Goal: Task Accomplishment & Management: Use online tool/utility

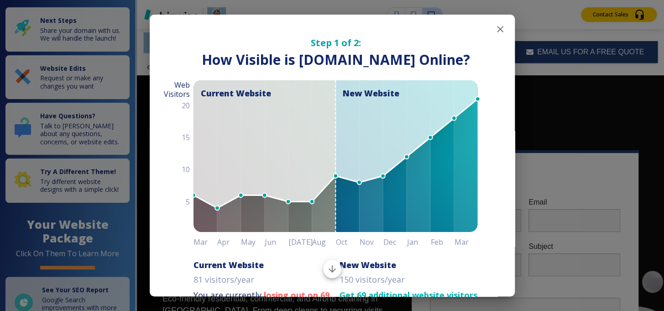
click at [495, 30] on icon "button" at bounding box center [500, 29] width 11 height 11
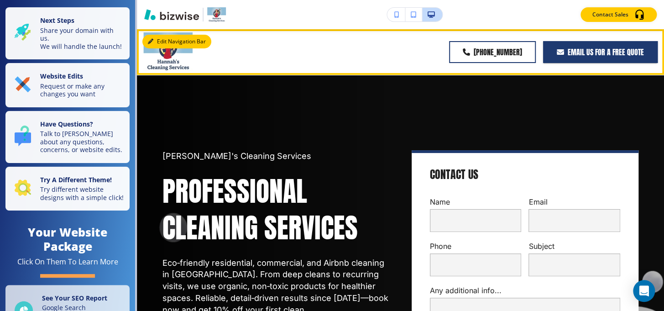
click at [166, 41] on button "Edit Navigation Bar" at bounding box center [176, 42] width 69 height 14
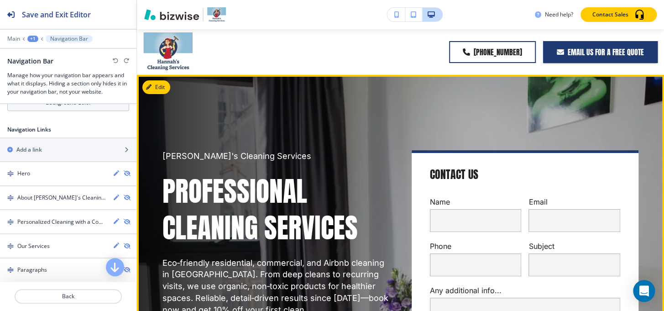
scroll to position [207, 0]
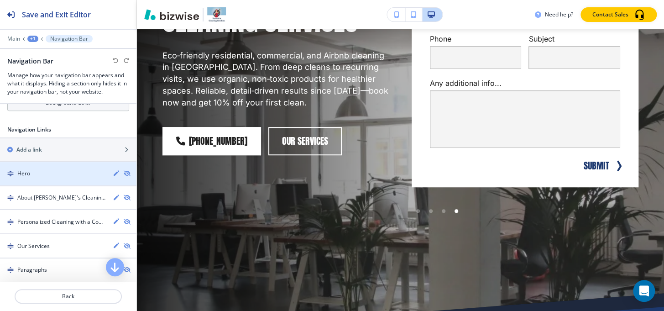
click at [63, 173] on div "Hero" at bounding box center [52, 173] width 105 height 8
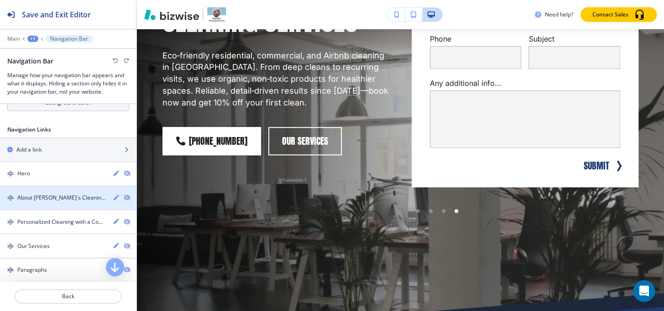
click at [55, 198] on h4 "About Hannah's Cleaning Services" at bounding box center [61, 198] width 88 height 8
click at [53, 194] on h4 "About Hannah's Cleaning Services" at bounding box center [61, 198] width 88 height 8
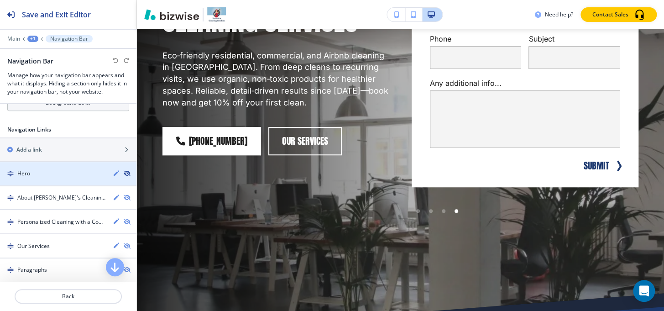
click at [124, 173] on icon "button" at bounding box center [126, 173] width 5 height 5
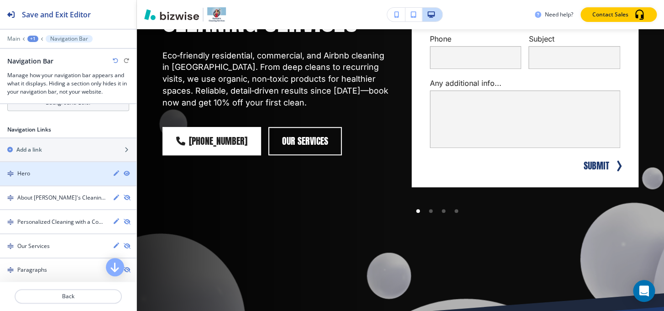
click at [84, 173] on div "Hero" at bounding box center [52, 173] width 105 height 8
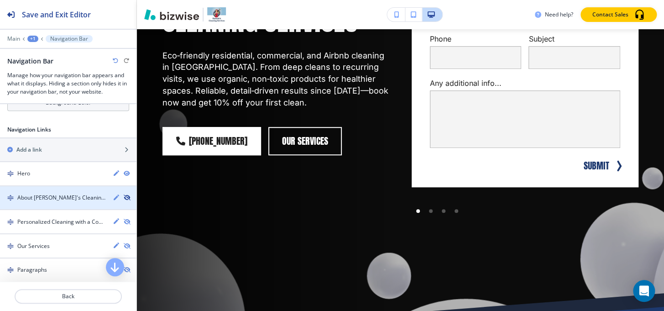
click at [124, 196] on icon "button" at bounding box center [126, 197] width 5 height 5
click at [124, 195] on icon "button" at bounding box center [126, 197] width 5 height 5
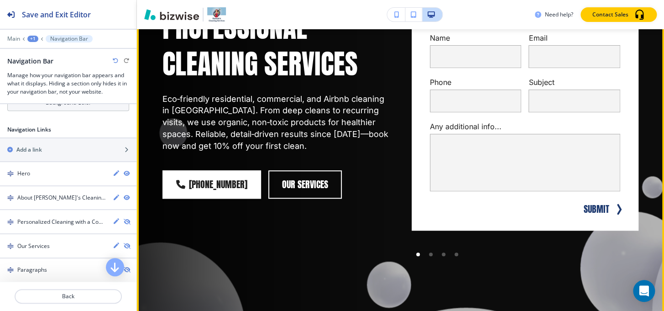
scroll to position [249, 0]
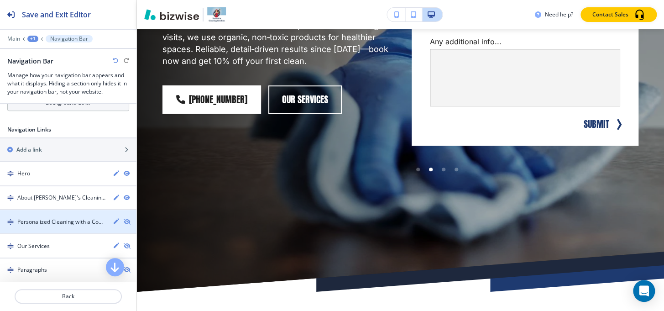
click at [83, 215] on div "button" at bounding box center [68, 213] width 137 height 7
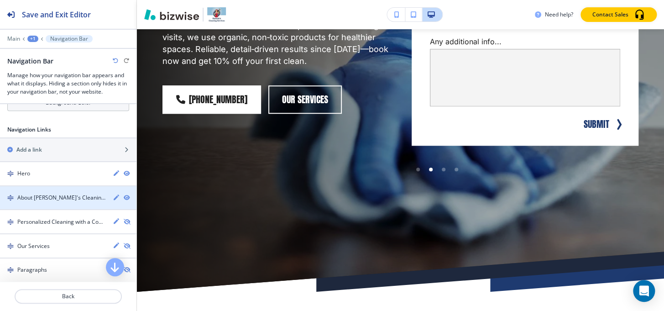
click at [80, 194] on h4 "About Hannah's Cleaning Services" at bounding box center [61, 198] width 88 height 8
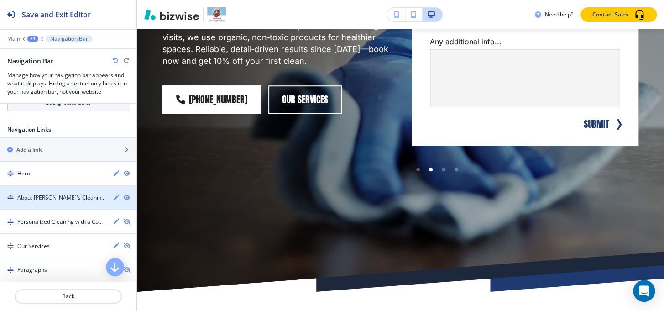
click at [79, 194] on h4 "About Hannah's Cleaning Services" at bounding box center [61, 198] width 88 height 8
click at [124, 195] on icon "button" at bounding box center [126, 197] width 5 height 5
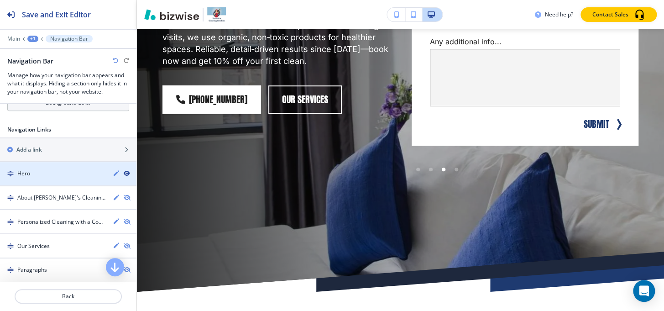
click at [124, 172] on icon "button" at bounding box center [126, 173] width 5 height 5
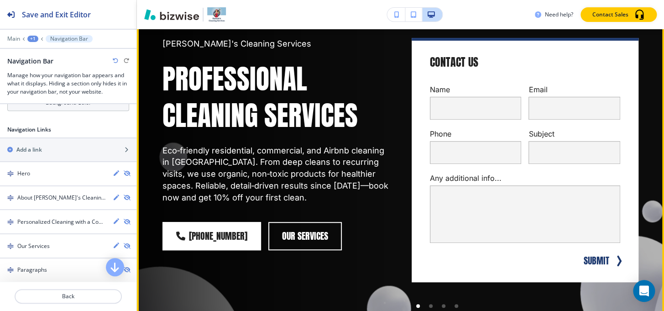
scroll to position [0, 0]
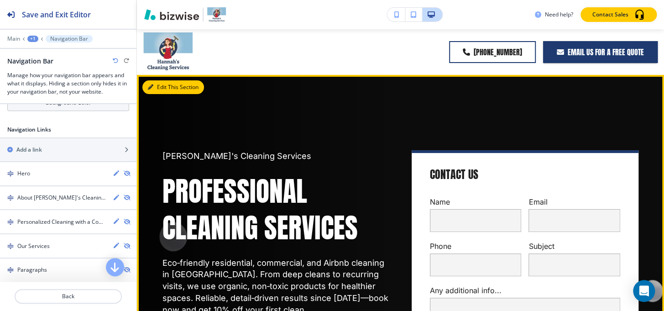
click at [168, 86] on button "Edit This Section" at bounding box center [173, 87] width 62 height 14
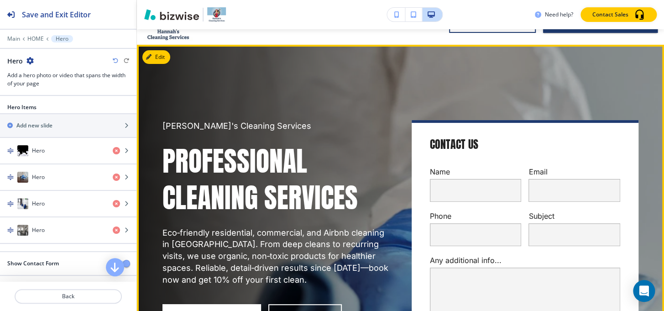
scroll to position [4, 0]
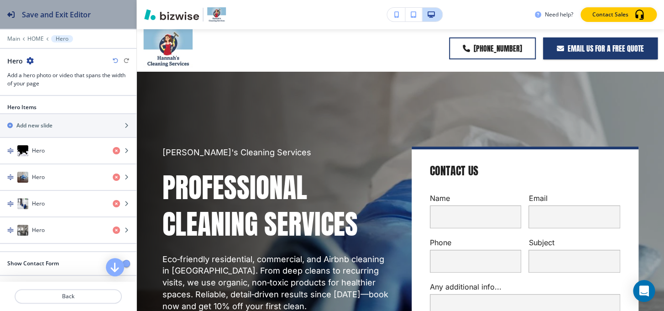
click at [36, 22] on div "Save and Exit Editor" at bounding box center [45, 14] width 91 height 29
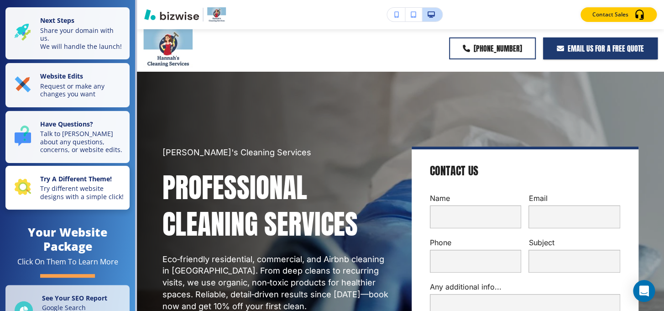
click at [100, 191] on p "Try different website designs with a simple click!" at bounding box center [82, 192] width 84 height 16
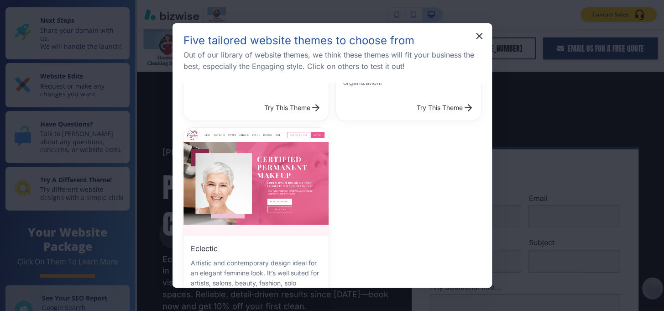
scroll to position [415, 0]
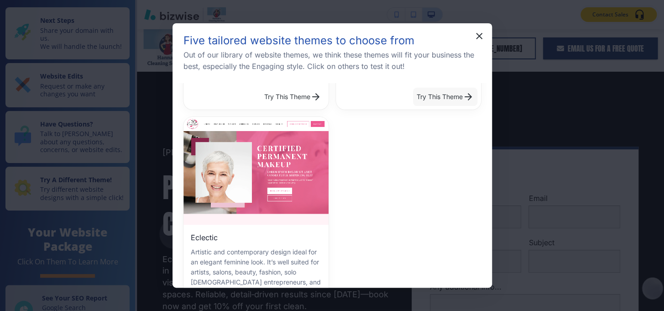
click at [432, 91] on button "Try This Theme" at bounding box center [445, 97] width 64 height 18
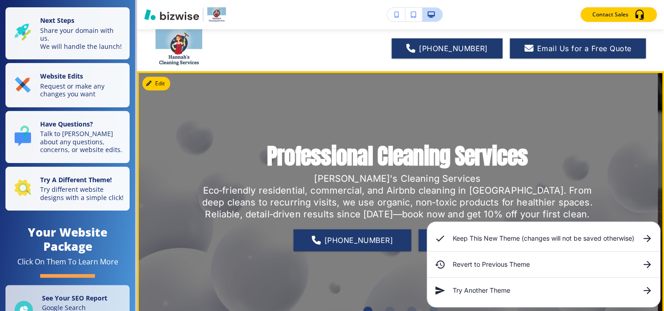
scroll to position [0, 0]
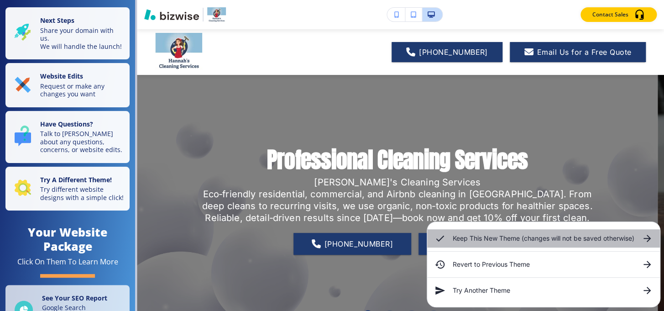
click at [585, 241] on h6 "Keep This New Theme (changes will not be saved otherwise)" at bounding box center [544, 238] width 182 height 10
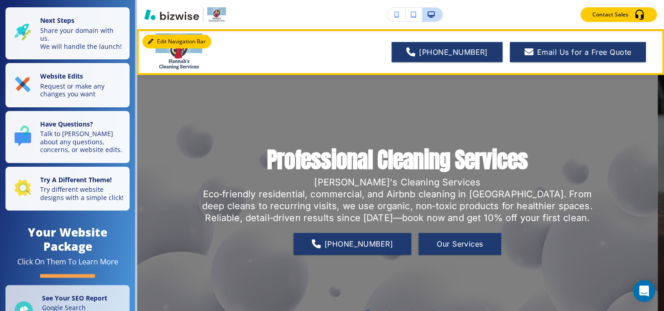
click at [151, 42] on icon "button" at bounding box center [150, 41] width 5 height 5
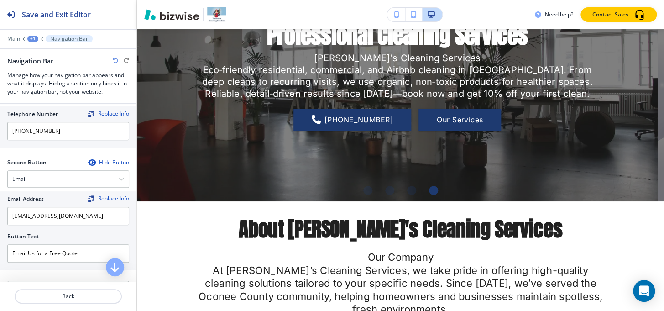
scroll to position [249, 0]
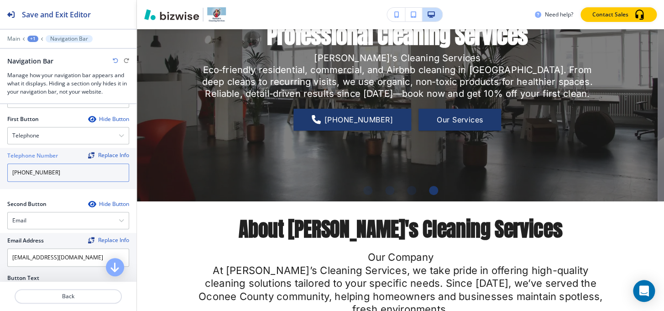
click at [82, 174] on input "+1 (864) 903-7377" at bounding box center [68, 172] width 122 height 18
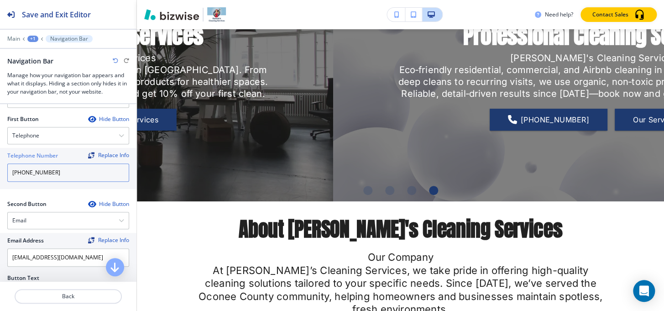
paste input "864"
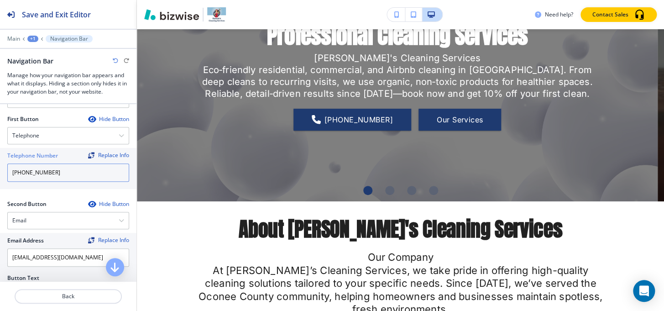
type input "+1 864 903-7377"
click at [97, 203] on div "Hide Button" at bounding box center [108, 203] width 41 height 7
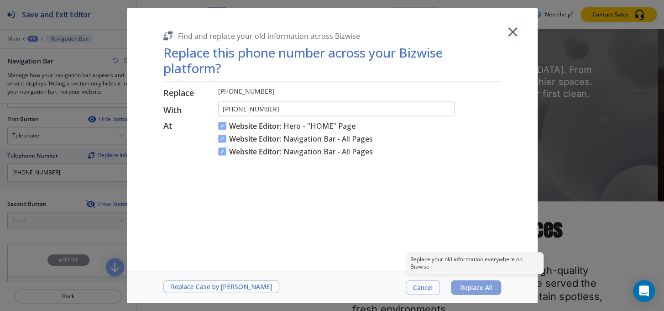
click at [491, 288] on span "Replace All" at bounding box center [476, 287] width 32 height 7
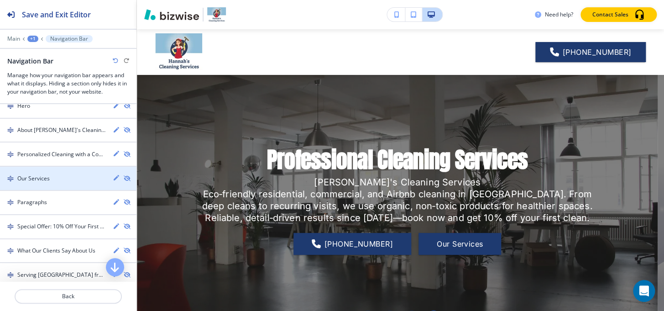
scroll to position [415, 0]
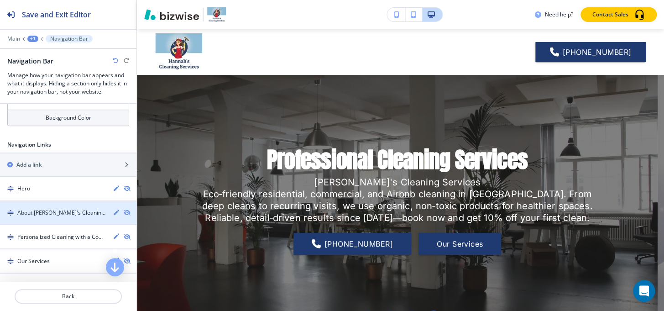
click at [42, 218] on div "button" at bounding box center [68, 220] width 137 height 7
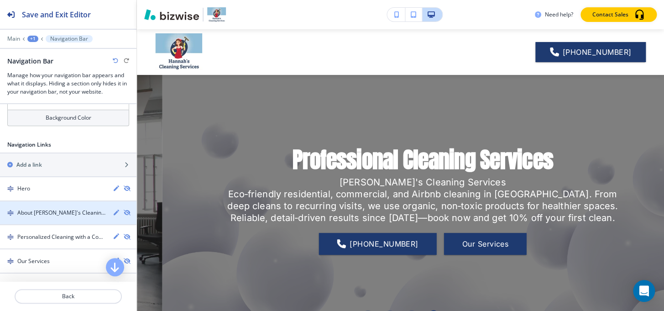
click at [42, 217] on div "button" at bounding box center [68, 220] width 137 height 7
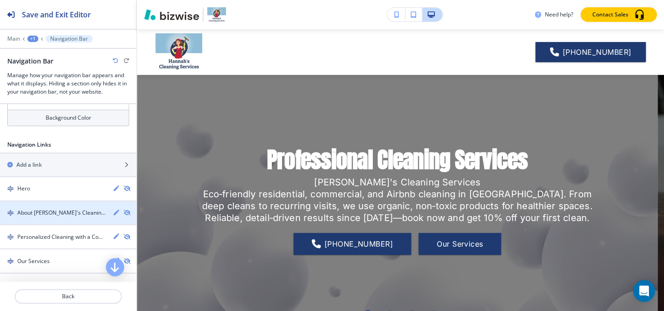
click at [42, 217] on div "button" at bounding box center [68, 220] width 137 height 7
click at [42, 215] on h4 "About Hannah's Cleaning Services" at bounding box center [61, 213] width 88 height 8
click at [43, 215] on h4 "About Hannah's Cleaning Services" at bounding box center [61, 213] width 88 height 8
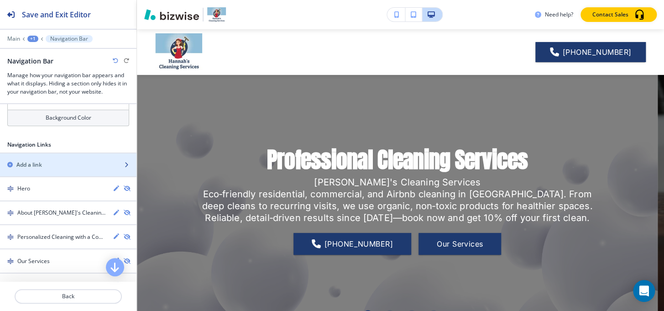
click at [47, 164] on div "Add a link" at bounding box center [58, 165] width 116 height 8
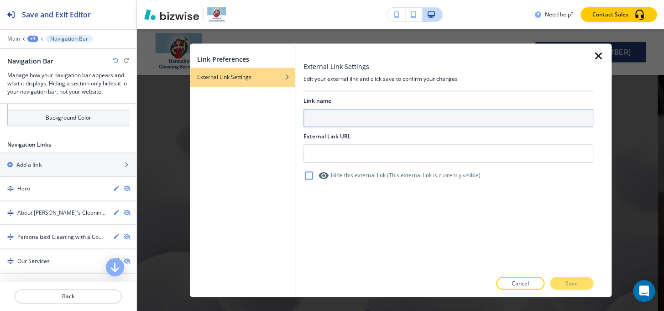
click at [373, 116] on input "text" at bounding box center [449, 118] width 290 height 18
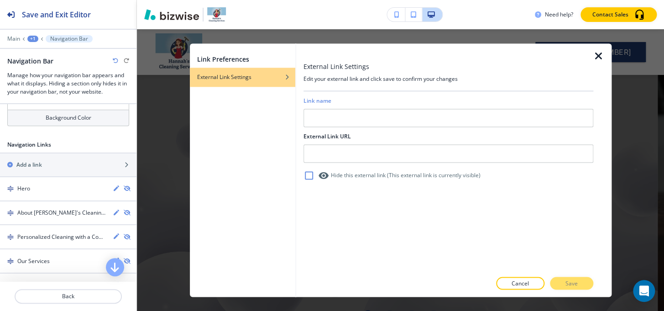
click at [602, 55] on icon "button" at bounding box center [599, 56] width 11 height 11
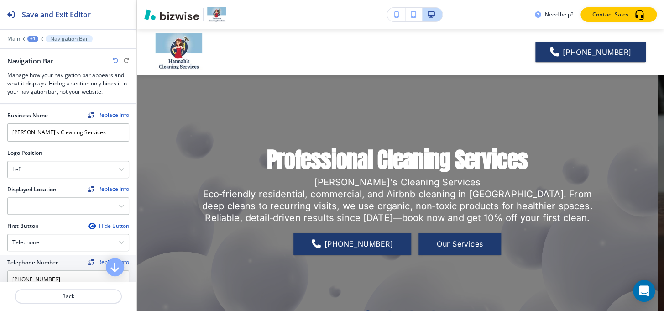
scroll to position [124, 0]
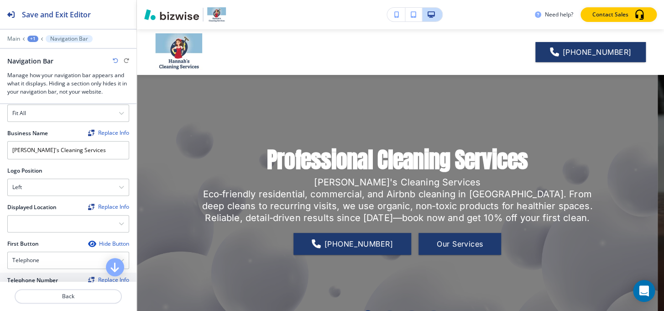
click at [31, 40] on div "+1" at bounding box center [32, 39] width 11 height 6
click at [44, 55] on p "Global Components" at bounding box center [56, 54] width 47 height 8
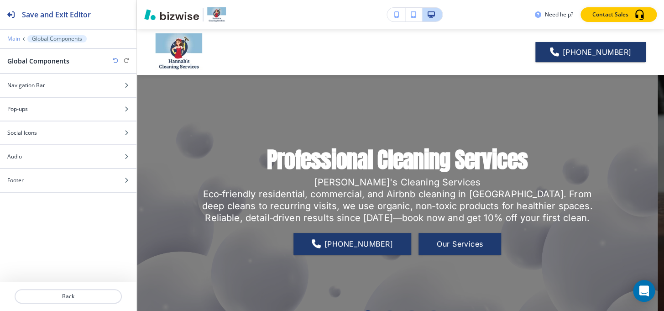
click at [15, 41] on p "Main" at bounding box center [13, 39] width 13 height 6
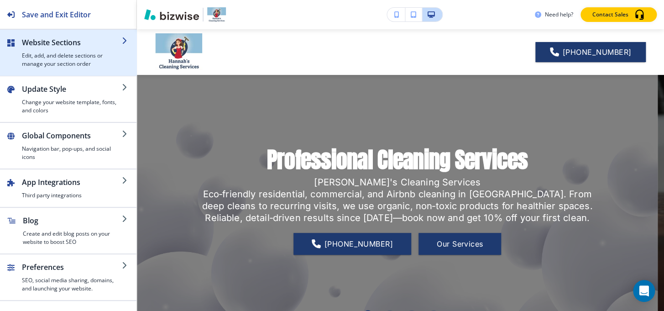
click at [39, 56] on h4 "Edit, add, and delete sections or manage your section order" at bounding box center [72, 60] width 100 height 16
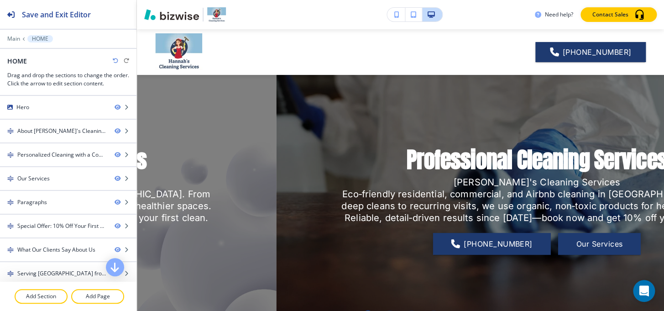
click at [37, 37] on p "HOME" at bounding box center [40, 39] width 16 height 6
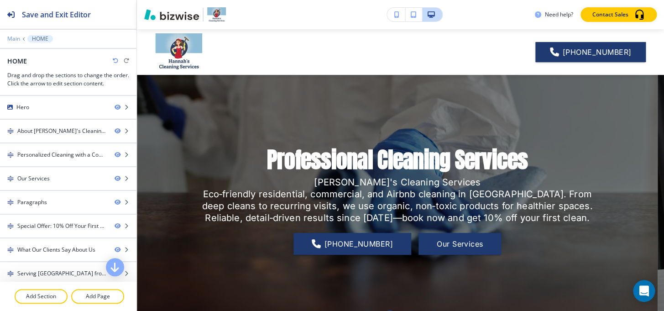
click at [18, 37] on p "Main" at bounding box center [13, 39] width 13 height 6
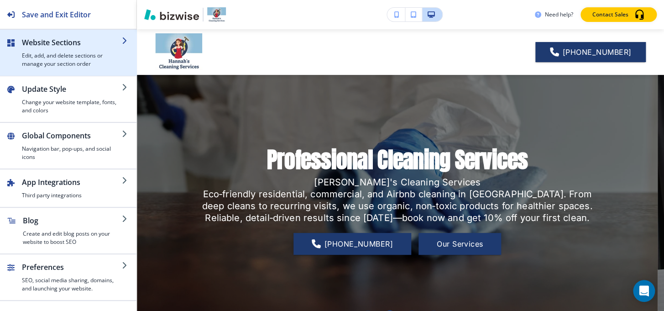
click at [60, 58] on h4 "Edit, add, and delete sections or manage your section order" at bounding box center [72, 60] width 100 height 16
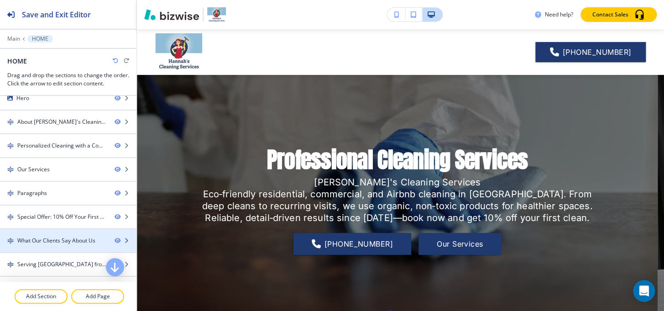
scroll to position [0, 0]
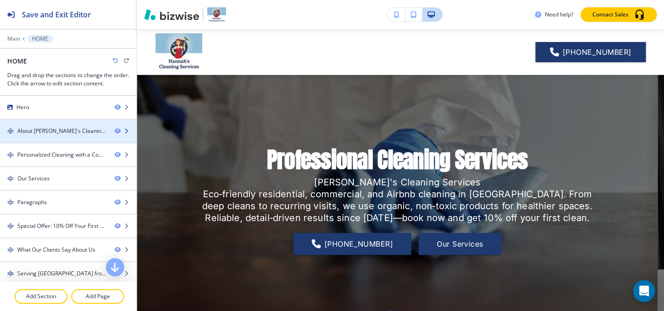
click at [70, 138] on div at bounding box center [68, 138] width 137 height 7
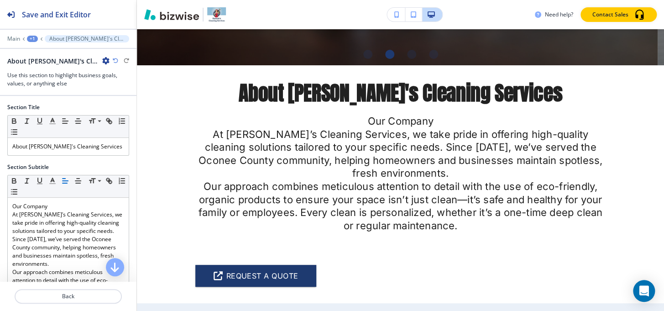
scroll to position [296, 0]
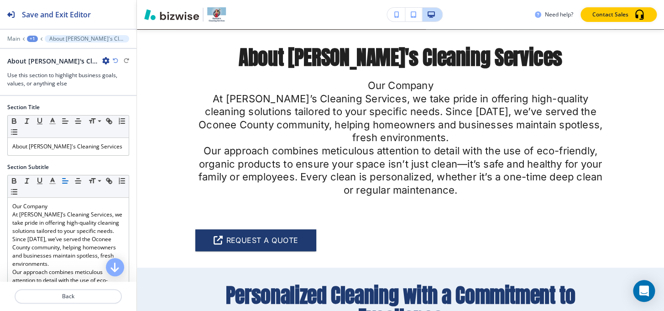
click at [32, 39] on div "+1" at bounding box center [32, 39] width 11 height 6
click at [36, 59] on button "HOME" at bounding box center [56, 54] width 58 height 16
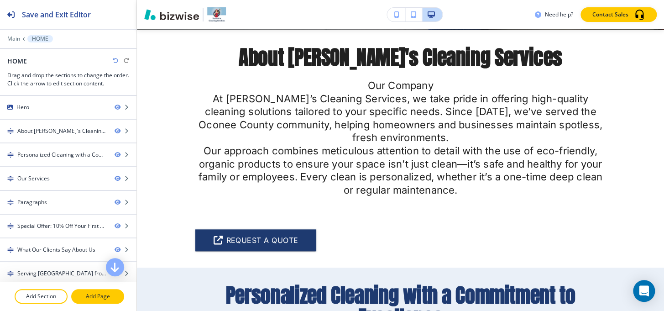
click at [104, 292] on button "Add Page" at bounding box center [97, 296] width 53 height 15
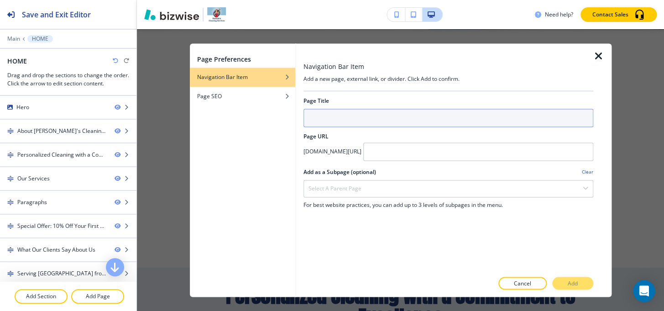
click at [379, 119] on input "text" at bounding box center [449, 118] width 290 height 18
type input "a"
type input "ABOUT"
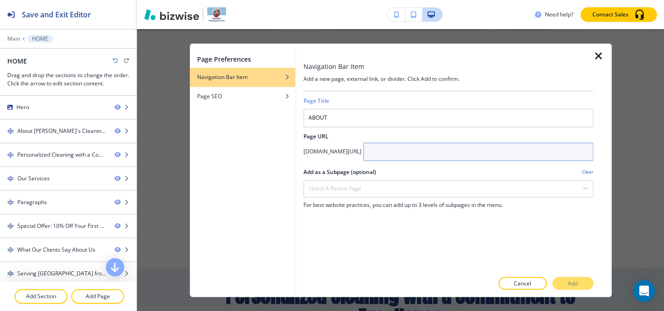
click at [440, 152] on input "text" at bounding box center [479, 151] width 230 height 18
type input "about"
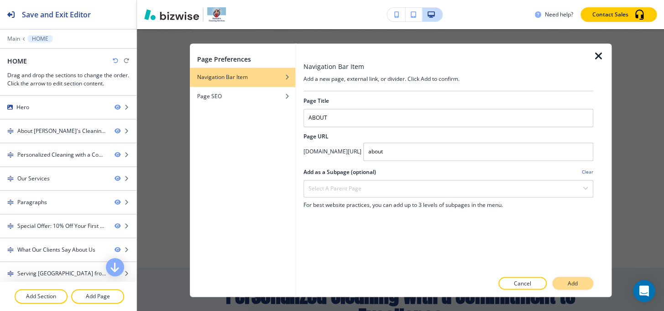
click at [570, 282] on p "Add" at bounding box center [573, 283] width 10 height 8
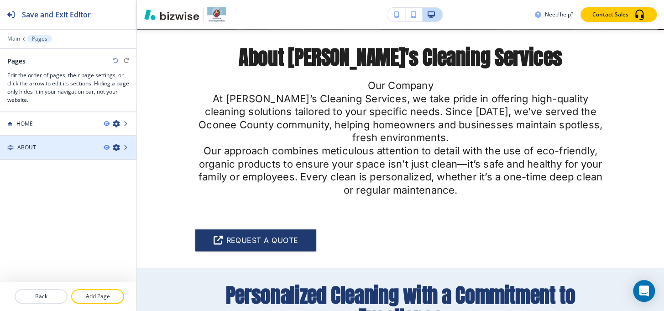
click at [46, 148] on div "ABOUT" at bounding box center [48, 147] width 96 height 8
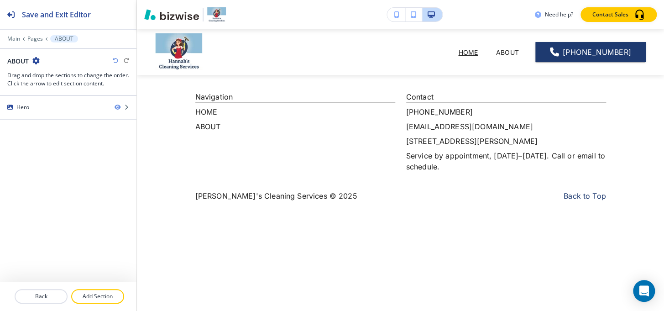
scroll to position [0, 0]
click at [36, 39] on p "Pages" at bounding box center [35, 39] width 16 height 6
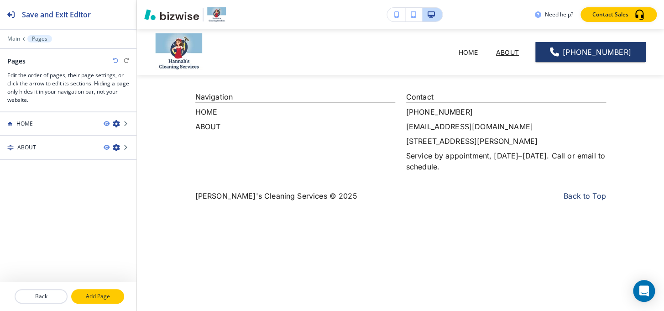
click at [110, 297] on p "Add Page" at bounding box center [97, 296] width 51 height 8
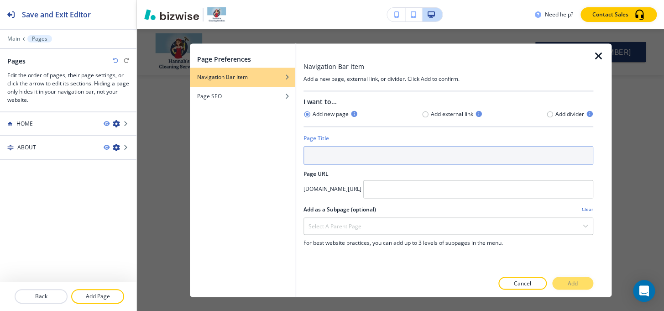
click at [340, 154] on input "text" at bounding box center [449, 155] width 290 height 18
type input "o"
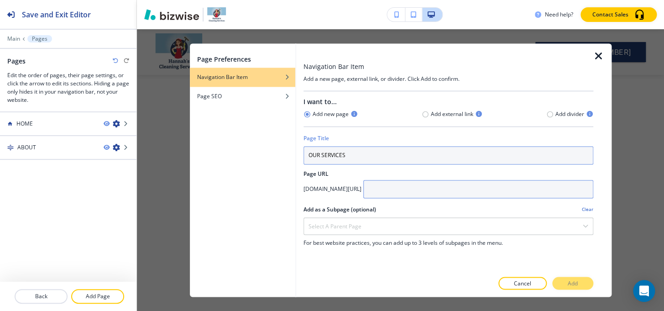
type input "OUR SERVICES"
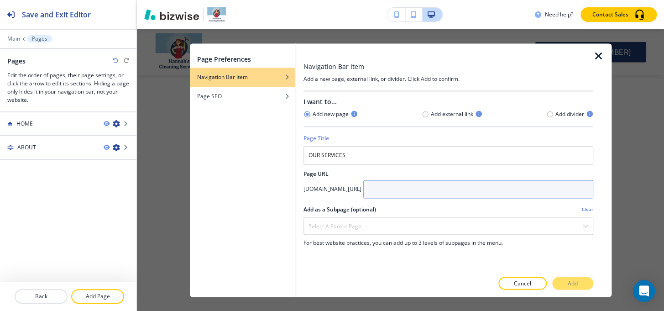
click at [457, 185] on input "text" at bounding box center [479, 189] width 230 height 18
type input "our-services"
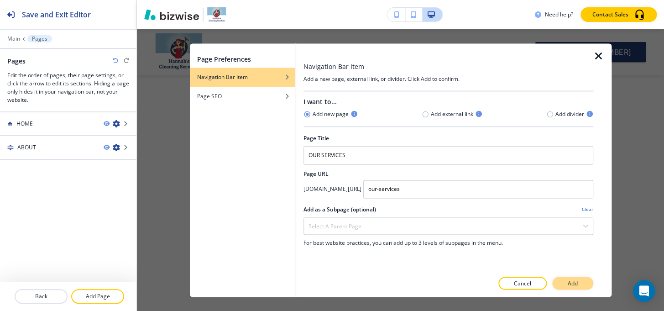
click at [574, 283] on p "Add" at bounding box center [573, 283] width 10 height 8
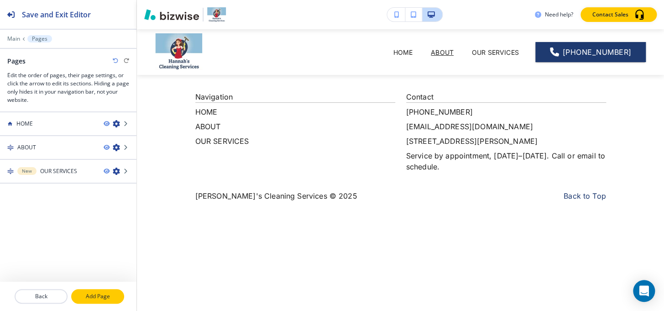
click at [91, 301] on button "Add Page" at bounding box center [97, 296] width 53 height 15
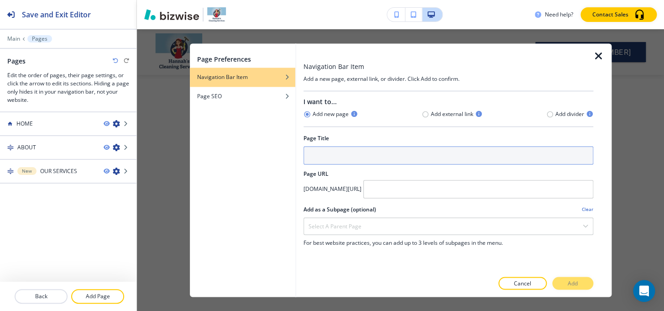
click at [363, 155] on input "text" at bounding box center [449, 155] width 290 height 18
type input "R"
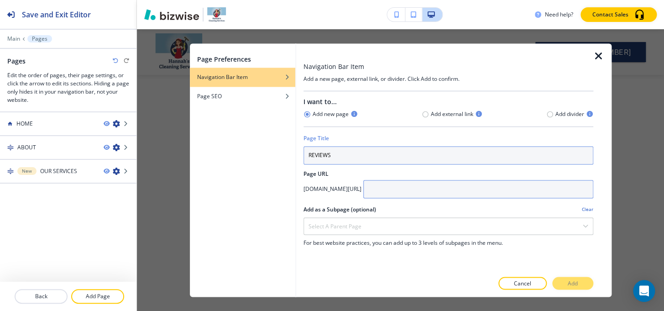
type input "REVIEWS"
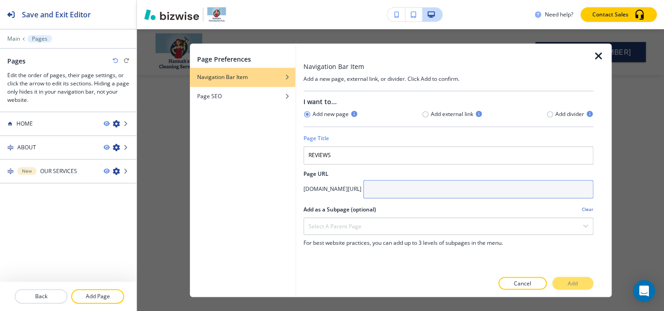
click at [433, 193] on input "text" at bounding box center [479, 189] width 230 height 18
type input "reviews"
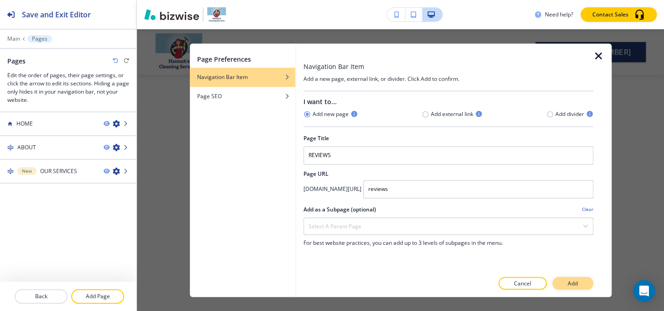
click at [569, 286] on p "Add" at bounding box center [573, 283] width 10 height 8
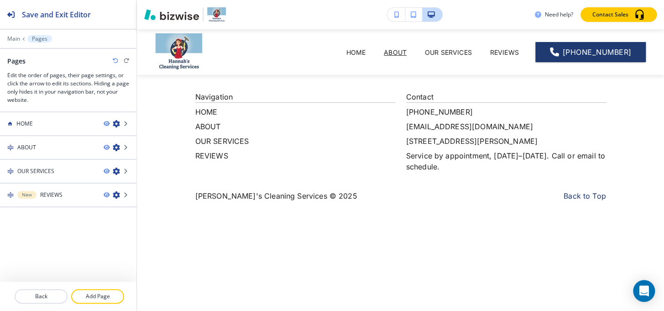
drag, startPoint x: 118, startPoint y: 299, endPoint x: 126, endPoint y: 289, distance: 13.6
click at [117, 299] on p "Add Page" at bounding box center [97, 296] width 51 height 8
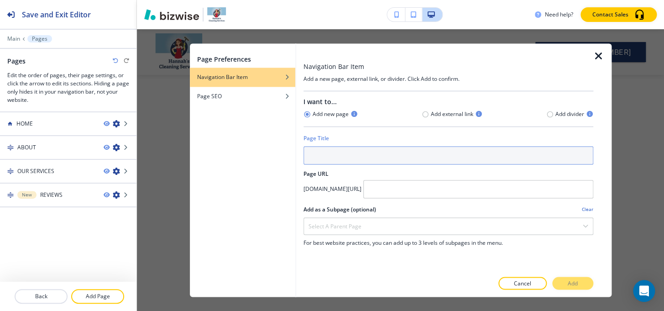
click at [367, 162] on input "text" at bounding box center [449, 155] width 290 height 18
type input "V"
type input "CONTACT"
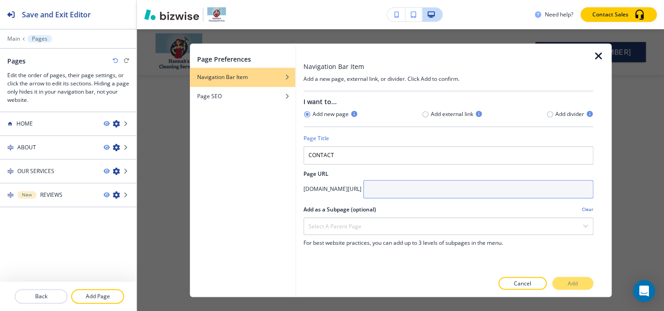
click at [436, 191] on input "text" at bounding box center [479, 189] width 230 height 18
type input "contact"
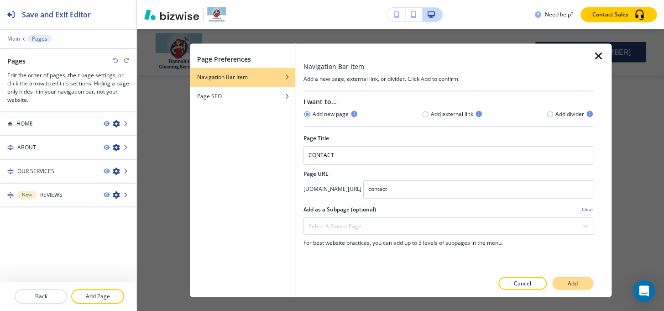
click at [577, 285] on p "Add" at bounding box center [573, 283] width 10 height 8
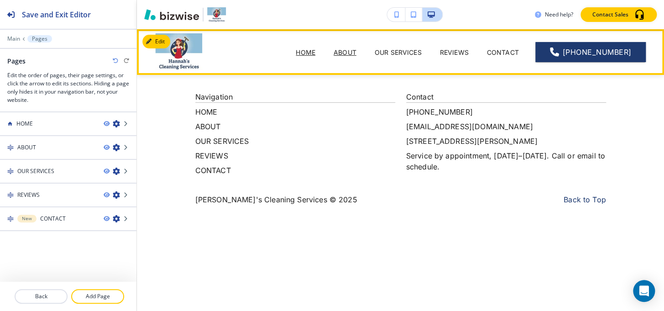
click at [303, 52] on p "HOME" at bounding box center [306, 52] width 20 height 10
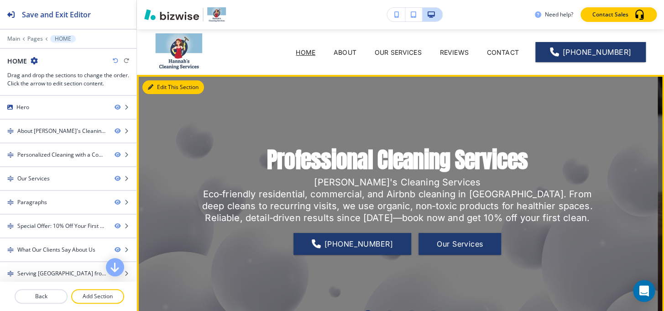
click at [162, 87] on button "Edit This Section" at bounding box center [173, 87] width 62 height 14
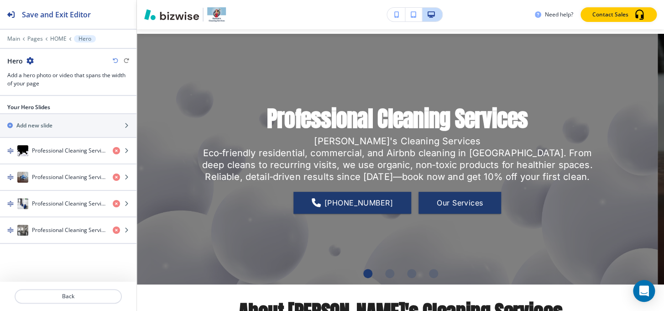
scroll to position [46, 0]
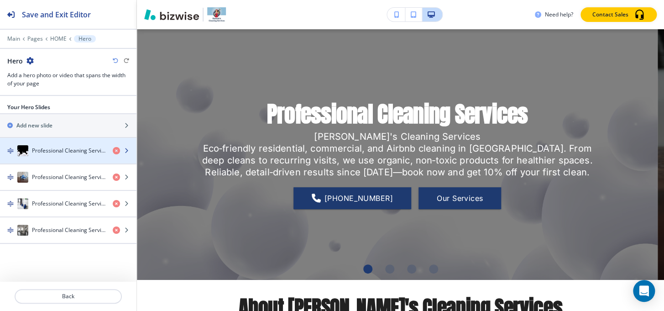
click at [73, 150] on h4 "Professional Cleaning Services" at bounding box center [69, 151] width 74 height 8
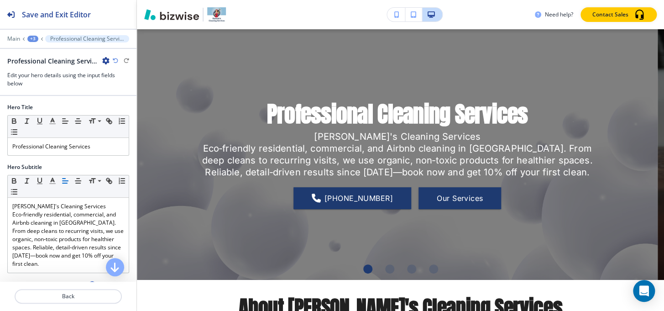
scroll to position [62, 0]
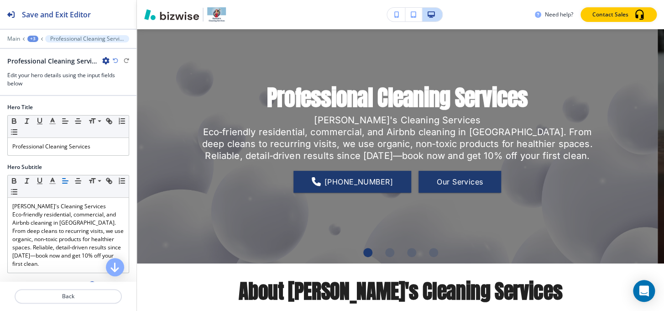
click at [32, 40] on div "+3" at bounding box center [32, 39] width 11 height 6
click at [39, 84] on p "Hero" at bounding box center [56, 86] width 47 height 8
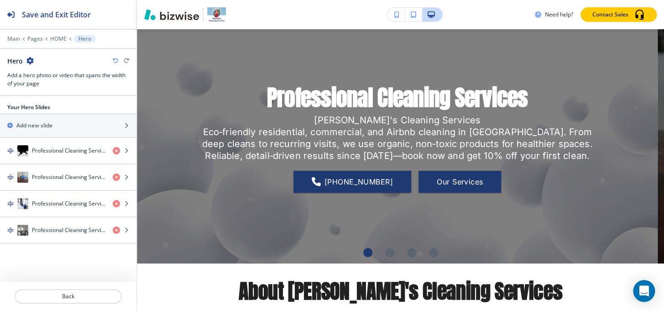
scroll to position [46, 0]
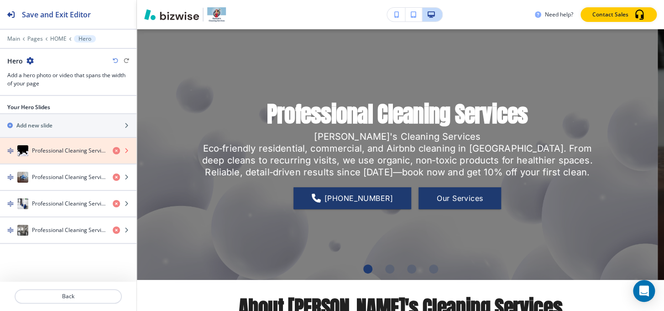
click at [116, 149] on icon "button" at bounding box center [116, 150] width 7 height 7
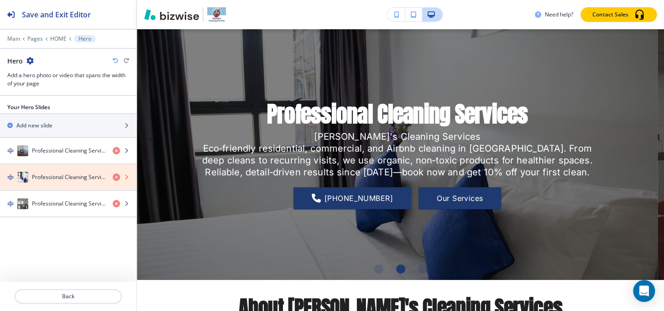
click at [115, 177] on icon "button" at bounding box center [116, 177] width 7 height 7
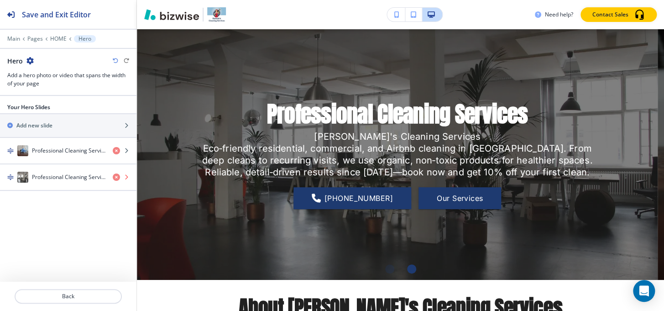
click at [115, 177] on icon "button" at bounding box center [116, 177] width 7 height 7
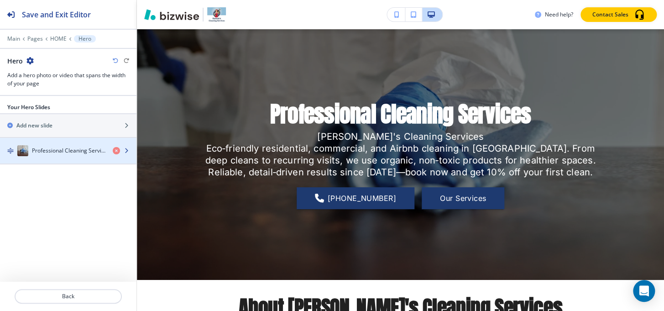
click at [32, 159] on div "button" at bounding box center [68, 159] width 137 height 7
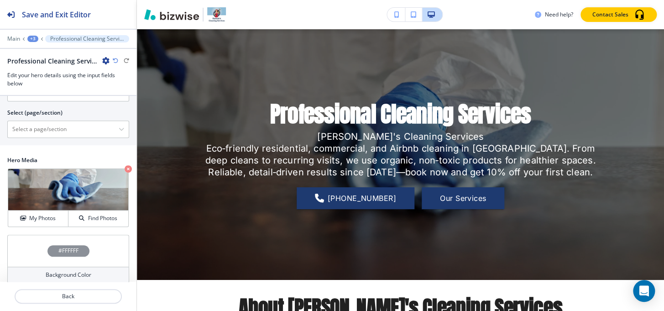
scroll to position [338, 0]
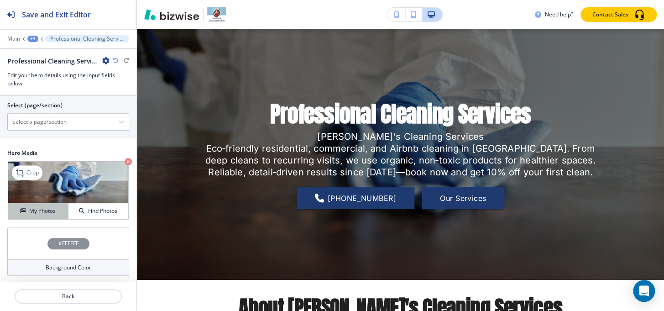
click at [37, 212] on h4 "My Photos" at bounding box center [42, 211] width 26 height 8
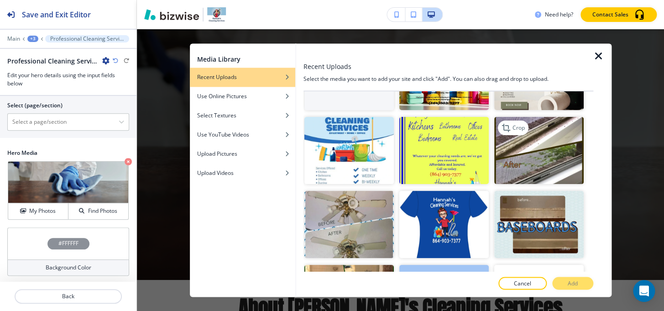
scroll to position [0, 0]
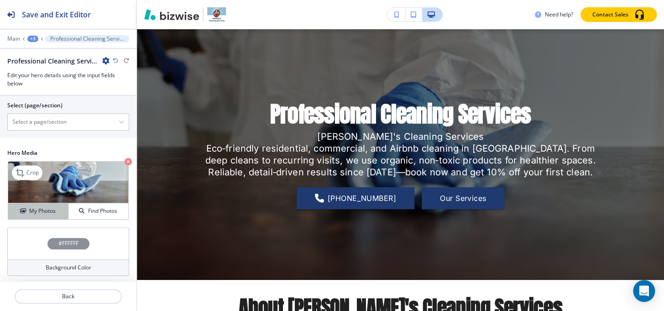
click at [30, 209] on h4 "My Photos" at bounding box center [42, 211] width 26 height 8
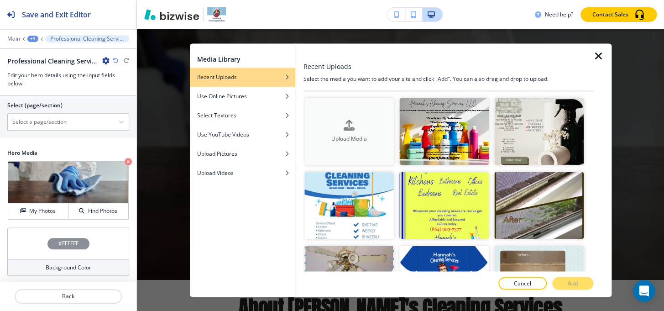
click at [335, 128] on div "Upload Media" at bounding box center [350, 131] width 90 height 23
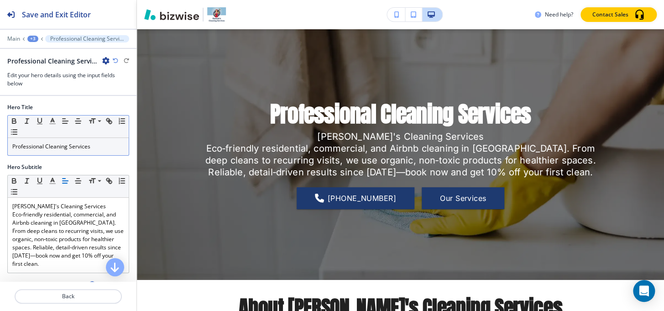
click at [60, 148] on p "Professional Cleaning Services" at bounding box center [68, 146] width 112 height 8
paste div
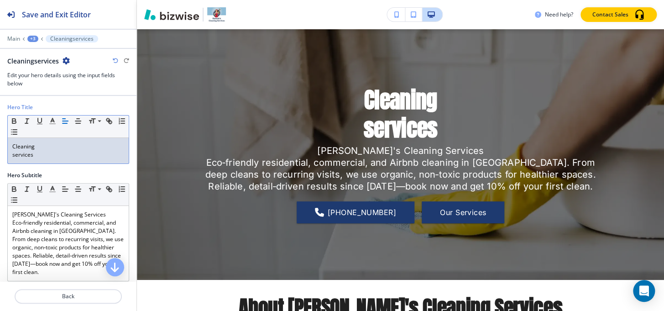
click at [8, 158] on div "Cleaning services" at bounding box center [68, 151] width 121 height 26
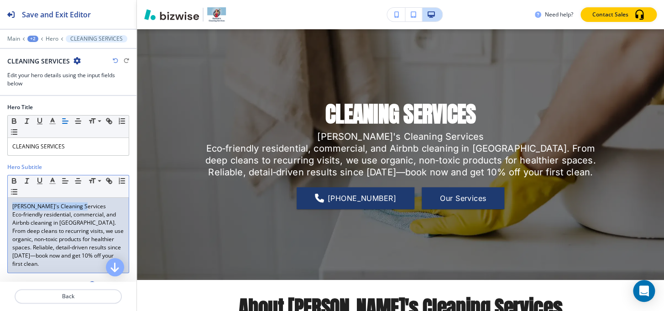
drag, startPoint x: 90, startPoint y: 204, endPoint x: 0, endPoint y: 197, distance: 89.8
click at [0, 197] on div "Hero Subtitle Small Normal Large Huge Hannah's Cleaning Services Eco‑friendly r…" at bounding box center [68, 221] width 137 height 117
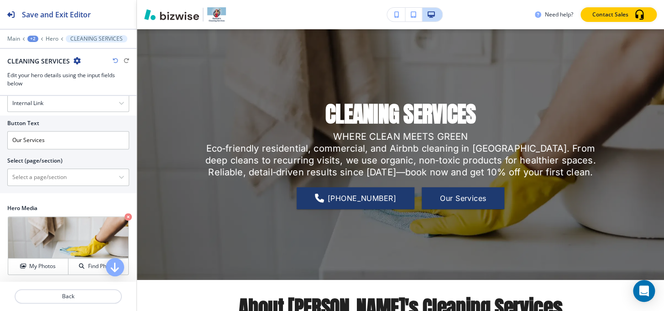
scroll to position [290, 0]
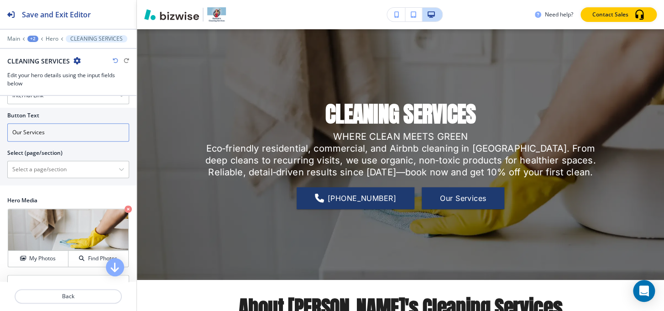
click at [70, 127] on input "Our Services" at bounding box center [68, 132] width 122 height 18
type input "c"
type input "CONTACT US"
click at [66, 167] on \(page\/section\) "Manual Input" at bounding box center [63, 170] width 111 height 16
paste \(page\/section\) "CONTACT US"
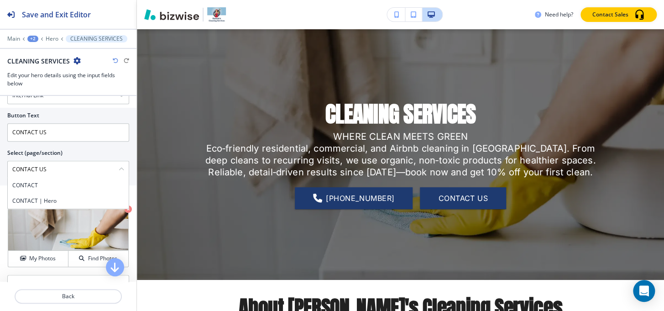
click at [38, 184] on h4 "CONTACT" at bounding box center [68, 185] width 112 height 8
type \(page\/section\) "CONTACT"
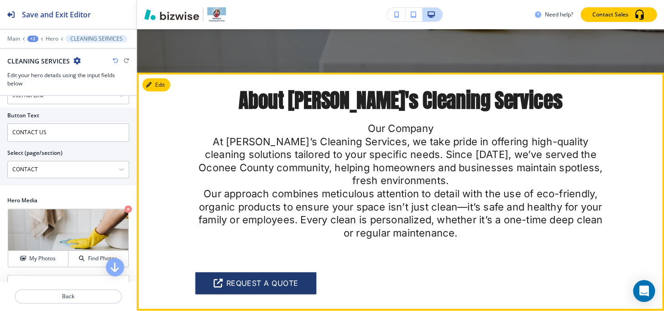
scroll to position [295, 0]
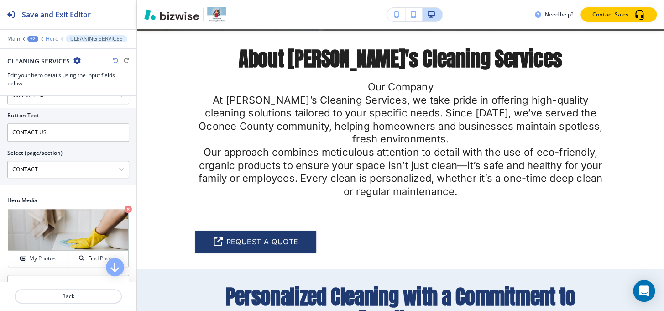
click at [50, 39] on p "Hero" at bounding box center [52, 39] width 13 height 6
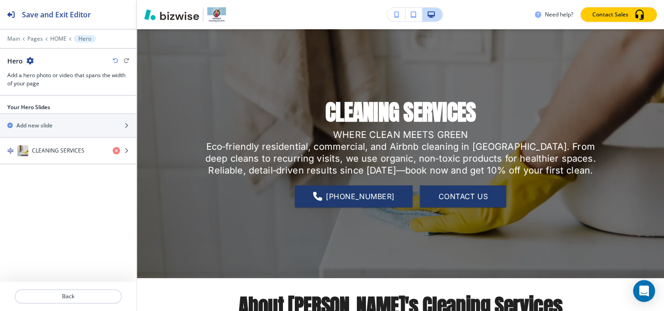
scroll to position [46, 0]
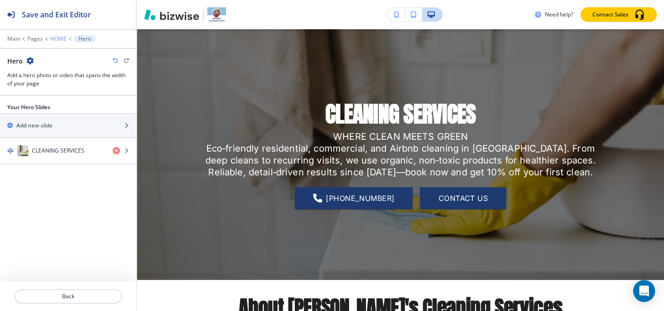
click at [57, 37] on p "HOME" at bounding box center [58, 39] width 16 height 6
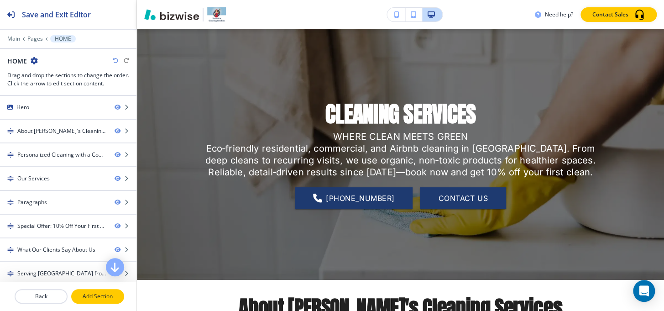
click at [82, 297] on p "Add Section" at bounding box center [97, 296] width 51 height 8
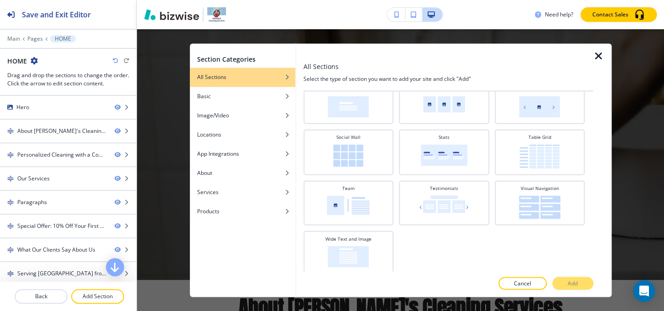
scroll to position [240, 0]
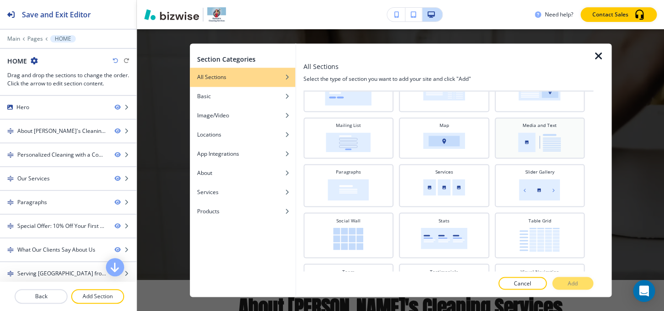
click at [543, 146] on img at bounding box center [539, 142] width 43 height 20
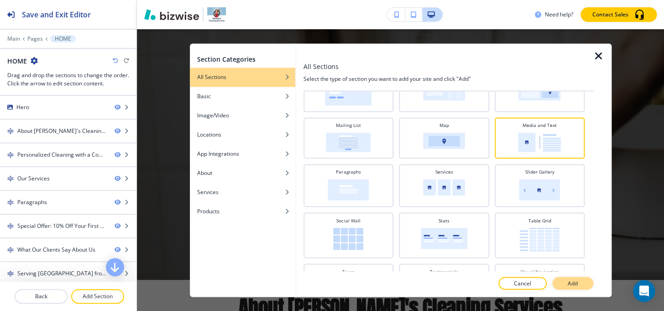
click at [569, 285] on p "Add" at bounding box center [573, 283] width 10 height 8
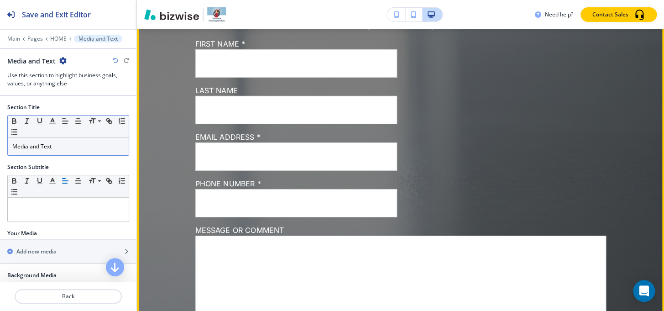
scroll to position [2959, 0]
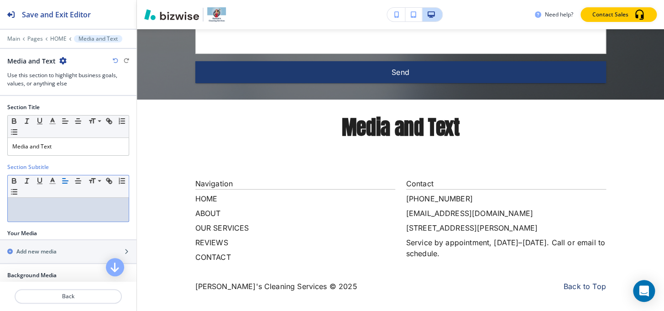
click at [53, 202] on p at bounding box center [68, 206] width 112 height 8
click at [63, 59] on icon "button" at bounding box center [62, 60] width 7 height 7
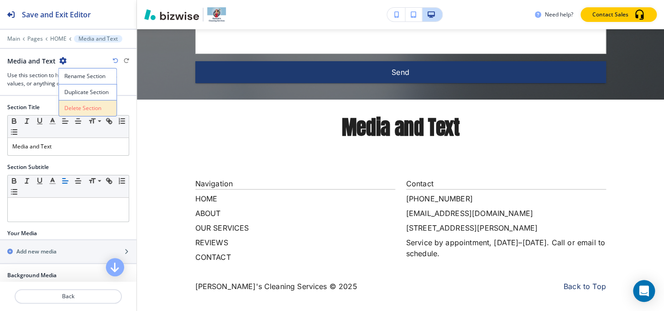
click at [82, 105] on p "Delete Section" at bounding box center [87, 108] width 47 height 8
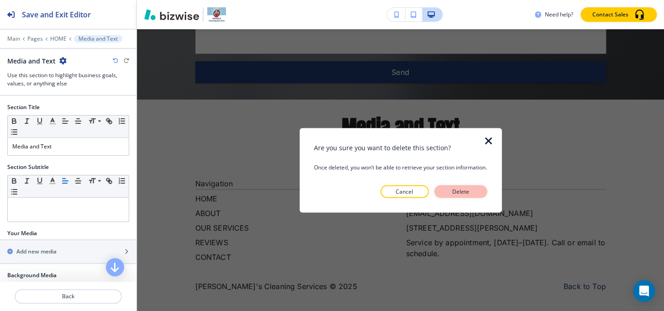
click at [470, 194] on p "Delete" at bounding box center [461, 191] width 22 height 8
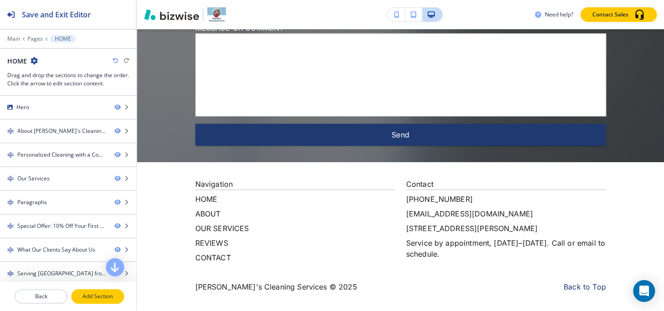
click at [109, 300] on p "Add Section" at bounding box center [97, 296] width 51 height 8
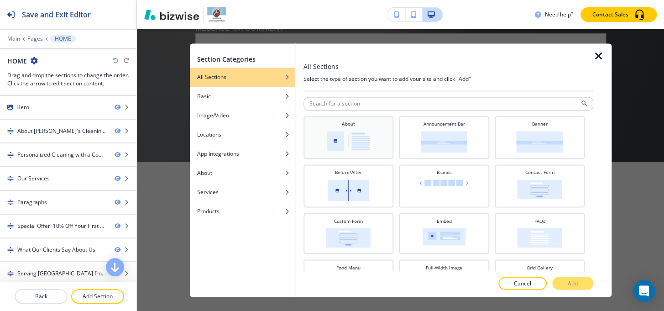
click at [331, 153] on div "About" at bounding box center [349, 137] width 90 height 43
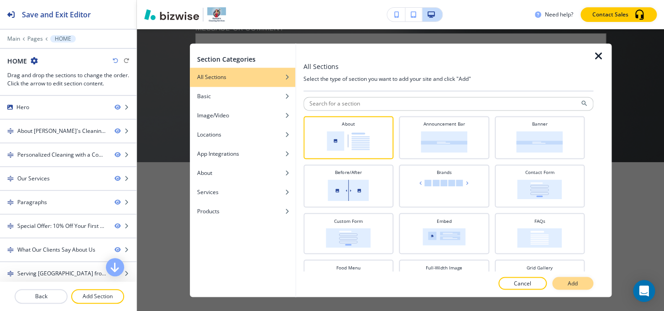
click at [580, 285] on button "Add" at bounding box center [573, 283] width 41 height 13
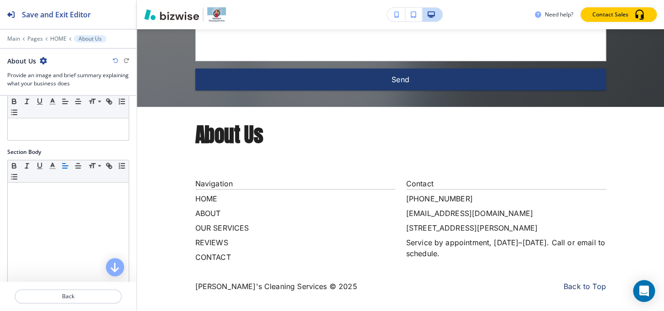
scroll to position [0, 0]
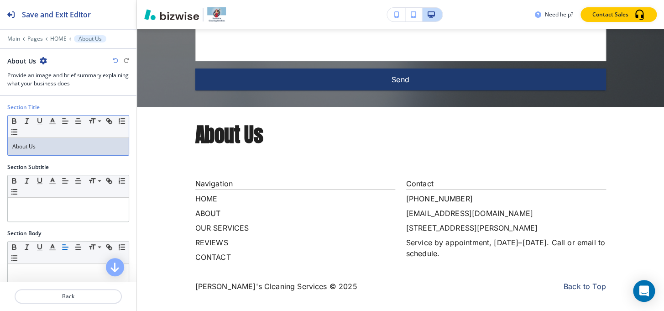
click at [65, 153] on div "About Us" at bounding box center [68, 146] width 121 height 17
click at [56, 205] on p at bounding box center [68, 206] width 112 height 8
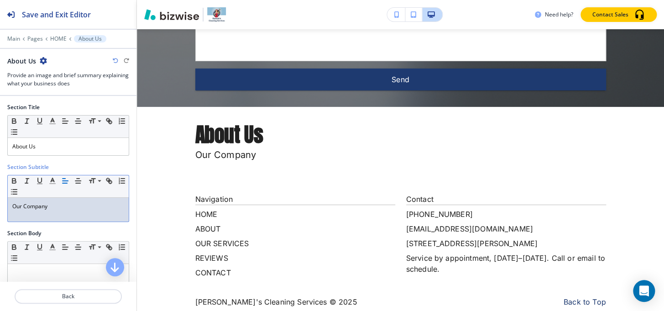
scroll to position [2959, 0]
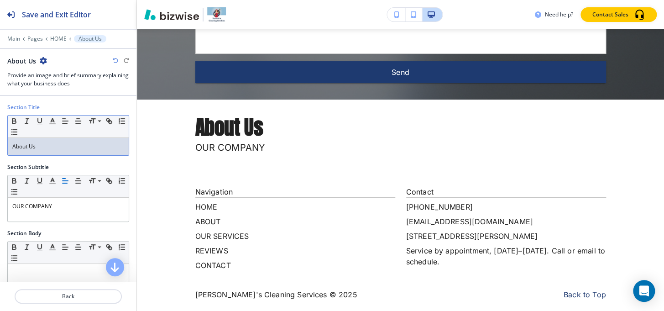
click at [61, 147] on p "About Us" at bounding box center [68, 146] width 112 height 8
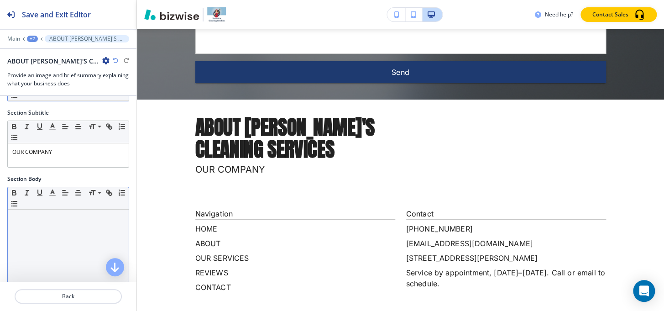
scroll to position [83, 0]
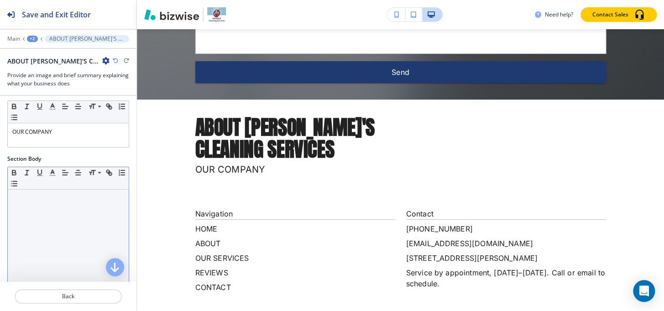
click at [67, 207] on div at bounding box center [68, 249] width 121 height 119
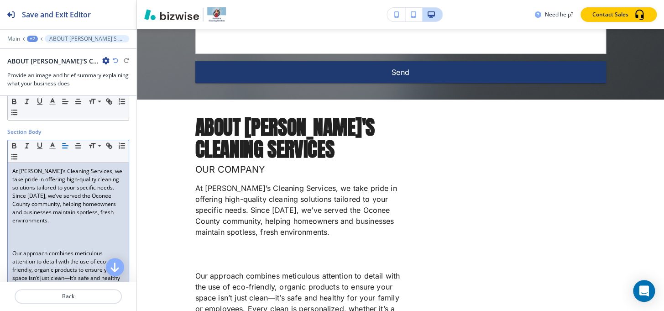
scroll to position [124, 0]
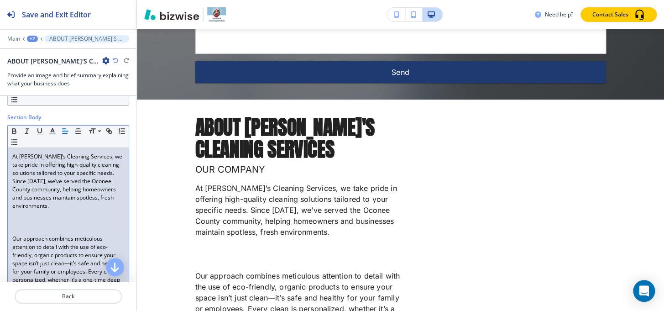
click at [43, 227] on p at bounding box center [68, 231] width 112 height 8
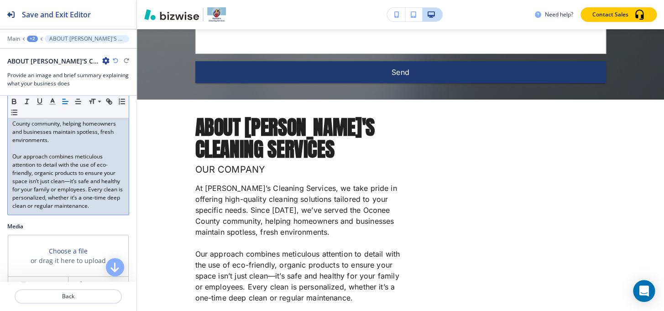
scroll to position [290, 0]
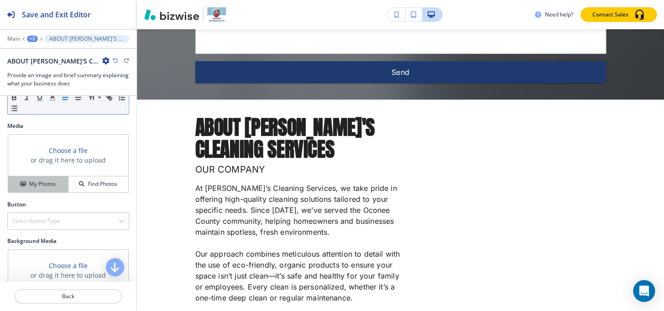
click at [39, 180] on h4 "My Photos" at bounding box center [42, 184] width 26 height 8
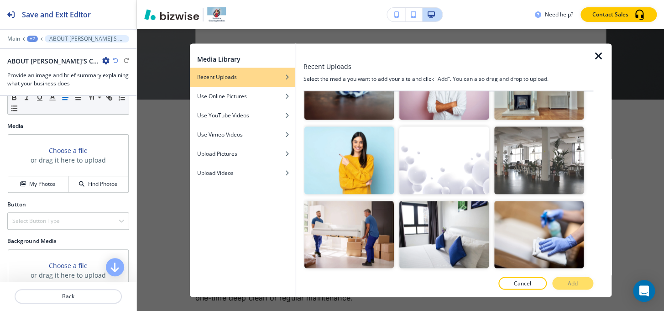
scroll to position [457, 0]
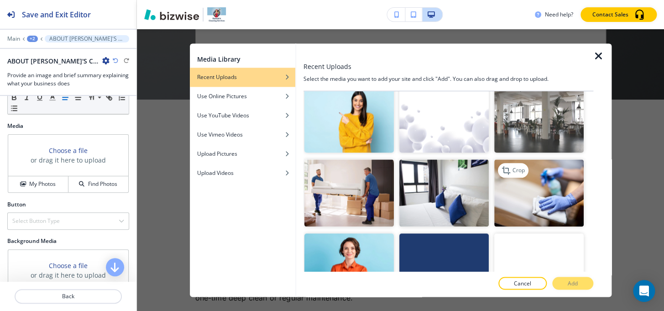
click at [539, 183] on img "button" at bounding box center [540, 192] width 90 height 67
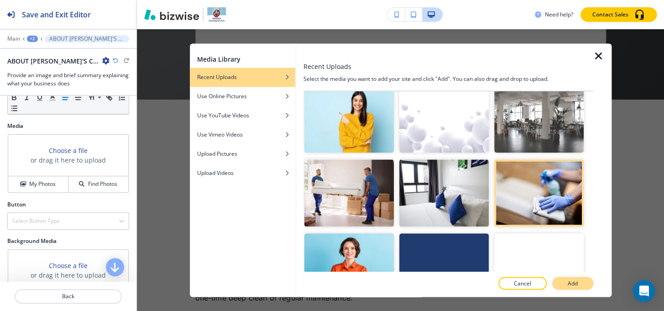
click at [558, 283] on button "Add" at bounding box center [573, 283] width 41 height 13
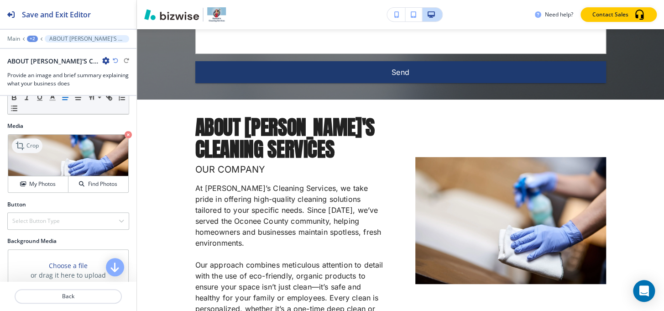
click at [26, 138] on div "Crop" at bounding box center [27, 145] width 31 height 15
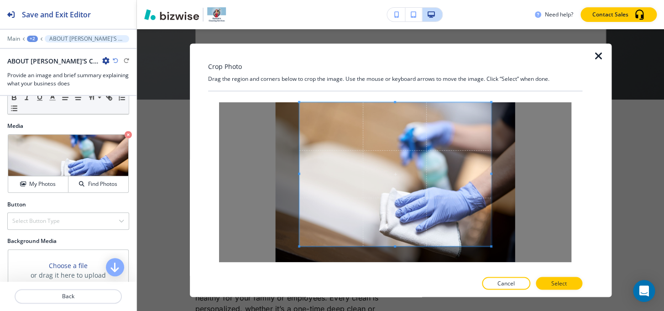
click at [403, 67] on div "Crop Photo Drag the region and corners below to crop the image. Use the mouse o…" at bounding box center [395, 169] width 374 height 253
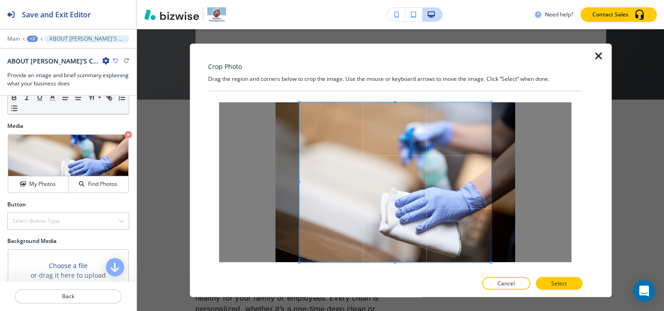
click at [414, 308] on div "Crop Photo Drag the region and corners below to crop the image. Use the mouse o…" at bounding box center [400, 170] width 527 height 282
click at [579, 284] on button "Select" at bounding box center [559, 283] width 47 height 13
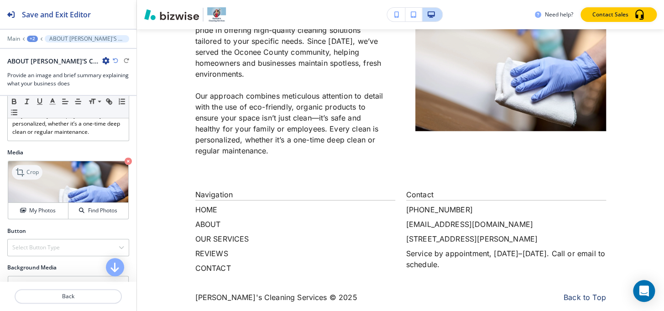
scroll to position [249, 0]
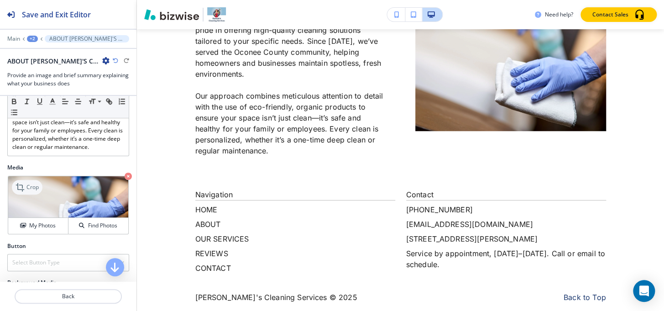
click at [30, 189] on p "Crop" at bounding box center [32, 187] width 12 height 8
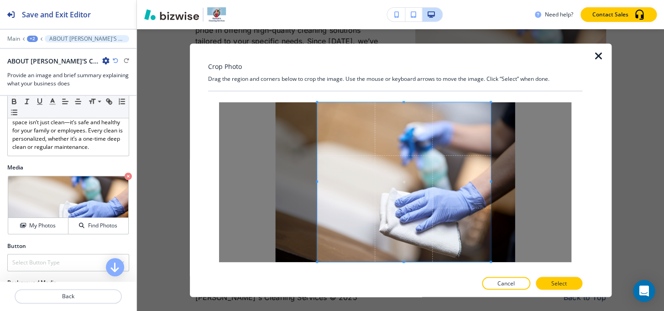
click at [317, 183] on div at bounding box center [404, 181] width 174 height 159
click at [575, 281] on button "Select" at bounding box center [559, 283] width 47 height 13
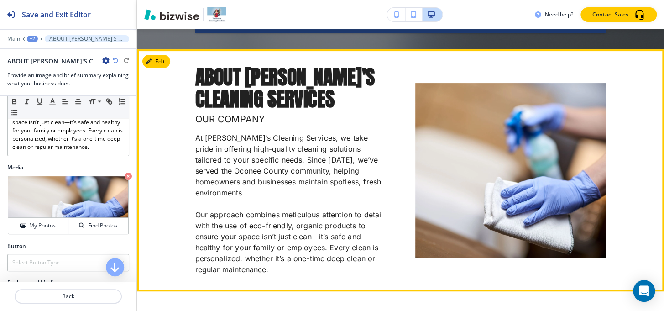
scroll to position [2962, 0]
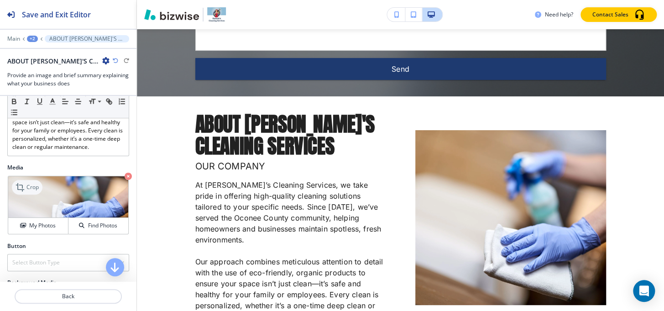
click at [19, 183] on icon at bounding box center [21, 187] width 11 height 11
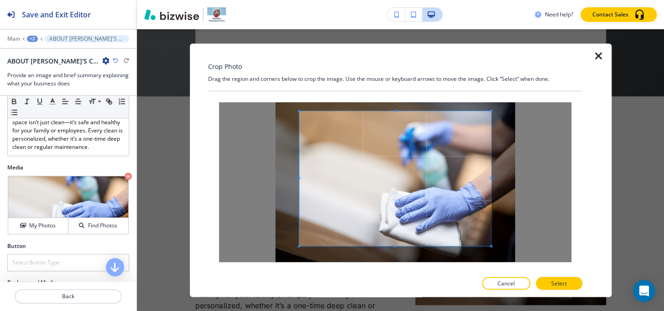
click at [395, 69] on div "Crop Photo Drag the region and corners below to crop the image. Use the mouse o…" at bounding box center [395, 169] width 374 height 253
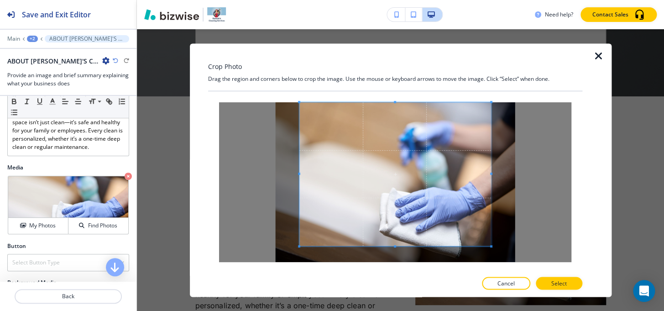
click at [395, 284] on div "Crop Photo Drag the region and corners below to crop the image. Use the mouse o…" at bounding box center [395, 169] width 374 height 253
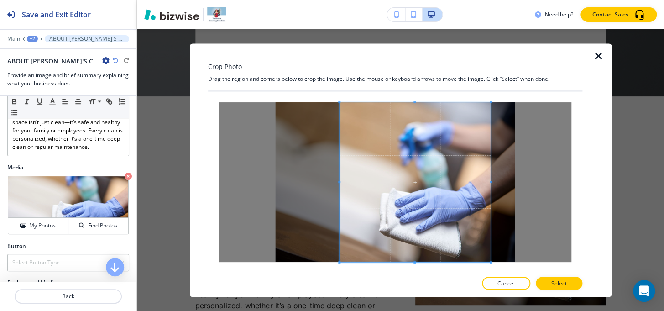
click at [338, 182] on span at bounding box center [339, 182] width 2 height 2
click at [337, 182] on span at bounding box center [338, 182] width 2 height 2
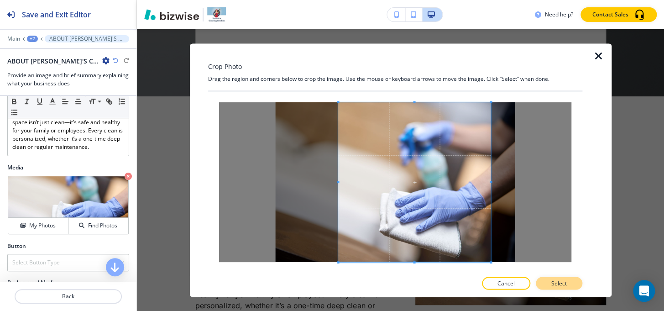
click at [559, 284] on p "Select" at bounding box center [560, 283] width 16 height 8
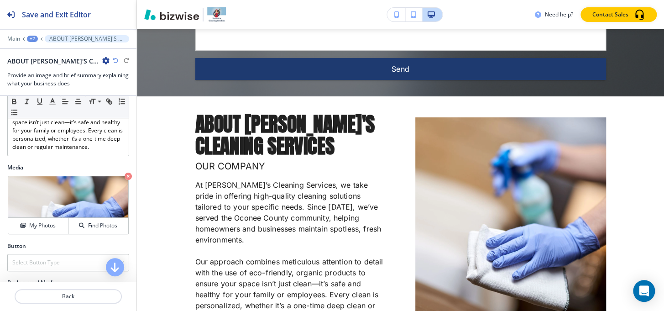
scroll to position [3087, 0]
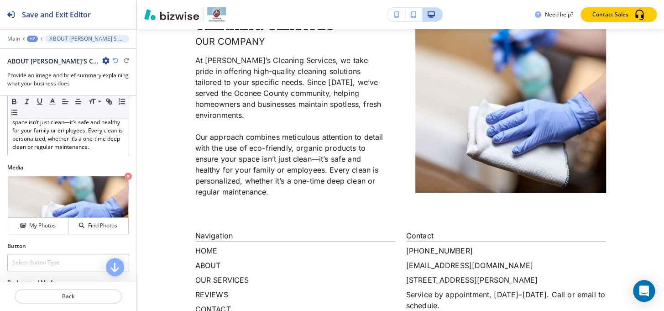
click at [36, 37] on div "+2" at bounding box center [32, 39] width 11 height 6
click at [40, 67] on p "HOME" at bounding box center [56, 70] width 47 height 8
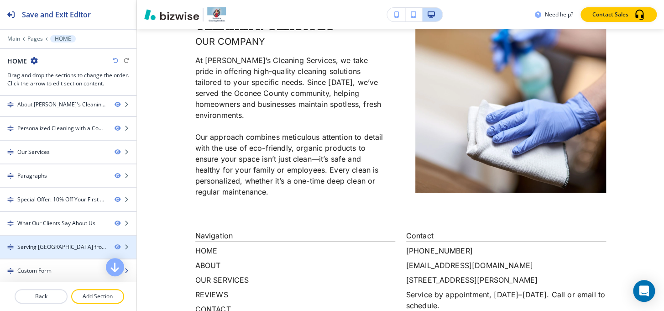
scroll to position [0, 0]
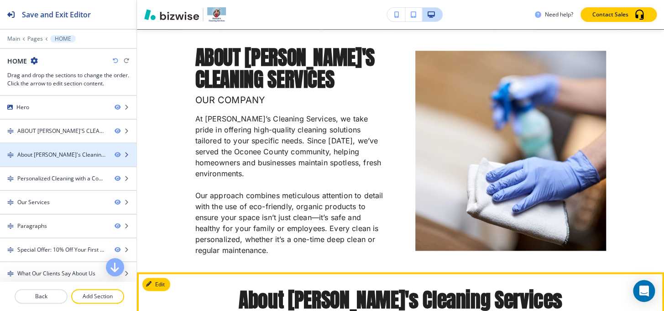
click at [38, 149] on div at bounding box center [68, 146] width 137 height 7
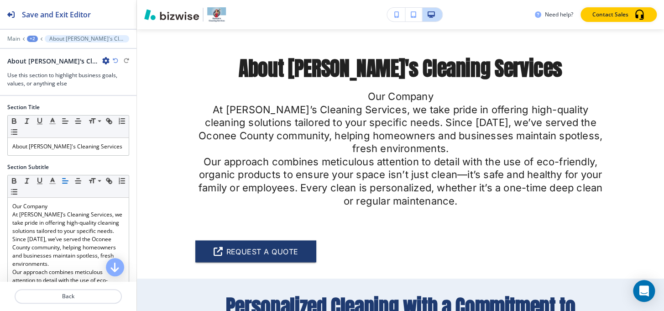
scroll to position [529, 0]
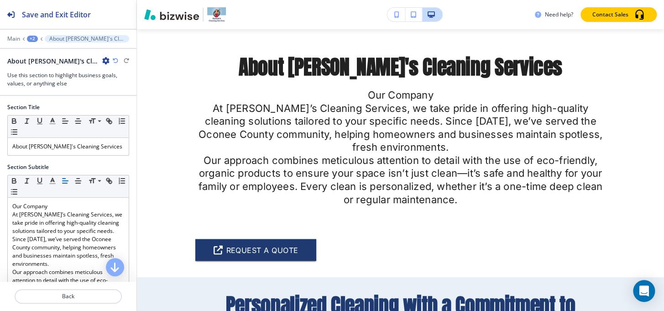
click at [105, 60] on icon "button" at bounding box center [105, 60] width 7 height 7
click at [144, 111] on p "Delete Section" at bounding box center [131, 108] width 47 height 8
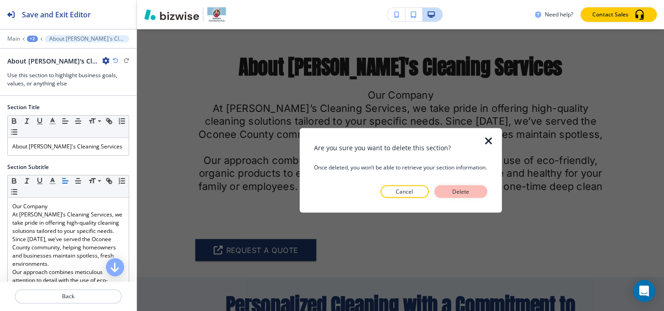
click at [476, 192] on button "Delete" at bounding box center [460, 191] width 53 height 13
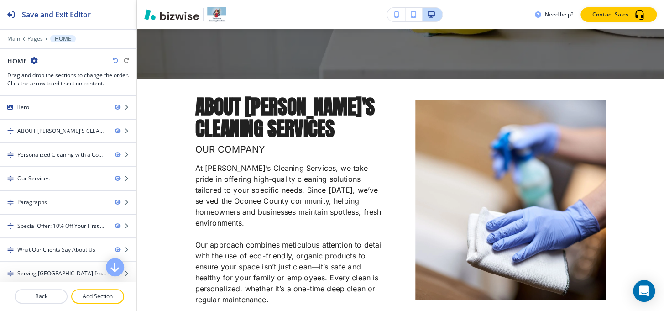
scroll to position [207, 0]
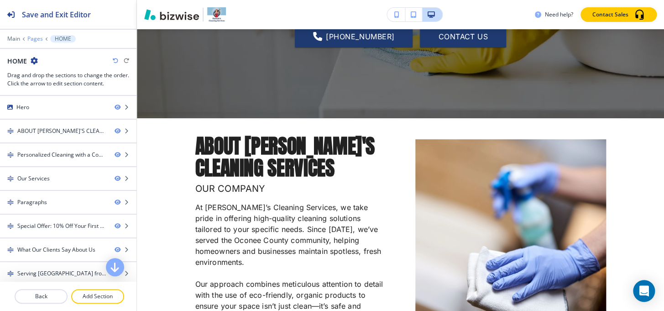
click at [37, 41] on p "Pages" at bounding box center [35, 39] width 16 height 6
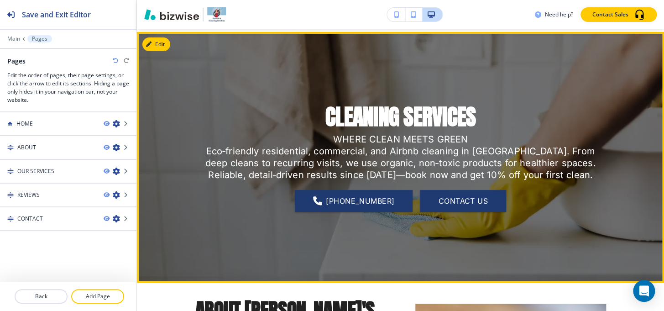
scroll to position [0, 0]
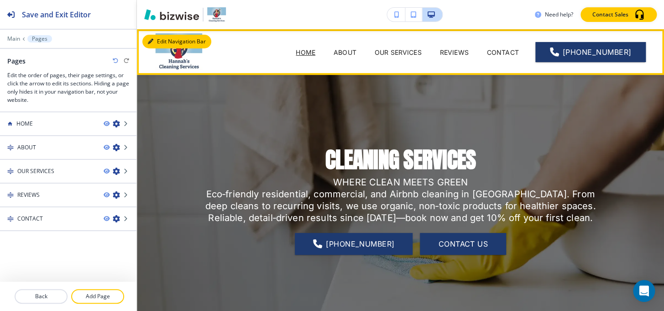
click at [153, 40] on button "Edit Navigation Bar" at bounding box center [176, 42] width 69 height 14
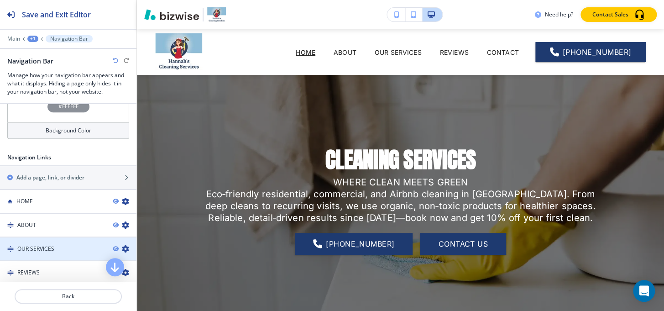
scroll to position [457, 0]
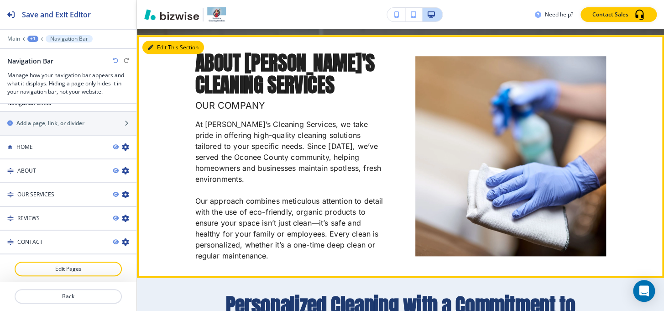
click at [159, 51] on button "Edit This Section" at bounding box center [173, 48] width 62 height 14
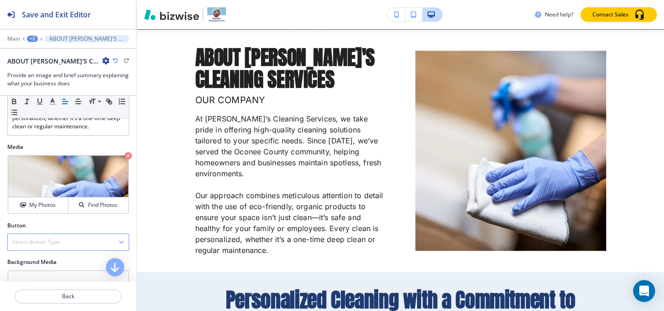
scroll to position [374, 0]
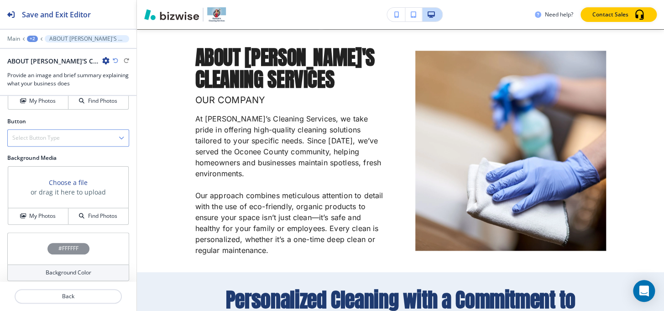
click at [42, 139] on h4 "Select Button Type" at bounding box center [35, 138] width 47 height 8
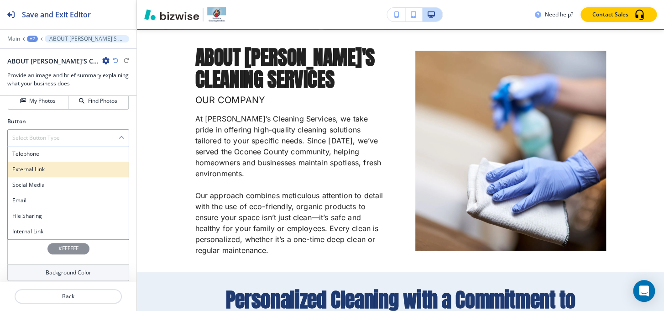
click at [46, 167] on h4 "External Link" at bounding box center [68, 169] width 112 height 8
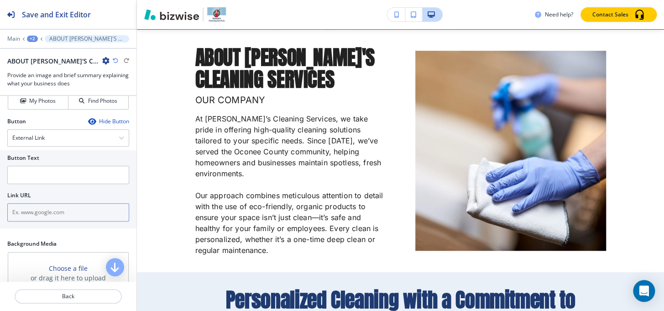
click at [54, 212] on input "text" at bounding box center [68, 212] width 122 height 18
paste input "https://app.zenmaid.com/book/hannah-s-cleaning-services-llc"
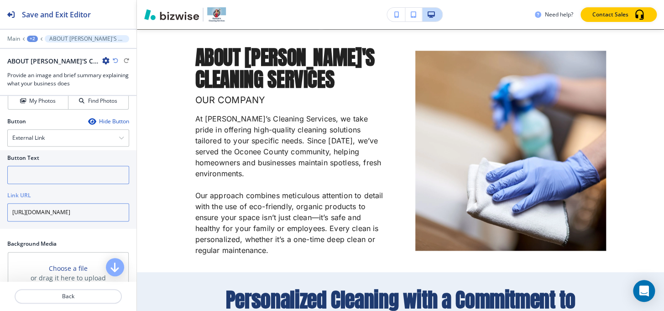
scroll to position [0, 51]
type input "https://app.zenmaid.com/book/hannah-s-cleaning-services-llc"
click at [50, 171] on input "text" at bounding box center [68, 175] width 122 height 18
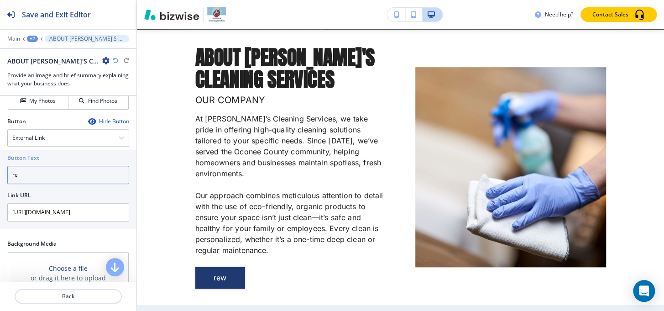
type input "r"
type input "REQUEST A QUOTE"
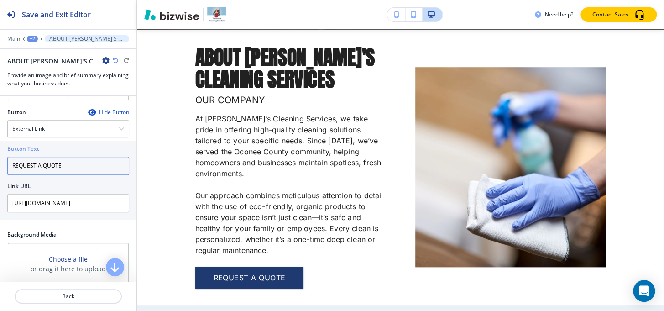
scroll to position [257, 0]
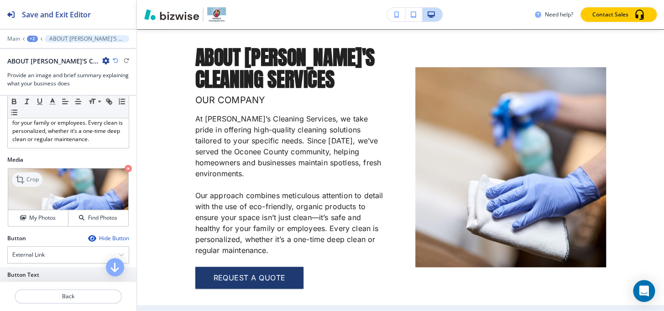
click at [29, 179] on p "Crop" at bounding box center [32, 179] width 12 height 8
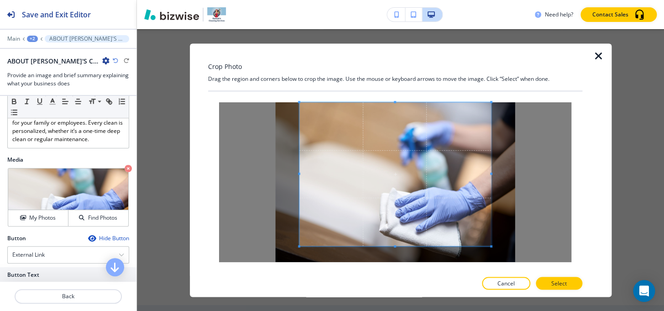
click at [390, 81] on div "Crop Photo Drag the region and corners below to crop the image. Use the mouse o…" at bounding box center [395, 169] width 374 height 253
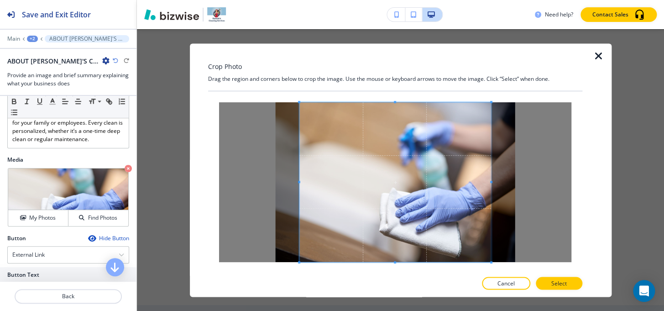
click at [401, 305] on div "Crop Photo Drag the region and corners below to crop the image. Use the mouse o…" at bounding box center [400, 170] width 527 height 282
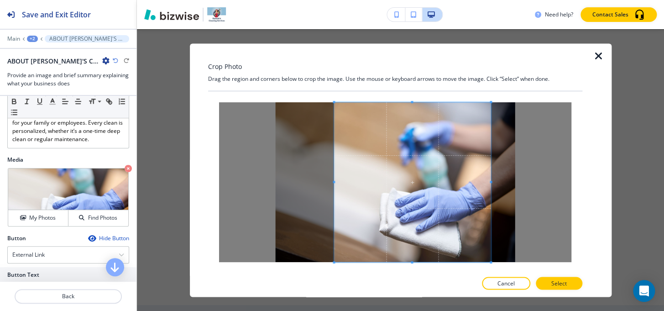
click at [338, 181] on div at bounding box center [412, 182] width 157 height 160
click at [583, 283] on button "Select" at bounding box center [559, 283] width 47 height 13
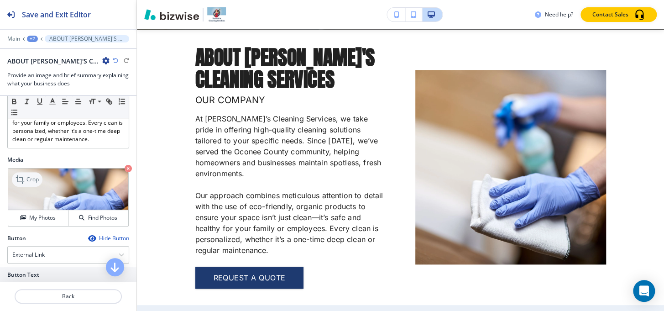
click at [16, 176] on icon at bounding box center [21, 179] width 11 height 11
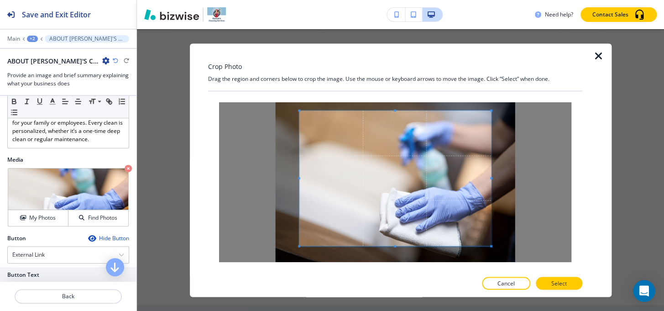
click at [395, 71] on div "Crop Photo Drag the region and corners below to crop the image. Use the mouse o…" at bounding box center [395, 169] width 374 height 253
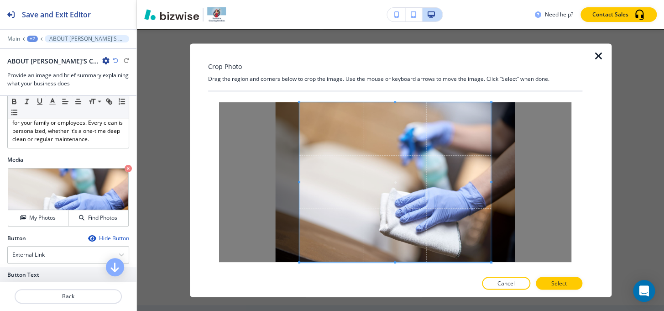
click at [395, 285] on div "Crop Photo Drag the region and corners below to crop the image. Use the mouse o…" at bounding box center [395, 169] width 374 height 253
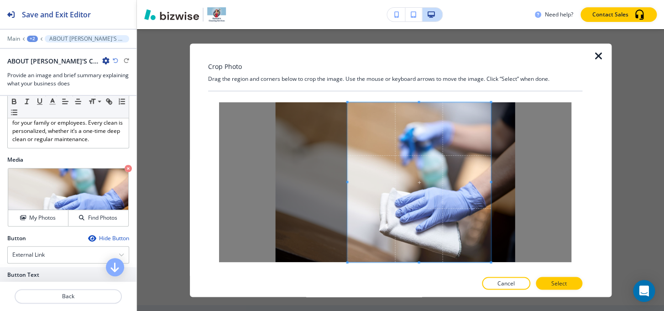
click at [348, 181] on div at bounding box center [420, 182] width 144 height 160
click at [555, 280] on button "Select" at bounding box center [559, 283] width 47 height 13
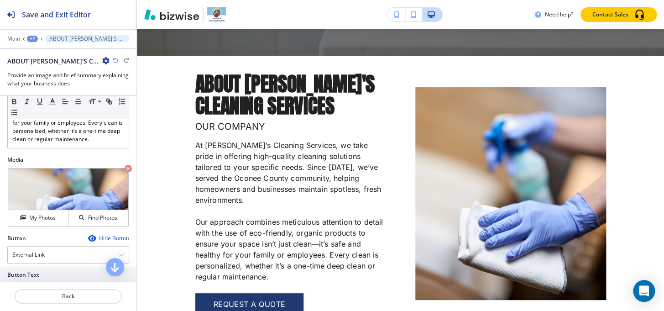
scroll to position [254, 0]
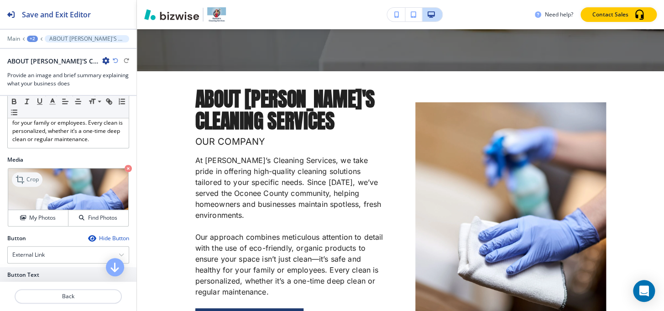
click at [19, 172] on div "Crop" at bounding box center [27, 179] width 31 height 15
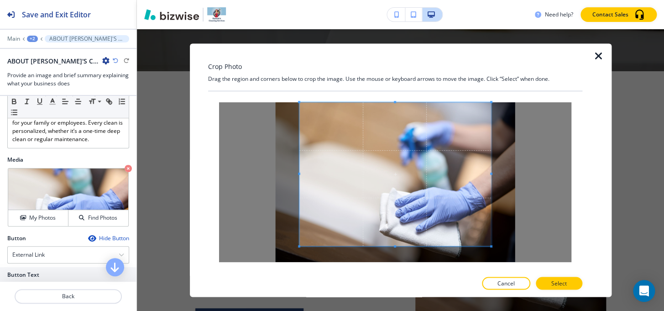
click at [398, 65] on div "Crop Photo Drag the region and corners below to crop the image. Use the mouse o…" at bounding box center [395, 169] width 374 height 253
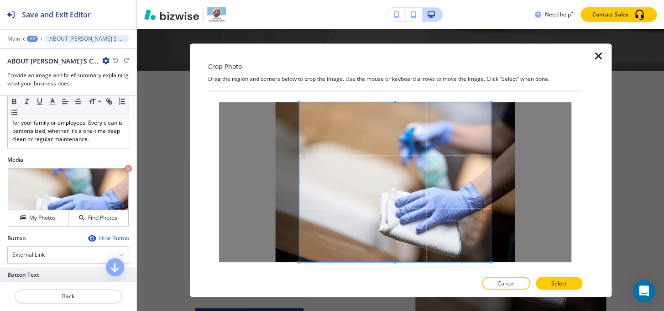
click at [397, 285] on div "Crop Photo Drag the region and corners below to crop the image. Use the mouse o…" at bounding box center [395, 169] width 374 height 253
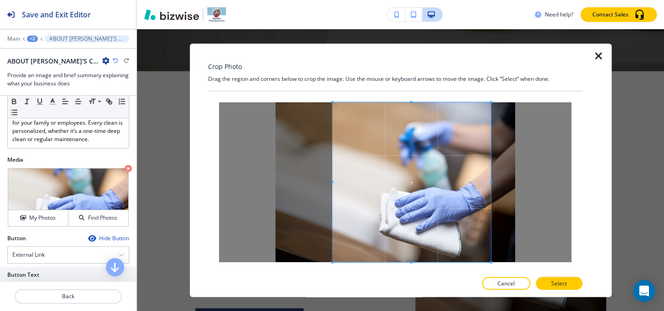
click at [332, 183] on div at bounding box center [411, 182] width 158 height 160
click at [493, 182] on div at bounding box center [395, 182] width 353 height 160
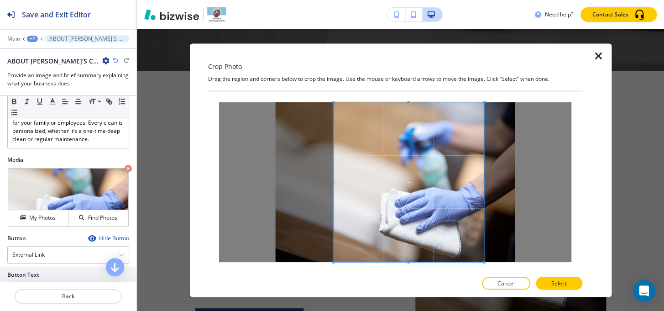
click at [484, 182] on span at bounding box center [484, 182] width 2 height 2
click at [337, 182] on span at bounding box center [337, 182] width 2 height 2
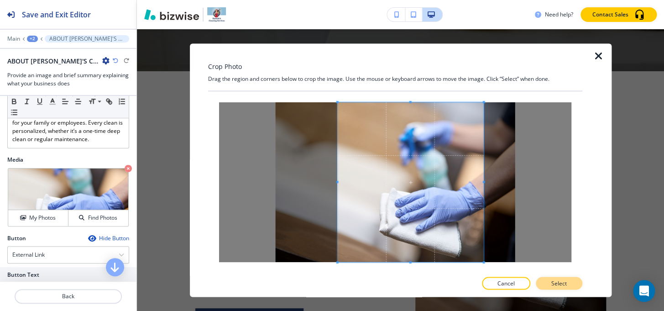
click at [559, 283] on p "Select" at bounding box center [560, 283] width 16 height 8
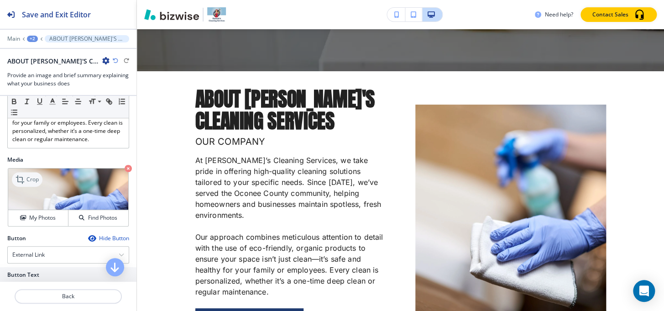
click at [38, 179] on p "Crop" at bounding box center [32, 179] width 12 height 8
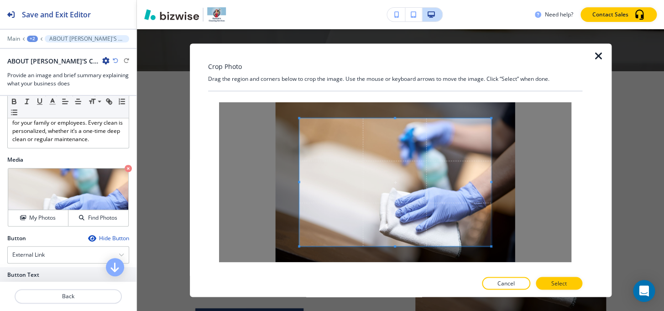
click at [395, 113] on div at bounding box center [395, 182] width 353 height 160
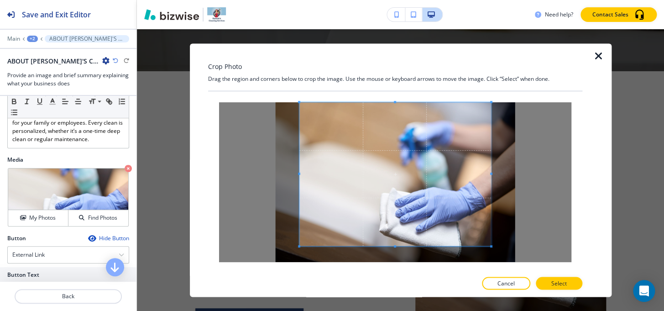
click at [399, 83] on div "Crop Photo Drag the region and corners below to crop the image. Use the mouse o…" at bounding box center [395, 169] width 374 height 253
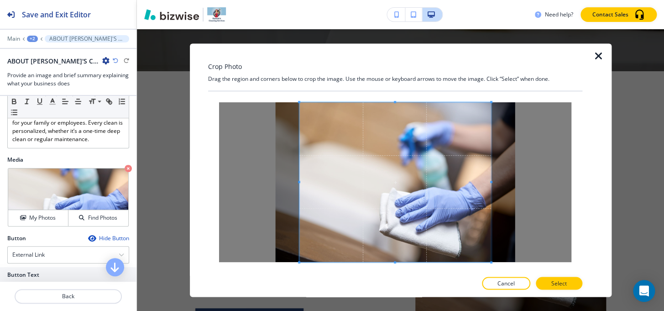
click at [399, 291] on div "Crop Photo Drag the region and corners below to crop the image. Use the mouse o…" at bounding box center [395, 169] width 374 height 253
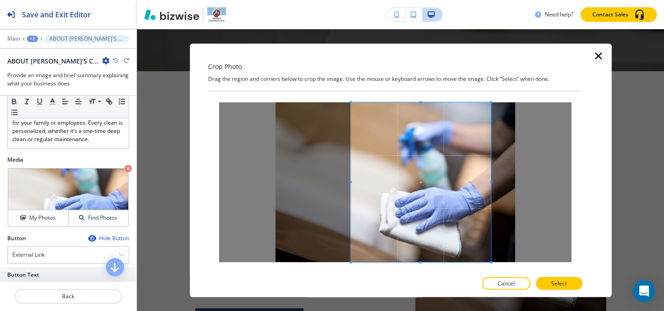
click at [352, 182] on span at bounding box center [350, 182] width 2 height 2
click at [567, 285] on p "Select" at bounding box center [560, 283] width 16 height 8
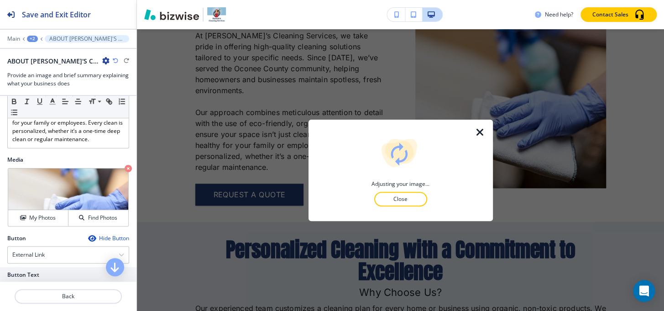
scroll to position [296, 0]
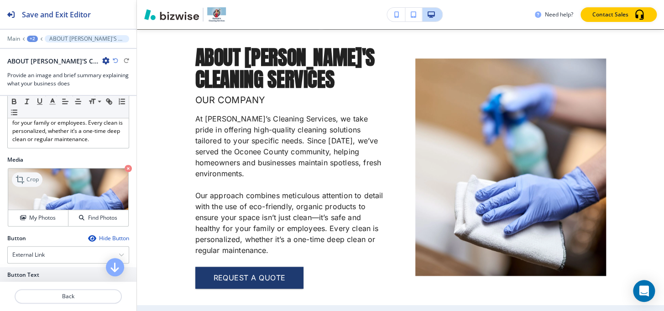
drag, startPoint x: 34, startPoint y: 178, endPoint x: 35, endPoint y: 183, distance: 5.1
click at [35, 177] on p "Crop" at bounding box center [32, 179] width 12 height 8
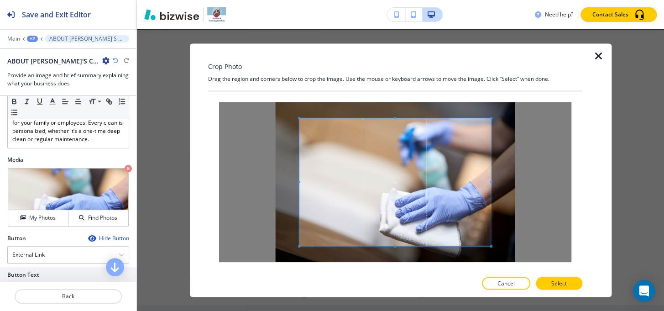
click at [401, 73] on div "Crop Photo Drag the region and corners below to crop the image. Use the mouse o…" at bounding box center [395, 169] width 374 height 253
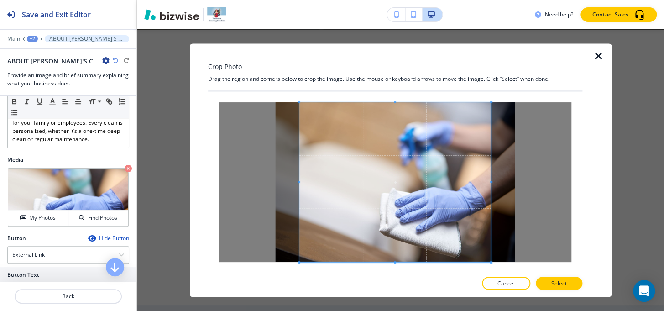
click at [393, 309] on div "Crop Photo Drag the region and corners below to crop the image. Use the mouse o…" at bounding box center [400, 170] width 527 height 282
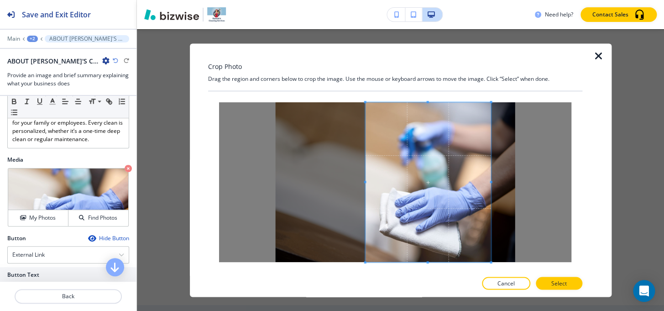
click at [365, 182] on span at bounding box center [365, 182] width 2 height 2
click at [565, 282] on p "Select" at bounding box center [560, 283] width 16 height 8
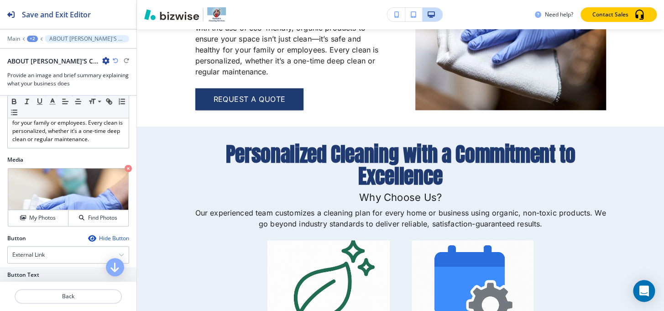
scroll to position [462, 0]
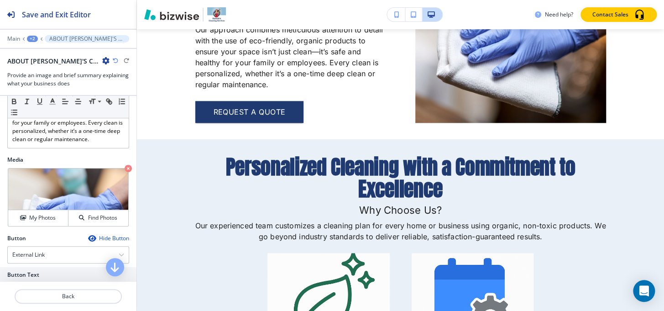
click at [33, 39] on div "+2" at bounding box center [32, 39] width 11 height 6
click at [45, 75] on button "HOME" at bounding box center [56, 70] width 58 height 16
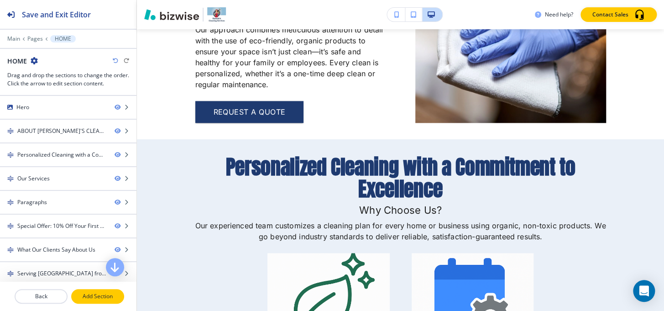
click at [105, 297] on p "Add Section" at bounding box center [97, 296] width 51 height 8
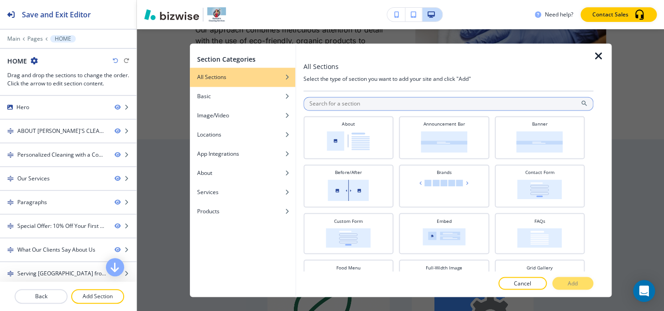
click at [365, 106] on input "text" at bounding box center [449, 104] width 290 height 14
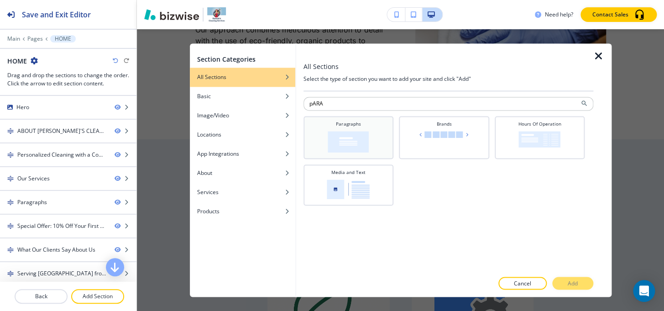
type input "pARA"
click at [356, 133] on img at bounding box center [348, 141] width 41 height 21
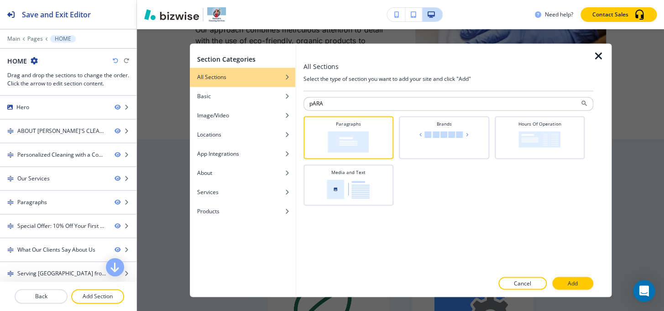
drag, startPoint x: 566, startPoint y: 283, endPoint x: 467, endPoint y: 256, distance: 103.1
click at [566, 283] on button "Add" at bounding box center [573, 283] width 41 height 13
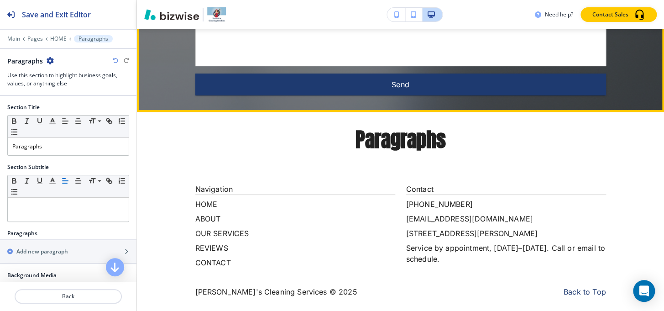
scroll to position [2989, 0]
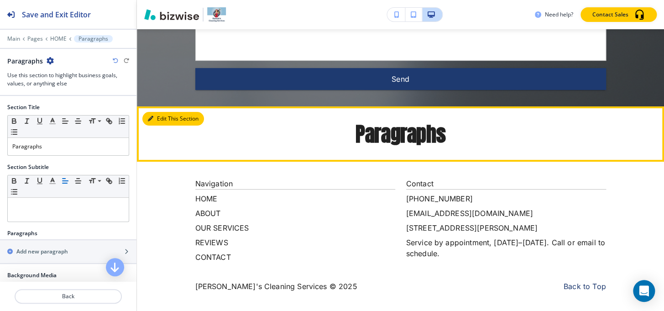
click at [155, 119] on button "Edit This Section" at bounding box center [173, 119] width 62 height 14
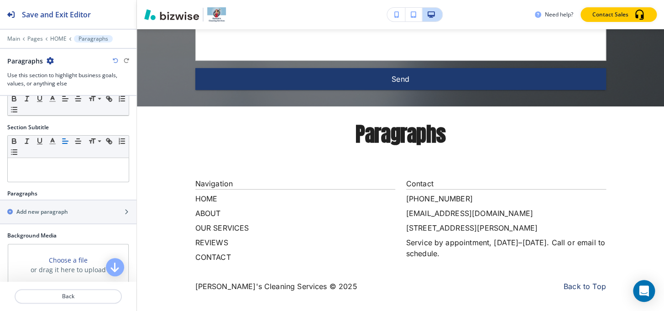
scroll to position [122, 0]
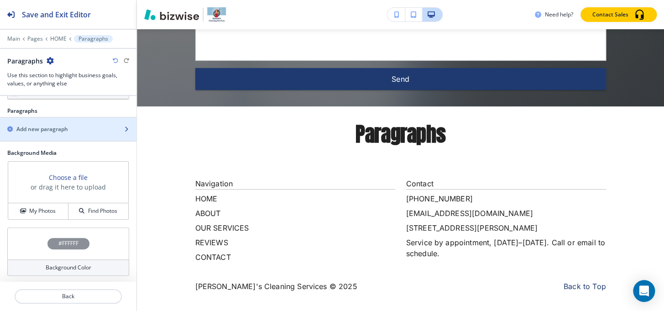
click at [53, 134] on div "button" at bounding box center [68, 136] width 137 height 7
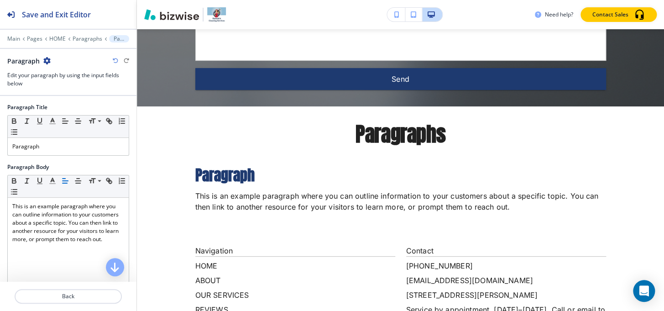
scroll to position [3056, 0]
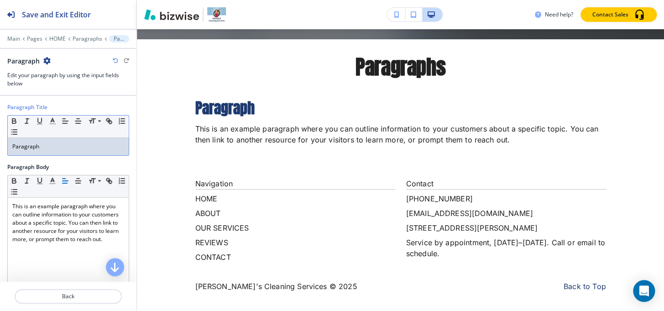
click at [59, 140] on div "Paragraph" at bounding box center [68, 146] width 121 height 17
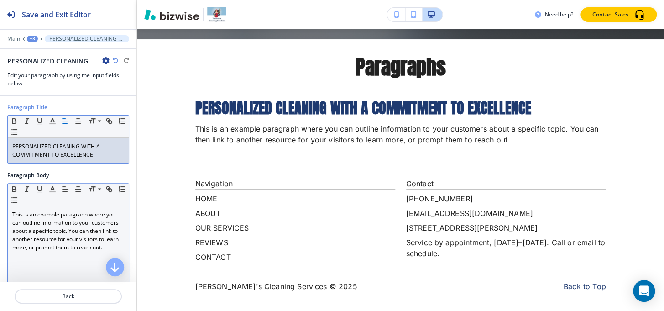
click at [45, 236] on p "This is an example paragraph where you can outline information to your customer…" at bounding box center [68, 231] width 112 height 41
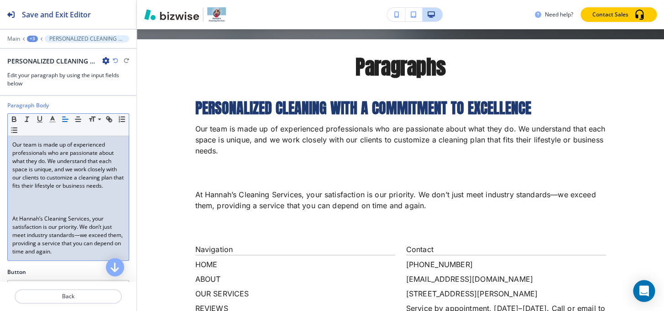
scroll to position [83, 0]
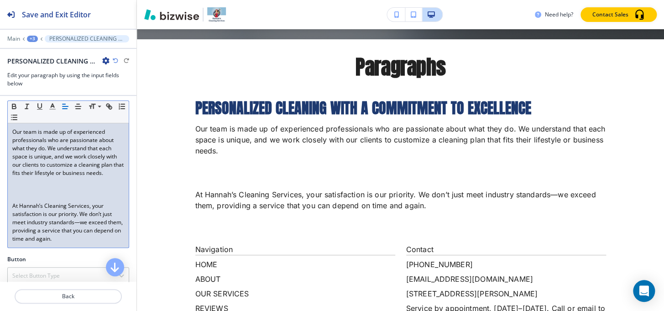
click at [26, 201] on p at bounding box center [68, 198] width 112 height 8
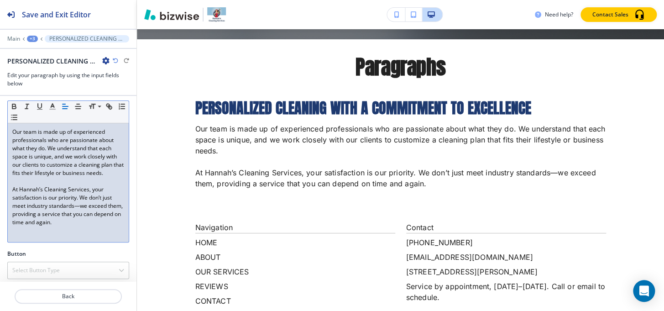
click at [32, 40] on div "+3" at bounding box center [32, 39] width 11 height 6
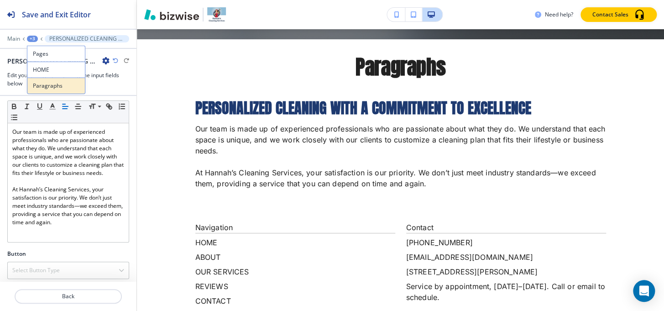
click at [43, 85] on p "Paragraphs" at bounding box center [56, 86] width 47 height 8
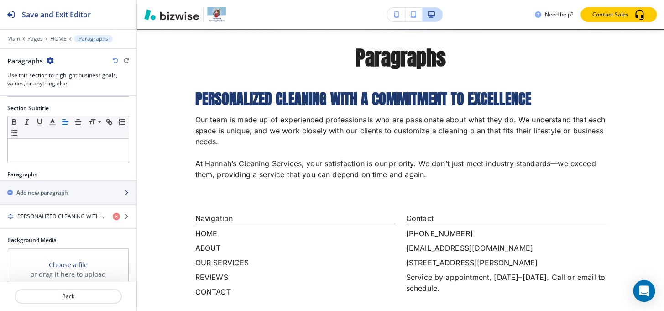
scroll to position [146, 0]
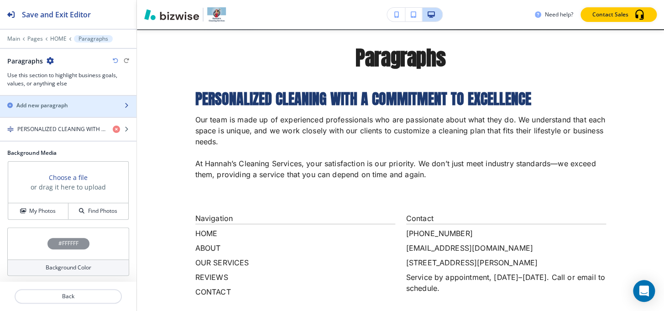
click at [36, 107] on h2 "Add new paragraph" at bounding box center [42, 105] width 52 height 8
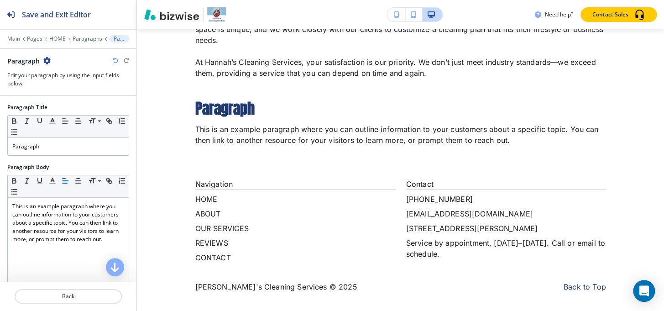
scroll to position [3167, 0]
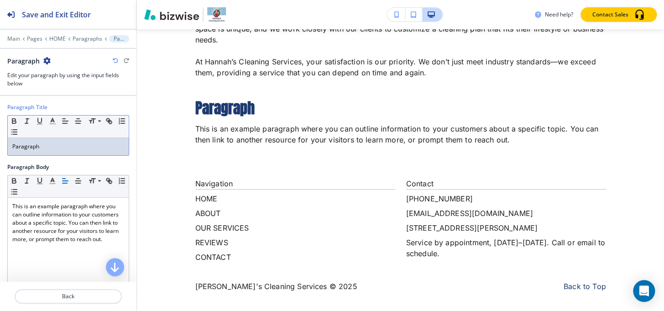
click at [51, 150] on div "Paragraph" at bounding box center [68, 146] width 121 height 17
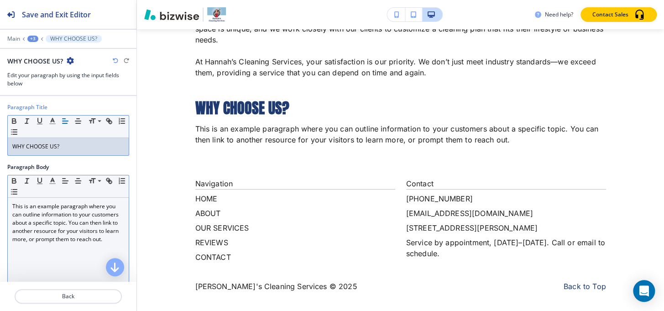
click at [51, 214] on p "This is an example paragraph where you can outline information to your customer…" at bounding box center [68, 222] width 112 height 41
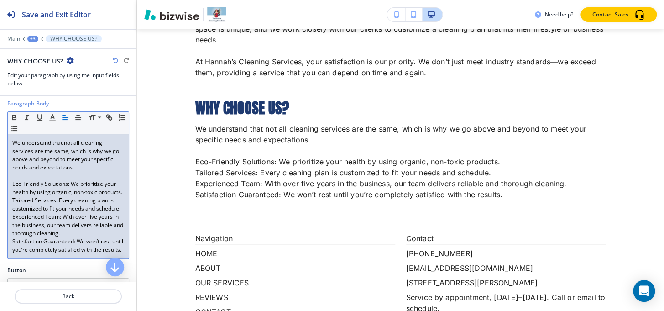
scroll to position [83, 0]
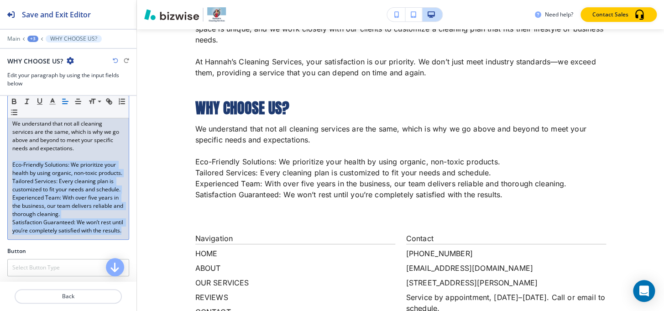
drag, startPoint x: 10, startPoint y: 163, endPoint x: 33, endPoint y: 188, distance: 34.3
click at [82, 239] on div "We understand that not all cleaning services are the same, which is why we go a…" at bounding box center [68, 177] width 121 height 124
click at [17, 110] on line "button" at bounding box center [15, 110] width 4 height 0
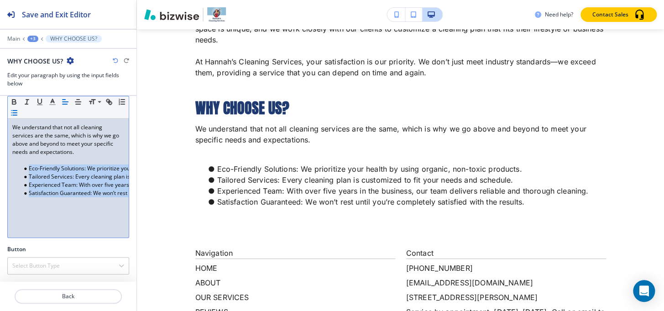
scroll to position [78, 0]
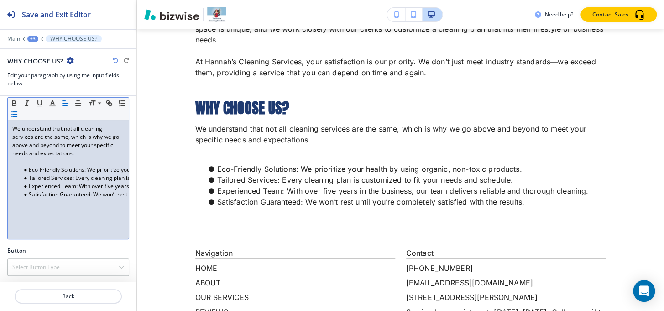
click at [37, 159] on p at bounding box center [68, 162] width 112 height 8
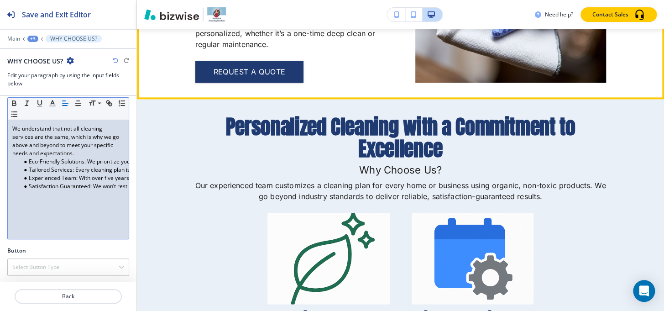
scroll to position [552, 0]
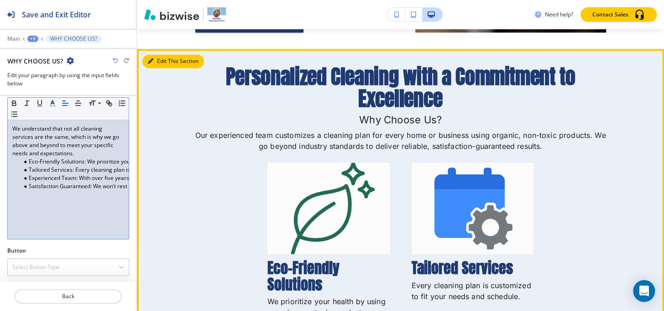
click at [158, 59] on button "Edit This Section" at bounding box center [173, 61] width 62 height 14
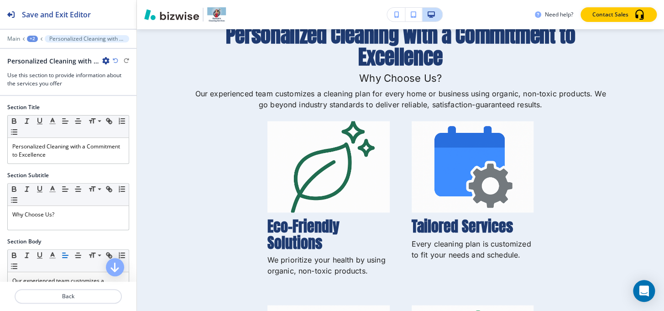
scroll to position [489, 0]
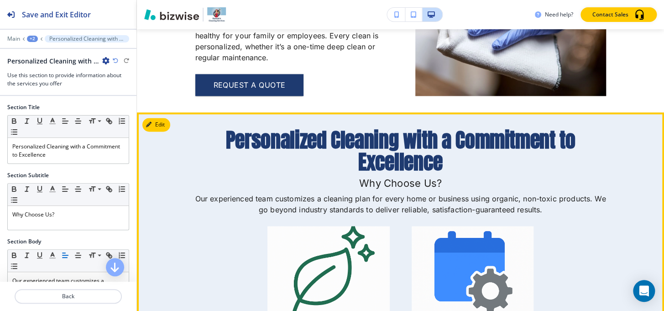
click at [168, 125] on button "Edit This Section" at bounding box center [173, 125] width 62 height 14
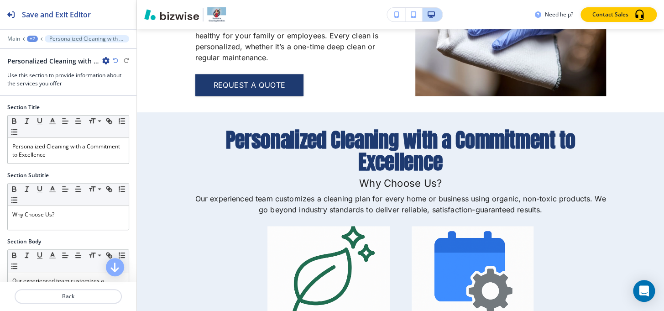
click at [106, 61] on icon "button" at bounding box center [105, 60] width 7 height 7
click at [124, 104] on p "Delete Section" at bounding box center [131, 108] width 47 height 8
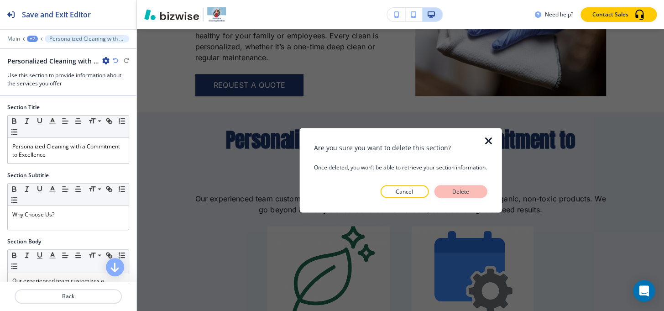
click at [466, 189] on p "Delete" at bounding box center [461, 191] width 22 height 8
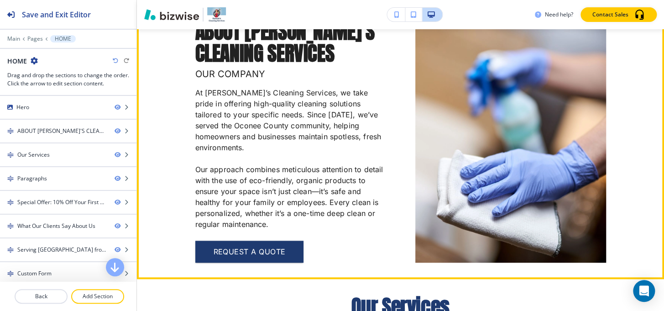
scroll to position [115, 0]
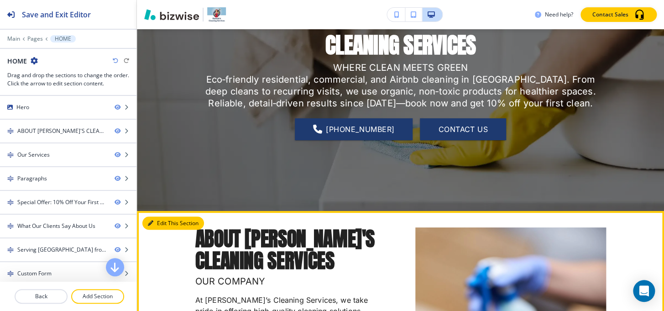
click at [161, 220] on button "Edit This Section" at bounding box center [173, 223] width 62 height 14
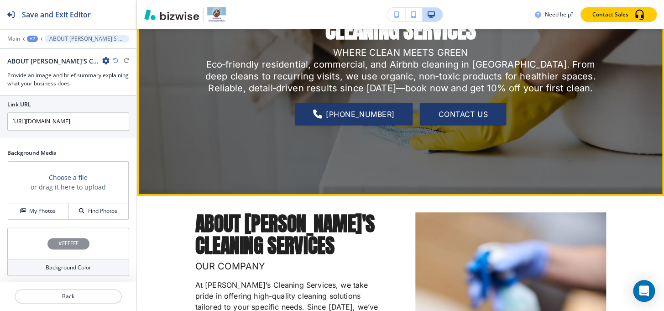
scroll to position [254, 0]
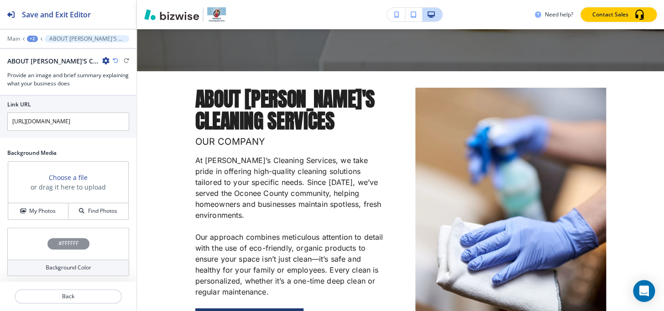
click at [29, 42] on div at bounding box center [68, 44] width 137 height 5
click at [30, 39] on div "+2" at bounding box center [32, 39] width 11 height 6
click at [41, 64] on button "HOME" at bounding box center [56, 70] width 58 height 16
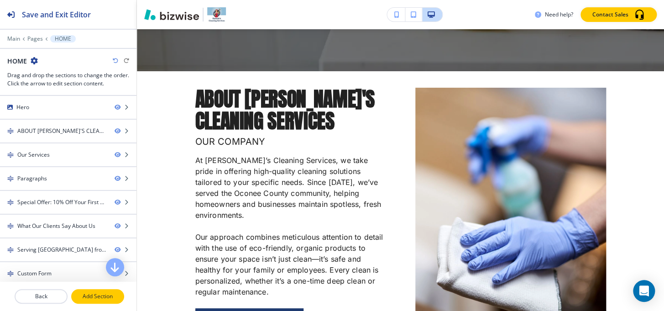
click at [82, 291] on button "Add Section" at bounding box center [97, 296] width 53 height 15
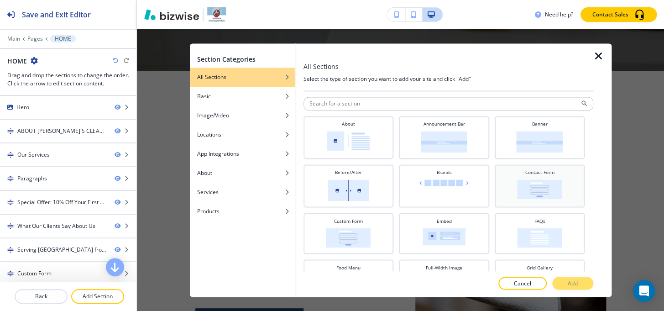
scroll to position [249, 0]
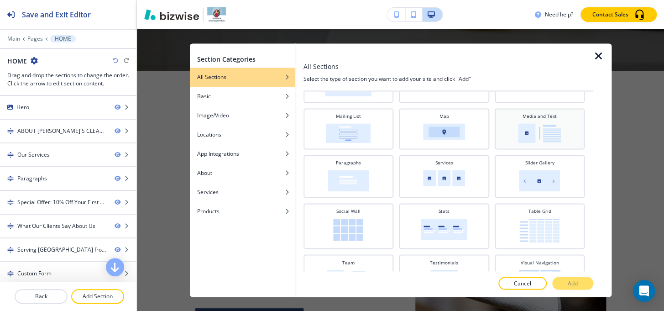
click at [546, 132] on img at bounding box center [539, 133] width 43 height 20
click at [564, 283] on button "Add" at bounding box center [573, 283] width 41 height 13
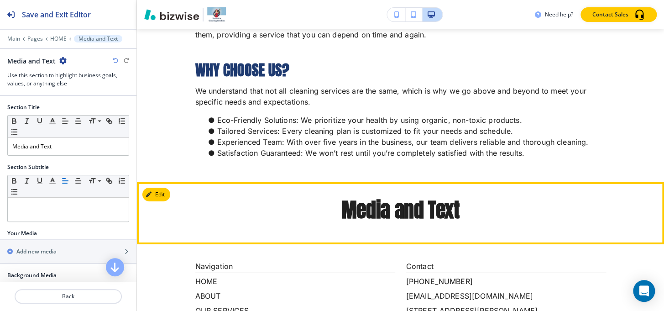
scroll to position [2718, 0]
click at [154, 192] on button "Edit This Section" at bounding box center [173, 195] width 62 height 14
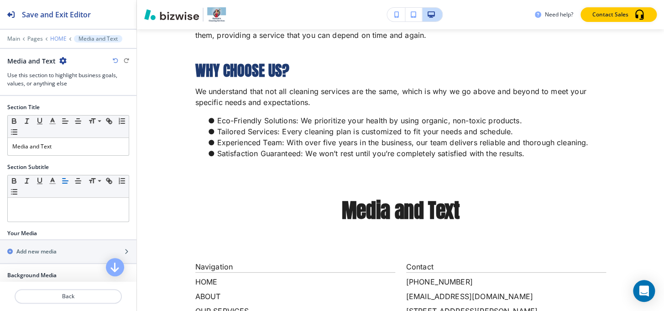
click at [50, 38] on p "HOME" at bounding box center [58, 39] width 16 height 6
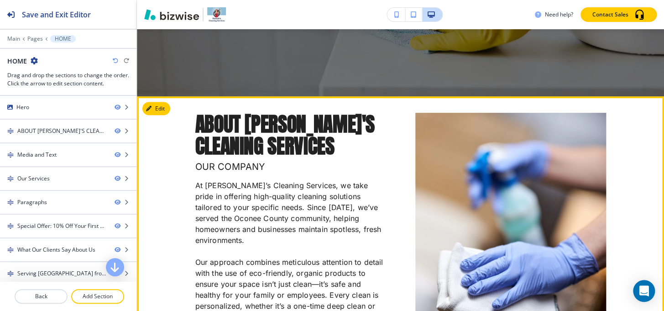
scroll to position [198, 0]
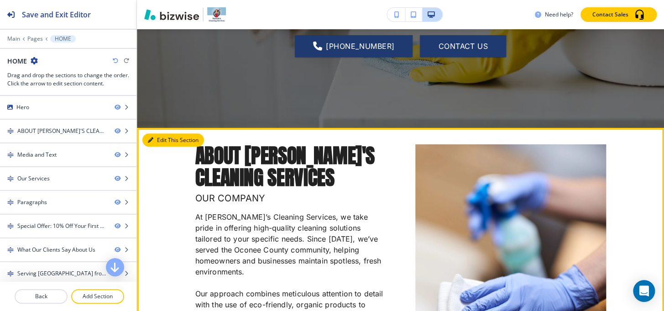
click at [164, 139] on button "Edit This Section" at bounding box center [173, 140] width 62 height 14
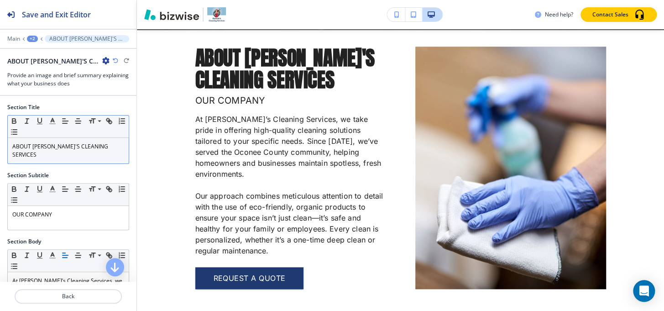
scroll to position [296, 0]
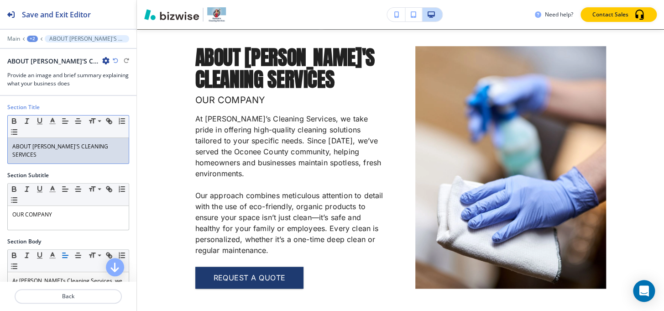
click at [83, 147] on p "ABOUT HANNAH'S CLEANING SERVICES" at bounding box center [68, 150] width 112 height 16
copy p "ABOUT HANNAH'S CLEANING SERVICES"
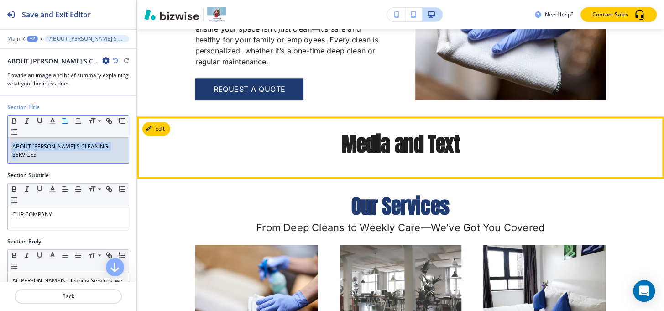
scroll to position [503, 0]
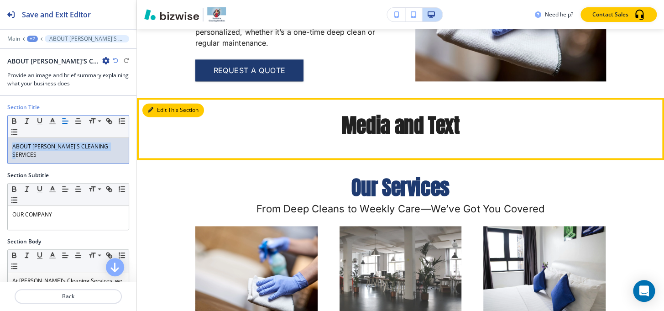
click at [165, 112] on button "Edit This Section" at bounding box center [173, 110] width 62 height 14
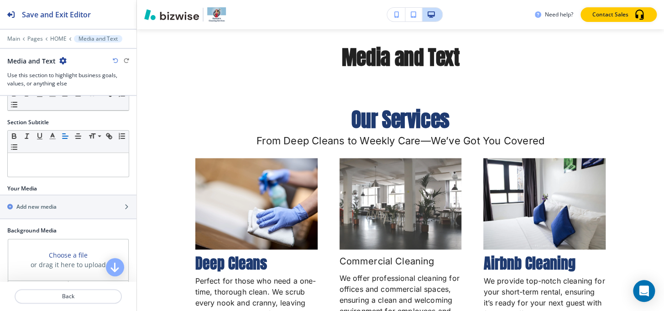
scroll to position [0, 0]
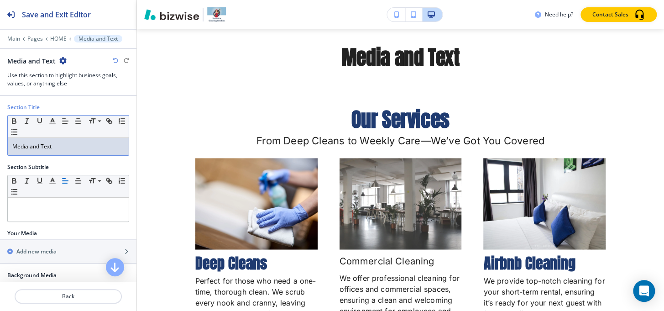
click at [69, 149] on p "Media and Text" at bounding box center [68, 146] width 112 height 8
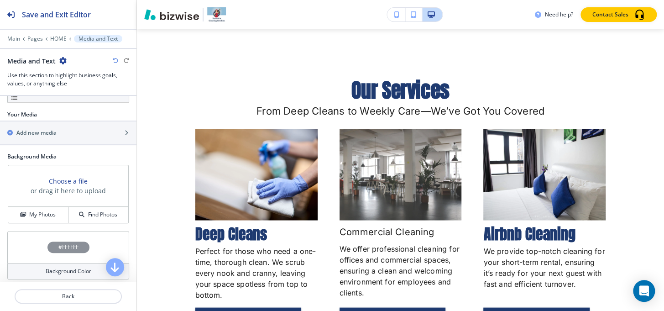
scroll to position [122, 0]
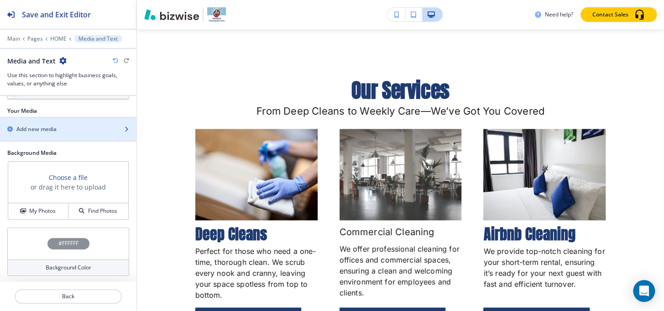
click at [54, 131] on h2 "Add new media" at bounding box center [36, 129] width 40 height 8
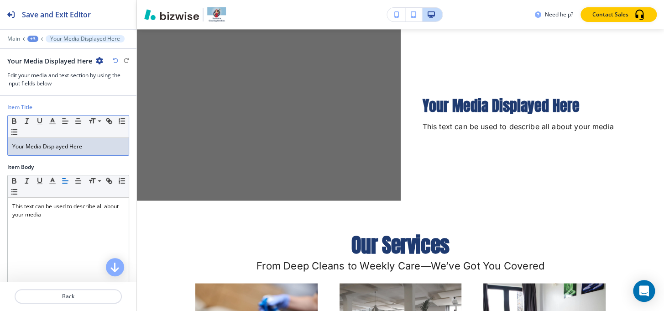
click at [62, 153] on div "Your Media Displayed Here" at bounding box center [68, 146] width 121 height 17
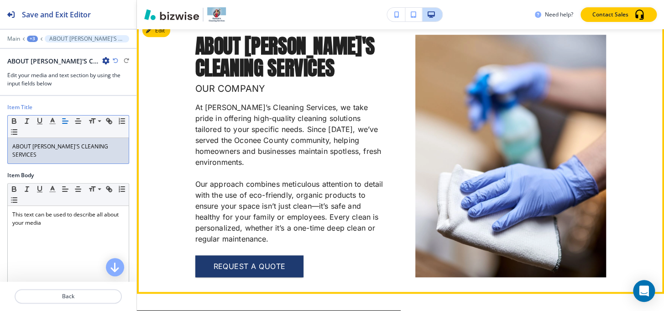
scroll to position [256, 0]
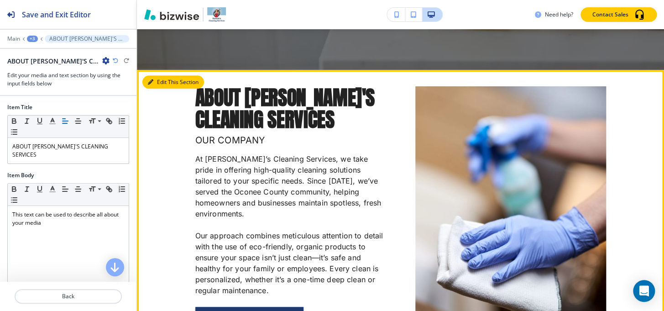
click at [157, 78] on button "Edit This Section" at bounding box center [173, 82] width 62 height 14
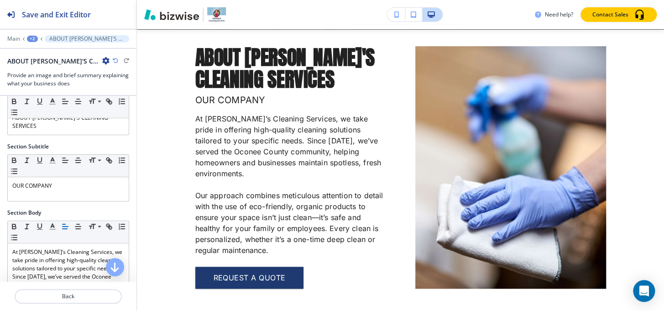
scroll to position [41, 0]
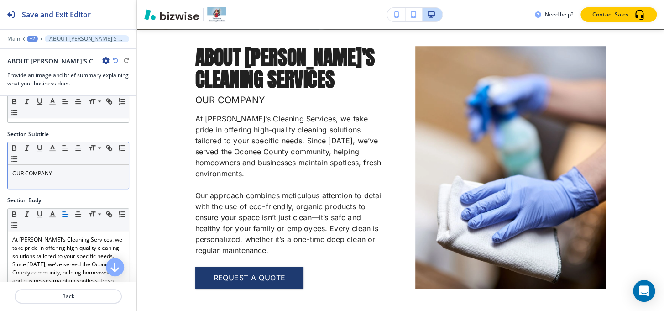
click at [70, 169] on p "OUR COMPANY" at bounding box center [68, 173] width 112 height 8
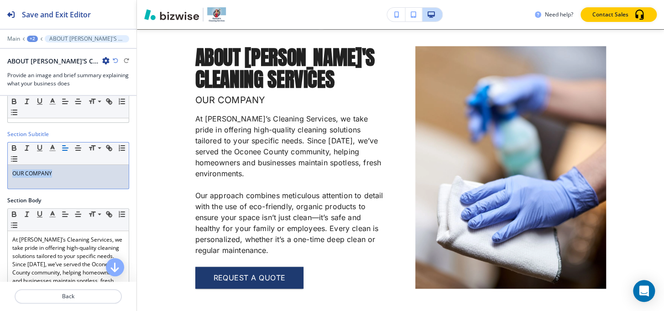
copy p "OUR COMPANY"
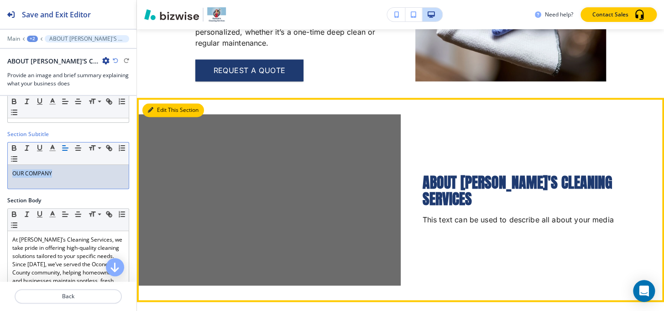
click at [162, 111] on button "Edit This Section" at bounding box center [173, 110] width 62 height 14
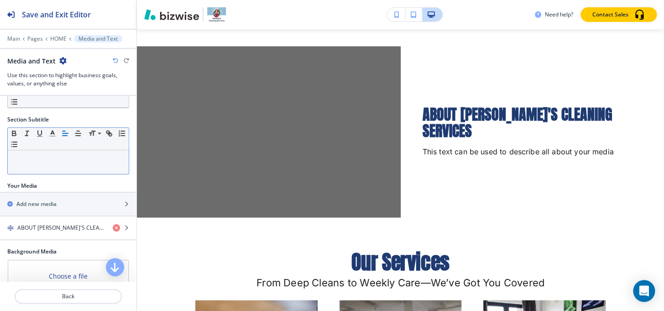
scroll to position [146, 0]
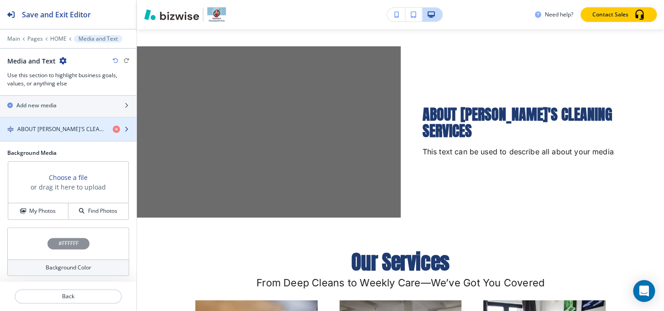
click at [58, 132] on h4 "ABOUT HANNAH'S CLEANING SERVICES" at bounding box center [61, 129] width 88 height 8
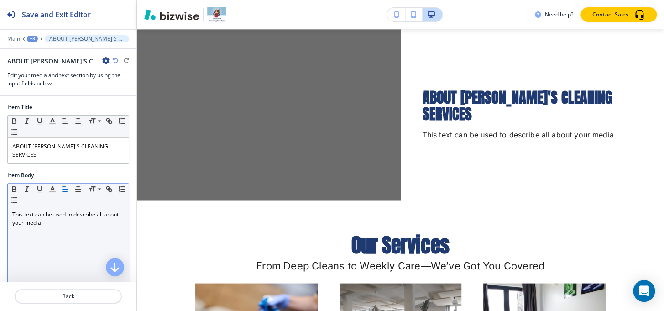
scroll to position [0, 0]
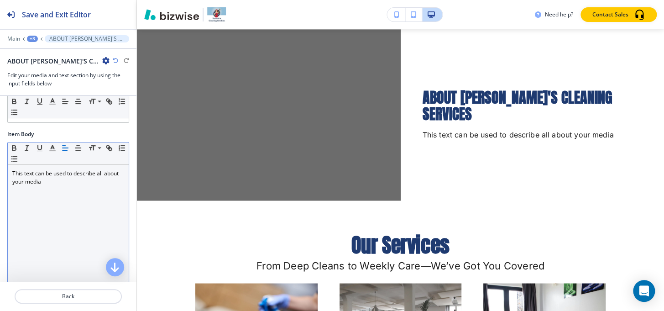
click at [69, 169] on p "This text can be used to describe all about your media" at bounding box center [68, 177] width 112 height 16
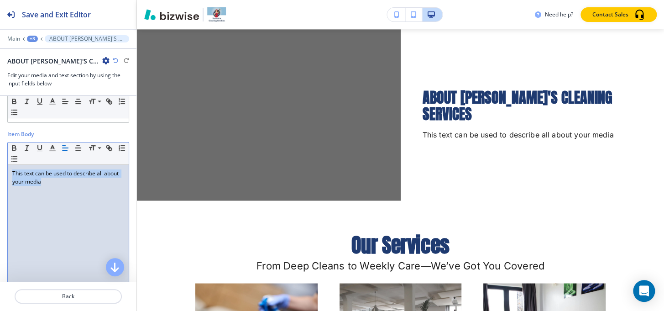
paste div
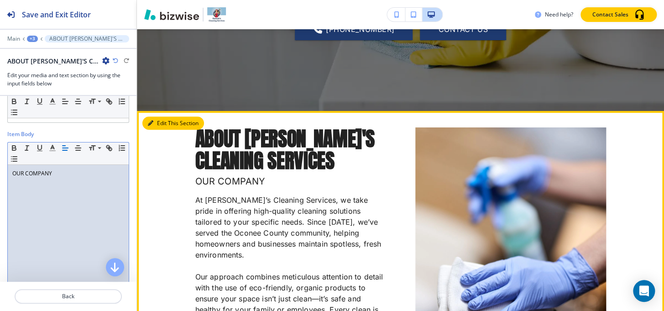
click at [152, 121] on icon "button" at bounding box center [150, 123] width 5 height 5
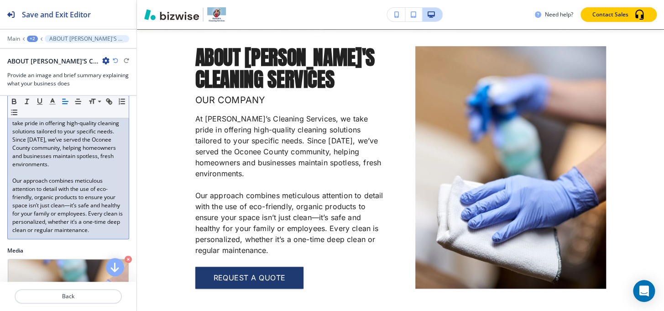
click at [70, 177] on p "Our approach combines meticulous attention to detail with the use of eco-friend…" at bounding box center [68, 206] width 112 height 58
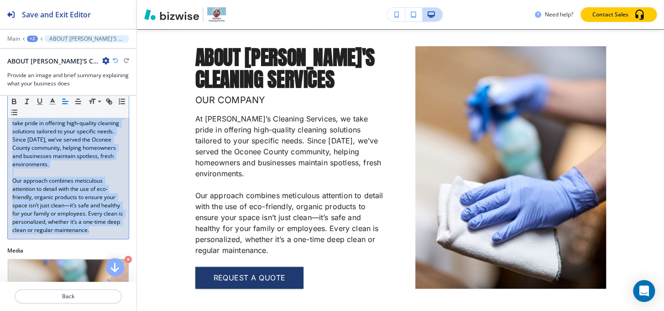
copy div "At Hannah’s Cleaning Services, we take pride in offering high-quality cleaning …"
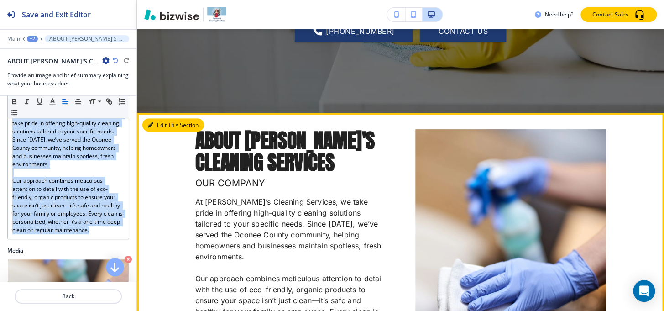
click at [161, 125] on button "Edit This Section" at bounding box center [173, 125] width 62 height 14
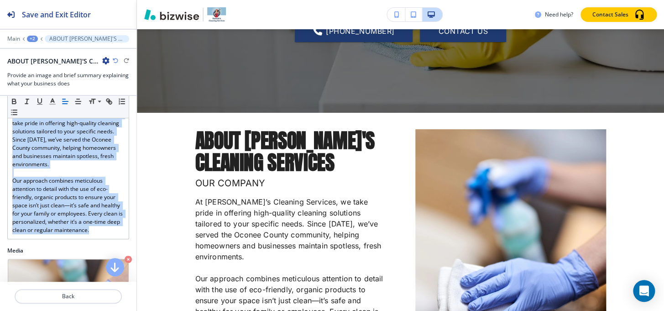
click at [107, 59] on icon "button" at bounding box center [105, 60] width 7 height 7
click at [123, 100] on button "Delete Section" at bounding box center [131, 108] width 58 height 16
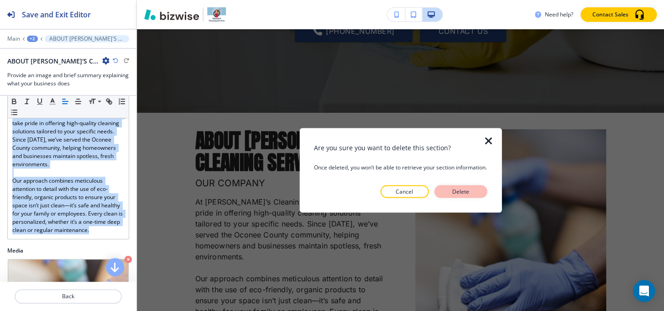
click at [469, 190] on p "Delete" at bounding box center [461, 191] width 22 height 8
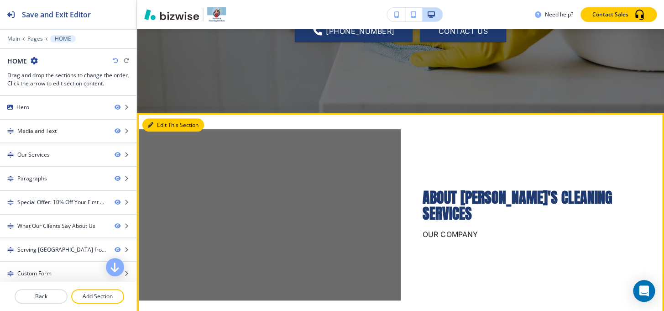
click at [160, 121] on button "Edit This Section" at bounding box center [173, 125] width 62 height 14
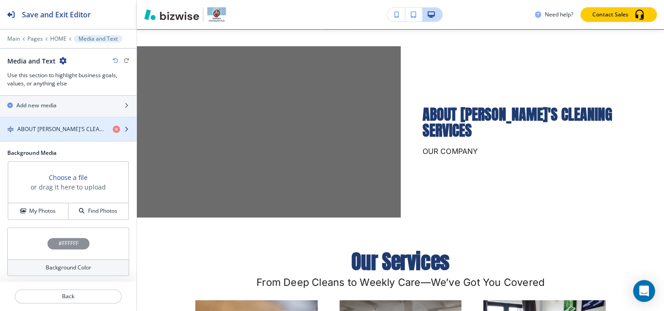
click at [54, 128] on h4 "ABOUT HANNAH'S CLEANING SERVICES" at bounding box center [61, 129] width 88 height 8
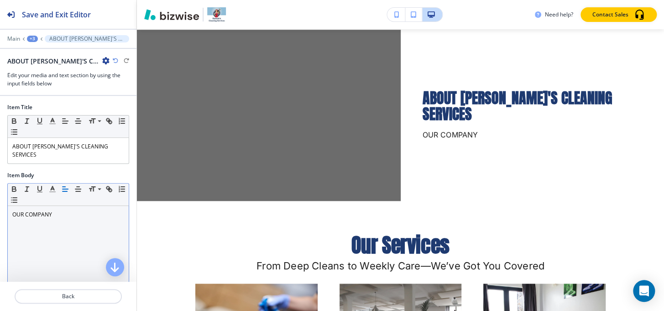
click at [66, 211] on p "OUR COMPANY" at bounding box center [68, 215] width 112 height 8
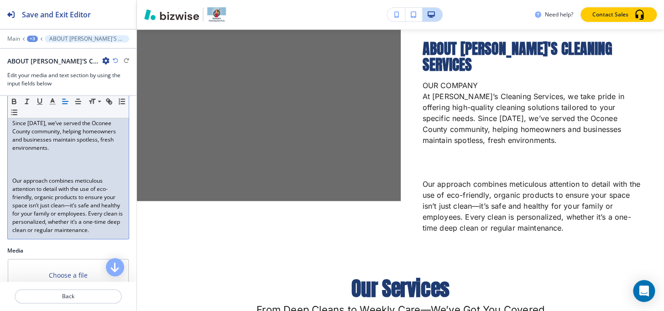
click at [34, 169] on p at bounding box center [68, 173] width 112 height 8
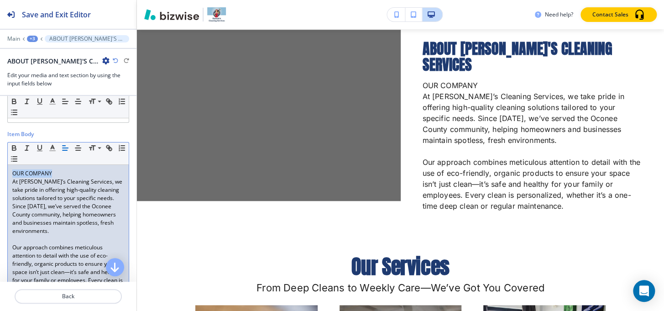
drag, startPoint x: 58, startPoint y: 161, endPoint x: 0, endPoint y: 160, distance: 58.5
click at [0, 160] on div "Item Body Small Normal Large Huge OUR COMPANY At Hannah’s Cleaning Services, we…" at bounding box center [68, 221] width 137 height 183
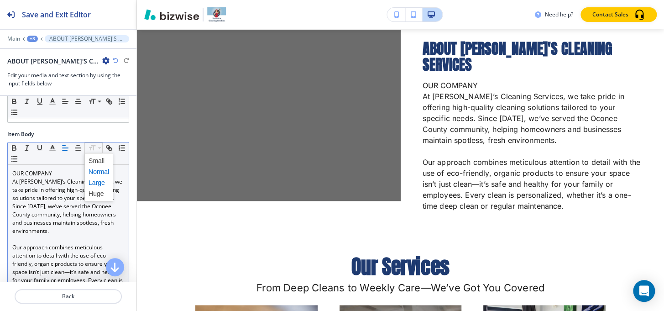
click at [94, 177] on span at bounding box center [99, 182] width 21 height 11
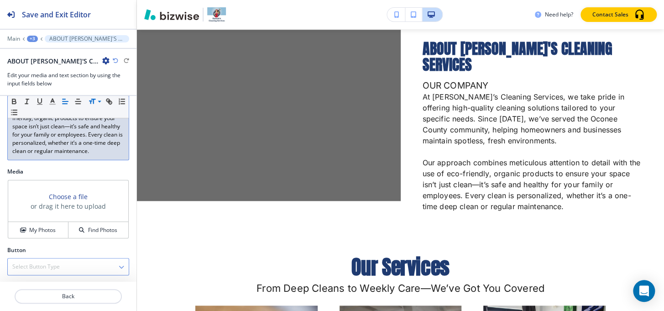
click at [50, 273] on div "Select Button Type" at bounding box center [68, 266] width 121 height 16
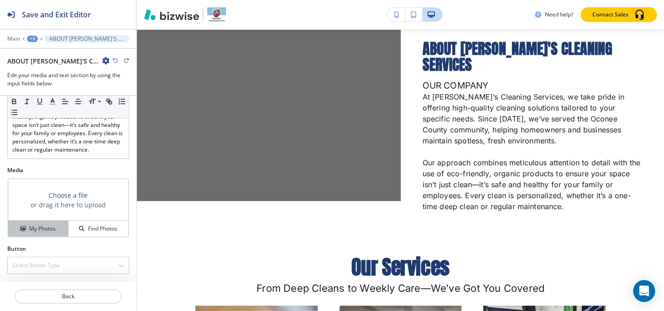
click at [38, 221] on button "My Photos" at bounding box center [38, 229] width 60 height 16
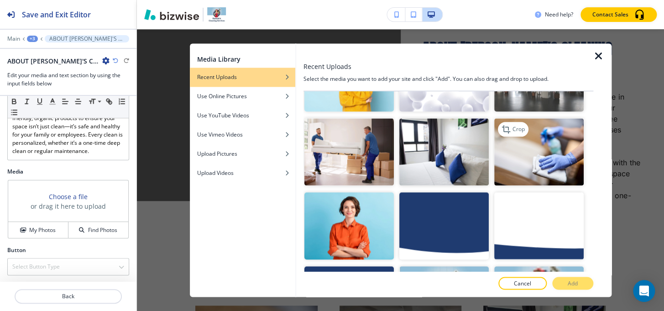
click at [522, 152] on img "button" at bounding box center [540, 151] width 90 height 67
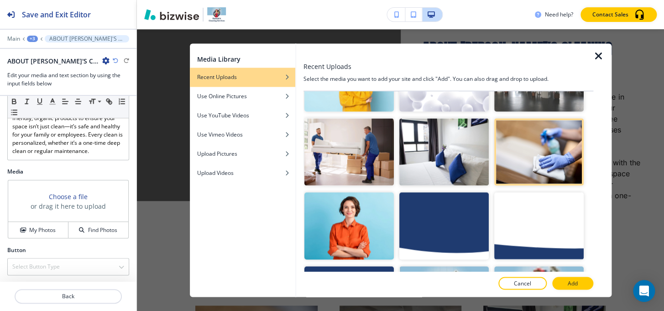
click at [573, 287] on button "Add" at bounding box center [573, 283] width 41 height 13
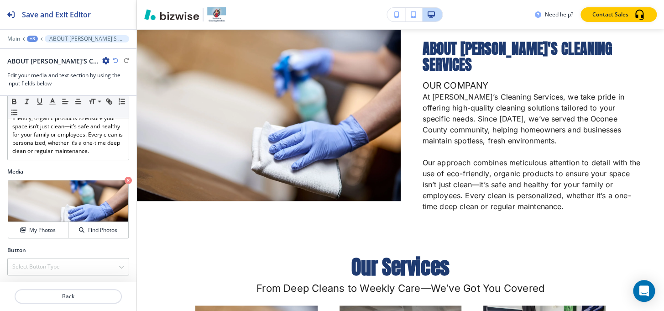
drag, startPoint x: 47, startPoint y: 254, endPoint x: 46, endPoint y: 260, distance: 6.0
click at [46, 255] on div at bounding box center [68, 256] width 122 height 4
click at [46, 260] on div "Select Button Type" at bounding box center [68, 266] width 121 height 16
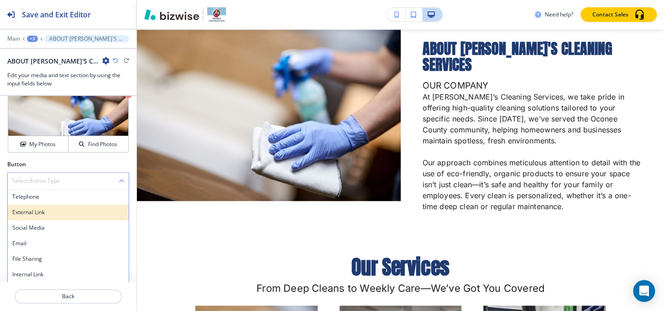
click at [39, 209] on h4 "External Link" at bounding box center [68, 212] width 112 height 8
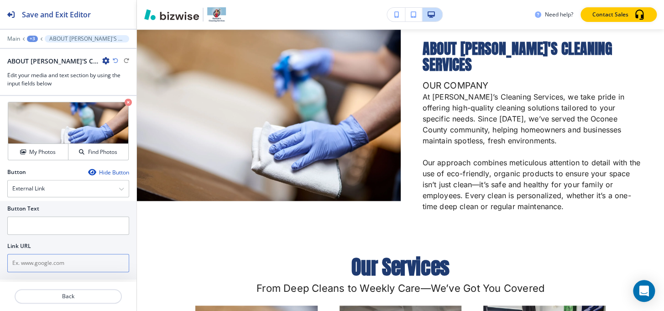
click at [35, 262] on input "text" at bounding box center [68, 263] width 122 height 18
paste input "https://app.zenmaid.com/book/hannah-s-cleaning-services-llc"
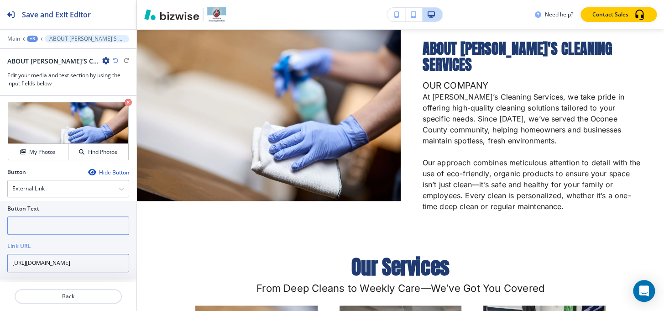
type input "https://app.zenmaid.com/book/hannah-s-cleaning-services-llc"
click at [37, 218] on input "text" at bounding box center [68, 225] width 122 height 18
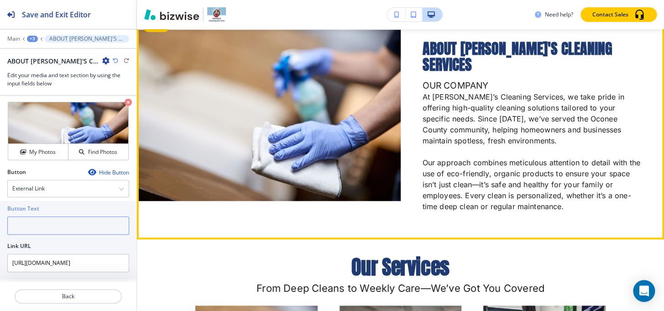
type input "R"
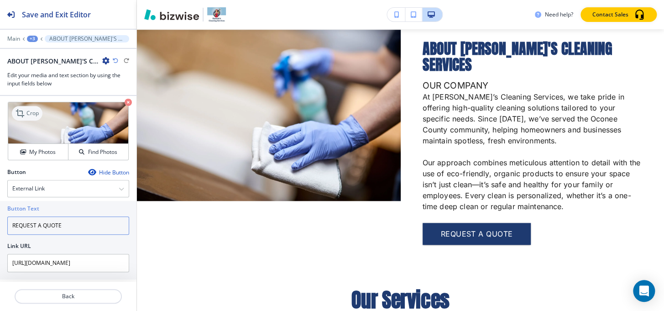
type input "REQUEST A QUOTE"
click at [25, 115] on icon at bounding box center [21, 113] width 11 height 11
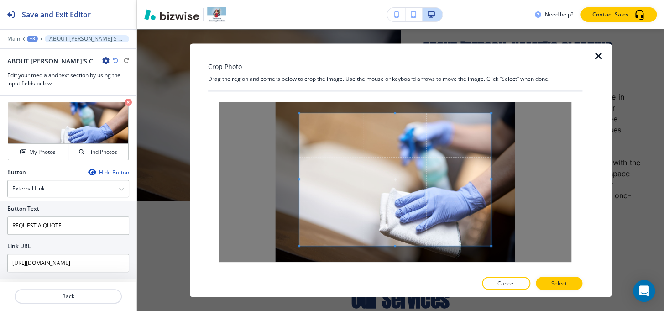
click at [395, 67] on div "Crop Photo Drag the region and corners below to crop the image. Use the mouse o…" at bounding box center [395, 169] width 374 height 253
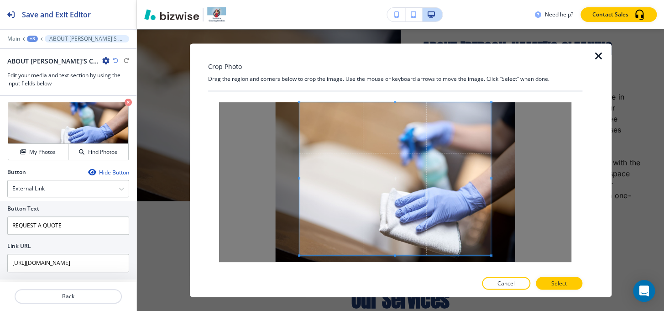
click at [394, 285] on div "Crop Photo Drag the region and corners below to crop the image. Use the mouse o…" at bounding box center [395, 169] width 374 height 253
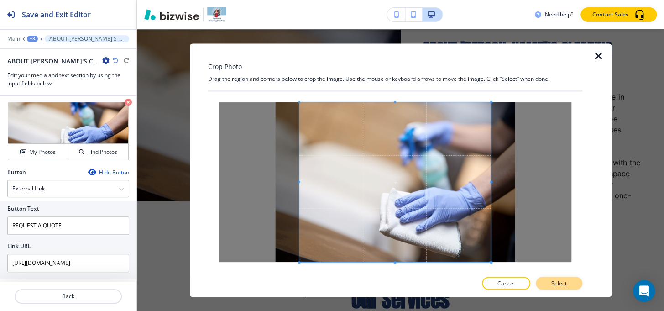
click at [564, 283] on p "Select" at bounding box center [560, 283] width 16 height 8
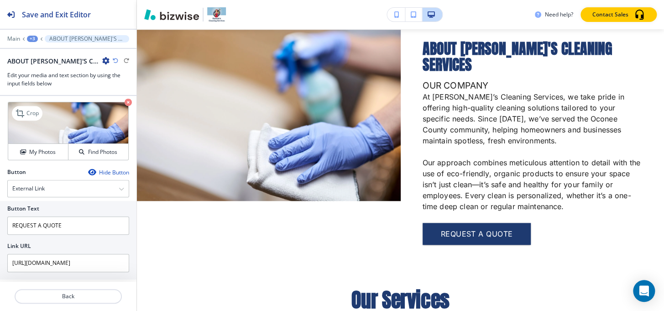
click at [126, 101] on icon "button" at bounding box center [128, 102] width 7 height 7
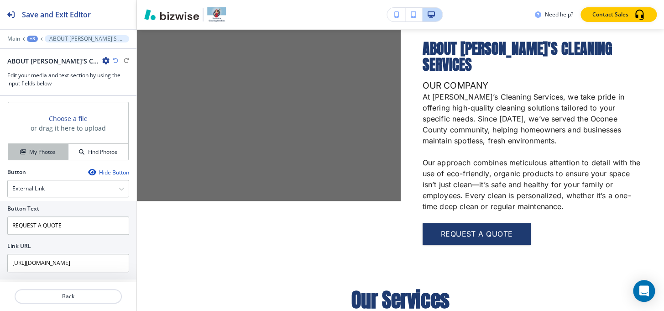
click at [55, 148] on div "My Photos" at bounding box center [38, 152] width 60 height 8
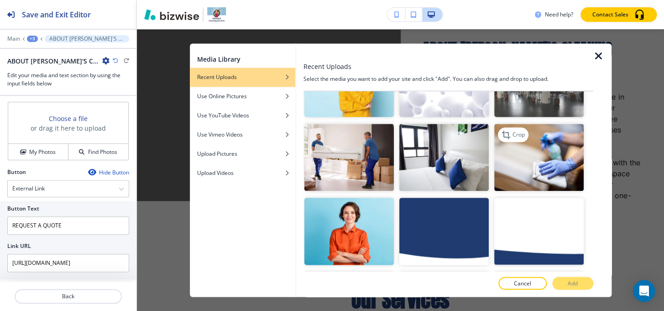
scroll to position [429, 0]
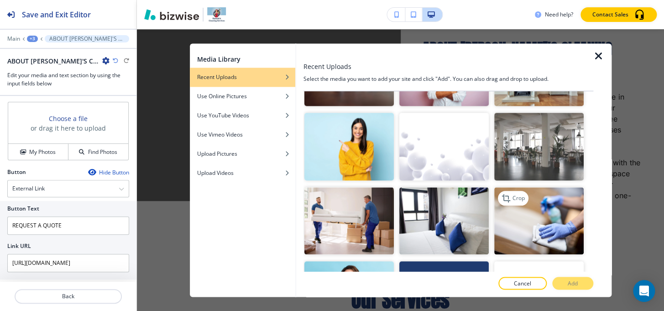
click at [537, 197] on img "button" at bounding box center [540, 220] width 90 height 67
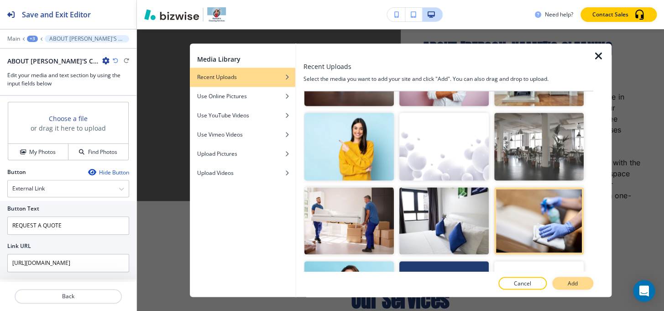
click at [577, 283] on p "Add" at bounding box center [573, 283] width 10 height 8
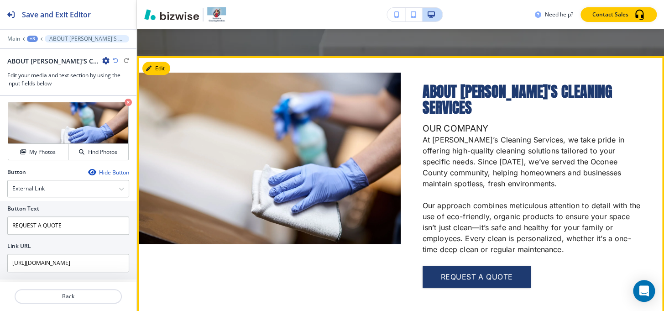
scroll to position [229, 0]
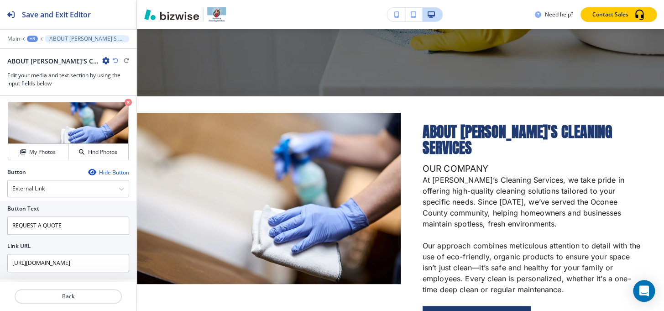
click at [34, 38] on div "+3" at bounding box center [32, 39] width 11 height 6
click at [54, 85] on p "Media and Text" at bounding box center [56, 86] width 47 height 8
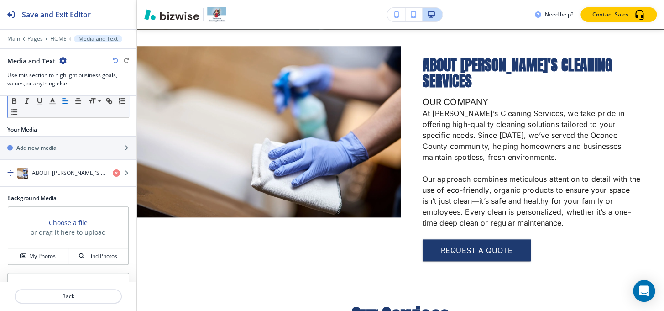
scroll to position [149, 0]
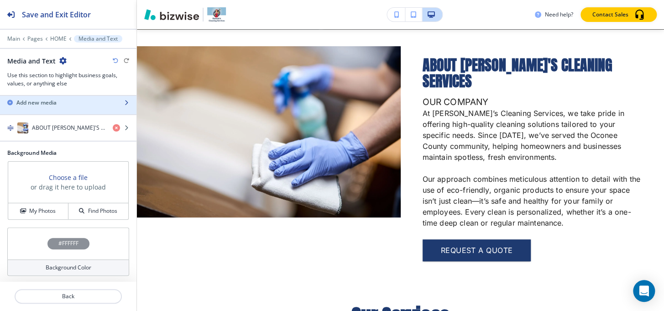
click at [57, 101] on h2 "Add new media" at bounding box center [36, 103] width 40 height 8
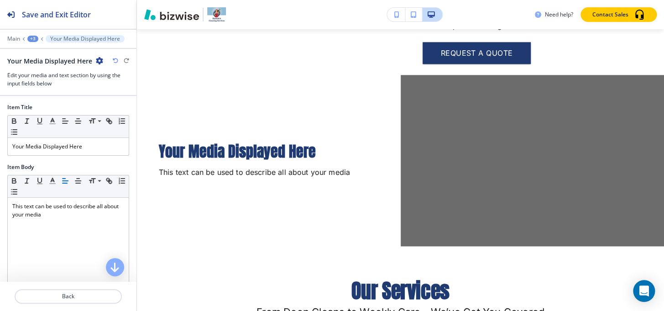
scroll to position [522, 0]
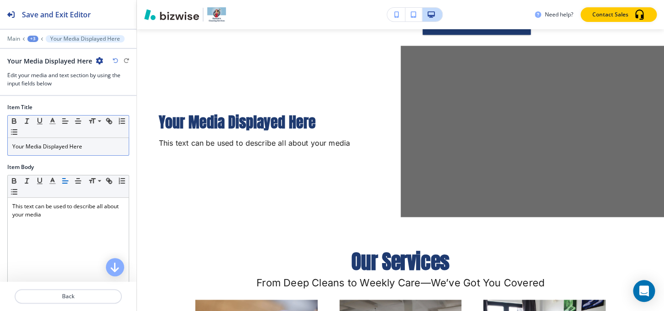
click at [65, 148] on p "Your Media Displayed Here" at bounding box center [68, 146] width 112 height 8
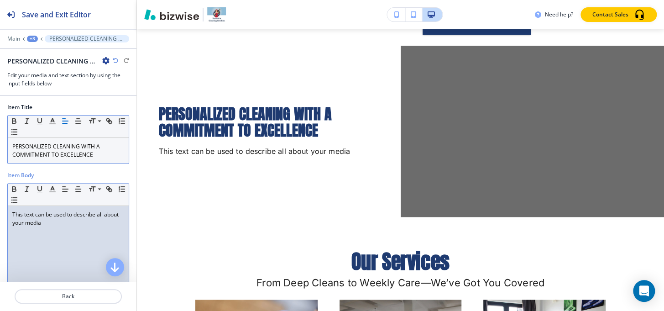
click at [39, 212] on p "This text can be used to describe all about your media" at bounding box center [68, 219] width 112 height 16
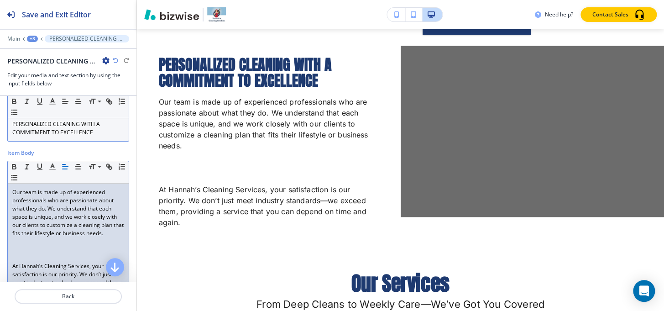
scroll to position [41, 0]
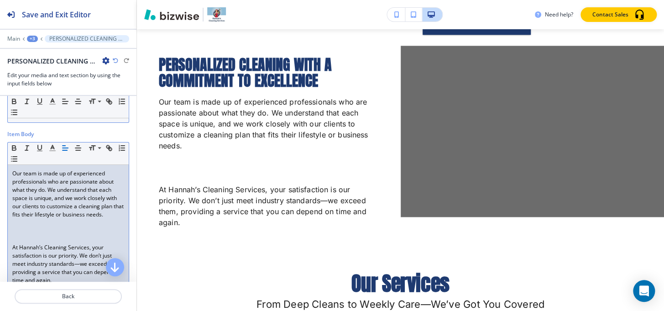
click at [21, 243] on p at bounding box center [68, 239] width 112 height 8
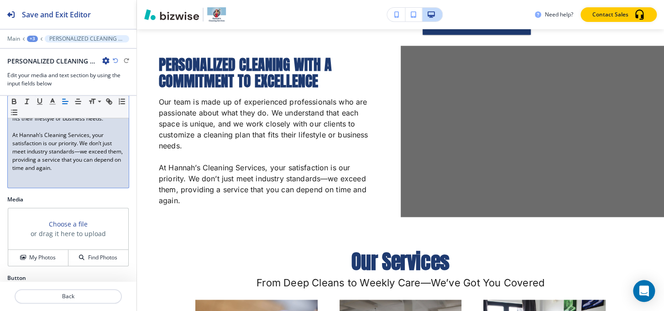
scroll to position [164, 0]
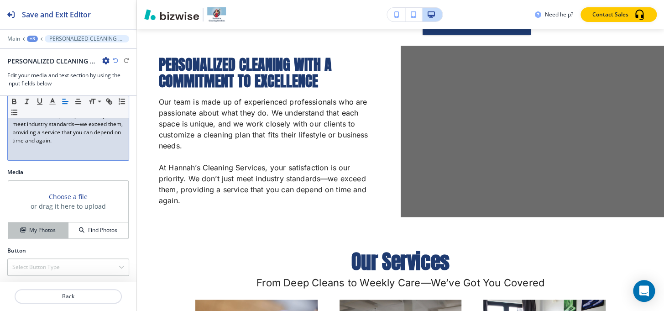
click at [31, 232] on h4 "My Photos" at bounding box center [42, 230] width 26 height 8
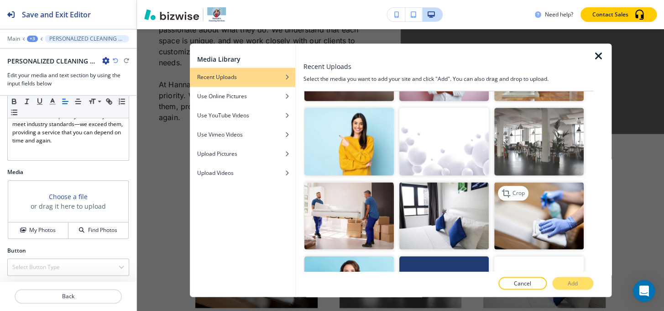
scroll to position [498, 0]
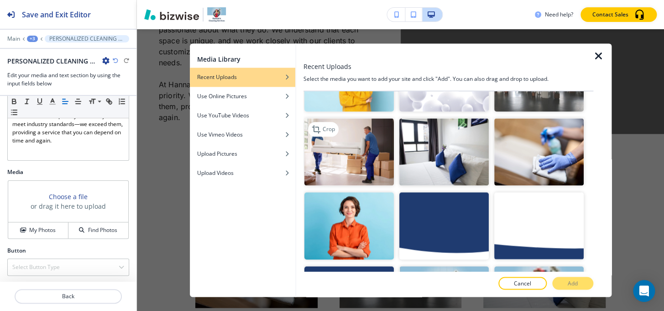
click at [327, 150] on img "button" at bounding box center [350, 151] width 90 height 67
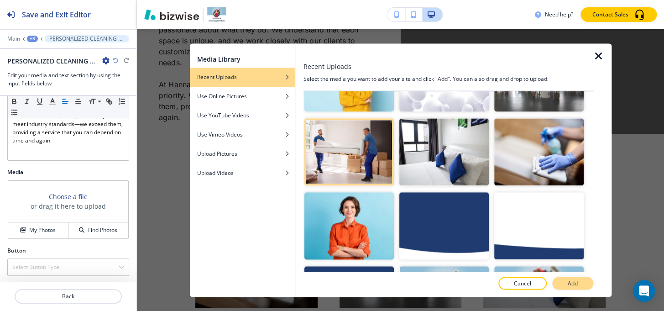
click at [559, 283] on button "Add" at bounding box center [573, 283] width 41 height 13
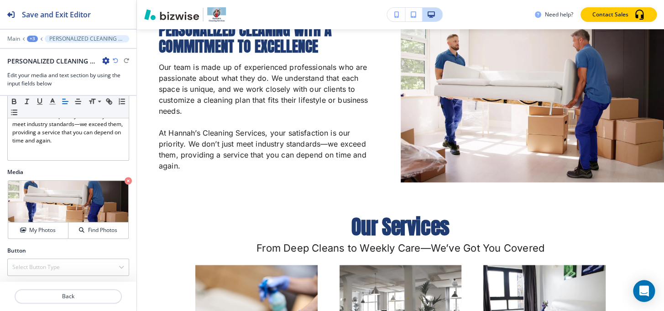
scroll to position [481, 0]
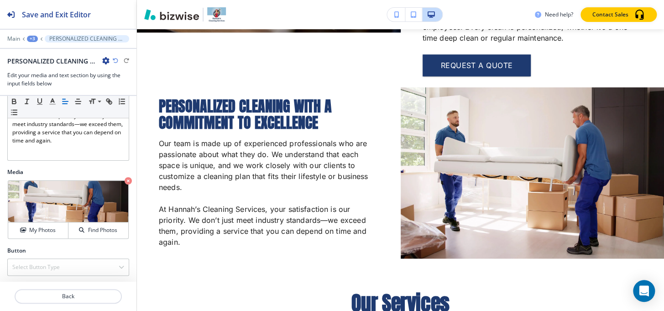
click at [35, 39] on div "+3" at bounding box center [32, 39] width 11 height 6
click at [59, 87] on p "Media and Text" at bounding box center [56, 86] width 47 height 8
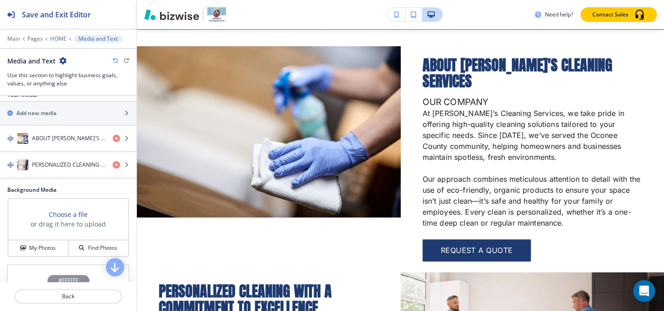
scroll to position [92, 0]
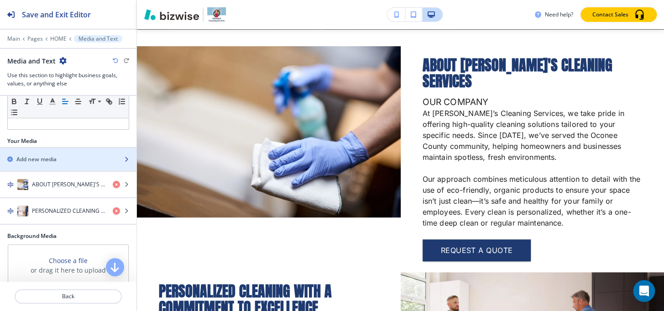
click at [64, 156] on div "Add new media" at bounding box center [58, 159] width 116 height 8
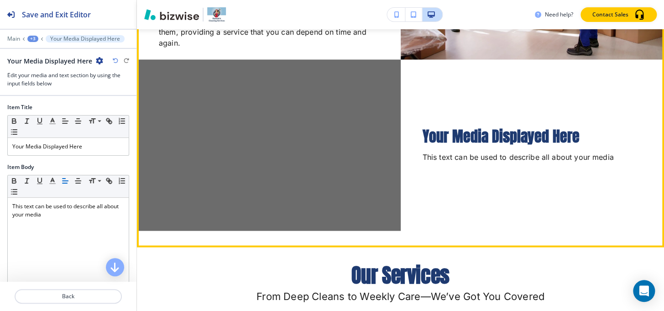
scroll to position [694, 0]
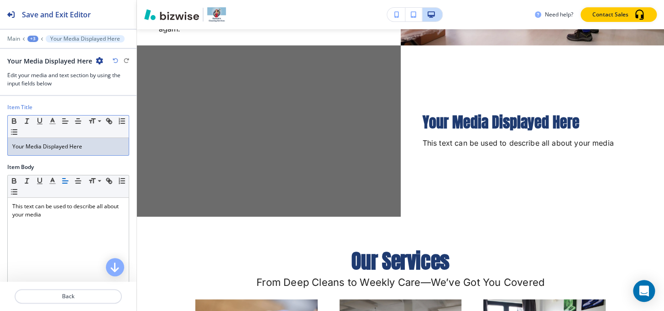
click at [69, 142] on div "Your Media Displayed Here" at bounding box center [68, 146] width 121 height 17
paste div
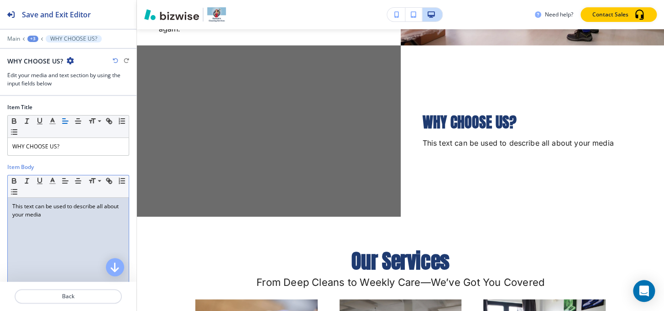
click at [40, 233] on div "This text can be used to describe all about your media" at bounding box center [68, 257] width 121 height 119
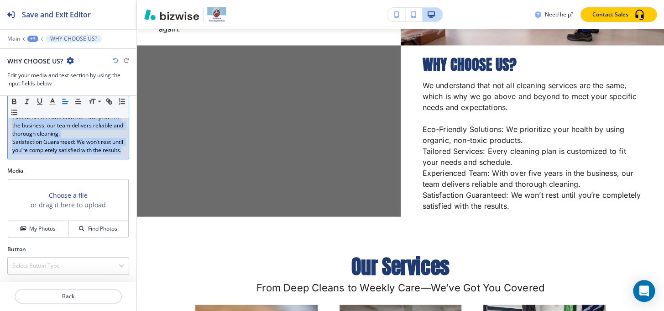
scroll to position [145, 0]
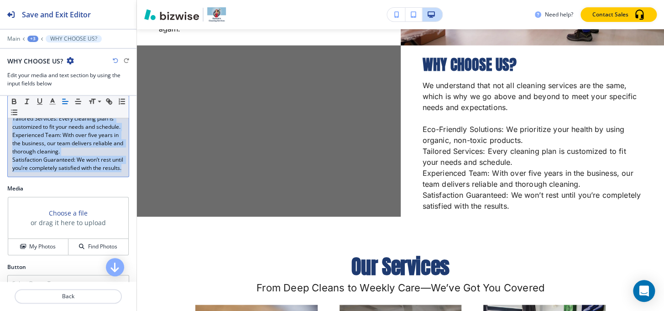
drag, startPoint x: 12, startPoint y: 204, endPoint x: 92, endPoint y: 200, distance: 80.0
click at [92, 177] on div "We understand that not all cleaning services are the same, which is why we go a…" at bounding box center [68, 115] width 121 height 124
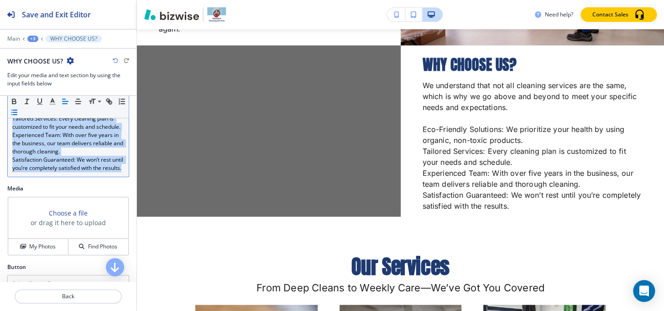
click at [18, 111] on icon "button" at bounding box center [14, 112] width 8 height 8
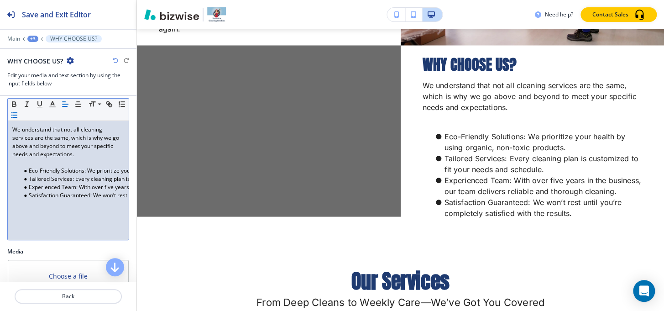
scroll to position [62, 0]
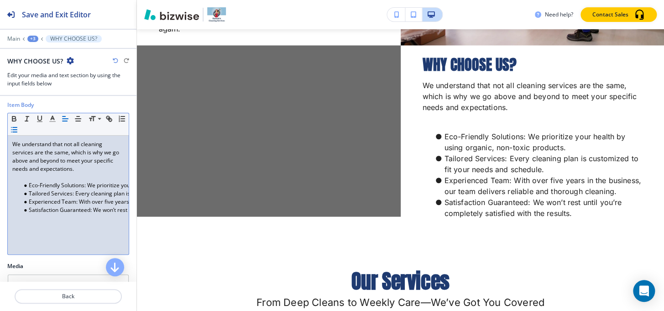
click at [61, 171] on p "We understand that not all cleaning services are the same, which is why we go a…" at bounding box center [68, 156] width 112 height 33
click at [64, 175] on p at bounding box center [68, 177] width 112 height 8
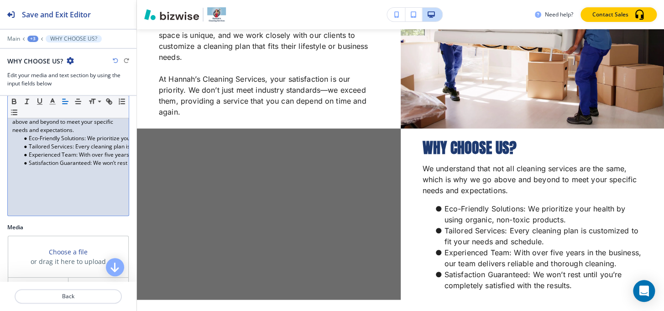
scroll to position [156, 0]
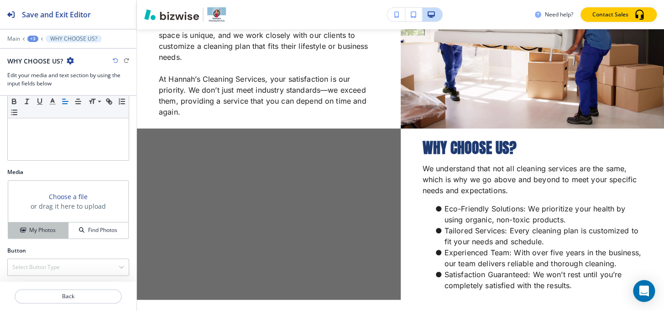
click at [45, 229] on h4 "My Photos" at bounding box center [42, 230] width 26 height 8
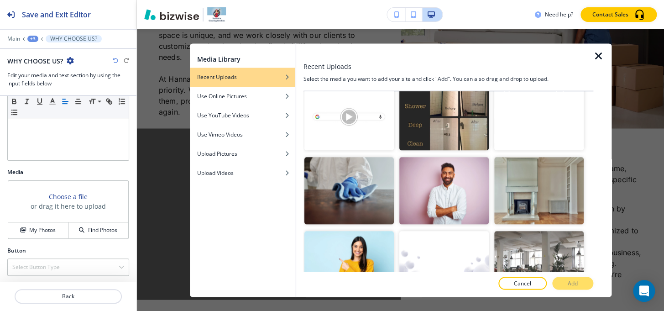
scroll to position [332, 0]
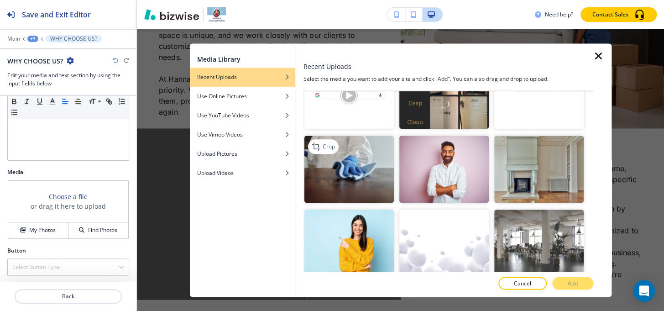
click at [326, 165] on img "button" at bounding box center [350, 169] width 90 height 67
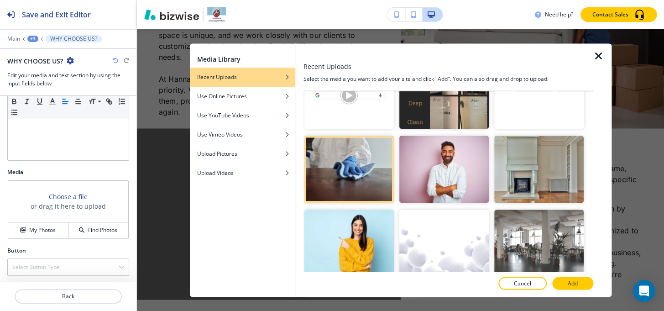
click at [590, 285] on button "Add" at bounding box center [573, 283] width 41 height 13
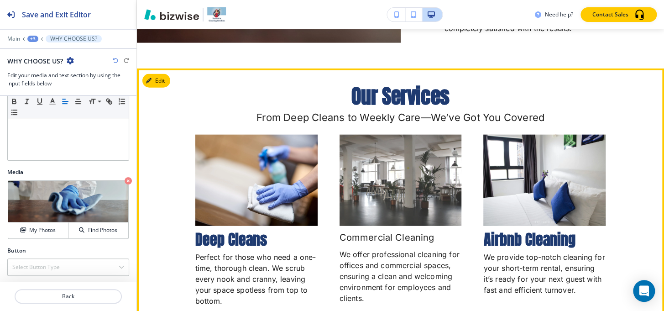
scroll to position [860, 0]
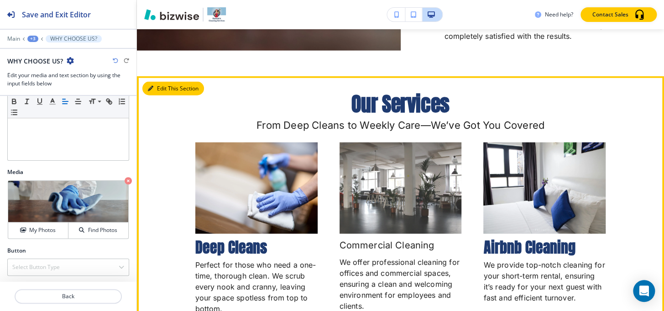
click at [153, 86] on icon "button" at bounding box center [150, 88] width 5 height 5
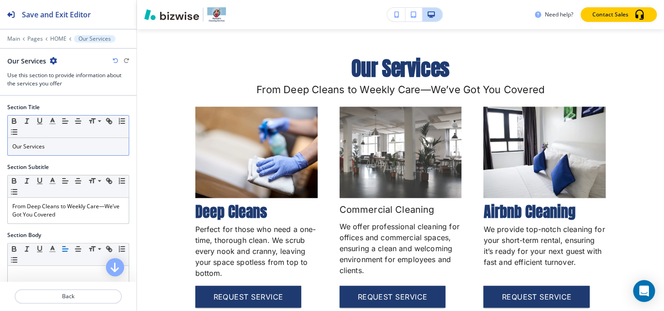
scroll to position [901, 0]
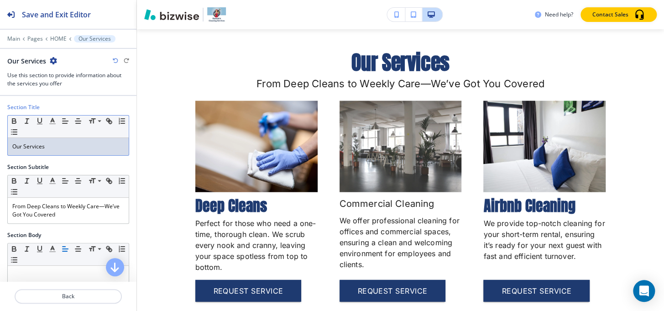
click at [53, 147] on p "Our Services" at bounding box center [68, 146] width 112 height 8
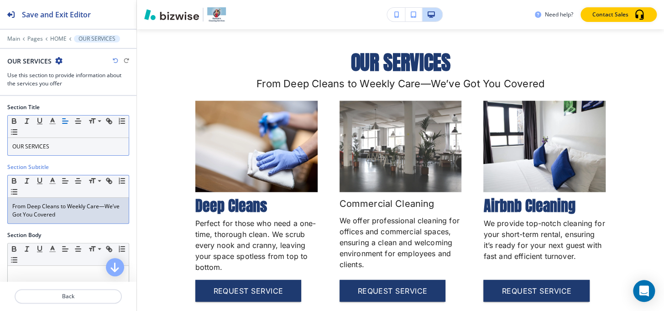
click at [52, 210] on p "From Deep Cleans to Weekly Care—We’ve Got You Covered" at bounding box center [68, 210] width 112 height 16
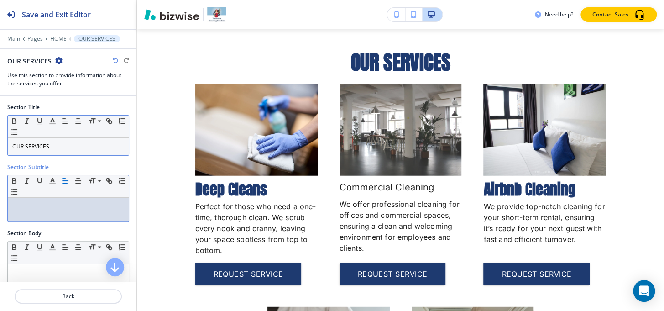
scroll to position [41, 0]
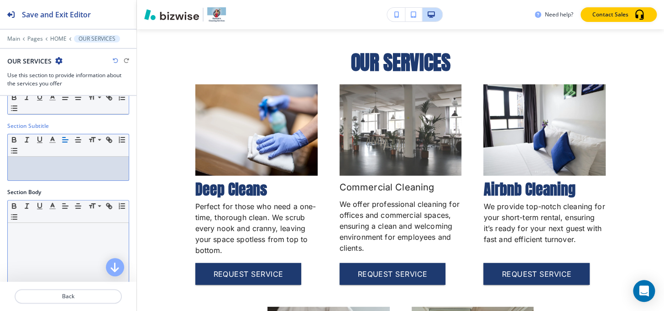
click at [56, 227] on p at bounding box center [68, 231] width 112 height 8
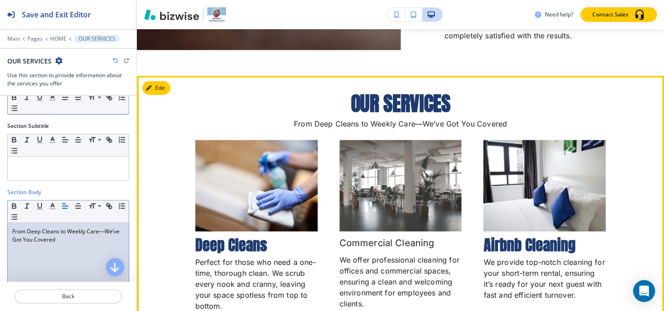
scroll to position [860, 0]
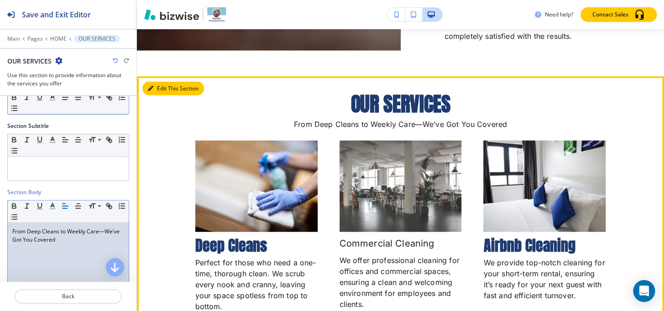
click at [160, 82] on button "Edit This Section" at bounding box center [173, 89] width 62 height 14
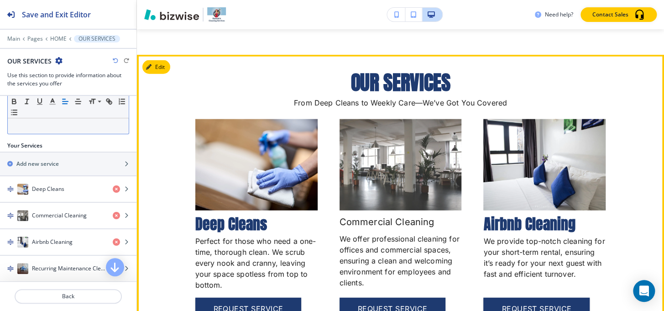
scroll to position [943, 0]
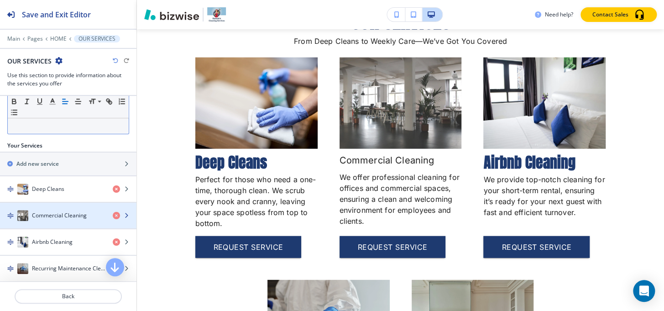
click at [64, 218] on h4 "Commercial Cleaning" at bounding box center [59, 215] width 55 height 8
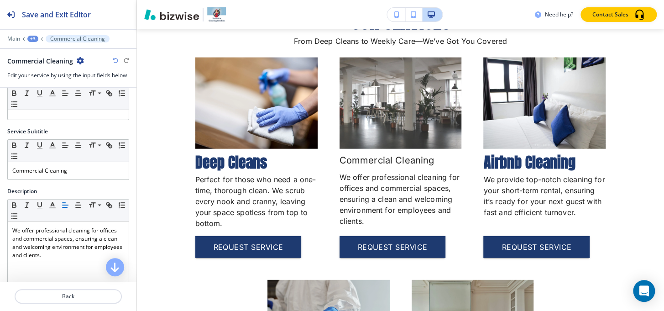
scroll to position [41, 0]
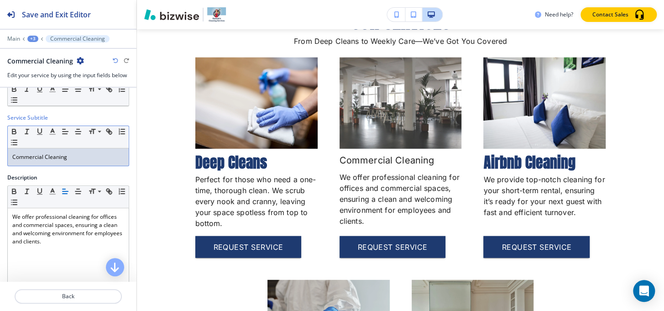
click at [76, 151] on div "Commercial Cleaning" at bounding box center [68, 156] width 121 height 17
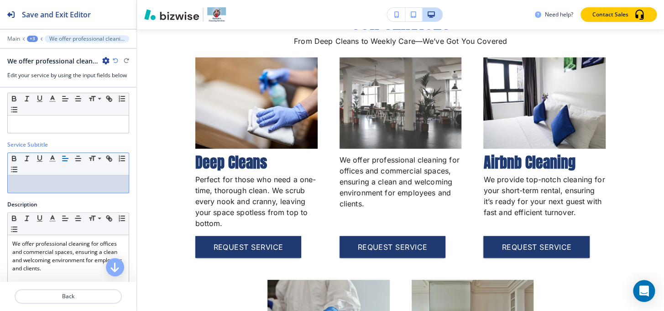
scroll to position [0, 0]
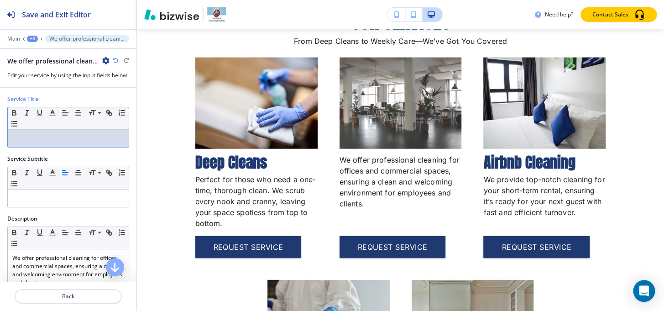
click at [44, 138] on p at bounding box center [68, 138] width 112 height 8
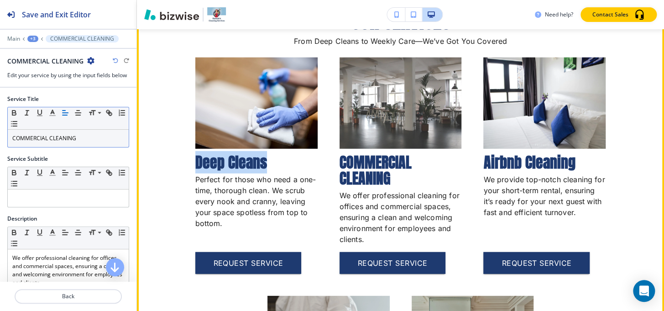
drag, startPoint x: 194, startPoint y: 154, endPoint x: 269, endPoint y: 154, distance: 74.9
click at [269, 154] on h3 "Deep Cleans" at bounding box center [256, 162] width 122 height 16
copy h3 "Deep Cleans"
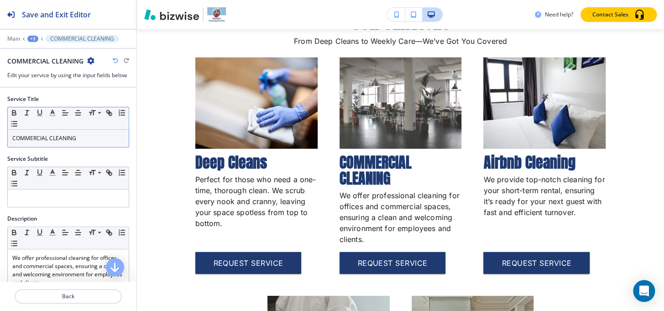
click at [82, 139] on p "COMMERCIAL CLEANING" at bounding box center [68, 138] width 112 height 8
click at [27, 37] on button "+3" at bounding box center [32, 39] width 11 height 6
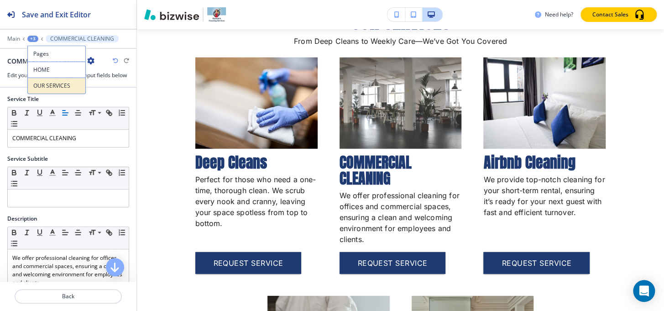
click at [54, 86] on p "OUR SERVICES" at bounding box center [56, 86] width 47 height 8
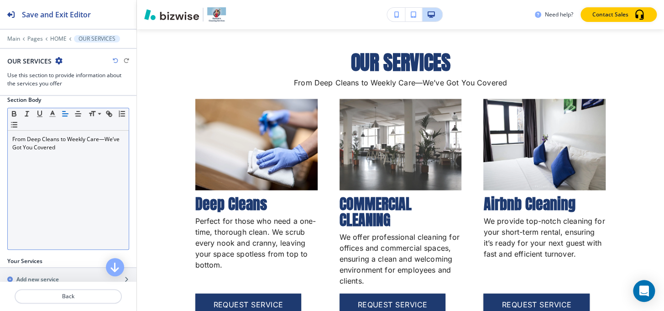
scroll to position [166, 0]
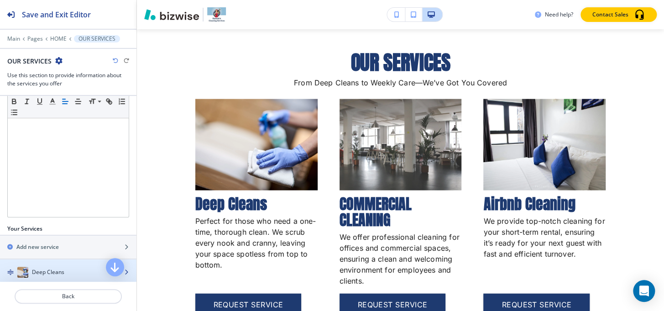
click at [49, 279] on div "button" at bounding box center [68, 281] width 137 height 7
click at [49, 275] on div "Deep Cleans" at bounding box center [52, 272] width 105 height 11
click at [52, 268] on h4 "Deep Cleans" at bounding box center [48, 272] width 32 height 8
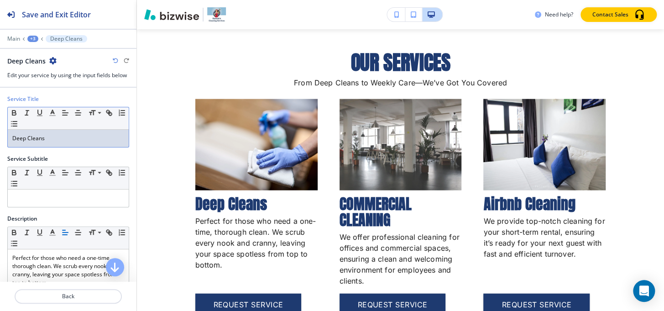
click at [70, 132] on div "Deep Cleans" at bounding box center [68, 138] width 121 height 17
click at [27, 136] on p "DEEP CLEANS" at bounding box center [68, 138] width 112 height 8
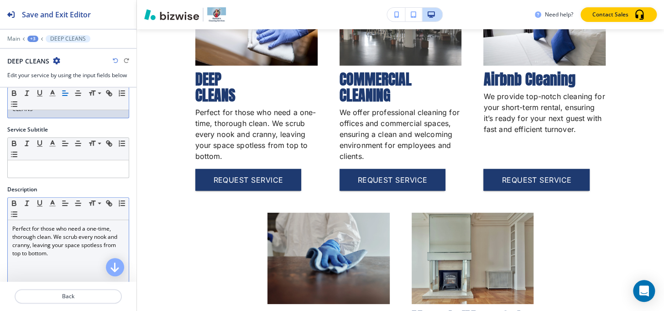
scroll to position [83, 0]
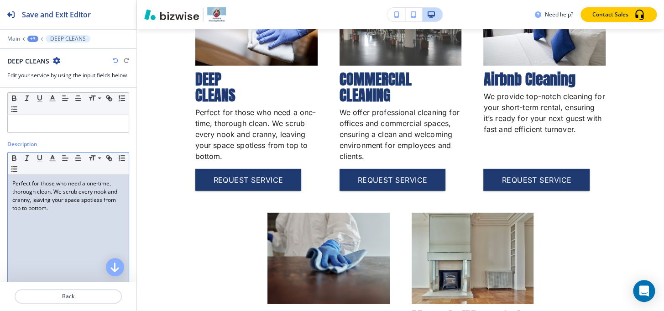
click at [50, 216] on div "Perfect for those who need a one-time, thorough clean. We scrub every nook and …" at bounding box center [68, 234] width 121 height 119
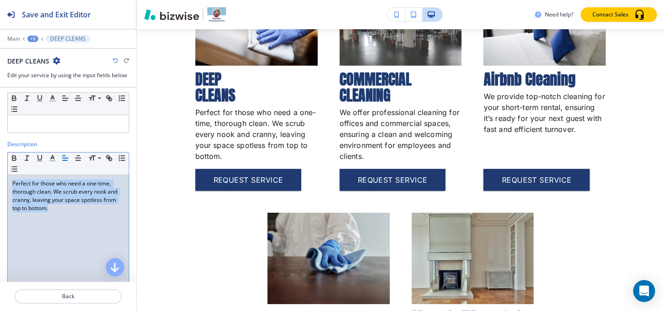
paste div
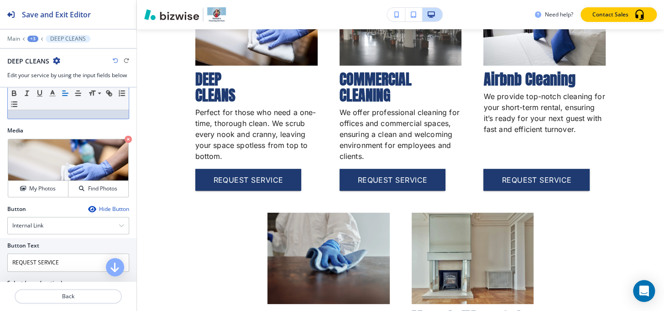
scroll to position [301, 0]
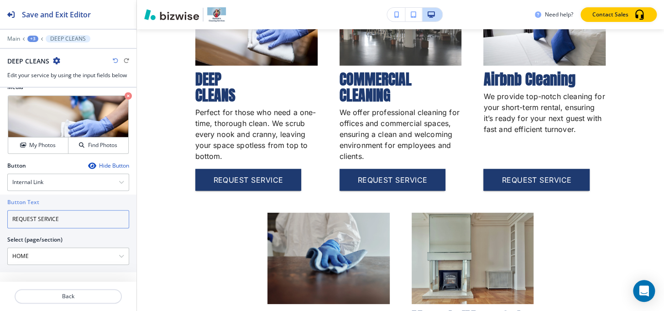
click at [72, 221] on input "REQUEST SERVICE" at bounding box center [68, 219] width 122 height 18
type input "REQUEST SERVICES"
click at [51, 258] on \(page\/section\) "HOME" at bounding box center [63, 256] width 111 height 16
click at [30, 224] on input "REQUEST SERVICES" at bounding box center [68, 219] width 122 height 18
click at [43, 178] on h4 "Internal Link" at bounding box center [27, 182] width 31 height 8
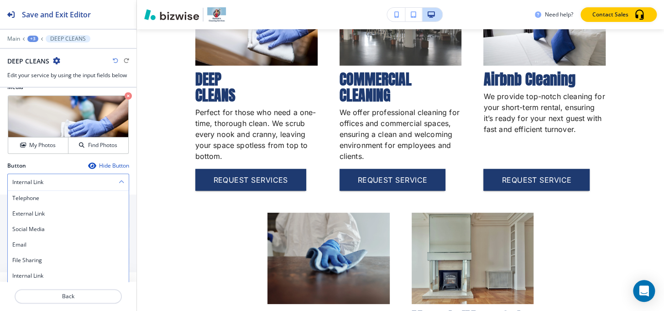
scroll to position [301, 0]
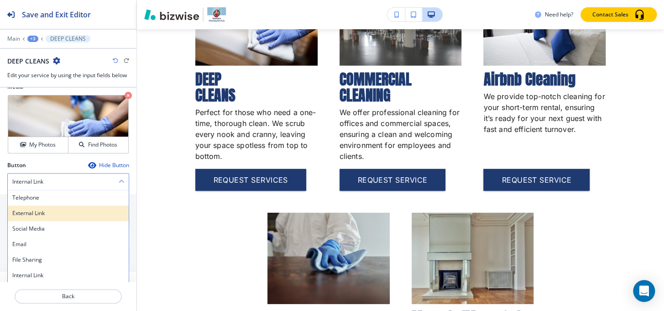
click at [38, 210] on h4 "External Link" at bounding box center [68, 213] width 112 height 8
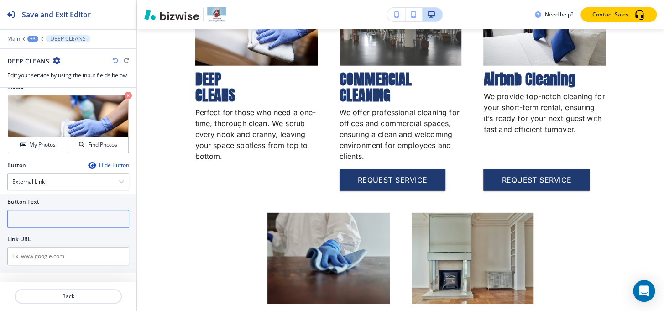
click at [45, 220] on input "text" at bounding box center [68, 219] width 122 height 18
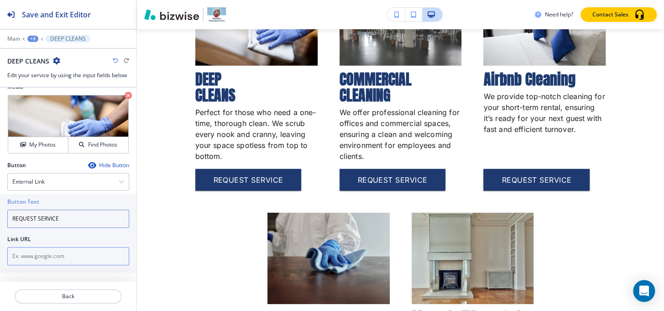
type input "REQUEST SERVICE"
click at [94, 250] on input "text" at bounding box center [68, 256] width 122 height 18
paste input "https://app.zenmaid.com/book/hannah-s-cleaning-services-llc"
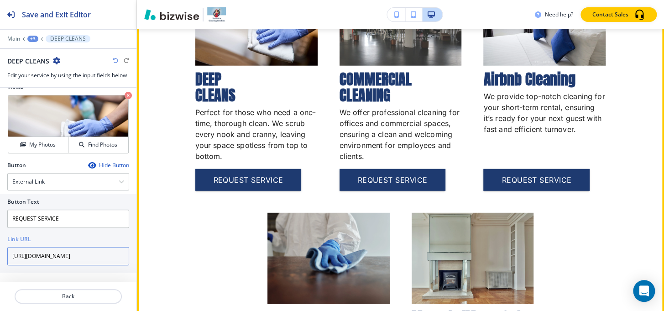
scroll to position [985, 0]
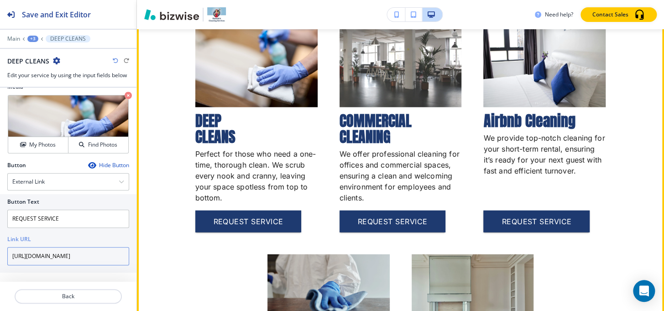
type input "https://app.zenmaid.com/book/hannah-s-cleaning-services-llc"
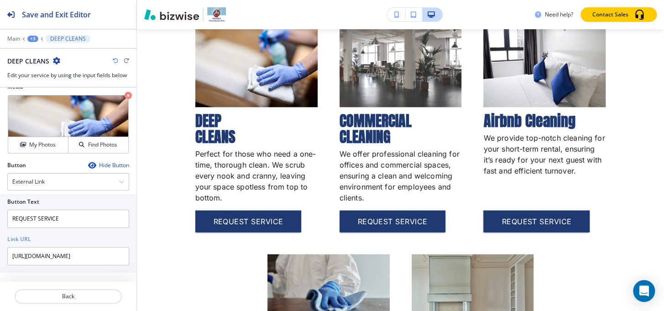
click at [35, 41] on div "+3" at bounding box center [32, 39] width 11 height 6
click at [47, 84] on p "OUR SERVICES" at bounding box center [56, 86] width 47 height 8
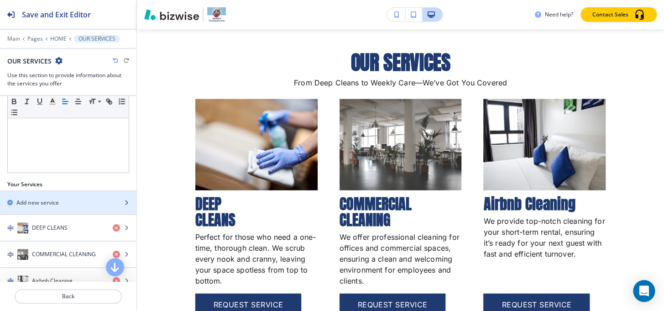
scroll to position [290, 0]
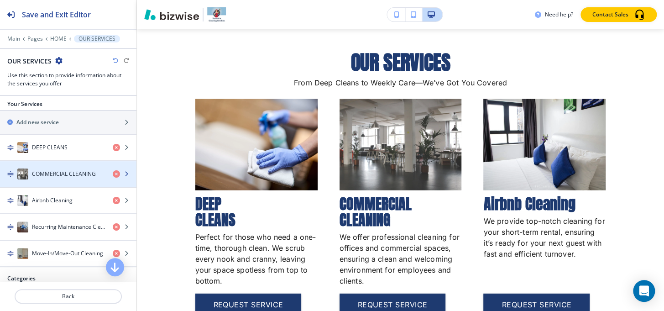
click at [50, 175] on h4 "COMMERCIAL CLEANING" at bounding box center [64, 174] width 64 height 8
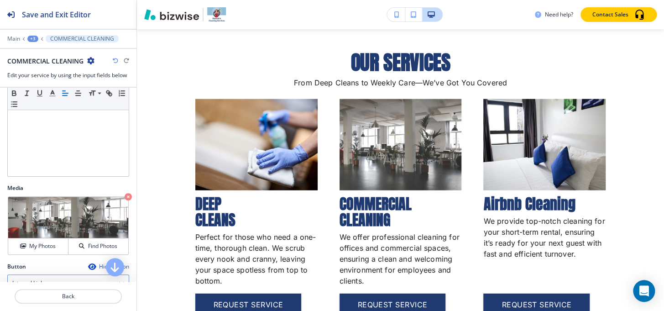
scroll to position [166, 0]
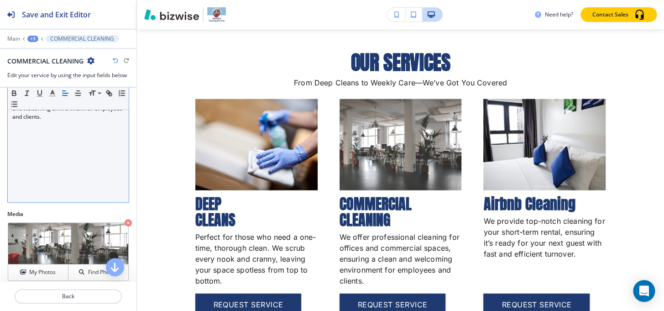
click at [55, 187] on div "We offer professional cleaning for offices and commercial spaces, ensuring a cl…" at bounding box center [68, 143] width 121 height 119
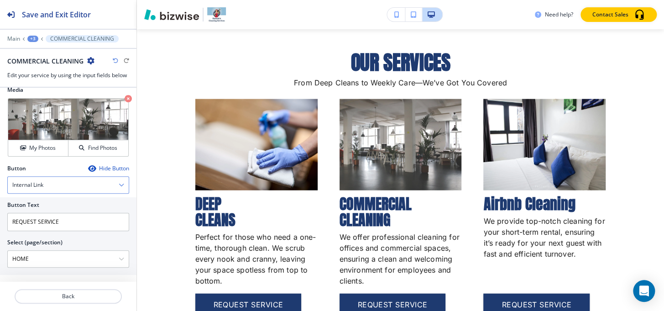
click at [38, 186] on h4 "Internal Link" at bounding box center [27, 185] width 31 height 8
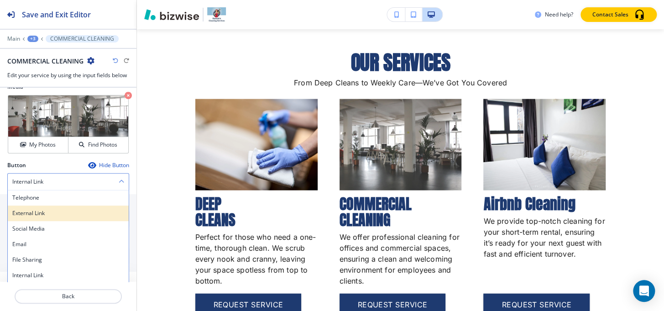
click at [41, 206] on div "External Link" at bounding box center [68, 214] width 121 height 16
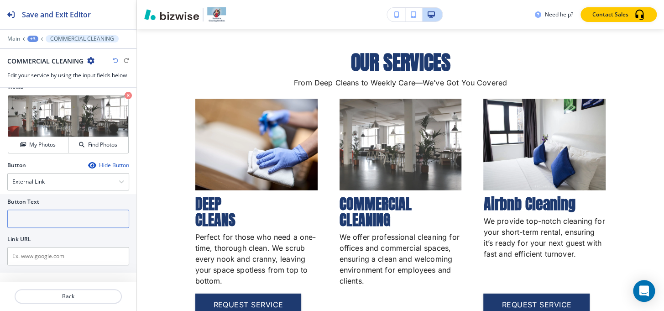
click at [47, 220] on input "text" at bounding box center [68, 219] width 122 height 18
type input "E"
type input "REQUEST SERVICE"
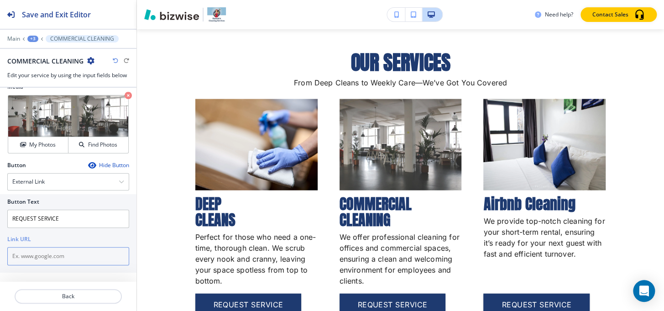
click at [33, 254] on input "text" at bounding box center [68, 256] width 122 height 18
paste input "https://app.zenmaid.com/book/hannah-s-cleaning-services-llc"
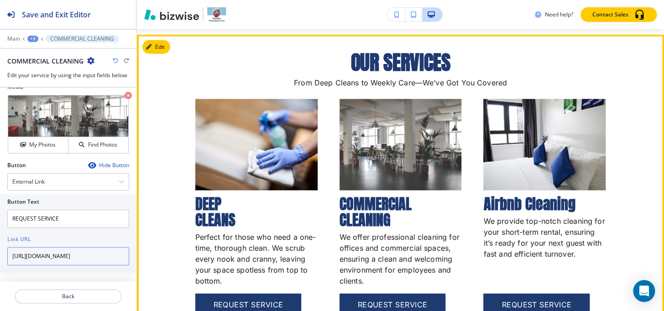
scroll to position [0, 51]
type input "https://app.zenmaid.com/book/hannah-s-cleaning-services-llc"
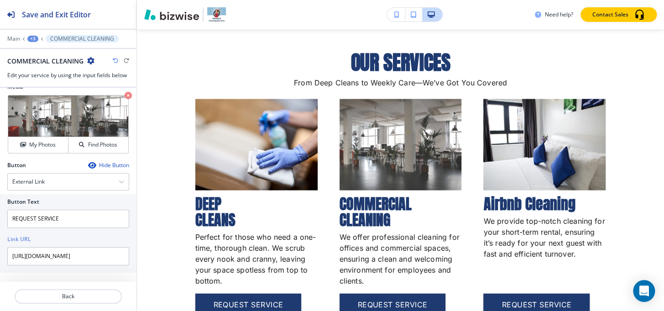
click at [29, 41] on div "Main +3 COMMERCIAL CLEANING" at bounding box center [68, 38] width 122 height 7
click at [31, 40] on div "+3" at bounding box center [32, 39] width 11 height 6
click at [40, 84] on p "OUR SERVICES" at bounding box center [56, 86] width 47 height 8
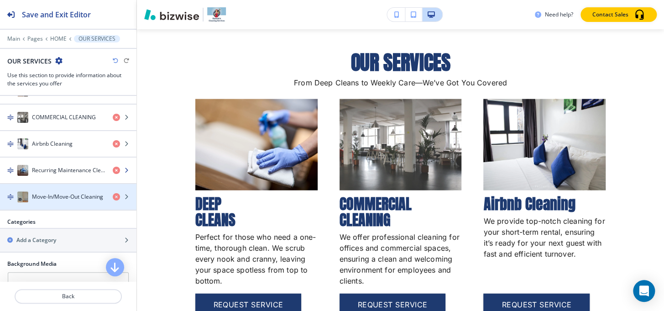
scroll to position [332, 0]
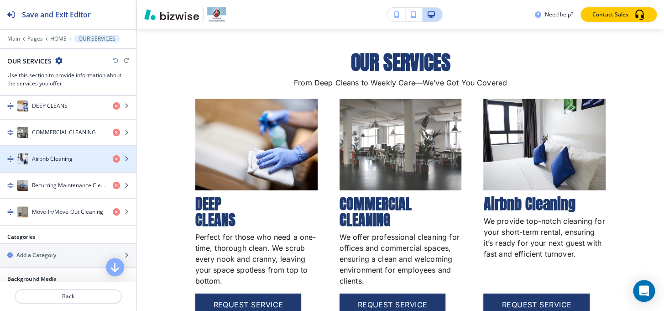
click at [56, 158] on h4 "Airbnb Cleaning" at bounding box center [52, 159] width 41 height 8
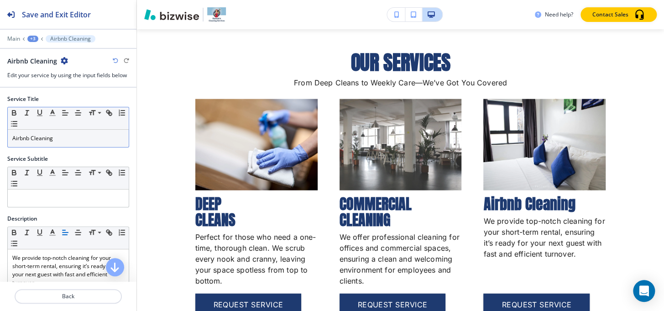
click at [69, 142] on div "Airbnb Cleaning" at bounding box center [68, 138] width 121 height 17
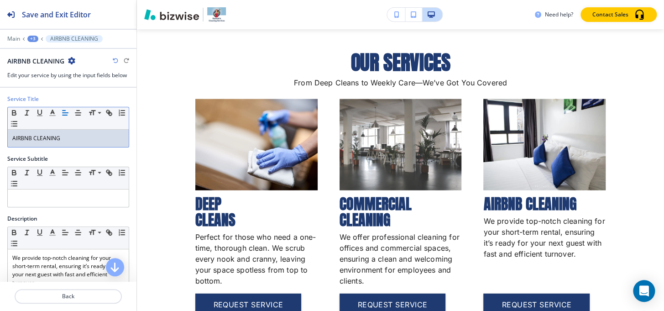
click at [33, 137] on p "AIRBNB CLEANING" at bounding box center [68, 138] width 112 height 8
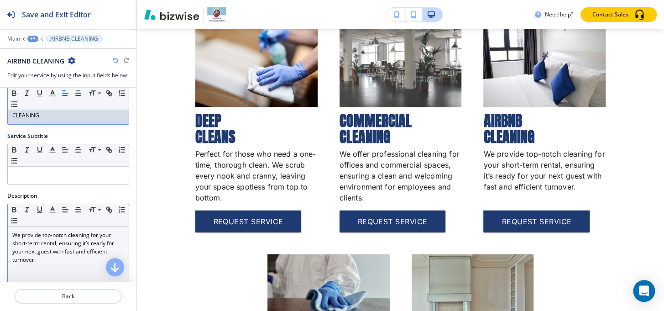
scroll to position [124, 0]
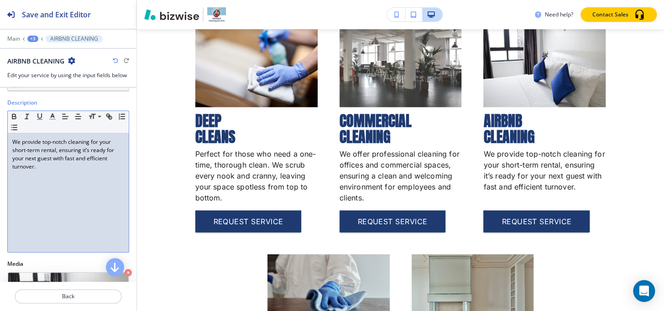
click at [74, 177] on div "We provide top-notch cleaning for your short-term rental, ensuring it’s ready f…" at bounding box center [68, 192] width 121 height 119
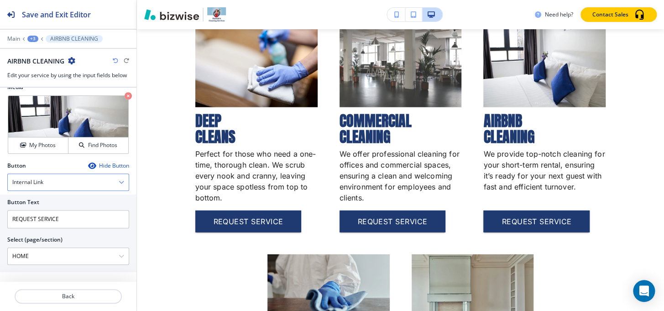
click at [46, 181] on div "Internal Link" at bounding box center [68, 182] width 121 height 16
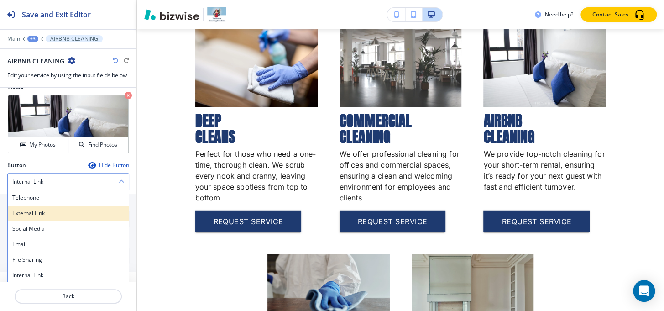
click at [47, 214] on h4 "External Link" at bounding box center [68, 213] width 112 height 8
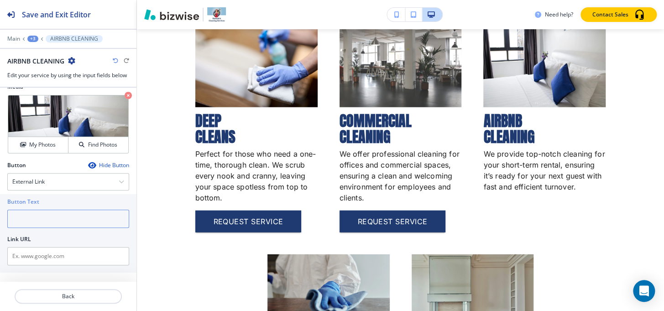
click at [49, 222] on input "text" at bounding box center [68, 219] width 122 height 18
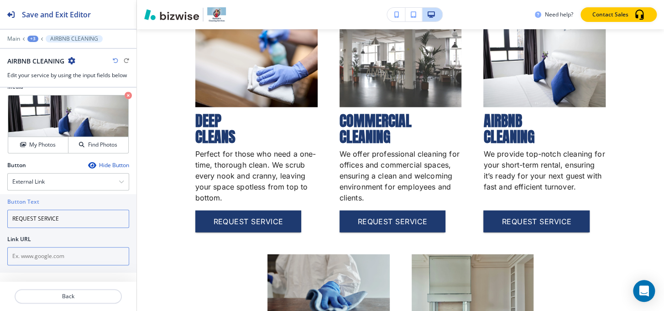
type input "REQUEST SERVICE"
click at [37, 258] on input "text" at bounding box center [68, 256] width 122 height 18
paste input "https://app.zenmaid.com/book/hannah-s-cleaning-services-llc"
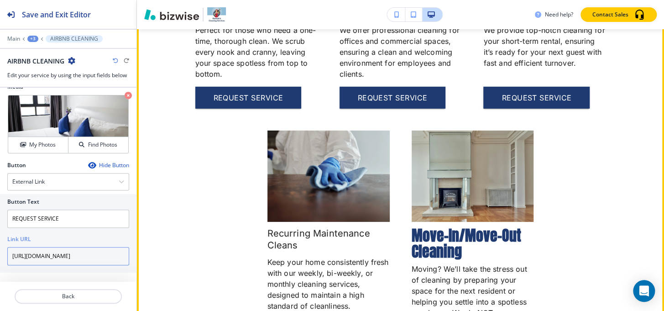
scroll to position [1109, 0]
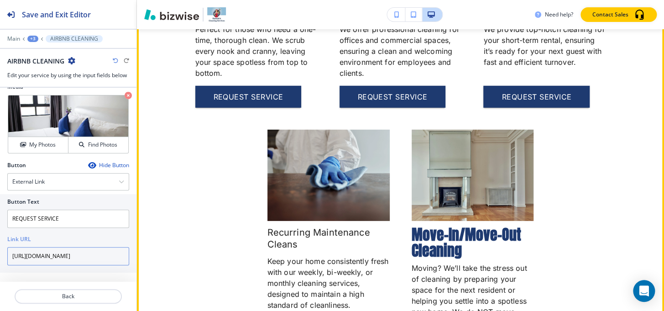
type input "https://app.zenmaid.com/book/hannah-s-cleaning-services-llc"
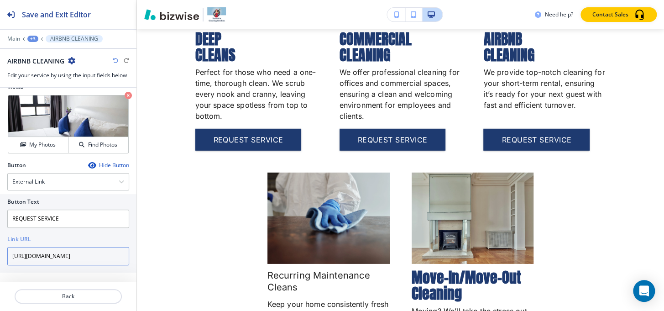
scroll to position [1026, 0]
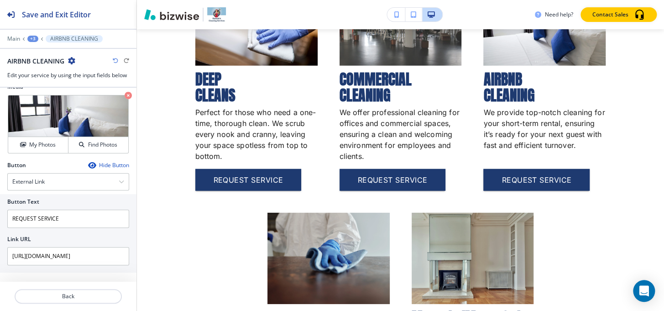
click at [29, 38] on div "+3" at bounding box center [32, 39] width 11 height 6
click at [45, 81] on button "OUR SERVICES" at bounding box center [56, 86] width 58 height 16
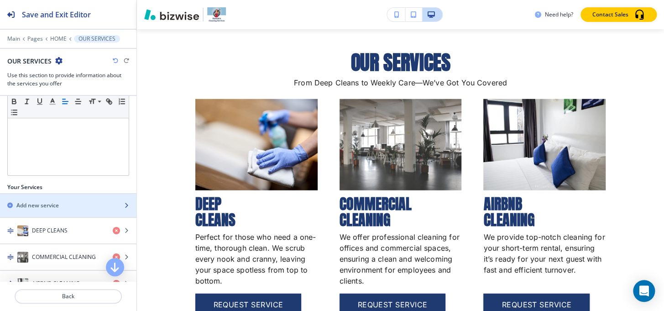
scroll to position [332, 0]
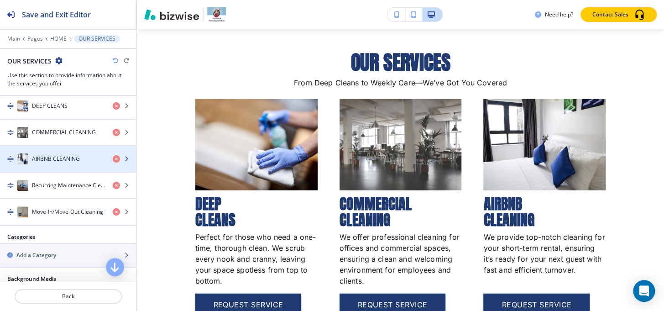
click at [55, 165] on div "button" at bounding box center [68, 167] width 137 height 7
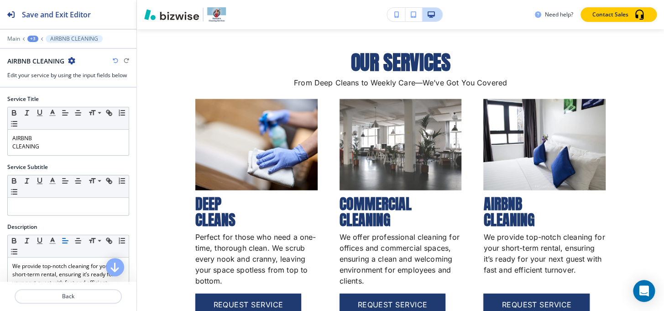
click at [31, 38] on div "+3" at bounding box center [32, 39] width 11 height 6
click at [57, 87] on p "OUR SERVICES" at bounding box center [56, 86] width 47 height 8
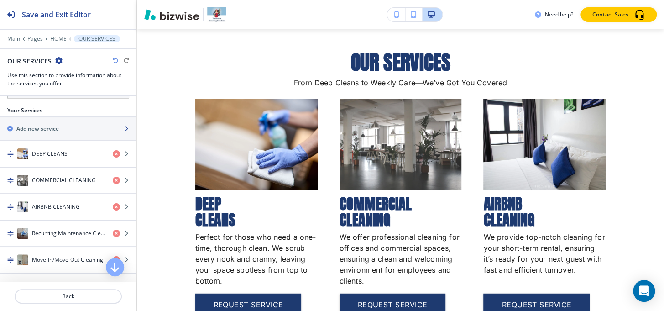
scroll to position [374, 0]
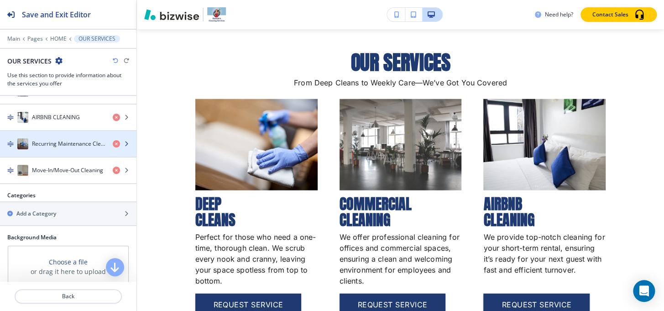
click at [52, 142] on h4 "Recurring Maintenance Cleans" at bounding box center [69, 144] width 74 height 8
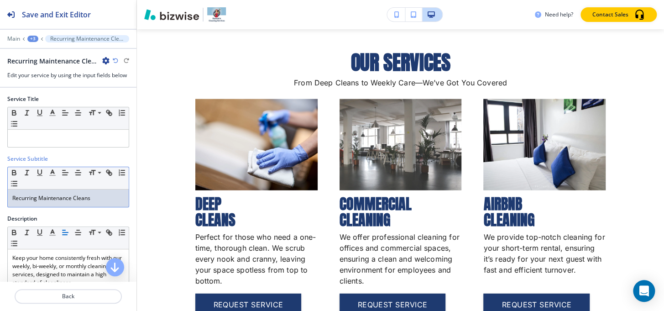
click at [68, 200] on p "Recurring Maintenance Cleans" at bounding box center [68, 198] width 112 height 8
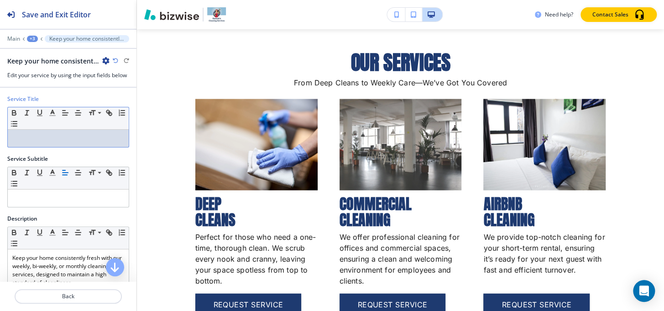
click at [40, 138] on p at bounding box center [68, 138] width 112 height 8
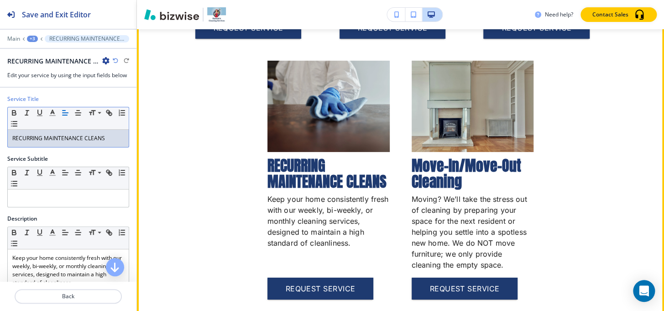
scroll to position [1192, 0]
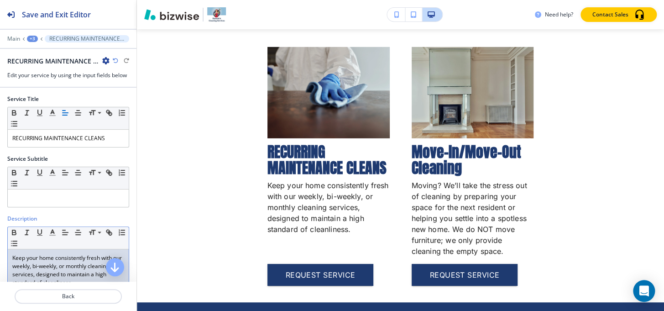
click at [42, 260] on p "Keep your home consistently fresh with our weekly, bi-weekly, or monthly cleani…" at bounding box center [68, 270] width 112 height 33
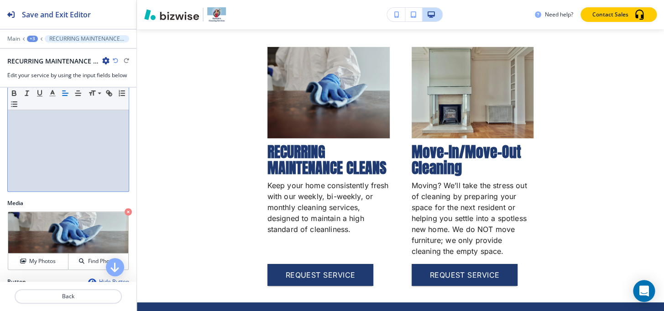
scroll to position [290, 0]
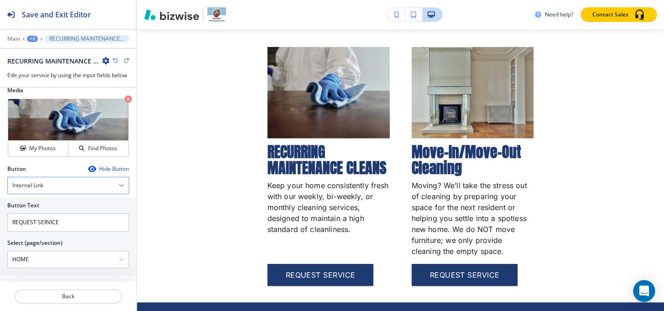
click at [58, 182] on div "Internal Link" at bounding box center [68, 185] width 121 height 16
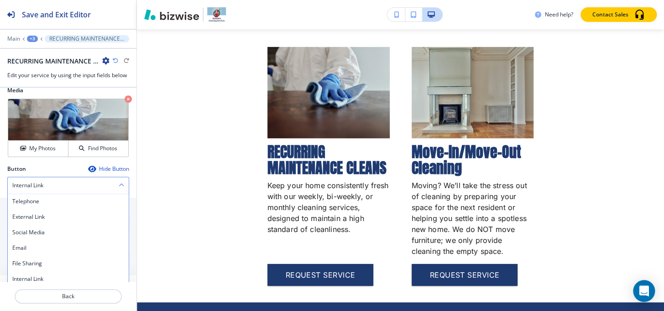
scroll to position [293, 0]
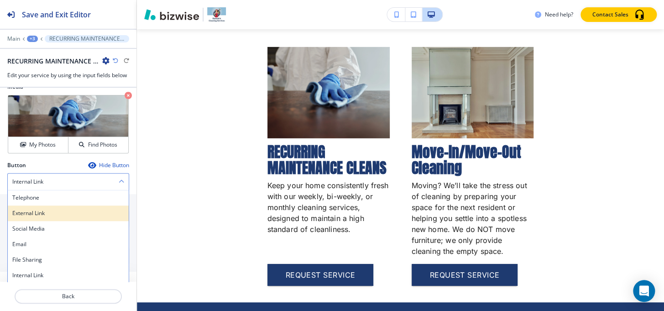
click at [54, 209] on h4 "External Link" at bounding box center [68, 213] width 112 height 8
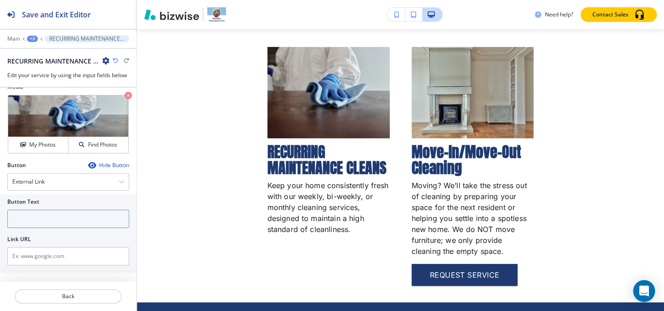
click at [53, 221] on input "text" at bounding box center [68, 219] width 122 height 18
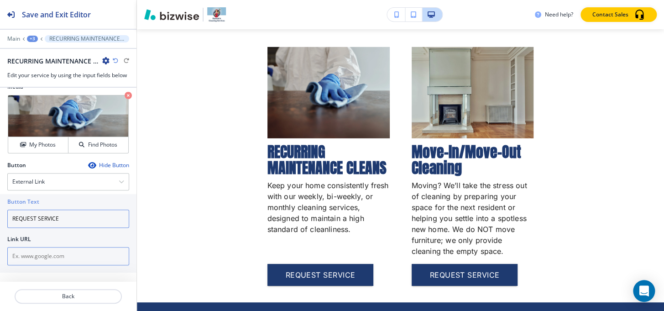
type input "REQUEST SERVICE"
click at [42, 253] on input "text" at bounding box center [68, 256] width 122 height 18
paste input "https://app.zenmaid.com/book/hannah-s-cleaning-services-llc"
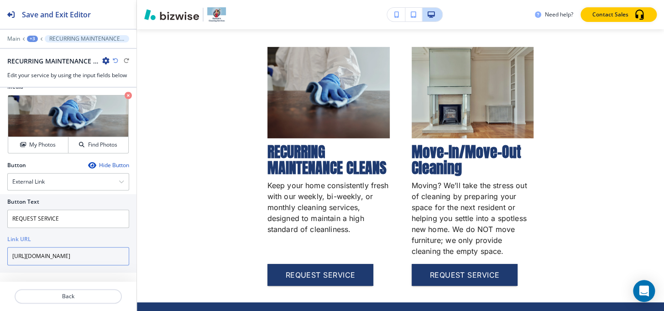
scroll to position [0, 51]
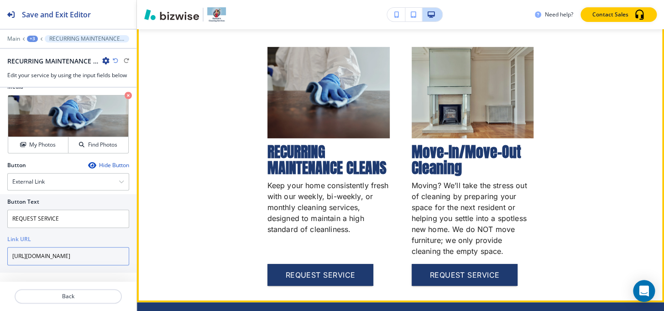
type input "https://app.zenmaid.com/book/hannah-s-cleaning-services-llc"
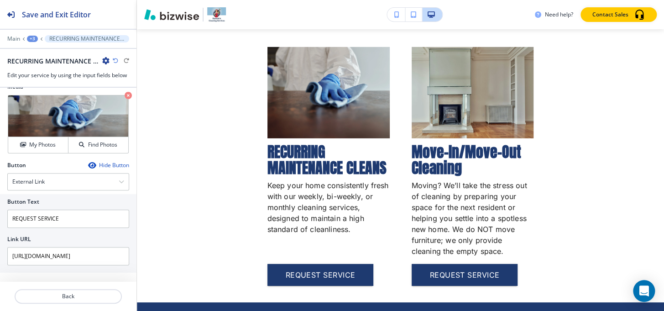
scroll to position [0, 0]
click at [29, 39] on div "+3" at bounding box center [32, 39] width 11 height 6
click at [46, 82] on p "OUR SERVICES" at bounding box center [56, 86] width 47 height 8
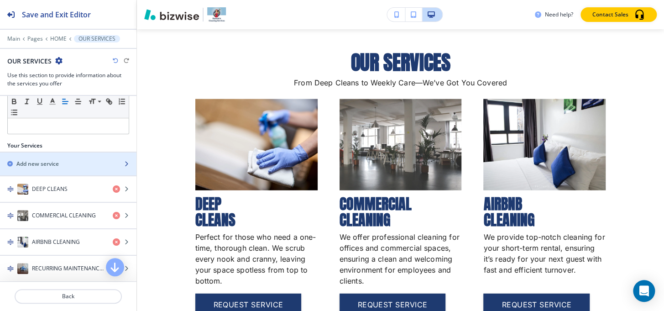
scroll to position [332, 0]
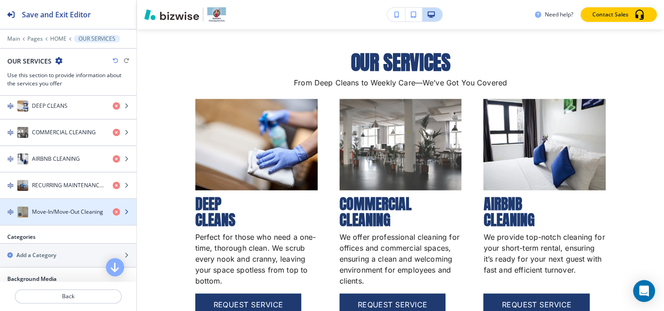
click at [56, 206] on div "Move-In/Move-Out Cleaning" at bounding box center [52, 211] width 105 height 11
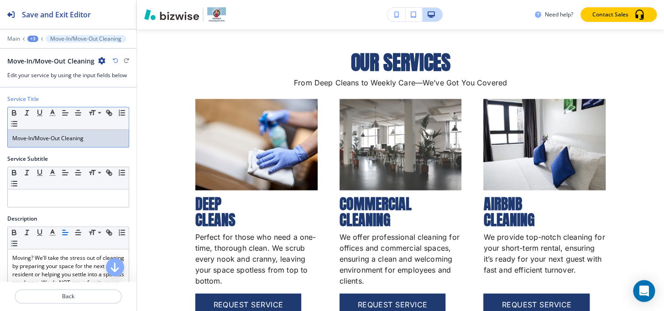
click at [57, 145] on div "Move-In/Move-Out Cleaning" at bounding box center [68, 138] width 121 height 17
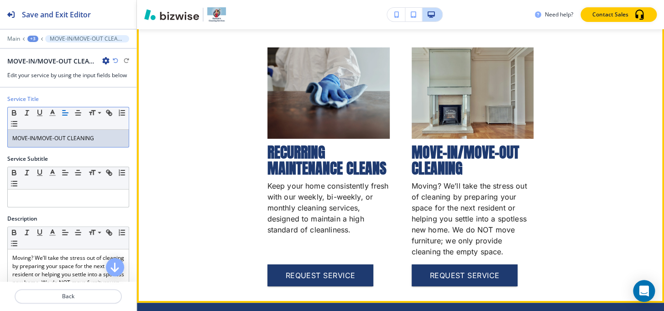
scroll to position [1192, 0]
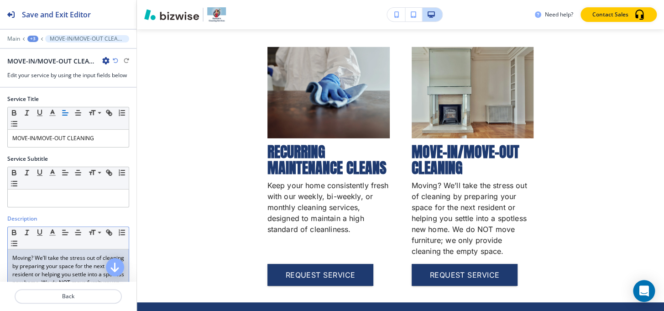
click at [45, 259] on p "Moving? We’ll take the stress out of cleaning by preparing your space for the n…" at bounding box center [68, 274] width 112 height 41
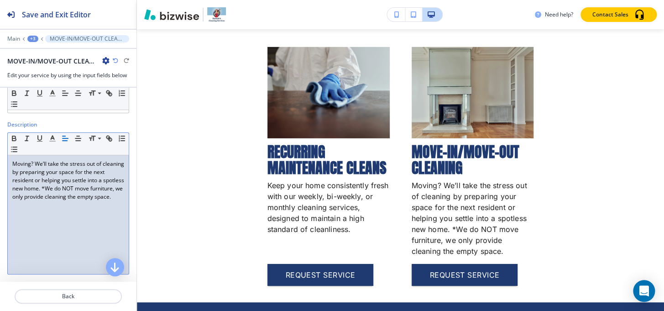
scroll to position [85, 0]
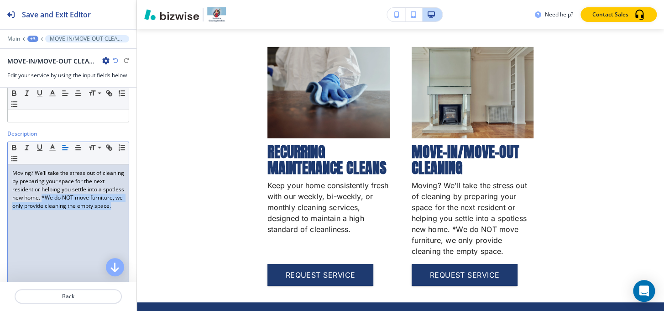
drag, startPoint x: 64, startPoint y: 196, endPoint x: 78, endPoint y: 218, distance: 26.2
click at [78, 218] on div "Moving? We’ll take the stress out of cleaning by preparing your space for the n…" at bounding box center [68, 223] width 121 height 119
click at [15, 146] on icon "button" at bounding box center [13, 146] width 3 height 2
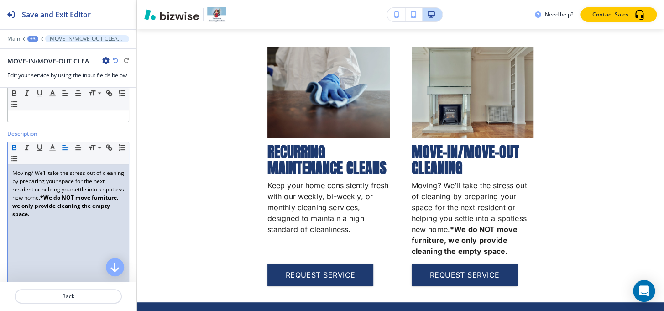
click at [66, 235] on div "Moving? We’ll take the stress out of cleaning by preparing your space for the n…" at bounding box center [68, 223] width 121 height 119
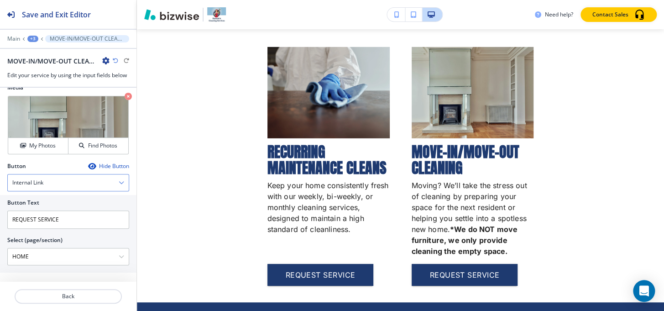
click at [32, 174] on div "Internal Link" at bounding box center [68, 182] width 121 height 16
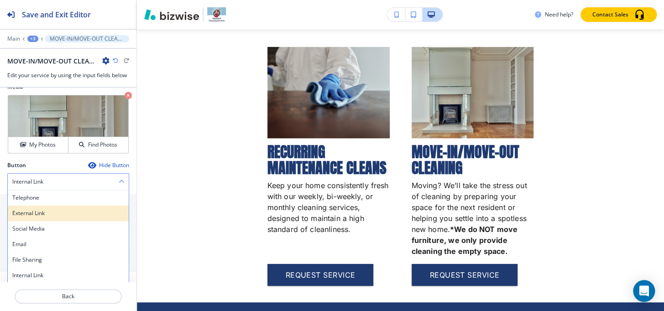
click at [36, 209] on h4 "External Link" at bounding box center [68, 213] width 112 height 8
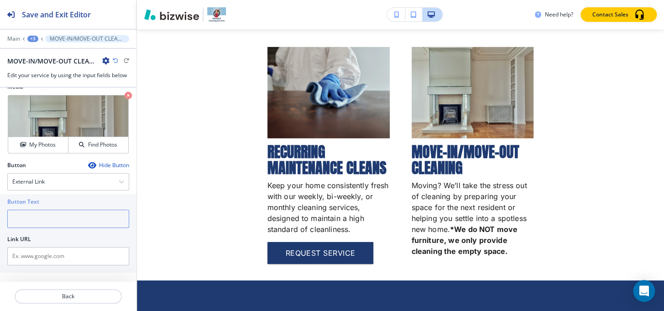
click at [37, 219] on input "text" at bounding box center [68, 219] width 122 height 18
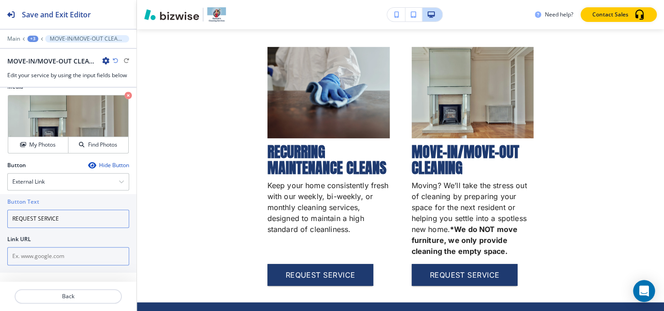
type input "REQUEST SERVICE"
click at [17, 254] on input "text" at bounding box center [68, 256] width 122 height 18
paste input "https://app.zenmaid.com/book/hannah-s-cleaning-services-llc"
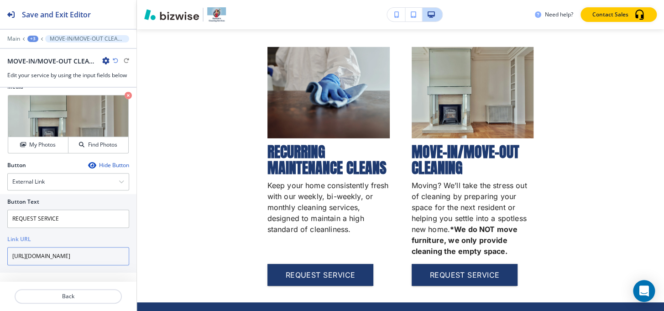
scroll to position [0, 51]
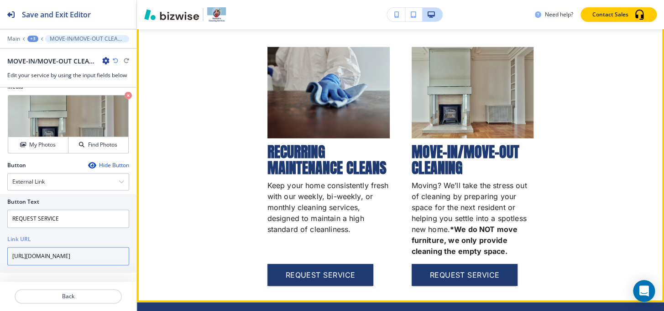
type input "https://app.zenmaid.com/book/hannah-s-cleaning-services-llc"
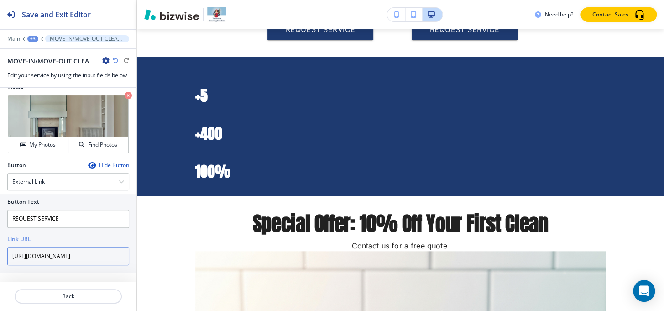
scroll to position [1441, 0]
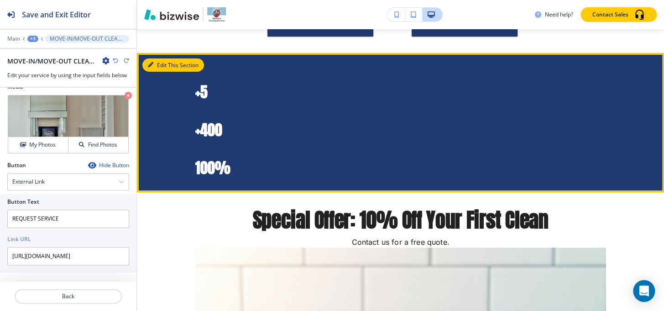
click at [153, 62] on icon "button" at bounding box center [150, 64] width 5 height 5
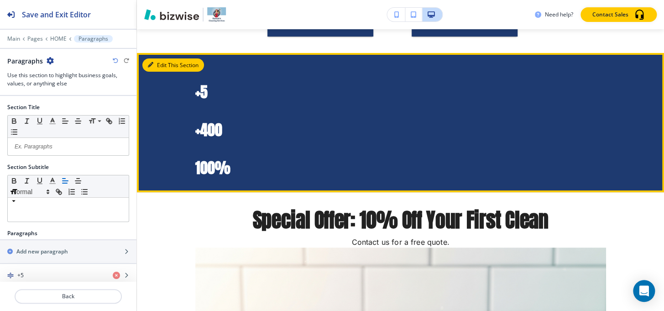
scroll to position [1460, 0]
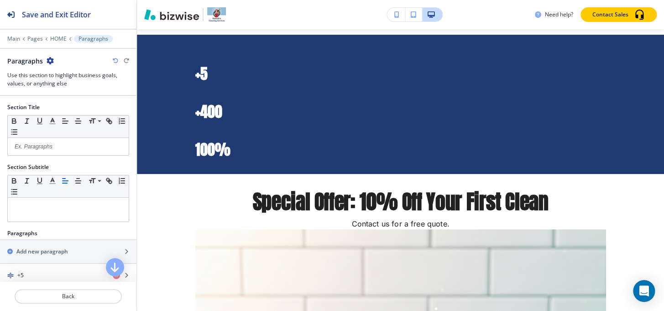
click at [47, 60] on icon "button" at bounding box center [50, 60] width 7 height 7
click at [57, 107] on p "Delete Section" at bounding box center [75, 108] width 47 height 8
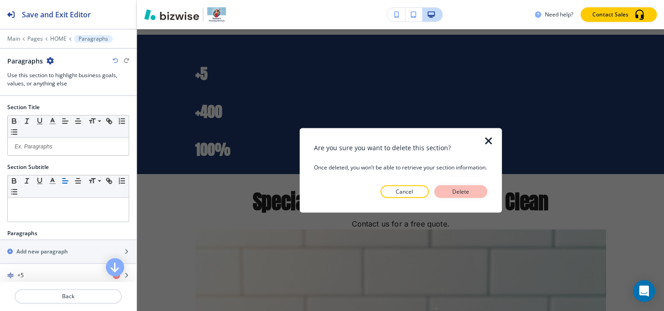
click at [467, 190] on p "Delete" at bounding box center [461, 191] width 22 height 8
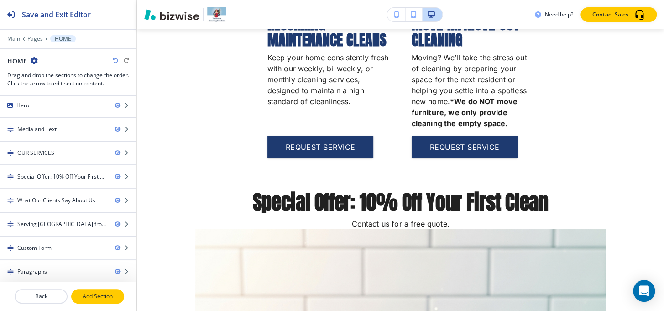
scroll to position [3, 0]
click at [96, 296] on p "Add Section" at bounding box center [97, 296] width 51 height 8
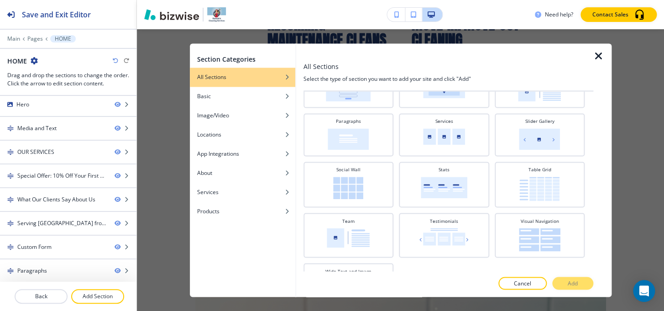
scroll to position [323, 0]
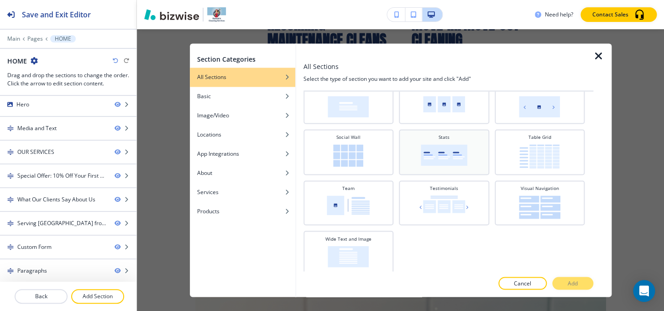
click at [446, 160] on img at bounding box center [444, 154] width 47 height 21
click at [582, 283] on button "Add" at bounding box center [573, 283] width 41 height 13
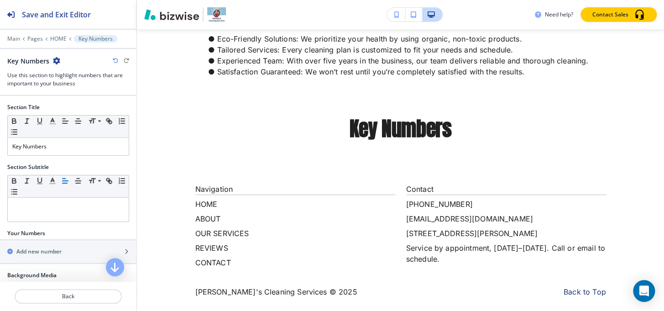
scroll to position [3009, 0]
click at [51, 39] on p "HOME" at bounding box center [58, 39] width 16 height 6
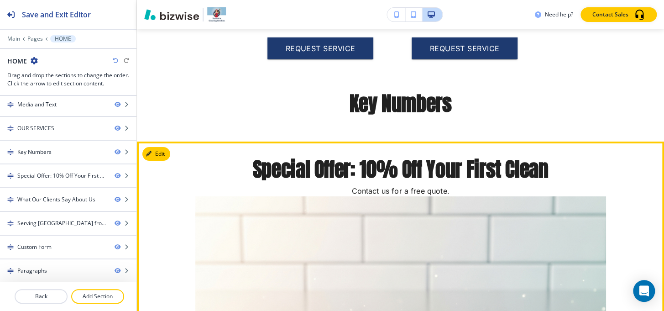
scroll to position [1418, 0]
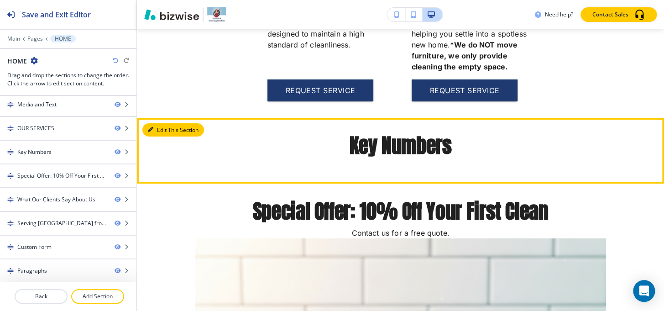
click at [158, 124] on button "Edit This Section" at bounding box center [173, 130] width 62 height 14
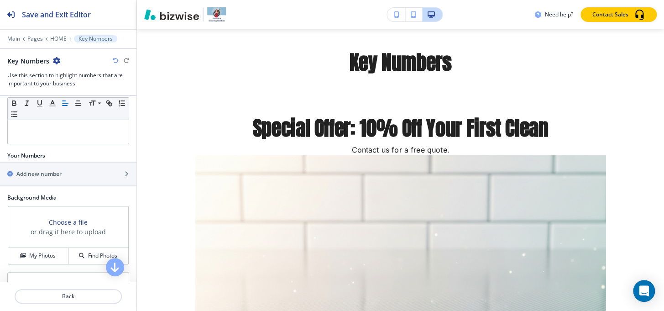
scroll to position [122, 0]
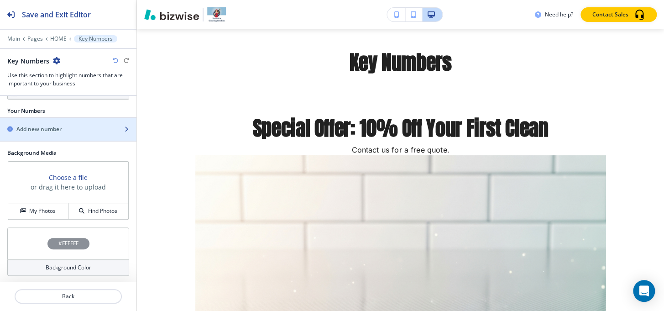
click at [41, 131] on h2 "Add new number" at bounding box center [38, 129] width 45 height 8
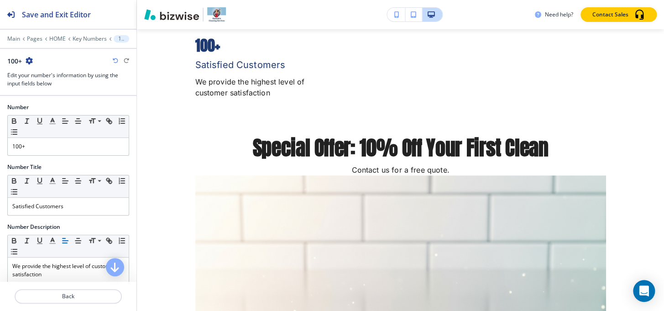
scroll to position [1509, 0]
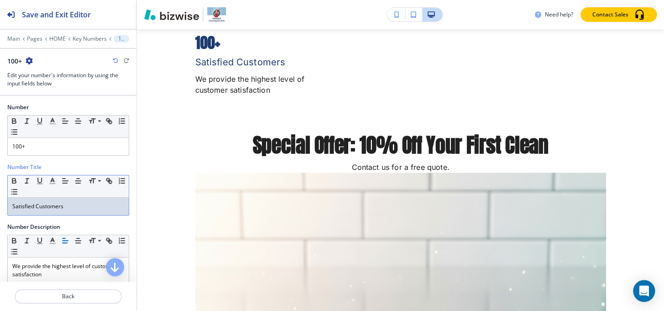
click at [64, 211] on div "Satisfied Customers" at bounding box center [68, 206] width 121 height 17
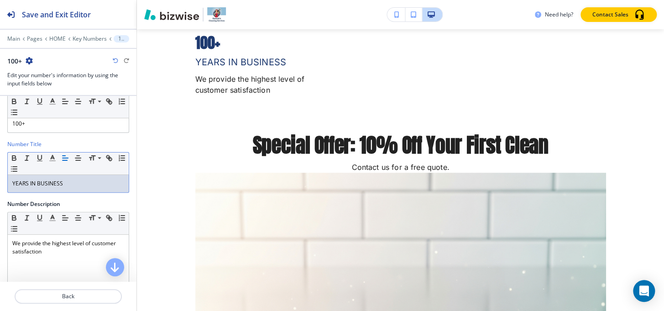
scroll to position [41, 0]
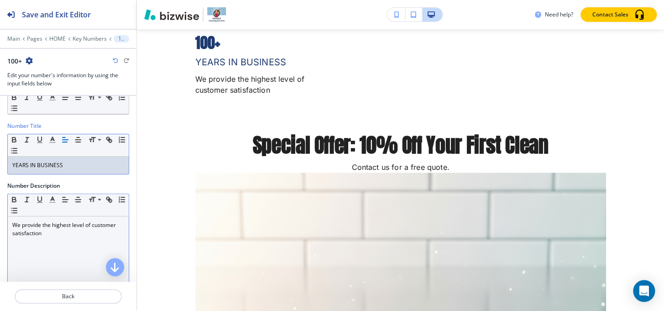
click at [52, 233] on p "We provide the highest level of customer satisfaction" at bounding box center [68, 229] width 112 height 16
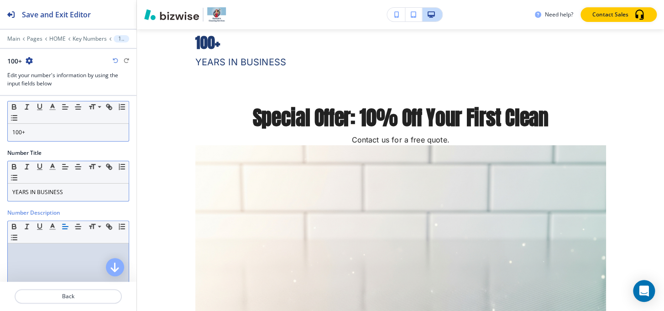
scroll to position [0, 0]
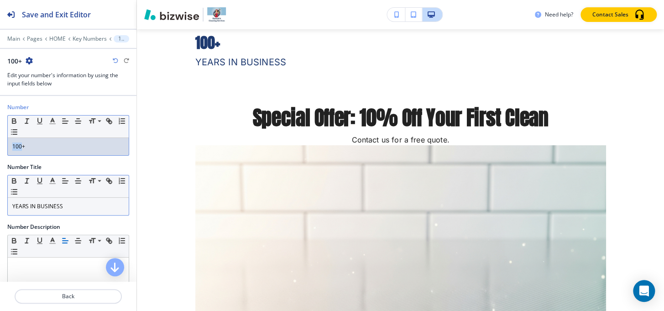
drag, startPoint x: 21, startPoint y: 146, endPoint x: 0, endPoint y: 146, distance: 21.5
click at [0, 146] on div "Number Small Normal Large Huge 100+" at bounding box center [68, 133] width 137 height 60
click at [14, 151] on div "+" at bounding box center [68, 146] width 121 height 17
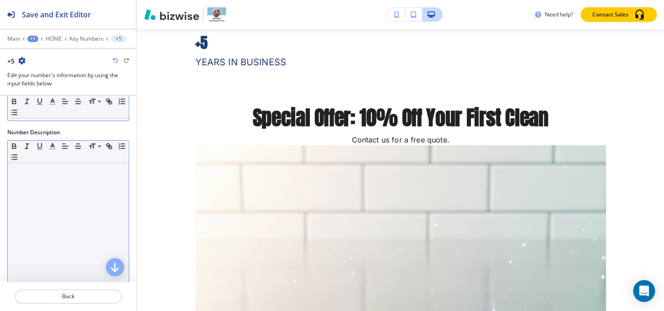
scroll to position [101, 0]
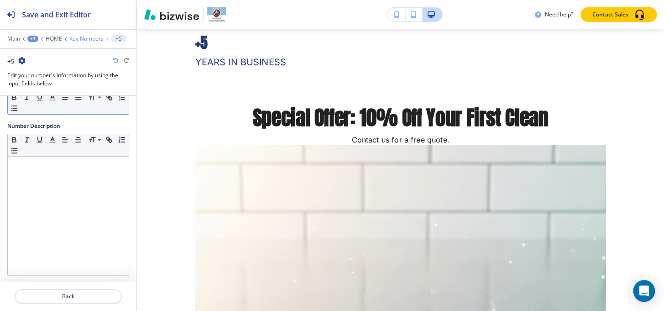
click at [76, 37] on p "Key Numbers" at bounding box center [86, 39] width 34 height 6
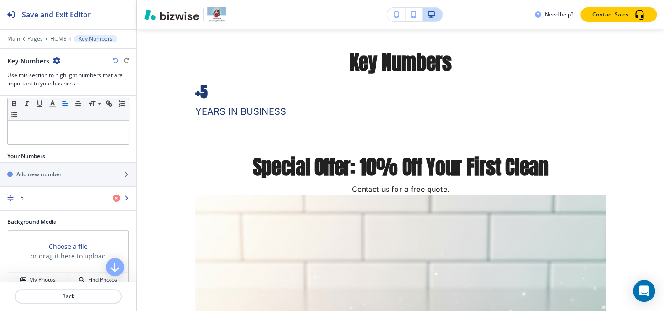
scroll to position [124, 0]
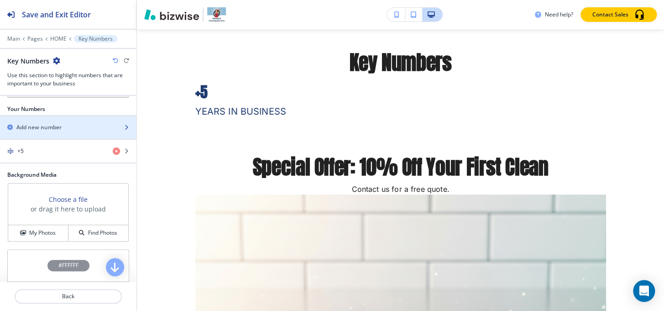
click at [46, 124] on h2 "Add new number" at bounding box center [38, 127] width 45 height 8
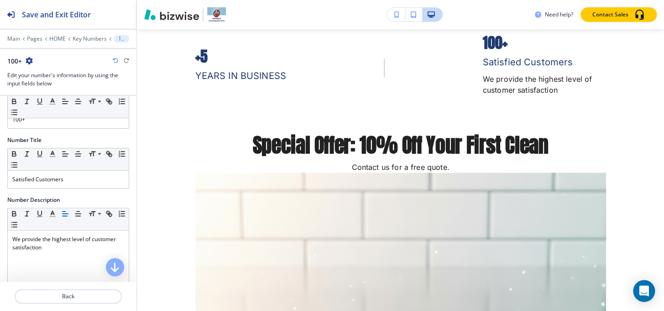
scroll to position [41, 0]
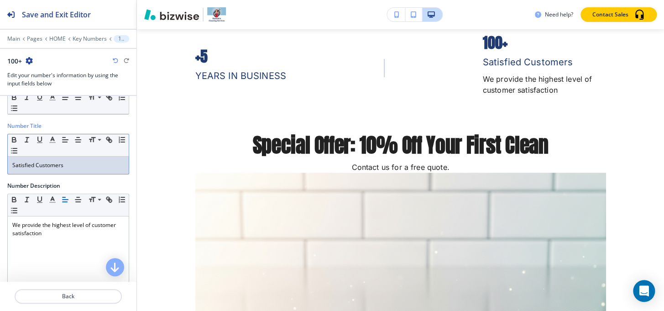
click at [70, 164] on p "Satisfied Customers" at bounding box center [68, 165] width 112 height 8
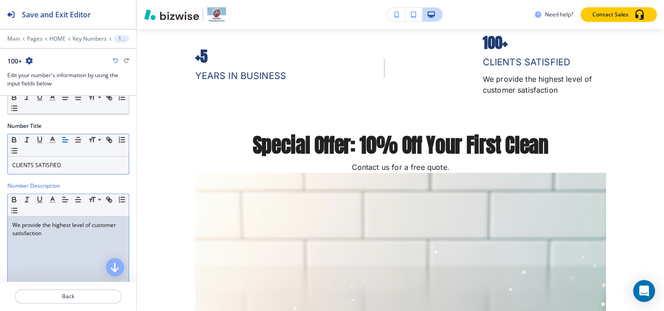
click at [58, 235] on p "We provide the highest level of customer satisfaction" at bounding box center [68, 229] width 112 height 16
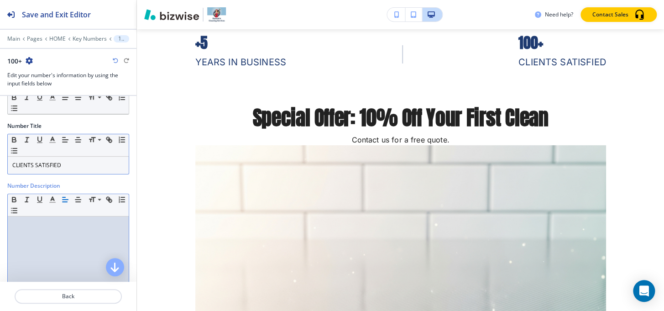
scroll to position [0, 0]
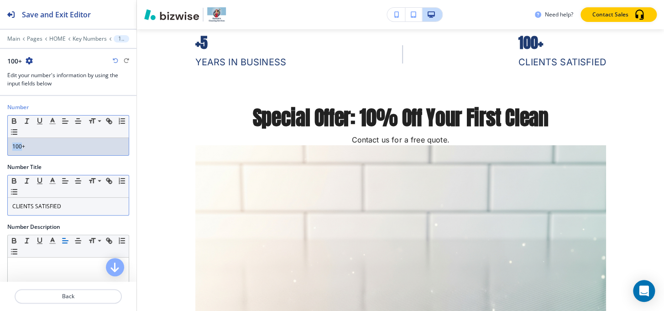
drag, startPoint x: 21, startPoint y: 147, endPoint x: 0, endPoint y: 146, distance: 21.0
click at [0, 146] on div "Number Small Normal Large Huge 100+" at bounding box center [68, 133] width 137 height 60
click at [26, 144] on p "+" at bounding box center [68, 146] width 112 height 8
click at [82, 37] on p "Key Numbers" at bounding box center [85, 39] width 34 height 6
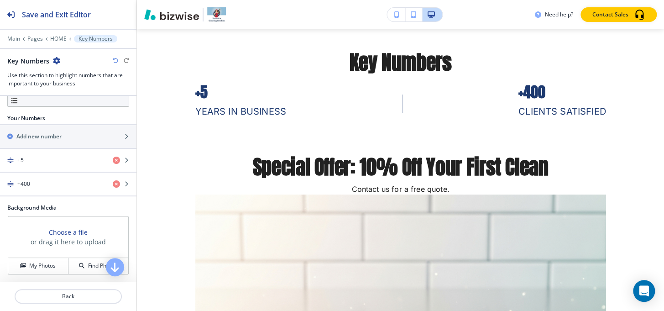
scroll to position [87, 0]
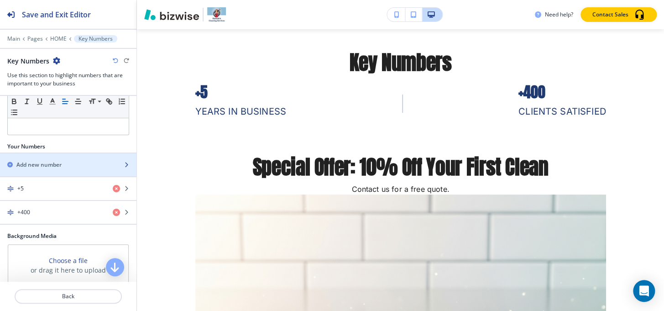
click at [67, 164] on div "Add new number" at bounding box center [58, 165] width 116 height 8
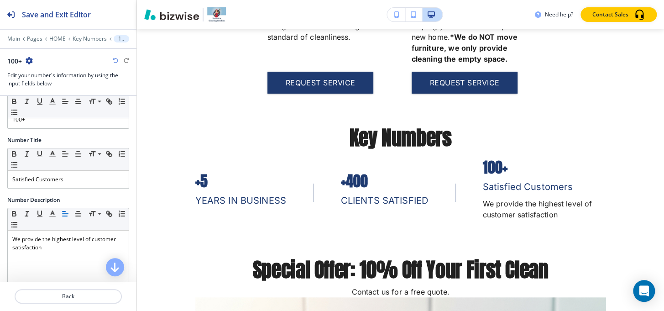
scroll to position [41, 0]
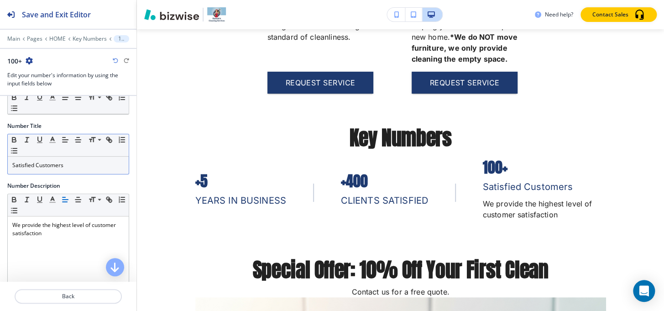
click at [71, 164] on p "Satisfied Customers" at bounding box center [68, 165] width 112 height 8
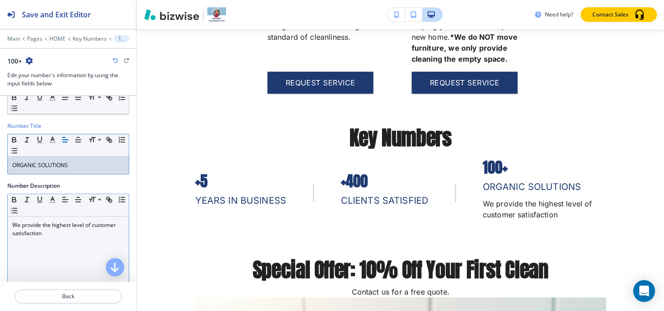
click at [50, 237] on div "We provide the highest level of customer satisfaction" at bounding box center [68, 275] width 121 height 119
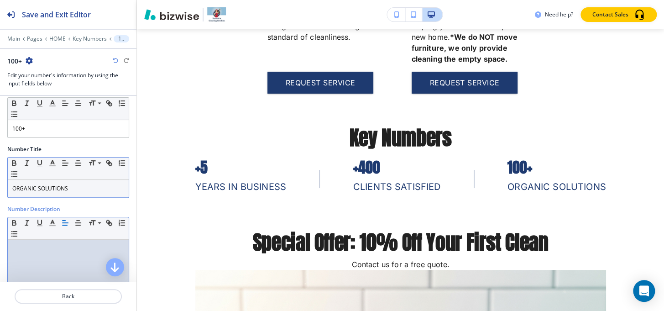
scroll to position [0, 0]
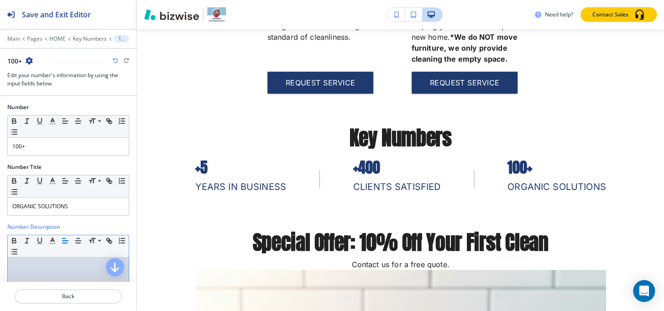
click at [55, 156] on div "Number Small Normal Large Huge 100+" at bounding box center [68, 133] width 137 height 60
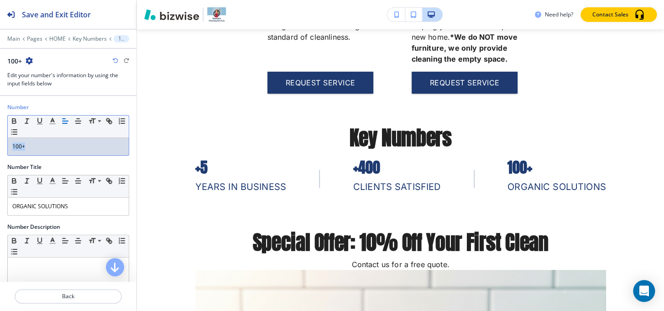
drag, startPoint x: 26, startPoint y: 145, endPoint x: 0, endPoint y: 144, distance: 26.5
click at [0, 144] on div "Number Small Normal Large Huge 100+" at bounding box center [68, 133] width 137 height 60
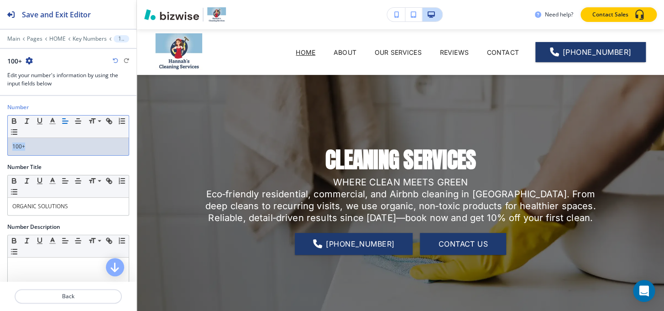
scroll to position [1384, 0]
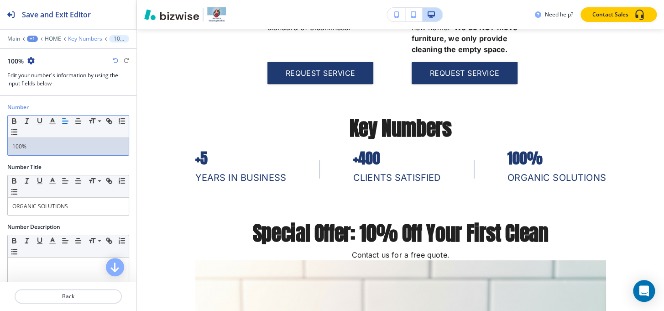
click at [89, 37] on p "Key Numbers" at bounding box center [85, 39] width 34 height 6
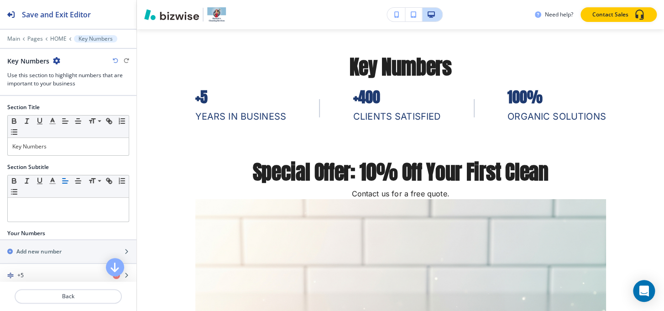
scroll to position [1460, 0]
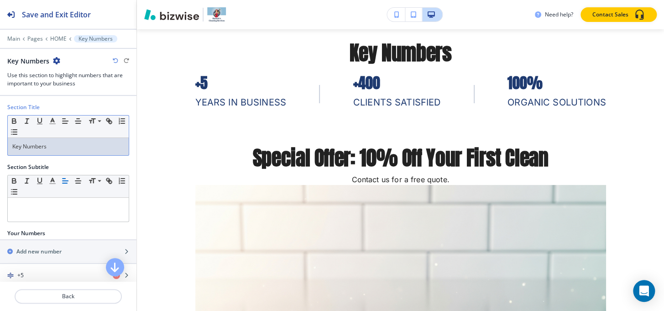
click at [63, 151] on div "Key Numbers" at bounding box center [68, 146] width 121 height 17
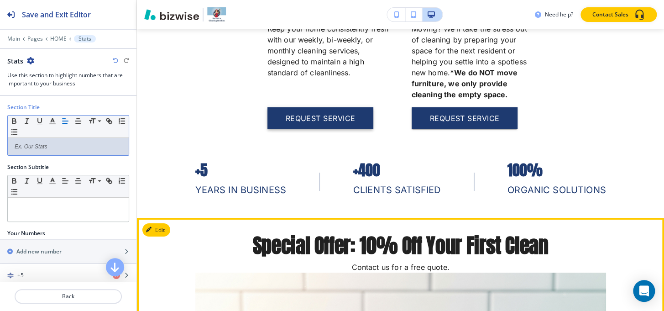
scroll to position [1335, 0]
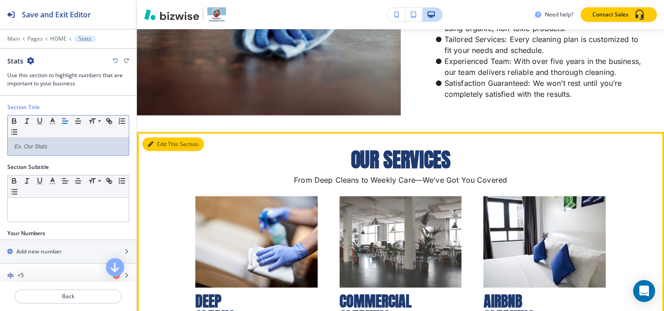
click at [156, 143] on button "Edit This Section" at bounding box center [173, 144] width 62 height 14
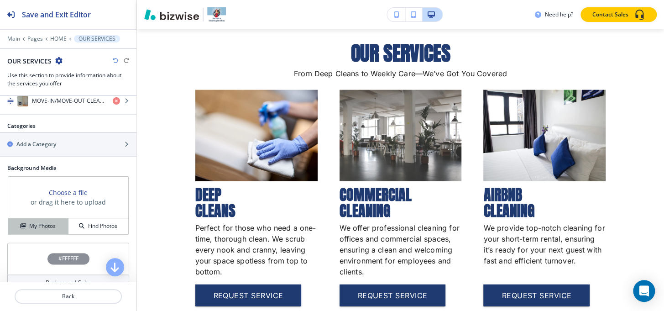
scroll to position [457, 0]
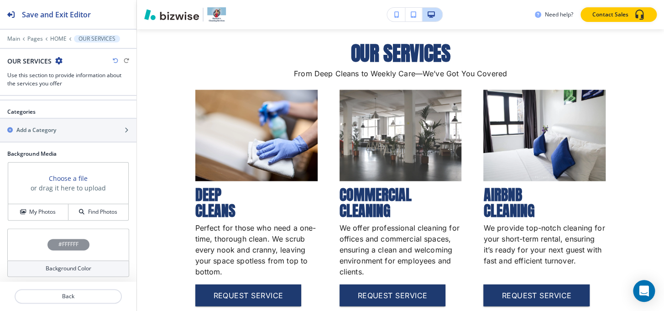
click at [54, 244] on div "#FFFFFF" at bounding box center [68, 244] width 42 height 11
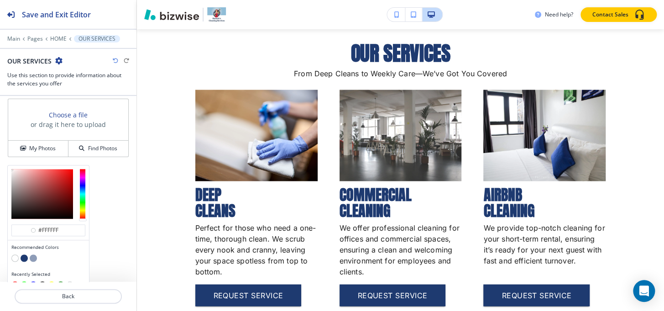
scroll to position [531, 0]
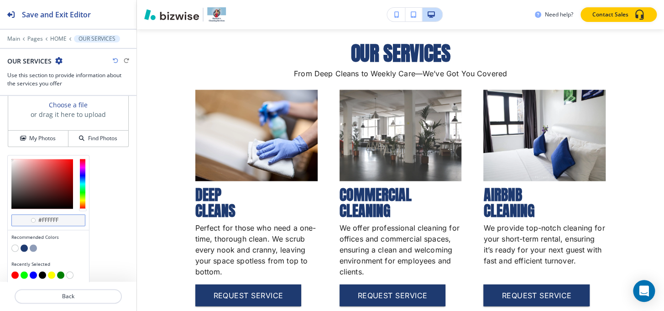
click at [63, 219] on input "#ffffff" at bounding box center [53, 219] width 32 height 7
paste input "1e3a70"
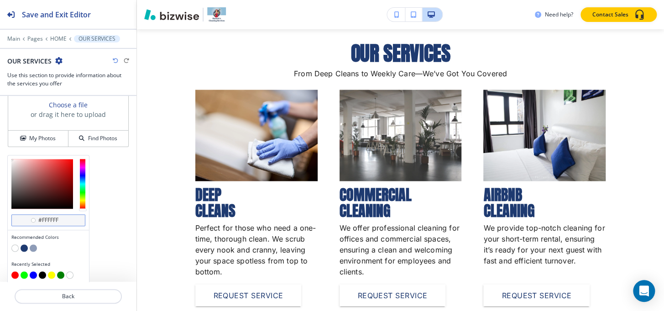
type input "#1e3a70"
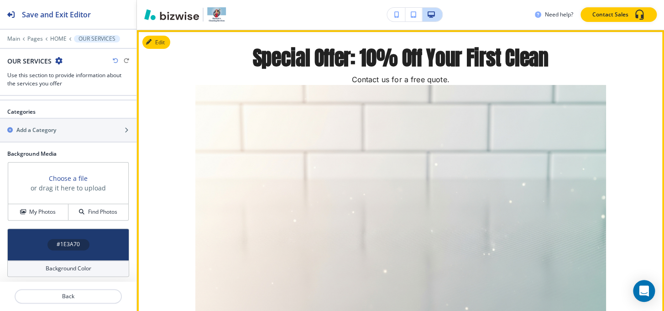
scroll to position [1649, 0]
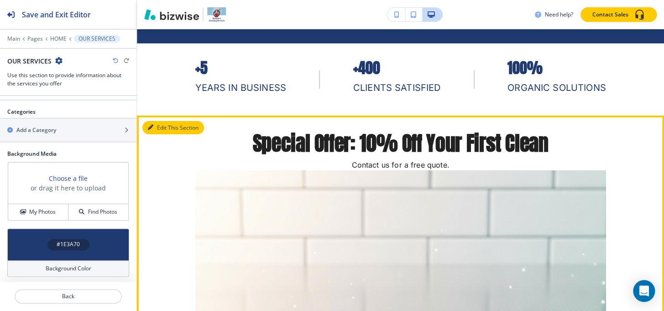
click at [157, 132] on button "Edit This Section" at bounding box center [173, 128] width 62 height 14
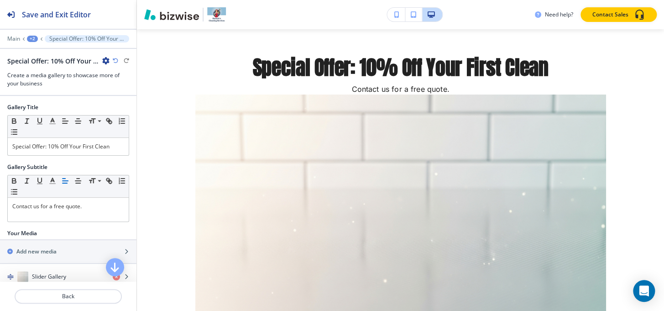
scroll to position [1531, 0]
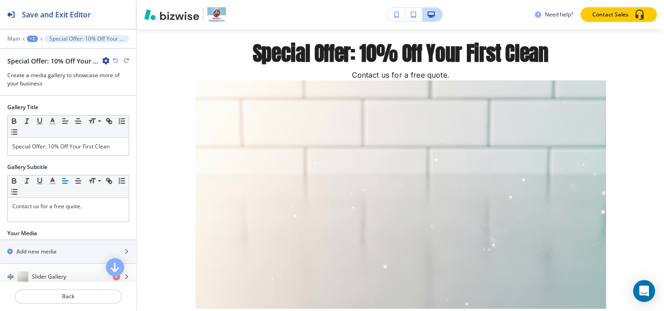
click at [105, 58] on icon "button" at bounding box center [105, 60] width 7 height 7
click at [118, 107] on p "Delete Section" at bounding box center [131, 108] width 47 height 8
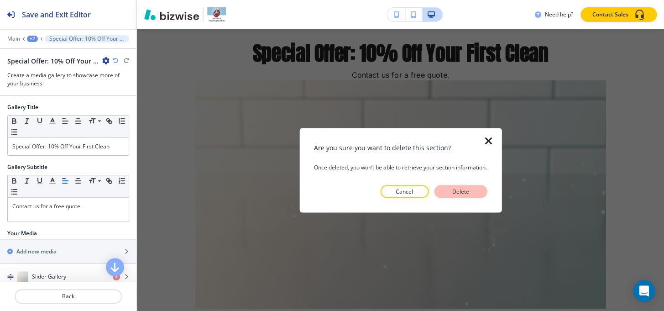
click at [460, 189] on p "Delete" at bounding box center [461, 191] width 22 height 8
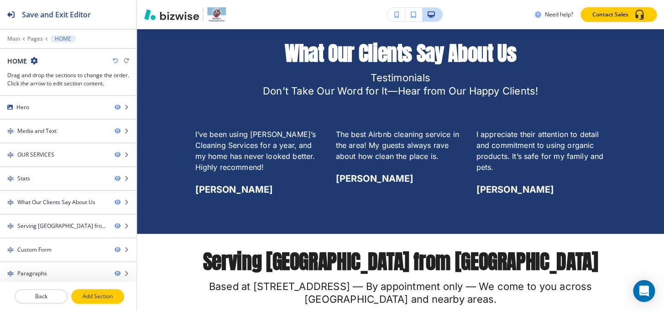
drag, startPoint x: 105, startPoint y: 304, endPoint x: 105, endPoint y: 299, distance: 5.6
click at [105, 304] on div at bounding box center [68, 307] width 137 height 7
click at [104, 298] on p "Add Section" at bounding box center [97, 296] width 51 height 8
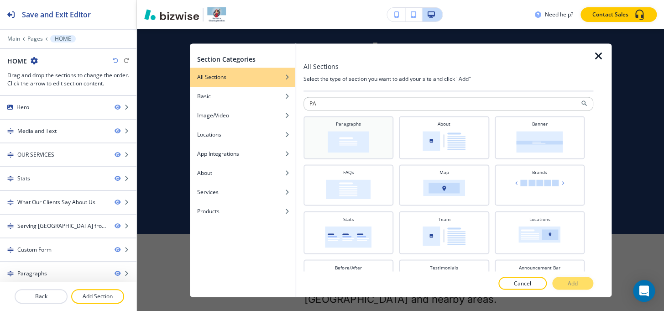
type input "PA"
click at [338, 140] on img at bounding box center [348, 141] width 41 height 21
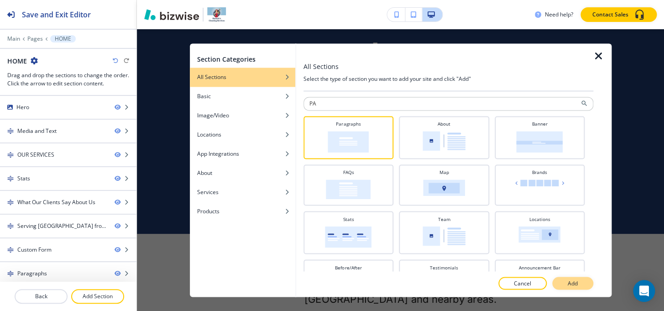
click at [586, 285] on button "Add" at bounding box center [573, 283] width 41 height 13
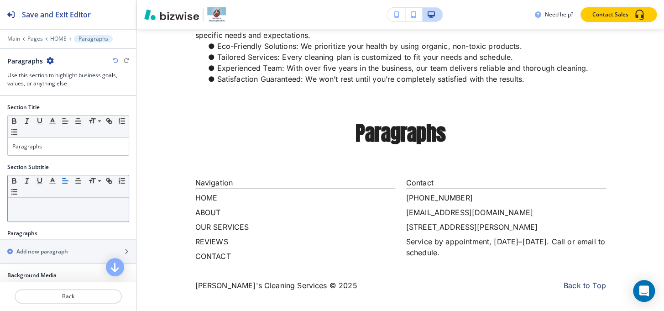
scroll to position [41, 0]
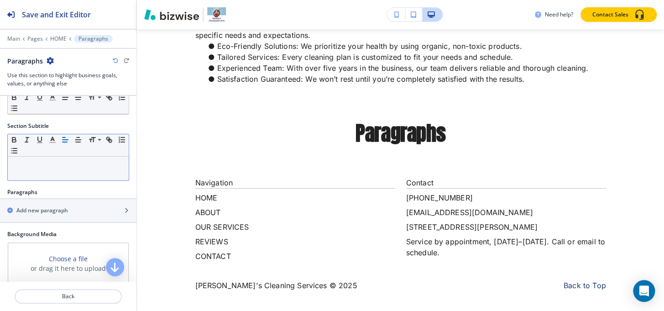
click at [42, 170] on div at bounding box center [68, 169] width 121 height 24
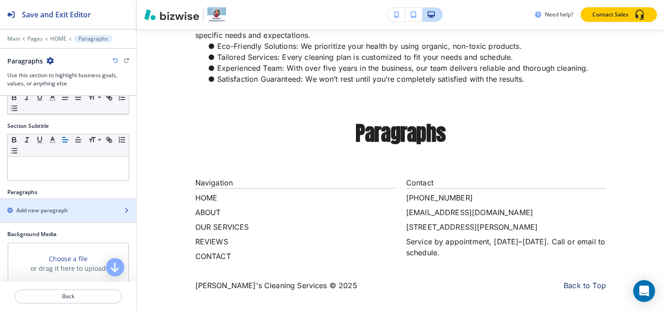
click at [70, 210] on div "Add new paragraph" at bounding box center [58, 210] width 116 height 8
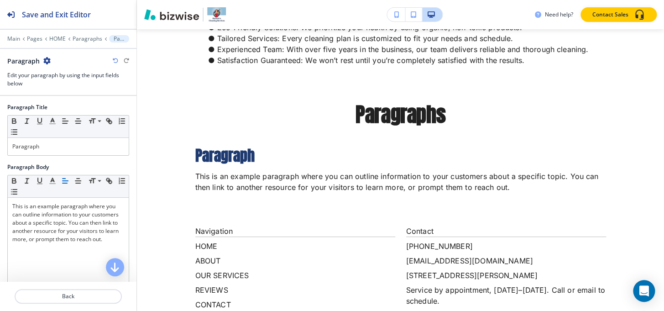
scroll to position [2823, 0]
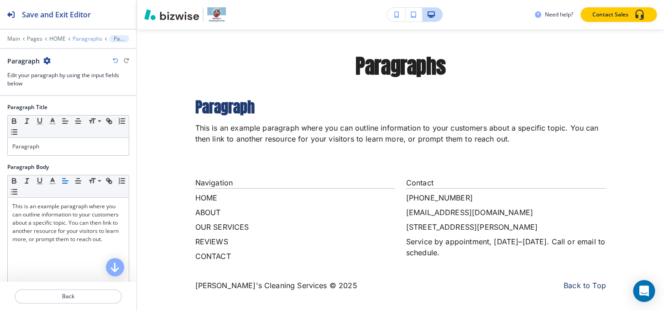
click at [78, 37] on p "Paragraphs" at bounding box center [88, 39] width 30 height 6
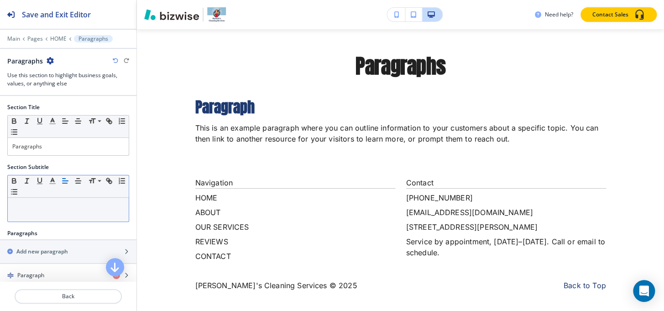
scroll to position [83, 0]
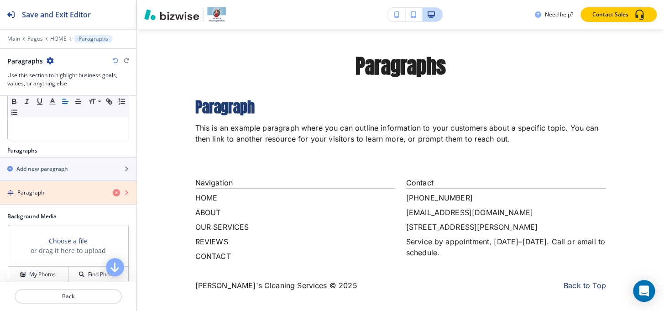
click at [113, 190] on icon "button" at bounding box center [116, 192] width 7 height 7
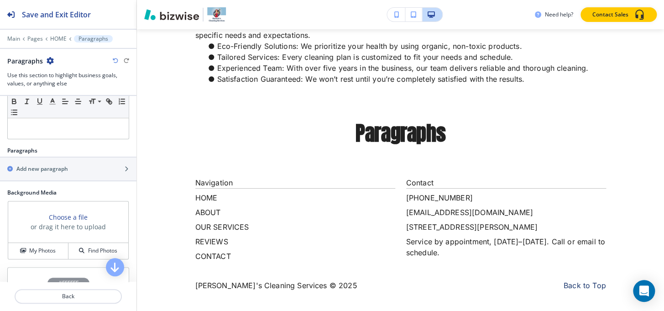
scroll to position [0, 0]
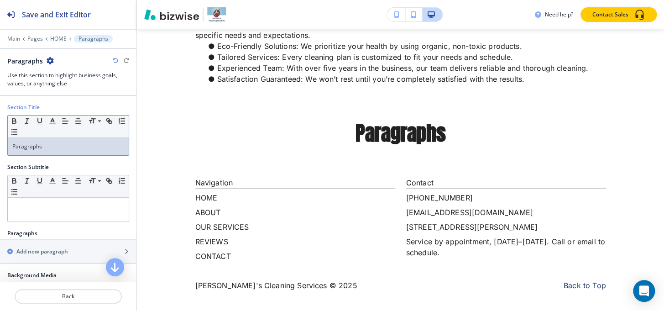
click at [82, 142] on p "Paragraphs" at bounding box center [68, 146] width 112 height 8
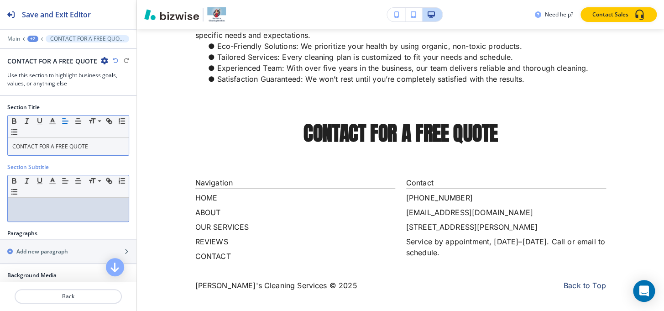
click at [48, 214] on div at bounding box center [68, 210] width 121 height 24
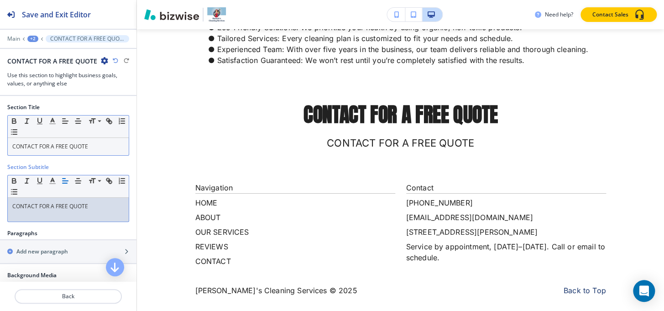
scroll to position [2780, 0]
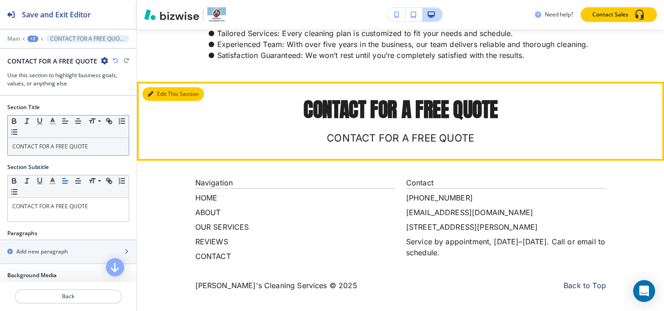
click at [160, 94] on button "Edit This Section" at bounding box center [173, 94] width 62 height 14
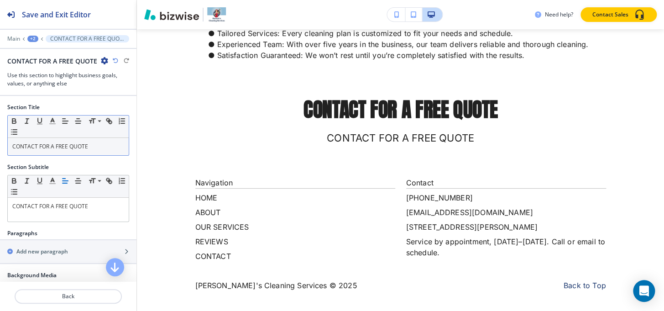
click at [79, 149] on p "CONTACT FOR A FREE QUOTE" at bounding box center [68, 146] width 112 height 8
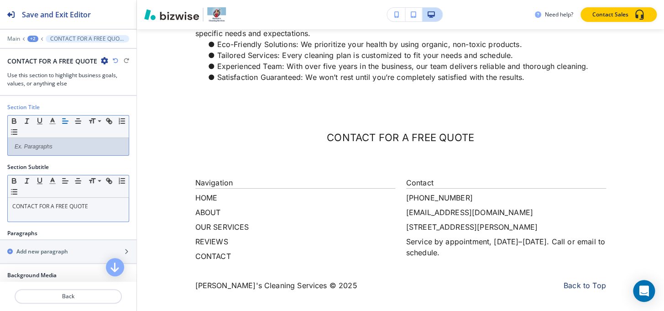
scroll to position [2758, 0]
click at [85, 213] on div "CONTACT FOR A FREE QUOTE" at bounding box center [68, 210] width 121 height 24
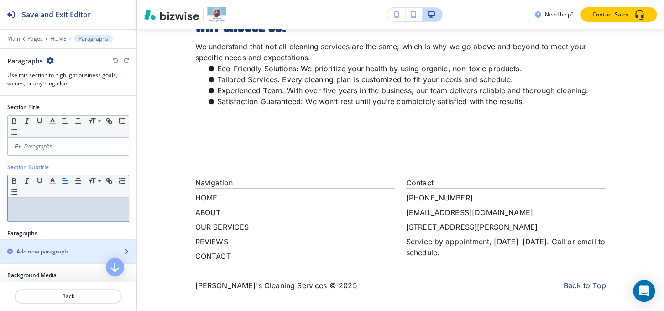
click at [69, 248] on div "Add new paragraph" at bounding box center [58, 252] width 116 height 8
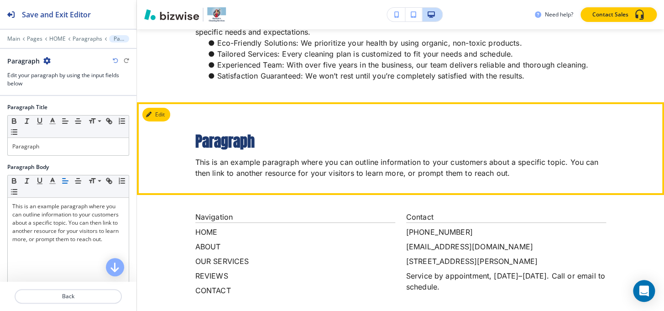
scroll to position [2794, 0]
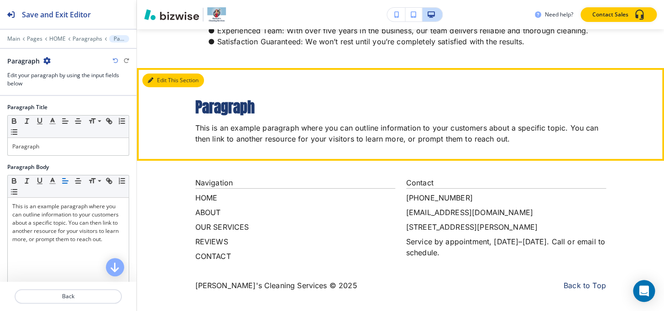
click at [163, 78] on button "Edit This Section" at bounding box center [173, 81] width 62 height 14
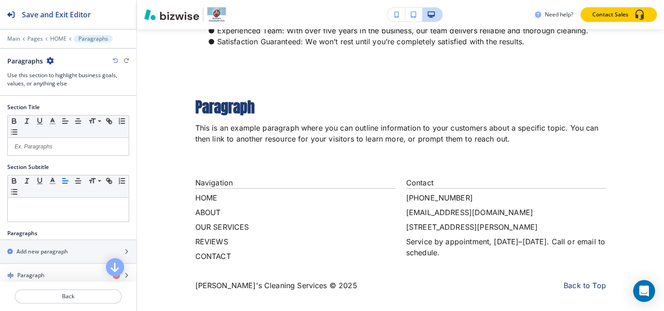
click at [51, 58] on icon "button" at bounding box center [50, 60] width 7 height 7
click at [58, 111] on p "Delete Section" at bounding box center [75, 108] width 47 height 8
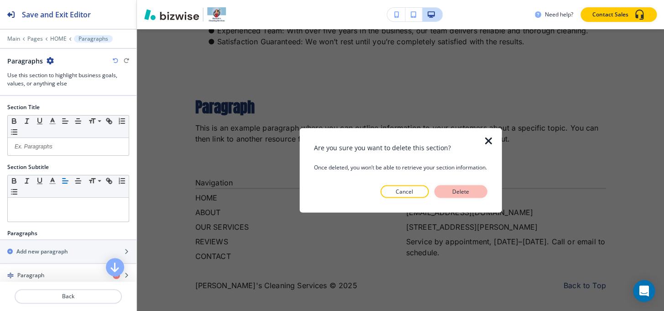
click at [453, 193] on p "Delete" at bounding box center [461, 191] width 22 height 8
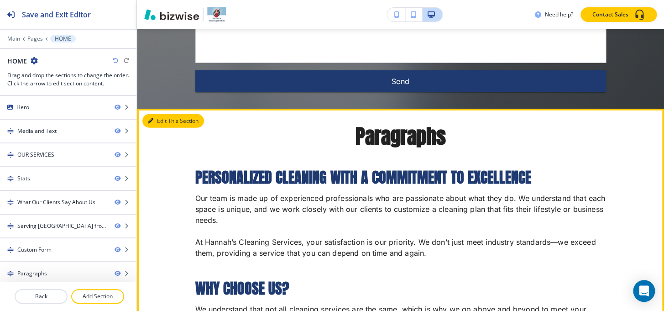
click at [157, 128] on button "Edit This Section" at bounding box center [173, 121] width 62 height 14
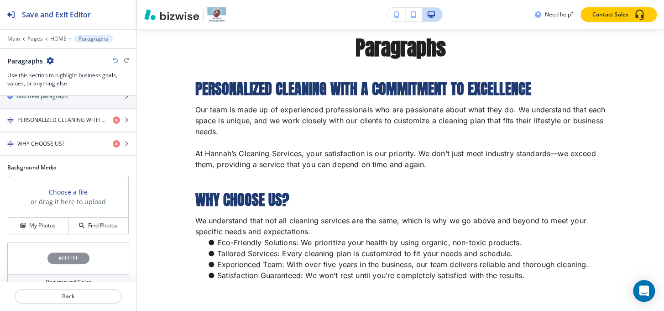
scroll to position [128, 0]
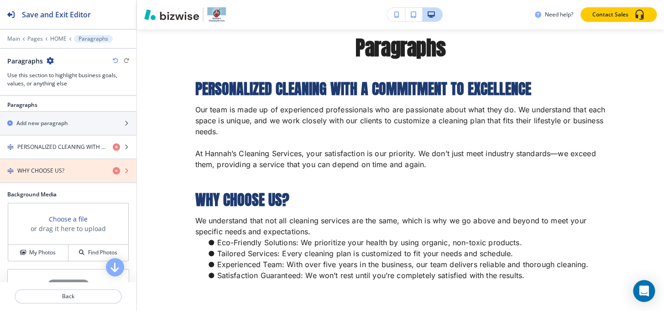
click at [113, 167] on icon "button" at bounding box center [116, 170] width 7 height 7
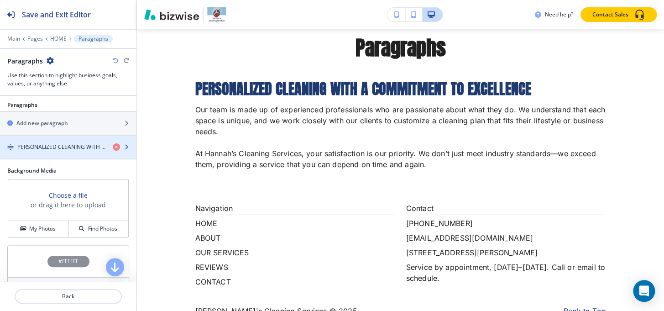
click at [65, 148] on h4 "PERSONALIZED CLEANING WITH A COMMITMENT TO EXCELLENCE" at bounding box center [61, 147] width 88 height 8
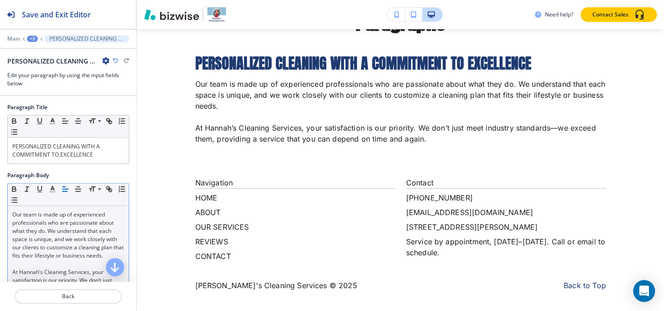
scroll to position [41, 0]
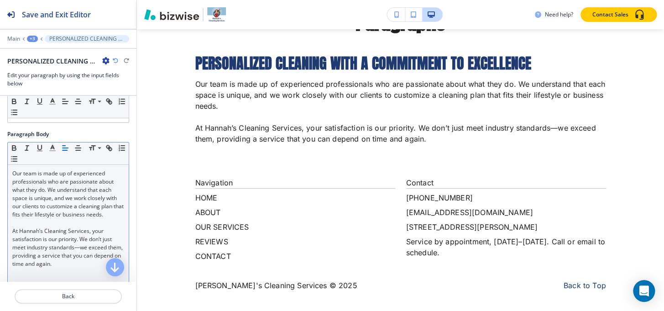
click at [49, 208] on p "Our team is made up of experienced professionals who are passionate about what …" at bounding box center [68, 193] width 112 height 49
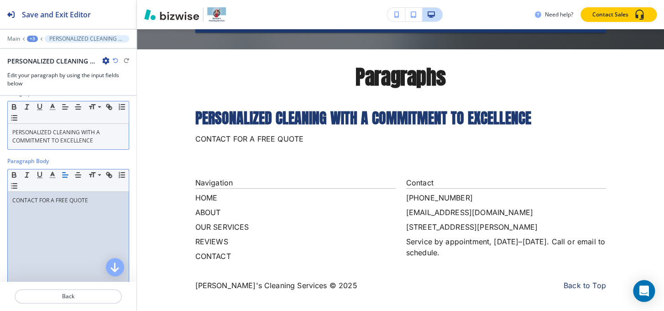
scroll to position [0, 0]
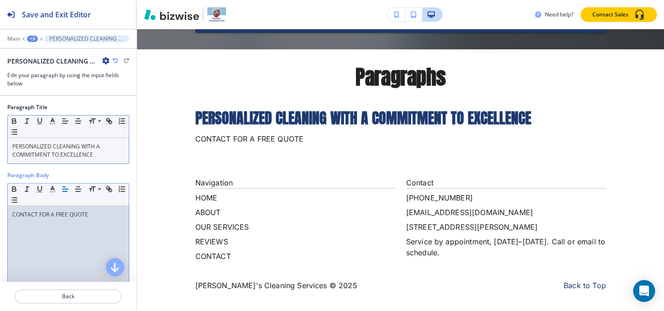
click at [50, 152] on p "PERSONALIZED CLEANING WITH A COMMITMENT TO EXCELLENCE" at bounding box center [68, 150] width 112 height 16
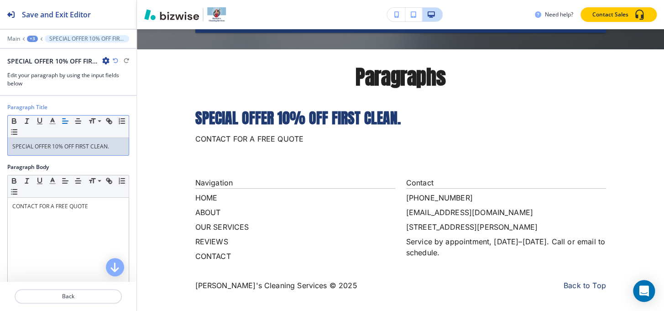
click at [31, 41] on div "+3" at bounding box center [32, 39] width 11 height 6
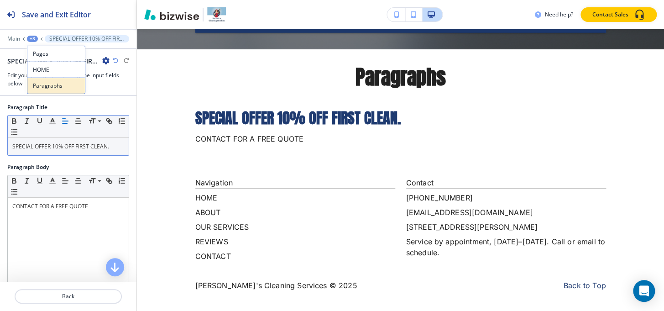
click at [45, 83] on p "Paragraphs" at bounding box center [56, 86] width 47 height 8
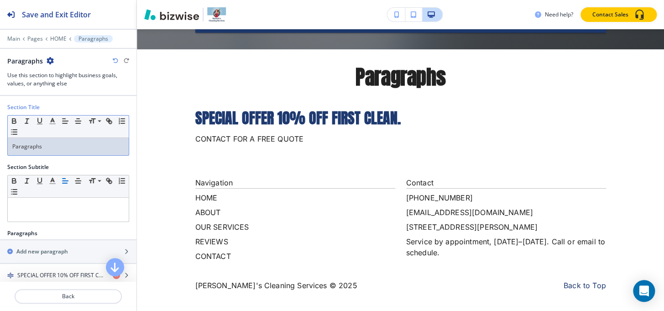
click at [98, 144] on p "Paragraphs" at bounding box center [68, 146] width 112 height 8
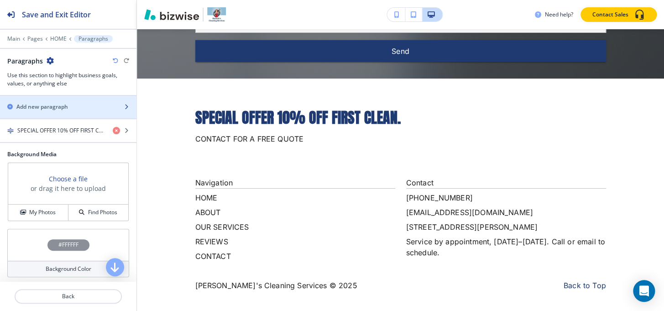
scroll to position [146, 0]
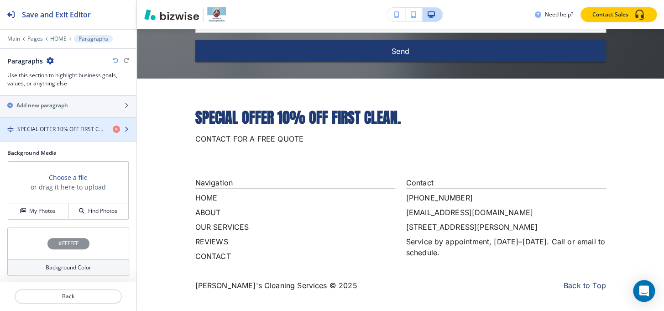
click at [41, 126] on h4 "SPECIAL OFFER 10% OFF FIRST CLEAN." at bounding box center [61, 129] width 88 height 8
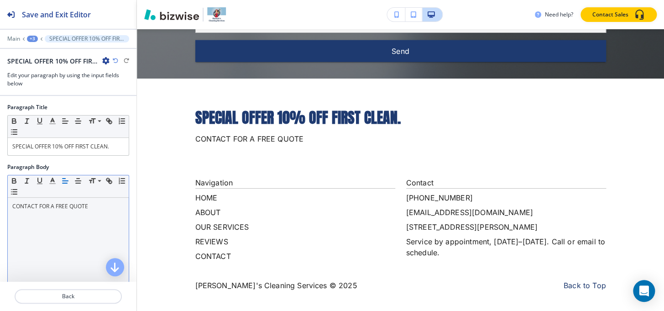
scroll to position [78, 0]
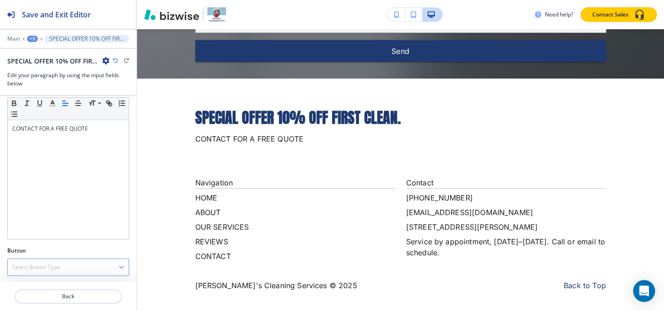
click at [37, 265] on h4 "Select Button Type" at bounding box center [35, 267] width 47 height 8
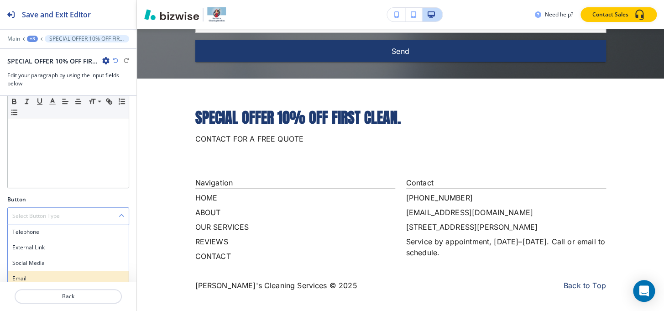
scroll to position [164, 0]
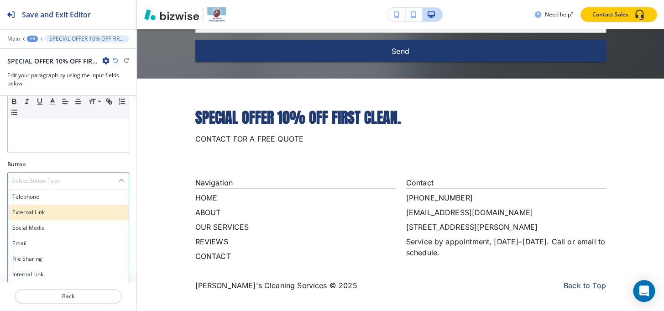
click at [24, 211] on h4 "External Link" at bounding box center [68, 212] width 112 height 8
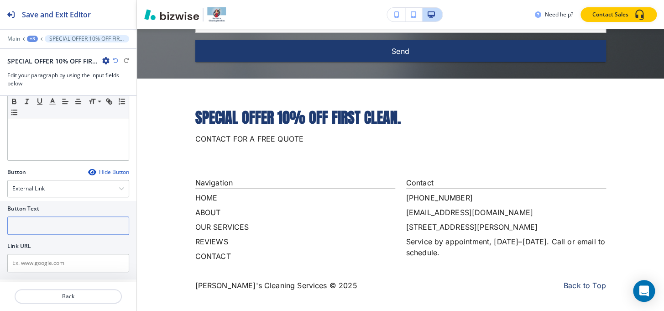
click at [37, 225] on input "text" at bounding box center [68, 225] width 122 height 18
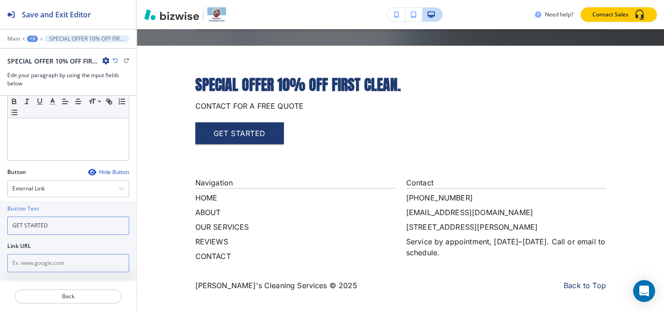
type input "GET STARTED"
click at [62, 255] on input "text" at bounding box center [68, 263] width 122 height 18
paste input "https://app.zenmaid.com/book/hannah-s-cleaning-services-llc"
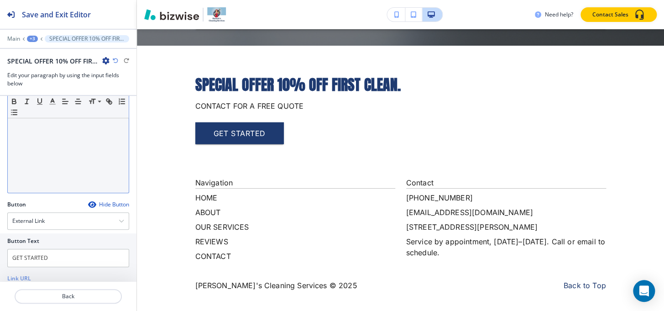
scroll to position [39, 0]
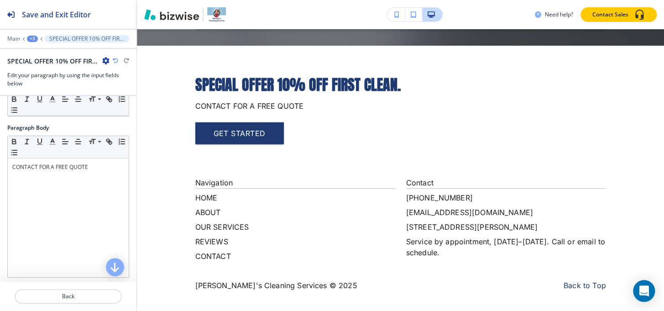
type input "https://app.zenmaid.com/book/hannah-s-cleaning-services-llc"
click at [31, 41] on div "+3" at bounding box center [32, 39] width 11 height 6
click at [50, 85] on p "Paragraphs" at bounding box center [56, 86] width 47 height 8
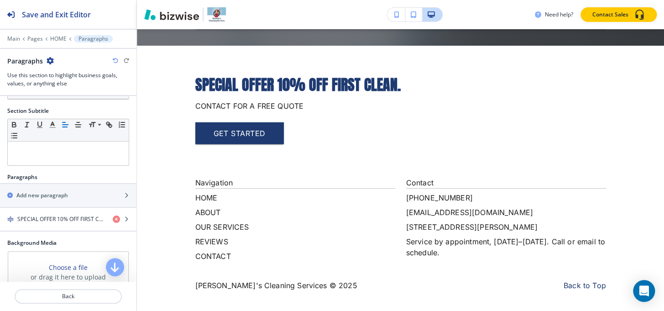
scroll to position [146, 0]
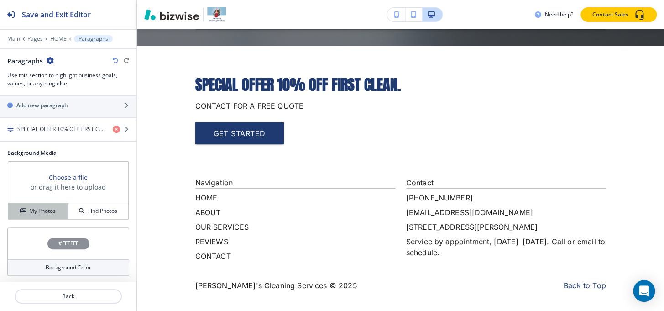
click at [46, 205] on button "My Photos" at bounding box center [38, 211] width 60 height 16
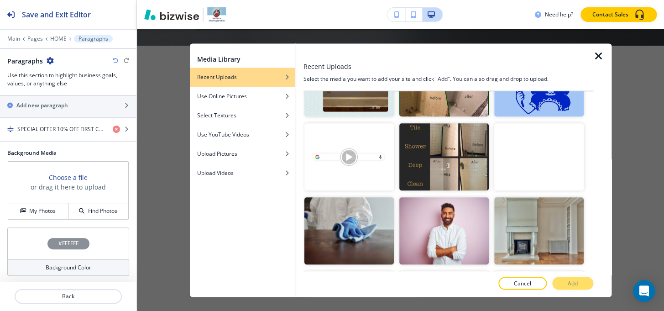
scroll to position [374, 0]
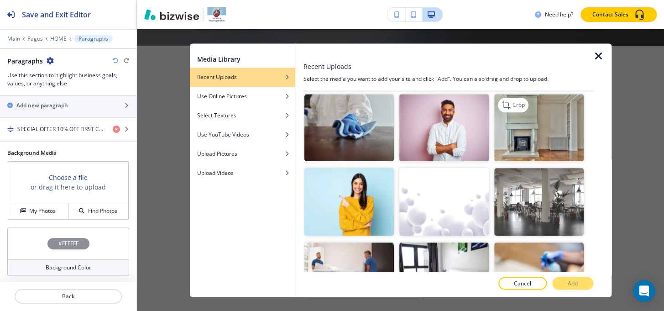
click at [537, 129] on img "button" at bounding box center [540, 128] width 90 height 67
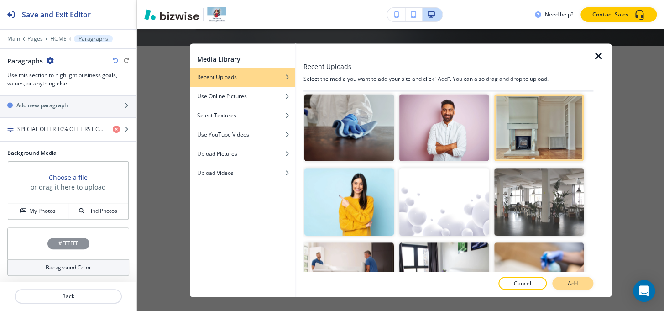
click at [580, 282] on button "Add" at bounding box center [573, 283] width 41 height 13
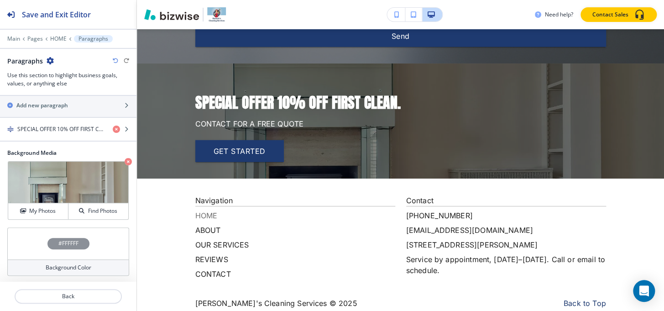
scroll to position [2482, 0]
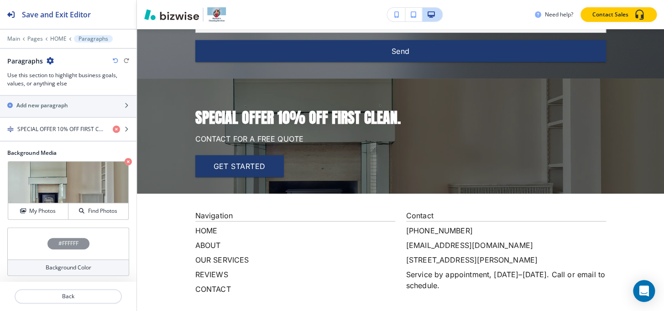
click at [72, 242] on h4 "#FFFFFF" at bounding box center [68, 243] width 20 height 8
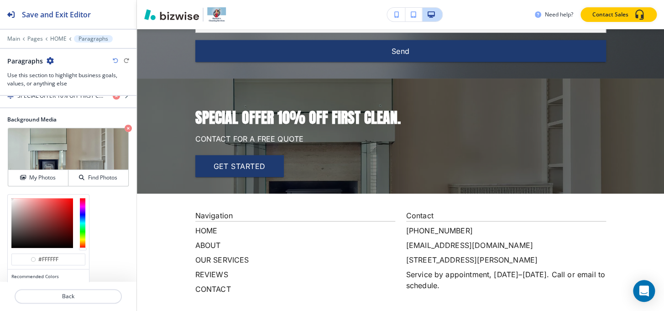
scroll to position [220, 0]
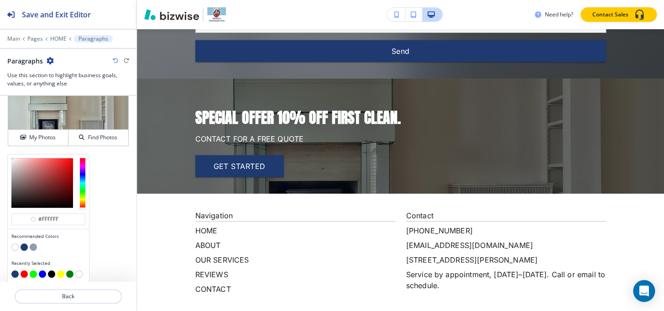
click at [21, 243] on button "button" at bounding box center [24, 246] width 7 height 7
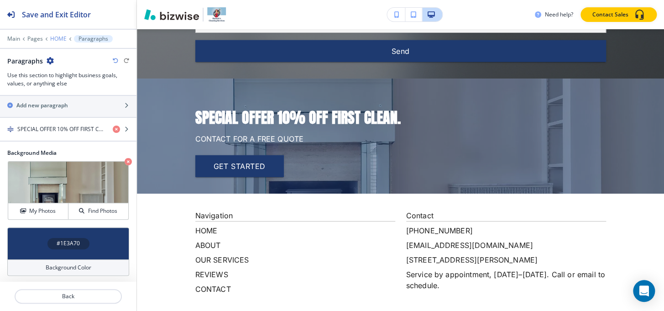
click at [50, 41] on p "HOME" at bounding box center [58, 39] width 16 height 6
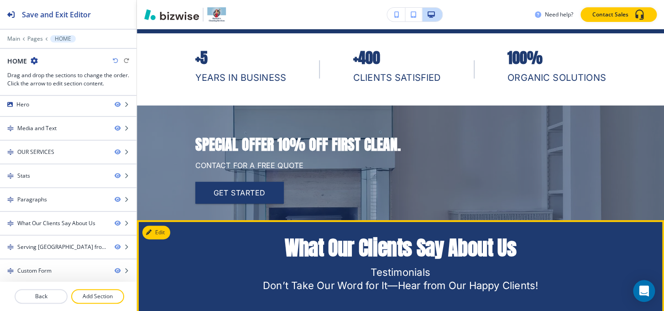
scroll to position [1407, 0]
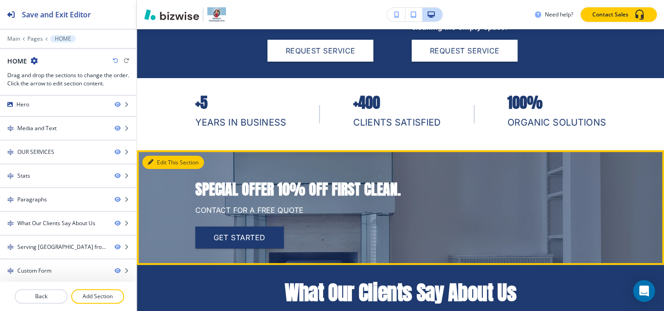
click at [156, 167] on button "Edit This Section" at bounding box center [173, 163] width 62 height 14
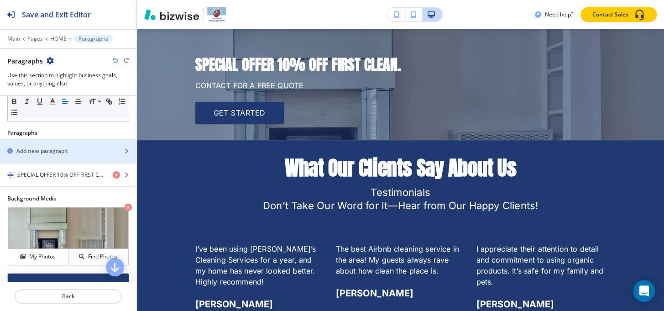
scroll to position [124, 0]
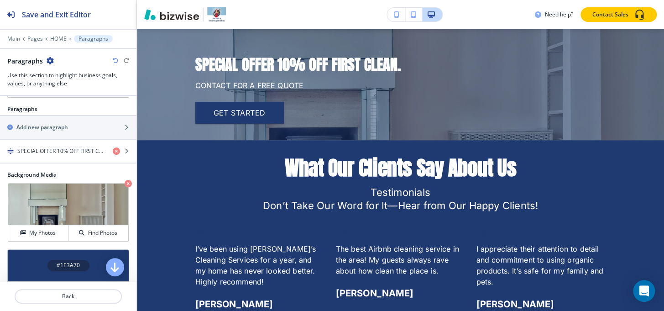
click at [63, 265] on h4 "#1E3A70" at bounding box center [68, 265] width 23 height 8
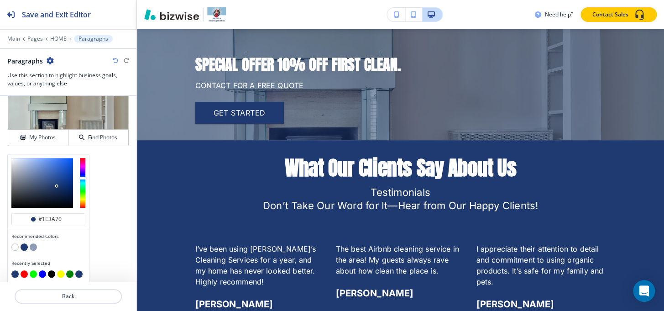
click at [53, 273] on button "button" at bounding box center [51, 273] width 7 height 7
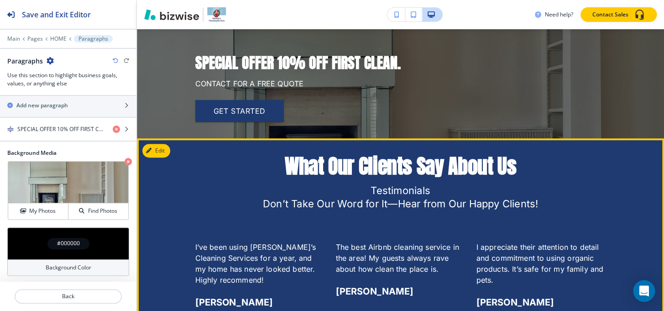
scroll to position [1614, 0]
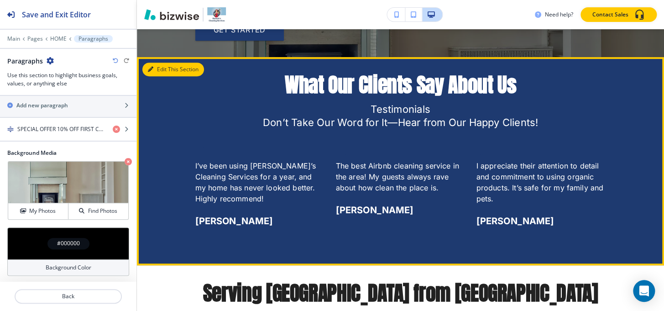
click at [160, 73] on button "Edit This Section" at bounding box center [173, 70] width 62 height 14
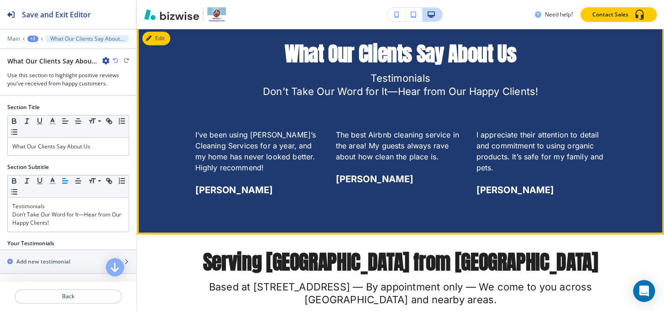
scroll to position [1646, 0]
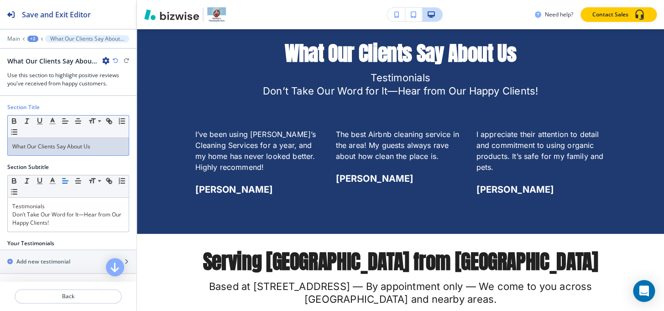
click at [71, 149] on p "What Our Clients Say About Us" at bounding box center [68, 146] width 112 height 8
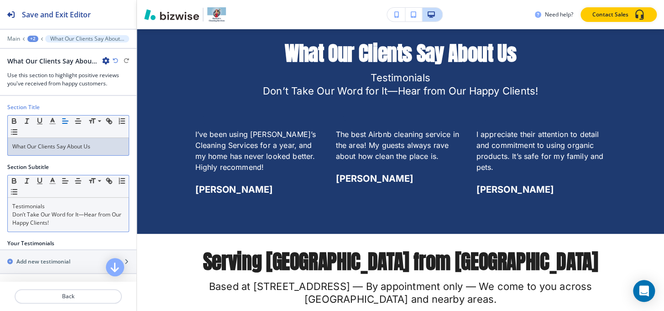
click at [78, 217] on p "Don’t Take Our Word for It—Hear from Our Happy Clients!" at bounding box center [68, 219] width 112 height 16
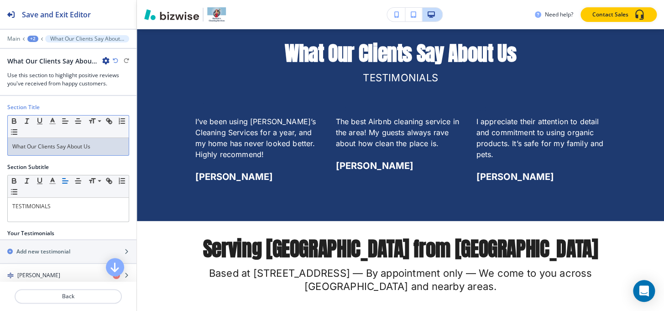
click at [77, 146] on p "What Our Clients Say About Us" at bounding box center [68, 146] width 112 height 8
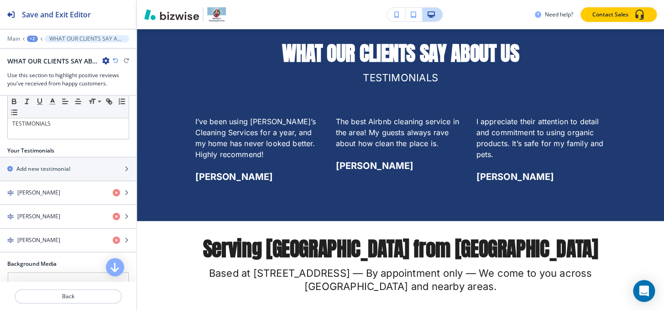
scroll to position [41, 0]
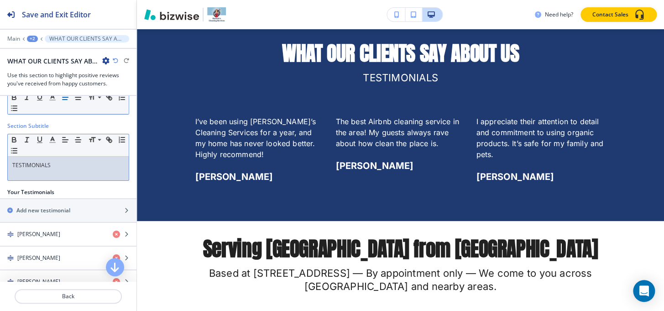
click at [72, 161] on p "TESTIMONIALS" at bounding box center [68, 165] width 112 height 8
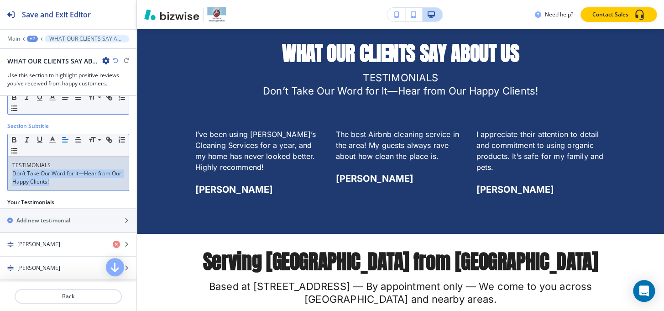
drag, startPoint x: 69, startPoint y: 181, endPoint x: 9, endPoint y: 174, distance: 59.8
click at [9, 174] on div "TESTIMONIALS Don’t Take Our Word for It—Hear from Our Happy Clients!" at bounding box center [68, 174] width 121 height 34
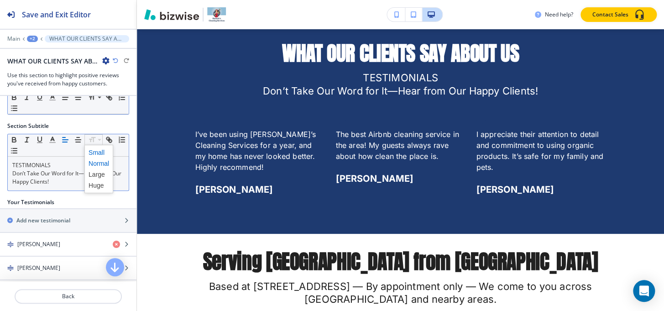
click at [96, 148] on span at bounding box center [99, 152] width 21 height 11
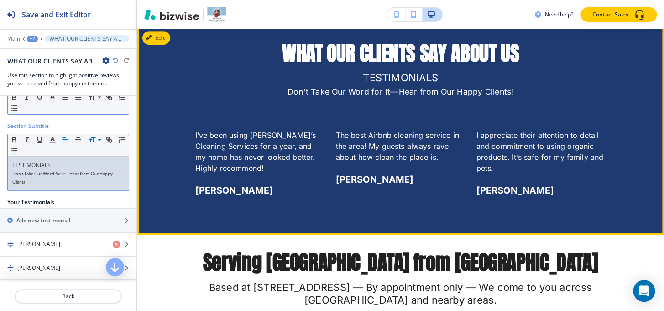
click at [580, 96] on p "Don’t Take Our Word for It—Hear from Our Happy Clients!" at bounding box center [400, 91] width 411 height 14
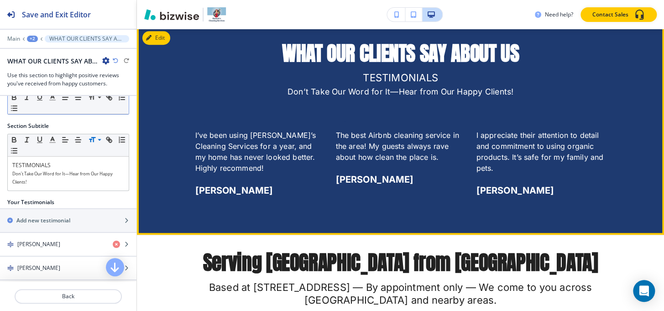
scroll to position [1604, 0]
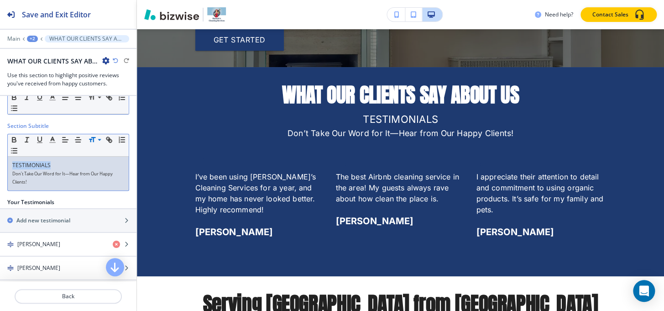
drag, startPoint x: 54, startPoint y: 163, endPoint x: 0, endPoint y: 164, distance: 54.4
click at [0, 164] on div "Section Subtitle Small Normal Large Huge TESTIMONIALS Don’t Take Our Word for I…" at bounding box center [68, 160] width 137 height 76
copy p "TESTIMONIALS"
click at [12, 174] on span "Don’t Take Our Word for It—Hear from Our Happy Clients!" at bounding box center [62, 178] width 101 height 14
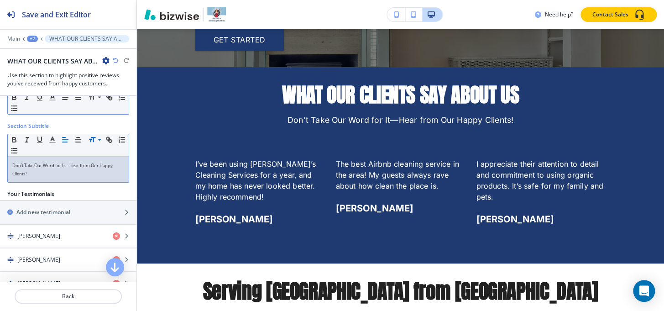
scroll to position [0, 0]
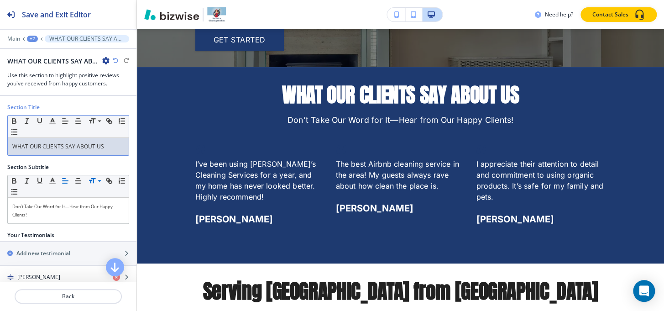
click at [14, 145] on p "WHAT OUR CLIENTS SAY ABOUT US" at bounding box center [68, 146] width 112 height 8
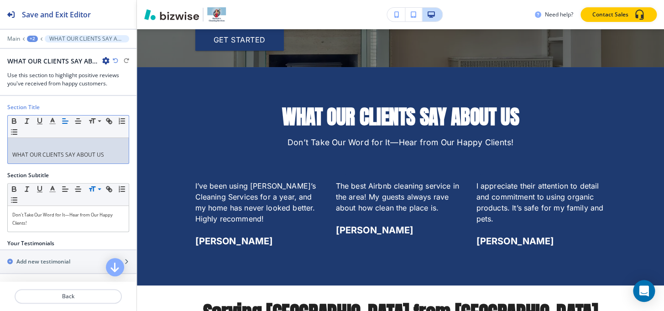
click at [13, 143] on p at bounding box center [68, 146] width 112 height 8
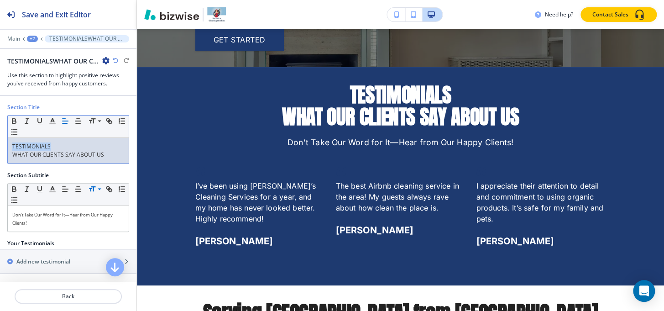
drag, startPoint x: 57, startPoint y: 142, endPoint x: 0, endPoint y: 146, distance: 57.2
click at [0, 146] on div "Section Title Small Normal Large Huge TESTIMONIALS WHAT OUR CLIENTS SAY ABOUT US" at bounding box center [68, 137] width 137 height 68
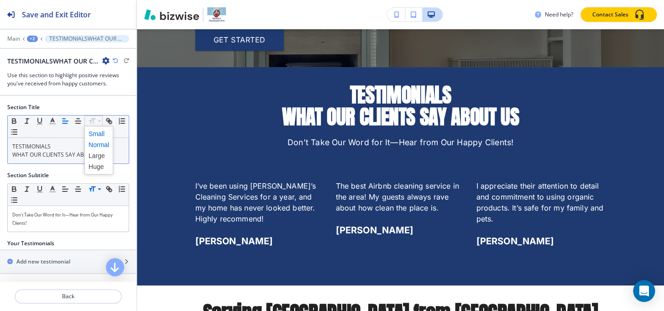
click at [95, 132] on span at bounding box center [99, 133] width 21 height 11
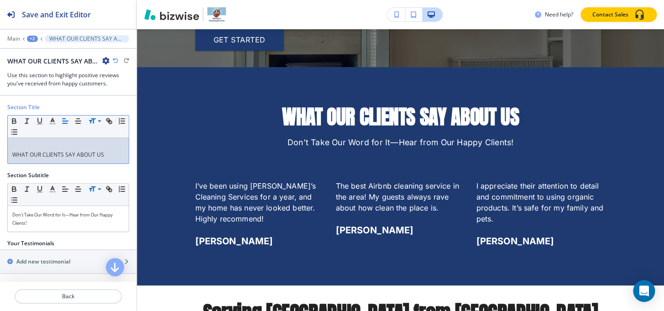
click at [9, 152] on div "WHAT OUR CLIENTS SAY ABOUT US" at bounding box center [68, 151] width 121 height 26
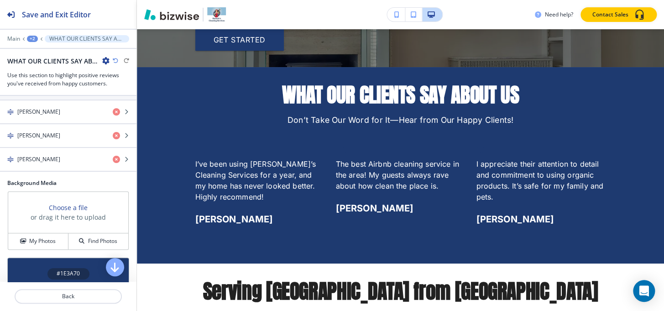
scroll to position [166, 0]
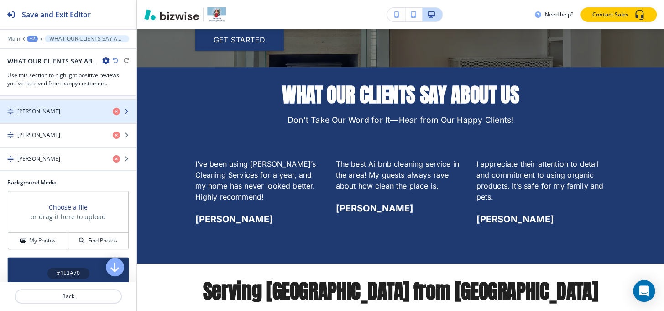
click at [53, 114] on div "Jessica M." at bounding box center [52, 111] width 105 height 8
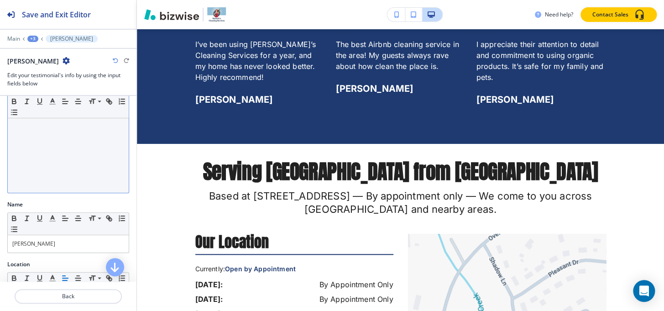
scroll to position [101, 0]
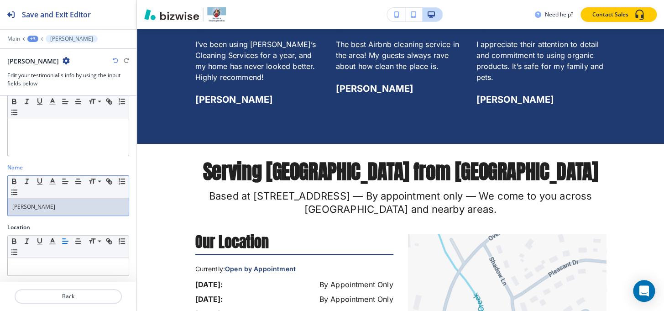
click at [44, 206] on p "Jessica M." at bounding box center [68, 207] width 112 height 8
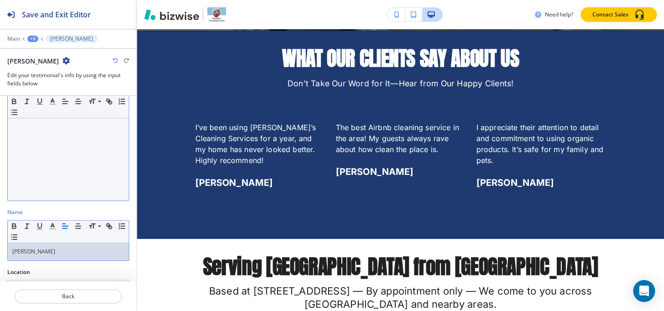
scroll to position [18, 0]
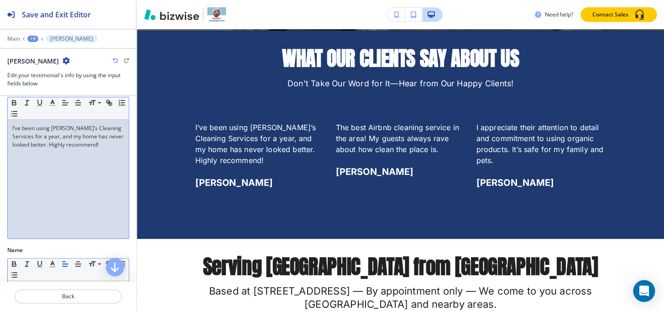
click at [84, 178] on div "I’ve been using Hannah’s Cleaning Services for a year, and my home has never lo…" at bounding box center [68, 179] width 121 height 119
paste div
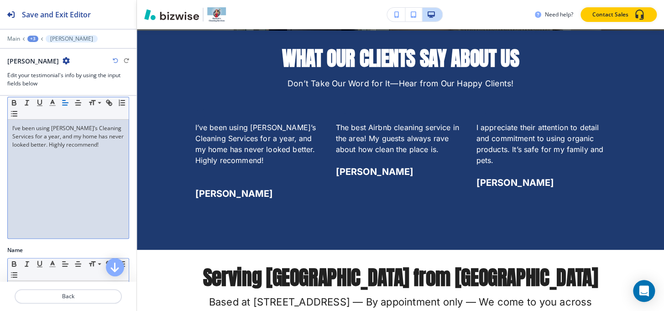
click at [37, 39] on div "+3" at bounding box center [32, 39] width 11 height 6
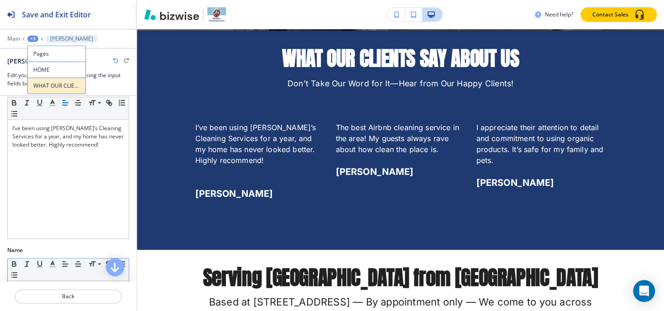
click at [47, 88] on p "WHAT OUR CLIENTS SAY ABOUT US" at bounding box center [56, 86] width 47 height 8
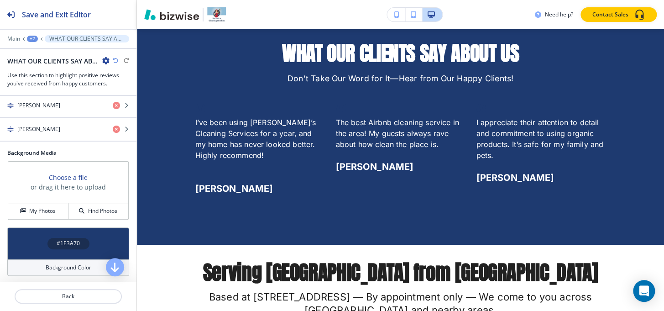
scroll to position [154, 0]
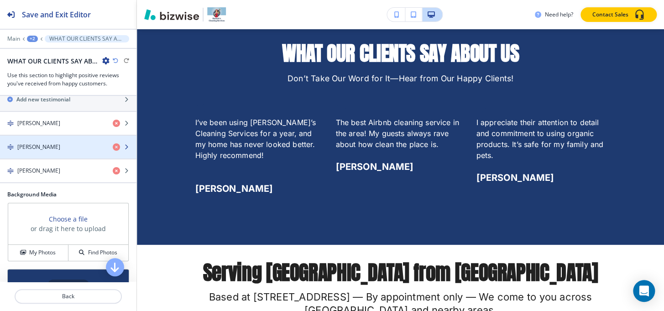
click at [43, 155] on div "button" at bounding box center [68, 154] width 137 height 7
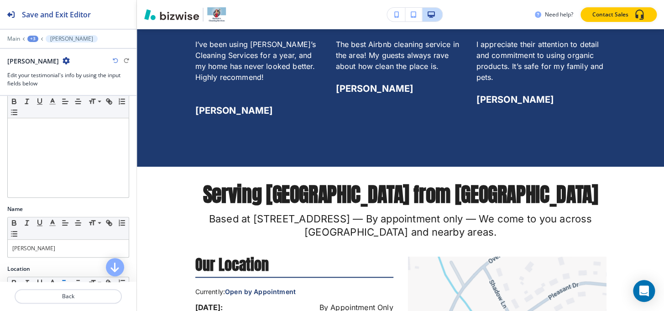
scroll to position [101, 0]
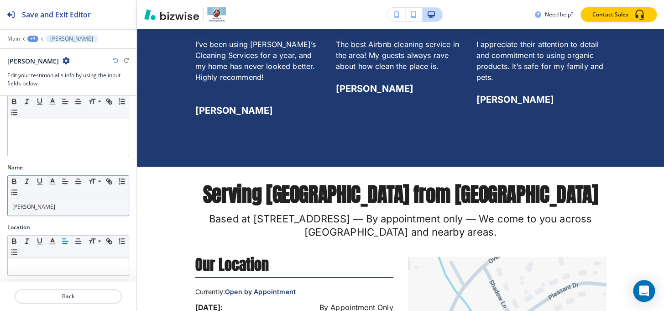
drag, startPoint x: 58, startPoint y: 223, endPoint x: 58, endPoint y: 212, distance: 11.0
click at [58, 223] on div "Location" at bounding box center [68, 227] width 122 height 8
click at [58, 207] on p "David K." at bounding box center [68, 207] width 112 height 8
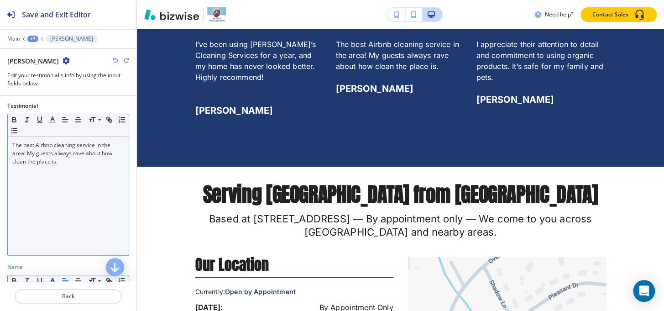
scroll to position [0, 0]
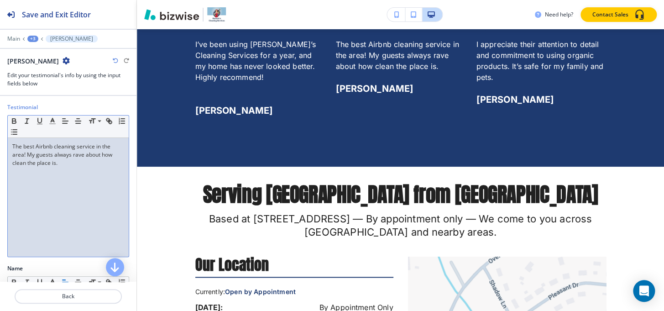
click at [81, 177] on div "The best Airbnb cleaning service in the area! My guests always rave about how c…" at bounding box center [68, 197] width 121 height 119
click at [33, 37] on div "+3" at bounding box center [32, 39] width 11 height 6
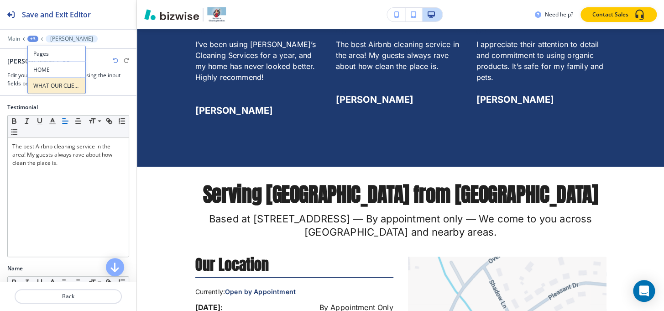
click at [40, 83] on p "WHAT OUR CLIENTS SAY ABOUT US" at bounding box center [56, 86] width 47 height 8
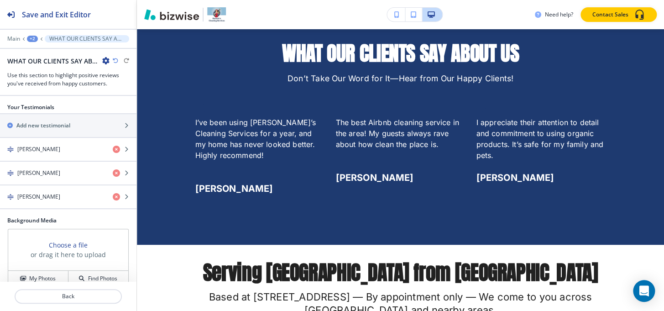
scroll to position [195, 0]
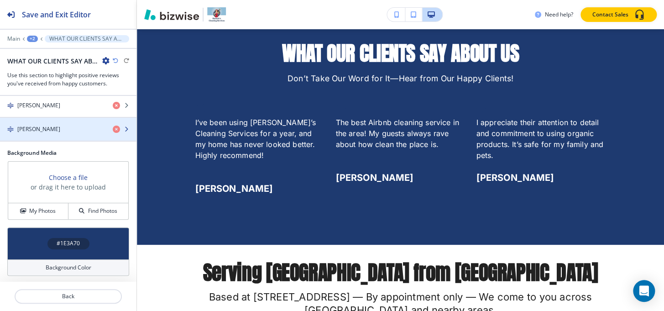
click at [51, 133] on div "button" at bounding box center [68, 136] width 137 height 7
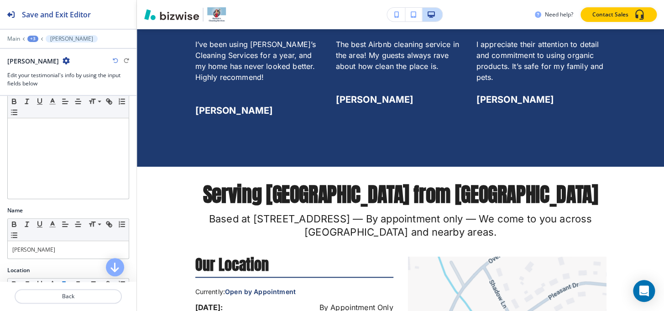
scroll to position [101, 0]
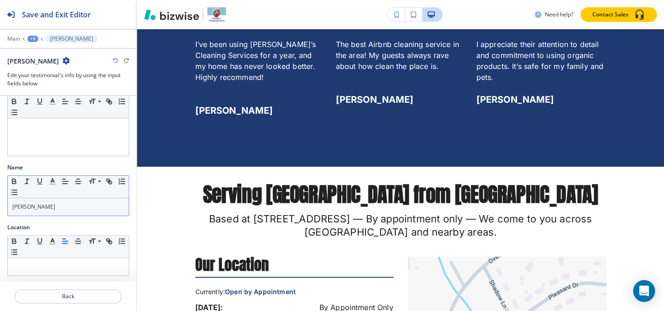
click at [66, 208] on p "Emily R." at bounding box center [68, 207] width 112 height 8
paste div
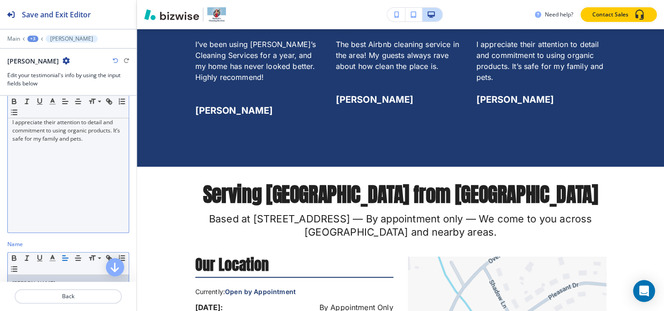
scroll to position [18, 0]
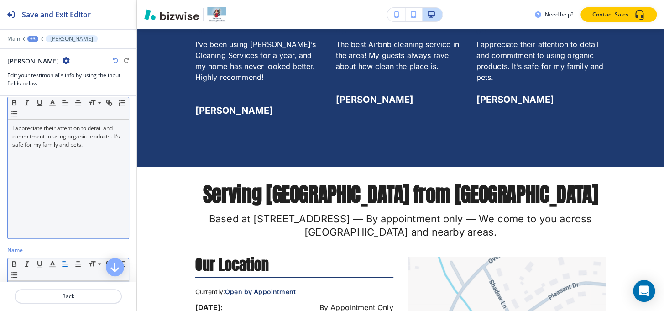
click at [53, 175] on div "I appreciate their attention to detail and commitment to using organic products…" at bounding box center [68, 179] width 121 height 119
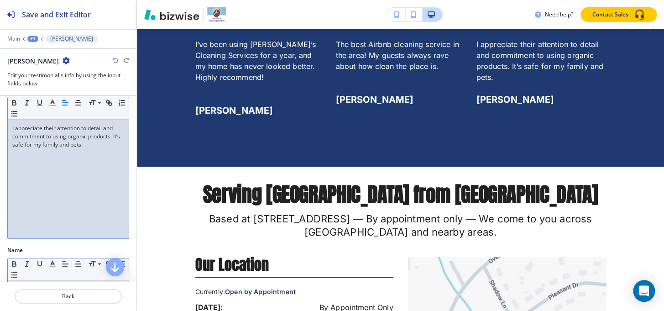
scroll to position [0, 0]
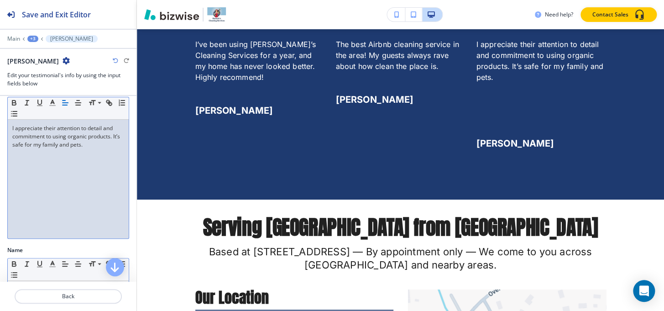
click at [24, 171] on p at bounding box center [68, 169] width 112 height 8
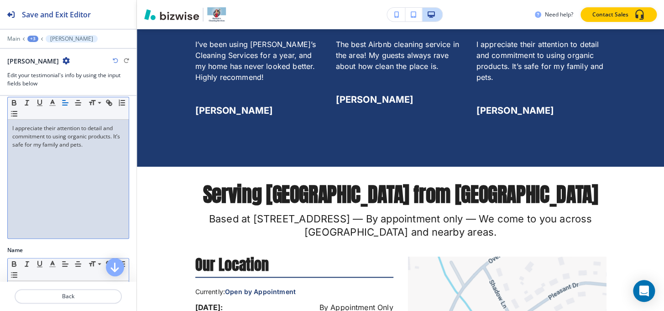
click at [24, 171] on div "I appreciate their attention to detail and commitment to using organic products…" at bounding box center [68, 179] width 121 height 119
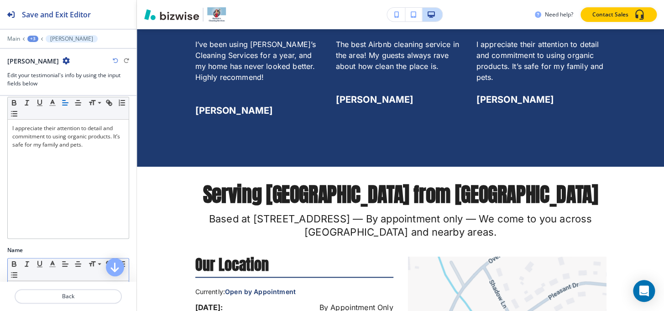
click at [32, 32] on div at bounding box center [68, 32] width 137 height 5
click at [30, 40] on div "+3" at bounding box center [32, 39] width 11 height 6
click at [51, 84] on p "WHAT OUR CLIENTS SAY ABOUT US" at bounding box center [56, 86] width 47 height 8
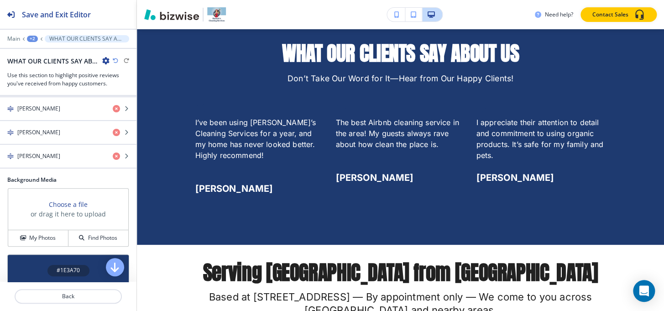
scroll to position [154, 0]
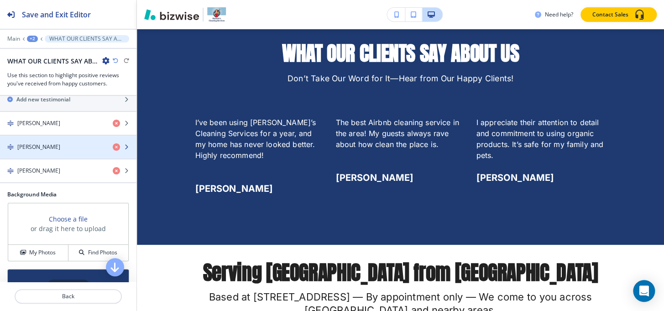
click at [34, 151] on div "button" at bounding box center [68, 154] width 137 height 7
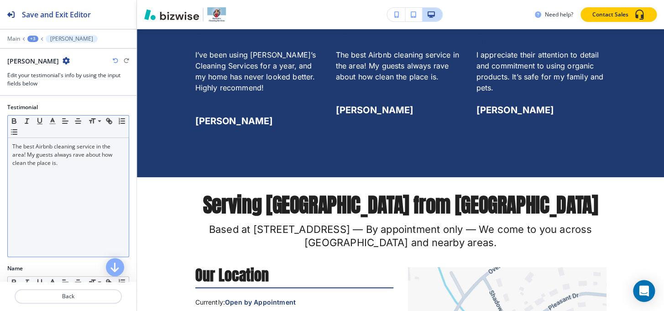
scroll to position [1724, 0]
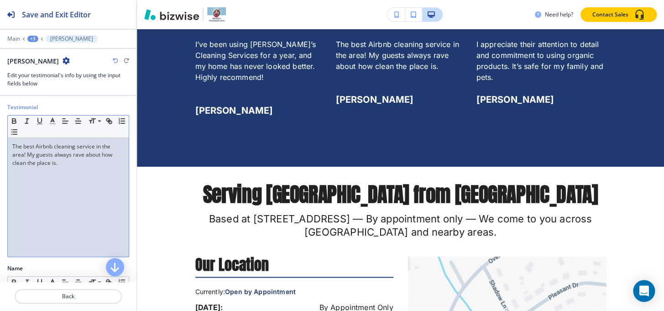
click at [33, 179] on div "The best Airbnb cleaning service in the area! My guests always rave about how c…" at bounding box center [68, 197] width 121 height 119
click at [28, 190] on div "The best Airbnb cleaning service in the area! My guests always rave about how c…" at bounding box center [68, 197] width 121 height 119
click at [21, 206] on div "The best Airbnb cleaning service in the area! My guests always rave about how c…" at bounding box center [68, 197] width 121 height 119
click at [84, 163] on p "The best Airbnb cleaning service in the area! My guests always rave about how c…" at bounding box center [68, 154] width 112 height 25
click at [53, 225] on div "The best Airbnb cleaning service in the area! My guests always rave about how c…" at bounding box center [68, 197] width 121 height 119
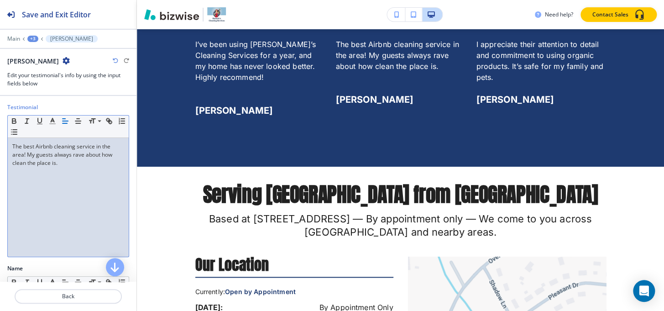
click at [70, 172] on div "The best Airbnb cleaning service in the area! My guests always rave about how c…" at bounding box center [68, 197] width 121 height 119
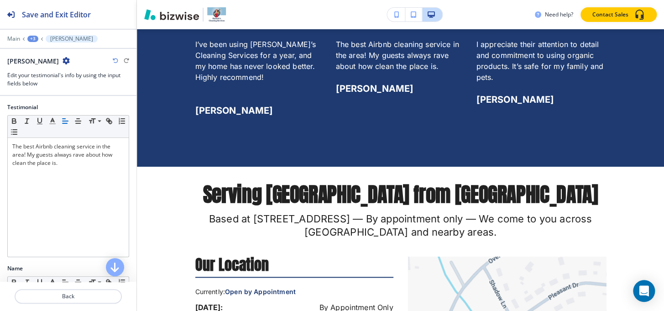
click at [31, 40] on div "+3" at bounding box center [32, 39] width 11 height 6
click at [43, 91] on button "WHAT OUR CLIENTS SAY ABOUT US" at bounding box center [56, 86] width 58 height 16
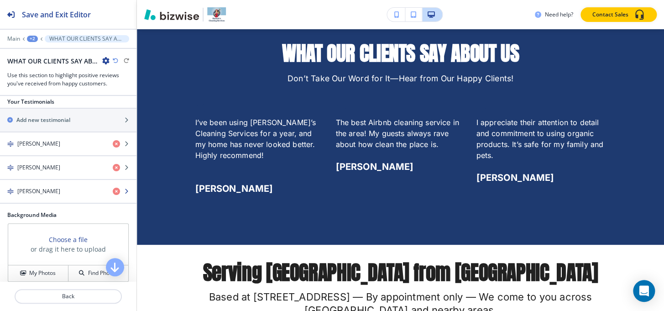
scroll to position [166, 0]
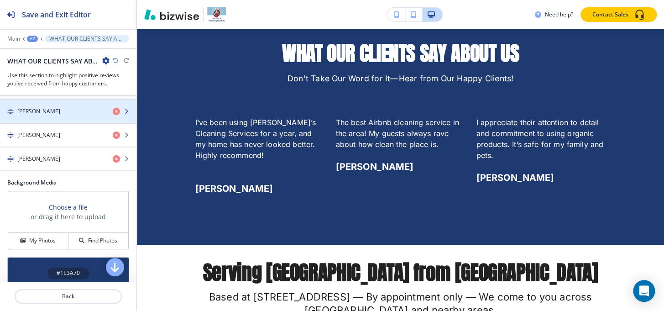
click at [28, 110] on h4 "Jessica M." at bounding box center [38, 111] width 43 height 8
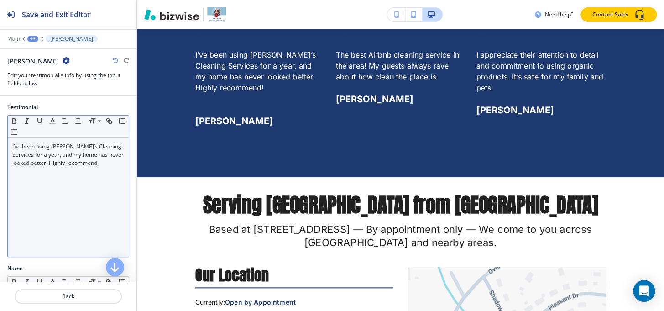
scroll to position [1724, 0]
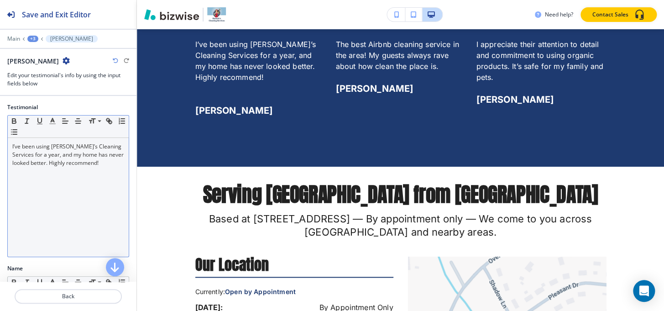
click at [116, 163] on p "I’ve been using Hannah’s Cleaning Services for a year, and my home has never lo…" at bounding box center [68, 154] width 112 height 25
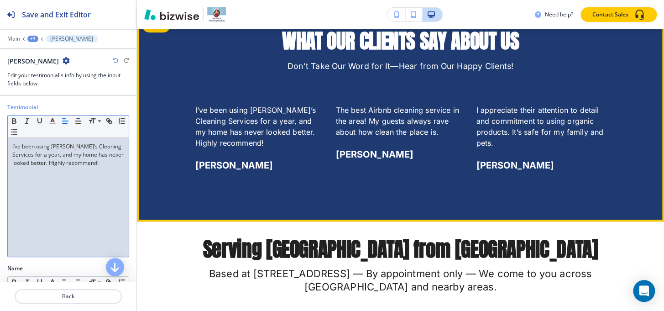
scroll to position [1641, 0]
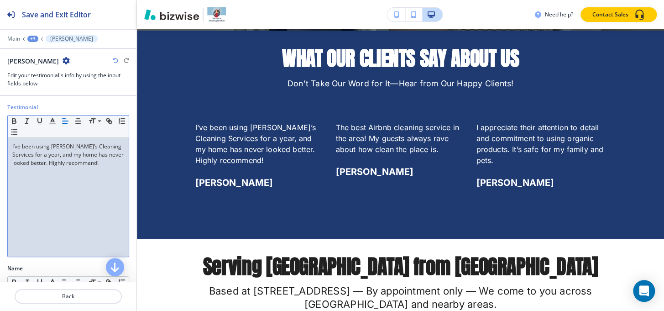
click at [35, 37] on div "+3" at bounding box center [32, 39] width 11 height 6
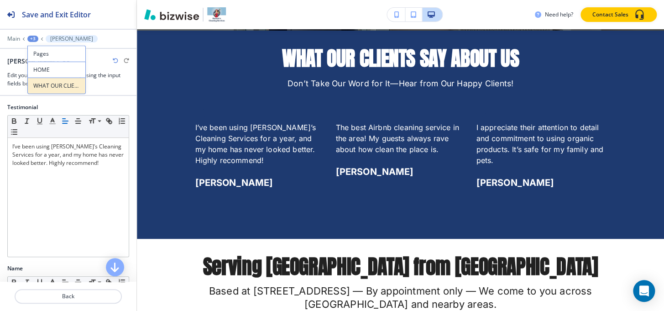
click at [58, 87] on p "WHAT OUR CLIENTS SAY ABOUT US" at bounding box center [56, 86] width 47 height 8
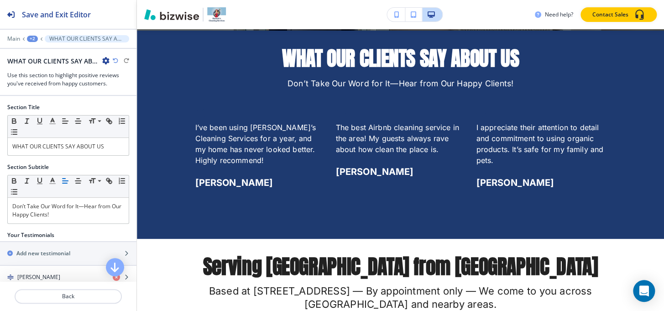
scroll to position [1646, 0]
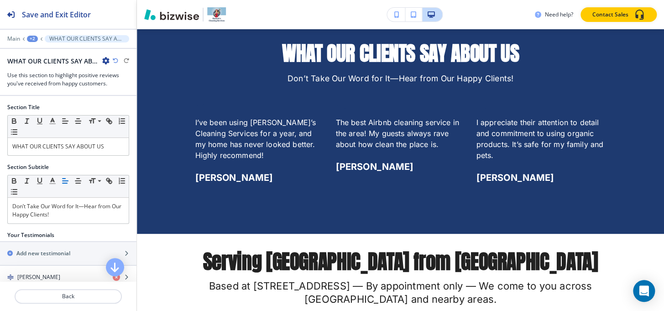
click at [37, 40] on div "+2" at bounding box center [32, 39] width 11 height 6
click at [50, 69] on p "HOME" at bounding box center [56, 70] width 47 height 8
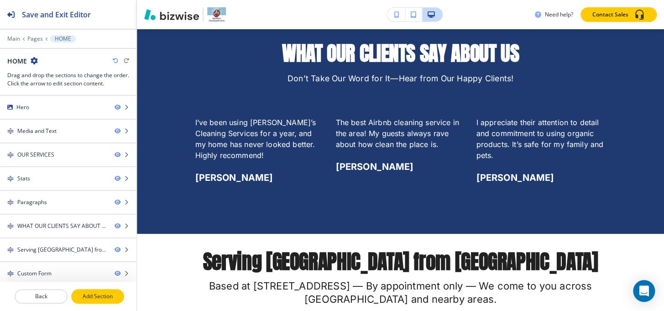
click at [98, 301] on button "Add Section" at bounding box center [97, 296] width 53 height 15
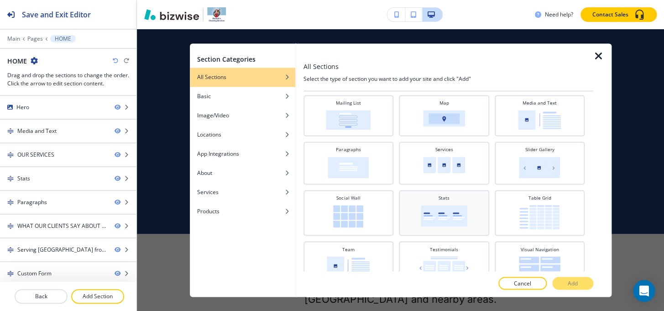
scroll to position [323, 0]
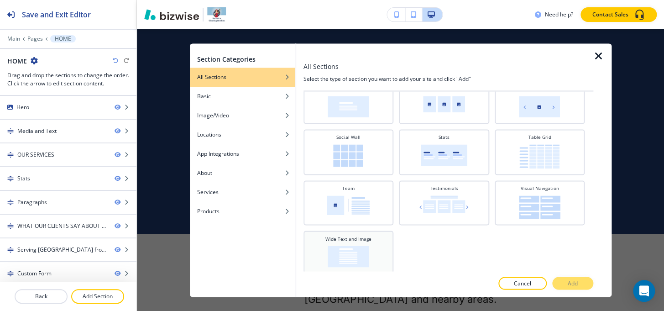
click at [372, 247] on div "Wide Text and Image" at bounding box center [348, 251] width 81 height 32
click at [573, 277] on button "Add" at bounding box center [573, 283] width 41 height 13
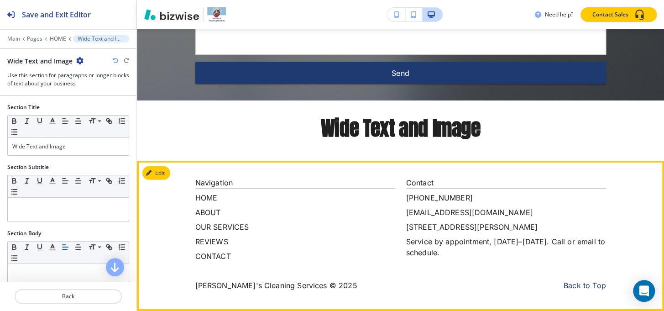
scroll to position [2584, 0]
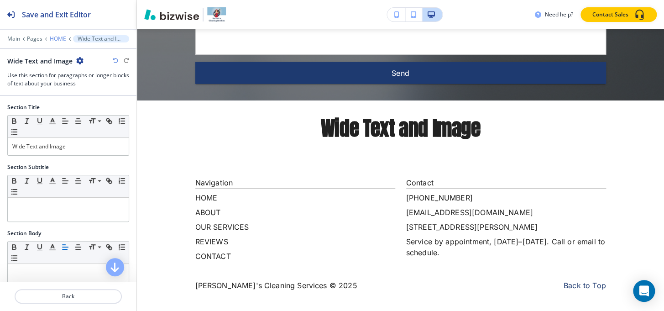
click at [52, 36] on p "HOME" at bounding box center [58, 39] width 16 height 6
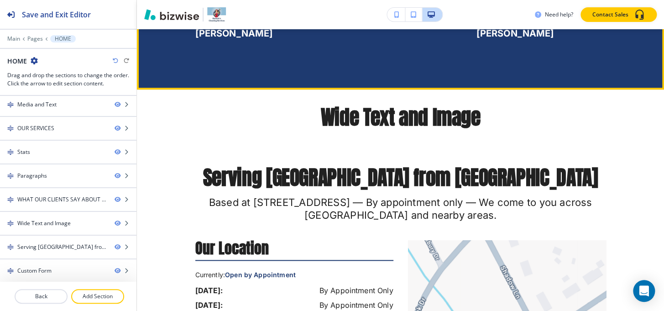
scroll to position [1688, 0]
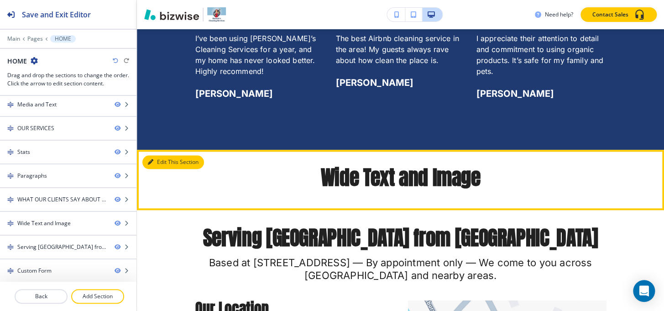
click at [158, 165] on button "Edit This Section" at bounding box center [173, 162] width 62 height 14
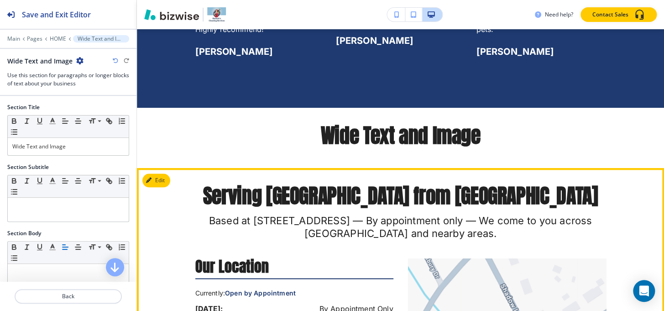
scroll to position [1771, 0]
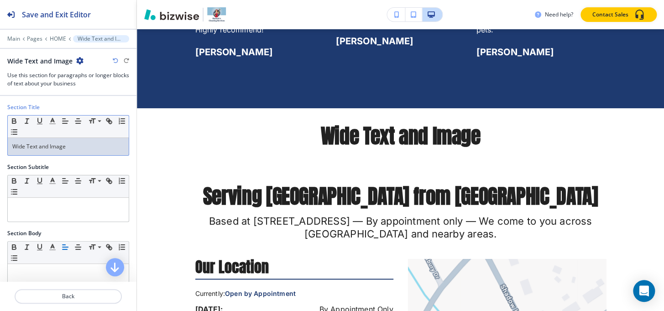
click at [81, 143] on p "Wide Text and Image" at bounding box center [68, 146] width 112 height 8
paste div
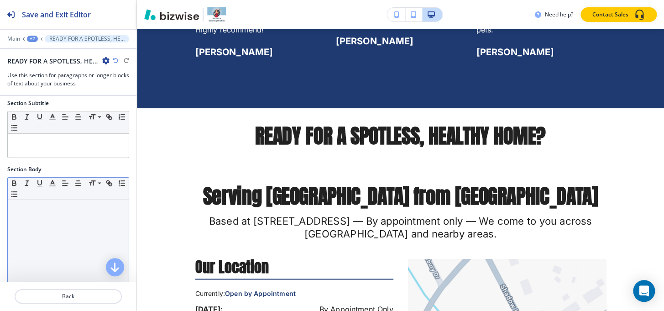
scroll to position [124, 0]
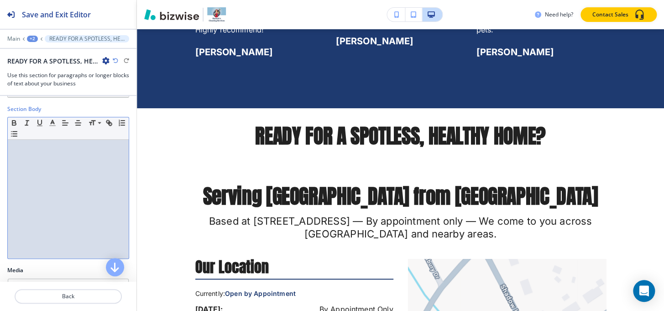
click at [31, 153] on p at bounding box center [68, 148] width 112 height 8
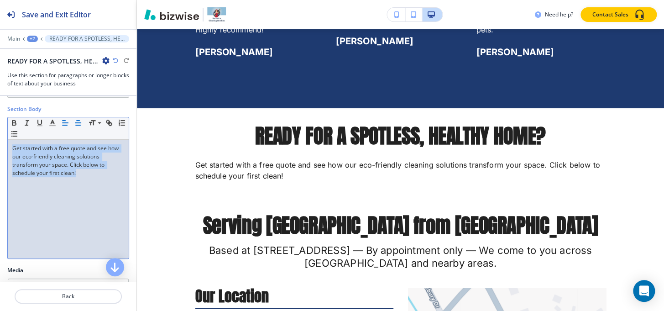
click at [75, 123] on line "button" at bounding box center [77, 123] width 5 height 0
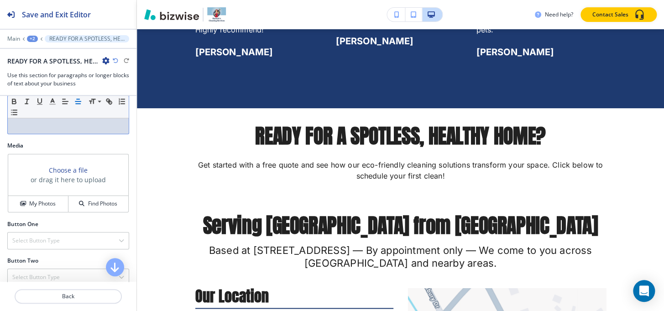
scroll to position [401, 0]
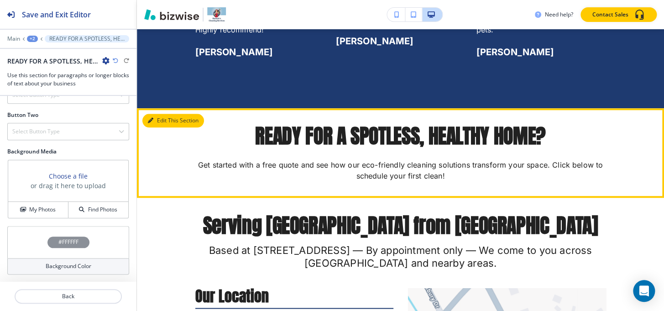
click at [149, 120] on button "Edit This Section" at bounding box center [173, 121] width 62 height 14
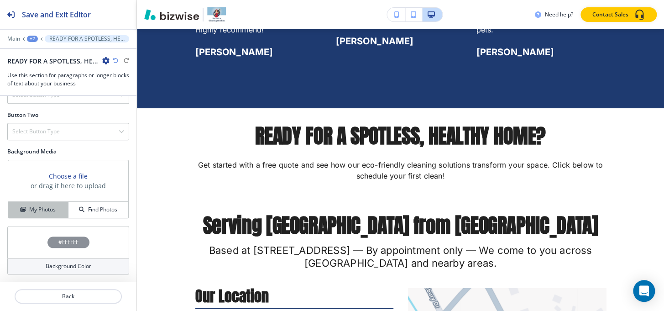
click at [32, 208] on h4 "My Photos" at bounding box center [42, 210] width 26 height 8
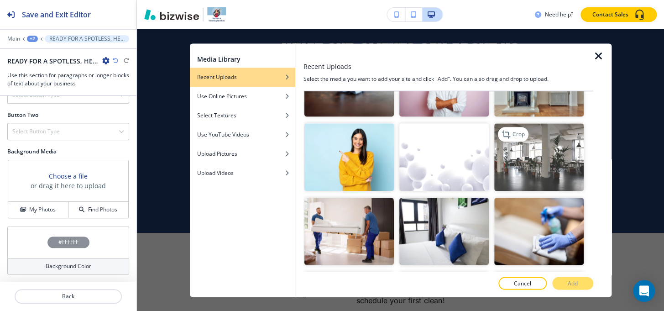
scroll to position [415, 0]
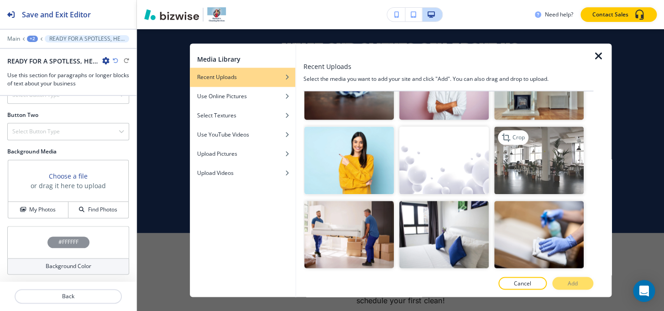
click at [543, 167] on img "button" at bounding box center [540, 160] width 90 height 67
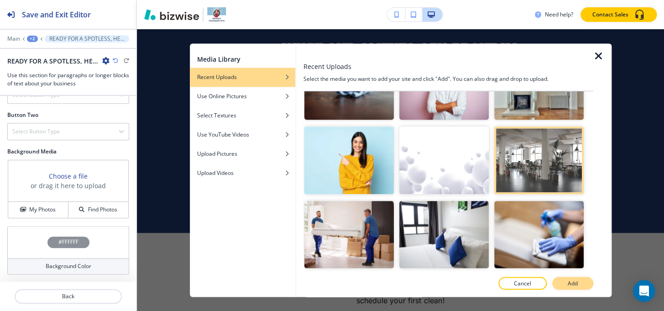
click at [576, 286] on p "Add" at bounding box center [573, 283] width 10 height 8
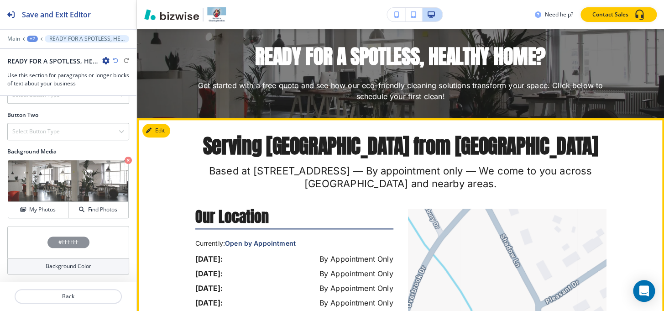
scroll to position [1854, 0]
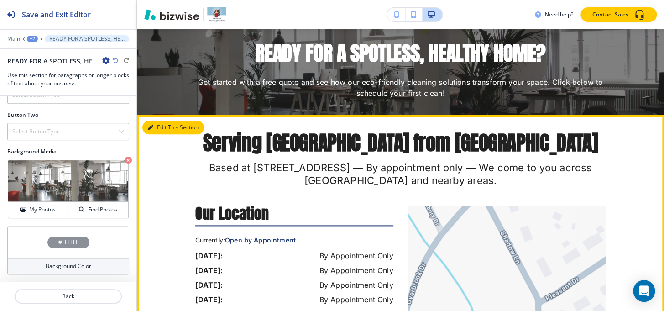
click at [153, 130] on icon "button" at bounding box center [150, 127] width 5 height 5
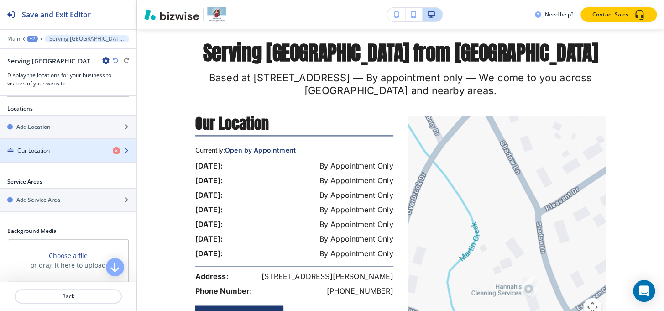
scroll to position [124, 0]
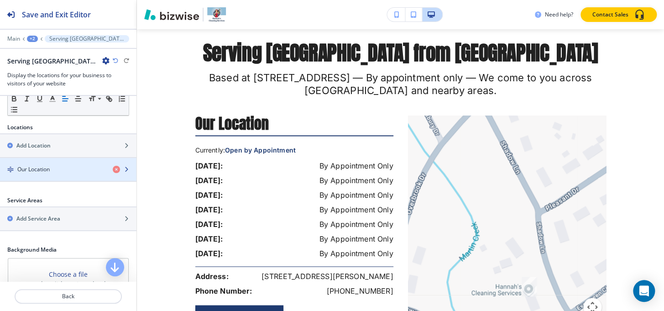
click at [23, 174] on div "button" at bounding box center [68, 177] width 137 height 7
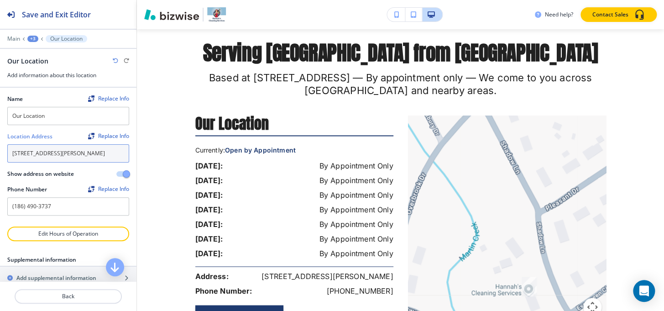
click at [57, 156] on textarea "303 Shadow Ln, Seneca, SC 29678, USA" at bounding box center [68, 153] width 122 height 18
paste textarea "ane, Seneca, South Carolina 29678, United States"
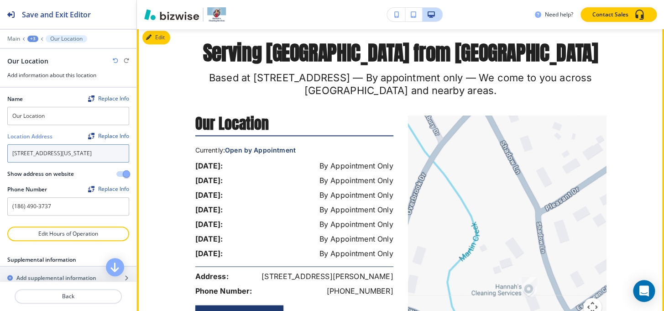
type textarea "303 Shadow Lane, Seneca, South Carolina 29678, United States"
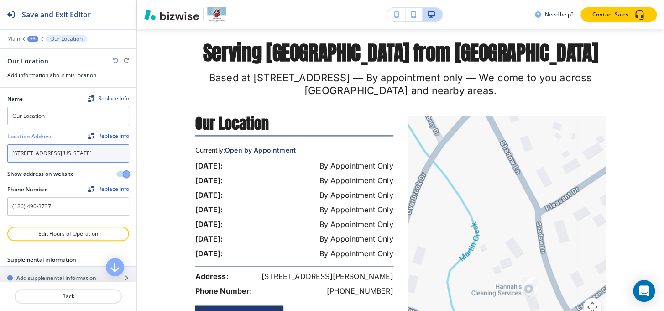
click at [73, 162] on textarea "303 Shadow Lane, Seneca, South Carolina 29678, United States" at bounding box center [68, 153] width 122 height 18
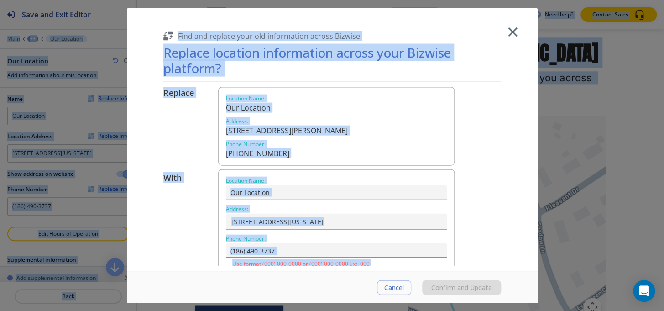
click at [332, 241] on p "Phone Number :" at bounding box center [336, 238] width 221 height 7
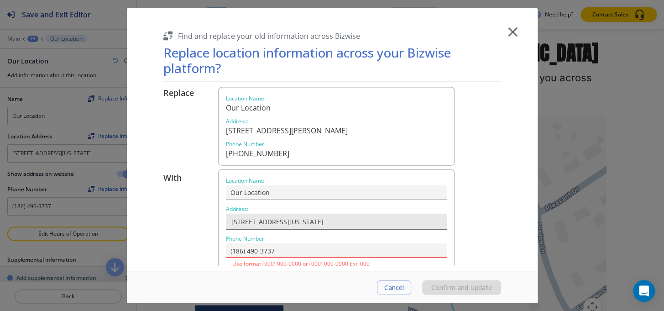
click at [390, 214] on input "303 Shadow Lane, Seneca, South Carolina 29678, United States" at bounding box center [336, 222] width 212 height 16
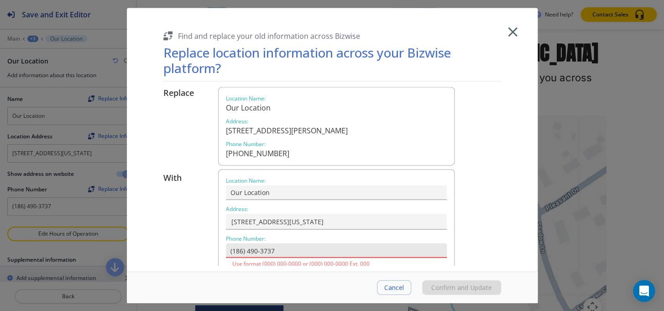
click at [283, 249] on input "(186) 490-3737" at bounding box center [336, 250] width 221 height 15
paste input "text"
type input "(186) 490-3737"
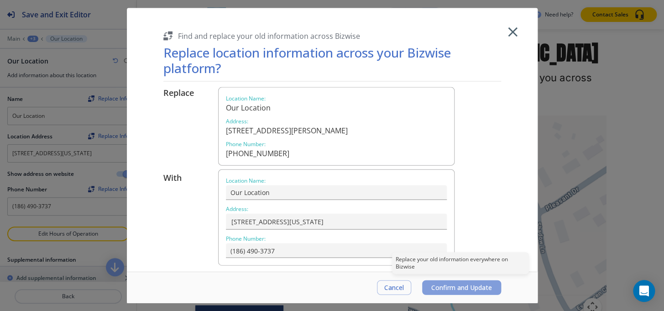
click at [439, 288] on span "Confirm and Update" at bounding box center [462, 287] width 61 height 7
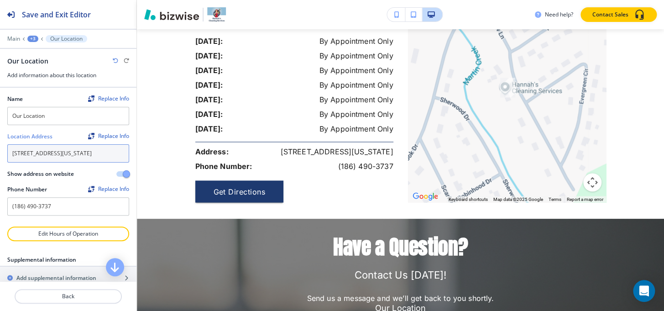
scroll to position [23, 0]
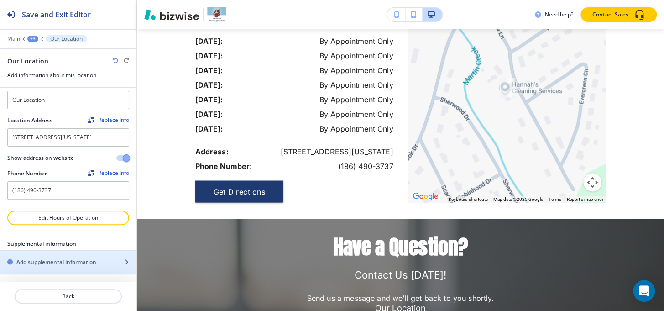
click at [44, 260] on h2 "Add supplemental information" at bounding box center [56, 262] width 80 height 8
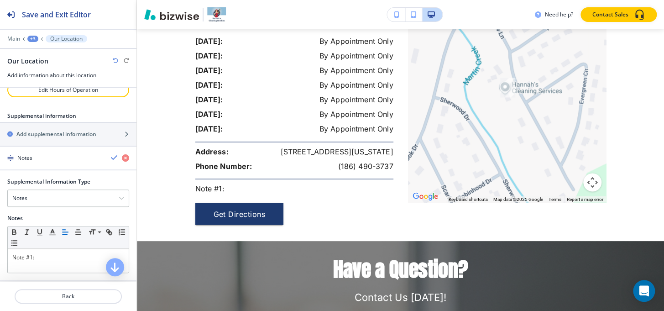
scroll to position [148, 0]
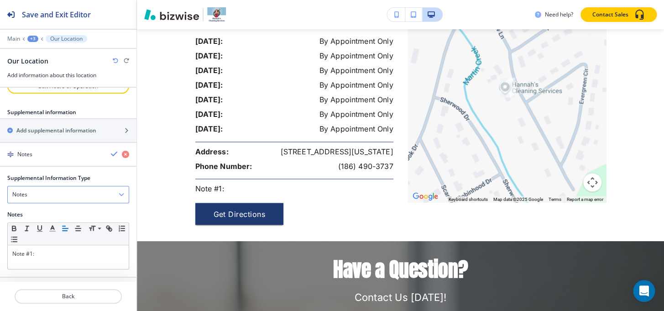
click at [45, 198] on div "Notes" at bounding box center [68, 194] width 121 height 16
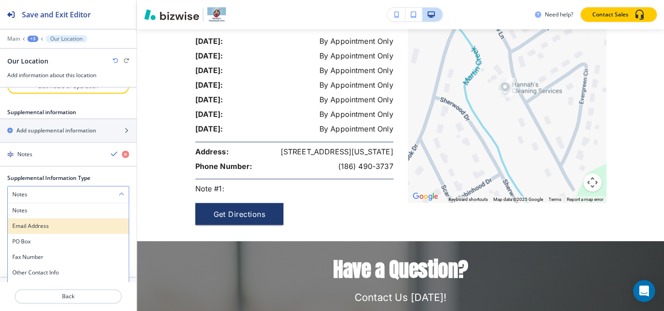
click at [45, 230] on h4 "Email Address" at bounding box center [68, 226] width 112 height 8
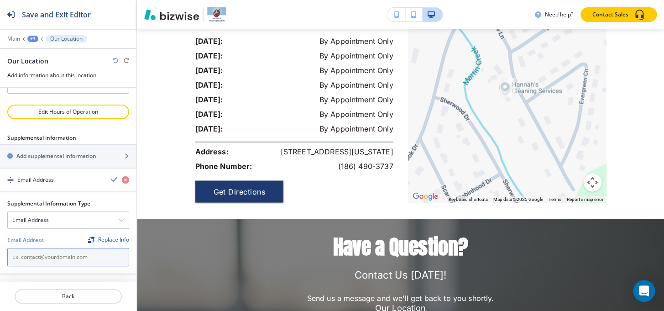
click at [43, 263] on input "text" at bounding box center [68, 257] width 122 height 18
paste input "hannahscleaning18@gmail.com"
type input "hannahscleaning18@gmail.com"
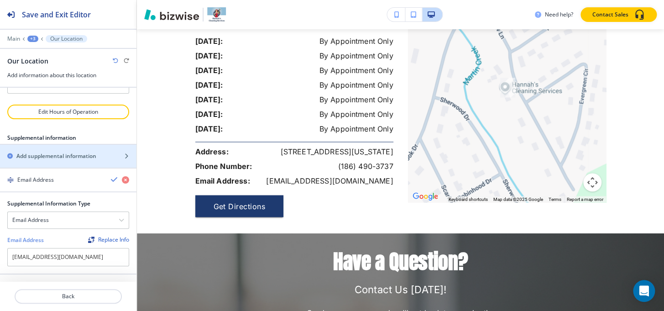
click at [51, 179] on h4 "Email Address" at bounding box center [35, 180] width 37 height 8
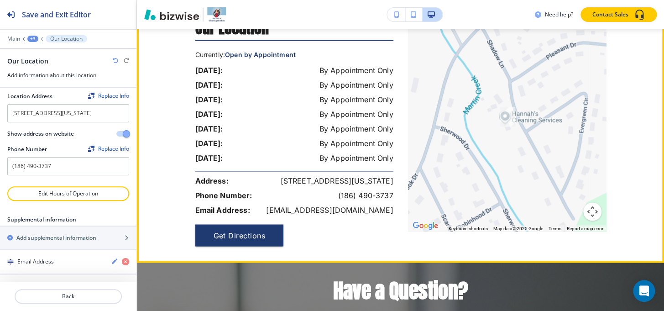
scroll to position [2027, 0]
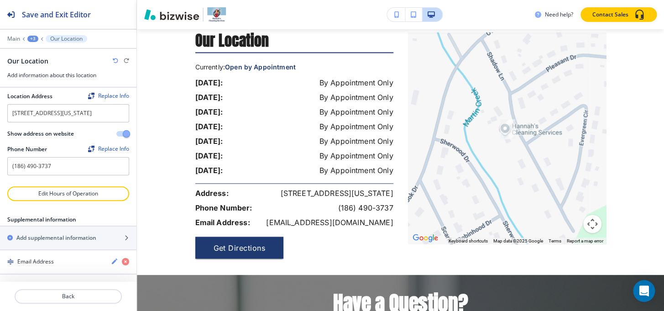
click at [60, 201] on div at bounding box center [68, 204] width 137 height 7
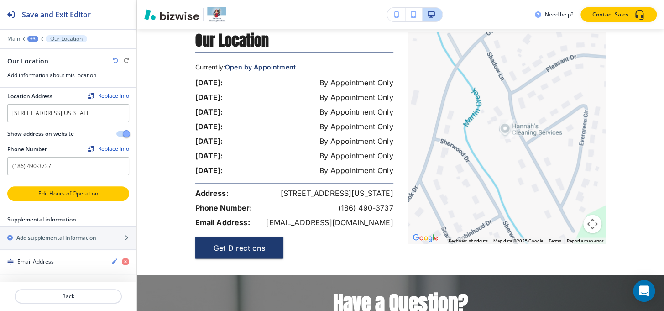
click at [60, 194] on p "Edit Hours of Operation" at bounding box center [68, 194] width 120 height 8
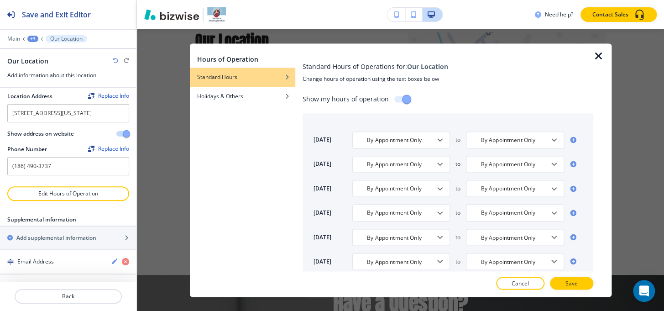
click at [395, 96] on input "checkbox" at bounding box center [407, 100] width 52 height 17
checkbox input "false"
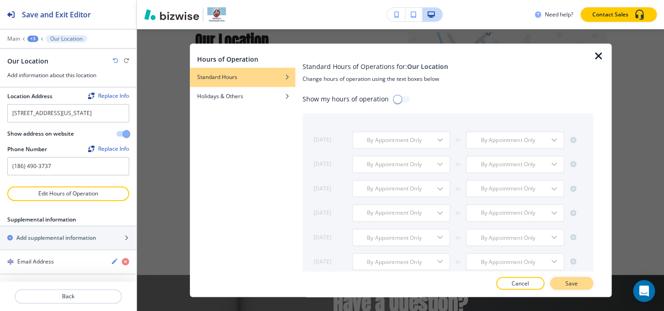
click at [563, 283] on button "Save" at bounding box center [571, 283] width 43 height 13
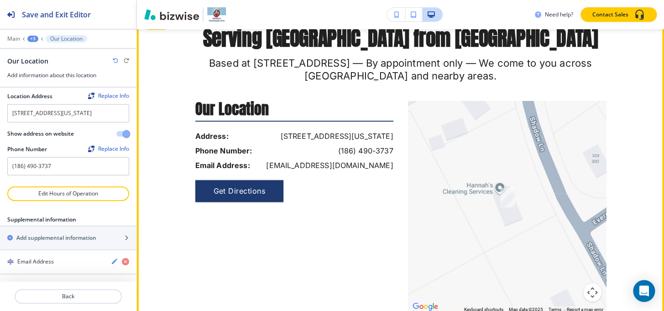
scroll to position [1902, 0]
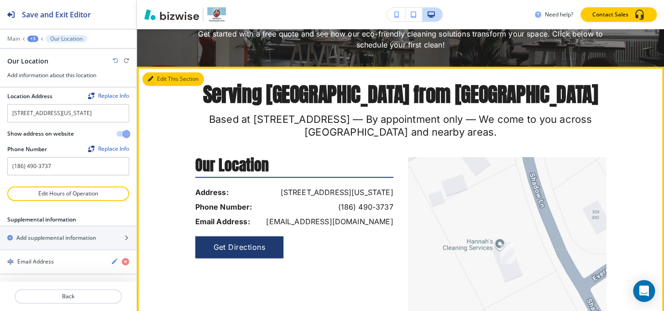
click at [159, 82] on button "Edit This Section" at bounding box center [173, 79] width 62 height 14
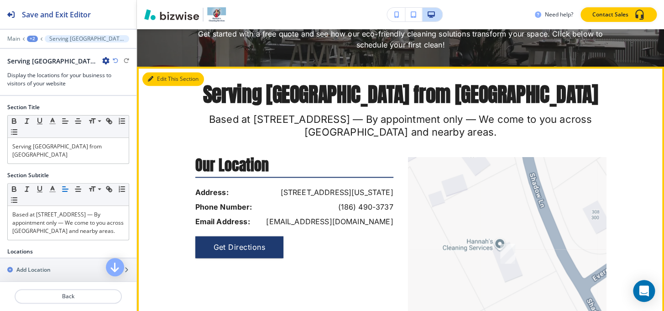
scroll to position [1944, 0]
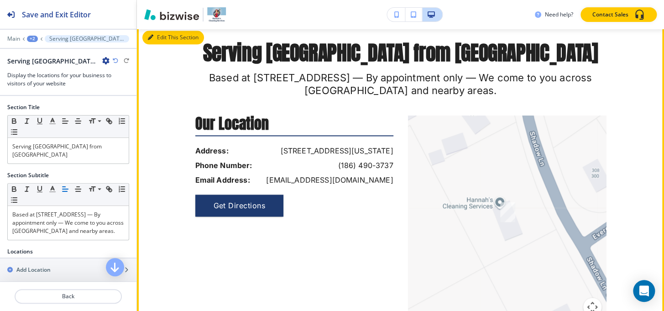
click at [155, 41] on button "Edit This Section" at bounding box center [173, 38] width 62 height 14
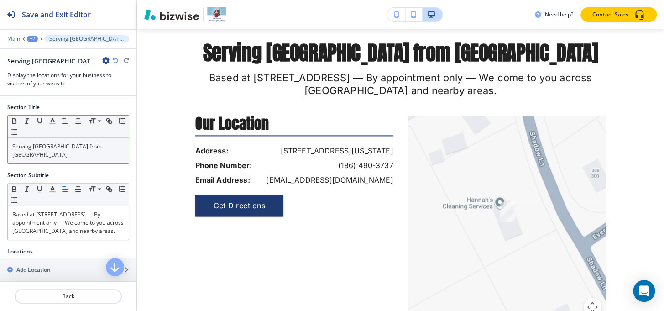
click at [100, 148] on p "Serving Oconee County from Seneca" at bounding box center [68, 150] width 112 height 16
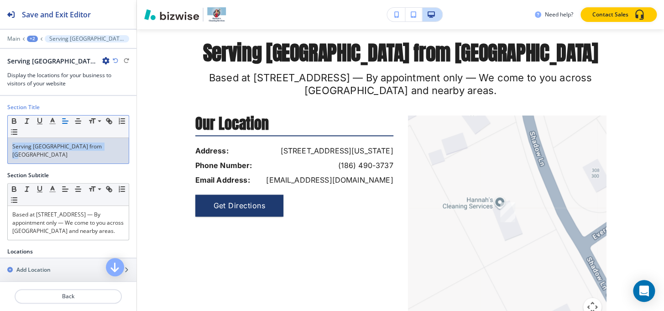
copy p "Serving Oconee County from Seneca"
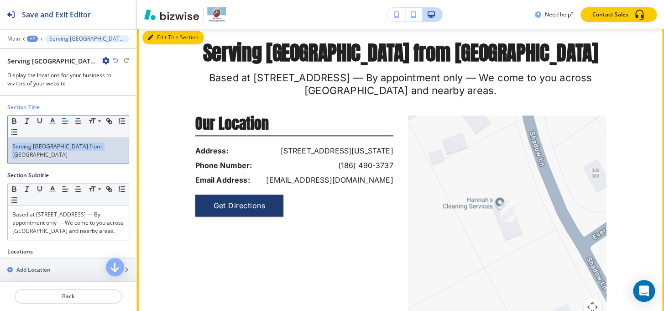
click at [164, 37] on button "Edit This Section" at bounding box center [173, 38] width 62 height 14
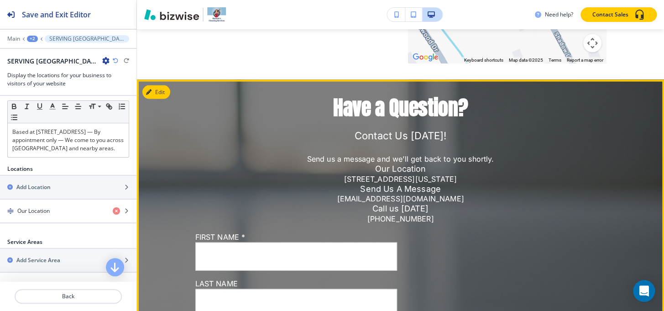
scroll to position [2193, 0]
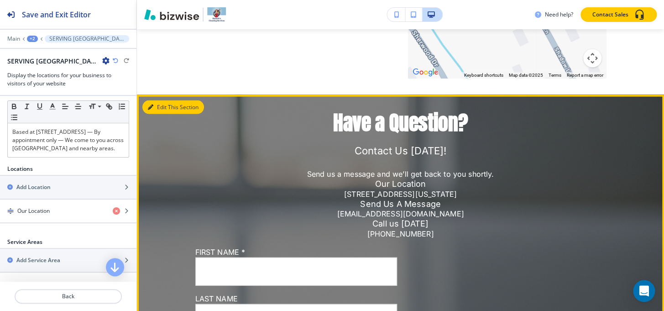
click at [155, 106] on button "Edit This Section" at bounding box center [173, 107] width 62 height 14
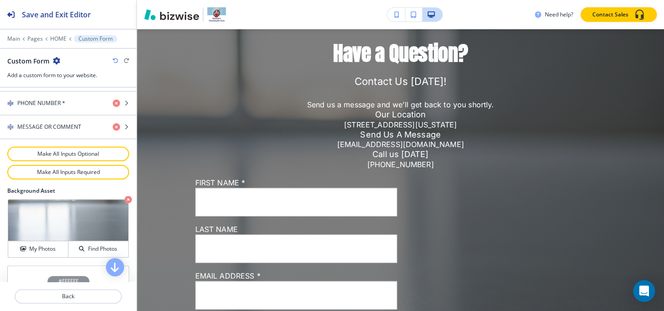
scroll to position [493, 0]
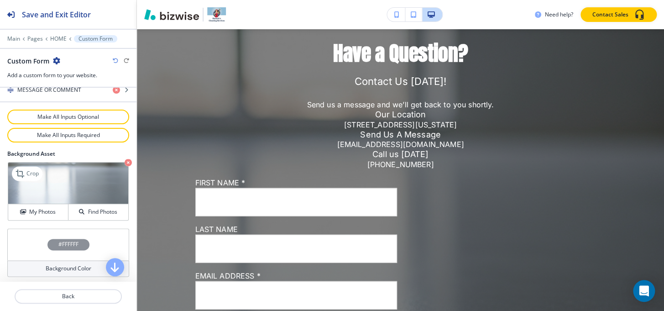
click at [125, 160] on icon "button" at bounding box center [128, 162] width 7 height 7
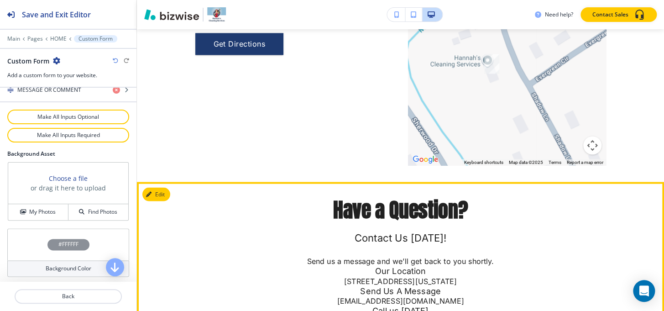
scroll to position [2096, 0]
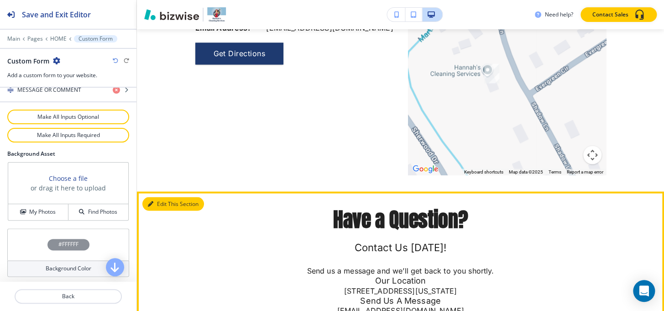
click at [148, 203] on button "Edit This Section" at bounding box center [173, 204] width 62 height 14
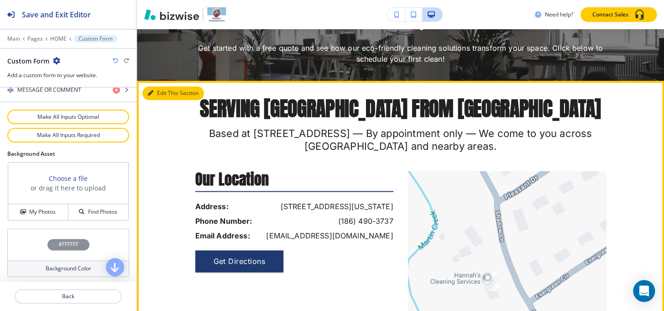
click at [159, 98] on button "Edit This Section" at bounding box center [173, 93] width 62 height 14
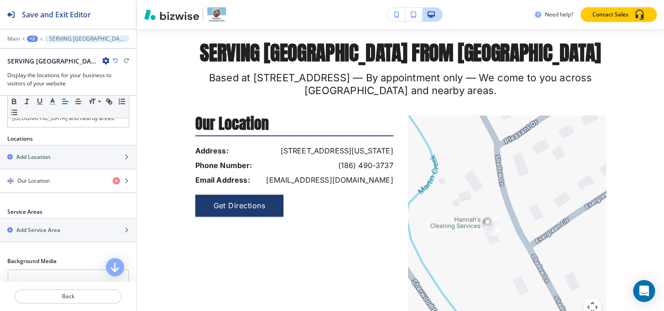
scroll to position [229, 0]
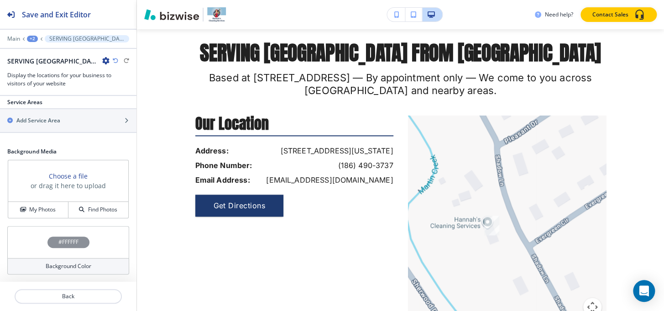
click at [47, 238] on div "#FFFFFF" at bounding box center [68, 242] width 42 height 11
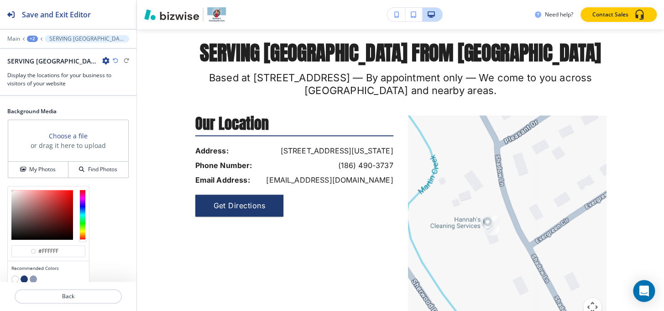
scroll to position [303, 0]
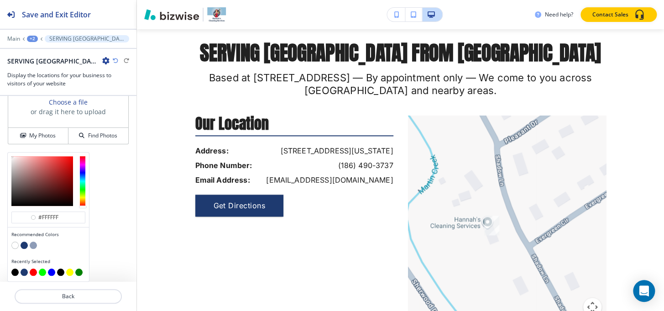
click at [21, 249] on div at bounding box center [48, 246] width 74 height 9
click at [21, 248] on button "button" at bounding box center [24, 245] width 7 height 7
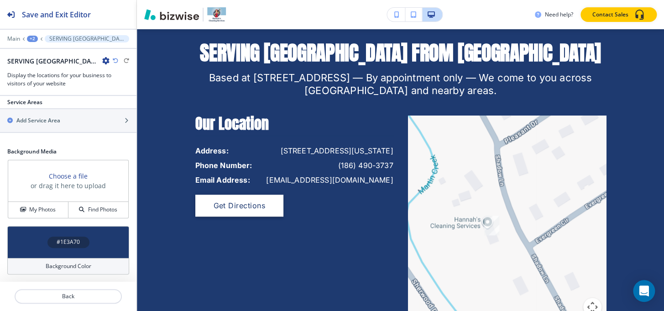
scroll to position [229, 0]
click at [58, 239] on h4 "#1E3A70" at bounding box center [68, 242] width 23 height 8
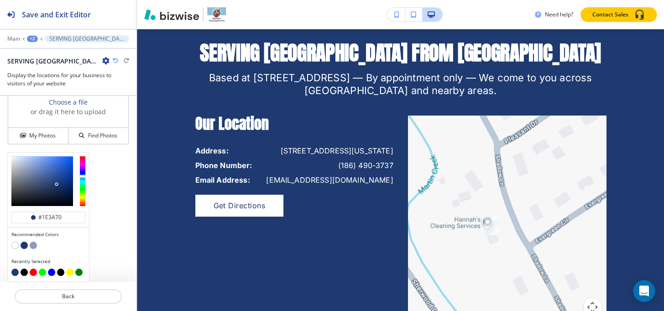
click at [35, 246] on button "button" at bounding box center [33, 245] width 7 height 7
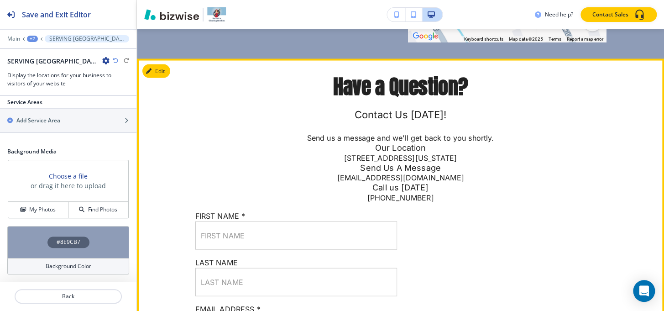
scroll to position [2151, 0]
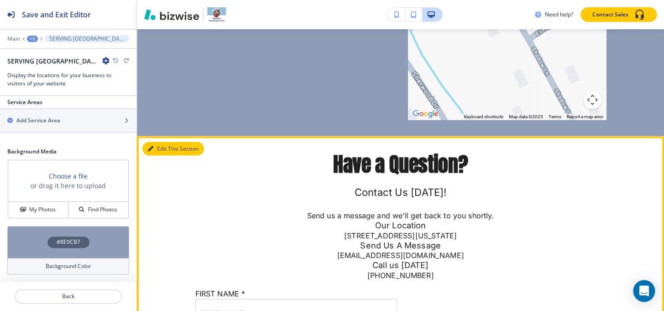
click at [156, 153] on button "Edit This Section" at bounding box center [173, 149] width 62 height 14
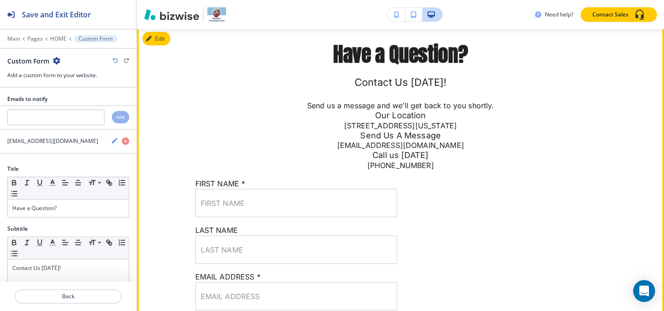
scroll to position [2262, 0]
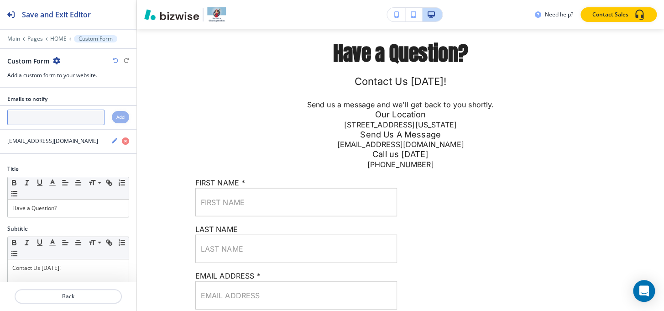
click at [36, 118] on input "text" at bounding box center [55, 118] width 97 height 16
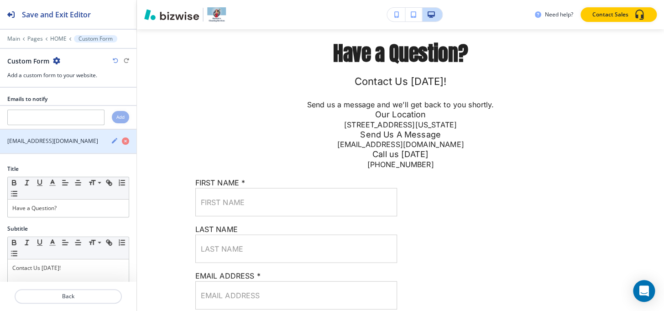
click at [111, 140] on icon "button" at bounding box center [114, 140] width 7 height 7
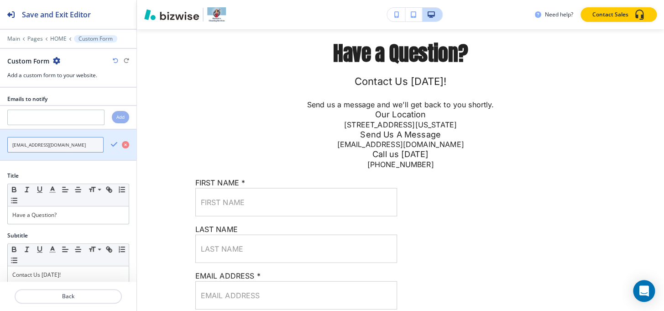
click at [47, 150] on input "hannahscleaning18@gmail.com" at bounding box center [55, 145] width 96 height 16
click at [103, 142] on div "hannahscleaning18@gmail.com" at bounding box center [68, 145] width 137 height 16
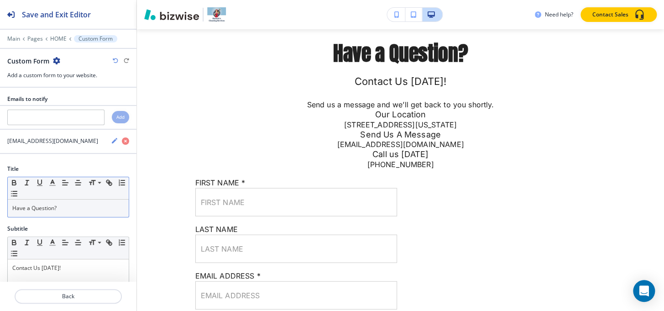
click at [64, 204] on p "Have a Question?" at bounding box center [68, 208] width 112 height 8
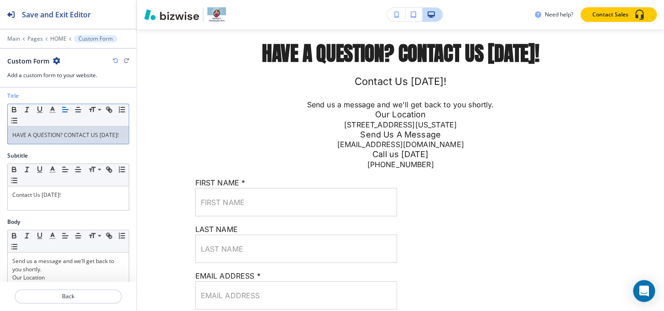
scroll to position [83, 0]
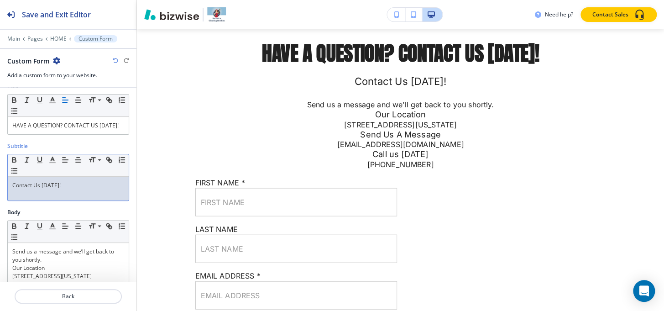
click at [82, 191] on div "Contact Us Today!" at bounding box center [68, 189] width 121 height 24
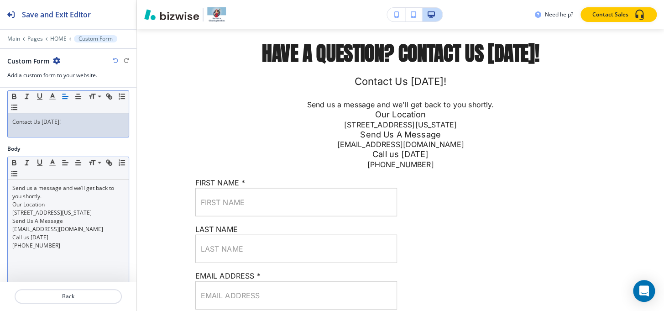
scroll to position [166, 0]
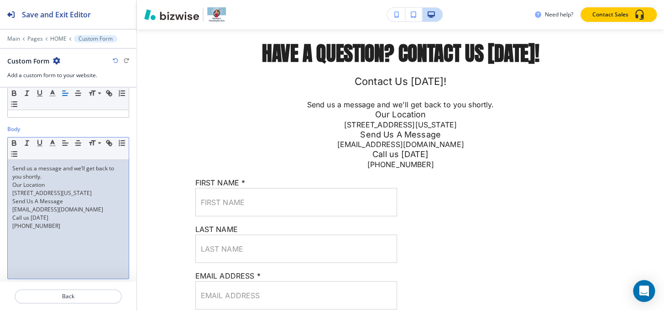
click at [75, 206] on p "Send Us A Message" at bounding box center [68, 201] width 112 height 8
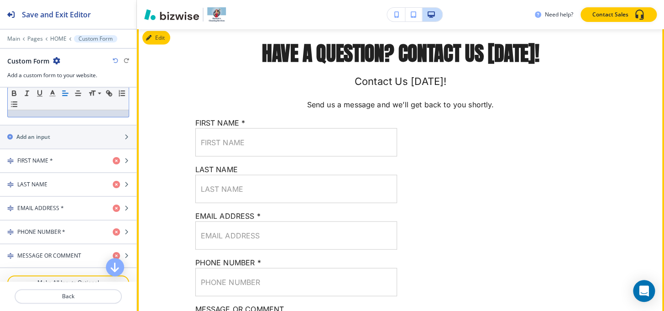
scroll to position [2303, 0]
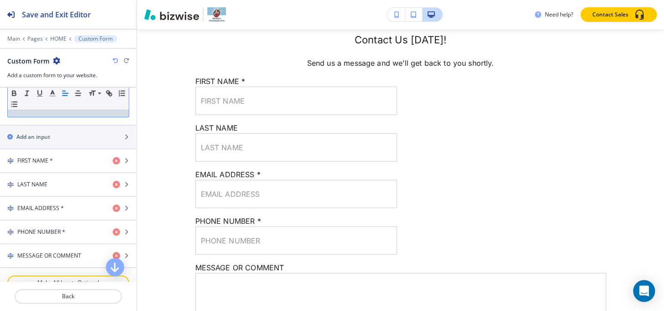
click at [58, 42] on div "Main Pages HOME Custom Form" at bounding box center [68, 38] width 122 height 7
click at [59, 32] on div at bounding box center [68, 32] width 137 height 5
click at [59, 38] on p "HOME" at bounding box center [58, 39] width 16 height 6
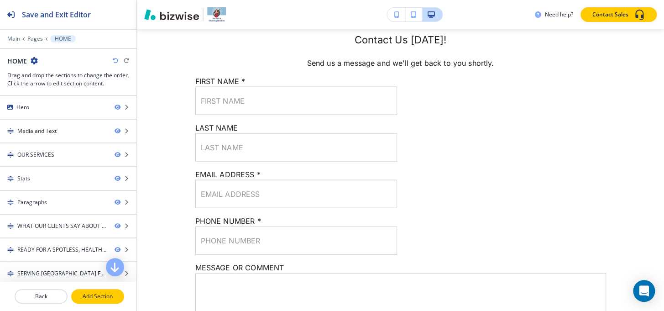
click at [92, 300] on p "Add Section" at bounding box center [97, 296] width 51 height 8
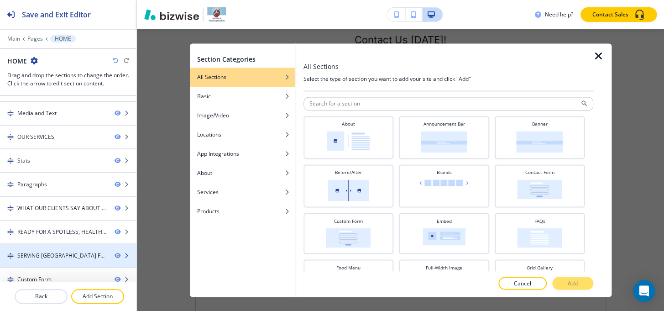
scroll to position [26, 0]
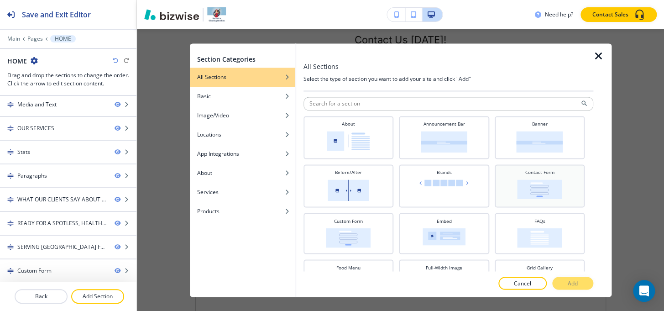
click at [529, 194] on img at bounding box center [539, 189] width 45 height 20
click at [574, 286] on p "Add" at bounding box center [573, 283] width 10 height 8
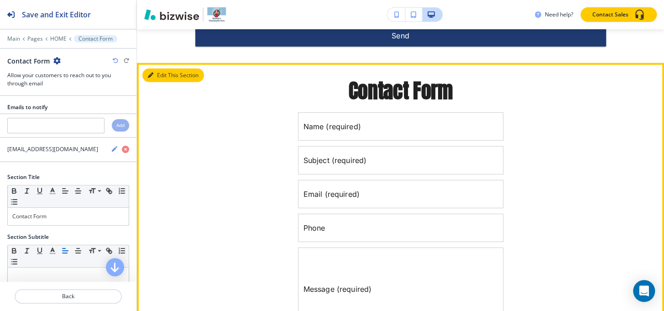
scroll to position [2638, 0]
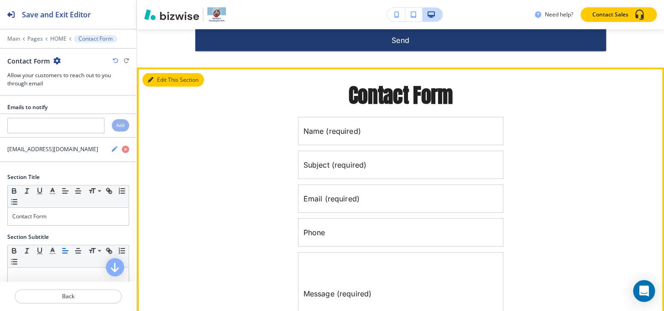
click at [163, 80] on button "Edit This Section" at bounding box center [173, 80] width 62 height 14
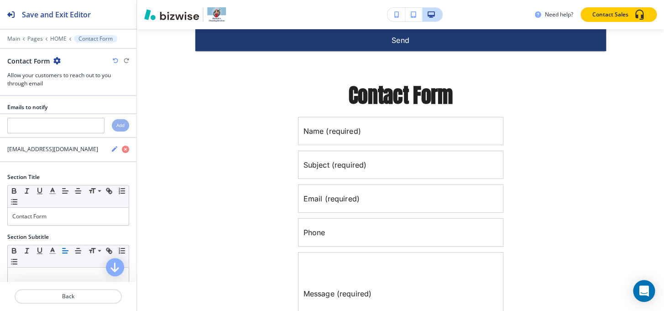
click at [59, 59] on icon "button" at bounding box center [56, 60] width 7 height 7
click at [84, 106] on p "Delete Section" at bounding box center [81, 108] width 47 height 8
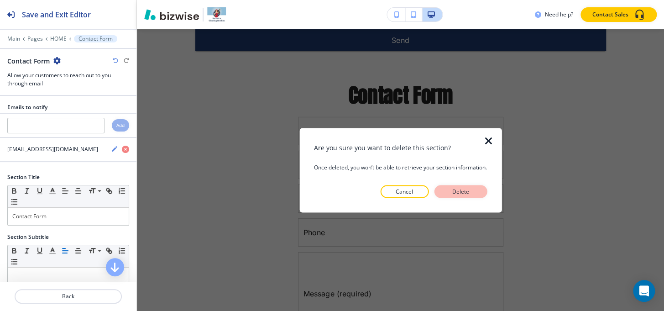
click at [472, 193] on p "Delete" at bounding box center [461, 191] width 22 height 8
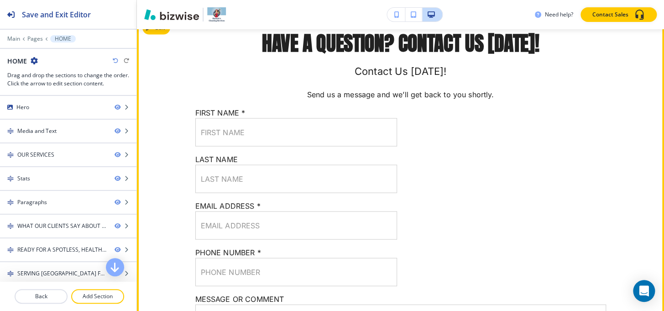
scroll to position [2265, 0]
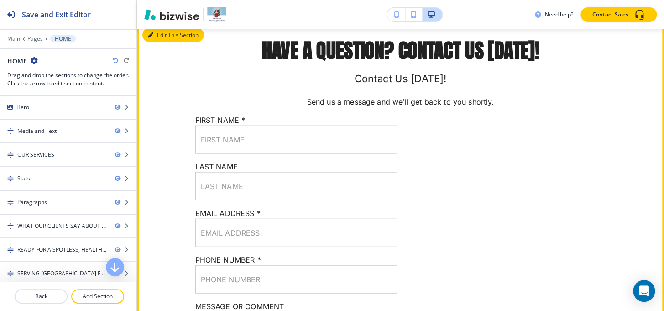
click at [167, 42] on button "Edit This Section" at bounding box center [173, 35] width 62 height 14
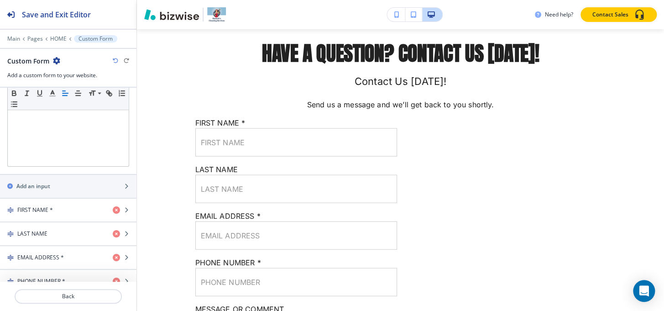
scroll to position [374, 0]
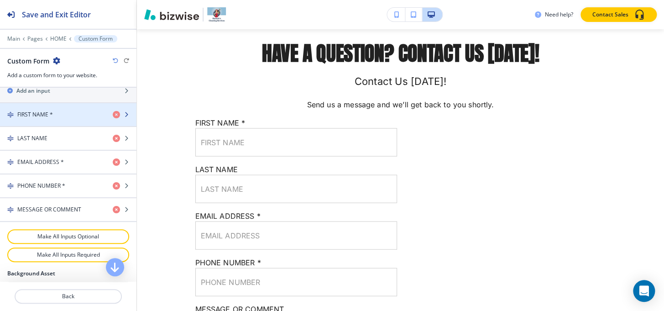
click at [42, 114] on h4 "FIRST NAME *" at bounding box center [35, 115] width 36 height 8
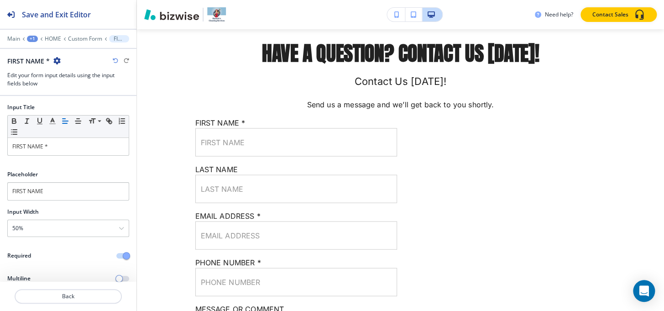
scroll to position [2354, 0]
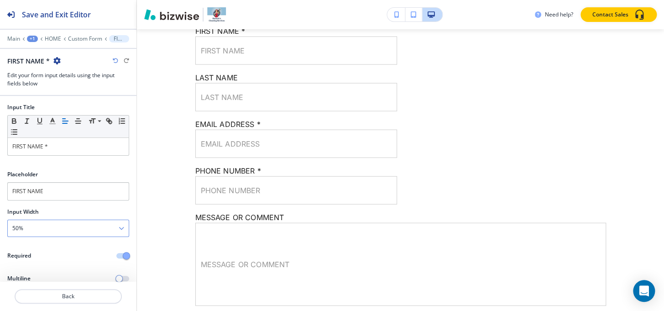
click at [68, 232] on div "50%" at bounding box center [68, 228] width 121 height 16
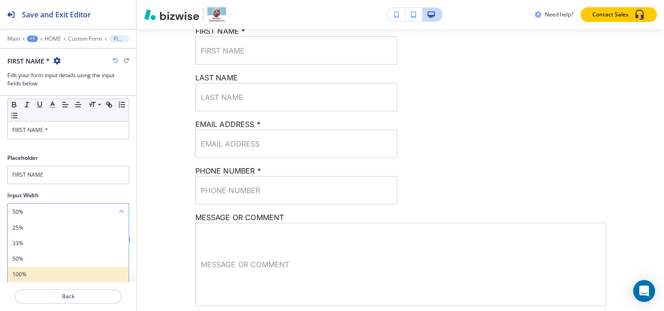
click at [54, 274] on h4 "100%" at bounding box center [68, 274] width 112 height 8
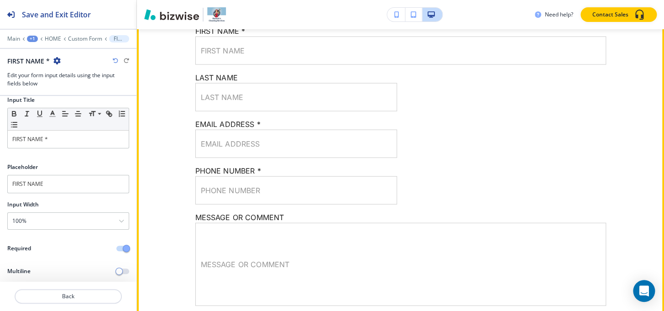
scroll to position [2312, 0]
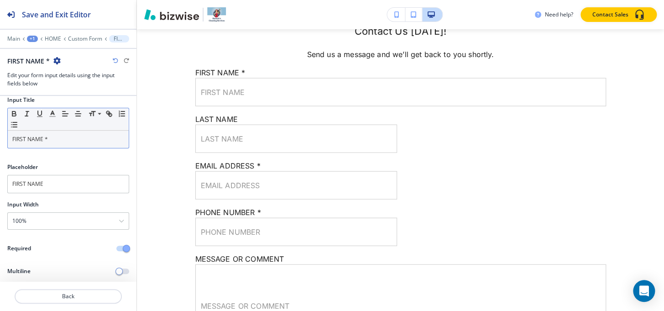
click at [59, 136] on p "FIRST NAME *" at bounding box center [68, 139] width 112 height 8
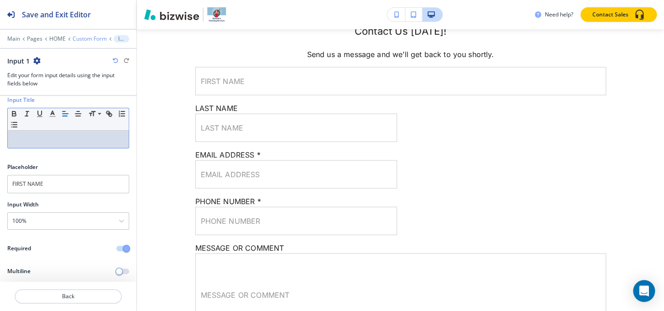
click at [80, 41] on p "Custom Form" at bounding box center [90, 39] width 34 height 6
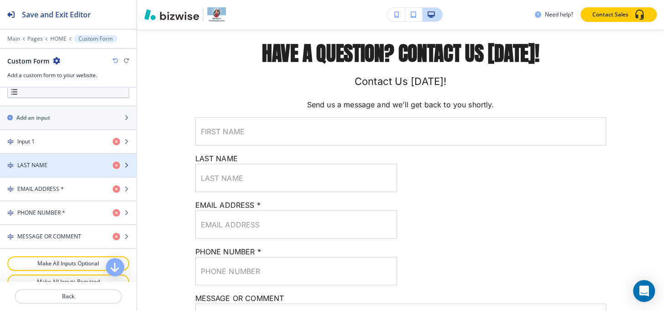
scroll to position [332, 0]
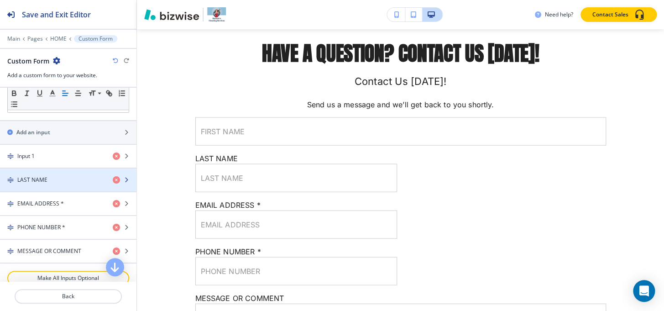
click at [31, 179] on h4 "LAST NAME" at bounding box center [32, 180] width 30 height 8
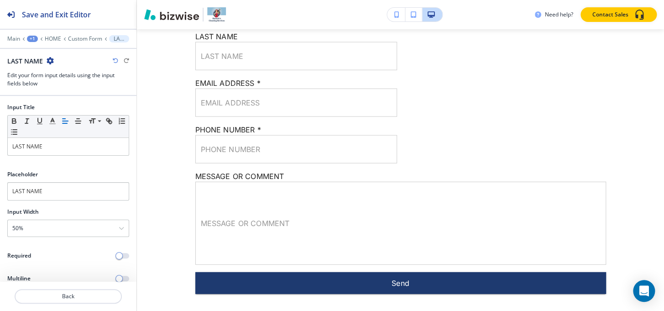
scroll to position [2389, 0]
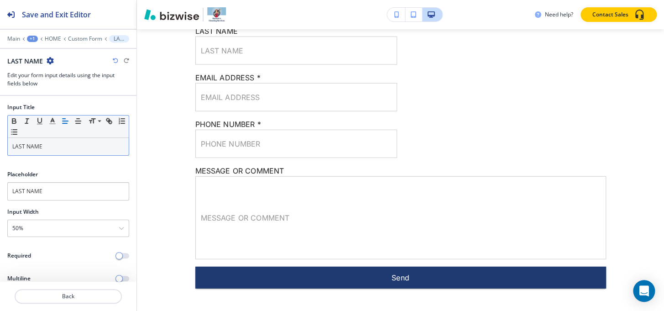
click at [62, 145] on p "LAST NAME" at bounding box center [68, 146] width 112 height 8
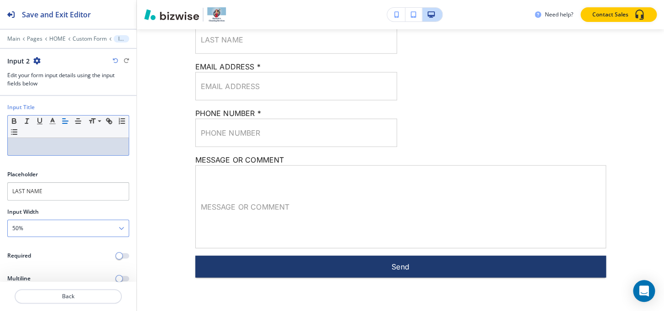
click at [52, 226] on div "50%" at bounding box center [68, 228] width 121 height 16
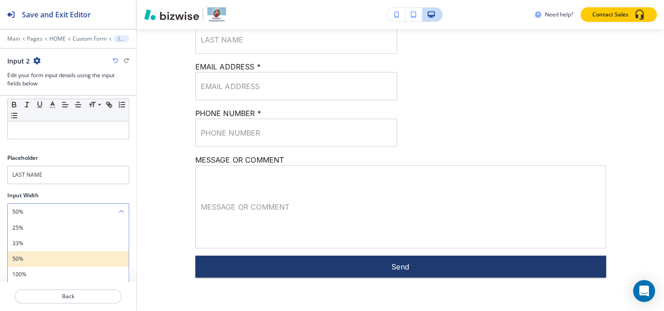
click at [20, 261] on h4 "50%" at bounding box center [68, 259] width 112 height 8
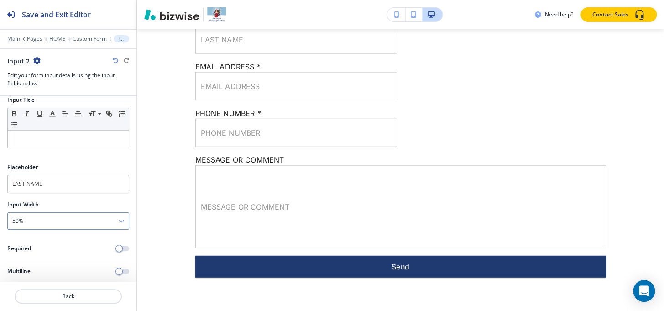
click at [45, 213] on div "50%" at bounding box center [68, 221] width 121 height 16
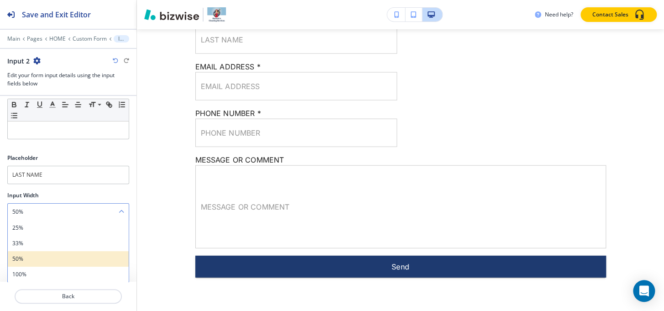
click at [31, 263] on div "50%" at bounding box center [68, 259] width 121 height 16
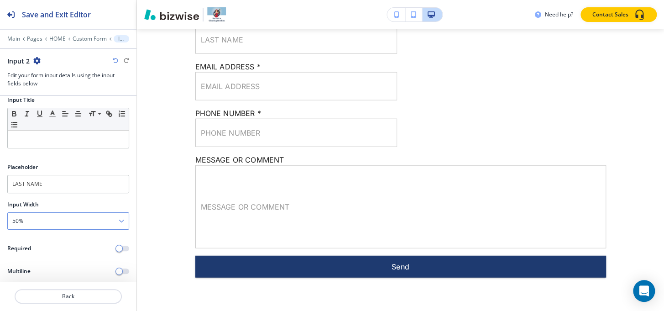
click at [29, 215] on div "50%" at bounding box center [68, 221] width 121 height 16
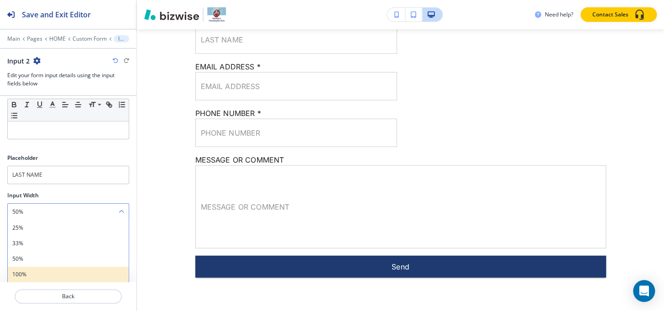
click at [26, 268] on div "100%" at bounding box center [68, 275] width 121 height 16
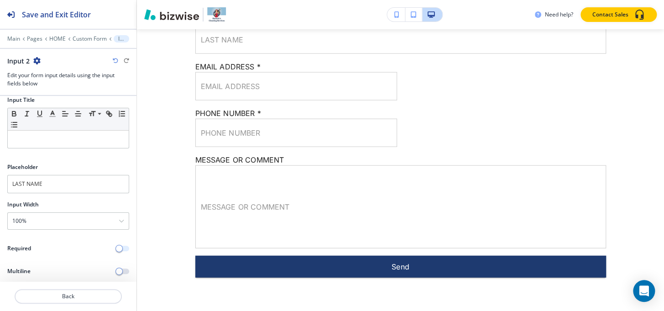
click at [119, 249] on button "button" at bounding box center [122, 248] width 13 height 5
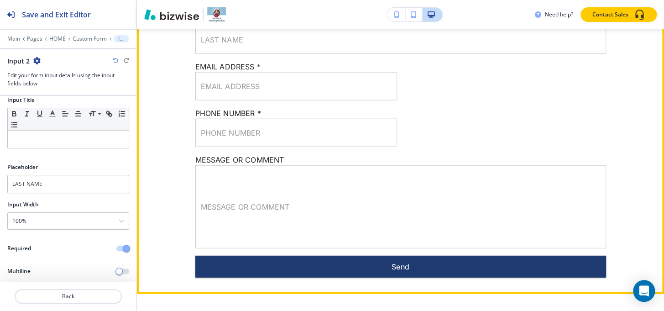
scroll to position [2306, 0]
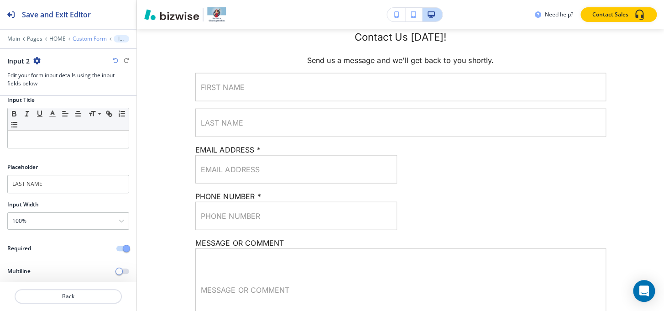
click at [101, 39] on p "Custom Form" at bounding box center [90, 39] width 34 height 6
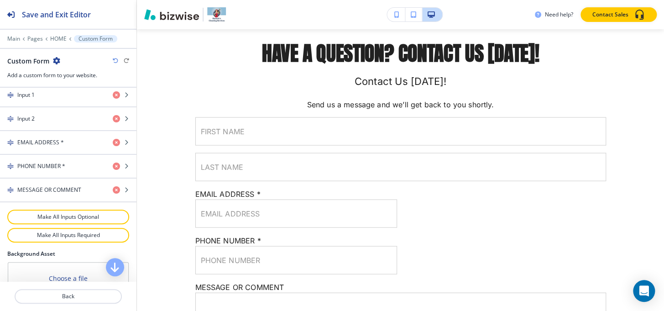
scroll to position [374, 0]
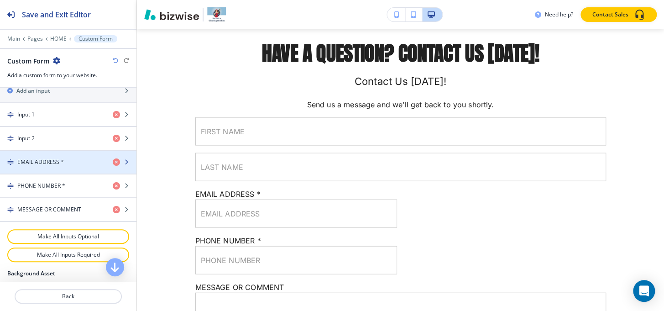
click at [59, 158] on h4 "EMAIL ADDRESS *" at bounding box center [40, 162] width 47 height 8
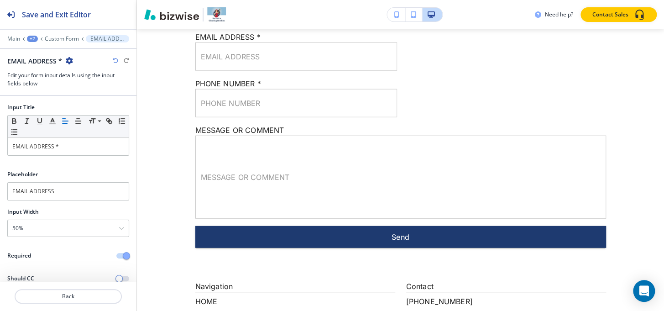
scroll to position [2425, 0]
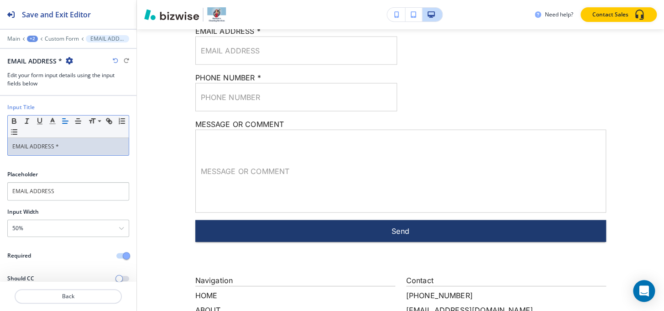
click at [72, 139] on div "EMAIL ADDRESS *" at bounding box center [68, 146] width 121 height 17
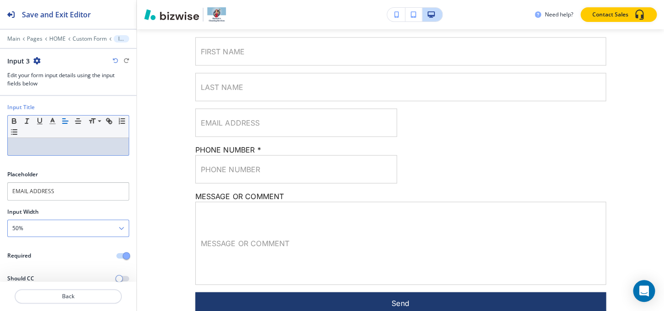
scroll to position [7, 0]
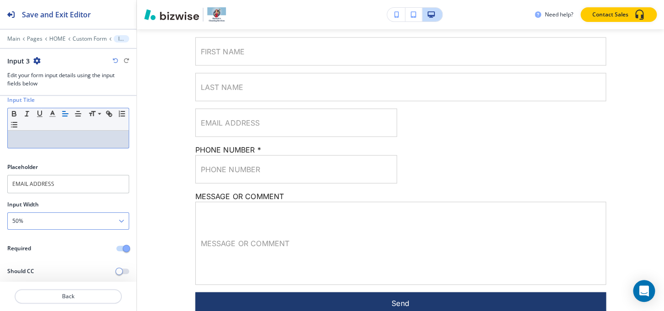
click at [46, 218] on div "50%" at bounding box center [68, 221] width 121 height 16
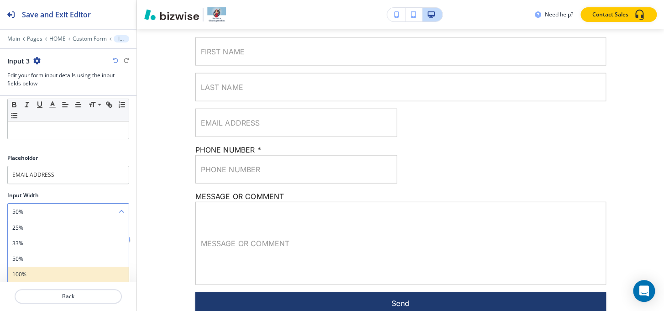
click at [38, 270] on h4 "100%" at bounding box center [68, 274] width 112 height 8
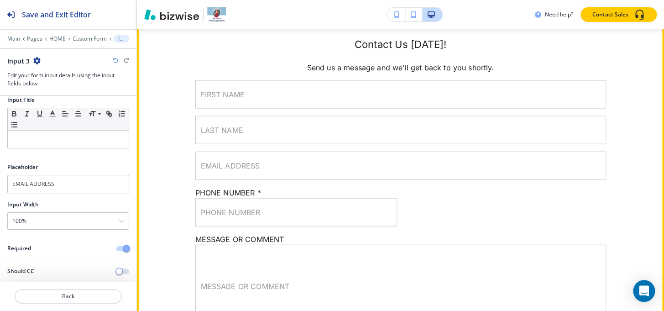
scroll to position [2259, 0]
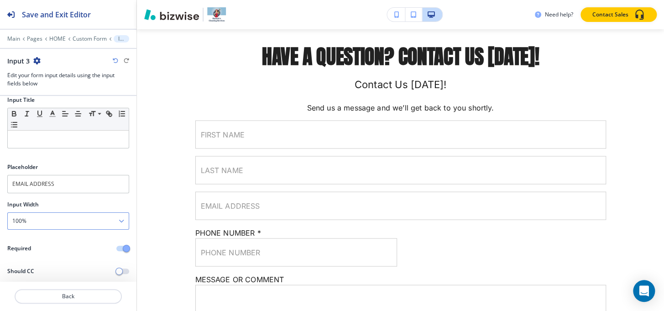
click at [23, 220] on h4 "100%" at bounding box center [19, 221] width 14 height 8
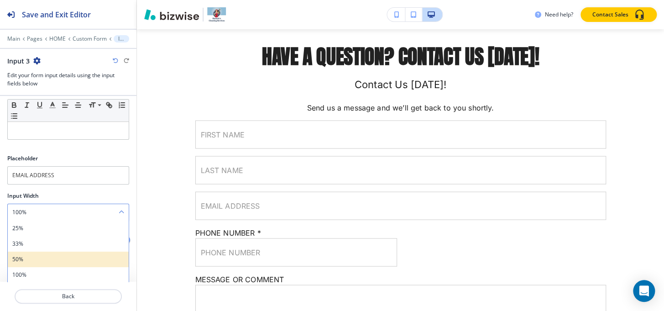
click at [28, 257] on h4 "50%" at bounding box center [68, 259] width 112 height 8
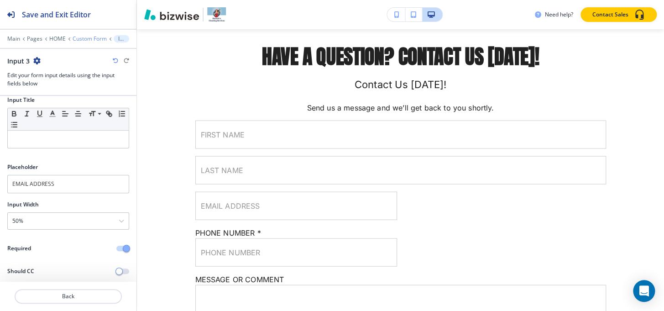
click at [86, 37] on p "Custom Form" at bounding box center [90, 39] width 34 height 6
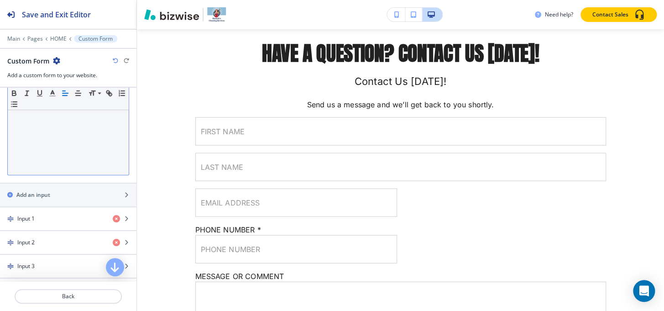
scroll to position [332, 0]
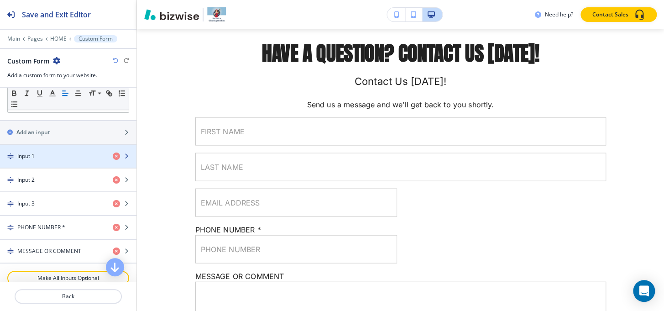
click at [54, 152] on div "Input 1" at bounding box center [52, 156] width 105 height 8
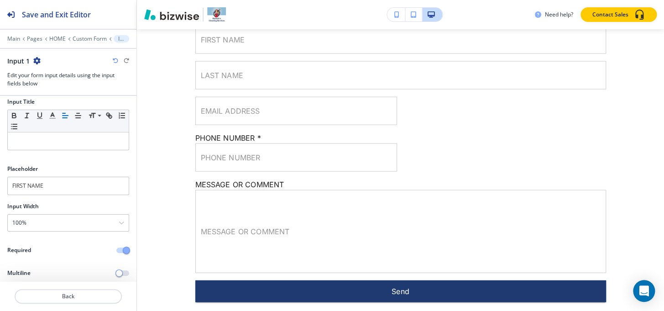
scroll to position [7, 0]
click at [46, 221] on div "100%" at bounding box center [68, 221] width 121 height 16
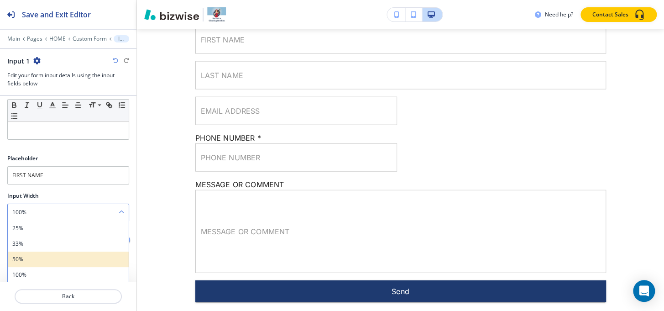
click at [40, 253] on div "50%" at bounding box center [68, 260] width 121 height 16
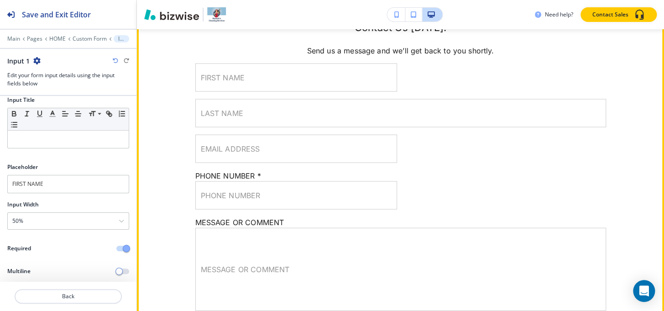
scroll to position [2271, 0]
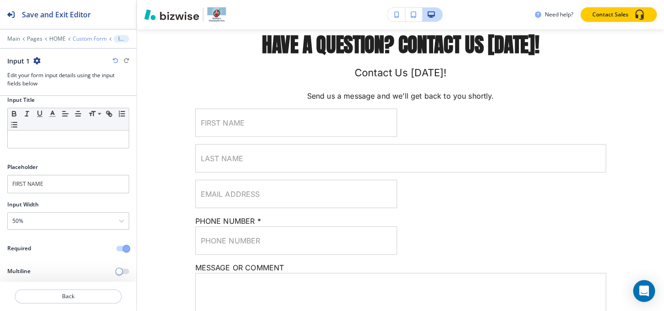
click at [88, 39] on p "Custom Form" at bounding box center [90, 39] width 34 height 6
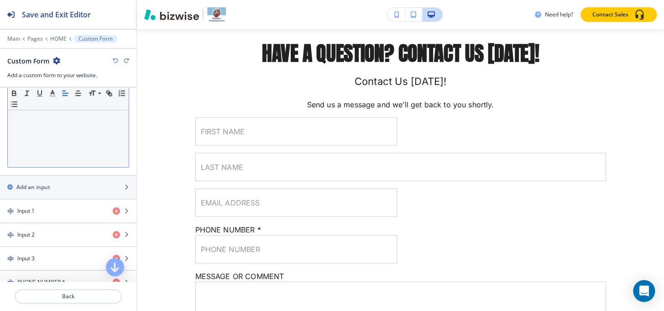
scroll to position [374, 0]
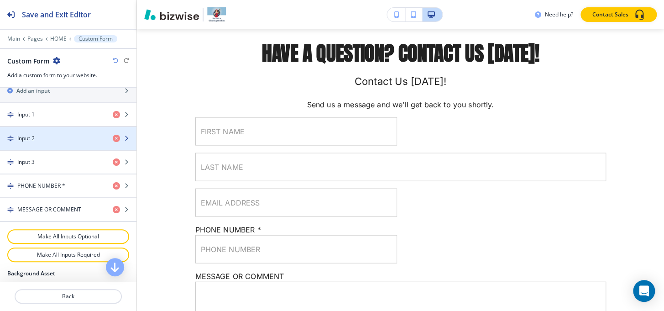
click at [42, 130] on div "button" at bounding box center [68, 130] width 137 height 7
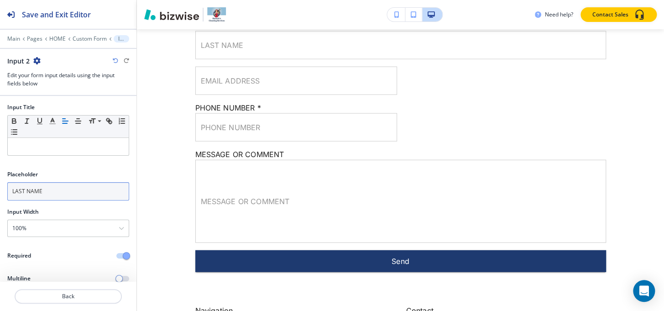
scroll to position [0, 0]
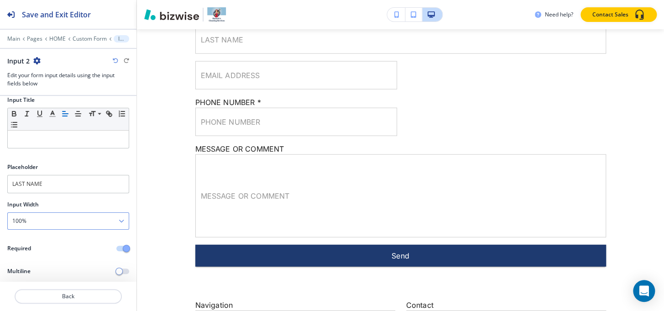
click at [38, 221] on div "100%" at bounding box center [68, 221] width 121 height 16
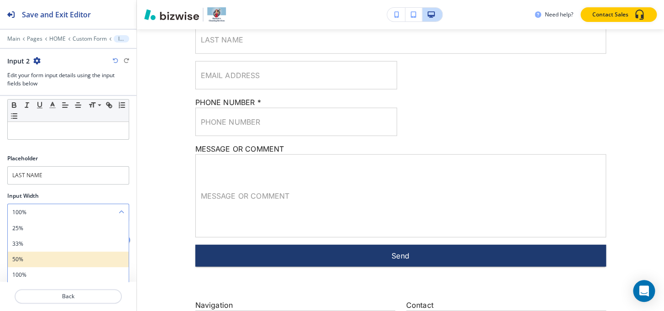
click at [37, 256] on h4 "50%" at bounding box center [68, 259] width 112 height 8
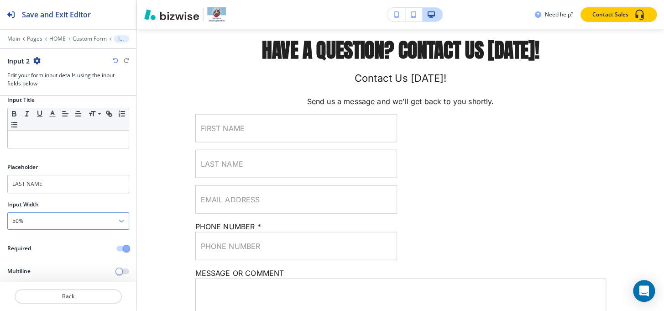
click at [41, 223] on div "50%" at bounding box center [68, 221] width 121 height 16
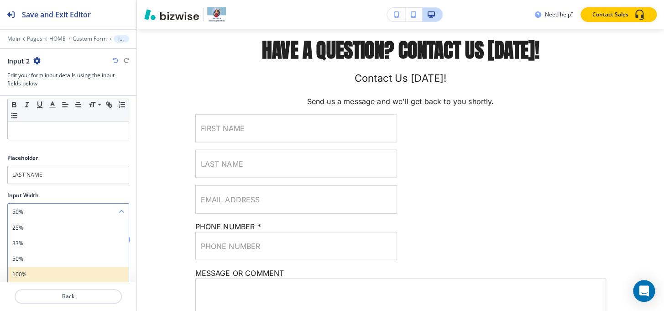
click at [26, 273] on h4 "100%" at bounding box center [68, 274] width 112 height 8
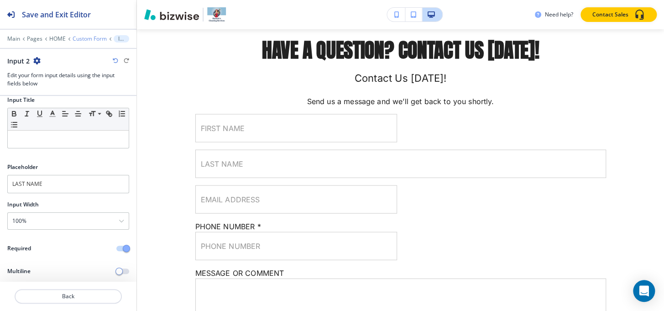
click at [78, 42] on div "Main Pages HOME Custom Form Input 2 Input 2 Edit your form input details using …" at bounding box center [68, 61] width 137 height 53
click at [79, 38] on p "Custom Form" at bounding box center [90, 39] width 34 height 6
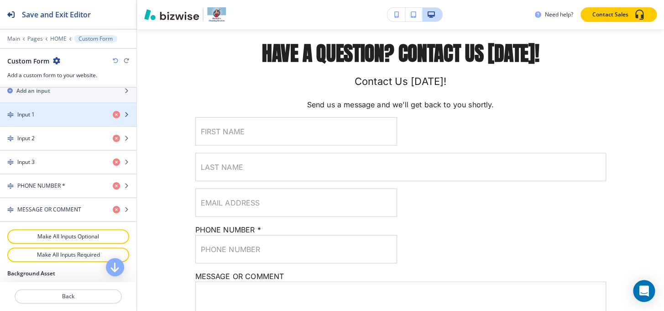
click at [38, 122] on div "button" at bounding box center [68, 122] width 137 height 7
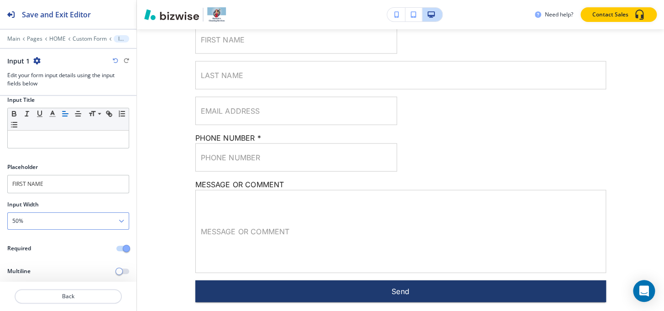
click at [37, 222] on div "50%" at bounding box center [68, 221] width 121 height 16
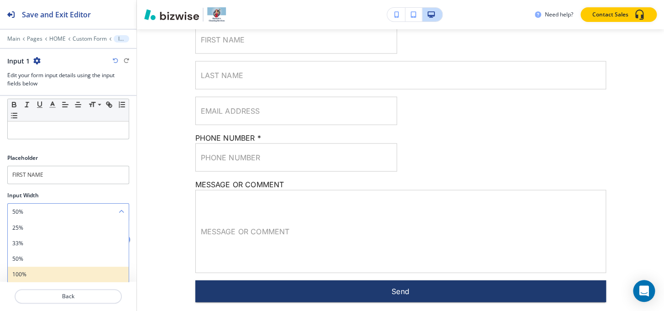
click at [32, 274] on h4 "100%" at bounding box center [68, 274] width 112 height 8
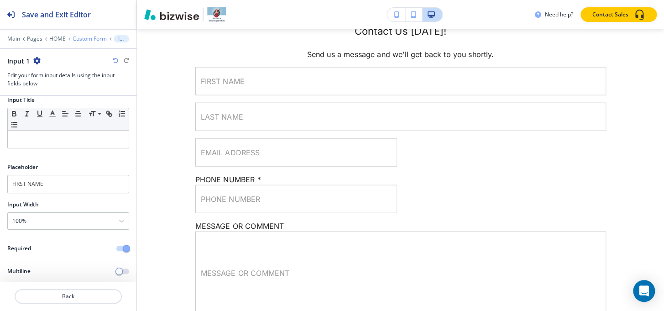
click at [84, 39] on p "Custom Form" at bounding box center [90, 39] width 34 height 6
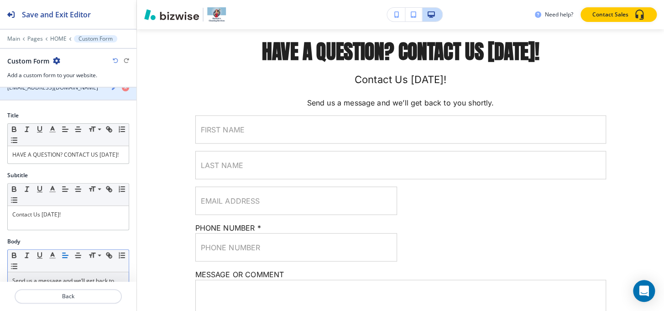
scroll to position [2262, 0]
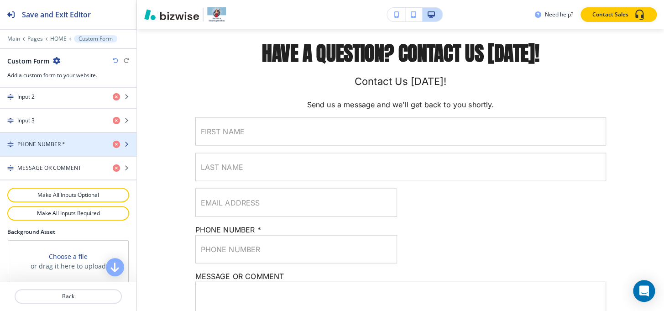
click at [58, 146] on h4 "PHONE NUMBER *" at bounding box center [41, 144] width 48 height 8
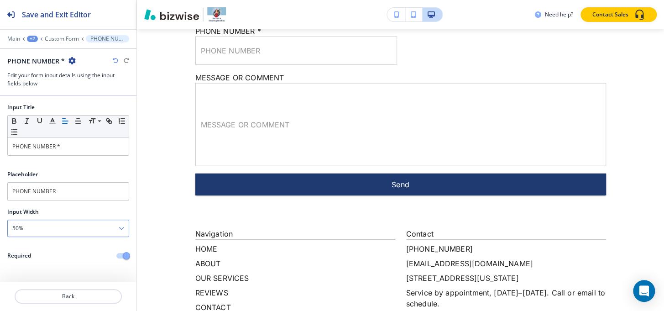
click at [40, 225] on div "50%" at bounding box center [68, 228] width 121 height 16
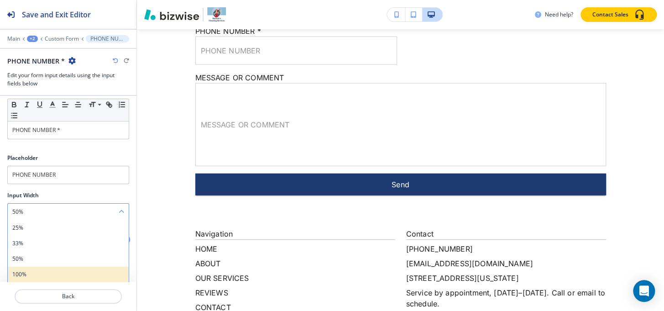
click at [21, 274] on h4 "100%" at bounding box center [68, 274] width 112 height 8
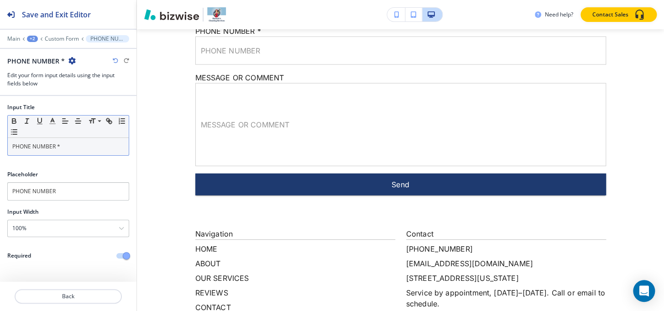
click at [85, 140] on div "PHONE NUMBER *" at bounding box center [68, 146] width 121 height 17
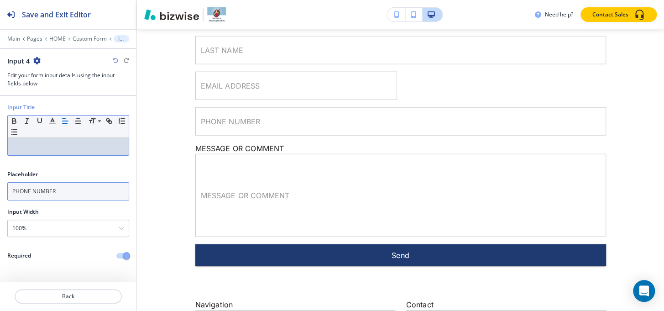
scroll to position [2461, 0]
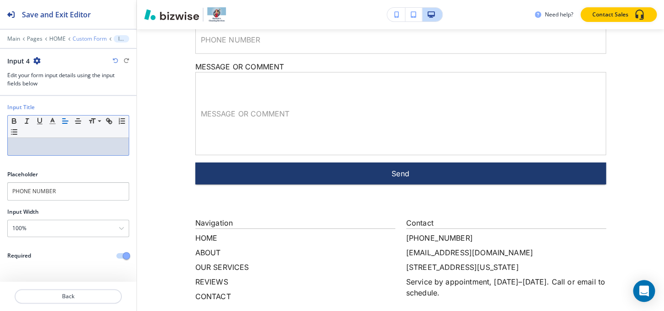
click at [79, 37] on p "Custom Form" at bounding box center [90, 39] width 34 height 6
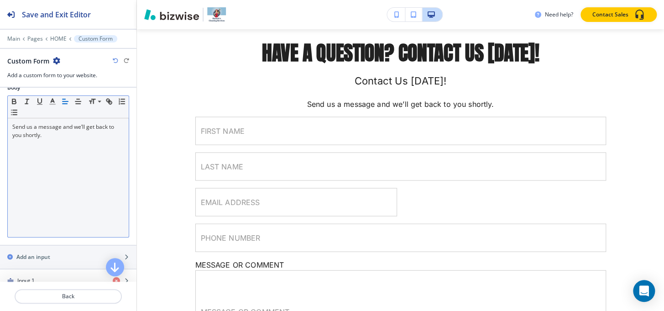
scroll to position [2262, 0]
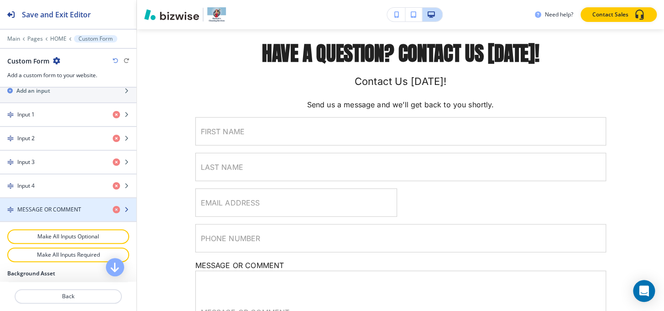
click at [50, 211] on h4 "MESSAGE OR COMMENT" at bounding box center [49, 210] width 64 height 8
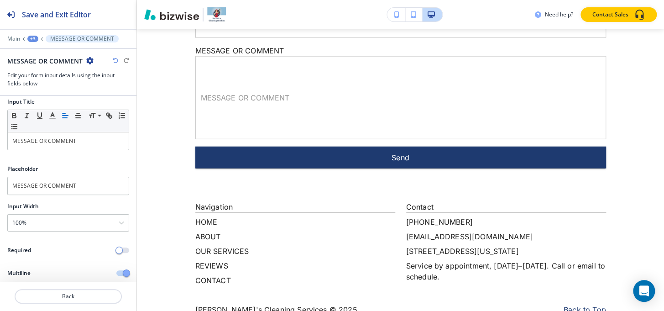
scroll to position [2494, 0]
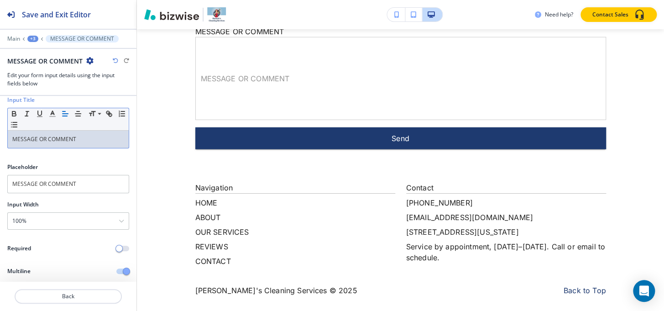
click at [98, 143] on div "MESSAGE OR COMMENT" at bounding box center [68, 139] width 121 height 17
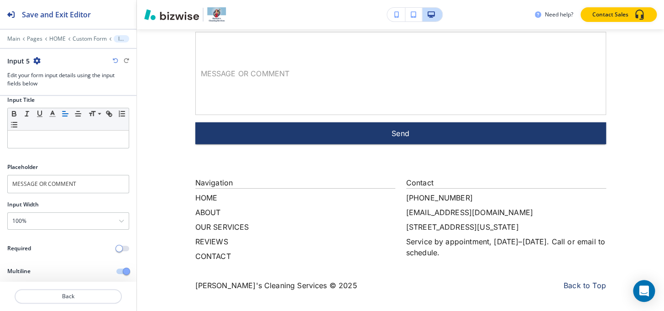
click at [116, 269] on button "button" at bounding box center [122, 271] width 13 height 5
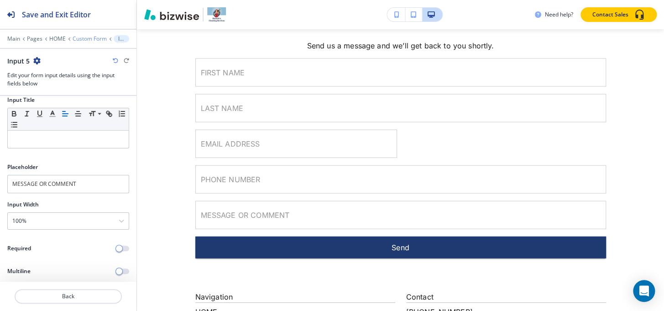
click at [88, 36] on p "Custom Form" at bounding box center [90, 39] width 34 height 6
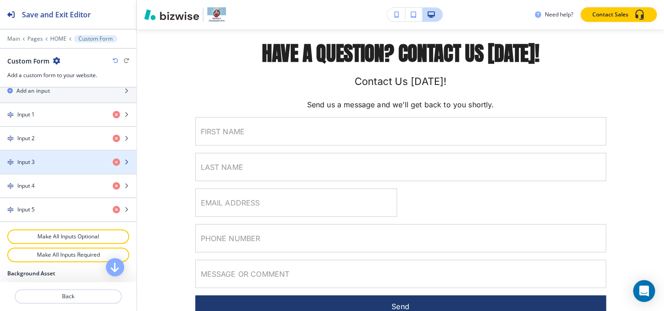
click at [23, 155] on div "button" at bounding box center [68, 154] width 137 height 7
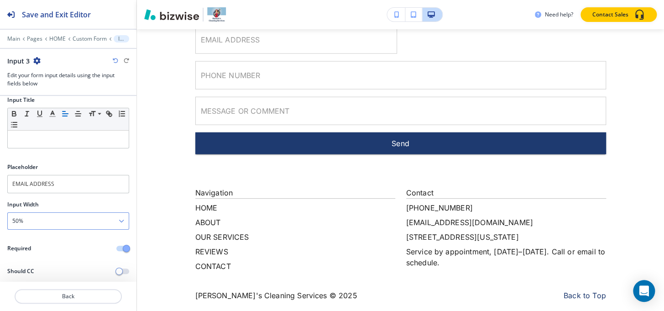
click at [36, 220] on div "50%" at bounding box center [68, 221] width 121 height 16
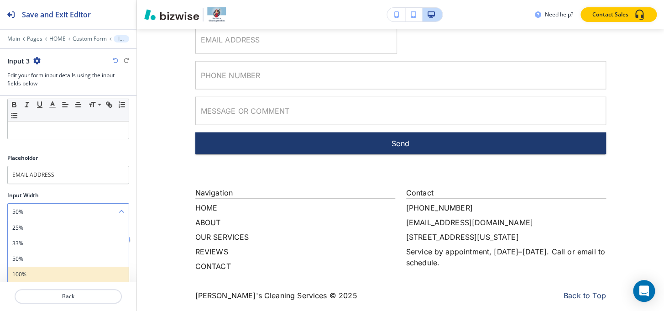
click at [22, 273] on h4 "100%" at bounding box center [68, 274] width 112 height 8
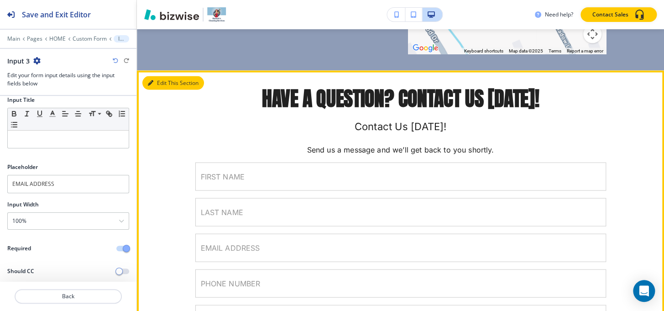
click at [169, 83] on button "Edit This Section" at bounding box center [173, 83] width 62 height 14
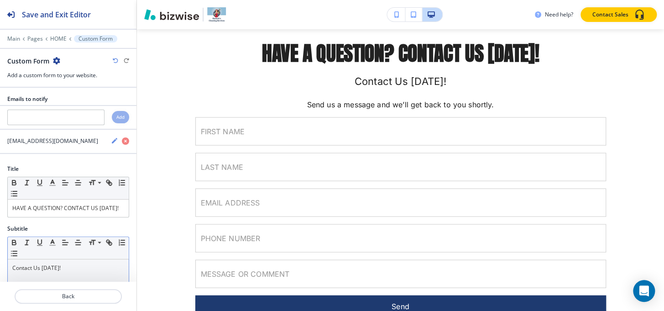
click at [42, 277] on div "Contact Us Today!" at bounding box center [68, 271] width 121 height 24
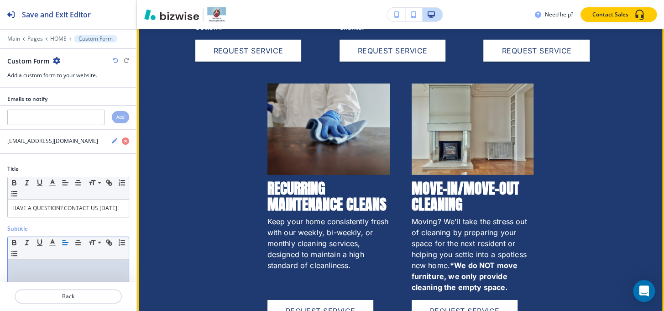
scroll to position [1141, 0]
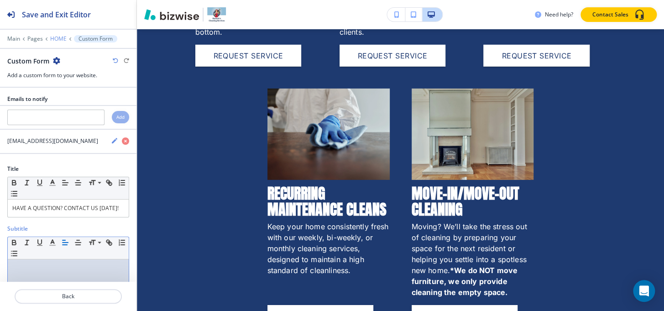
click at [52, 36] on p "HOME" at bounding box center [58, 39] width 16 height 6
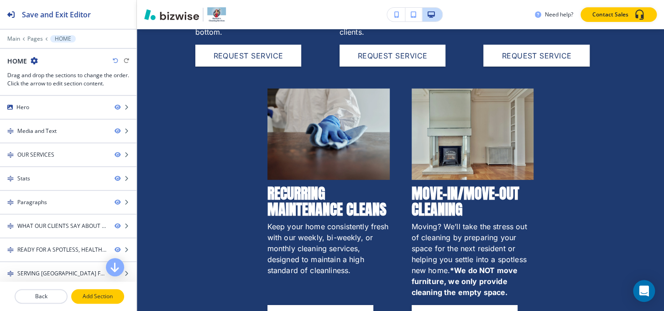
click at [105, 302] on button "Add Section" at bounding box center [97, 296] width 53 height 15
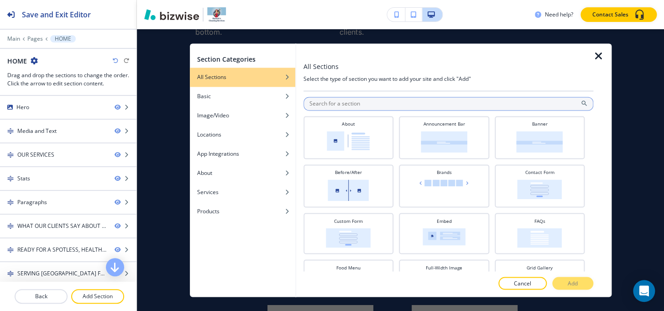
click at [346, 104] on input "text" at bounding box center [449, 104] width 290 height 14
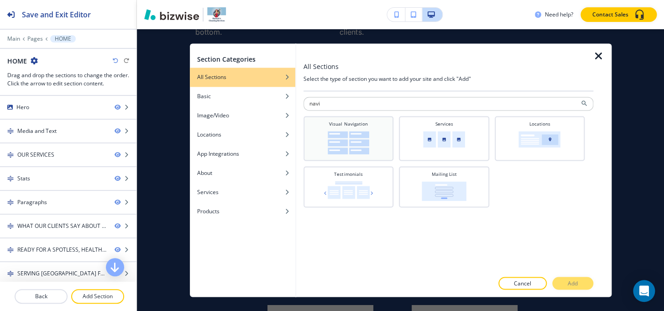
type input "navi"
click at [365, 139] on img at bounding box center [349, 142] width 42 height 23
click at [586, 283] on button "Add" at bounding box center [573, 283] width 41 height 13
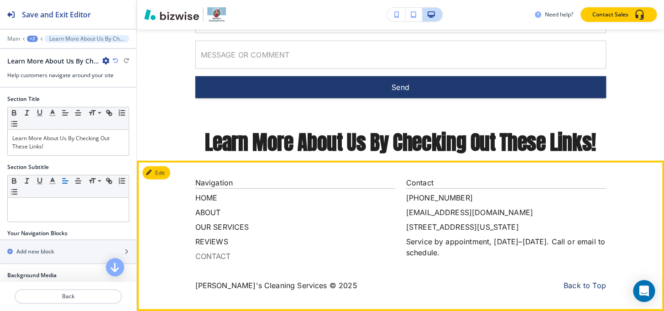
scroll to position [2467, 0]
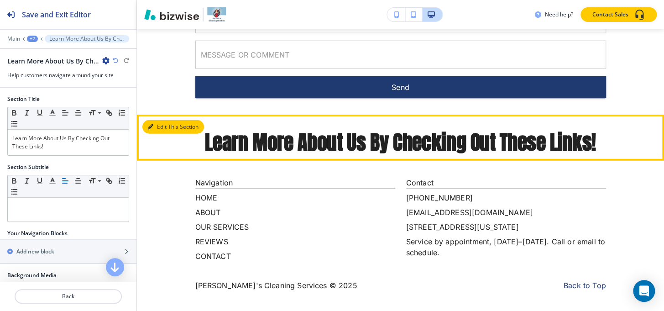
click at [160, 120] on button "Edit This Section" at bounding box center [173, 127] width 62 height 14
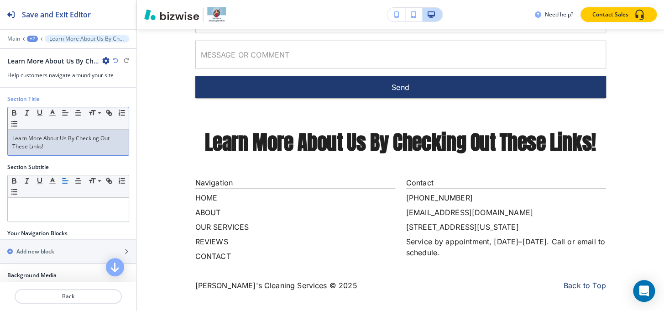
click at [55, 148] on p "Learn More About Us By Checking Out These Links!" at bounding box center [68, 142] width 112 height 16
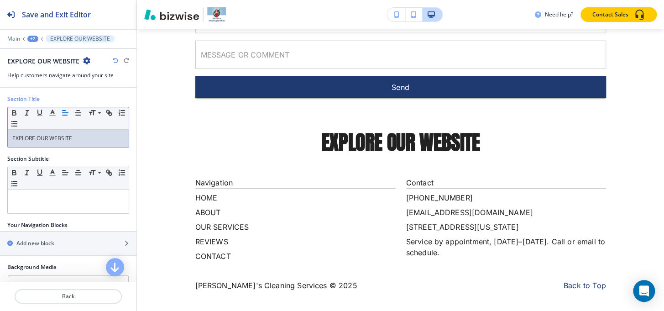
click at [36, 40] on div "+2" at bounding box center [32, 39] width 11 height 6
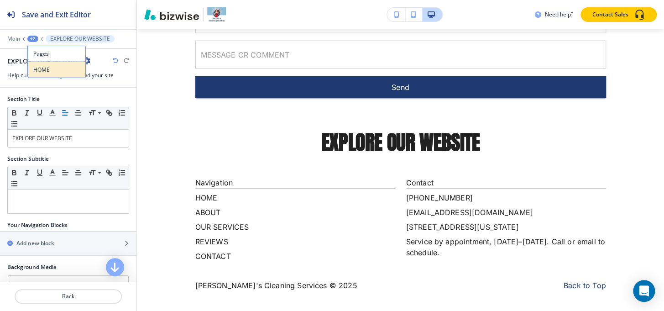
click at [33, 71] on p "HOME" at bounding box center [56, 70] width 47 height 8
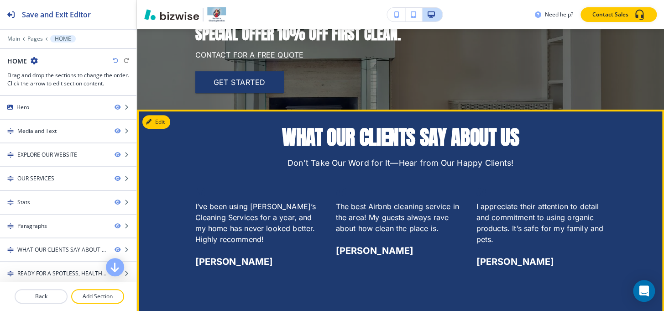
scroll to position [1856, 0]
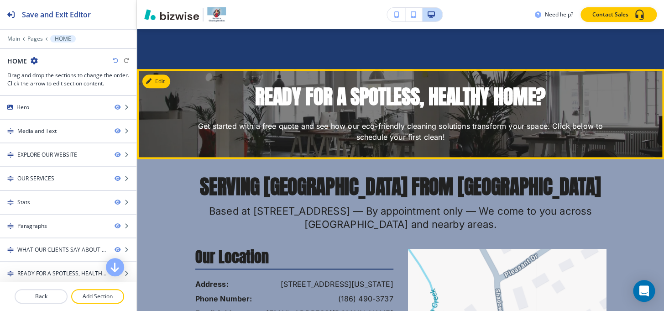
click at [142, 90] on div "READY FOR A SPOTLESS, HEALTHY HOME? Get started with a free quote and see how o…" at bounding box center [400, 113] width 527 height 57
click at [146, 88] on button "Edit This Section" at bounding box center [173, 81] width 62 height 14
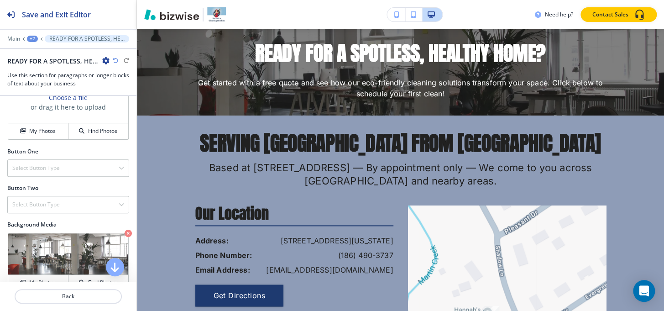
scroll to position [318, 0]
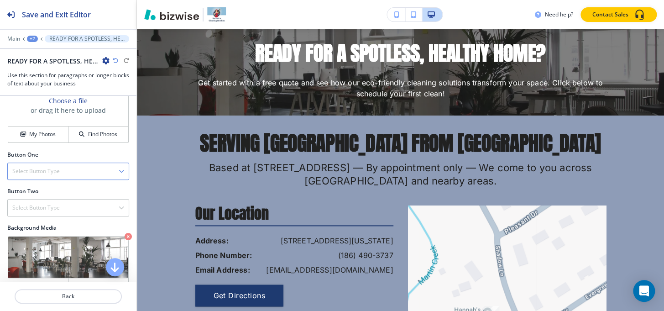
click at [46, 175] on h4 "Select Button Type" at bounding box center [35, 171] width 47 height 8
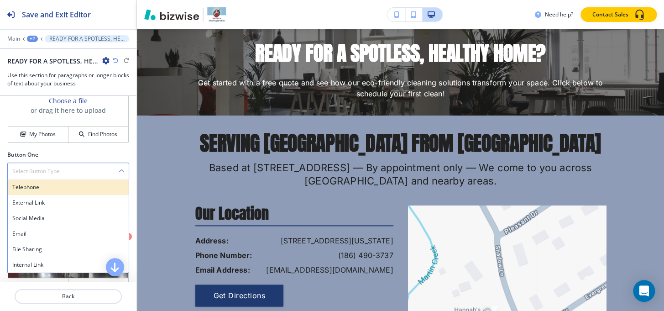
click at [40, 189] on div "Telephone" at bounding box center [68, 187] width 121 height 16
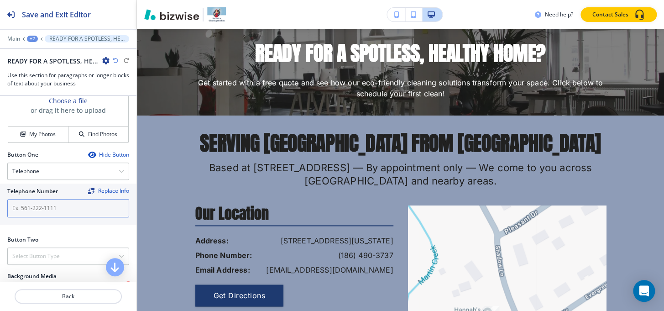
click at [43, 206] on input "text" at bounding box center [68, 208] width 122 height 18
paste input "+1 864 903-7377"
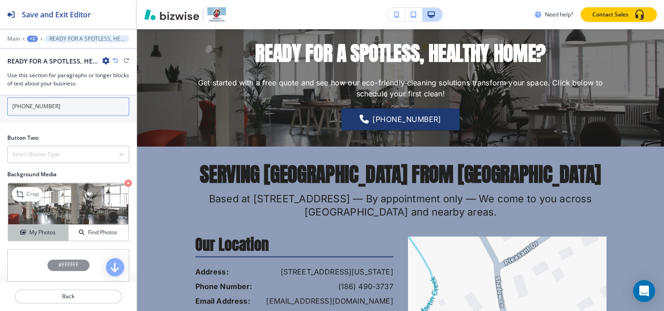
scroll to position [443, 0]
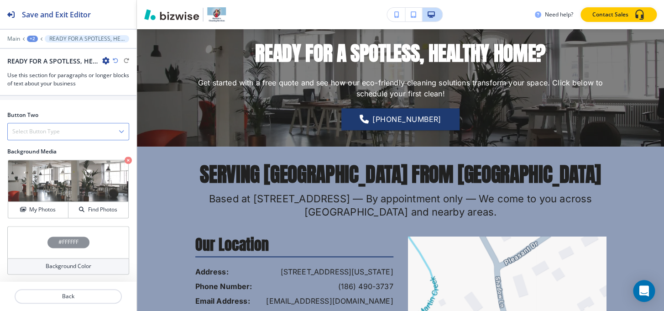
type input "+1 864 903-7377"
click at [55, 136] on h4 "Select Button Type" at bounding box center [35, 131] width 47 height 8
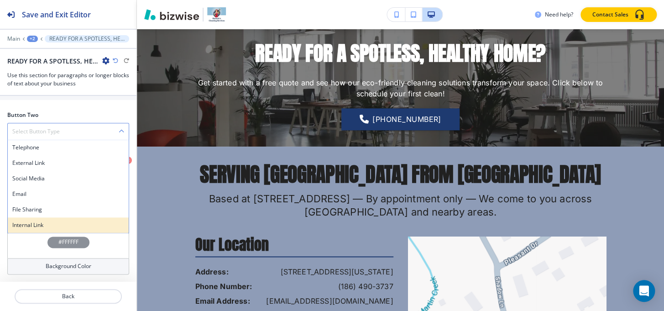
click at [38, 226] on div "Internal Link" at bounding box center [68, 225] width 121 height 16
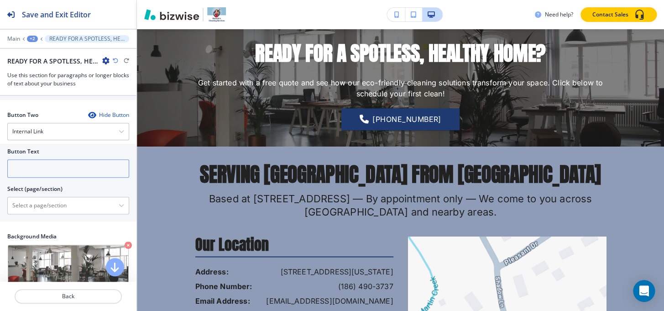
click at [44, 177] on input "text" at bounding box center [68, 168] width 122 height 18
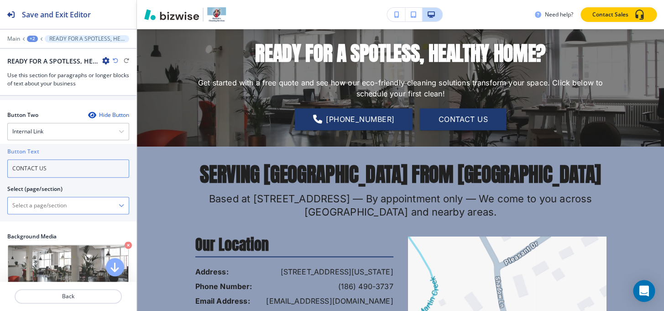
type input "CONTACT US"
click at [40, 213] on \(page\/section\) "Manual Input" at bounding box center [63, 206] width 111 height 16
paste \(page\/section\) "CONTACT US"
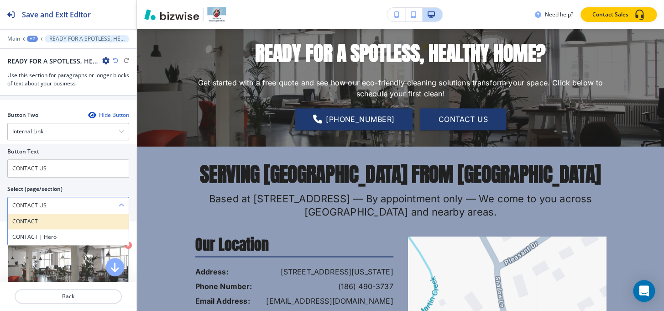
click at [40, 226] on h4 "CONTACT" at bounding box center [68, 221] width 112 height 8
type \(page\/section\) "CONTACT"
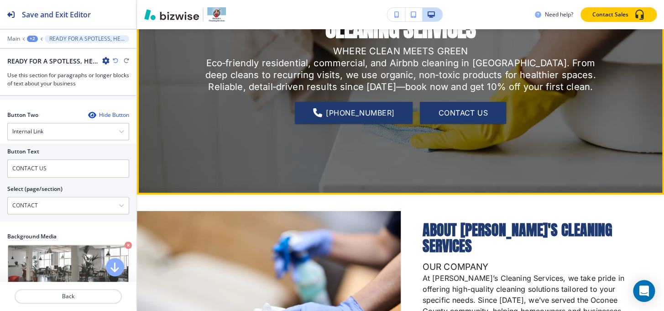
scroll to position [249, 0]
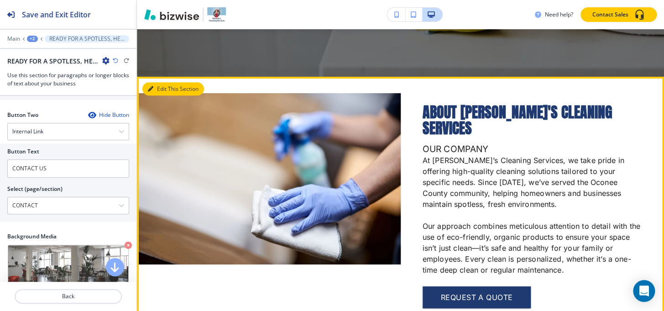
click at [158, 90] on button "Edit This Section" at bounding box center [173, 89] width 62 height 14
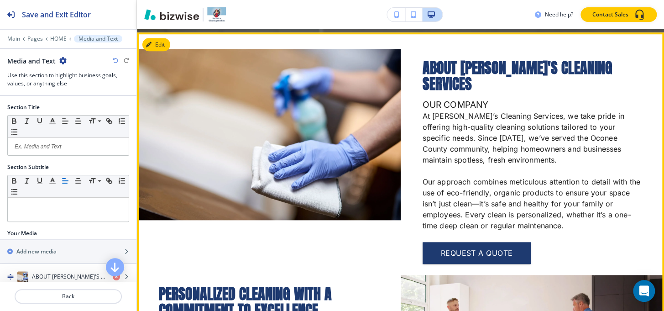
scroll to position [296, 0]
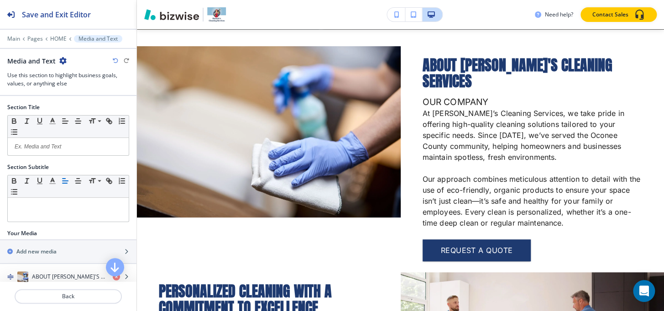
click at [61, 60] on icon "button" at bounding box center [62, 60] width 7 height 7
click at [71, 89] on p "Duplicate Section" at bounding box center [87, 92] width 47 height 8
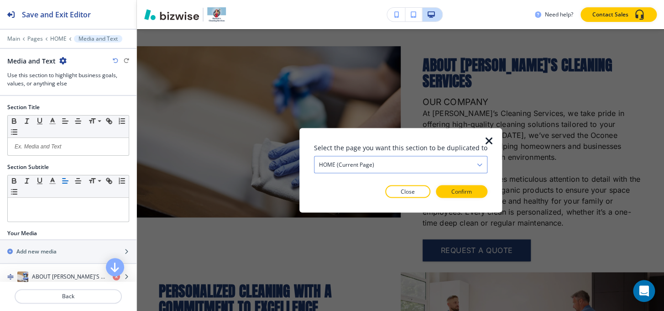
click at [390, 166] on div "HOME (current page)" at bounding box center [401, 164] width 173 height 16
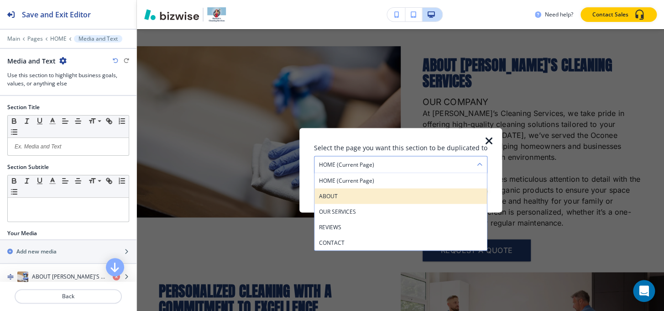
click at [353, 195] on h4 "ABOUT" at bounding box center [400, 196] width 163 height 8
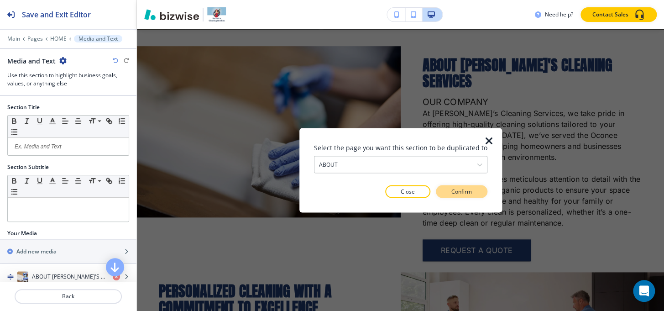
click at [461, 190] on p "Confirm" at bounding box center [462, 191] width 21 height 8
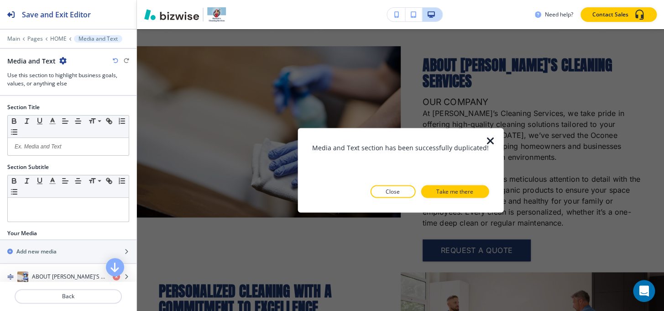
click at [461, 190] on p "Take me there" at bounding box center [455, 191] width 37 height 8
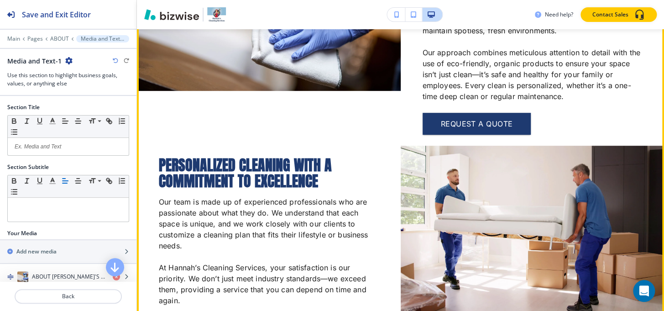
scroll to position [46, 0]
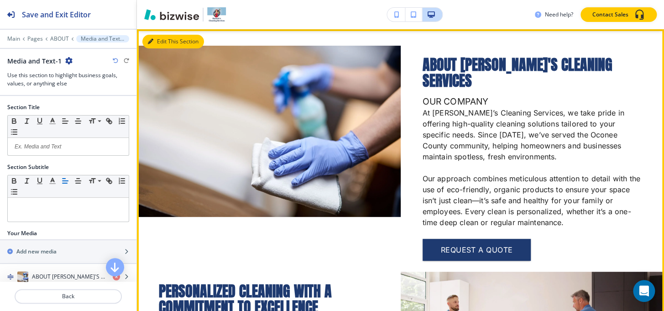
click at [165, 42] on button "Edit This Section" at bounding box center [173, 42] width 62 height 14
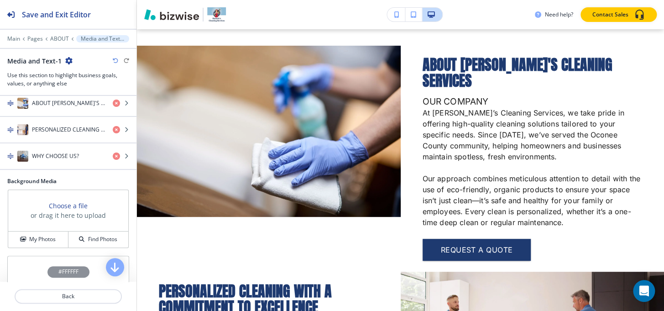
scroll to position [160, 0]
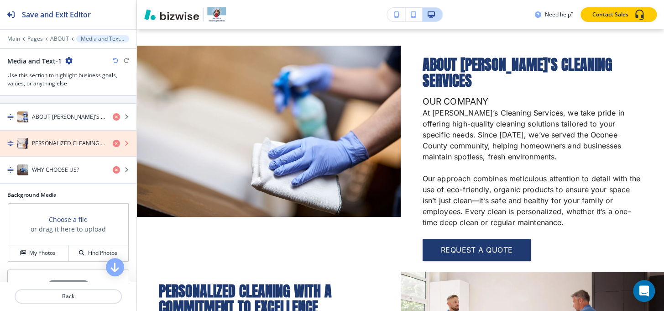
click at [113, 140] on icon "button" at bounding box center [116, 143] width 7 height 7
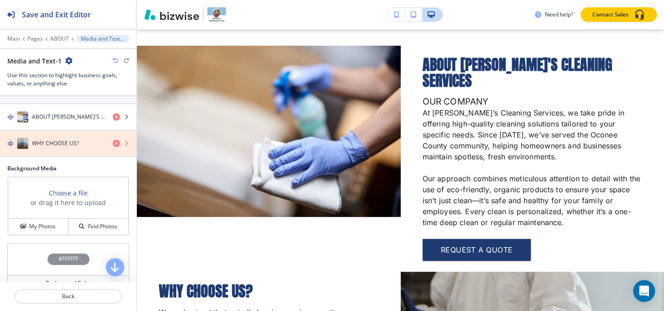
click at [113, 140] on icon "button" at bounding box center [116, 143] width 7 height 7
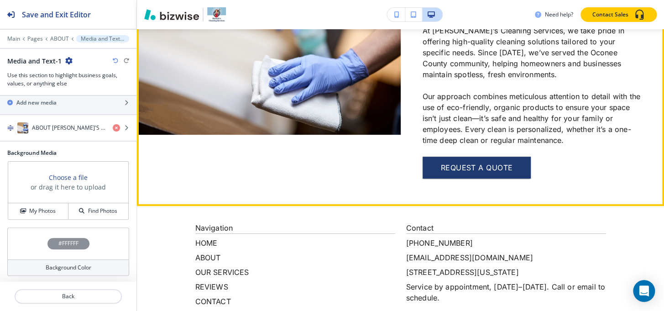
scroll to position [128, 0]
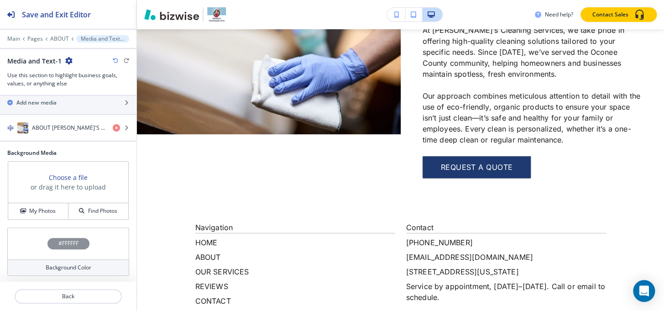
click at [58, 34] on div at bounding box center [68, 32] width 137 height 5
click at [30, 38] on p "Pages" at bounding box center [35, 39] width 16 height 6
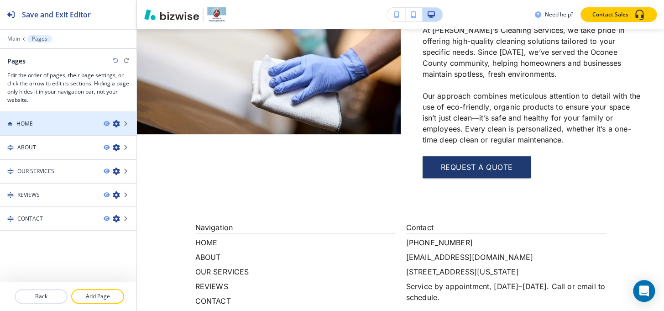
click at [69, 124] on div "HOME" at bounding box center [48, 124] width 96 height 8
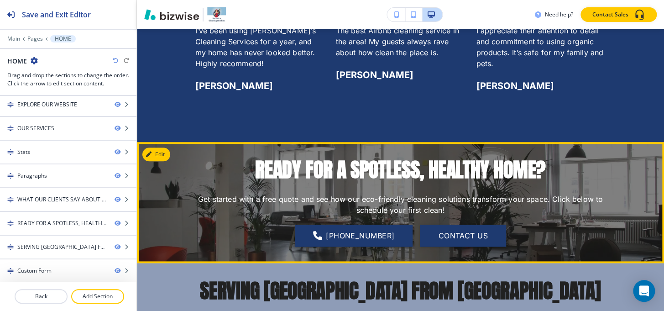
scroll to position [1868, 0]
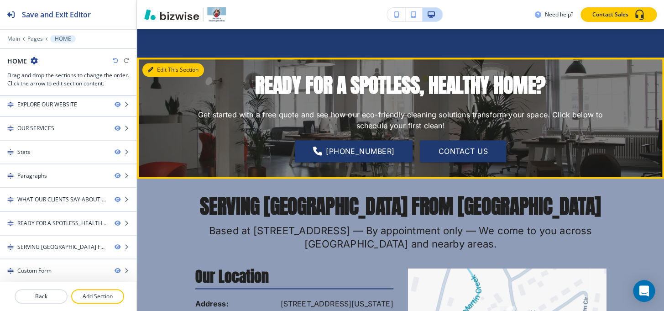
click at [164, 74] on button "Edit This Section" at bounding box center [173, 70] width 62 height 14
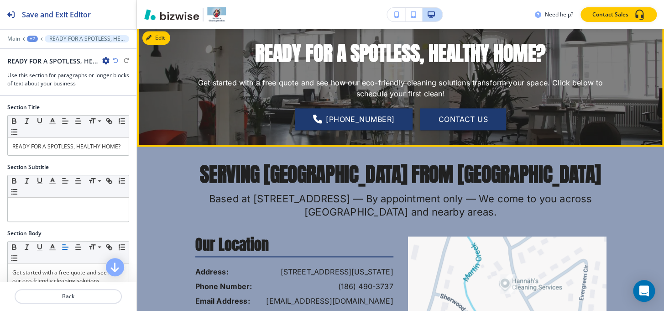
scroll to position [1900, 0]
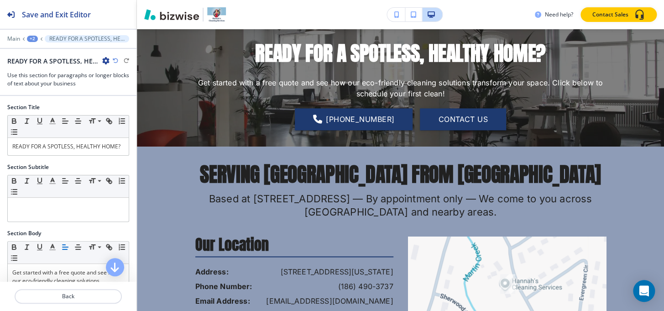
click at [105, 59] on icon "button" at bounding box center [105, 60] width 7 height 7
click at [122, 91] on p "Duplicate Section" at bounding box center [131, 92] width 47 height 8
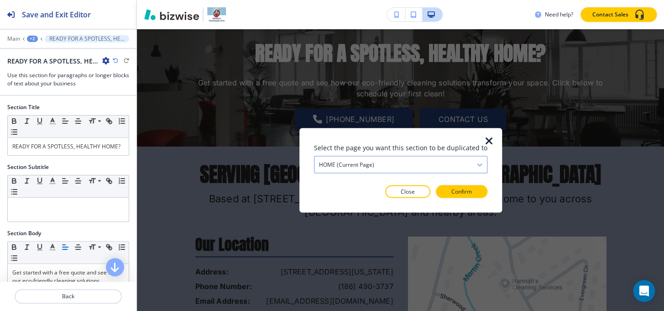
click at [422, 156] on div "HOME (current page)" at bounding box center [401, 164] width 173 height 16
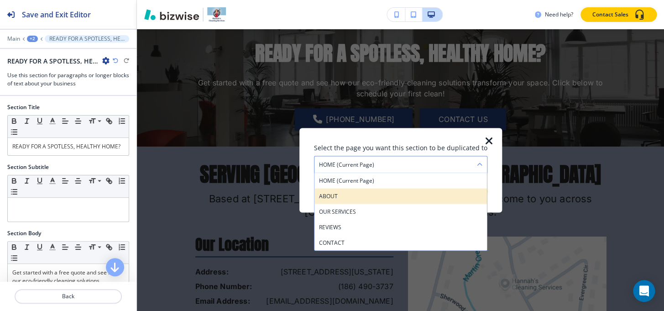
click at [343, 194] on h4 "ABOUT" at bounding box center [400, 196] width 163 height 8
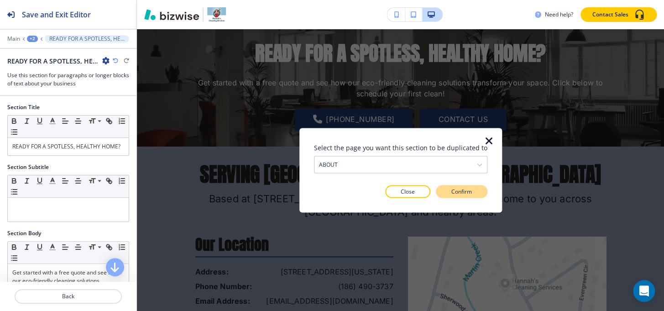
click at [474, 194] on button "Confirm" at bounding box center [462, 191] width 52 height 13
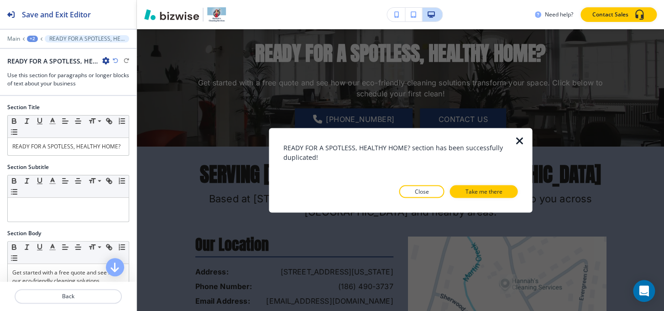
click at [474, 194] on p "Take me there" at bounding box center [483, 191] width 37 height 8
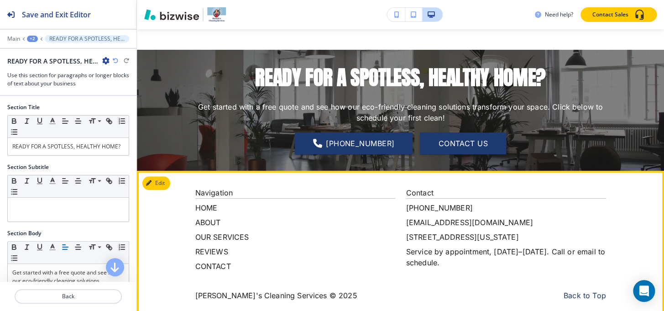
scroll to position [285, 0]
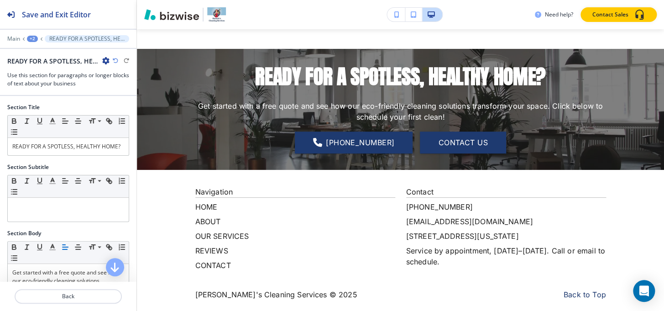
click at [35, 37] on div "+2" at bounding box center [32, 39] width 11 height 6
click at [37, 50] on p "Pages" at bounding box center [56, 54] width 47 height 8
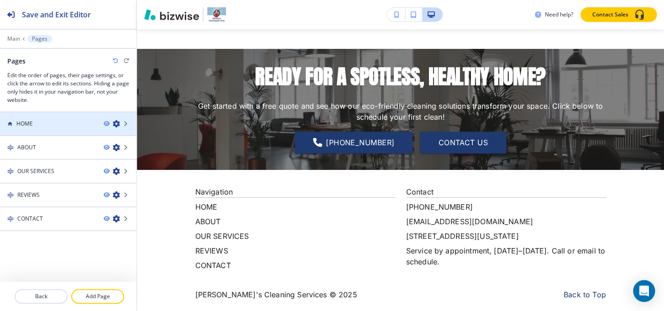
click at [49, 121] on div "HOME" at bounding box center [48, 124] width 96 height 8
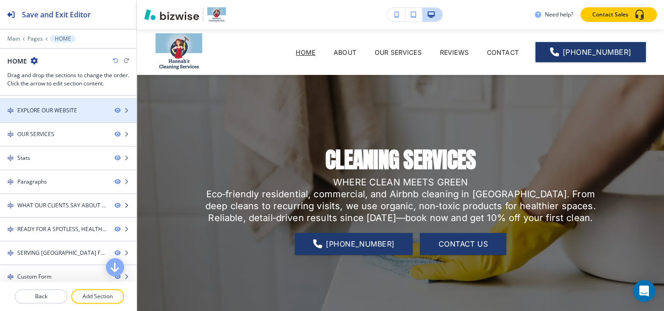
scroll to position [50, 0]
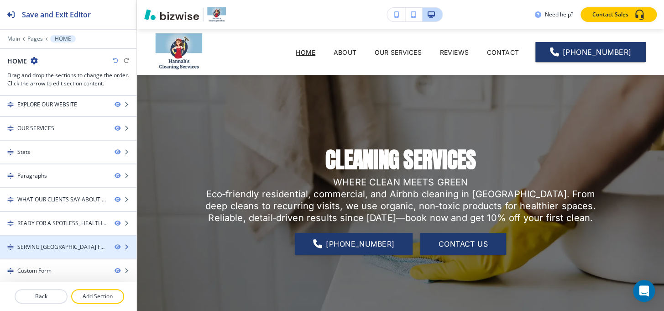
click at [41, 251] on div at bounding box center [68, 254] width 137 height 7
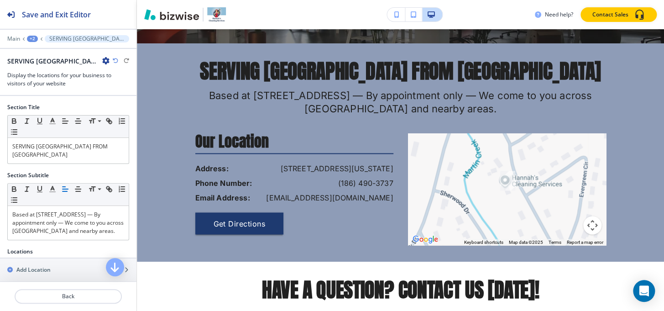
scroll to position [2021, 0]
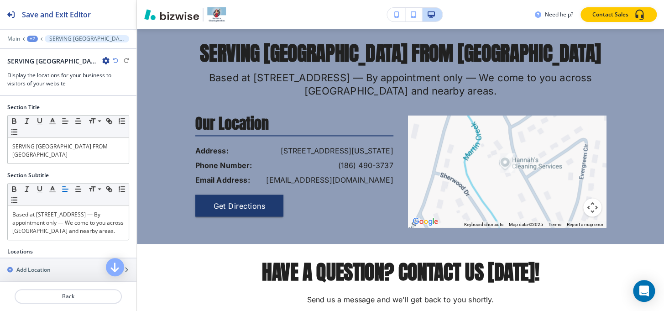
click at [108, 60] on icon "button" at bounding box center [105, 60] width 7 height 7
click at [115, 89] on p "Duplicate Section" at bounding box center [131, 92] width 47 height 8
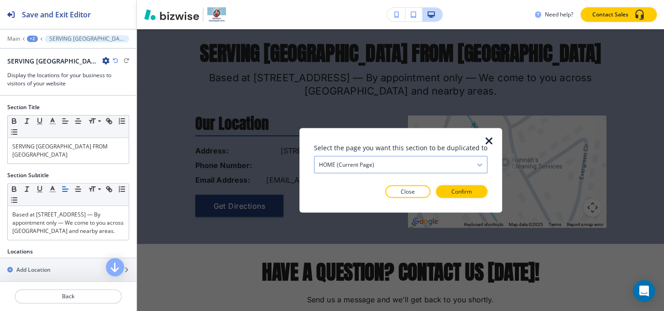
drag, startPoint x: 420, startPoint y: 164, endPoint x: 411, endPoint y: 168, distance: 9.0
click at [420, 164] on div "HOME (current page)" at bounding box center [401, 164] width 173 height 16
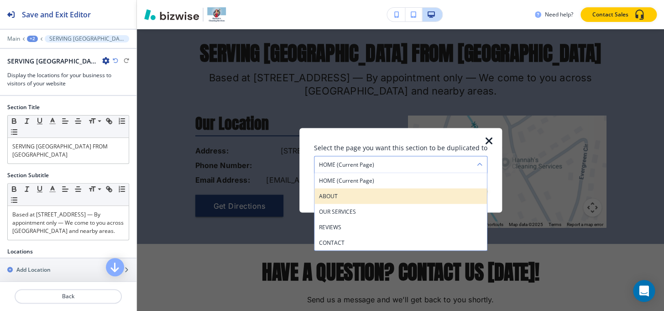
click at [356, 189] on div "ABOUT" at bounding box center [401, 196] width 173 height 16
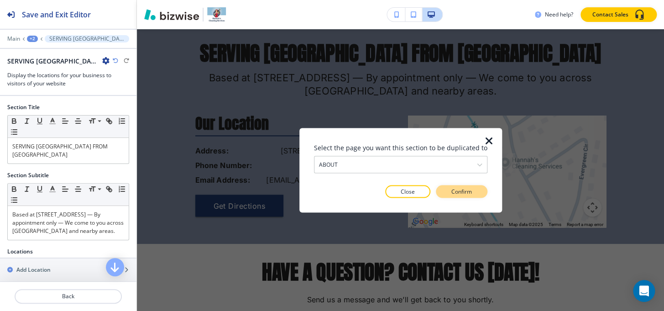
click at [443, 193] on button "Confirm" at bounding box center [462, 191] width 52 height 13
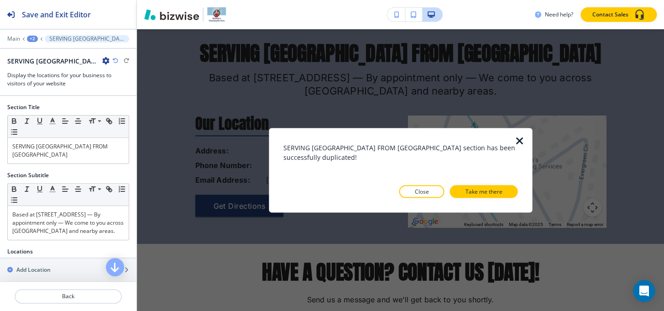
click at [443, 193] on button "Close" at bounding box center [421, 191] width 45 height 13
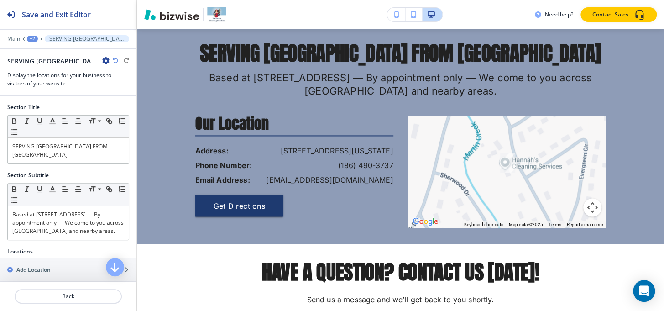
click at [105, 63] on icon "button" at bounding box center [105, 60] width 7 height 7
click at [128, 91] on p "Duplicate Section" at bounding box center [131, 92] width 47 height 8
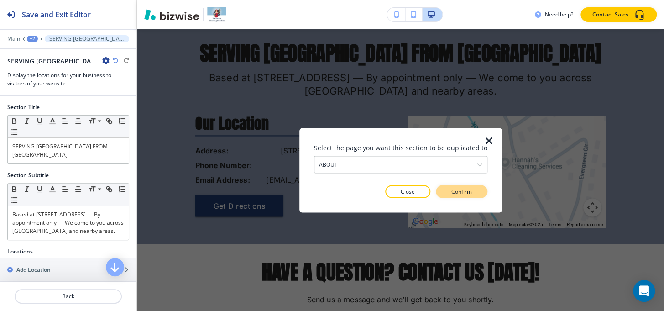
click at [447, 193] on button "Confirm" at bounding box center [462, 191] width 52 height 13
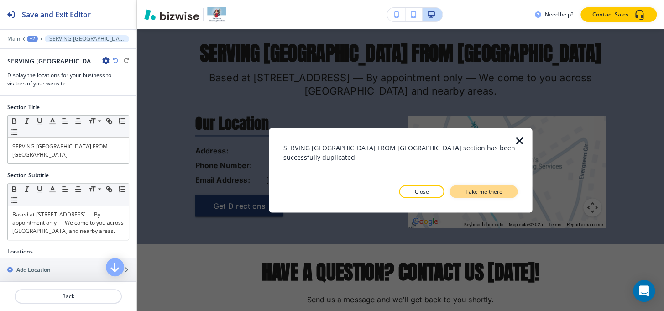
click at [477, 194] on p "Take me there" at bounding box center [483, 191] width 37 height 8
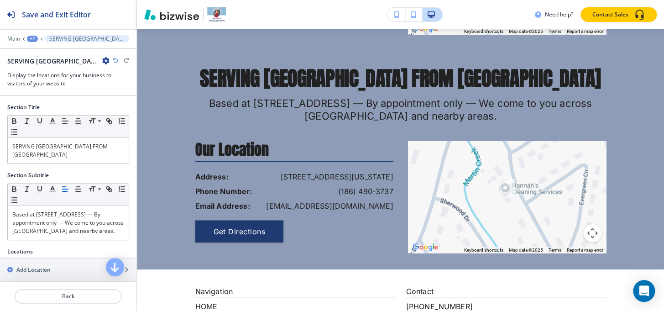
scroll to position [628, 0]
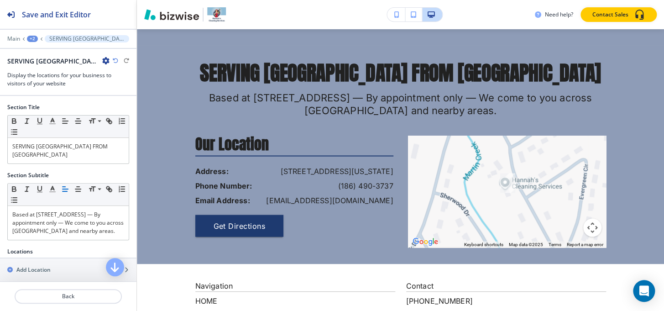
click at [33, 39] on div "+2" at bounding box center [32, 39] width 11 height 6
click at [40, 50] on p "Pages" at bounding box center [56, 54] width 47 height 8
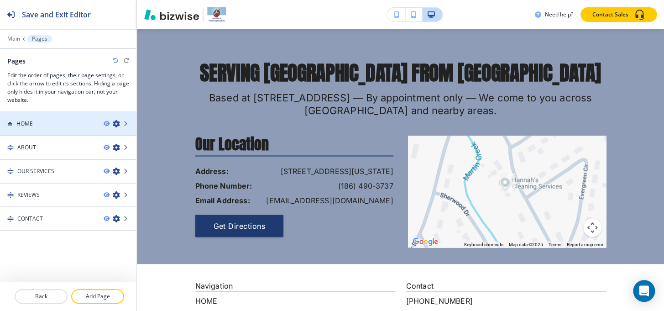
click at [32, 116] on div at bounding box center [68, 115] width 137 height 7
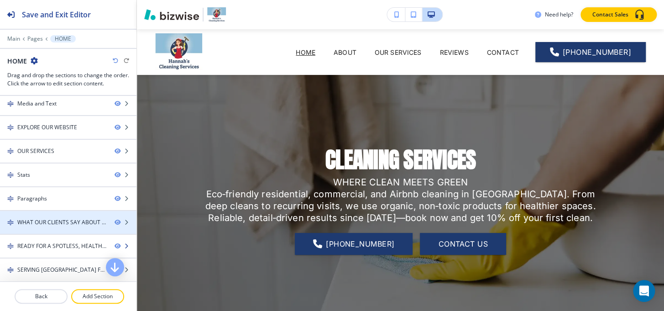
scroll to position [50, 0]
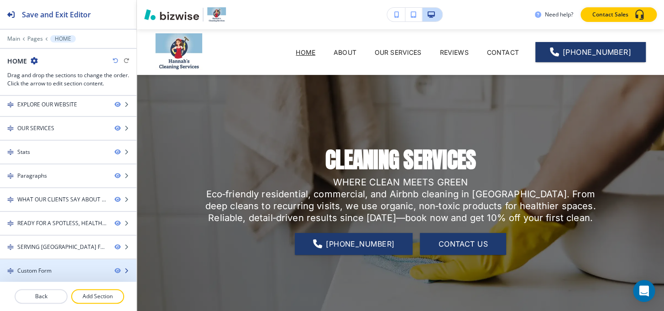
click at [42, 267] on div "Custom Form" at bounding box center [34, 271] width 34 height 8
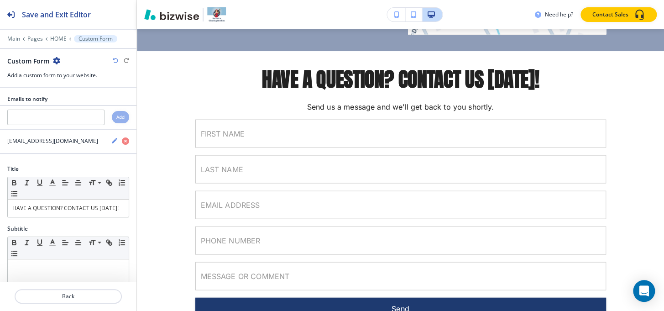
click at [55, 60] on icon "button" at bounding box center [56, 60] width 7 height 7
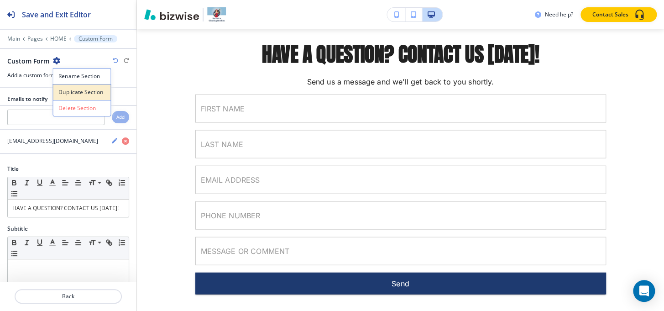
scroll to position [2239, 0]
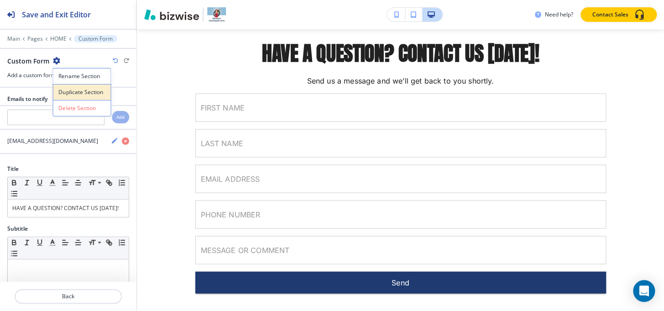
click at [67, 91] on p "Duplicate Section" at bounding box center [81, 92] width 47 height 8
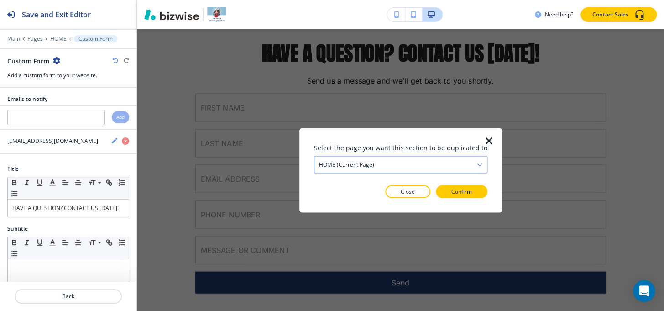
click at [367, 162] on h4 "HOME (current page)" at bounding box center [346, 164] width 55 height 8
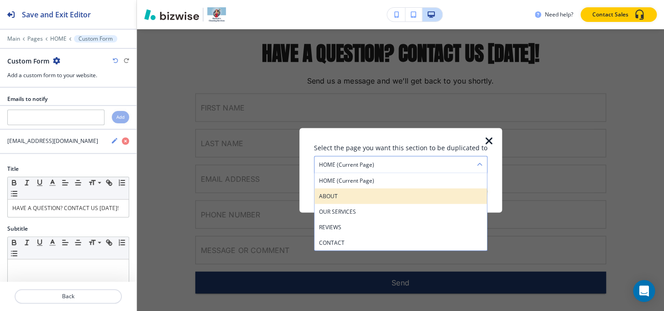
click at [353, 197] on h4 "ABOUT" at bounding box center [400, 196] width 163 height 8
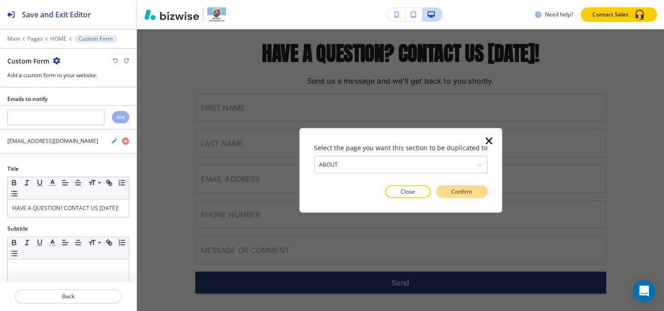
click at [467, 194] on p "Confirm" at bounding box center [462, 191] width 21 height 8
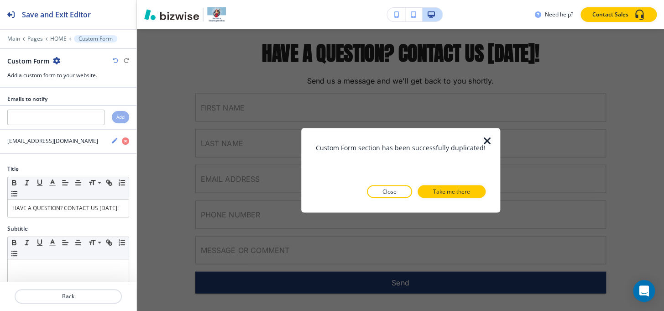
click at [467, 194] on p "Take me there" at bounding box center [451, 191] width 37 height 8
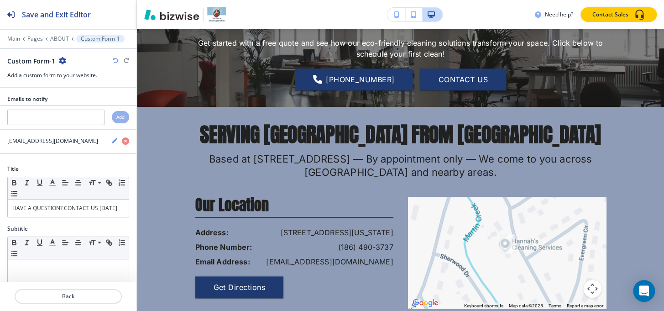
scroll to position [556, 0]
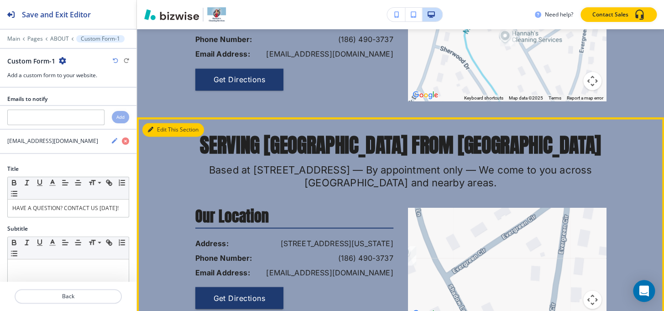
click at [154, 123] on button "Edit This Section" at bounding box center [173, 130] width 62 height 14
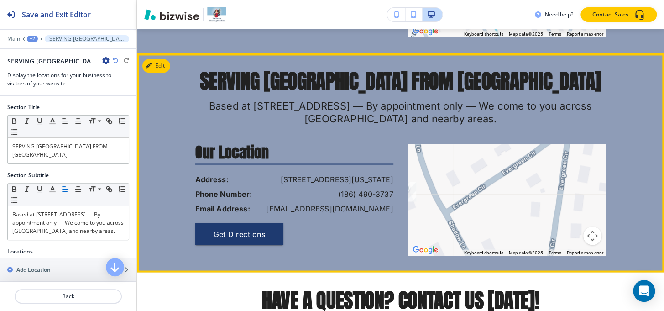
scroll to position [628, 0]
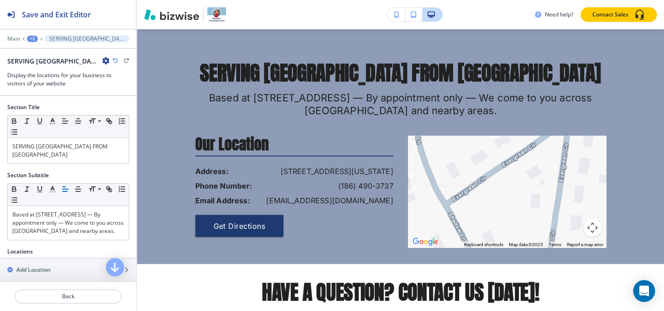
click at [105, 59] on icon "button" at bounding box center [105, 60] width 7 height 7
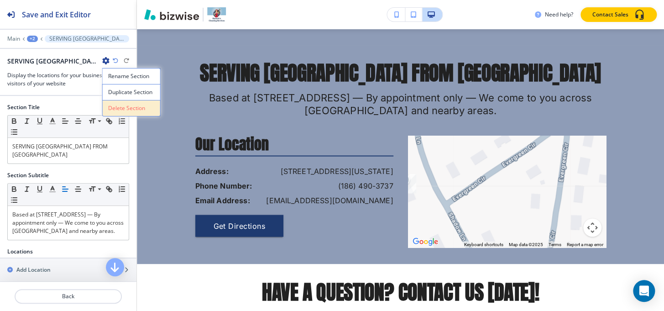
click at [131, 108] on p "Delete Section" at bounding box center [131, 108] width 47 height 8
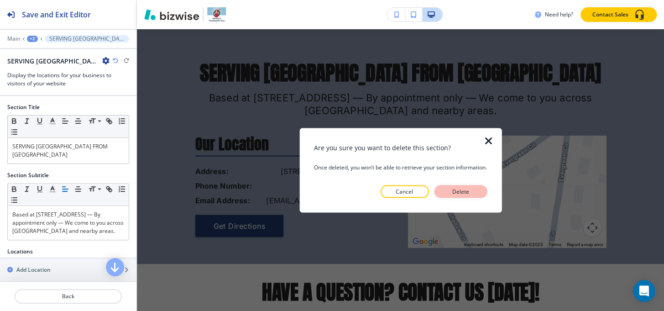
click at [478, 189] on button "Delete" at bounding box center [460, 191] width 53 height 13
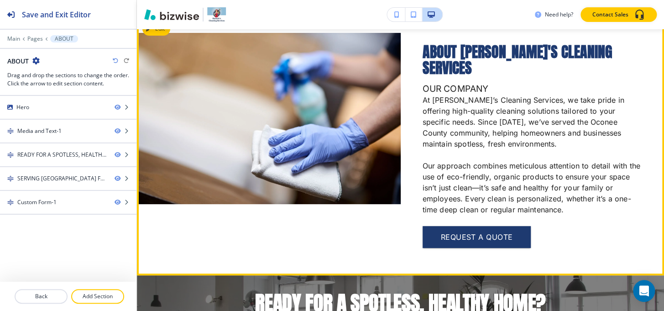
scroll to position [0, 0]
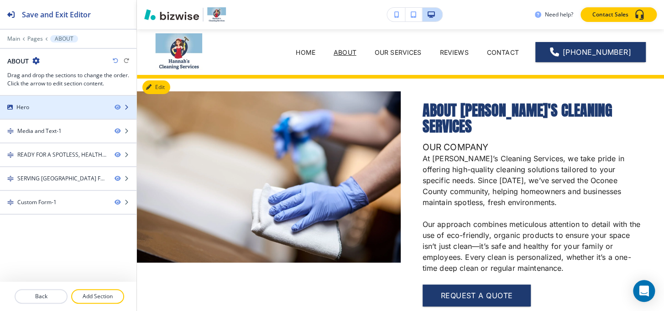
click at [9, 103] on div "Hero" at bounding box center [53, 107] width 107 height 8
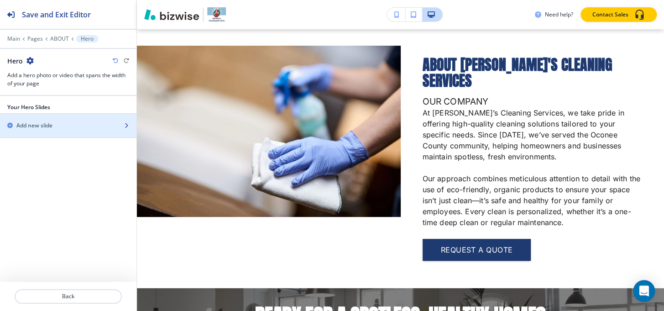
click at [26, 130] on div "button" at bounding box center [68, 133] width 137 height 7
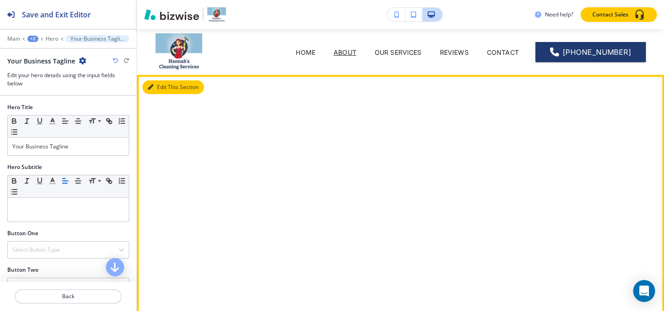
click at [161, 86] on button "Edit This Section" at bounding box center [173, 87] width 62 height 14
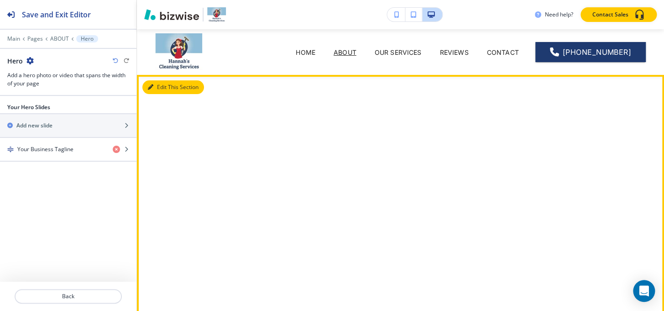
scroll to position [46, 0]
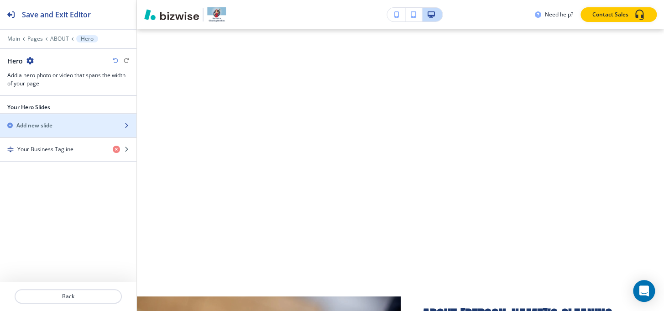
click at [46, 130] on div "button" at bounding box center [68, 133] width 137 height 7
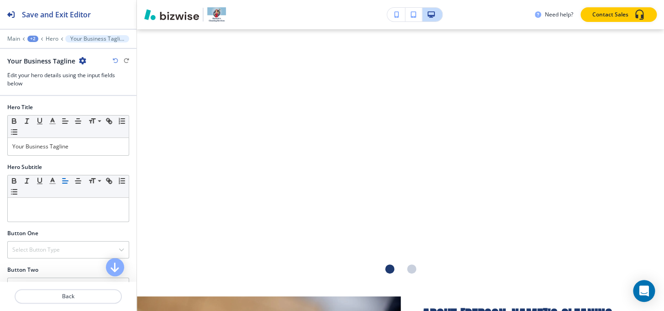
scroll to position [62, 0]
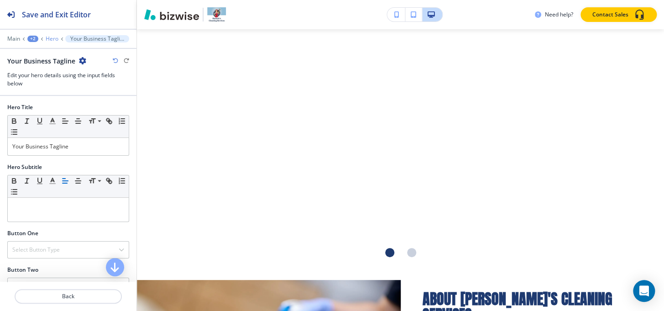
click at [53, 38] on p "Hero" at bounding box center [52, 39] width 13 height 6
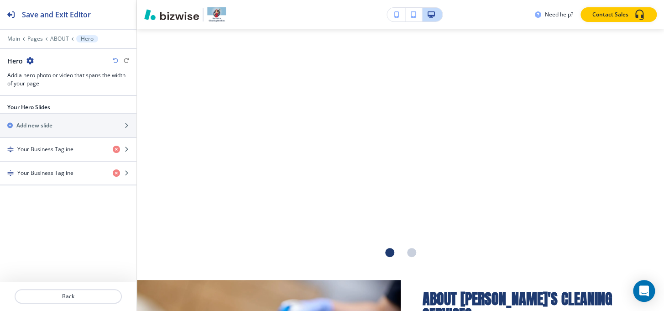
scroll to position [46, 0]
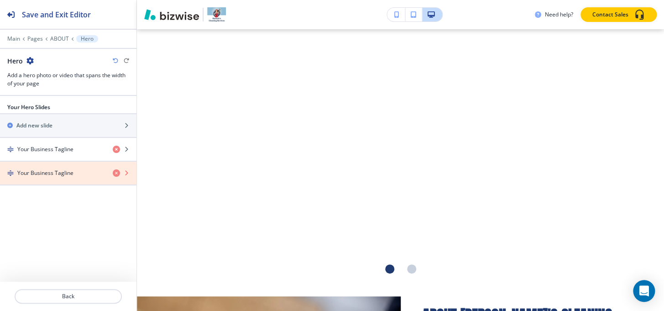
click at [117, 174] on icon "button" at bounding box center [116, 172] width 7 height 7
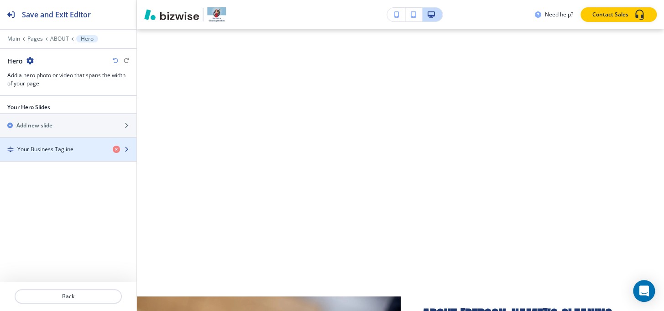
click at [64, 151] on h4 "Your Business Tagline" at bounding box center [45, 149] width 56 height 8
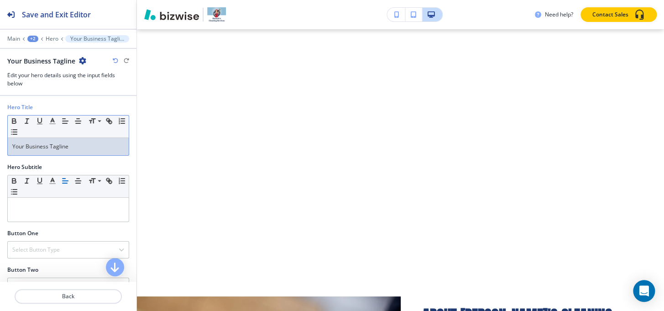
click at [71, 148] on p "Your Business Tagline" at bounding box center [68, 146] width 112 height 8
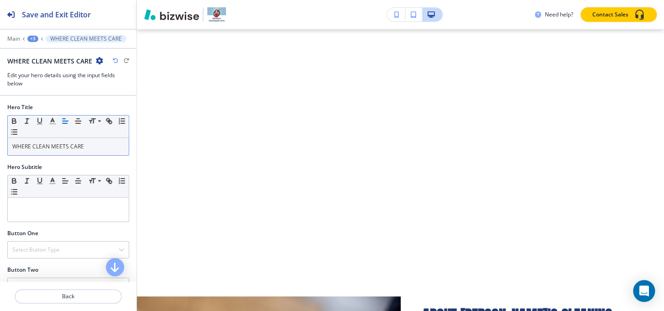
click at [37, 39] on div "+3" at bounding box center [32, 39] width 11 height 6
click at [39, 51] on p "Pages" at bounding box center [56, 54] width 47 height 8
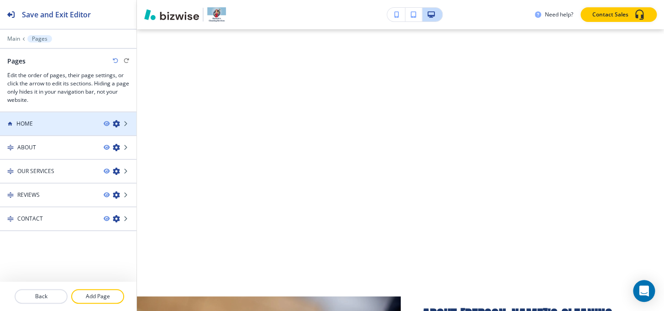
click at [48, 120] on div "HOME" at bounding box center [48, 124] width 96 height 8
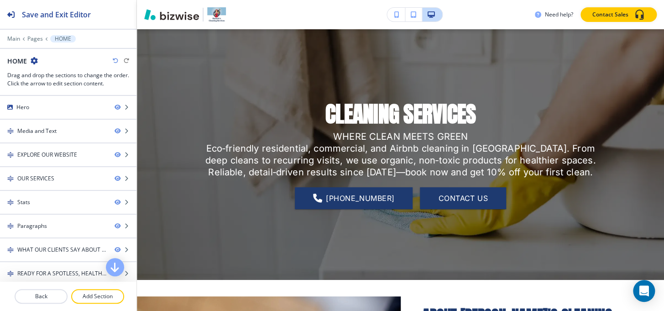
scroll to position [0, 0]
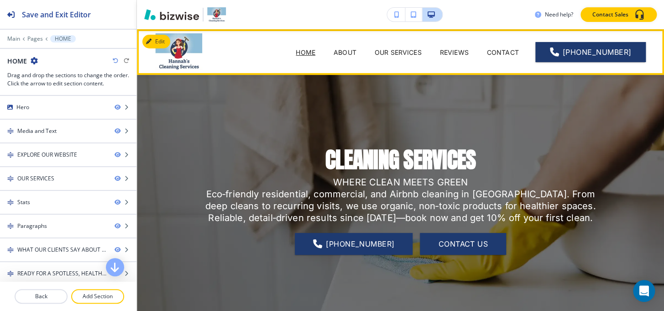
click at [332, 53] on div "ABOUT" at bounding box center [345, 52] width 41 height 10
click at [337, 51] on p "ABOUT" at bounding box center [345, 52] width 23 height 10
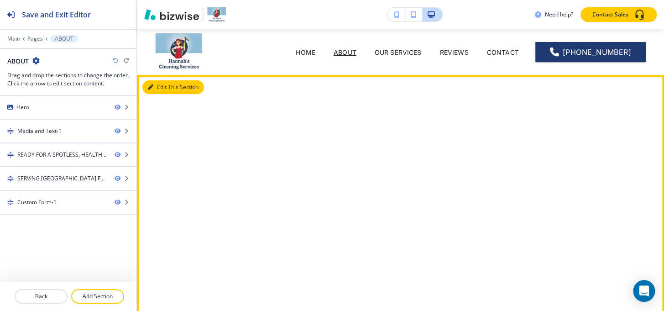
click at [163, 88] on button "Edit This Section" at bounding box center [173, 87] width 62 height 14
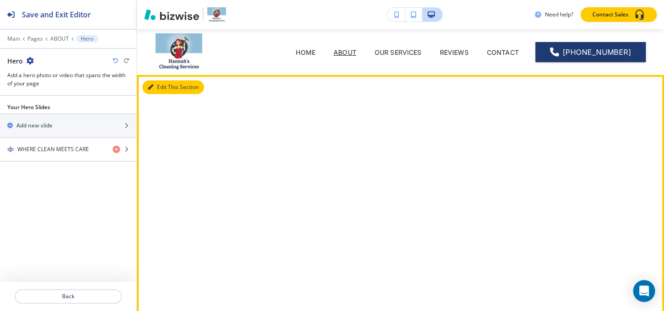
scroll to position [46, 0]
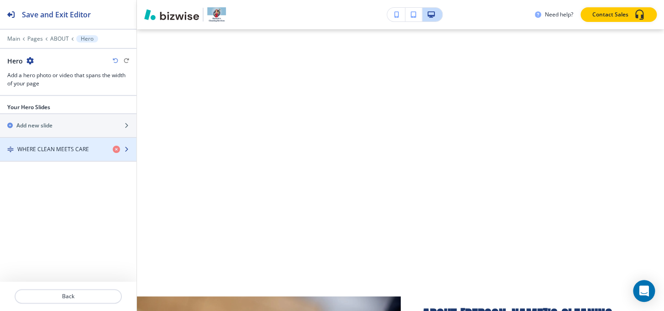
click at [73, 154] on div "button" at bounding box center [68, 156] width 137 height 7
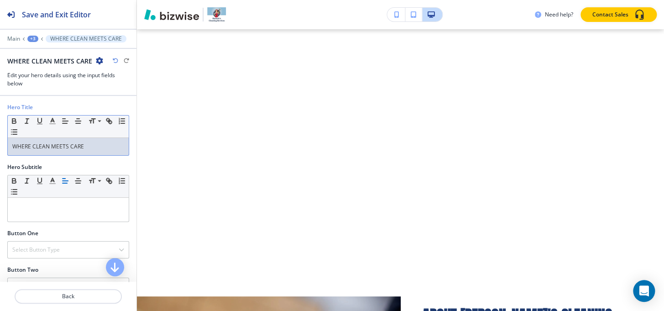
click at [62, 148] on p "WHERE CLEAN MEETS CARE" at bounding box center [68, 146] width 112 height 8
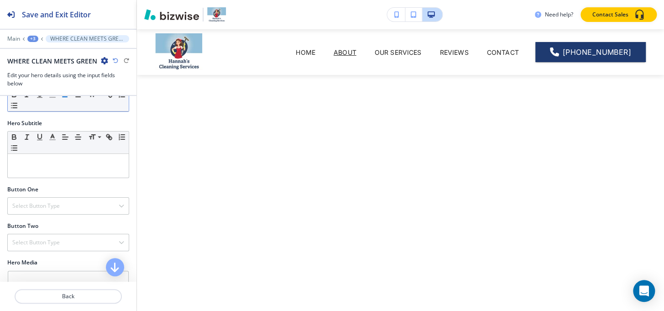
scroll to position [29, 0]
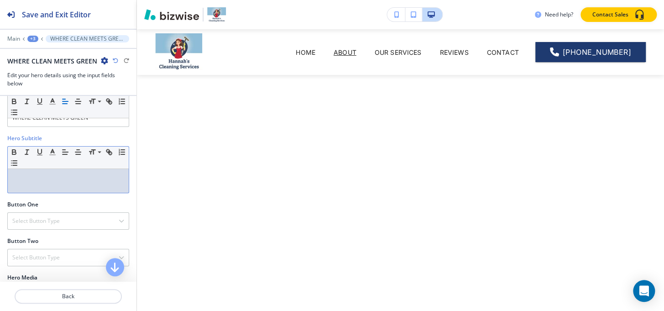
click at [68, 181] on div at bounding box center [68, 181] width 121 height 24
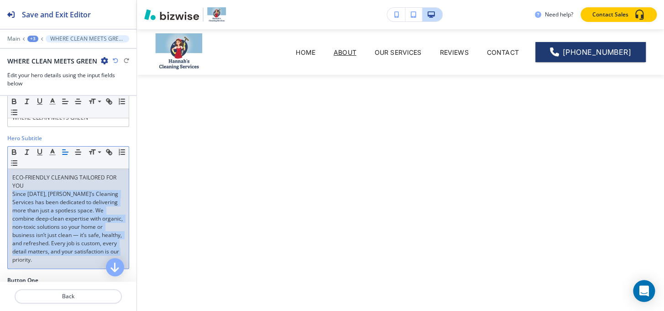
drag, startPoint x: 50, startPoint y: 265, endPoint x: 1, endPoint y: 192, distance: 87.3
click at [1, 192] on div "Hero Subtitle Small Normal Large Huge ECO-FRIENDLY CLEANING TAILORED FOR YOU Si…" at bounding box center [68, 205] width 137 height 142
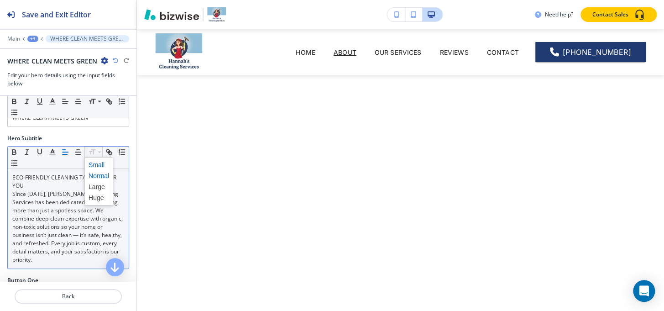
click at [95, 164] on span at bounding box center [99, 164] width 21 height 11
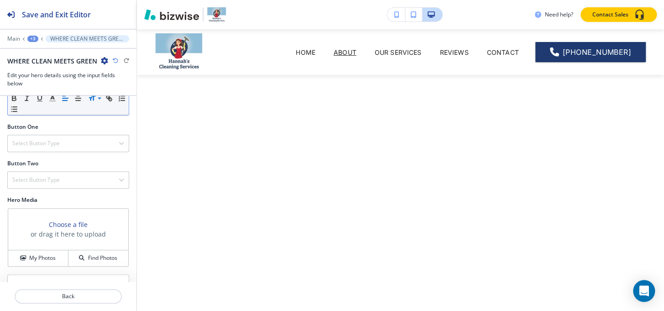
scroll to position [213, 0]
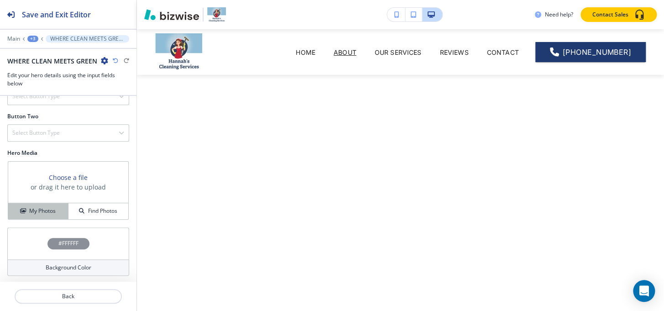
click at [38, 211] on h4 "My Photos" at bounding box center [42, 211] width 26 height 8
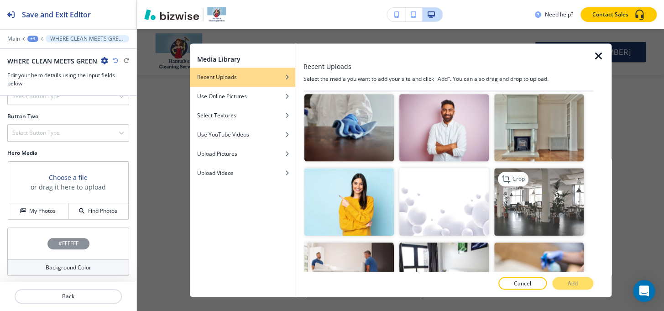
scroll to position [415, 0]
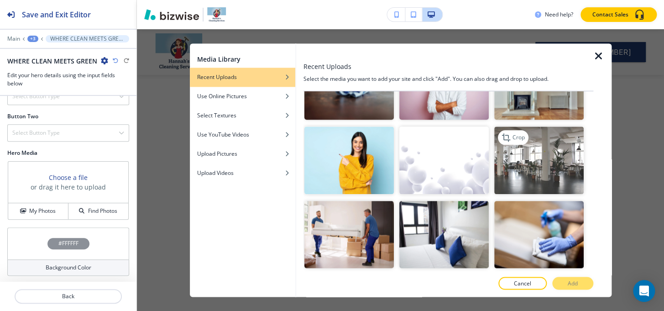
click at [536, 183] on img "button" at bounding box center [540, 160] width 90 height 67
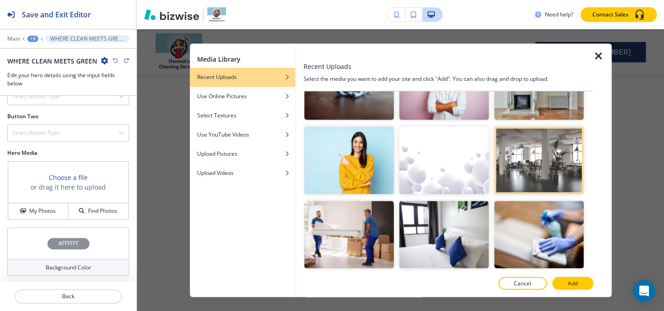
click at [581, 284] on button "Add" at bounding box center [573, 283] width 41 height 13
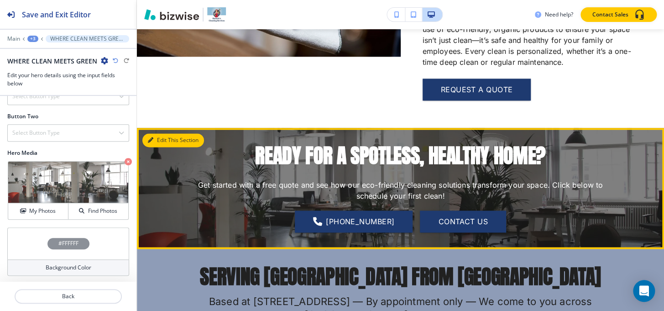
click at [156, 133] on button "Edit This Section" at bounding box center [173, 140] width 62 height 14
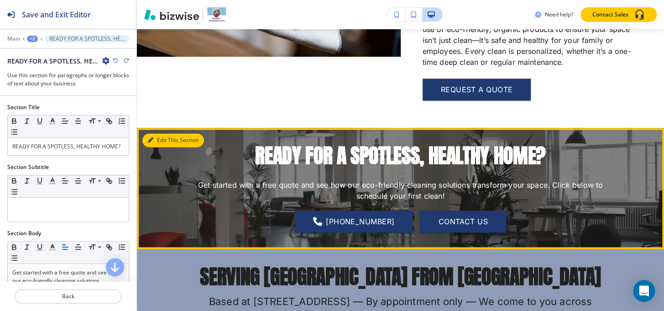
scroll to position [539, 0]
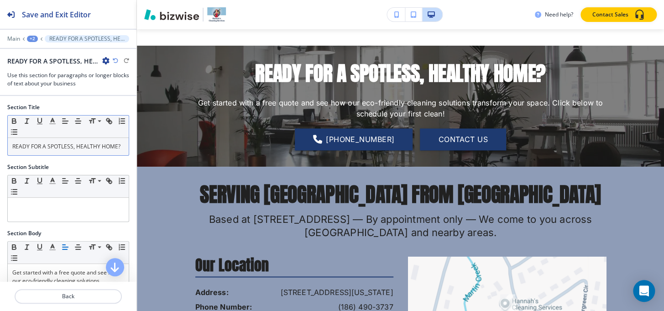
click at [65, 151] on p "READY FOR A SPOTLESS, HEALTHY HOME?" at bounding box center [68, 146] width 112 height 8
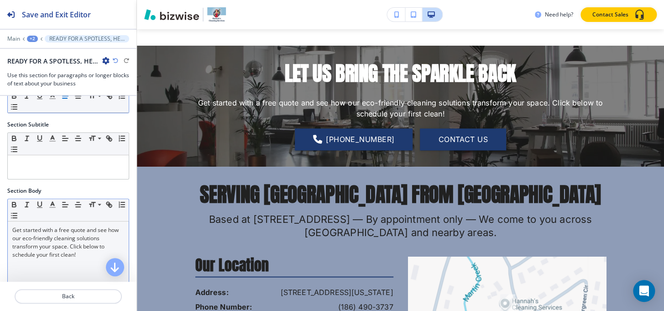
scroll to position [83, 0]
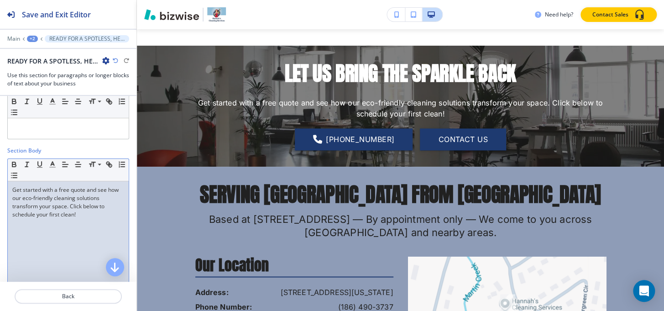
click at [42, 206] on p "Get started with a free quote and see how our eco-friendly cleaning solutions t…" at bounding box center [68, 202] width 112 height 33
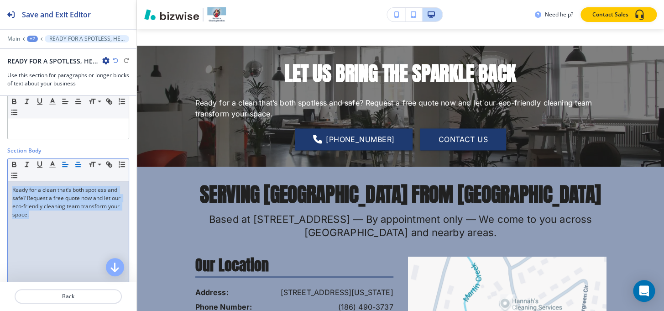
click at [81, 162] on icon "button" at bounding box center [78, 164] width 8 height 8
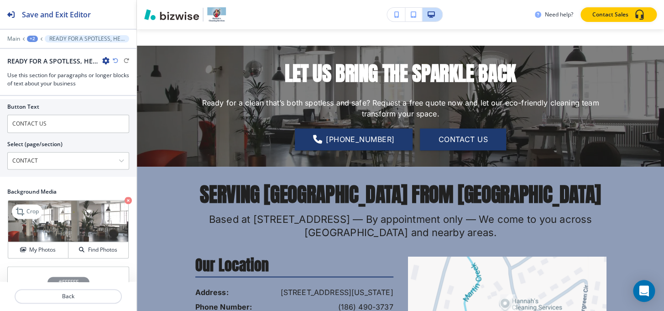
scroll to position [526, 0]
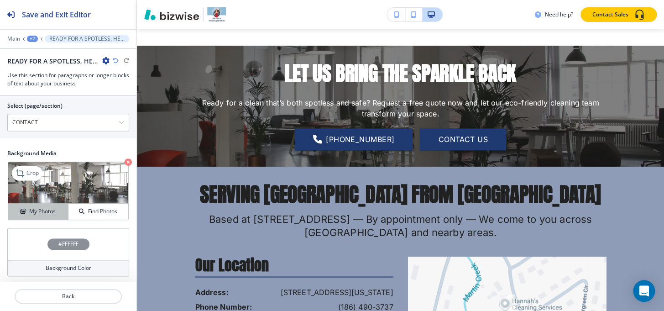
click at [32, 213] on h4 "My Photos" at bounding box center [42, 211] width 26 height 8
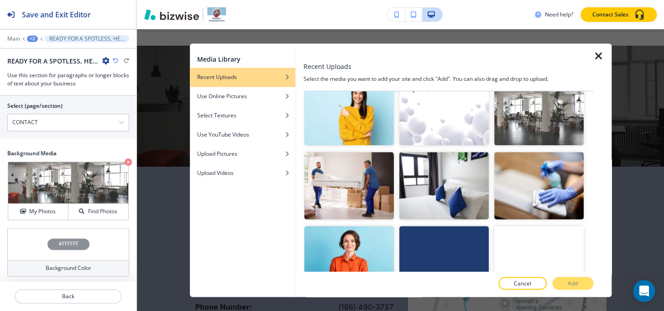
scroll to position [539, 0]
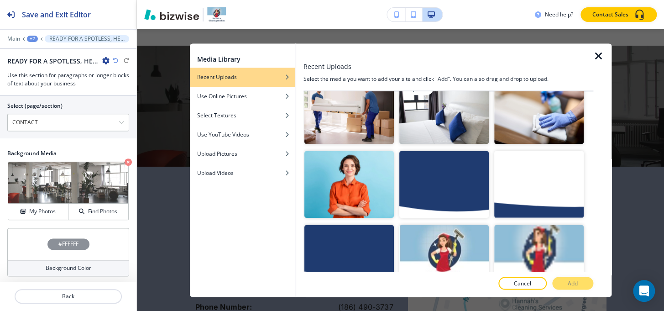
click at [436, 112] on img "button" at bounding box center [445, 110] width 90 height 67
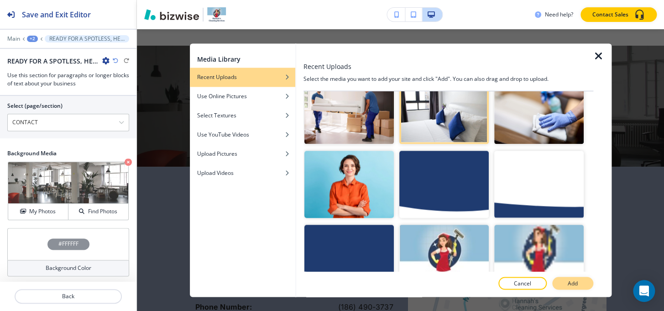
click at [571, 284] on p "Add" at bounding box center [573, 283] width 10 height 8
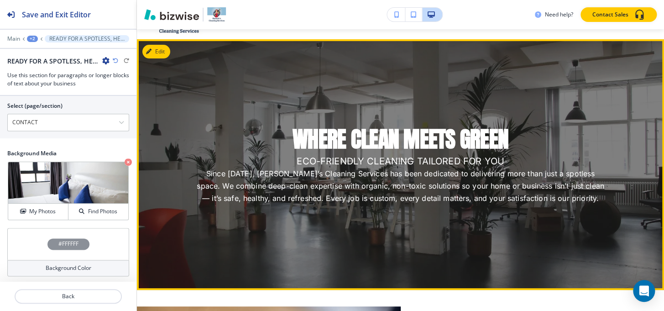
scroll to position [0, 0]
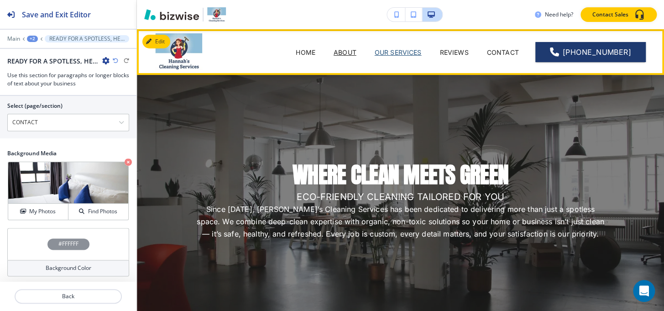
click at [401, 48] on p "OUR SERVICES" at bounding box center [398, 52] width 47 height 10
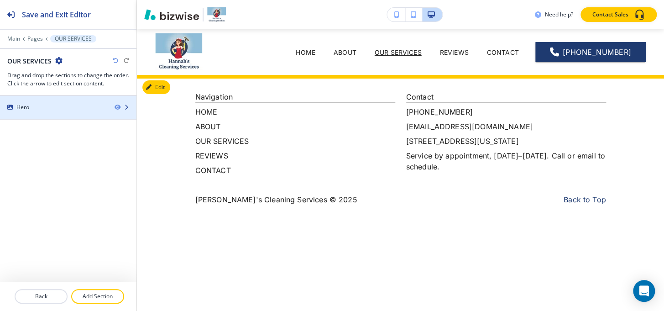
click at [44, 111] on div at bounding box center [68, 114] width 137 height 7
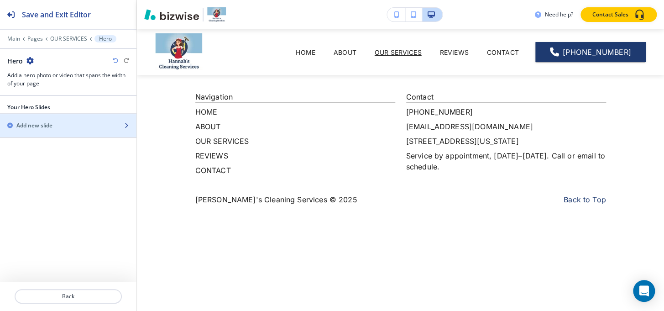
click at [51, 128] on h2 "Add new slide" at bounding box center [34, 125] width 36 height 8
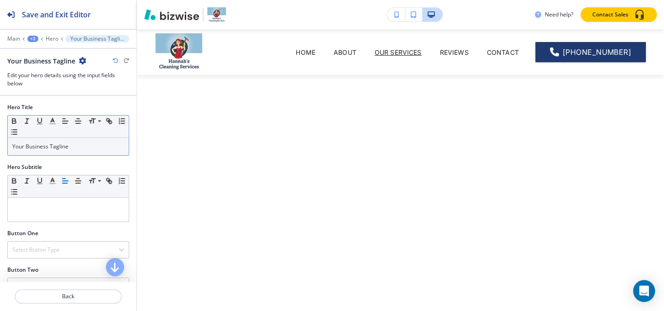
click at [63, 144] on p "Your Business Tagline" at bounding box center [68, 146] width 112 height 8
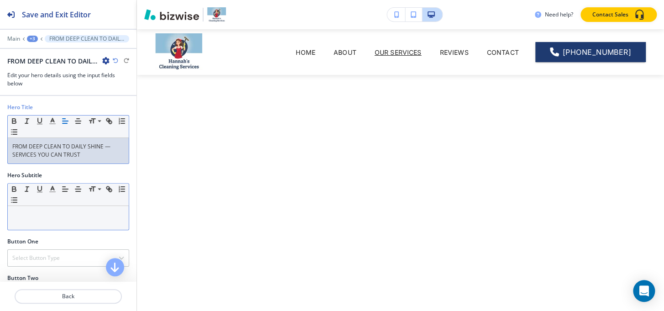
click at [65, 207] on div at bounding box center [68, 218] width 121 height 24
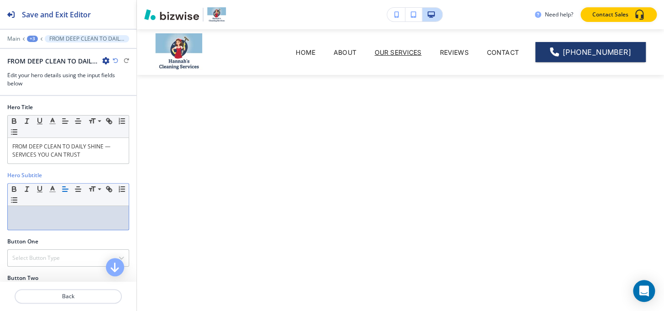
paste div
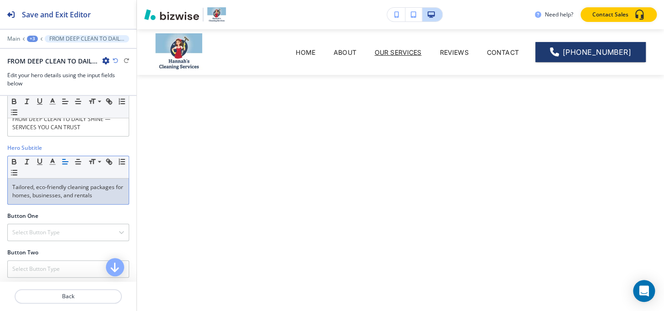
scroll to position [41, 0]
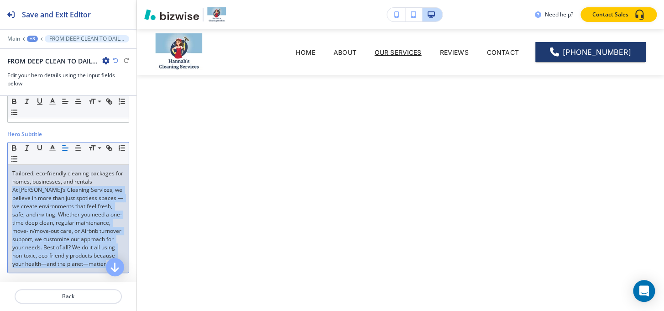
drag, startPoint x: 13, startPoint y: 186, endPoint x: 69, endPoint y: 272, distance: 102.5
click at [69, 268] on p "At Hannah’s Cleaning Services, we believe in more than just spotless spaces — w…" at bounding box center [68, 227] width 112 height 82
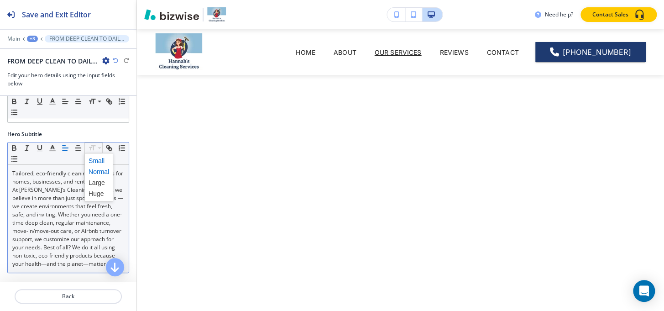
click at [98, 159] on span at bounding box center [99, 160] width 21 height 11
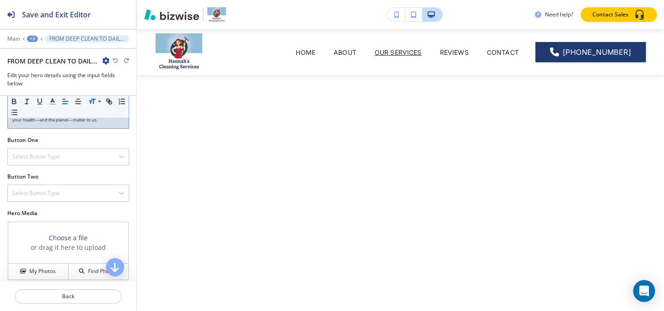
scroll to position [237, 0]
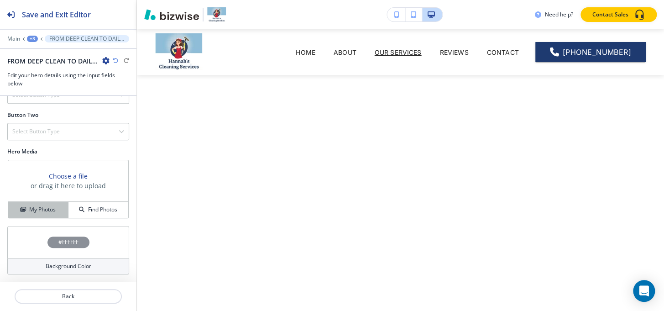
click at [41, 212] on h4 "My Photos" at bounding box center [42, 210] width 26 height 8
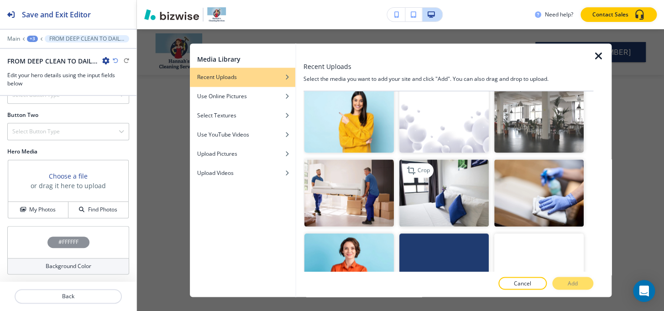
scroll to position [498, 0]
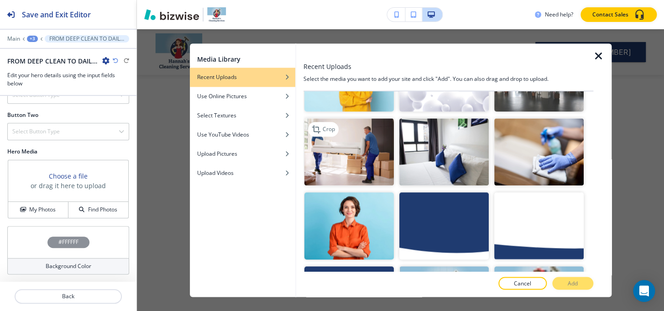
click at [355, 138] on img "button" at bounding box center [350, 151] width 90 height 67
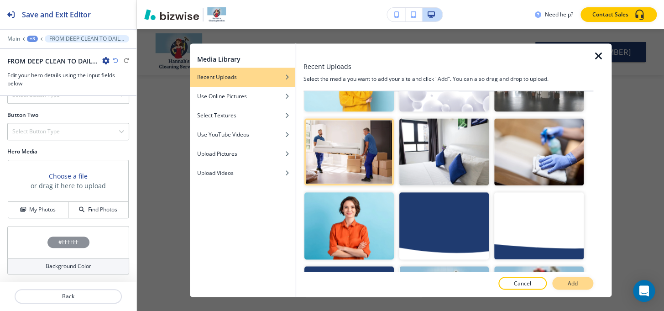
click at [562, 283] on button "Add" at bounding box center [573, 283] width 41 height 13
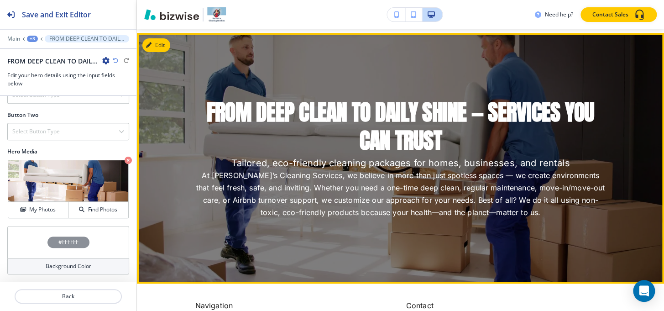
scroll to position [83, 0]
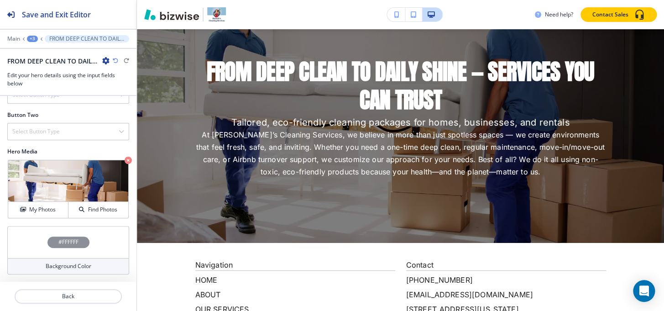
click at [28, 41] on div "+3" at bounding box center [32, 39] width 11 height 6
click at [33, 47] on button "Pages" at bounding box center [56, 54] width 58 height 16
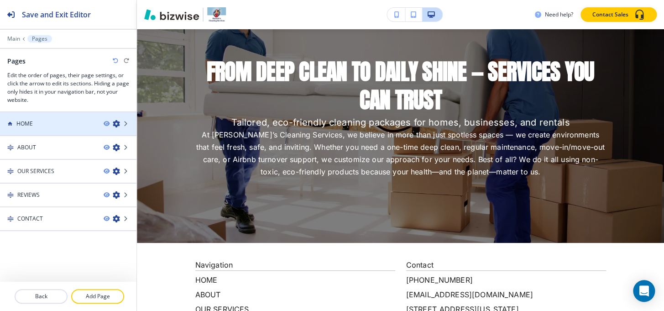
click at [40, 118] on div at bounding box center [68, 115] width 137 height 7
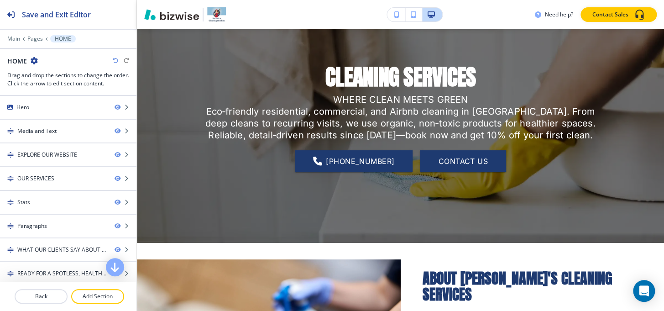
scroll to position [0, 0]
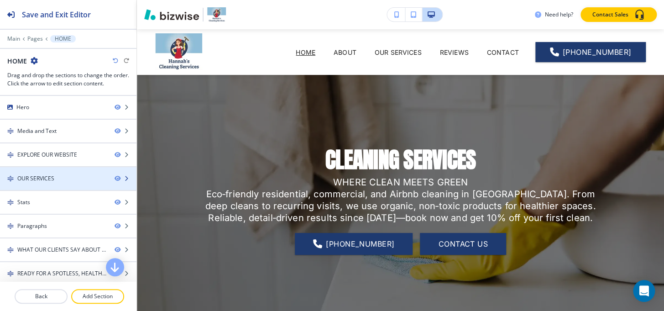
click at [61, 178] on div "OUR SERVICES" at bounding box center [53, 178] width 107 height 8
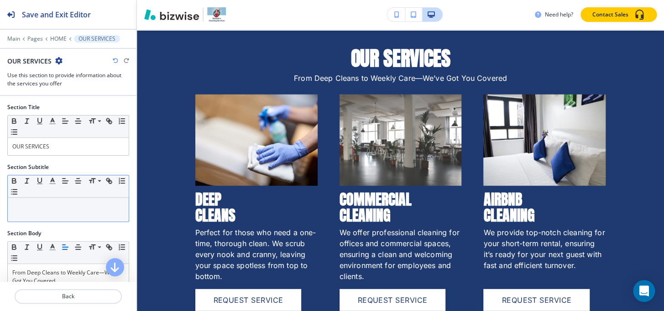
scroll to position [948, 0]
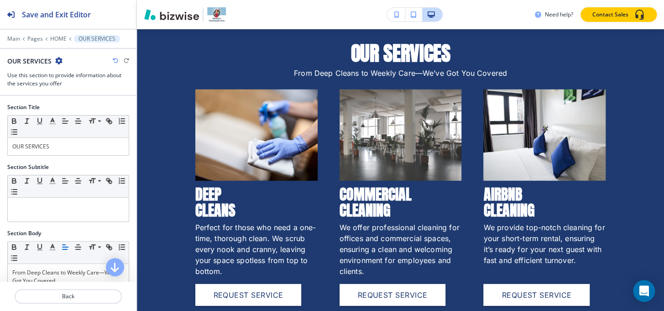
click at [57, 62] on icon "button" at bounding box center [58, 60] width 7 height 7
click at [74, 90] on p "Duplicate Section" at bounding box center [84, 92] width 47 height 8
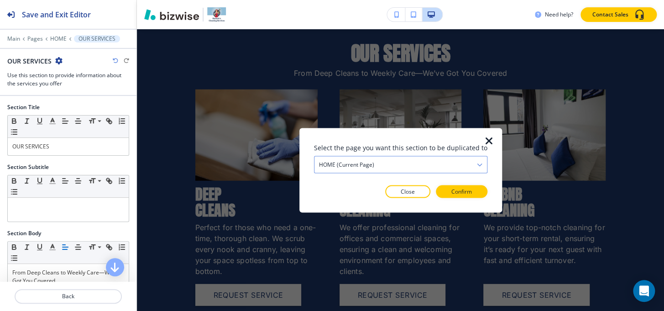
click at [428, 158] on div "HOME (current page)" at bounding box center [401, 164] width 173 height 16
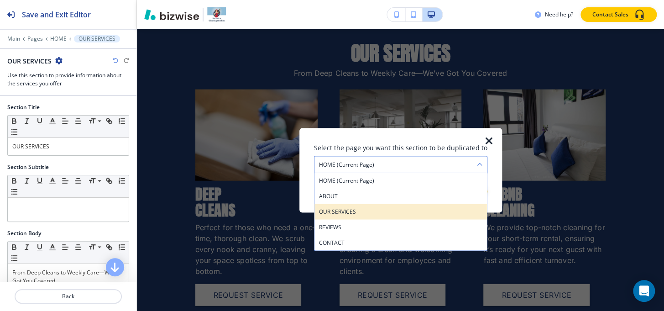
click at [347, 207] on h4 "OUR SERVICES" at bounding box center [400, 211] width 163 height 8
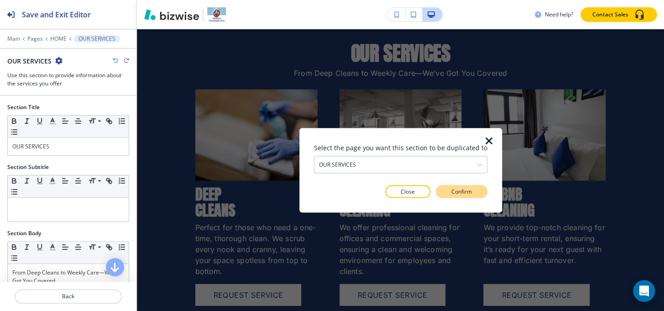
click at [474, 193] on button "Confirm" at bounding box center [462, 191] width 52 height 13
click at [474, 193] on button "Take me there" at bounding box center [453, 191] width 68 height 13
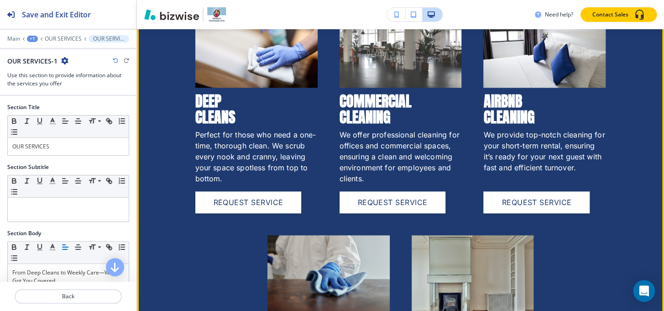
scroll to position [379, 0]
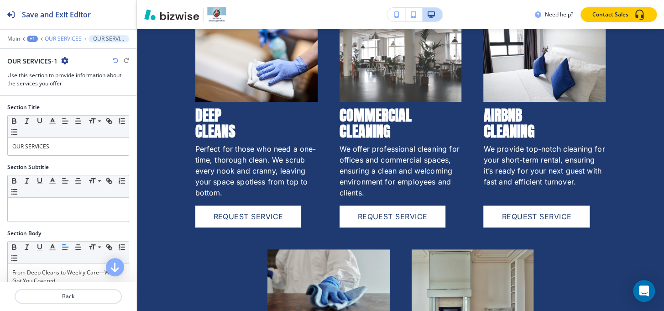
click at [56, 39] on p "OUR SERVICES" at bounding box center [63, 39] width 37 height 6
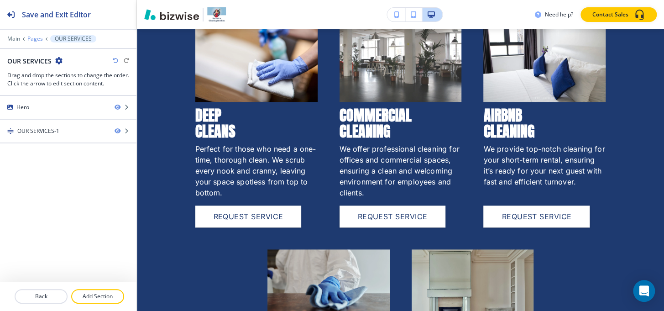
click at [33, 38] on p "Pages" at bounding box center [35, 39] width 16 height 6
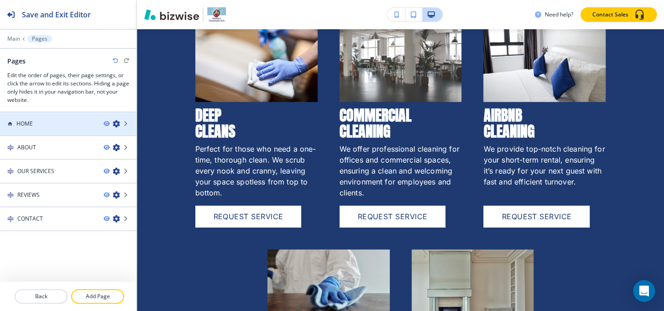
click at [62, 123] on div "HOME" at bounding box center [48, 124] width 96 height 8
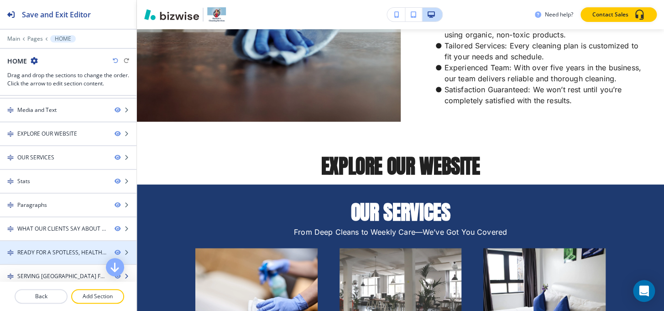
scroll to position [50, 0]
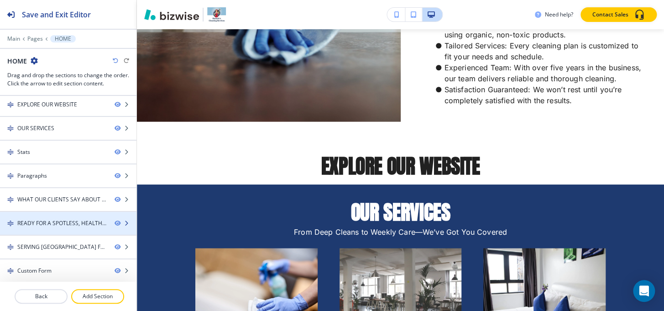
click at [39, 227] on div at bounding box center [68, 230] width 137 height 7
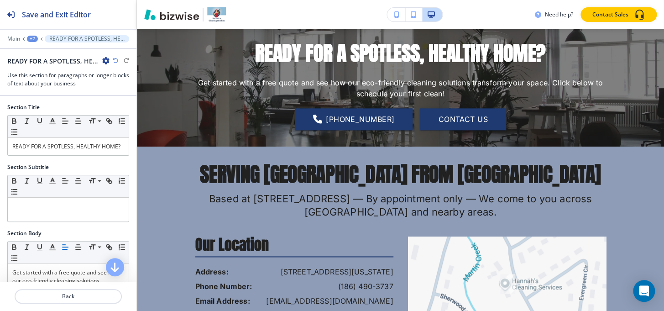
scroll to position [1900, 0]
click at [105, 58] on icon "button" at bounding box center [105, 60] width 7 height 7
click at [116, 95] on p "Duplicate Section" at bounding box center [131, 92] width 47 height 8
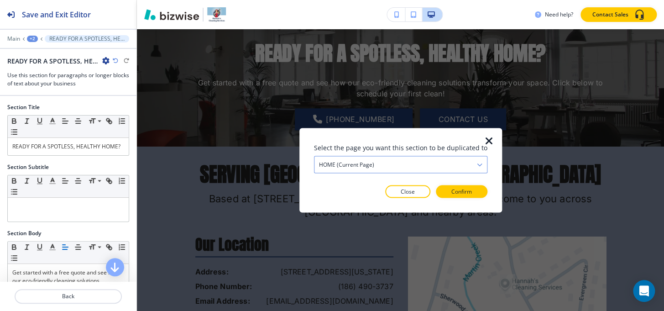
click at [374, 164] on h4 "HOME (current page)" at bounding box center [346, 164] width 55 height 8
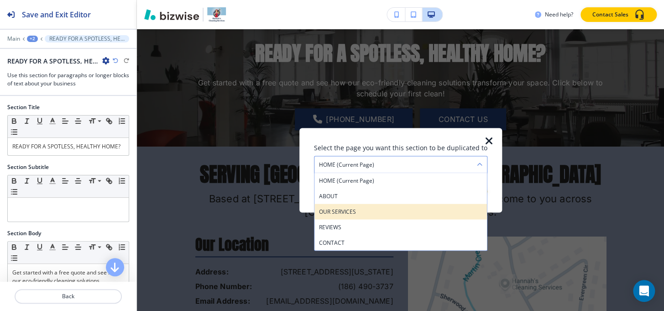
click at [350, 211] on h4 "OUR SERVICES" at bounding box center [400, 211] width 163 height 8
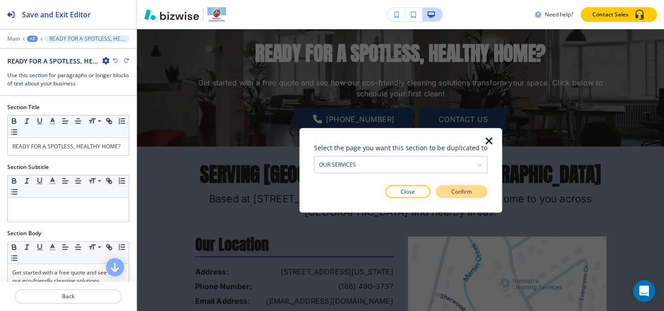
click at [457, 196] on button "Confirm" at bounding box center [462, 191] width 52 height 13
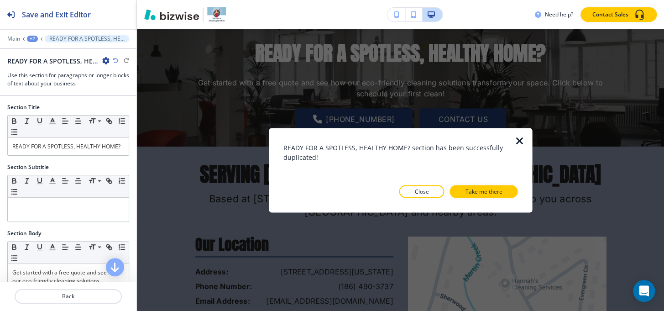
click at [457, 196] on button "Take me there" at bounding box center [484, 191] width 68 height 13
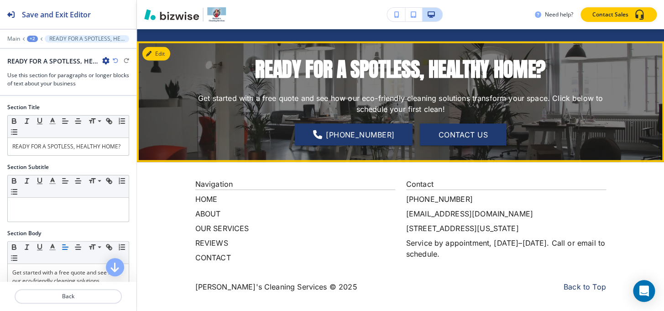
scroll to position [850, 0]
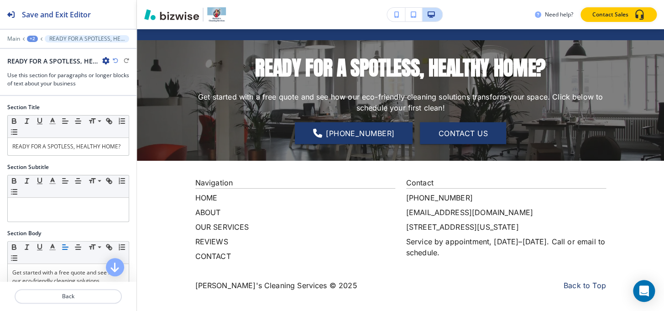
click at [37, 40] on div "+2" at bounding box center [32, 39] width 11 height 6
click at [37, 53] on p "Pages" at bounding box center [56, 54] width 47 height 8
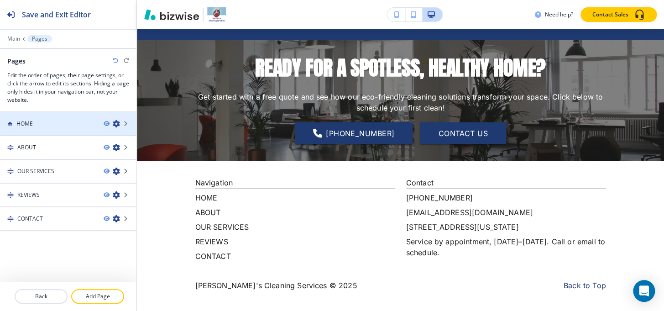
click at [36, 122] on div "HOME" at bounding box center [48, 124] width 96 height 8
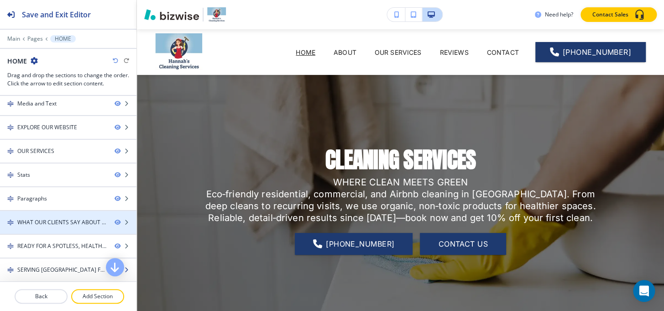
scroll to position [50, 0]
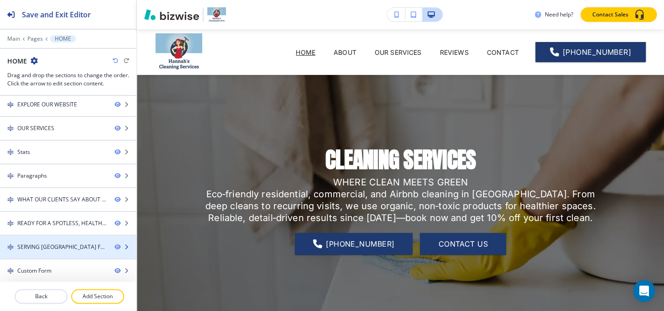
click at [41, 246] on div "SERVING OCONEE COUNTY FROM SENECA" at bounding box center [62, 247] width 90 height 8
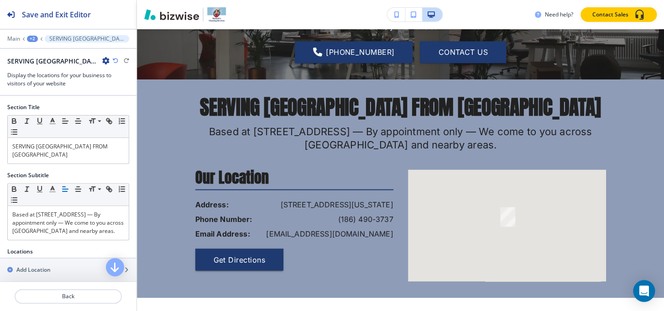
click at [107, 60] on icon "button" at bounding box center [105, 60] width 7 height 7
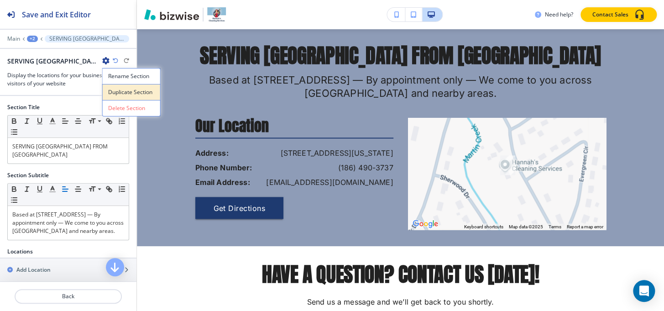
scroll to position [2021, 0]
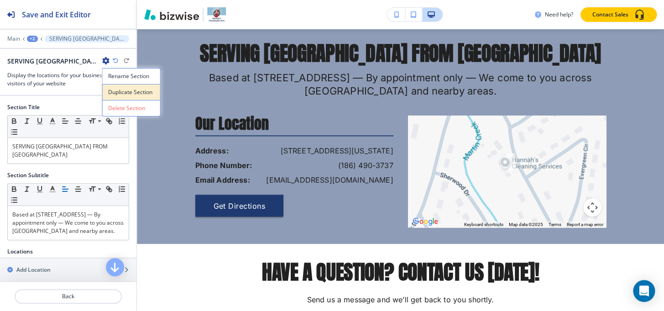
click at [117, 84] on button "Duplicate Section" at bounding box center [131, 92] width 58 height 16
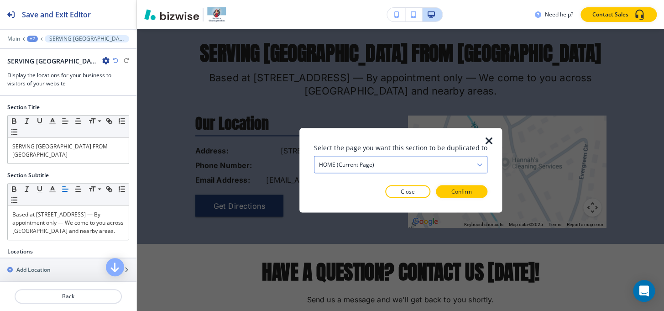
drag, startPoint x: 417, startPoint y: 167, endPoint x: 406, endPoint y: 170, distance: 12.0
click at [417, 167] on div "HOME (current page)" at bounding box center [401, 164] width 173 height 16
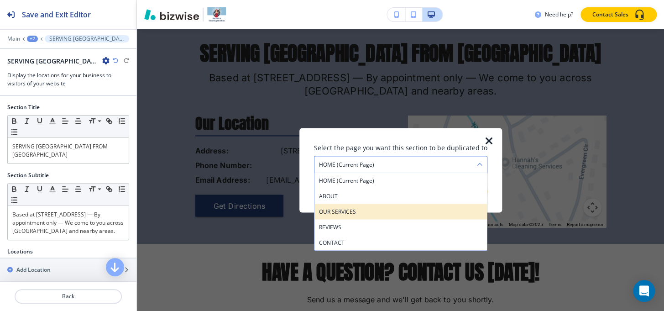
click at [388, 210] on h4 "OUR SERVICES" at bounding box center [400, 211] width 163 height 8
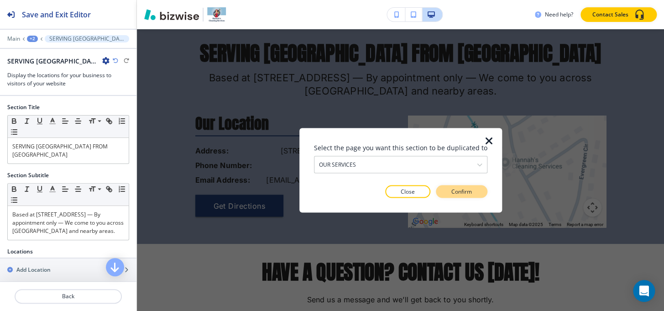
click at [469, 189] on button "Confirm" at bounding box center [462, 191] width 52 height 13
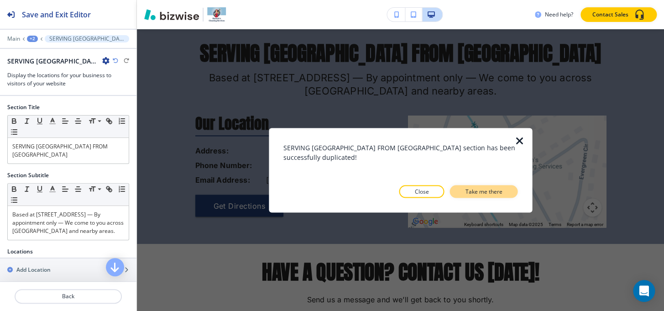
click at [468, 192] on p "Take me there" at bounding box center [483, 191] width 37 height 8
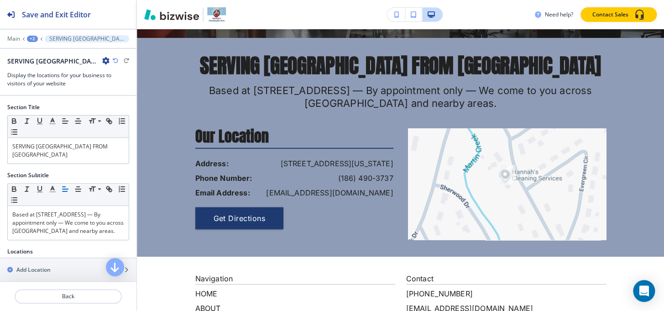
scroll to position [975, 0]
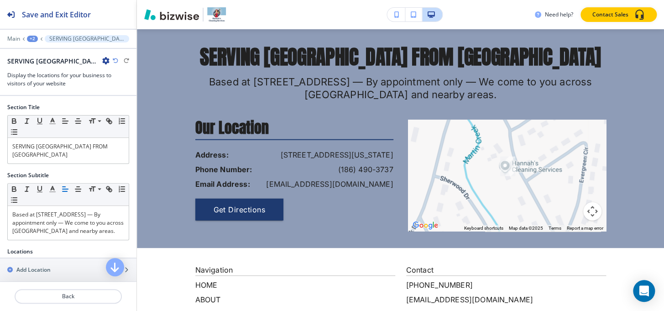
click at [38, 39] on div "Main +2 SERVING OCONEE COUNTY FROM SENECA-1" at bounding box center [68, 38] width 122 height 7
click at [36, 40] on div "+2" at bounding box center [32, 39] width 11 height 6
click at [42, 54] on p "Pages" at bounding box center [56, 54] width 47 height 8
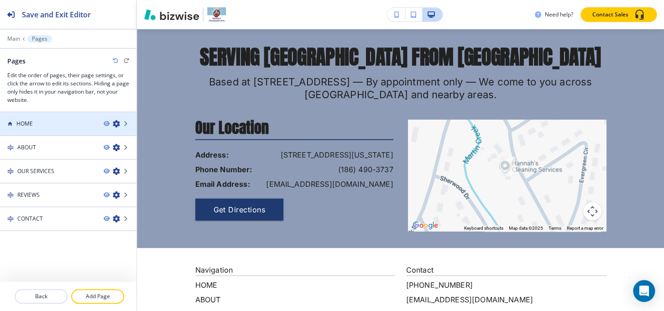
click at [38, 126] on div "HOME" at bounding box center [48, 124] width 96 height 8
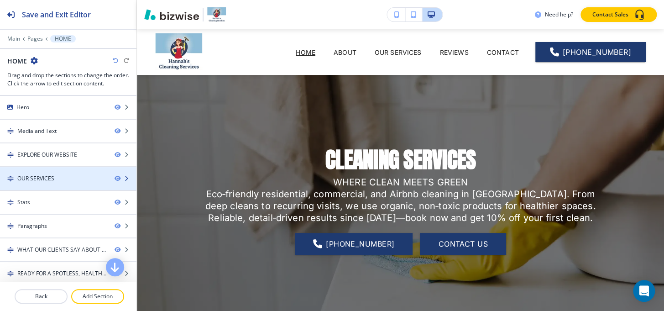
scroll to position [50, 0]
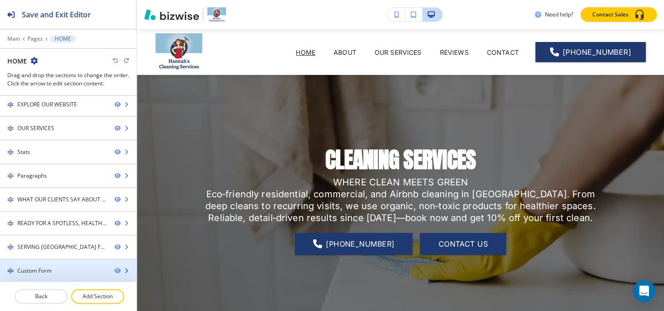
click at [37, 271] on div "Custom Form" at bounding box center [34, 271] width 34 height 8
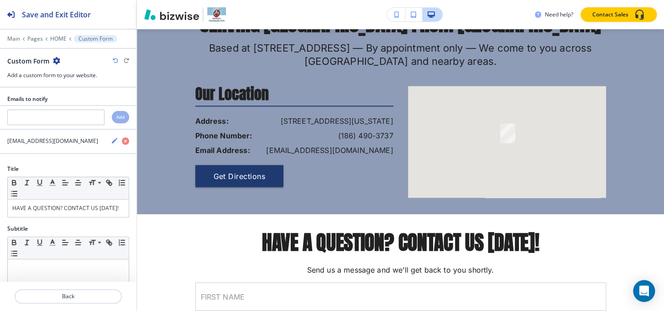
click at [54, 60] on icon "button" at bounding box center [56, 60] width 7 height 7
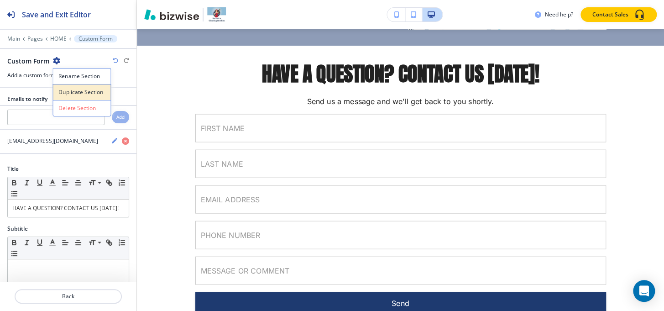
scroll to position [2239, 0]
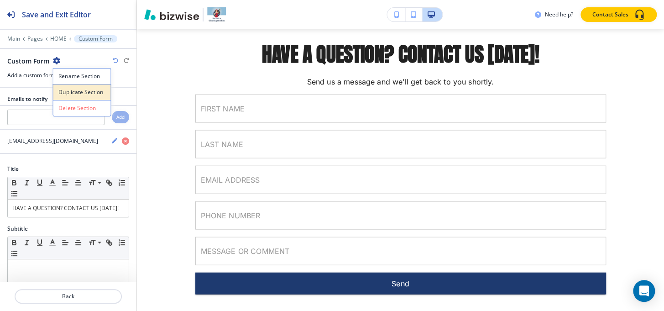
click at [60, 93] on p "Duplicate Section" at bounding box center [81, 92] width 47 height 8
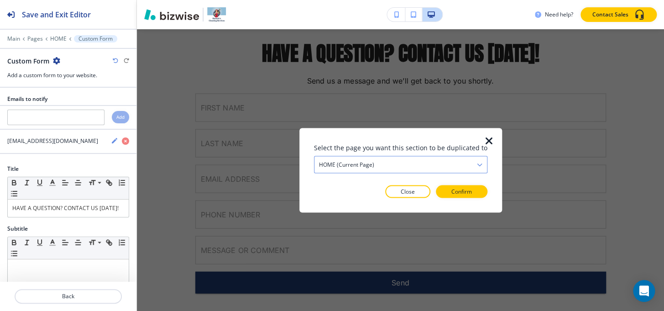
click at [350, 163] on h4 "HOME (current page)" at bounding box center [346, 164] width 55 height 8
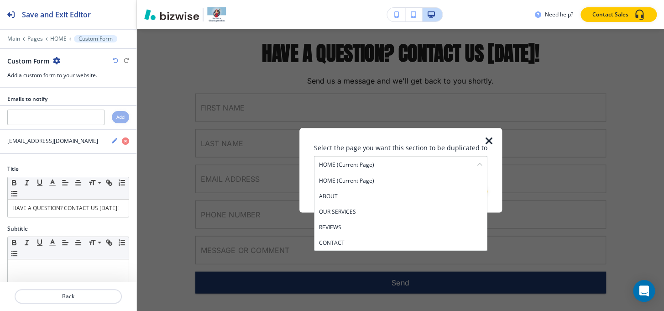
drag, startPoint x: 358, startPoint y: 213, endPoint x: 363, endPoint y: 210, distance: 6.0
click at [358, 213] on h4 "OUR SERVICES" at bounding box center [400, 211] width 163 height 8
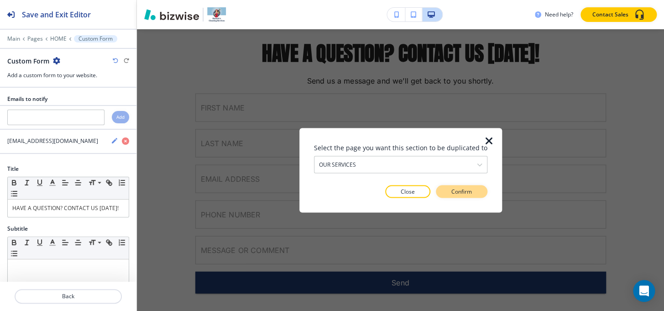
click at [452, 192] on p "Confirm" at bounding box center [462, 191] width 21 height 8
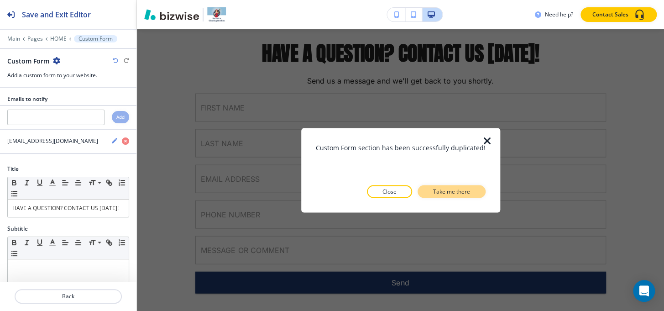
click at [453, 192] on p "Take me there" at bounding box center [451, 191] width 37 height 8
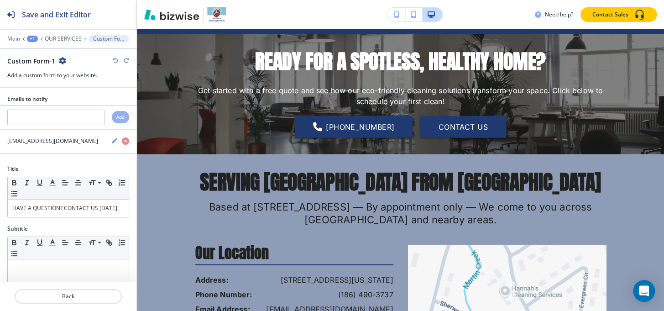
scroll to position [736, 0]
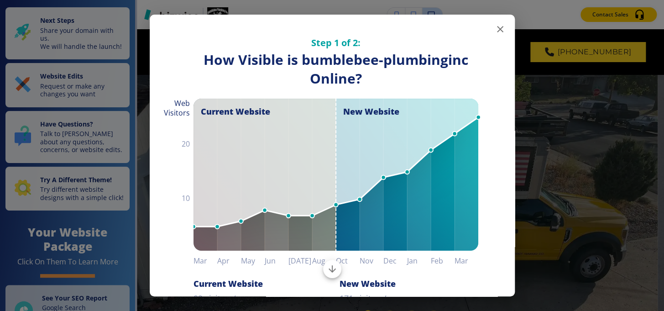
click at [495, 29] on icon "button" at bounding box center [500, 29] width 11 height 11
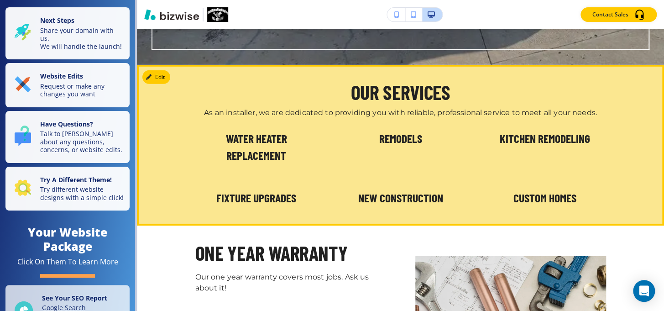
scroll to position [1370, 0]
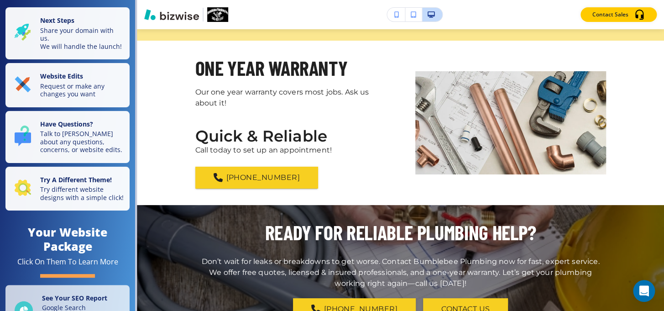
scroll to position [1652, 0]
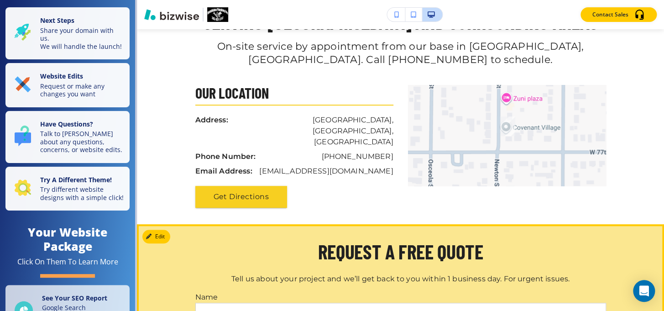
scroll to position [1619, 0]
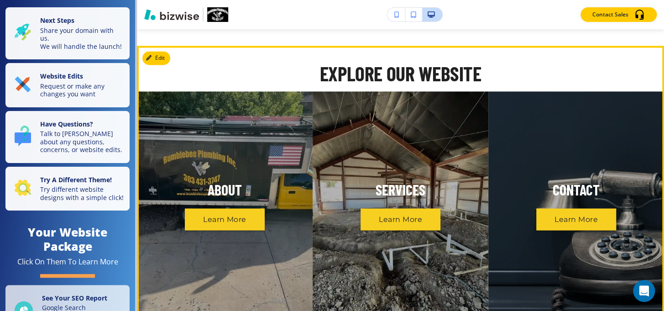
scroll to position [664, 0]
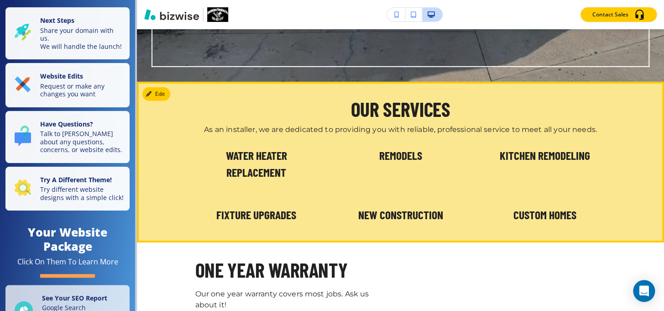
scroll to position [1079, 0]
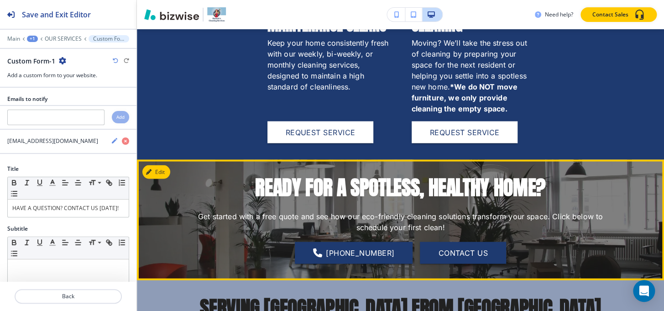
scroll to position [830, 0]
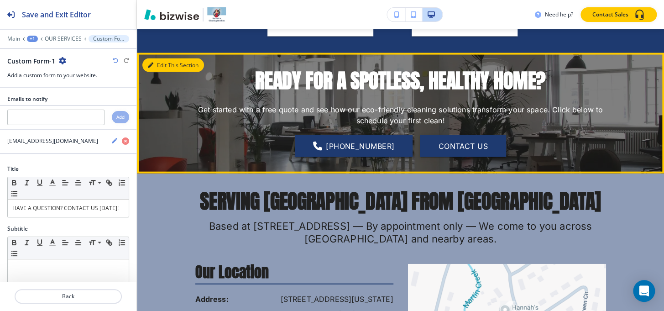
click at [157, 63] on button "Edit This Section" at bounding box center [173, 65] width 62 height 14
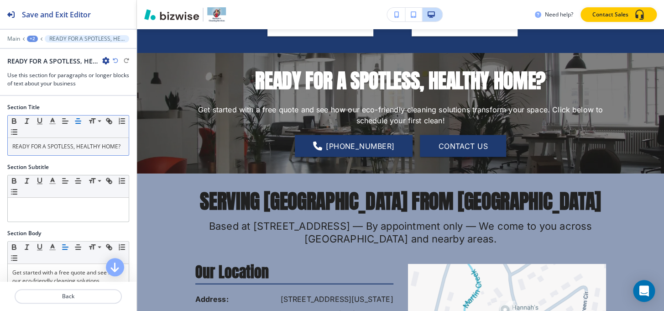
scroll to position [854, 0]
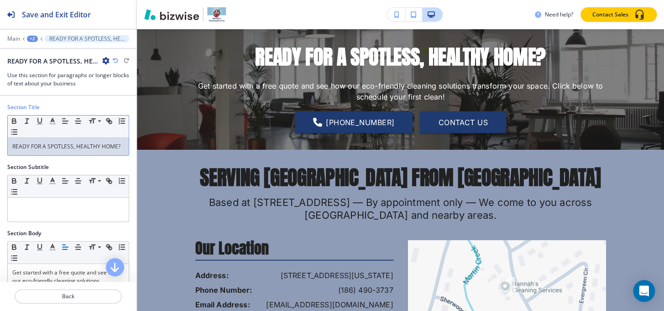
click at [58, 156] on div "Small Normal Large Huge READY FOR A SPOTLESS, HEALTHY HOME?" at bounding box center [68, 135] width 122 height 41
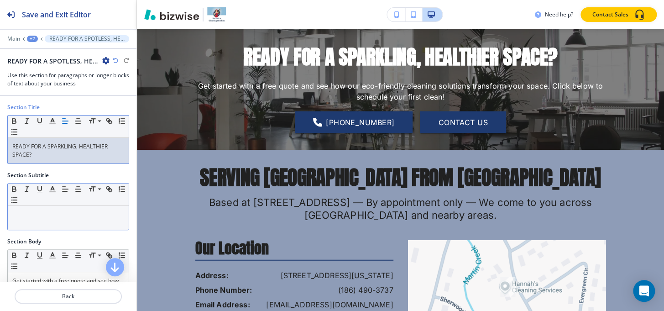
click at [64, 222] on div at bounding box center [68, 218] width 121 height 24
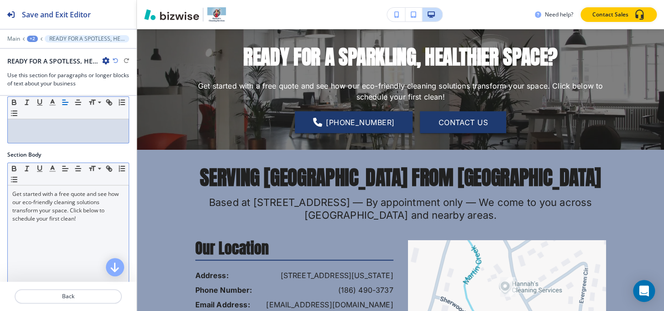
scroll to position [166, 0]
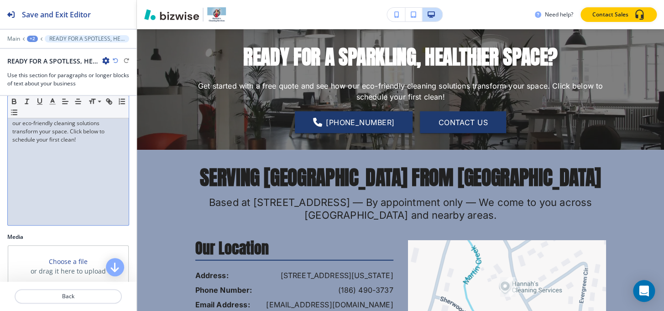
click at [50, 166] on div "Get started with a free quote and see how our eco-friendly cleaning solutions t…" at bounding box center [68, 165] width 121 height 119
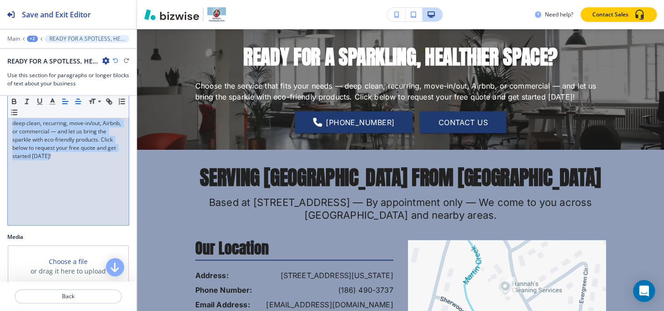
click at [78, 97] on icon "button" at bounding box center [78, 101] width 8 height 8
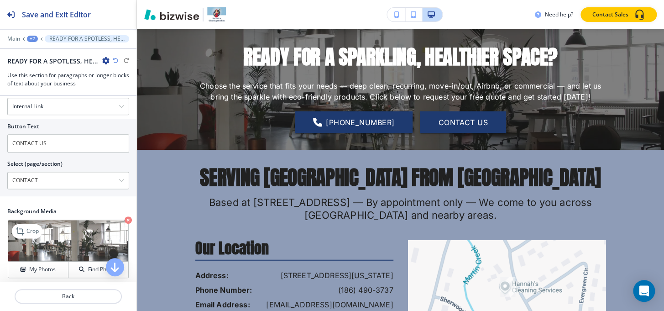
scroll to position [534, 0]
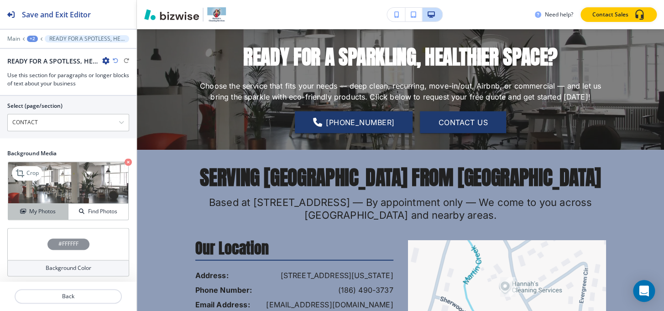
click at [37, 210] on h4 "My Photos" at bounding box center [42, 211] width 26 height 8
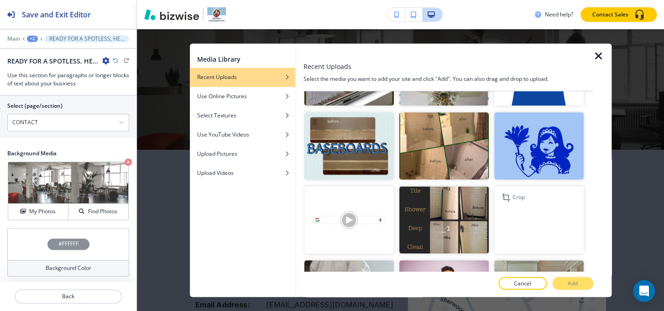
scroll to position [457, 0]
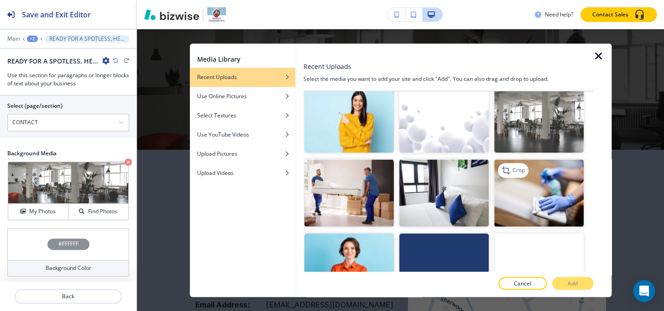
click at [553, 169] on img "button" at bounding box center [540, 192] width 90 height 67
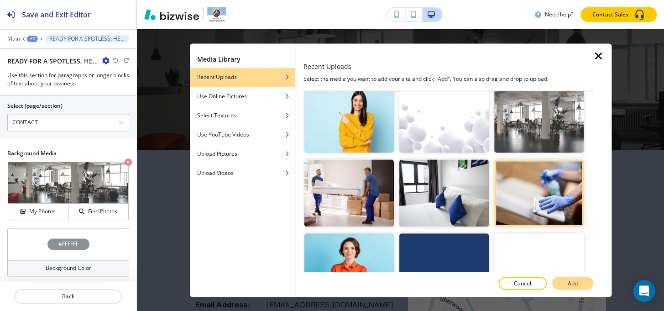
click at [565, 283] on button "Add" at bounding box center [573, 283] width 41 height 13
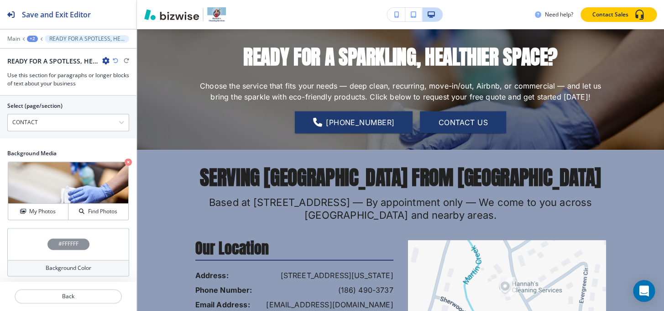
scroll to position [771, 0]
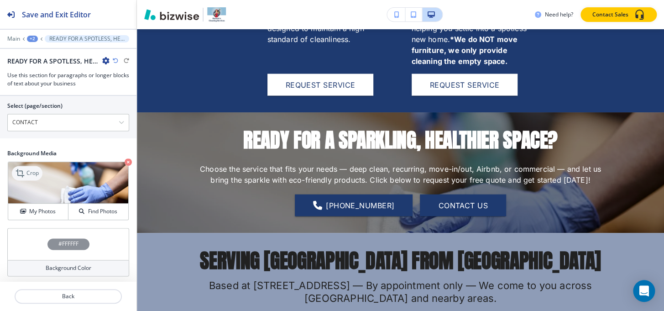
click at [32, 169] on p "Crop" at bounding box center [32, 173] width 12 height 8
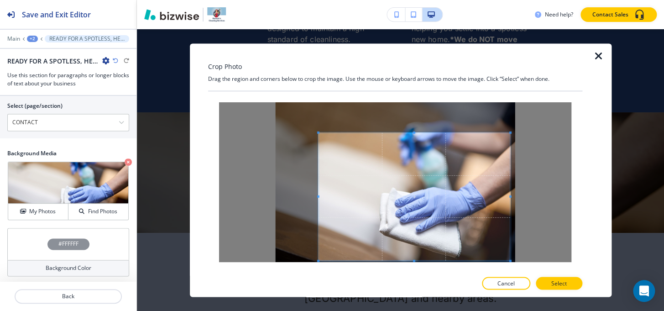
click at [425, 212] on span at bounding box center [414, 197] width 192 height 128
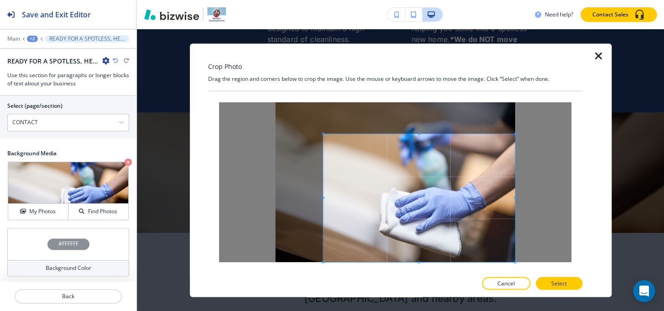
click at [435, 222] on span at bounding box center [419, 198] width 192 height 128
click at [552, 279] on button "Select" at bounding box center [559, 283] width 47 height 13
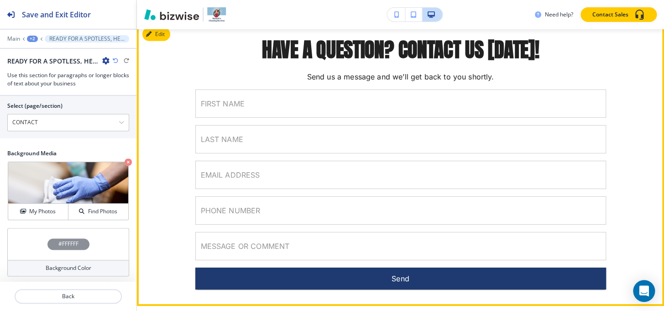
scroll to position [1204, 0]
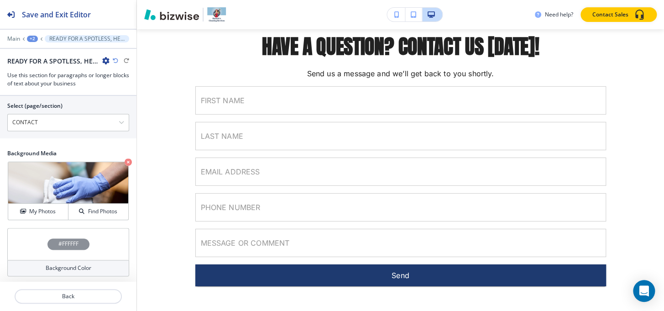
click at [31, 37] on div "+2" at bounding box center [32, 39] width 11 height 6
click at [47, 59] on button "Pages" at bounding box center [56, 54] width 58 height 16
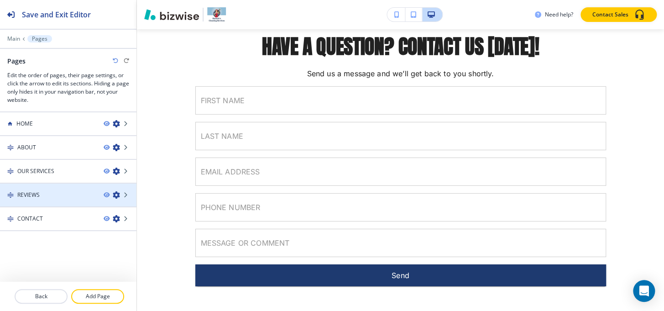
click at [56, 197] on div "REVIEWS" at bounding box center [48, 195] width 96 height 8
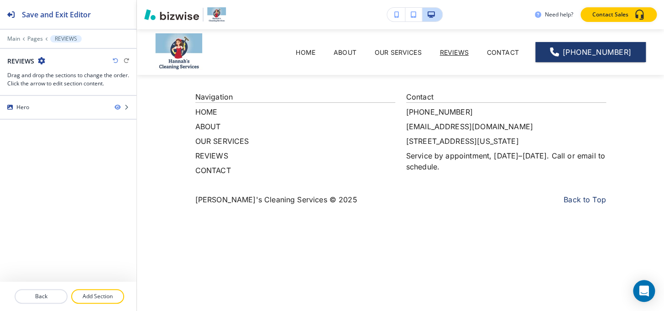
scroll to position [0, 0]
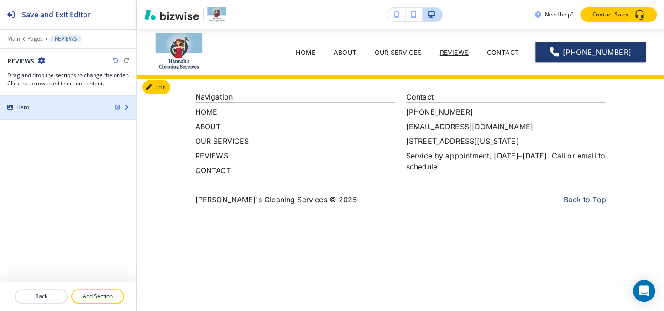
click at [36, 107] on div "Hero" at bounding box center [53, 107] width 107 height 8
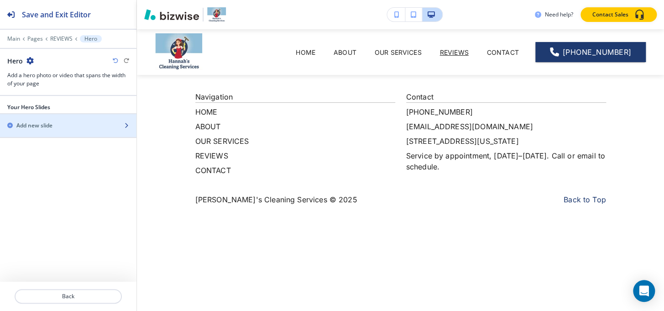
click at [53, 126] on div "Add new slide" at bounding box center [58, 125] width 116 height 8
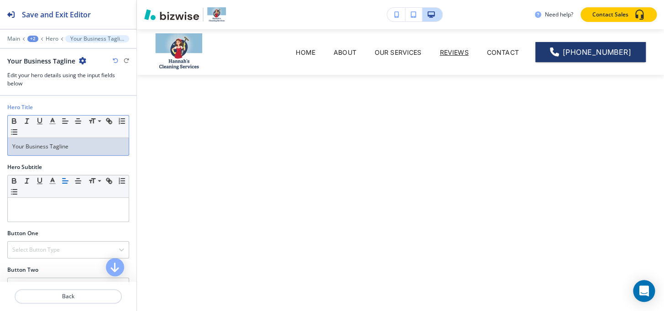
click at [75, 148] on p "Your Business Tagline" at bounding box center [68, 146] width 112 height 8
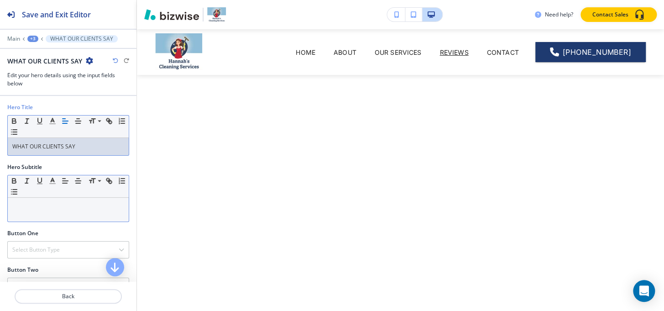
click at [44, 211] on div at bounding box center [68, 210] width 121 height 24
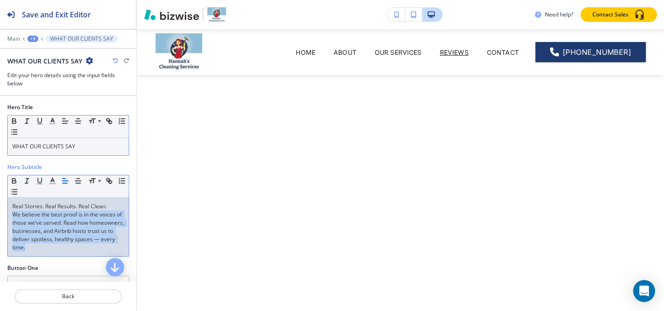
drag, startPoint x: 12, startPoint y: 215, endPoint x: 85, endPoint y: 248, distance: 80.9
click at [85, 248] on p "We believe the best proof is in the voices of those we’ve served. Read how home…" at bounding box center [68, 231] width 112 height 41
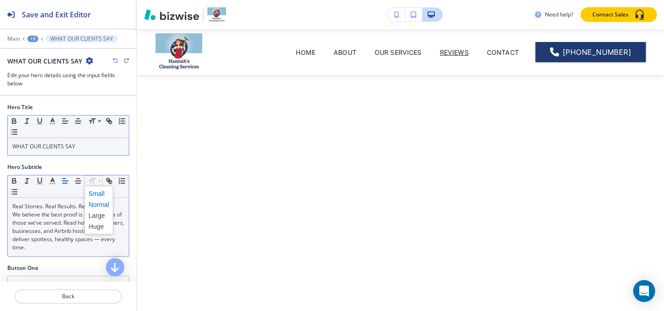
click at [99, 192] on span at bounding box center [99, 193] width 21 height 11
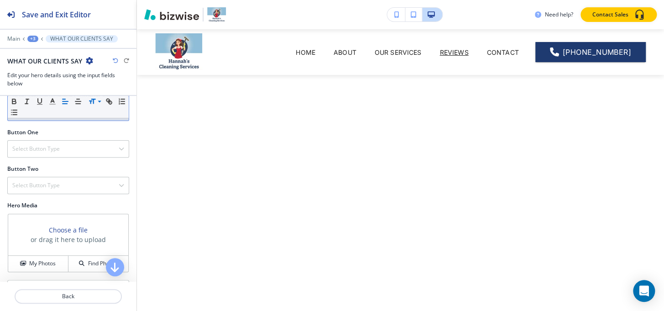
scroll to position [180, 0]
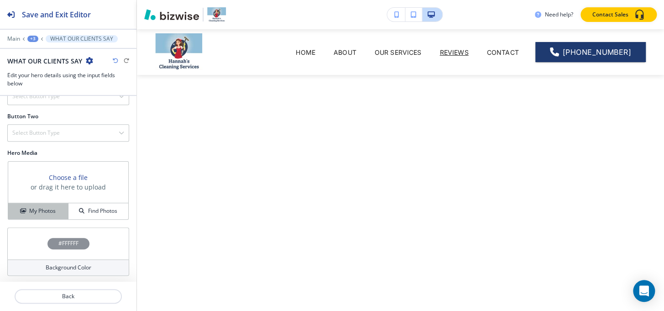
click at [45, 208] on h4 "My Photos" at bounding box center [42, 211] width 26 height 8
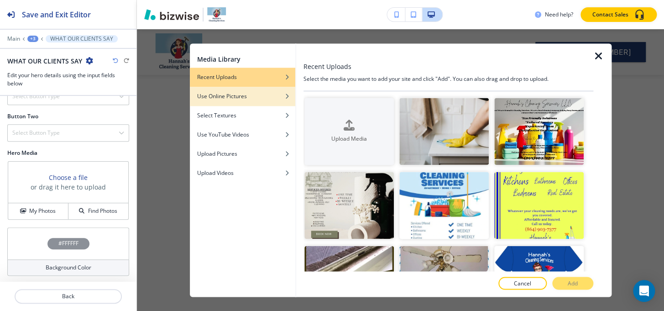
click at [227, 102] on div "button" at bounding box center [242, 102] width 105 height 5
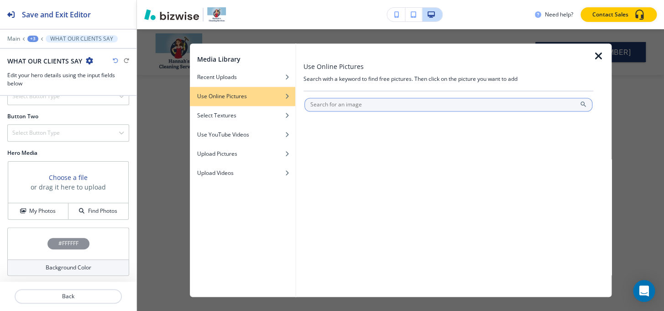
click at [352, 104] on input "text" at bounding box center [449, 105] width 288 height 14
type input "reviews"
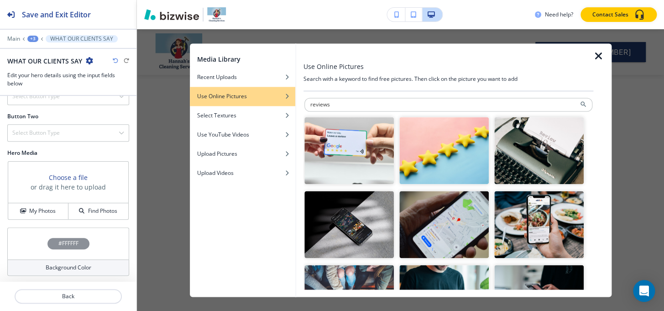
click at [436, 148] on img "button" at bounding box center [445, 150] width 90 height 67
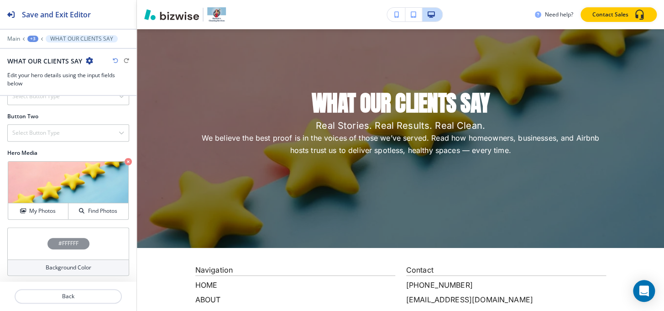
scroll to position [0, 0]
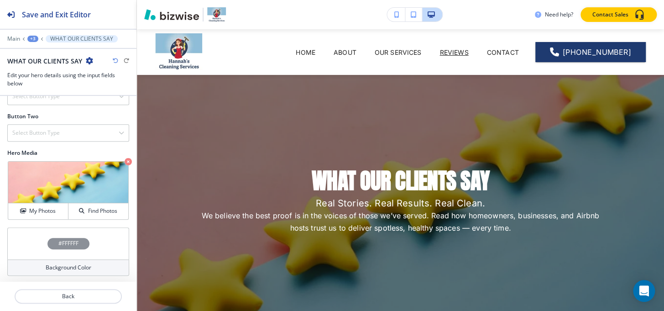
drag, startPoint x: 31, startPoint y: 39, endPoint x: 37, endPoint y: 41, distance: 6.8
click at [32, 39] on div "+3" at bounding box center [32, 39] width 11 height 6
click at [48, 56] on p "Pages" at bounding box center [56, 54] width 47 height 8
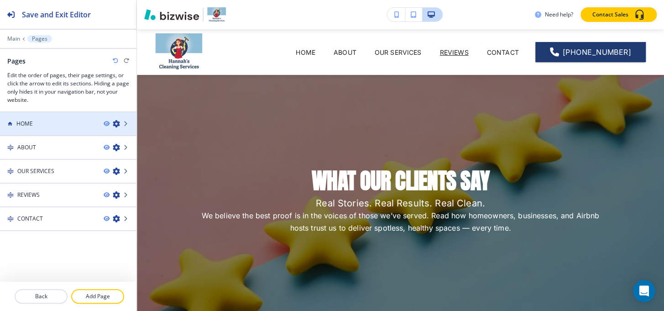
click at [42, 126] on div "HOME" at bounding box center [48, 124] width 96 height 8
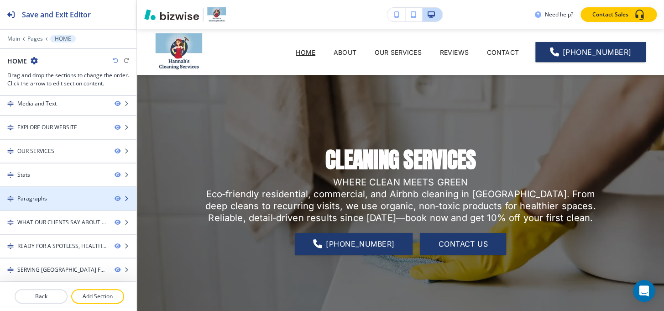
scroll to position [50, 0]
click at [52, 200] on div "WHAT OUR CLIENTS SAY ABOUT US" at bounding box center [62, 199] width 90 height 8
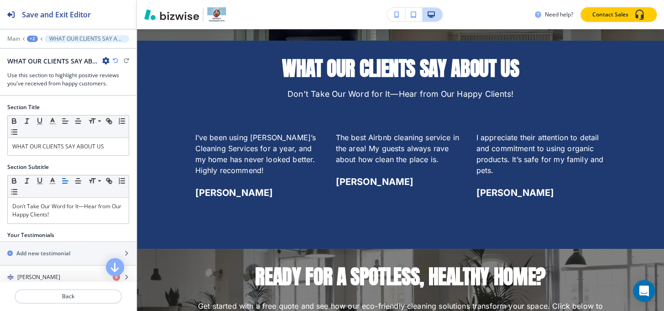
scroll to position [1692, 0]
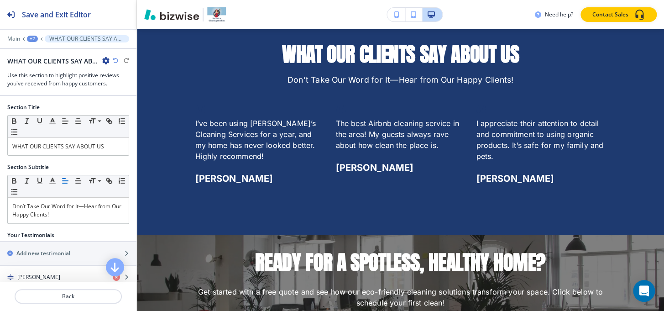
click at [105, 57] on icon "button" at bounding box center [105, 60] width 7 height 7
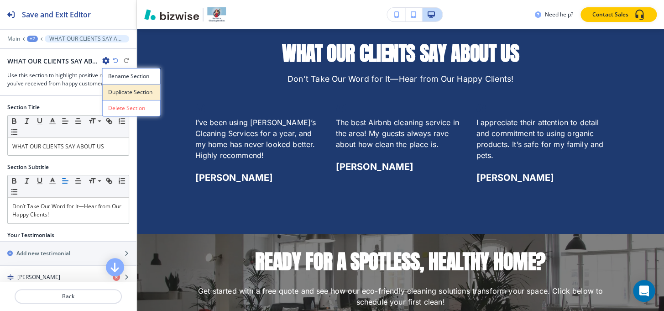
click at [117, 91] on p "Duplicate Section" at bounding box center [131, 92] width 47 height 8
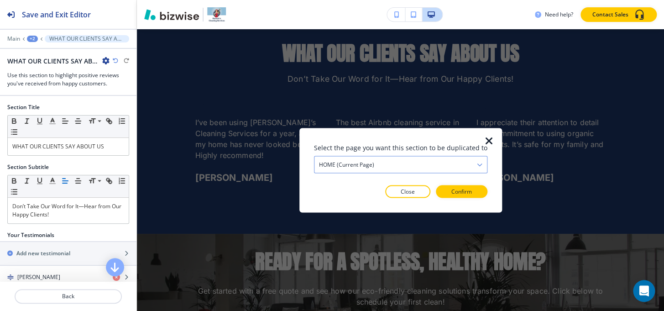
click at [446, 162] on div "HOME (current page)" at bounding box center [401, 164] width 173 height 16
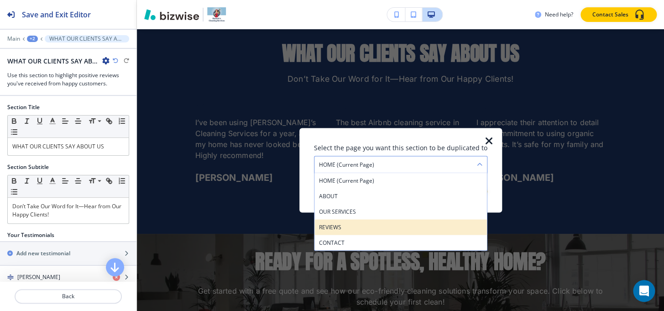
click at [370, 223] on h4 "REVIEWS" at bounding box center [400, 227] width 163 height 8
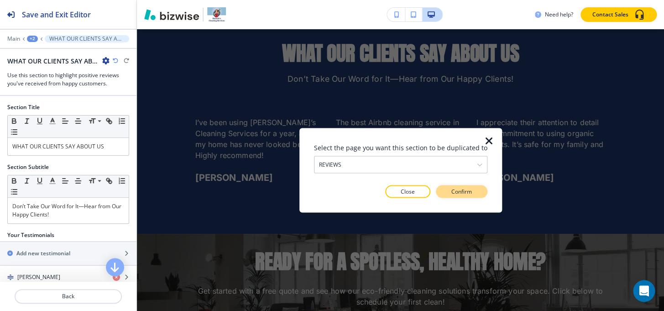
click at [476, 194] on button "Confirm" at bounding box center [462, 191] width 52 height 13
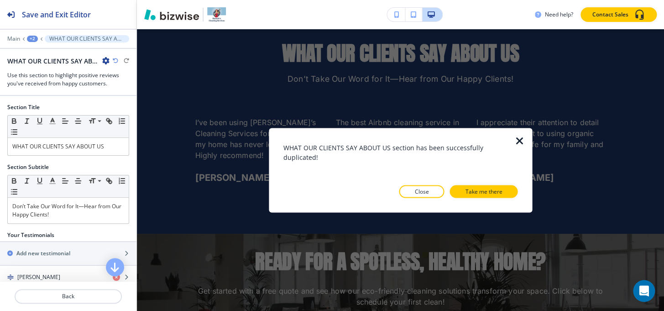
click at [476, 194] on p "Take me there" at bounding box center [483, 191] width 37 height 8
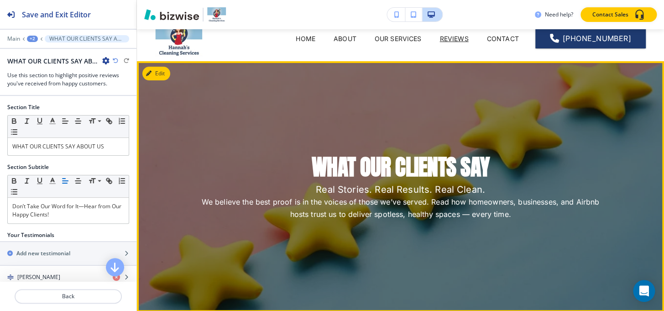
scroll to position [0, 0]
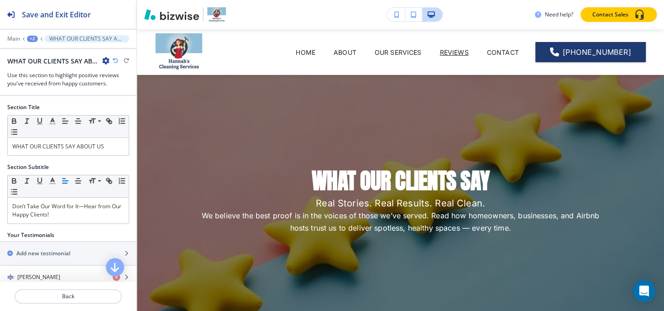
click at [30, 37] on div "+2" at bounding box center [32, 39] width 11 height 6
click at [37, 52] on p "Pages" at bounding box center [56, 54] width 47 height 8
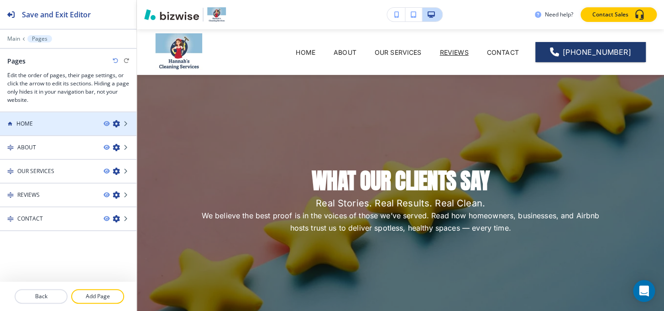
click at [55, 123] on div "HOME" at bounding box center [48, 124] width 96 height 8
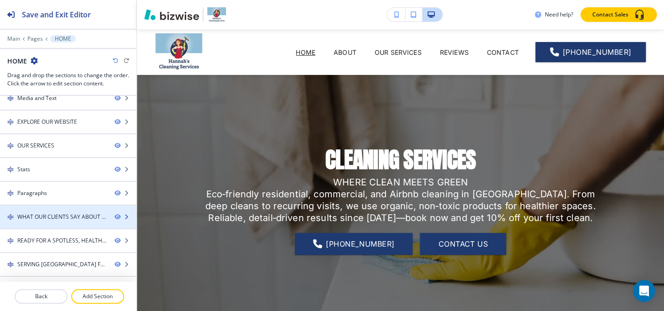
scroll to position [50, 0]
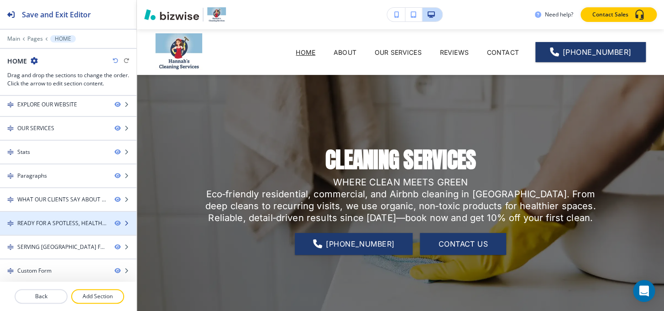
click at [51, 221] on div "READY FOR A SPOTLESS, HEALTHY HOME?" at bounding box center [62, 223] width 90 height 8
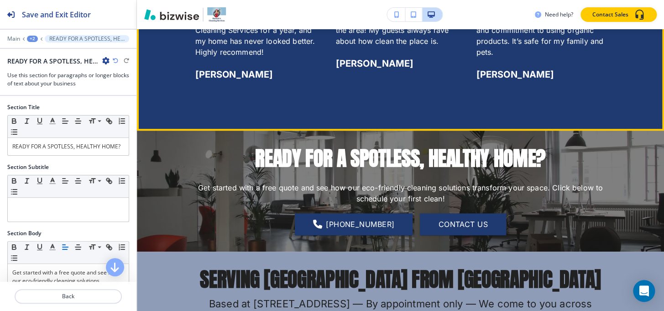
scroll to position [1900, 0]
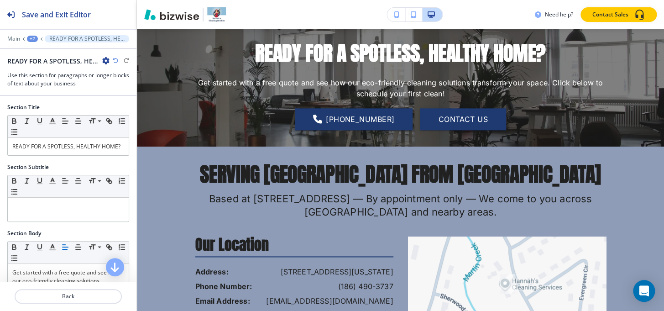
click at [104, 61] on icon "button" at bounding box center [105, 60] width 7 height 7
click at [135, 95] on p "Duplicate Section" at bounding box center [131, 92] width 47 height 8
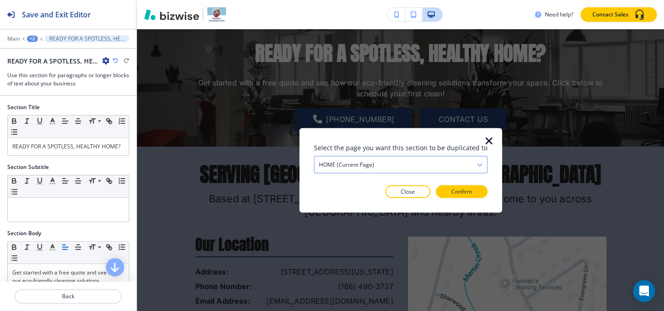
click at [379, 162] on div "HOME (current page)" at bounding box center [401, 164] width 173 height 16
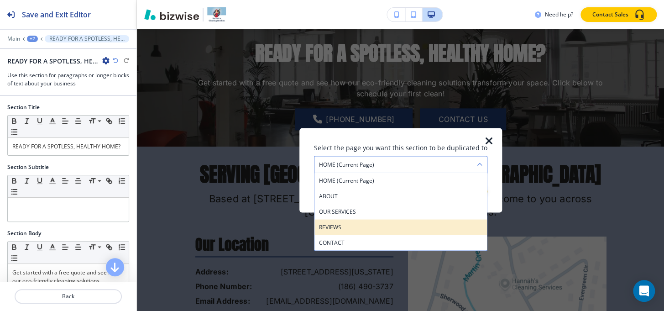
click at [374, 228] on h4 "REVIEWS" at bounding box center [400, 227] width 163 height 8
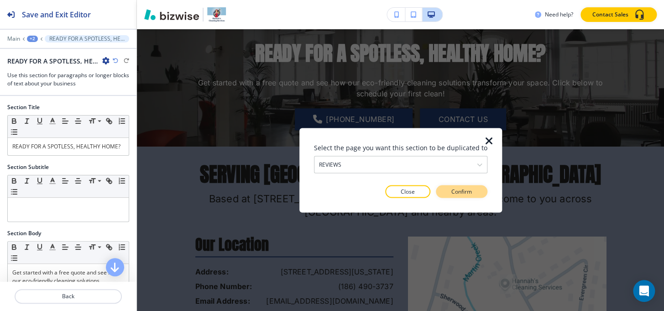
click at [452, 188] on p "Confirm" at bounding box center [462, 191] width 21 height 8
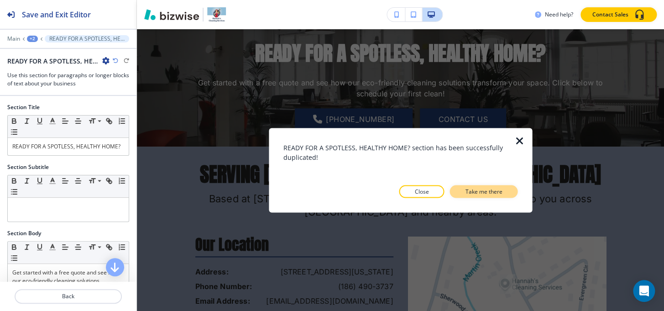
click at [474, 190] on p "Take me there" at bounding box center [483, 191] width 37 height 8
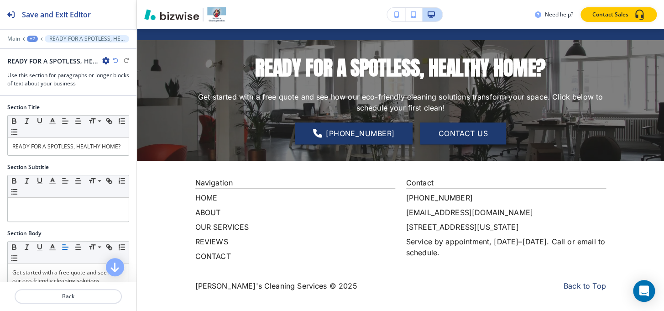
scroll to position [501, 0]
click at [29, 41] on div "+2" at bounding box center [32, 39] width 11 height 6
click at [41, 58] on button "Pages" at bounding box center [56, 54] width 58 height 16
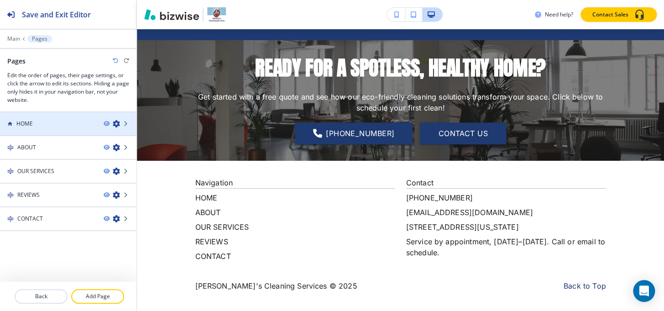
click at [46, 122] on div "HOME" at bounding box center [48, 124] width 96 height 8
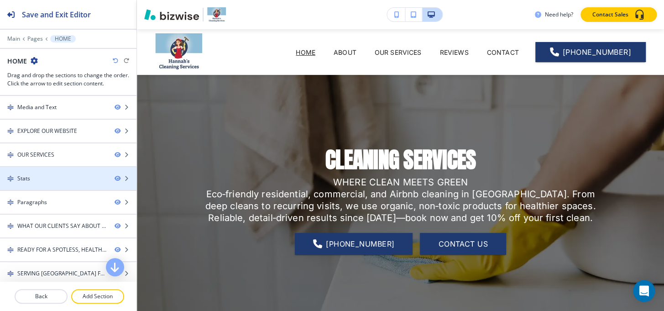
scroll to position [50, 0]
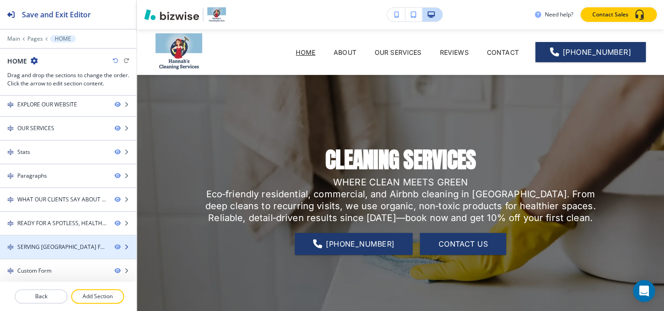
click at [73, 244] on div "SERVING OCONEE COUNTY FROM SENECA" at bounding box center [62, 247] width 90 height 8
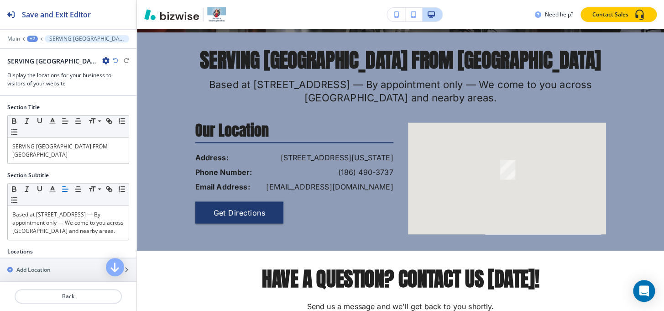
scroll to position [2021, 0]
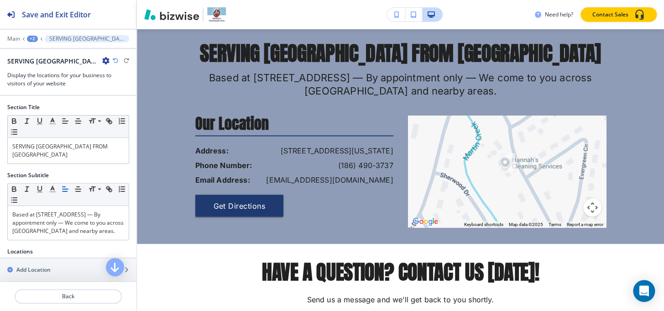
click at [106, 63] on icon "button" at bounding box center [105, 60] width 7 height 7
click at [114, 88] on p "Duplicate Section" at bounding box center [131, 92] width 47 height 8
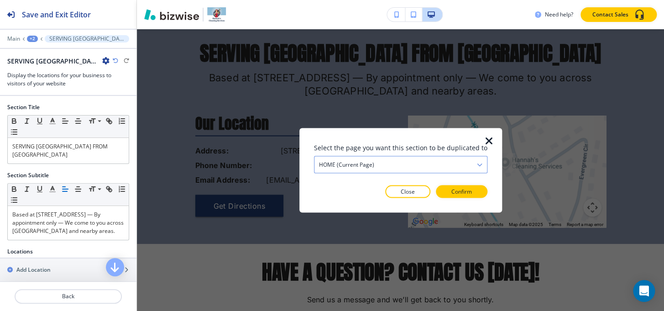
click at [384, 163] on div "HOME (current page)" at bounding box center [401, 164] width 173 height 16
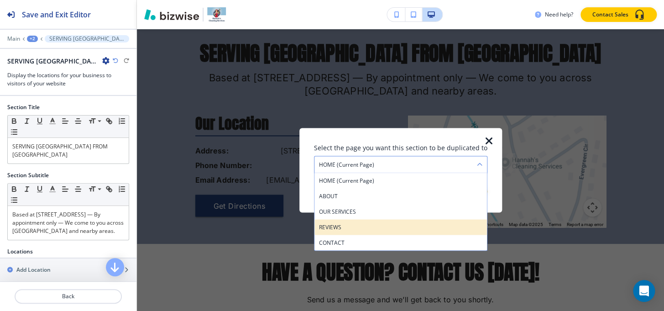
click at [366, 228] on h4 "REVIEWS" at bounding box center [400, 227] width 163 height 8
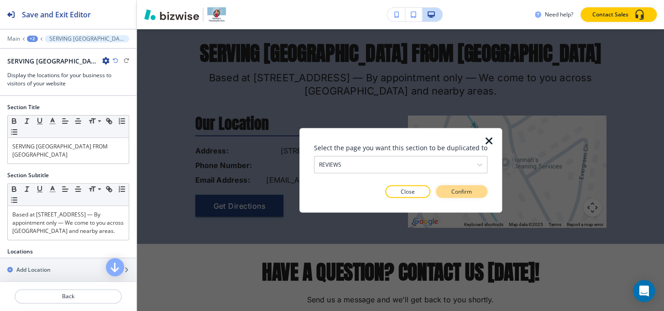
click at [452, 192] on p "Confirm" at bounding box center [462, 191] width 21 height 8
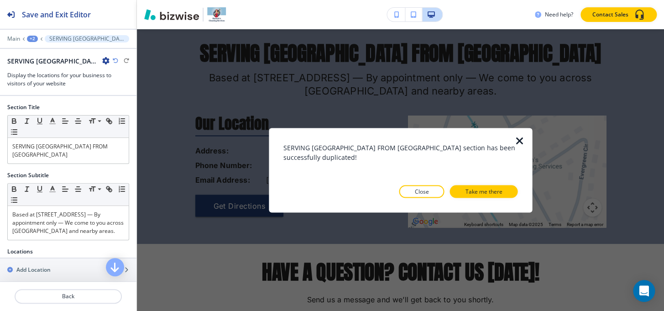
click at [451, 192] on button "Take me there" at bounding box center [484, 191] width 68 height 13
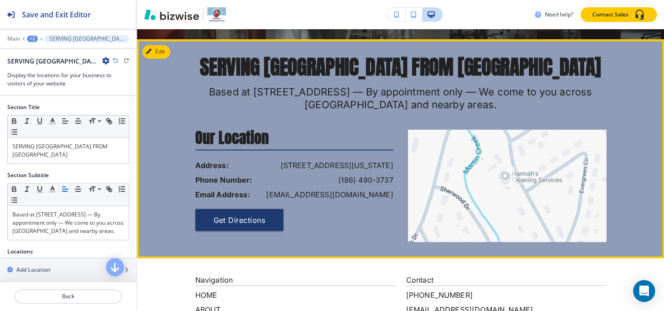
scroll to position [625, 0]
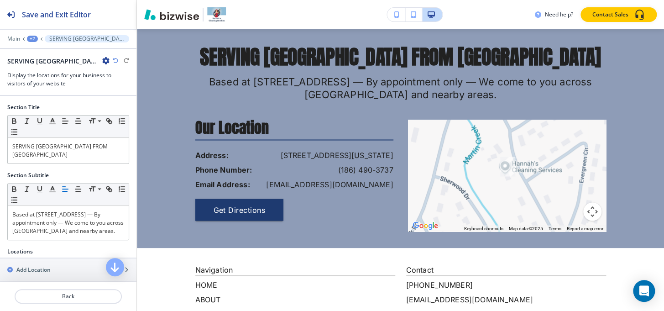
click at [31, 39] on div "+2" at bounding box center [32, 39] width 11 height 6
click at [41, 62] on button "REVIEWS" at bounding box center [56, 70] width 58 height 16
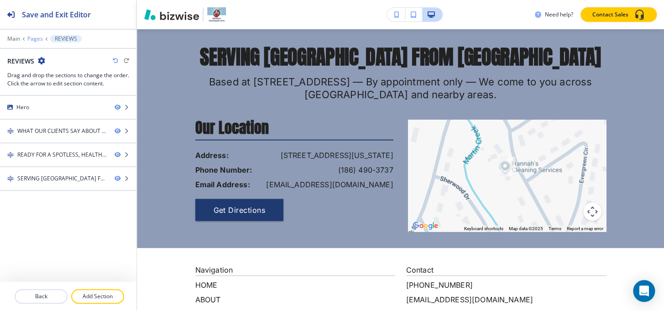
click at [32, 36] on p "Pages" at bounding box center [35, 39] width 16 height 6
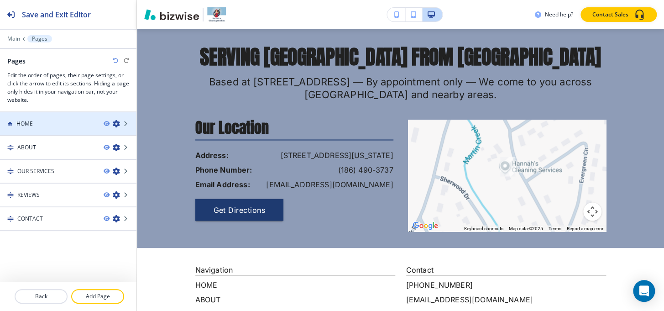
click at [46, 128] on div at bounding box center [68, 131] width 137 height 7
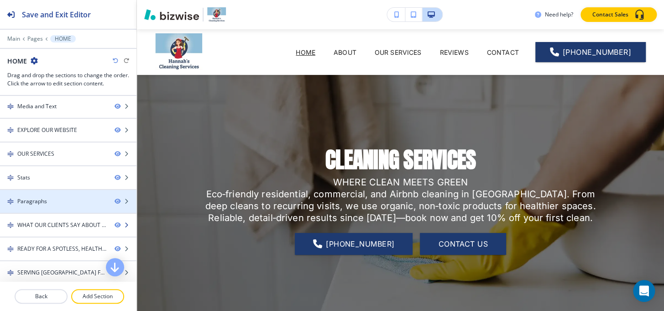
scroll to position [50, 0]
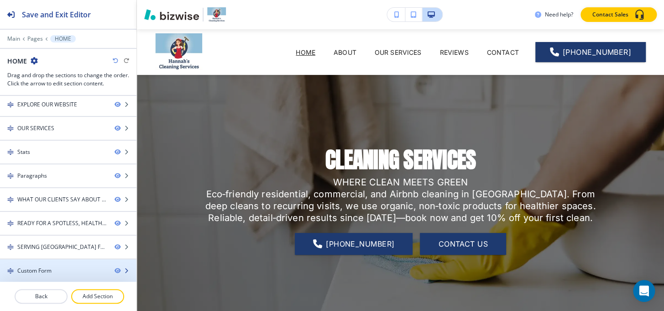
click at [53, 265] on div at bounding box center [68, 262] width 137 height 7
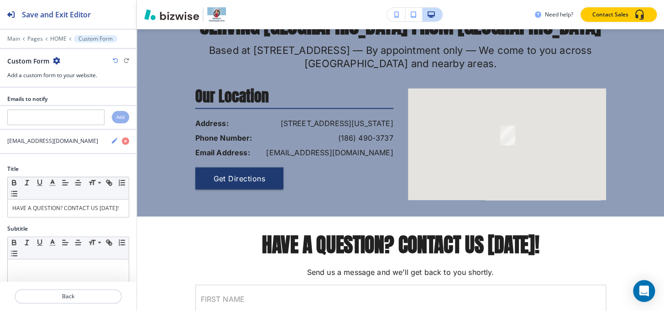
click at [55, 59] on icon "button" at bounding box center [56, 60] width 7 height 7
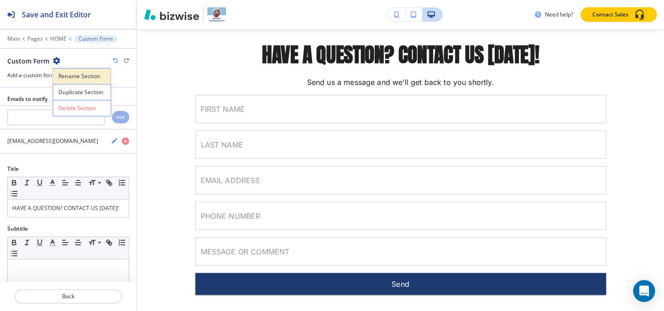
click at [67, 83] on button "Rename Section" at bounding box center [82, 76] width 58 height 16
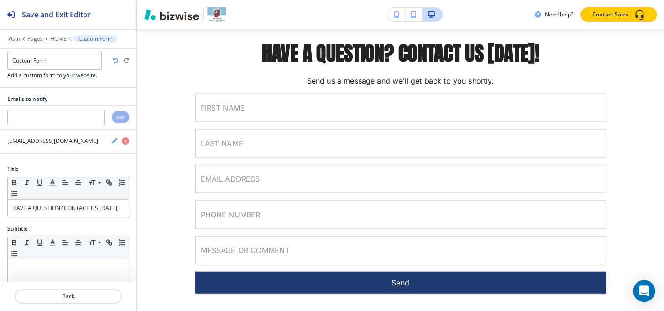
click at [122, 38] on div "Main Pages HOME Custom Form" at bounding box center [68, 38] width 122 height 7
click at [54, 58] on icon "button" at bounding box center [56, 60] width 7 height 7
click at [67, 89] on p "Duplicate Section" at bounding box center [81, 92] width 47 height 8
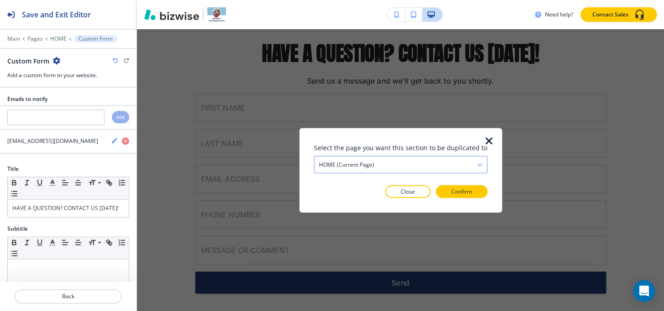
click at [346, 166] on h4 "HOME (current page)" at bounding box center [346, 164] width 55 height 8
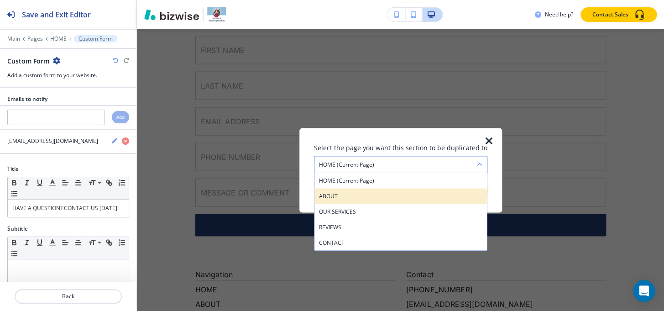
scroll to position [2398, 0]
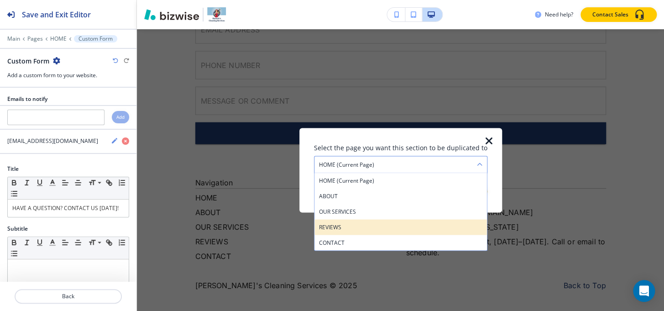
click at [344, 230] on h4 "REVIEWS" at bounding box center [400, 227] width 163 height 8
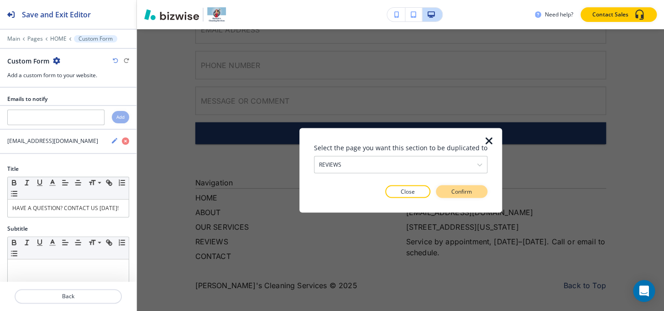
click at [458, 195] on p "Confirm" at bounding box center [462, 191] width 21 height 8
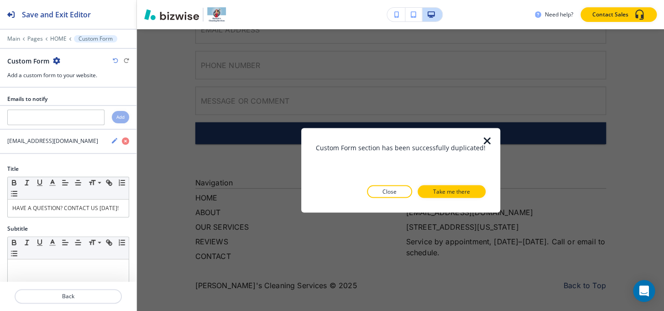
click at [458, 195] on p "Take me there" at bounding box center [451, 191] width 37 height 8
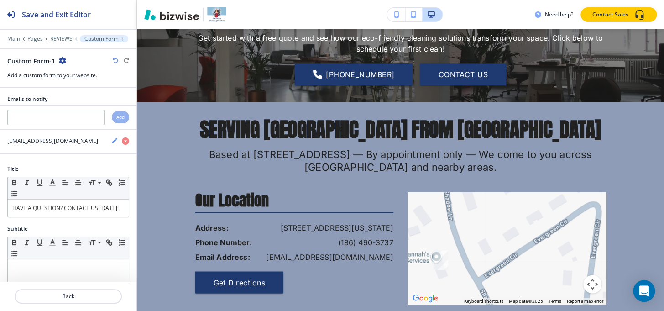
scroll to position [470, 0]
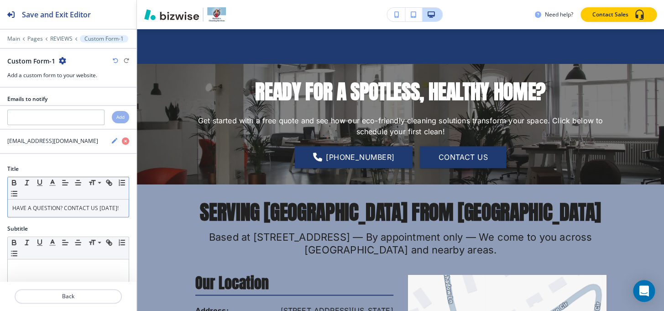
click at [93, 206] on p "HAVE A QUESTION? CONTACT US TODAY!" at bounding box center [68, 208] width 112 height 8
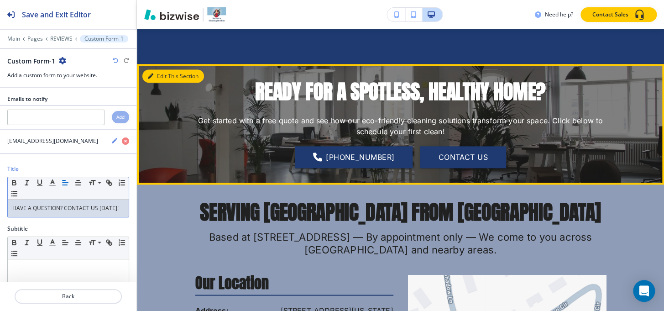
click at [161, 72] on button "Edit This Section" at bounding box center [173, 76] width 62 height 14
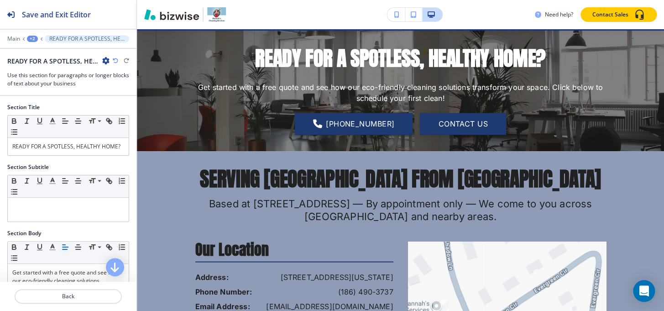
scroll to position [504, 0]
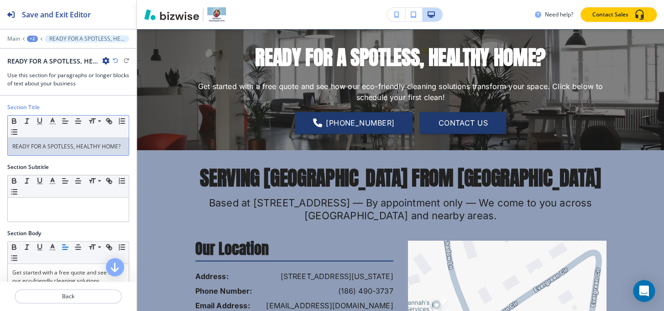
click at [71, 151] on p "READY FOR A SPOTLESS, HEALTHY HOME?" at bounding box center [68, 146] width 112 height 8
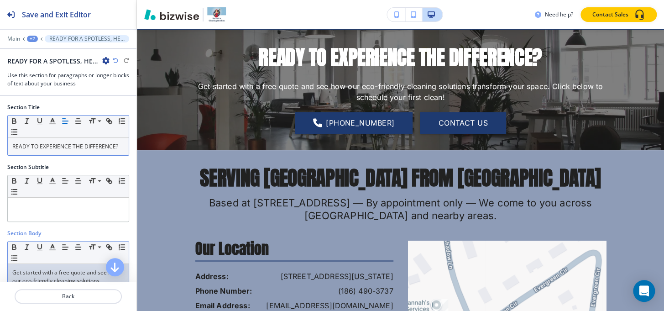
click at [41, 274] on p "Get started with a free quote and see how our eco-friendly cleaning solutions t…" at bounding box center [68, 285] width 112 height 33
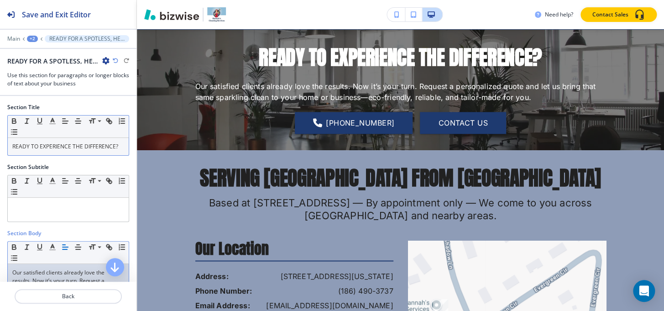
scroll to position [134, 0]
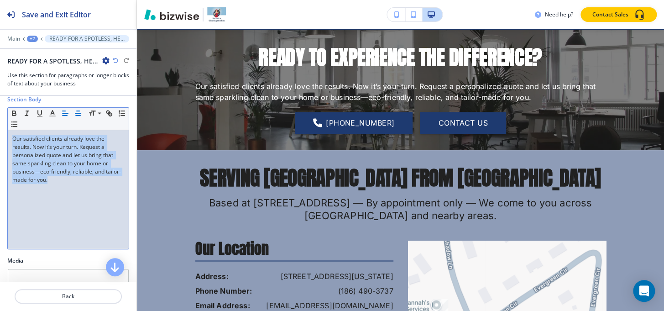
click at [75, 113] on line "button" at bounding box center [77, 113] width 5 height 0
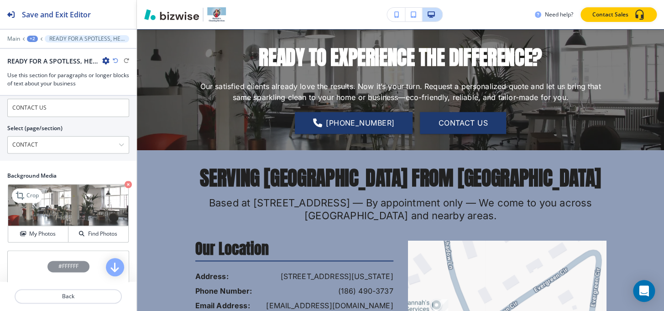
scroll to position [507, 0]
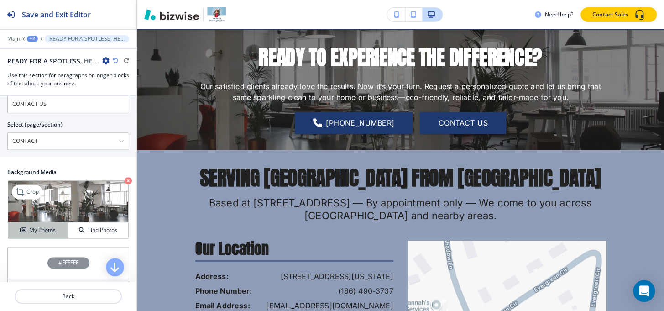
click at [24, 227] on icon "button" at bounding box center [22, 229] width 5 height 5
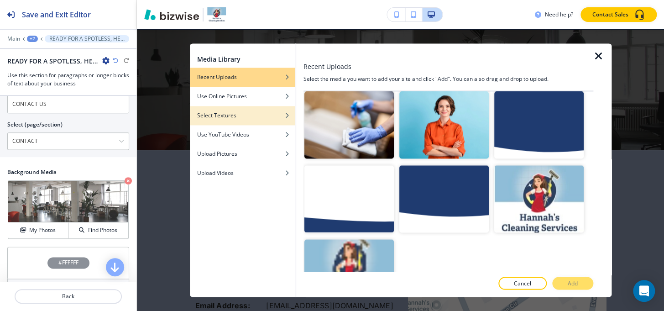
scroll to position [543, 0]
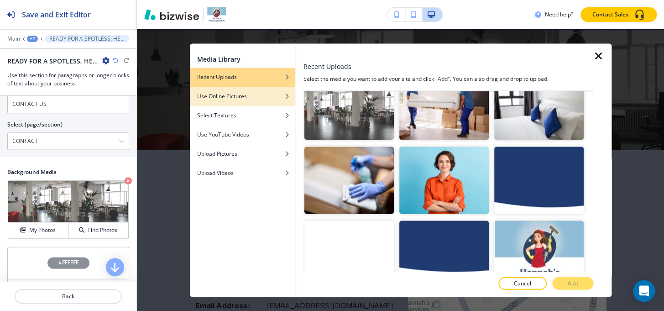
click at [234, 96] on h4 "Use Online Pictures" at bounding box center [222, 96] width 50 height 8
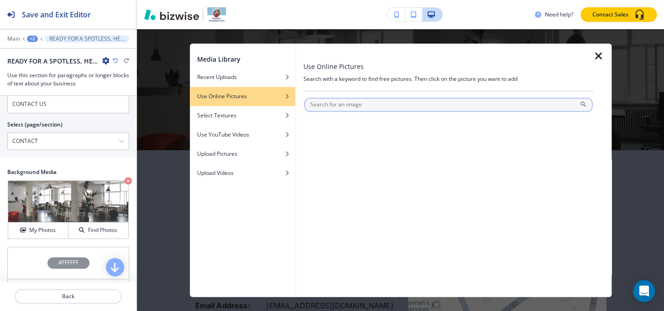
click at [337, 103] on input "text" at bounding box center [449, 105] width 288 height 14
type input "cleaning"
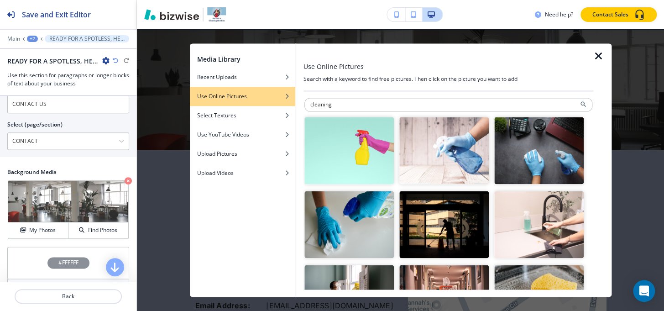
click at [534, 154] on img "button" at bounding box center [540, 150] width 90 height 67
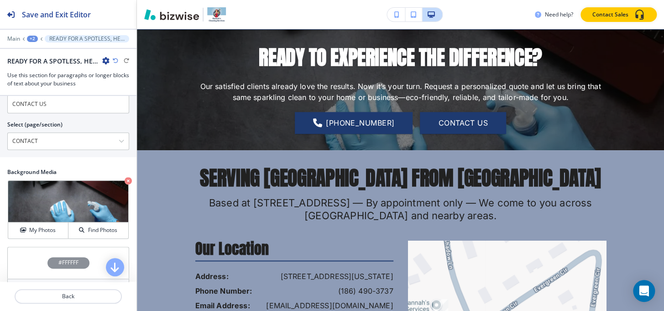
scroll to position [421, 0]
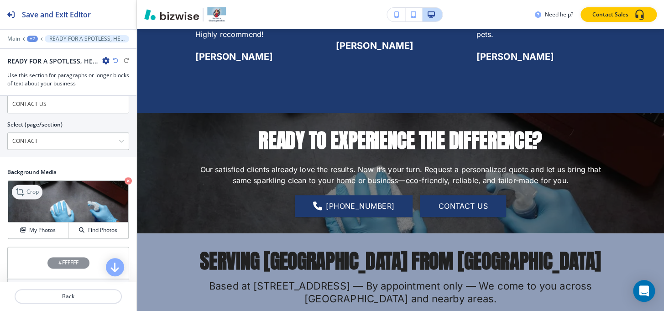
click at [40, 188] on div "Crop" at bounding box center [27, 191] width 31 height 15
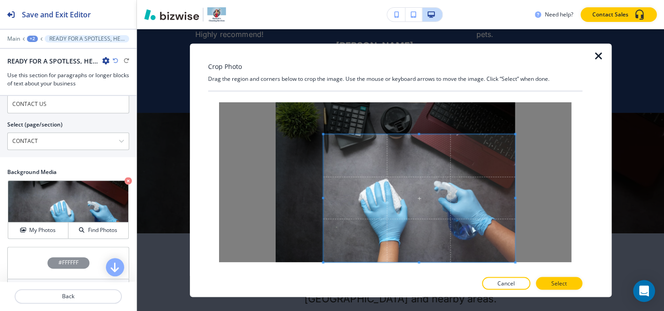
click at [492, 186] on span at bounding box center [419, 198] width 192 height 128
click at [582, 282] on button "Select" at bounding box center [559, 283] width 47 height 13
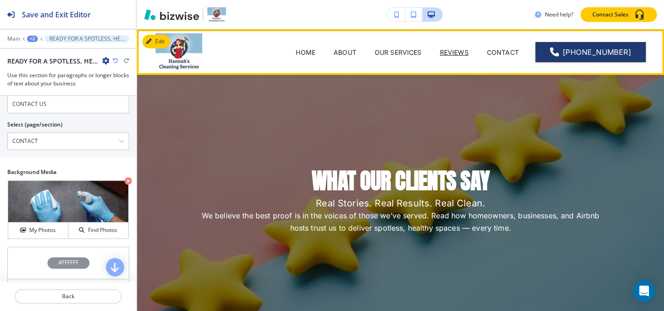
scroll to position [0, 0]
click at [508, 52] on p "CONTACT" at bounding box center [503, 52] width 32 height 10
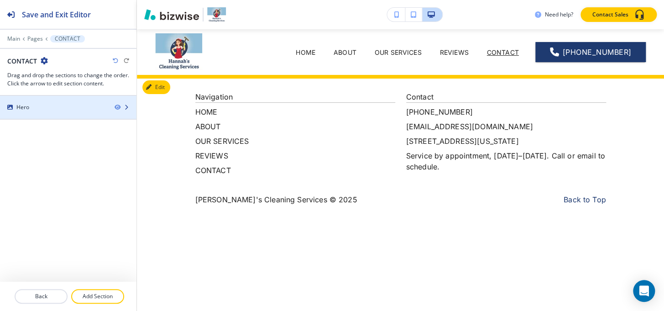
click at [23, 111] on div at bounding box center [68, 114] width 137 height 7
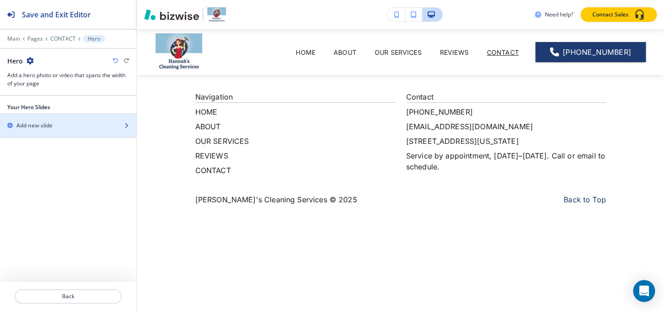
click at [36, 127] on h2 "Add new slide" at bounding box center [34, 125] width 36 height 8
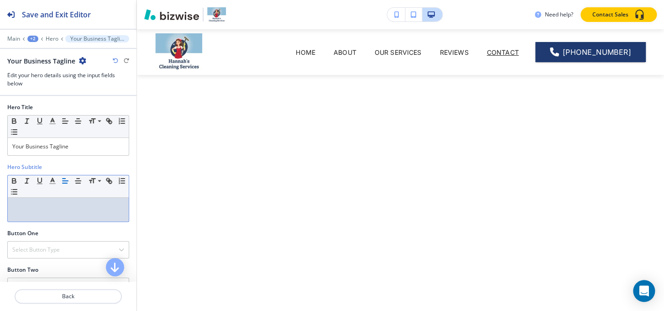
click at [55, 214] on div at bounding box center [68, 210] width 121 height 24
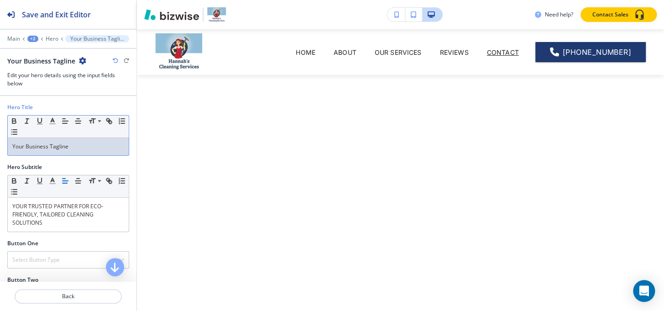
click at [91, 146] on p "Your Business Tagline" at bounding box center [68, 146] width 112 height 8
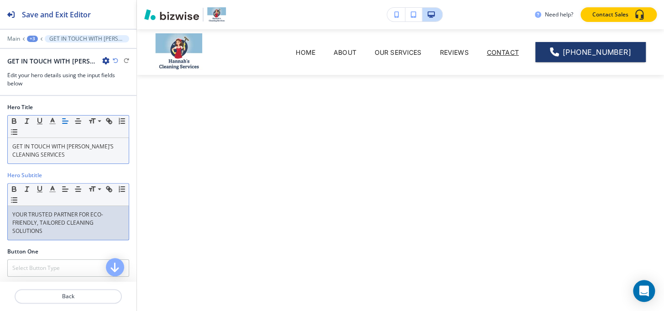
click at [79, 231] on p "YOUR TRUSTED PARTNER FOR ECO-FRIENDLY, TAILORED CLEANING SOLUTIONS" at bounding box center [68, 223] width 112 height 25
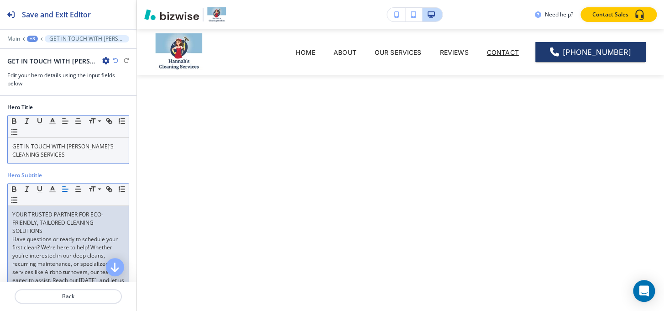
scroll to position [83, 0]
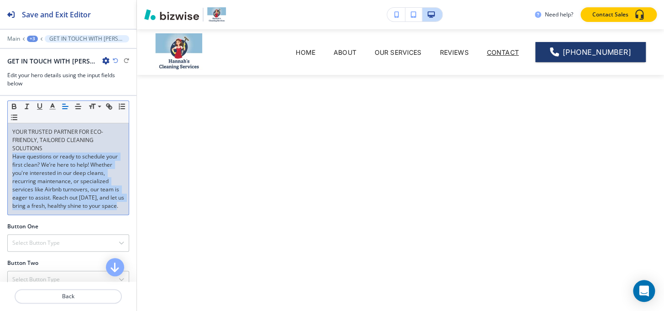
drag, startPoint x: 12, startPoint y: 153, endPoint x: 90, endPoint y: 214, distance: 98.6
click at [90, 210] on p "Have questions or ready to schedule your first clean? We’re here to help! Wheth…" at bounding box center [68, 182] width 112 height 58
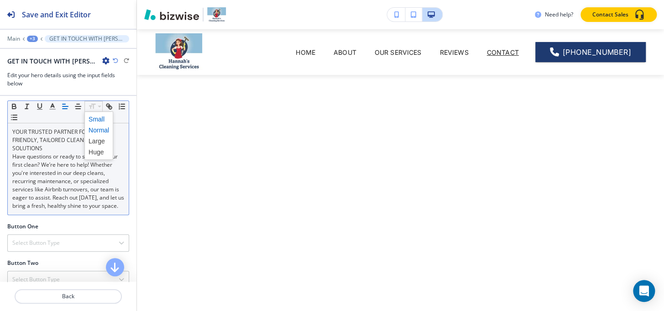
click at [93, 116] on span at bounding box center [99, 119] width 21 height 11
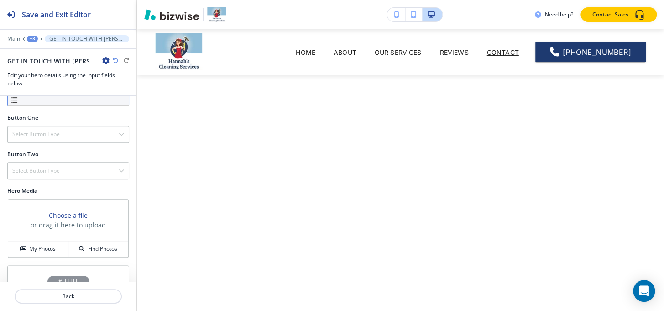
scroll to position [229, 0]
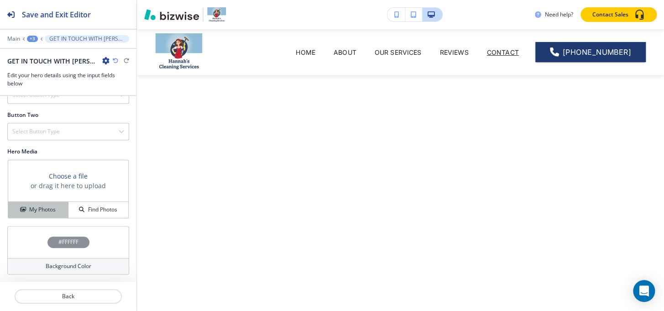
click at [36, 209] on h4 "My Photos" at bounding box center [42, 210] width 26 height 8
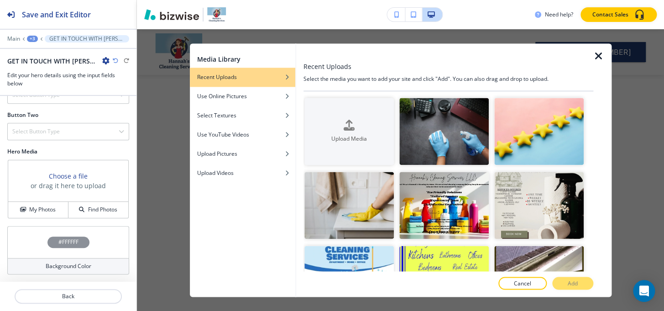
click at [592, 58] on div at bounding box center [449, 52] width 290 height 18
click at [598, 55] on icon "button" at bounding box center [599, 56] width 11 height 11
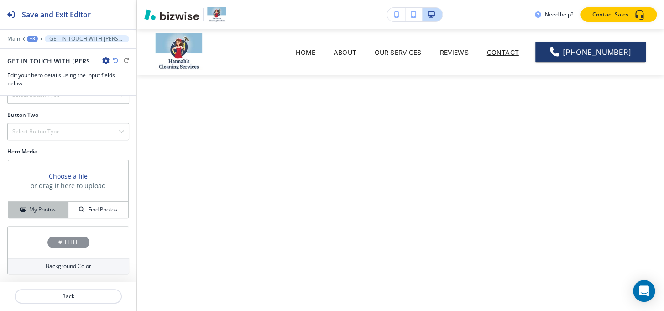
click at [57, 208] on div "My Photos" at bounding box center [38, 210] width 60 height 8
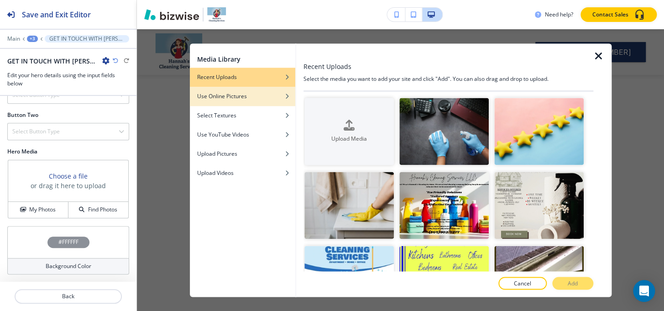
click at [244, 102] on div "button" at bounding box center [242, 102] width 105 height 5
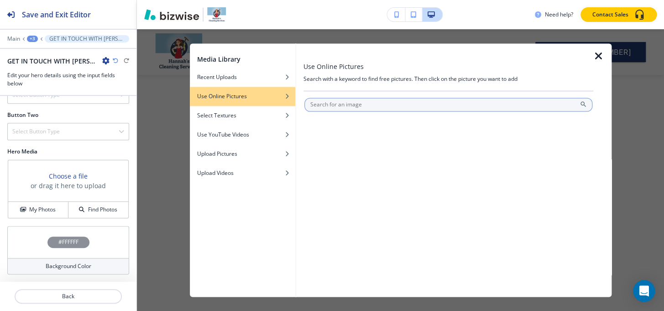
click at [332, 105] on input "text" at bounding box center [449, 105] width 288 height 14
type input "telephone"
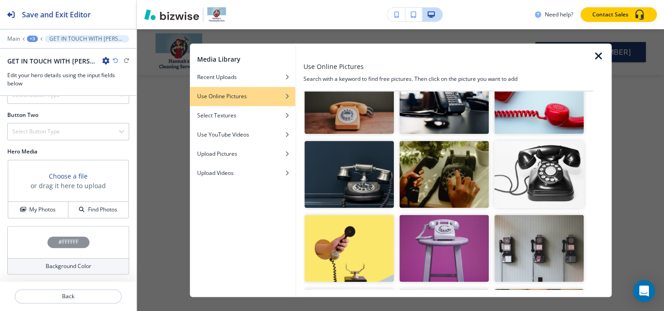
scroll to position [332, 0]
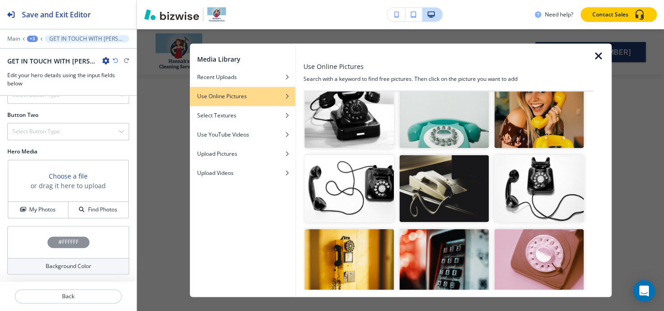
click at [438, 177] on img "button" at bounding box center [445, 188] width 90 height 67
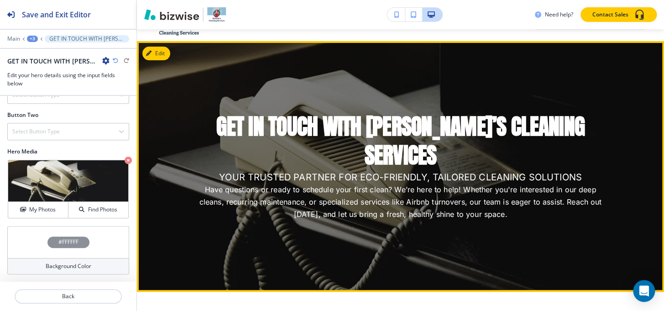
scroll to position [124, 0]
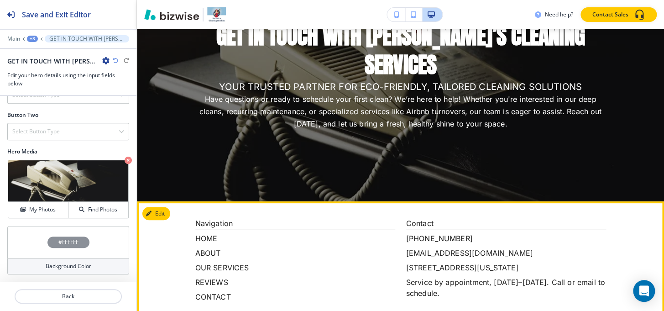
click at [551, 219] on p "Contact" at bounding box center [506, 223] width 200 height 11
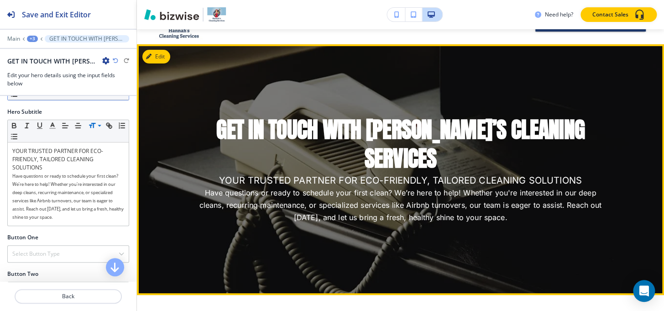
scroll to position [0, 0]
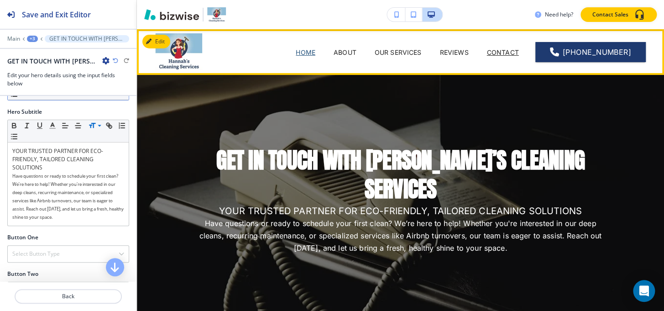
click at [314, 51] on p "HOME" at bounding box center [306, 52] width 20 height 10
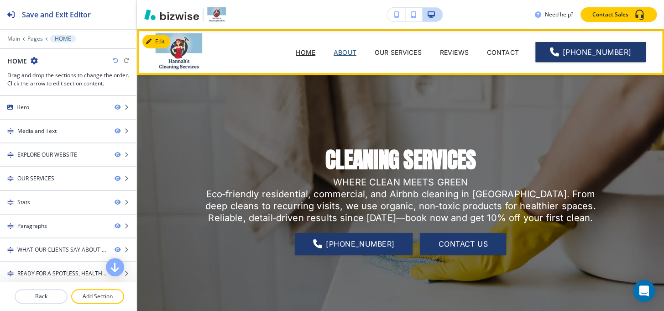
click at [334, 49] on p "ABOUT" at bounding box center [345, 52] width 23 height 10
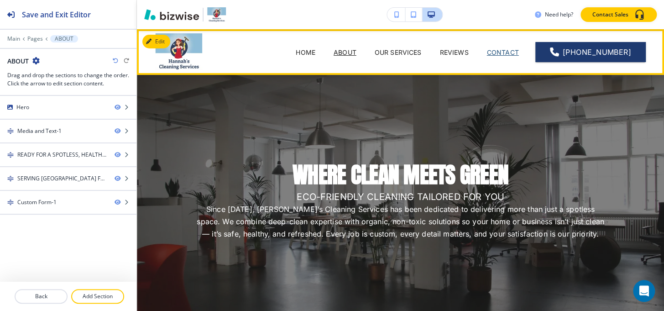
click at [507, 53] on p "CONTACT" at bounding box center [503, 52] width 32 height 10
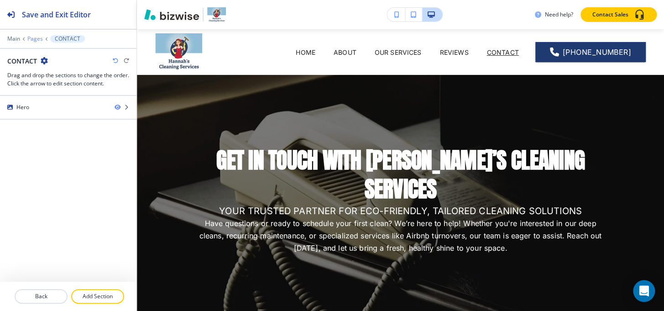
click at [33, 41] on p "Pages" at bounding box center [35, 39] width 16 height 6
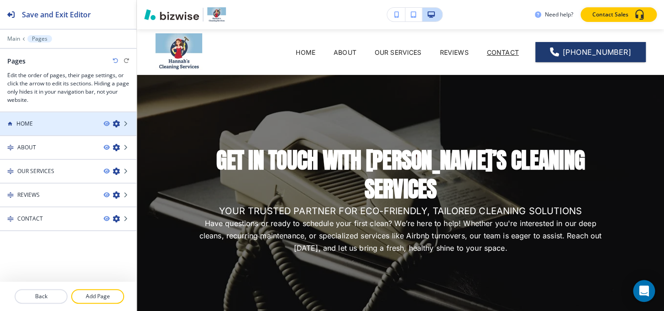
click at [46, 121] on div "HOME" at bounding box center [48, 124] width 96 height 8
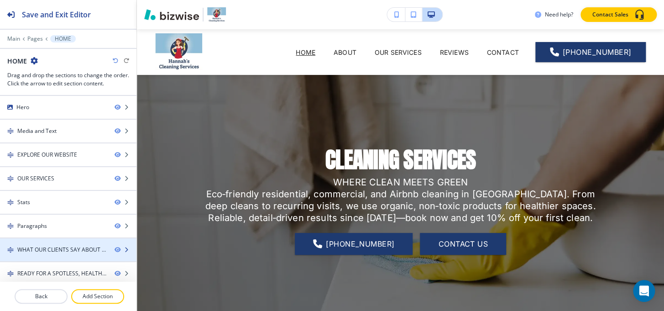
scroll to position [50, 0]
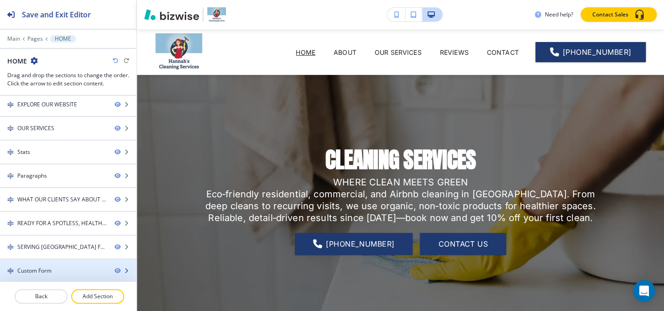
click at [48, 267] on div "Custom Form" at bounding box center [34, 271] width 34 height 8
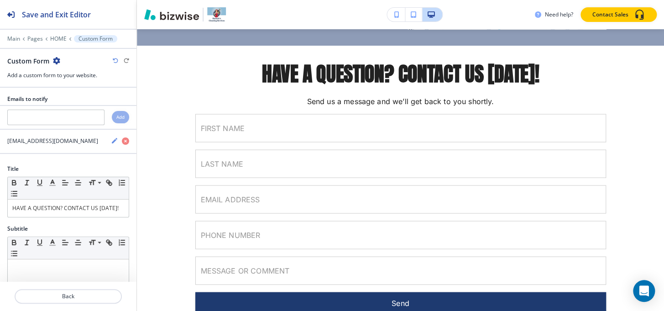
click at [54, 59] on icon "button" at bounding box center [56, 60] width 7 height 7
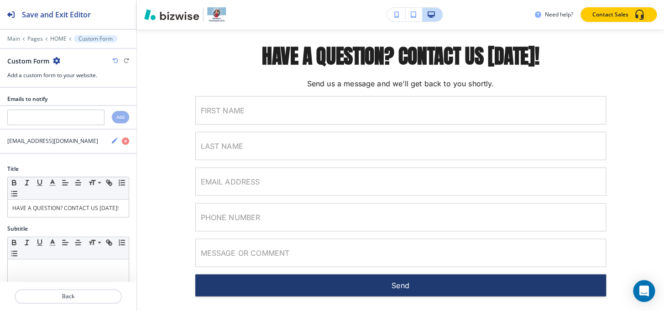
scroll to position [2239, 0]
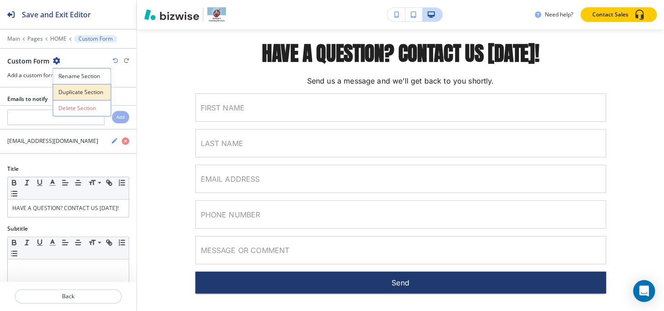
click at [61, 90] on p "Duplicate Section" at bounding box center [81, 92] width 47 height 8
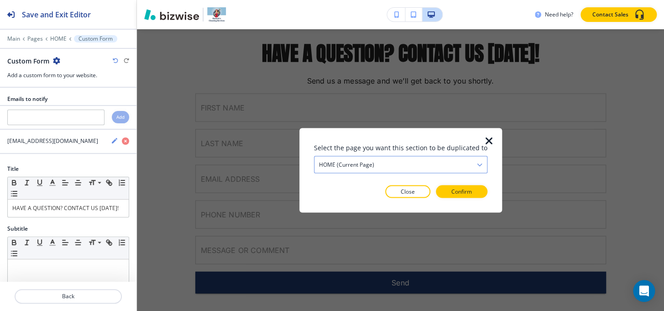
click at [432, 163] on div "HOME (current page)" at bounding box center [401, 164] width 173 height 16
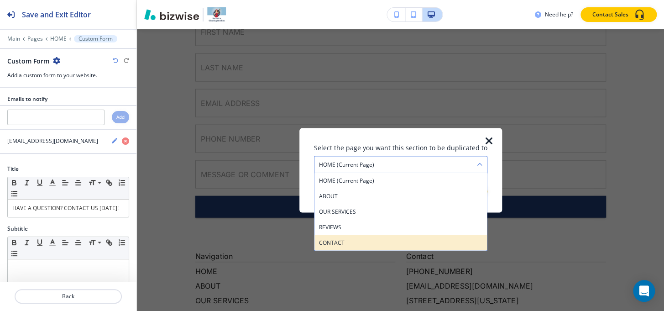
scroll to position [2398, 0]
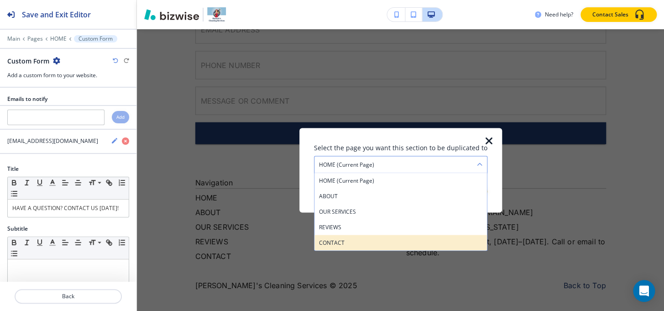
click at [364, 241] on h4 "CONTACT" at bounding box center [400, 242] width 163 height 8
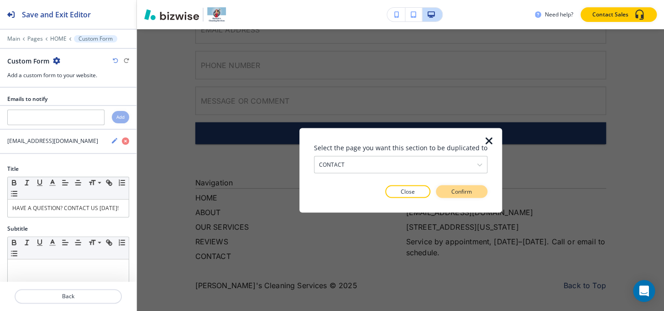
click at [474, 186] on button "Confirm" at bounding box center [462, 191] width 52 height 13
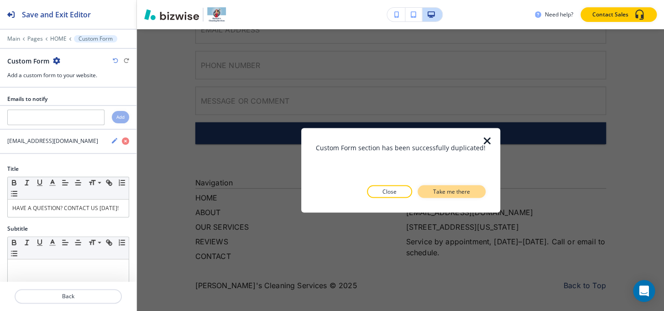
click at [474, 189] on button "Take me there" at bounding box center [452, 191] width 68 height 13
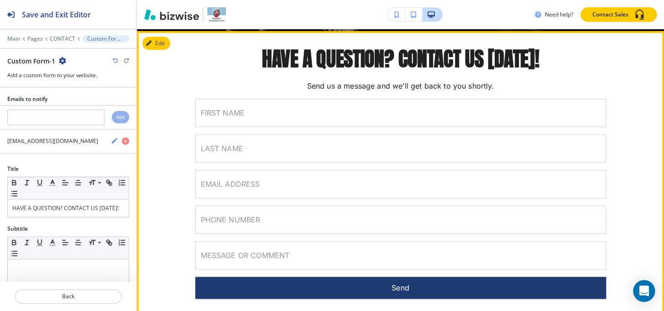
scroll to position [296, 0]
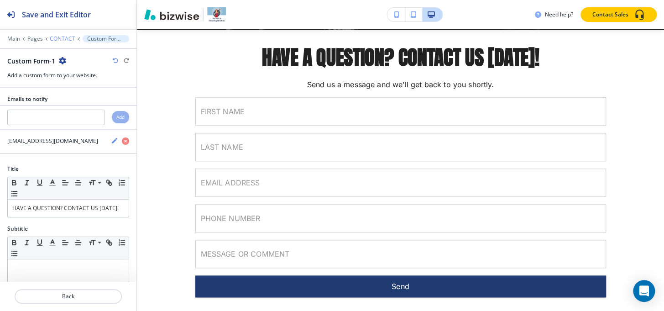
click at [62, 39] on p "CONTACT" at bounding box center [63, 39] width 26 height 6
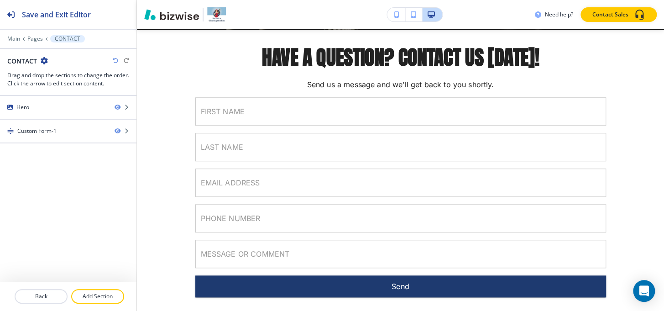
click at [32, 33] on div at bounding box center [68, 32] width 137 height 5
click at [32, 36] on p "Pages" at bounding box center [35, 39] width 16 height 6
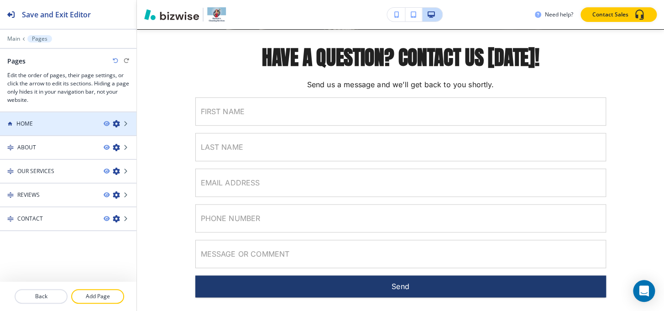
click at [37, 121] on div "HOME" at bounding box center [48, 124] width 96 height 8
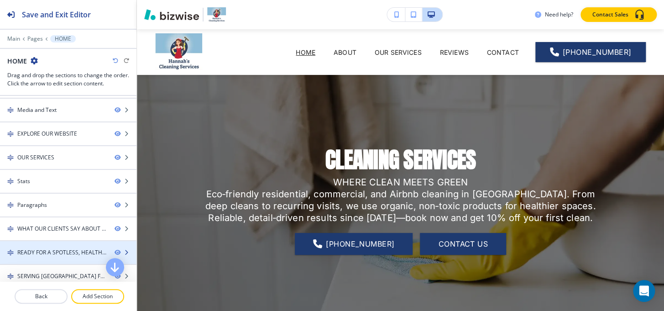
scroll to position [50, 0]
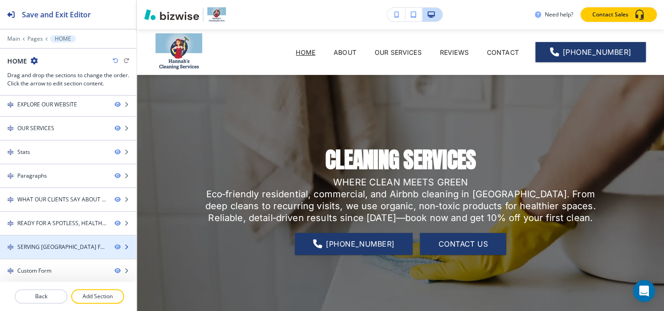
click at [42, 251] on div at bounding box center [68, 254] width 137 height 7
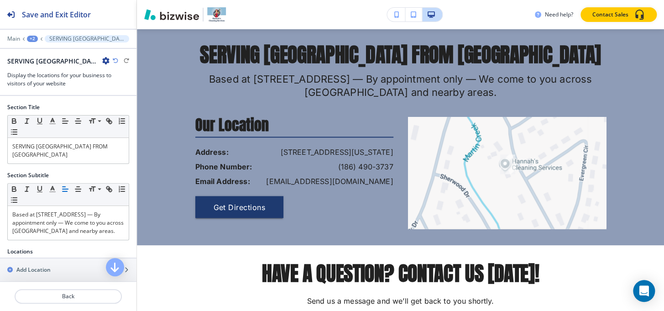
click at [102, 60] on icon "button" at bounding box center [105, 60] width 7 height 7
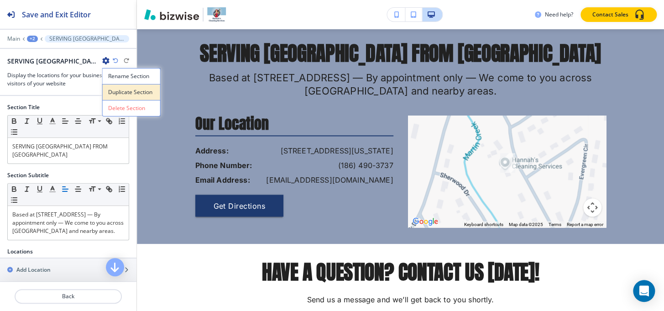
click at [112, 89] on p "Duplicate Section" at bounding box center [131, 92] width 47 height 8
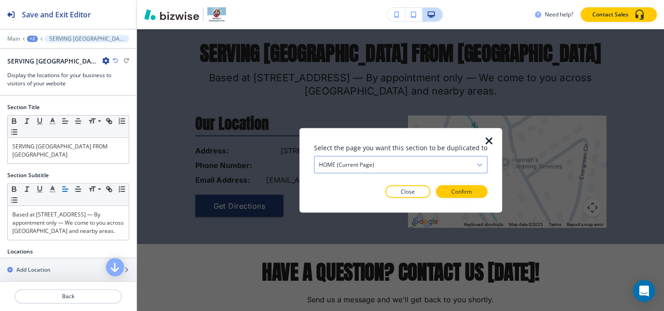
click at [379, 158] on div "HOME (current page)" at bounding box center [401, 164] width 173 height 16
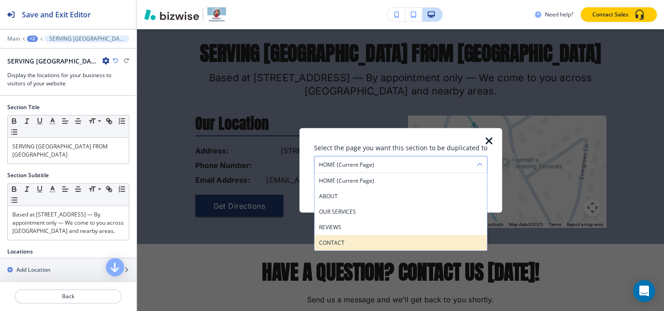
scroll to position [2229, 0]
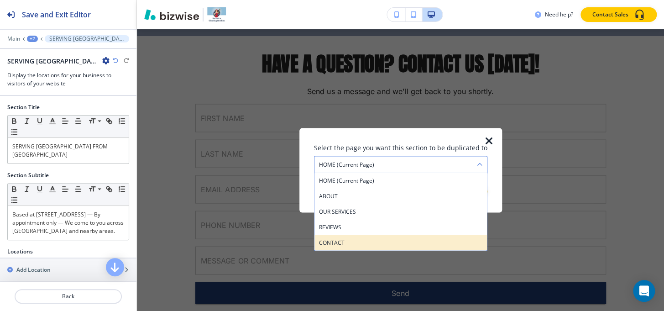
click at [357, 238] on h4 "CONTACT" at bounding box center [400, 242] width 163 height 8
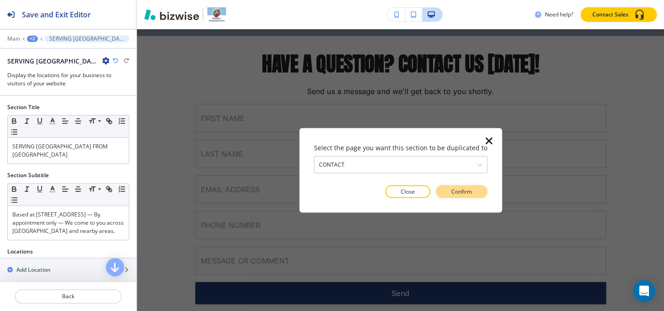
click at [476, 185] on button "Confirm" at bounding box center [462, 191] width 52 height 13
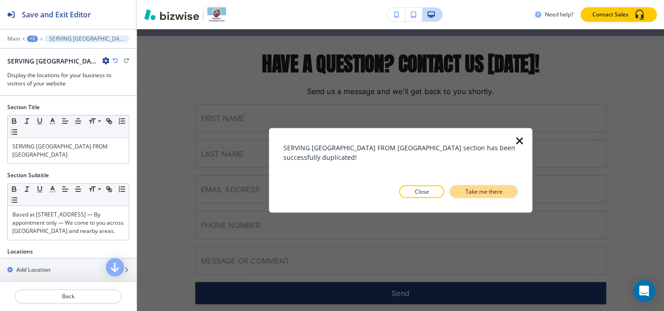
click at [480, 187] on p "Take me there" at bounding box center [483, 191] width 37 height 8
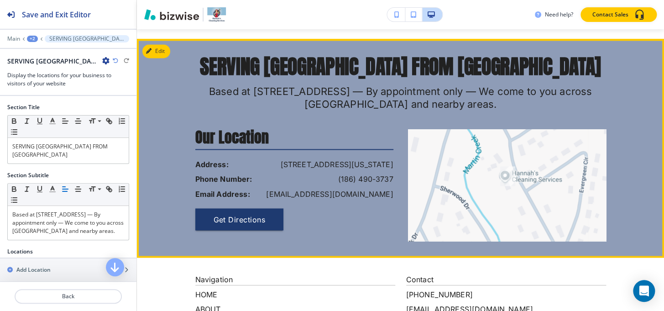
scroll to position [580, 0]
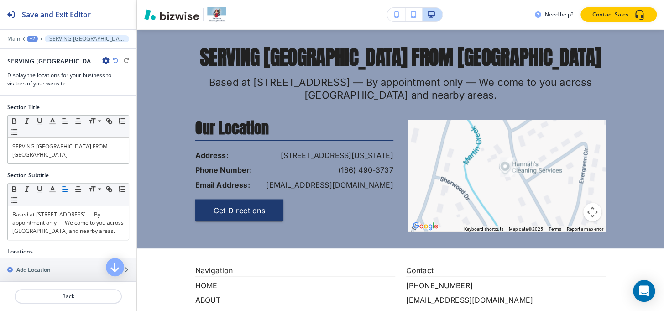
click at [32, 40] on div "+2" at bounding box center [32, 39] width 11 height 6
click at [39, 58] on button "Pages" at bounding box center [56, 54] width 58 height 16
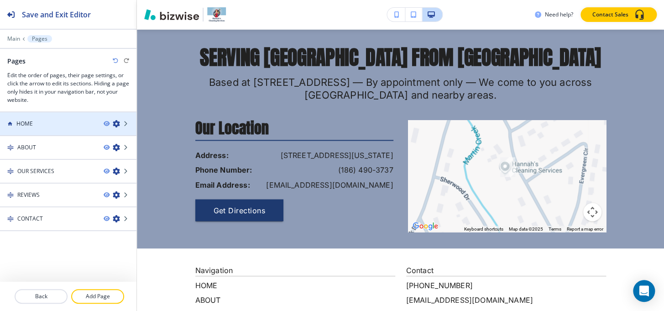
click at [19, 122] on h4 "HOME" at bounding box center [24, 124] width 16 height 8
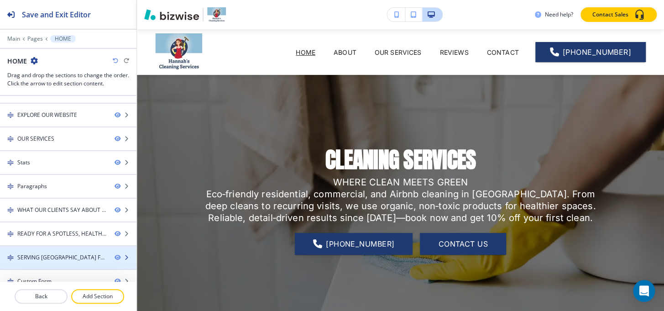
scroll to position [50, 0]
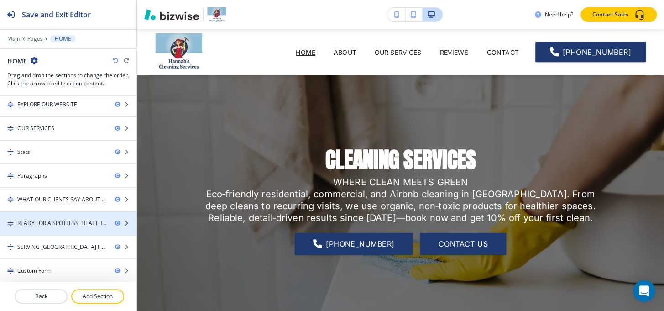
click at [41, 223] on div "READY FOR A SPOTLESS, HEALTHY HOME?" at bounding box center [62, 223] width 90 height 8
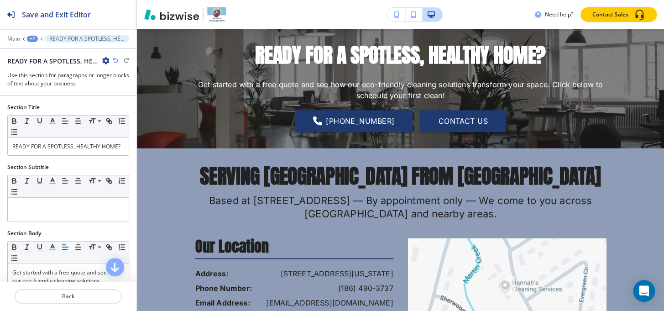
scroll to position [1900, 0]
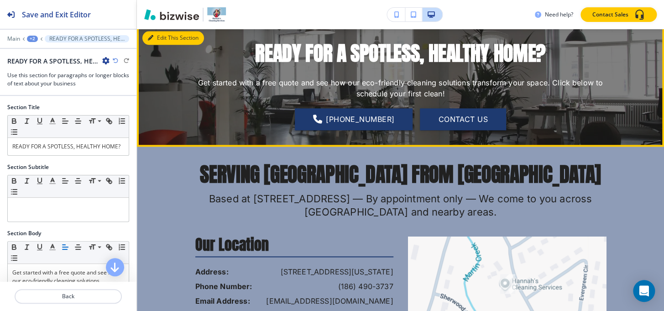
click at [143, 39] on button "Edit This Section" at bounding box center [173, 38] width 62 height 14
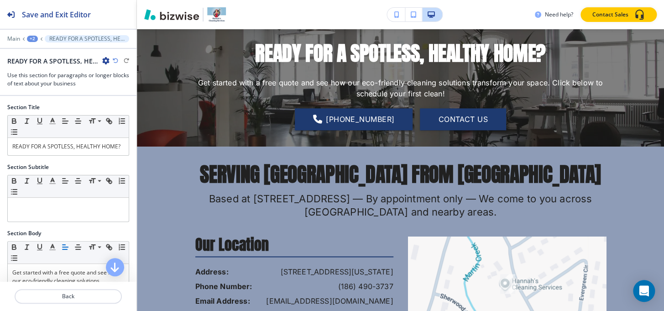
click at [103, 60] on icon "button" at bounding box center [105, 60] width 7 height 7
click at [113, 87] on button "Duplicate Section" at bounding box center [131, 92] width 58 height 16
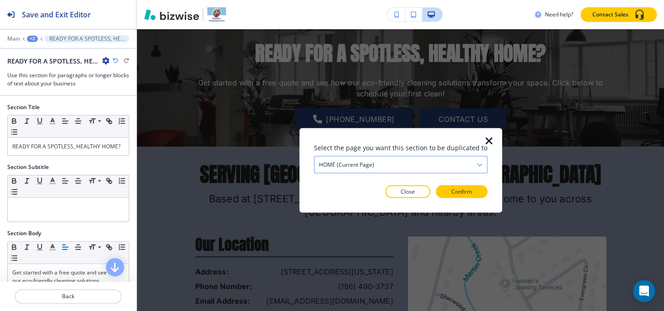
drag, startPoint x: 353, startPoint y: 160, endPoint x: 343, endPoint y: 174, distance: 16.6
click at [352, 163] on h4 "HOME (current page)" at bounding box center [346, 164] width 55 height 8
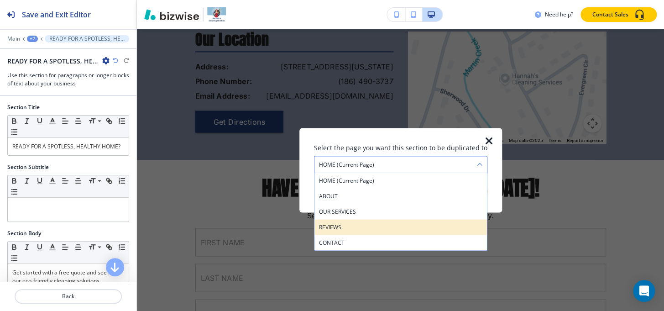
scroll to position [2149, 0]
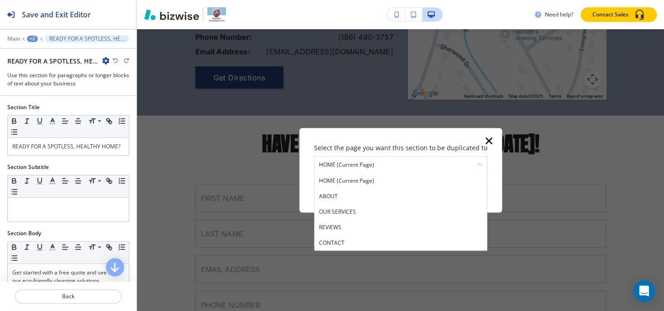
drag, startPoint x: 352, startPoint y: 244, endPoint x: 433, endPoint y: 210, distance: 88.8
click at [352, 244] on h4 "CONTACT" at bounding box center [400, 242] width 163 height 8
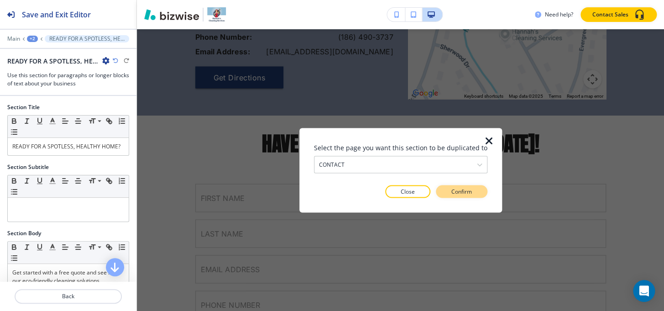
click at [474, 191] on button "Confirm" at bounding box center [462, 191] width 52 height 13
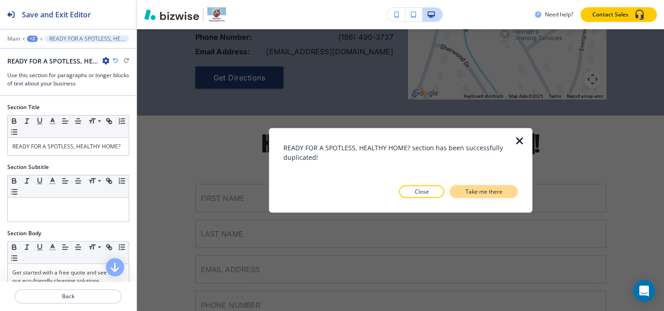
click at [474, 191] on p "Take me there" at bounding box center [483, 191] width 37 height 8
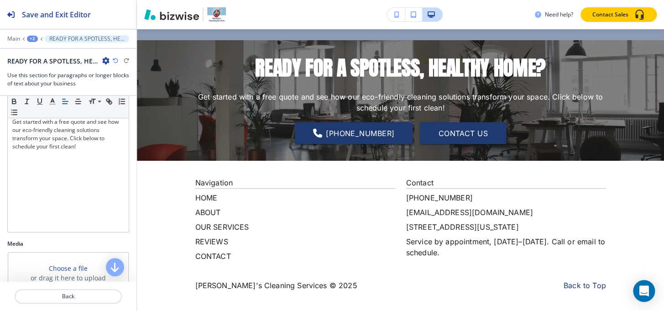
scroll to position [249, 0]
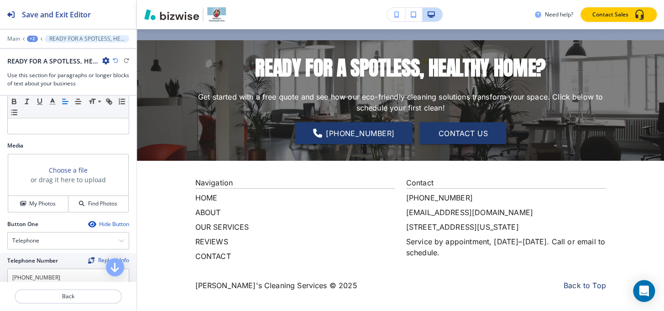
click at [31, 36] on div "+2" at bounding box center [32, 39] width 11 height 6
click at [48, 54] on p "Pages" at bounding box center [56, 54] width 47 height 8
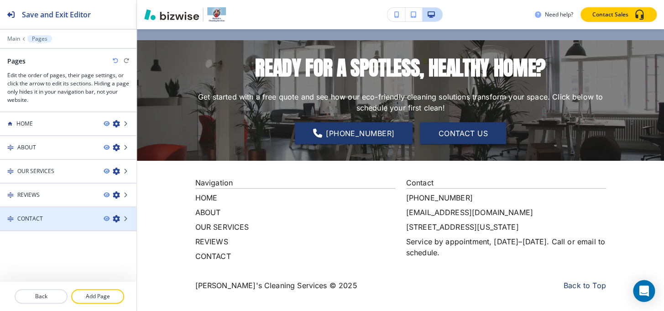
click at [55, 211] on div at bounding box center [68, 210] width 137 height 7
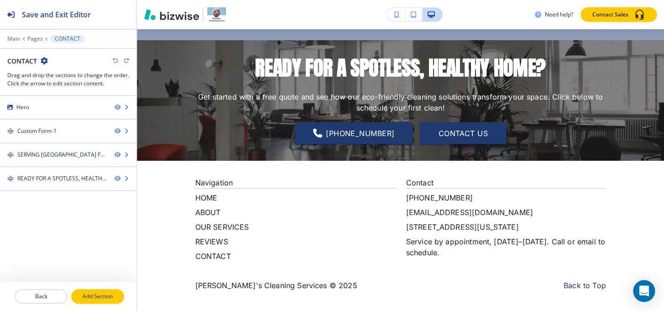
click at [97, 293] on p "Add Section" at bounding box center [97, 296] width 51 height 8
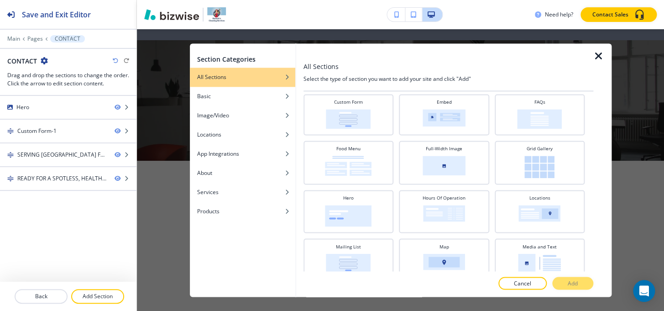
scroll to position [0, 0]
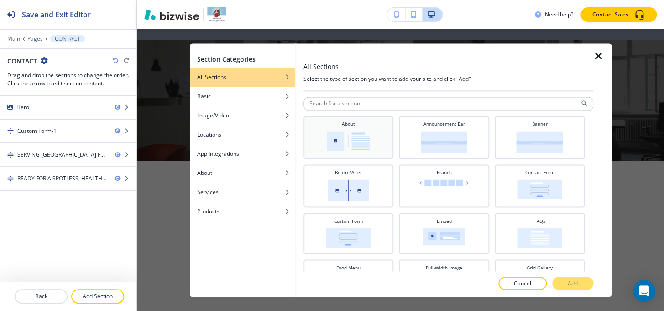
click at [370, 132] on div "About" at bounding box center [348, 137] width 81 height 32
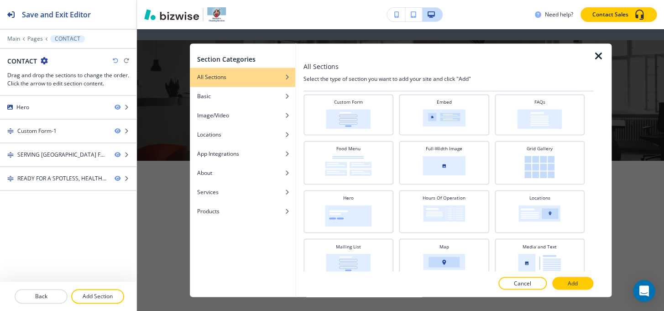
scroll to position [207, 0]
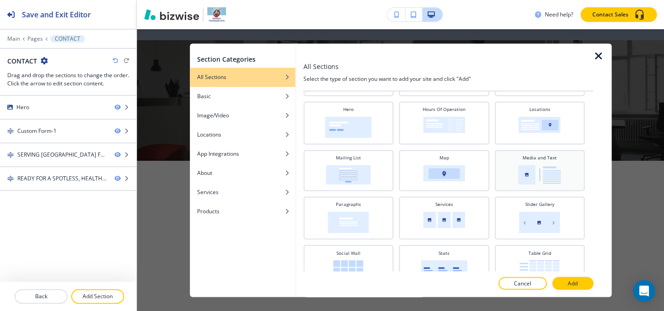
click at [537, 176] on img at bounding box center [539, 175] width 43 height 20
click at [568, 282] on p "Add" at bounding box center [573, 283] width 10 height 8
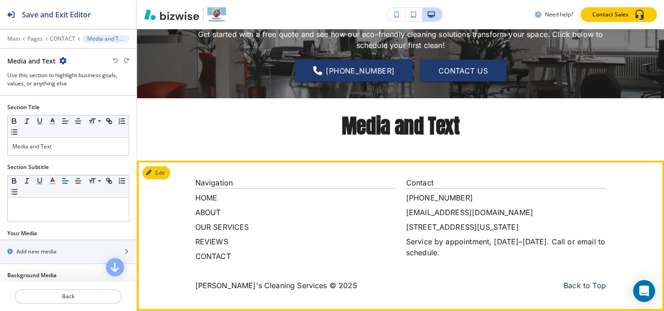
scroll to position [816, 0]
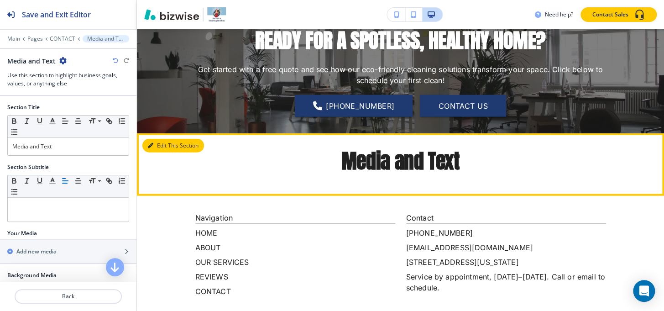
click at [163, 146] on button "Edit This Section" at bounding box center [173, 146] width 62 height 14
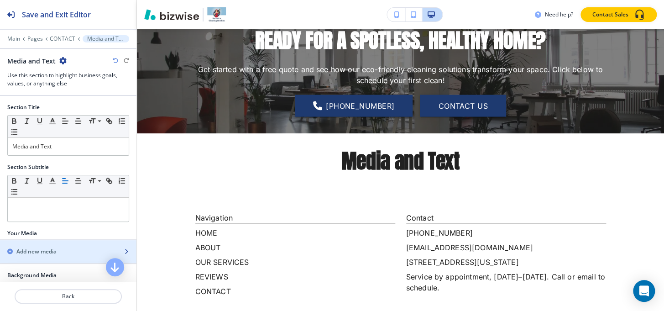
click at [38, 252] on h2 "Add new media" at bounding box center [36, 252] width 40 height 8
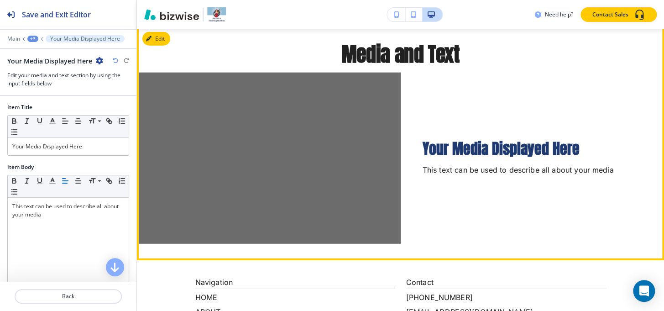
scroll to position [882, 0]
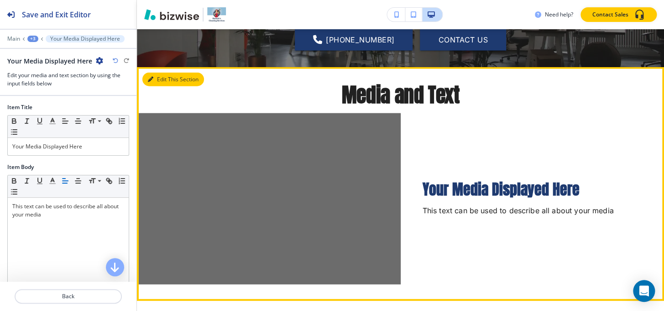
click at [161, 79] on button "Edit This Section" at bounding box center [173, 80] width 62 height 14
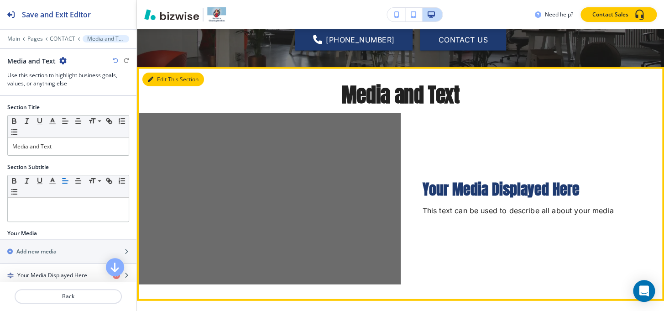
scroll to position [919, 0]
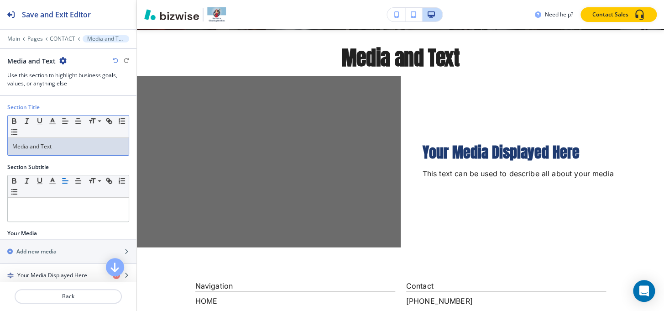
click at [57, 142] on p "Media and Text" at bounding box center [68, 146] width 112 height 8
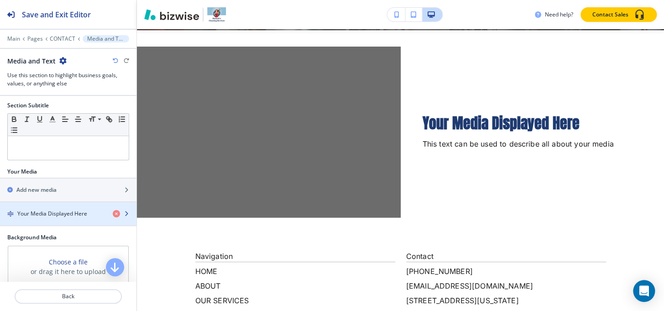
scroll to position [124, 0]
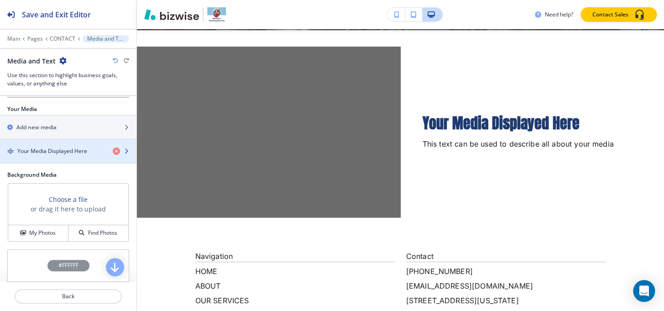
click at [55, 152] on h4 "Your Media Displayed Here" at bounding box center [52, 151] width 70 height 8
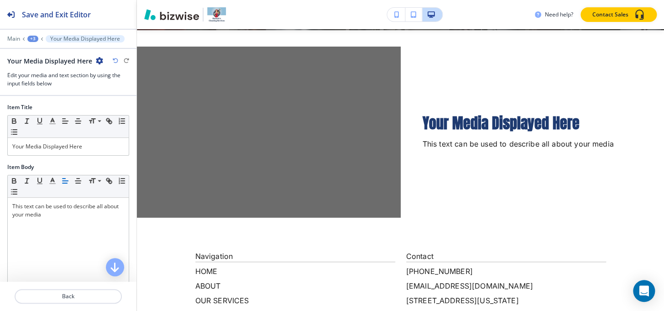
scroll to position [936, 0]
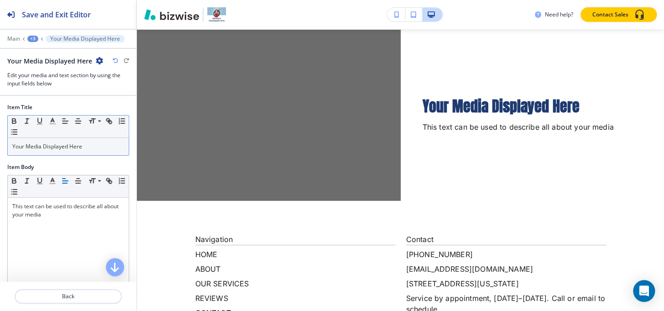
click at [80, 144] on p "Your Media Displayed Here" at bounding box center [68, 146] width 112 height 8
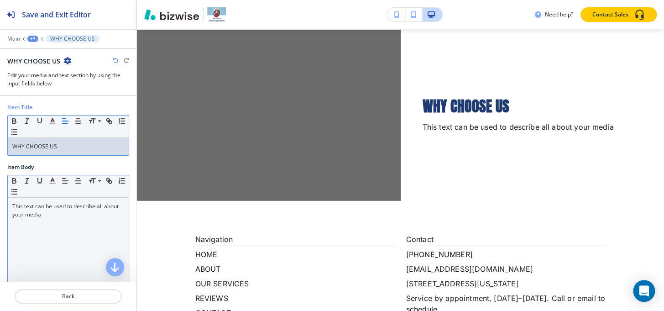
click at [52, 227] on div "This text can be used to describe all about your media" at bounding box center [68, 257] width 121 height 119
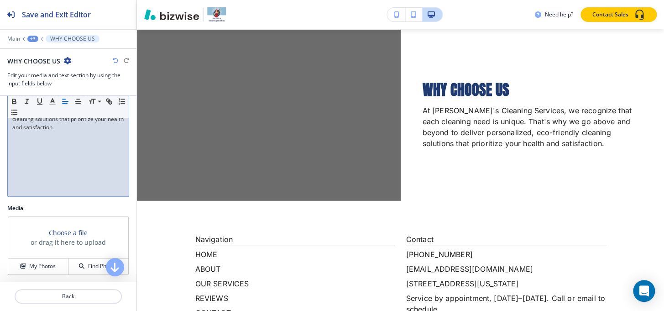
scroll to position [156, 0]
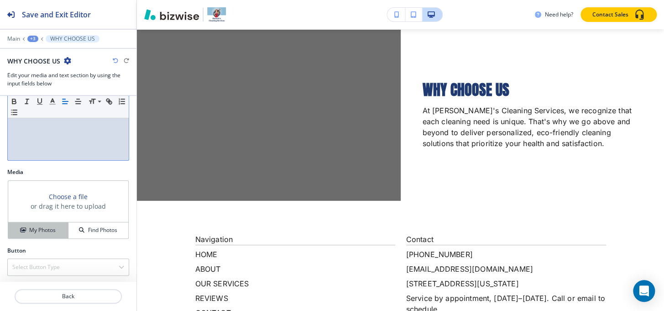
click at [36, 230] on h4 "My Photos" at bounding box center [42, 230] width 26 height 8
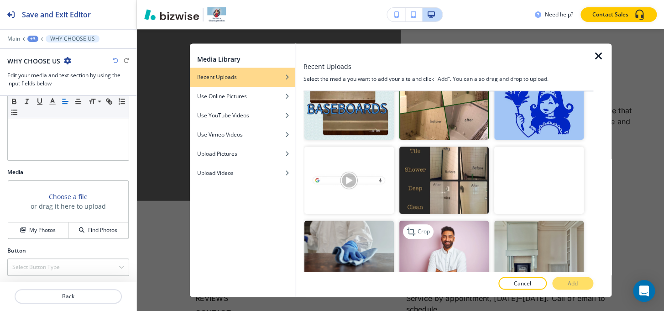
scroll to position [415, 0]
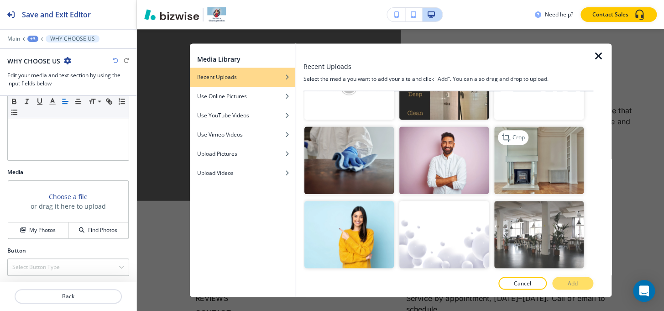
click at [549, 161] on img "button" at bounding box center [540, 160] width 90 height 67
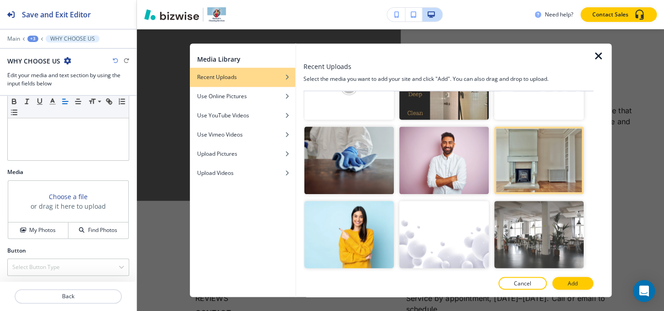
click at [571, 283] on p "Add" at bounding box center [573, 283] width 10 height 8
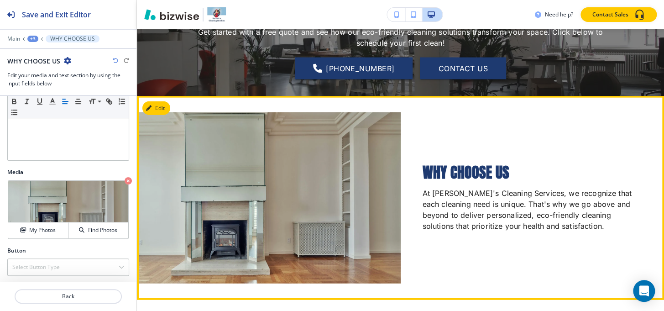
scroll to position [853, 0]
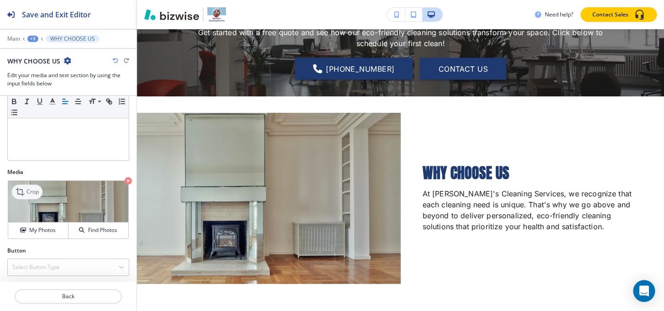
drag, startPoint x: 28, startPoint y: 198, endPoint x: 28, endPoint y: 193, distance: 5.0
click at [27, 198] on img at bounding box center [68, 202] width 120 height 42
click at [29, 193] on p "Crop" at bounding box center [32, 192] width 12 height 8
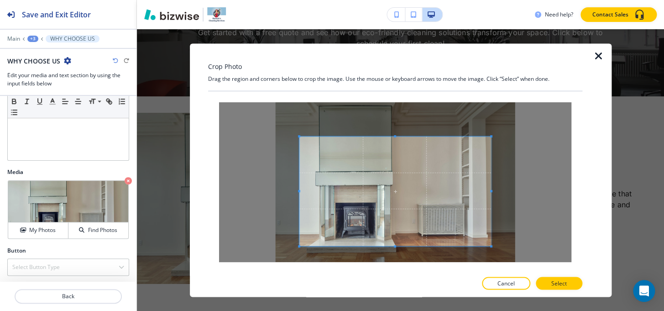
click at [399, 135] on span at bounding box center [396, 136] width 192 height 2
click at [395, 141] on span at bounding box center [395, 142] width 2 height 2
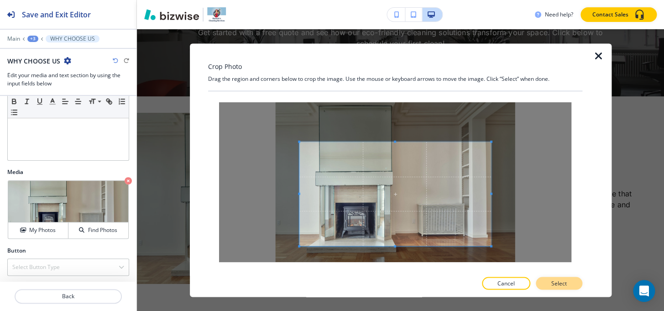
click at [560, 285] on p "Select" at bounding box center [560, 283] width 16 height 8
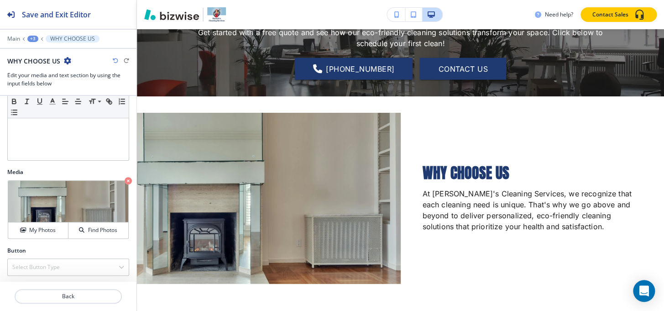
click at [32, 40] on div "+3" at bounding box center [32, 39] width 11 height 6
click at [37, 82] on p "Media and Text" at bounding box center [56, 86] width 47 height 8
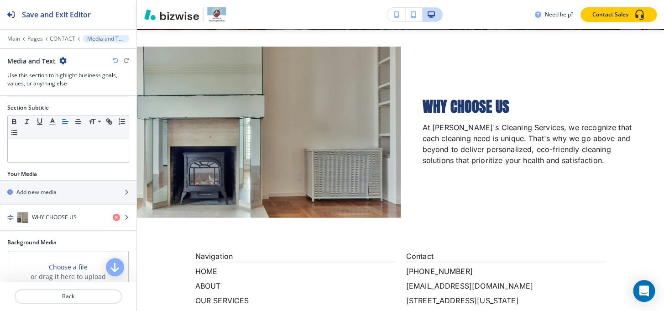
scroll to position [149, 0]
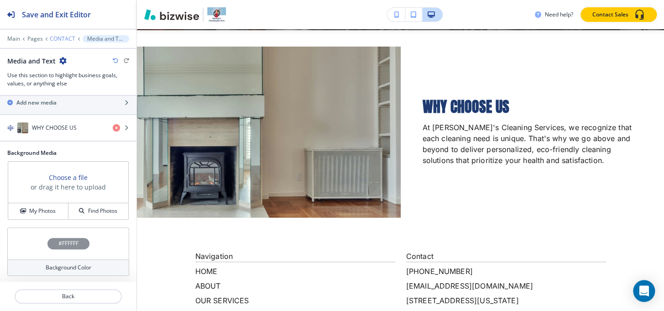
click at [69, 36] on p "CONTACT" at bounding box center [63, 39] width 26 height 6
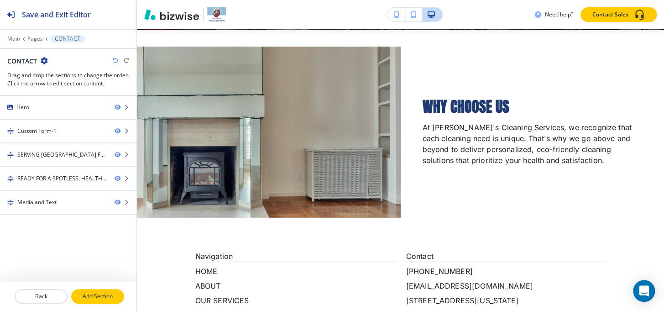
click at [91, 302] on button "Add Section" at bounding box center [97, 296] width 53 height 15
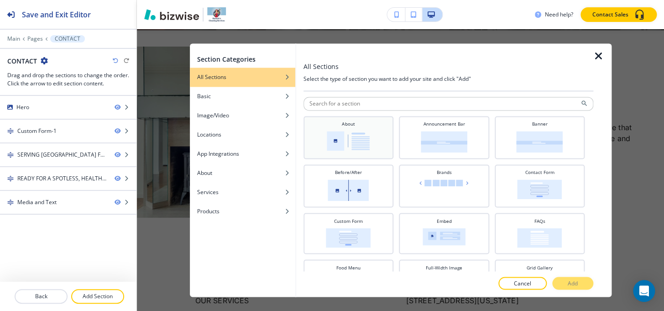
click at [327, 148] on img at bounding box center [348, 141] width 43 height 20
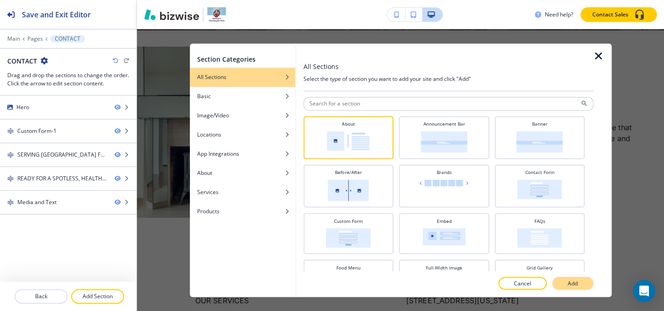
click at [571, 284] on p "Add" at bounding box center [573, 283] width 10 height 8
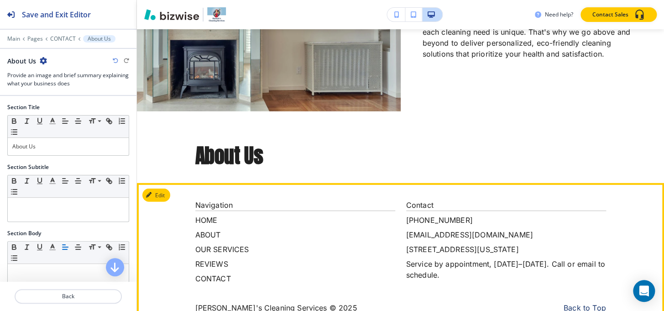
scroll to position [1012, 0]
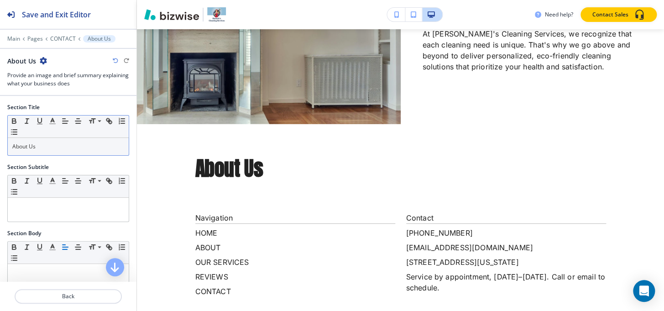
click at [69, 149] on p "About Us" at bounding box center [68, 146] width 112 height 8
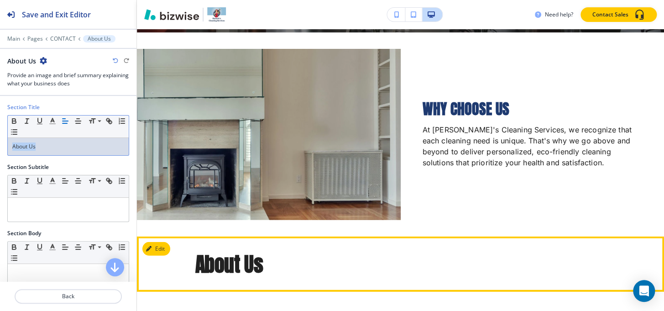
scroll to position [888, 0]
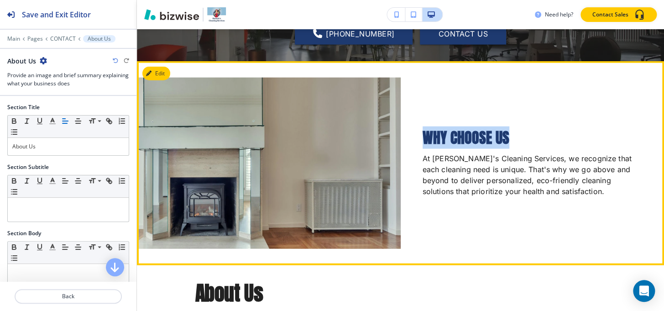
drag, startPoint x: 418, startPoint y: 137, endPoint x: 553, endPoint y: 137, distance: 134.7
click at [553, 137] on div "WHY CHOOSE US At Hannah's Cleaning Services, we recognize that each cleaning ne…" at bounding box center [533, 163] width 264 height 171
copy p "WHY CHOOSE US"
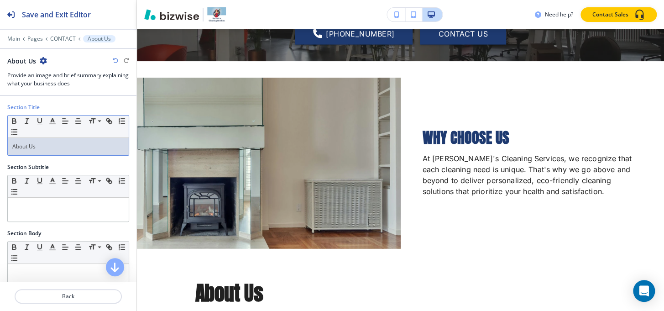
click at [46, 145] on p "About Us" at bounding box center [68, 146] width 112 height 8
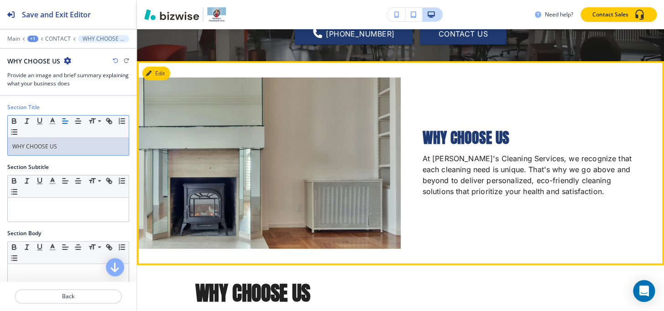
scroll to position [929, 0]
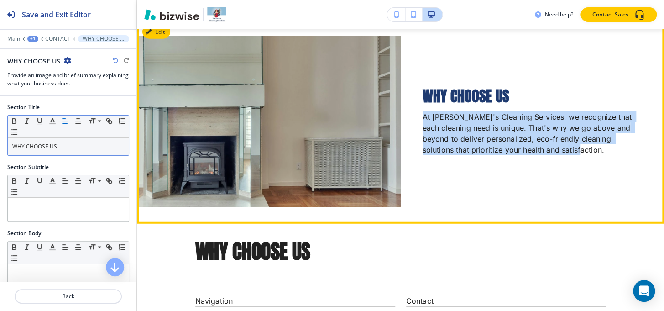
drag, startPoint x: 421, startPoint y: 118, endPoint x: 650, endPoint y: 151, distance: 231.6
click at [650, 151] on div "WHY CHOOSE US At Hannah's Cleaning Services, we recognize that each cleaning ne…" at bounding box center [533, 121] width 264 height 171
copy p "At Hannah's Cleaning Services, we recognize that each cleaning need is unique. …"
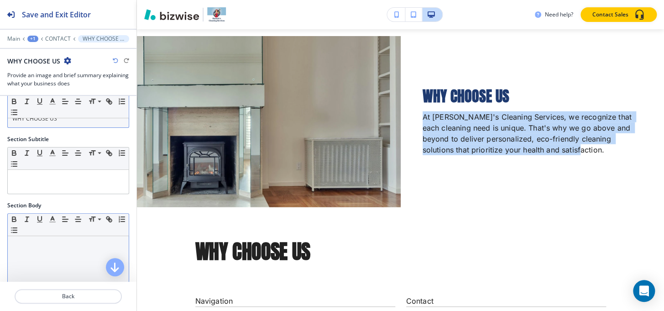
scroll to position [41, 0]
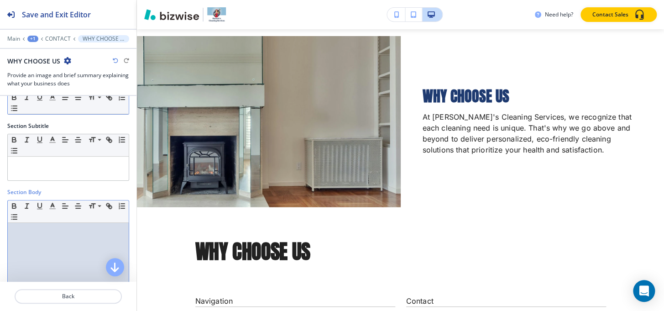
click at [37, 232] on p at bounding box center [68, 231] width 112 height 8
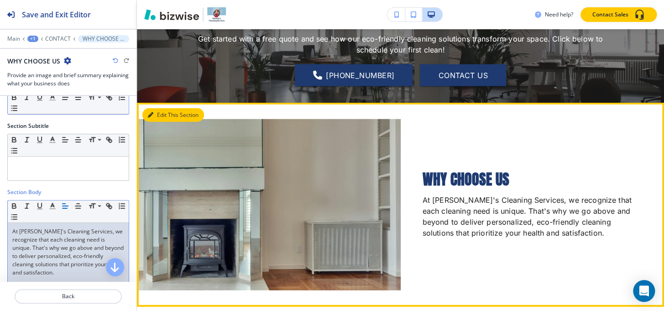
click at [159, 115] on button "Edit This Section" at bounding box center [173, 115] width 62 height 14
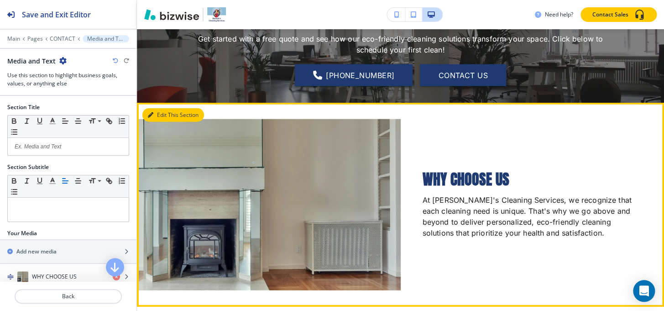
scroll to position [919, 0]
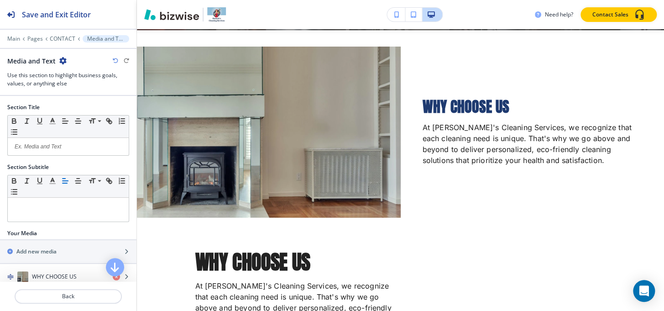
click at [63, 60] on icon "button" at bounding box center [62, 60] width 7 height 7
click at [92, 108] on p "Delete Section" at bounding box center [87, 108] width 47 height 8
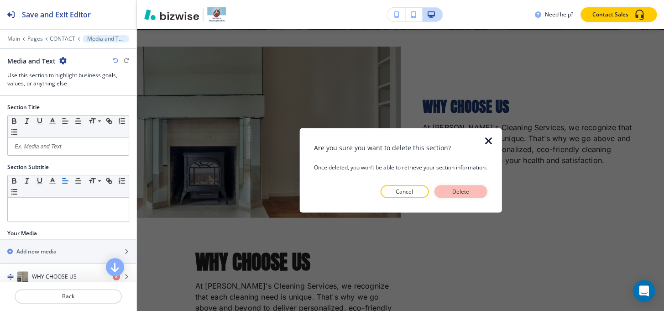
click at [480, 194] on button "Delete" at bounding box center [460, 191] width 53 height 13
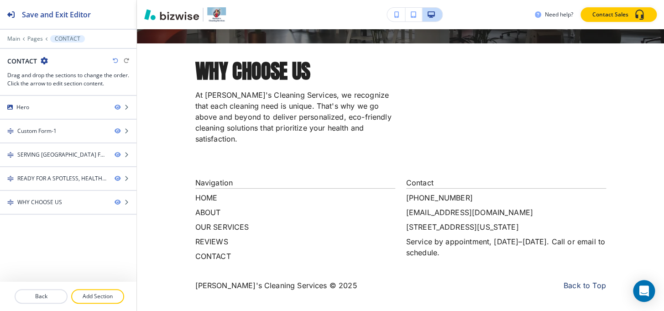
scroll to position [901, 0]
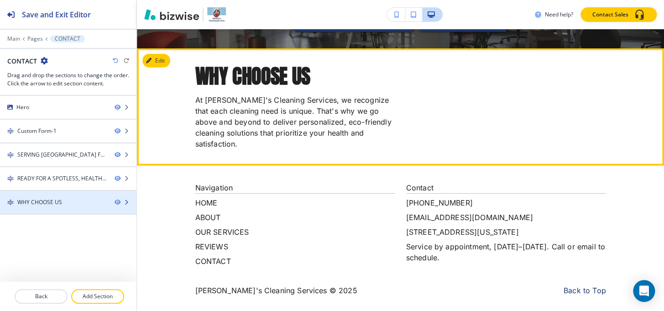
click at [35, 207] on div at bounding box center [68, 209] width 137 height 7
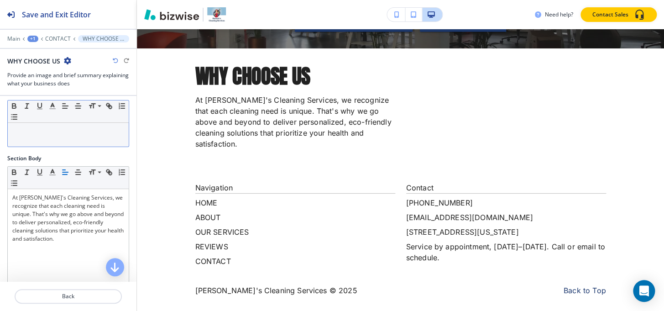
scroll to position [207, 0]
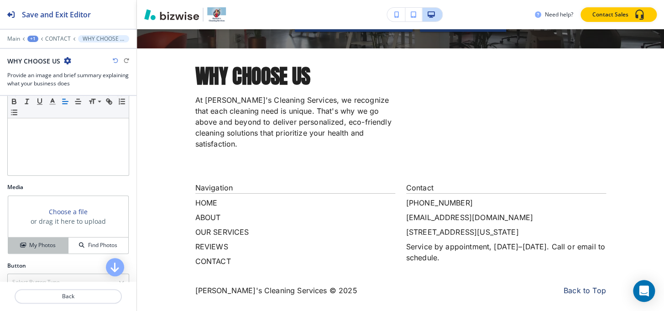
click at [41, 241] on h4 "My Photos" at bounding box center [42, 245] width 26 height 8
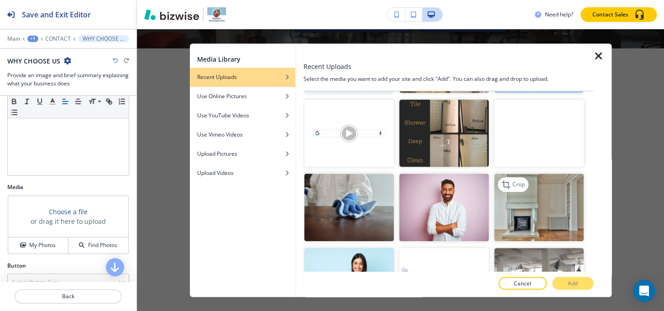
scroll to position [377, 0]
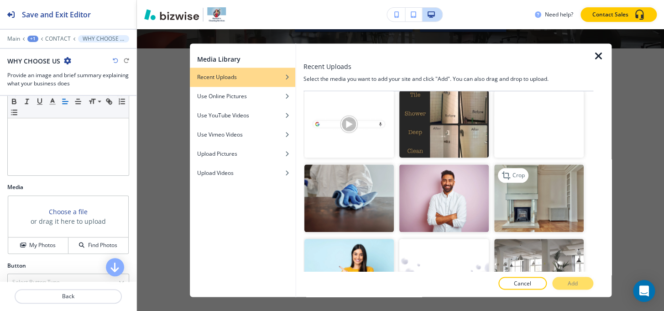
click at [537, 200] on img "button" at bounding box center [540, 198] width 90 height 67
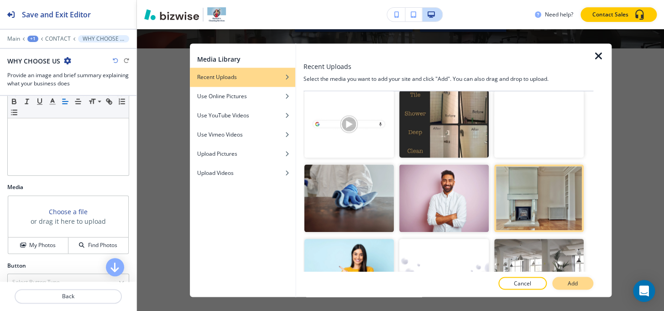
click at [575, 285] on p "Add" at bounding box center [573, 283] width 10 height 8
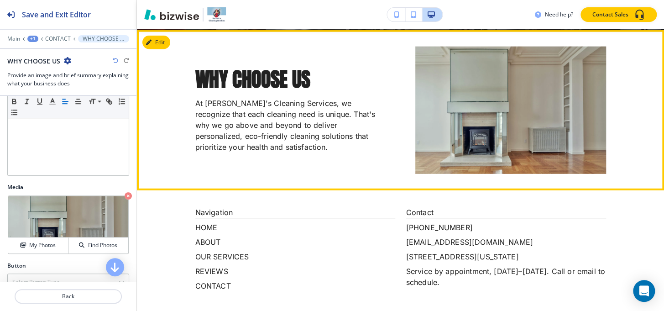
scroll to position [877, 0]
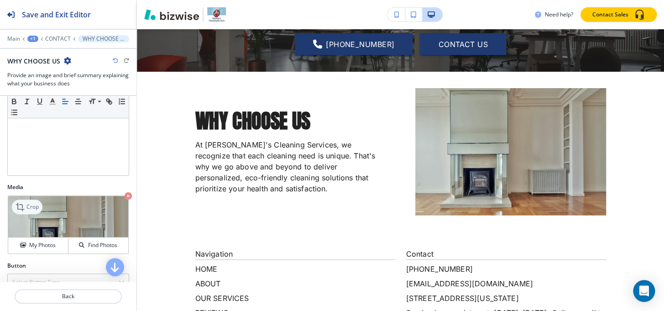
click at [25, 204] on icon at bounding box center [21, 206] width 11 height 11
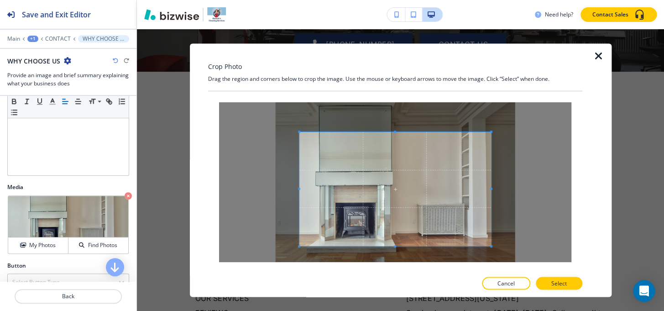
click at [395, 132] on span at bounding box center [395, 132] width 2 height 2
click at [551, 285] on button "Select" at bounding box center [559, 283] width 47 height 13
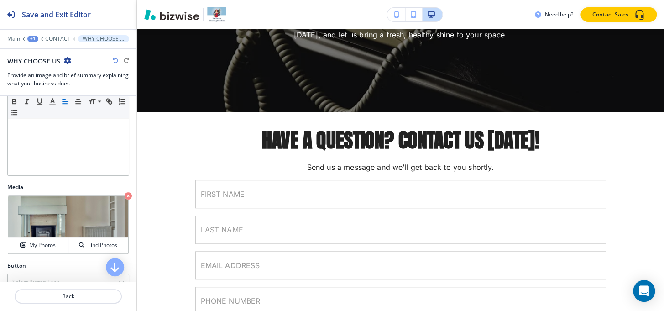
scroll to position [5, 0]
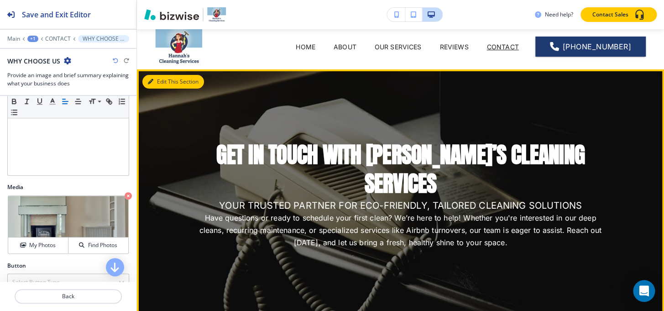
click at [151, 80] on icon "button" at bounding box center [150, 81] width 5 height 5
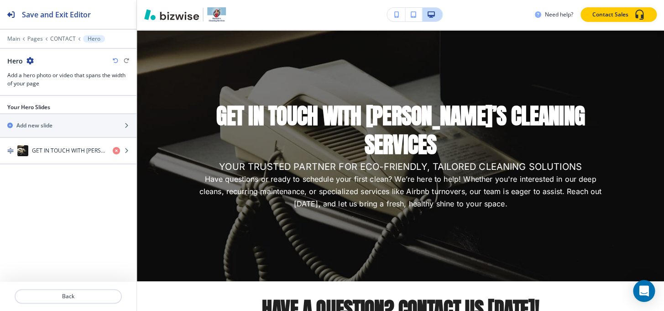
scroll to position [46, 0]
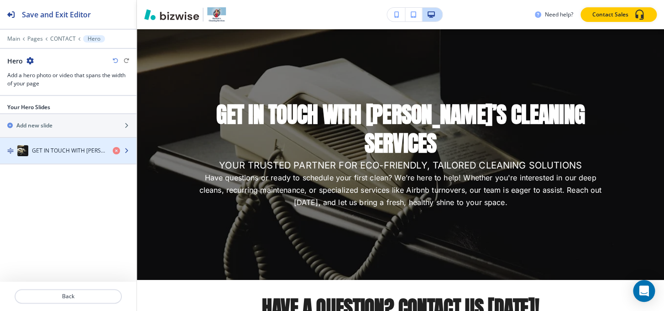
click at [47, 150] on h4 "GET IN TOUCH WITH HANNAH’S CLEANING SERVICES" at bounding box center [69, 151] width 74 height 8
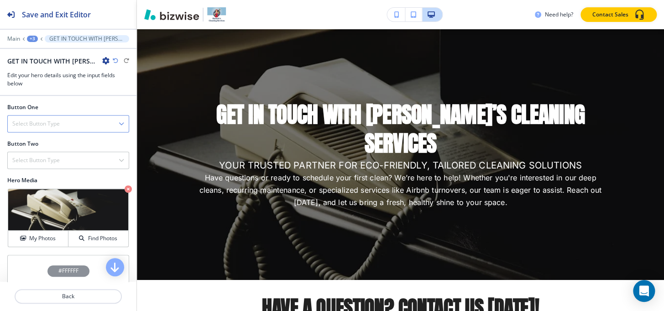
scroll to position [155, 0]
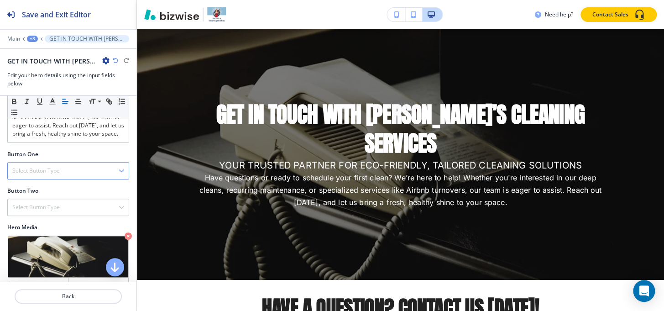
click at [46, 175] on h4 "Select Button Type" at bounding box center [35, 171] width 47 height 8
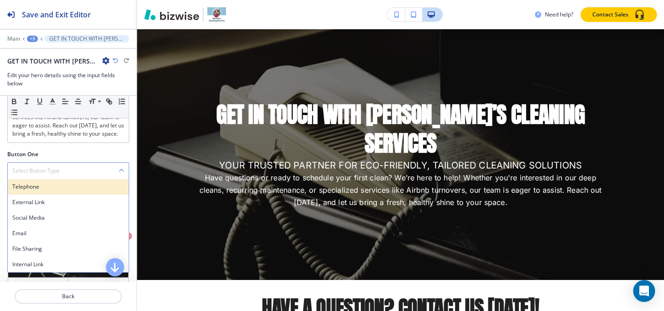
click at [43, 191] on h4 "Telephone" at bounding box center [68, 187] width 112 height 8
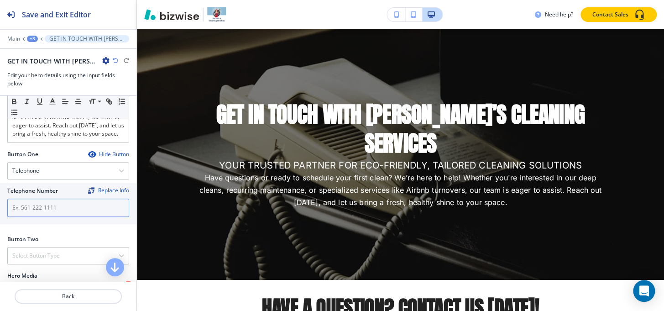
click at [46, 217] on input "text" at bounding box center [68, 208] width 122 height 18
paste input "+1 864 903-7377"
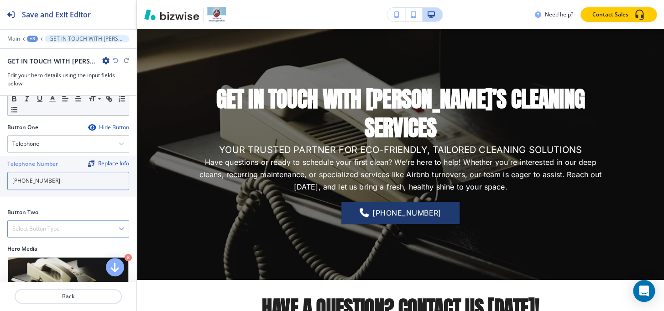
scroll to position [196, 0]
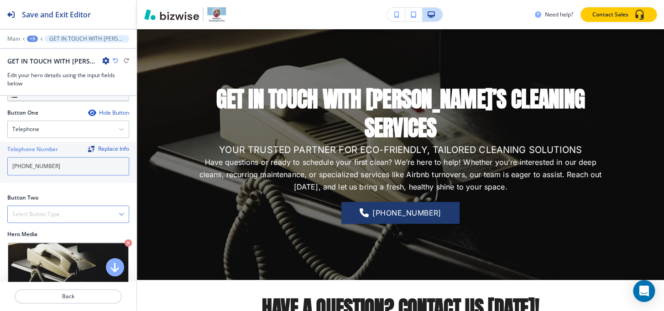
type input "+1 864 903-7377"
click at [49, 216] on div "Select Button Type" at bounding box center [68, 214] width 121 height 16
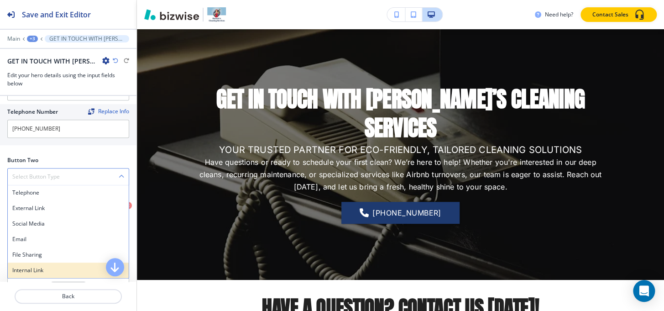
scroll to position [279, 0]
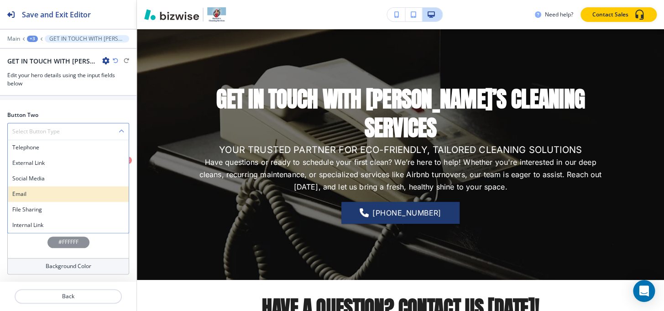
click at [37, 198] on h4 "Email" at bounding box center [68, 194] width 112 height 8
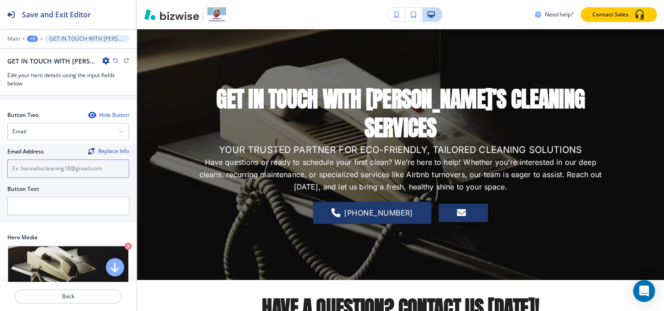
click at [54, 174] on input "text" at bounding box center [68, 168] width 122 height 18
paste input "hannahscleaning18@gmail.com"
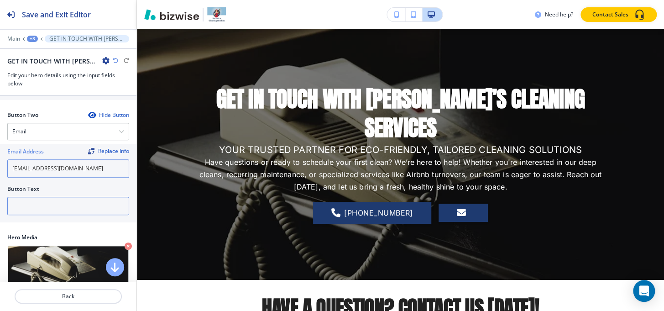
type input "hannahscleaning18@gmail.com"
click at [66, 210] on input "text" at bounding box center [68, 206] width 122 height 18
type input "e"
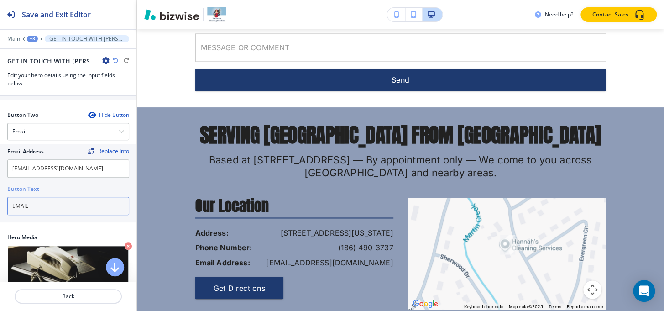
scroll to position [751, 0]
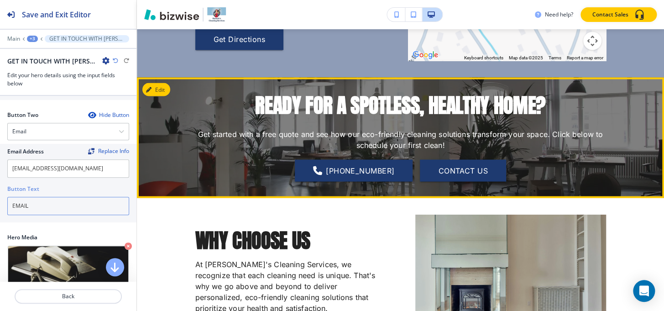
type input "EMAIL"
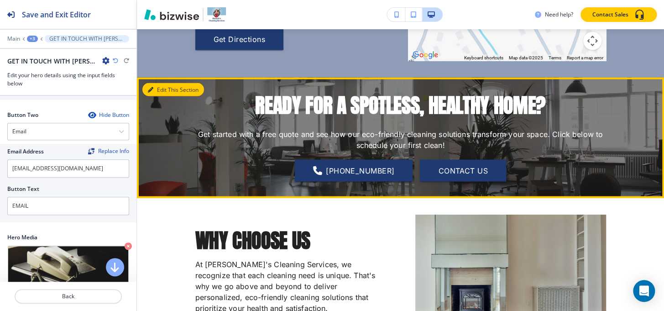
click at [163, 91] on button "Edit This Section" at bounding box center [173, 90] width 62 height 14
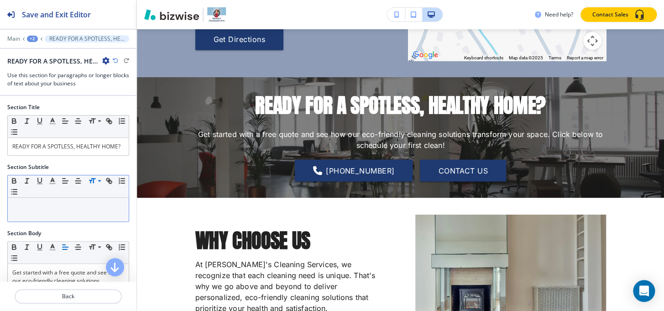
scroll to position [798, 0]
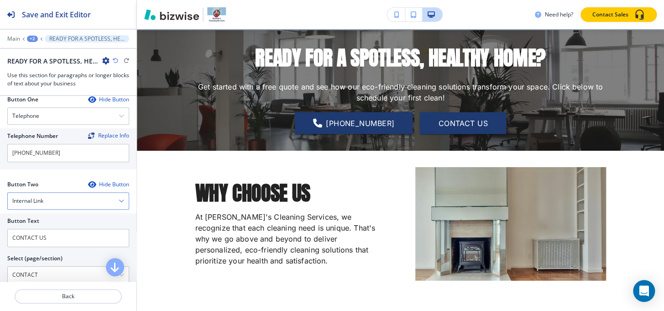
click at [51, 209] on div "Internal Link" at bounding box center [68, 201] width 121 height 16
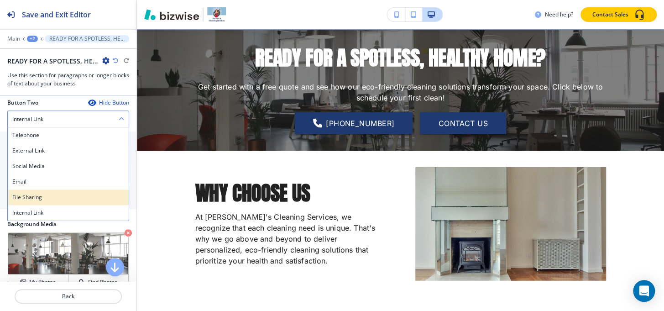
scroll to position [452, 0]
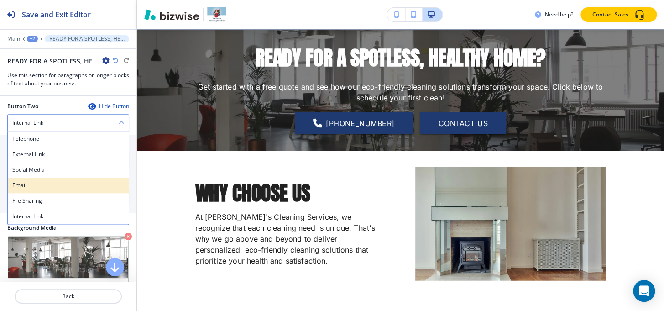
click at [36, 190] on h4 "Email" at bounding box center [68, 185] width 112 height 8
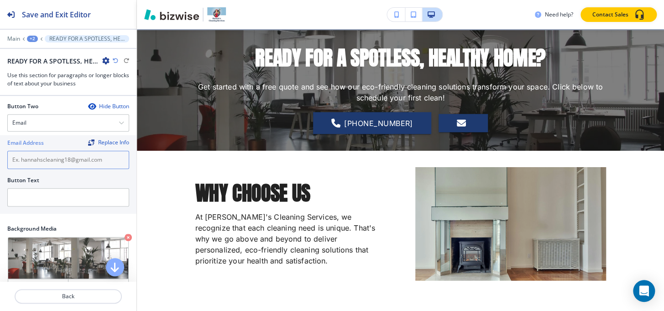
click at [63, 167] on input "text" at bounding box center [68, 160] width 122 height 18
paste input "hannahscleaning18@gmail.com"
type input "hannahscleaning18@gmail.com"
click at [54, 206] on input "text" at bounding box center [68, 197] width 122 height 18
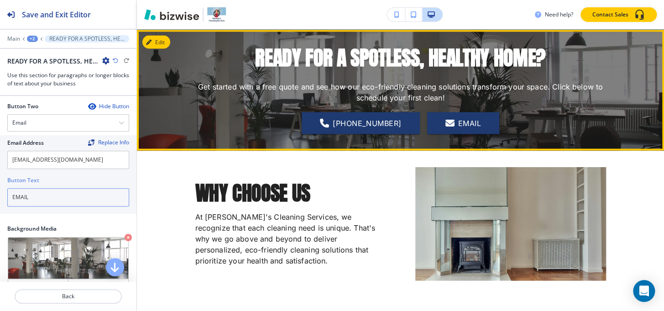
scroll to position [757, 0]
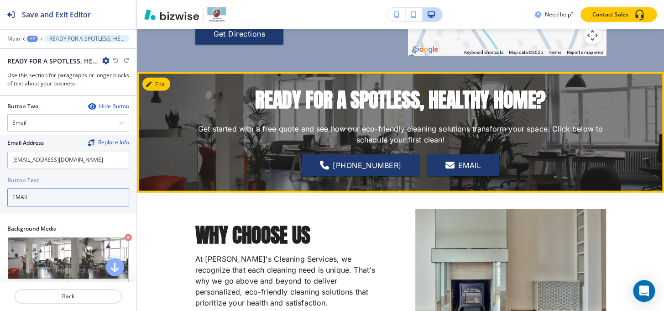
type input "EMAIL"
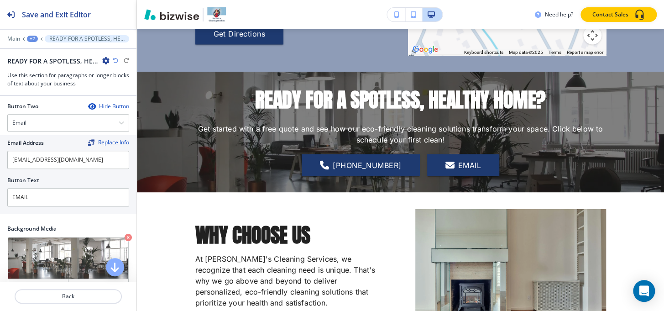
click at [32, 39] on div "+2" at bounding box center [32, 39] width 11 height 6
click at [42, 47] on button "Pages" at bounding box center [56, 54] width 58 height 16
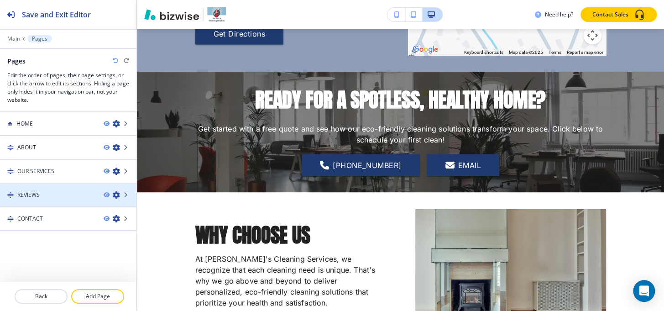
click at [25, 195] on h4 "REVIEWS" at bounding box center [28, 195] width 22 height 8
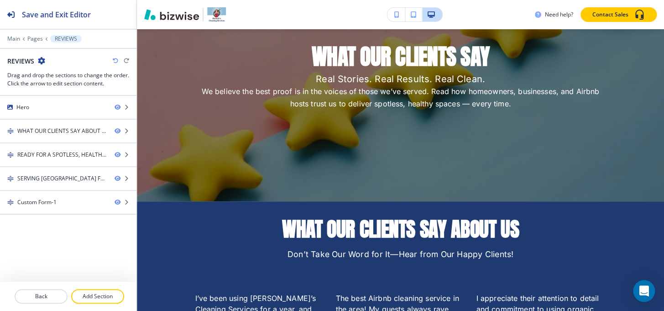
scroll to position [0, 0]
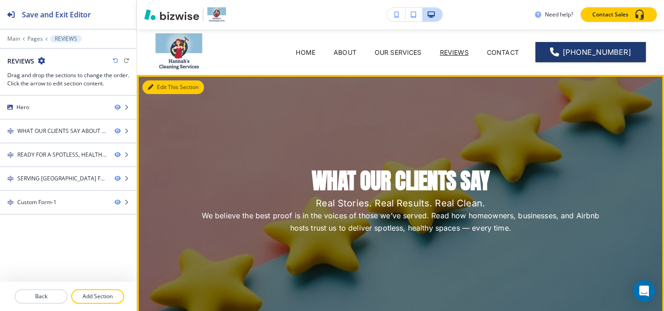
click at [164, 90] on button "Edit This Section" at bounding box center [173, 87] width 62 height 14
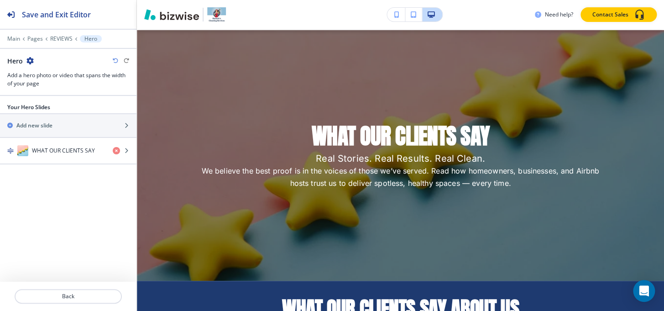
scroll to position [46, 0]
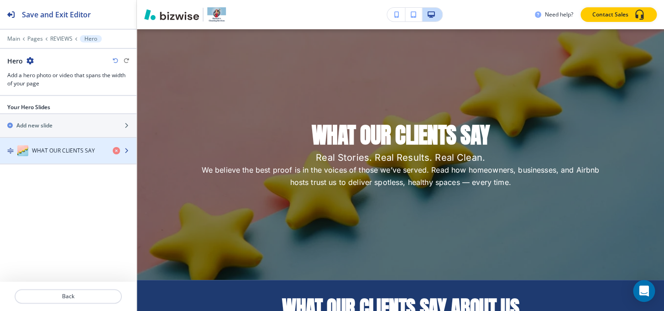
click at [53, 148] on h4 "WHAT OUR CLIENTS SAY" at bounding box center [63, 151] width 63 height 8
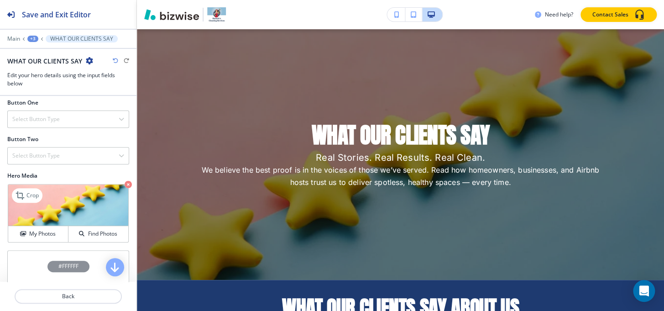
scroll to position [166, 0]
click at [47, 117] on h4 "Select Button Type" at bounding box center [35, 119] width 47 height 8
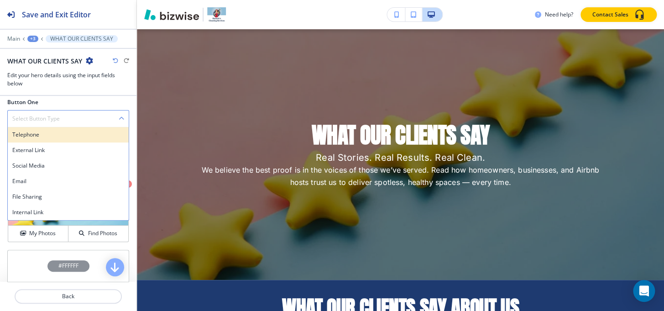
click at [43, 132] on h4 "Telephone" at bounding box center [68, 135] width 112 height 8
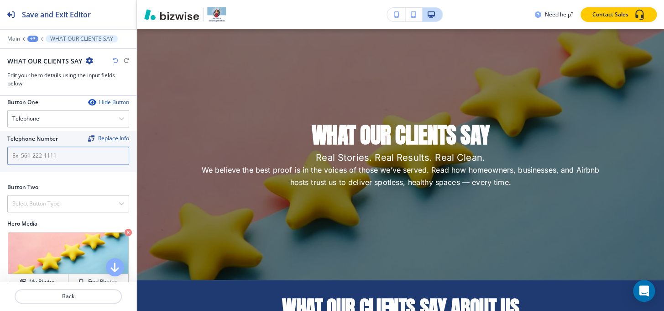
click at [47, 154] on input "text" at bounding box center [68, 156] width 122 height 18
paste input "+1 864 903-7377"
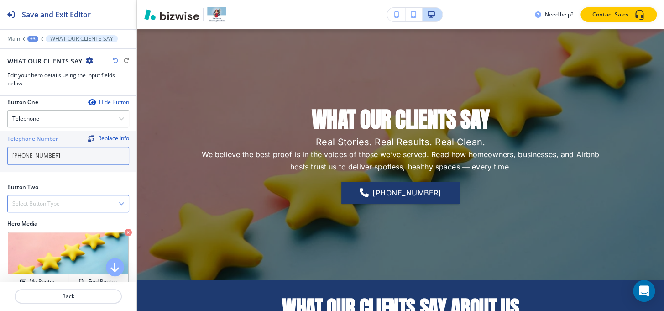
type input "+1 864 903-7377"
click at [51, 200] on h4 "Select Button Type" at bounding box center [35, 204] width 47 height 8
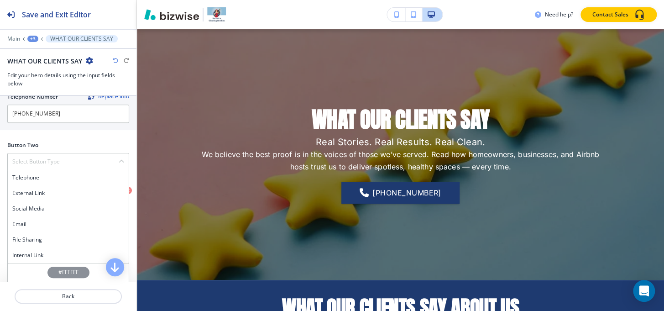
scroll to position [237, 0]
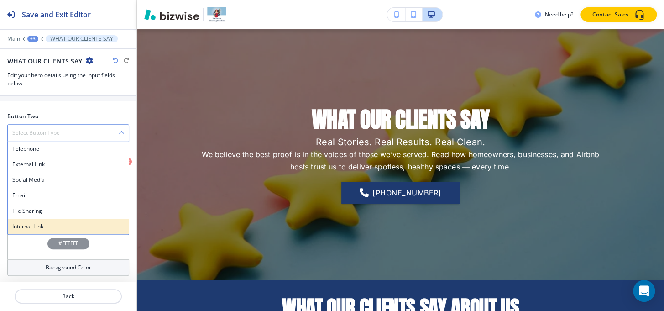
click at [34, 226] on h4 "Internal Link" at bounding box center [68, 226] width 112 height 8
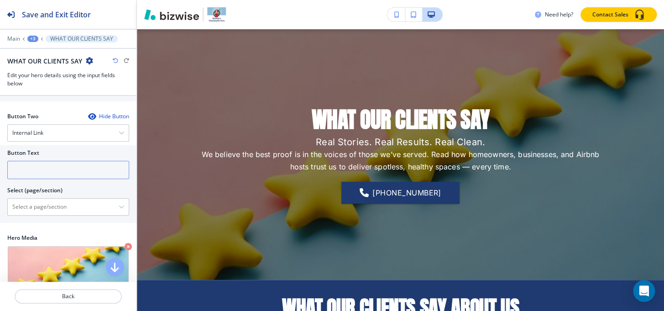
click at [54, 165] on input "text" at bounding box center [68, 170] width 122 height 18
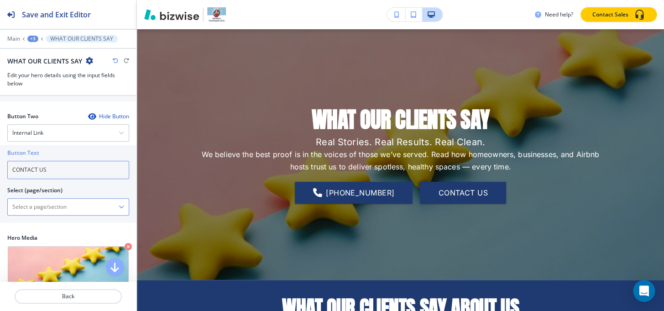
type input "CONTACT US"
click at [39, 204] on \(page\/section\) "Manual Input" at bounding box center [63, 207] width 111 height 16
paste \(page\/section\) "CONTACT US"
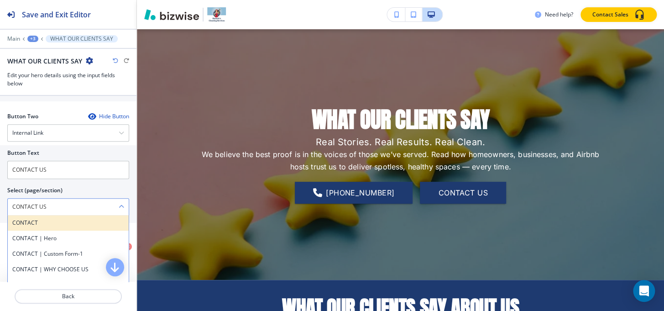
click at [29, 225] on h4 "CONTACT" at bounding box center [68, 223] width 112 height 8
type \(page\/section\) "CONTACT"
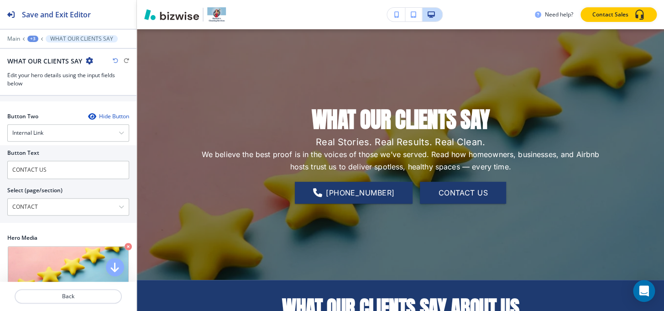
click at [33, 40] on div "+3" at bounding box center [32, 39] width 11 height 6
click at [50, 50] on p "Pages" at bounding box center [56, 54] width 47 height 8
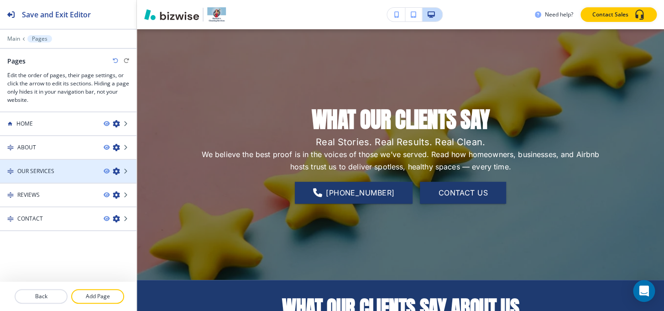
click at [37, 164] on div at bounding box center [68, 163] width 137 height 7
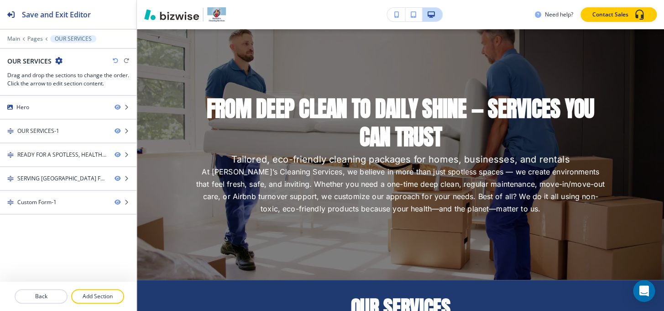
scroll to position [0, 0]
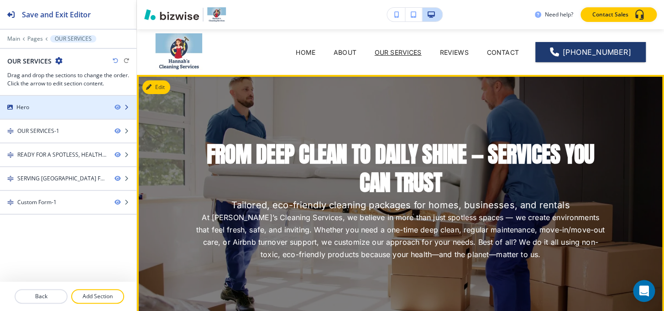
click at [36, 111] on div at bounding box center [68, 114] width 137 height 7
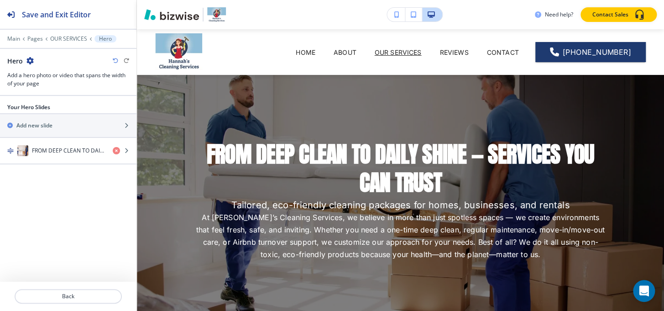
scroll to position [46, 0]
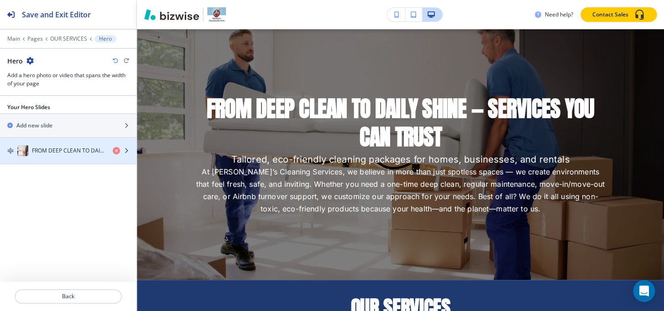
click at [45, 147] on h4 "FROM DEEP CLEAN TO DAILY SHINE — SERVICES YOU CAN TRUST" at bounding box center [69, 151] width 74 height 8
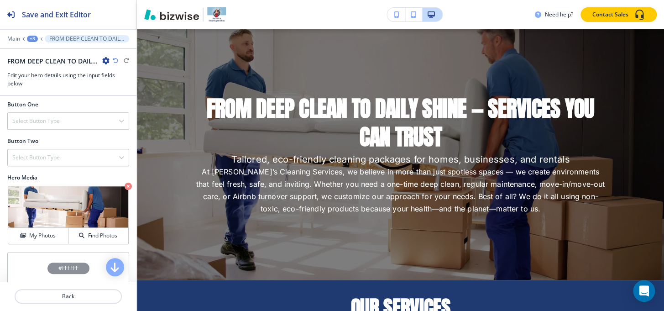
scroll to position [171, 0]
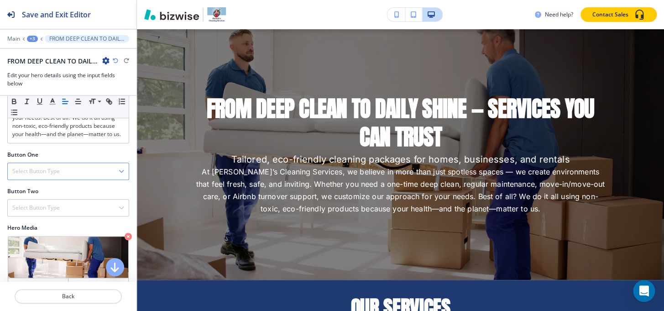
click at [48, 175] on h4 "Select Button Type" at bounding box center [35, 171] width 47 height 8
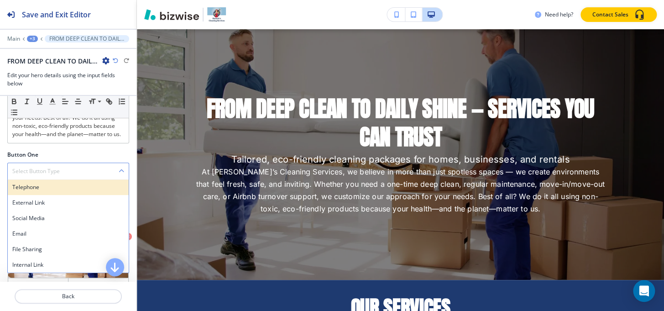
click at [40, 191] on h4 "Telephone" at bounding box center [68, 187] width 112 height 8
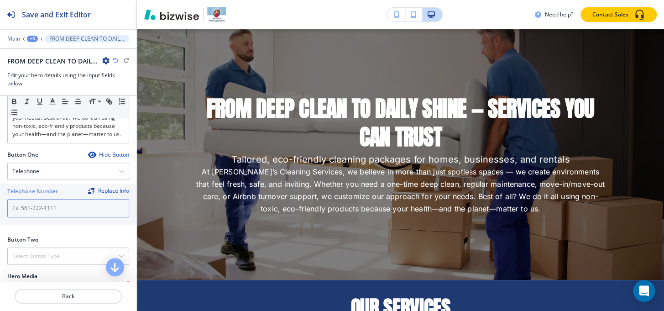
click at [42, 206] on input "text" at bounding box center [68, 208] width 122 height 18
paste input "+1 864 903-7377"
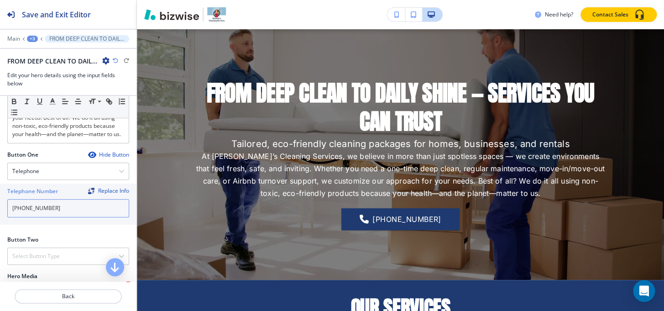
scroll to position [212, 0]
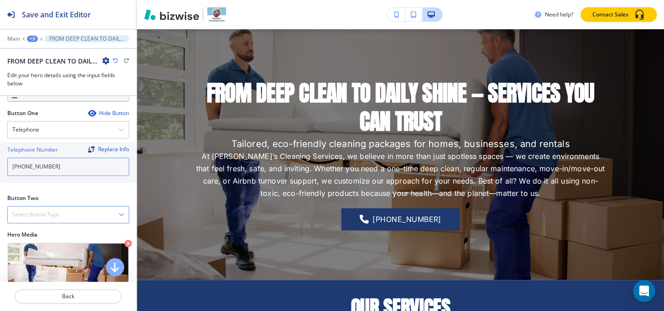
type input "+1 864 903-7377"
click at [41, 215] on div "Select Button Type" at bounding box center [68, 214] width 121 height 16
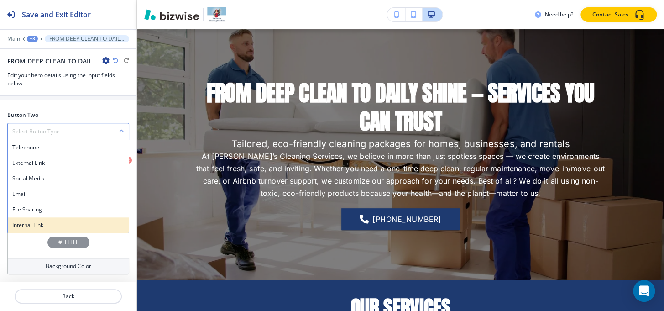
scroll to position [302, 0]
click at [38, 227] on h4 "Internal Link" at bounding box center [68, 225] width 112 height 8
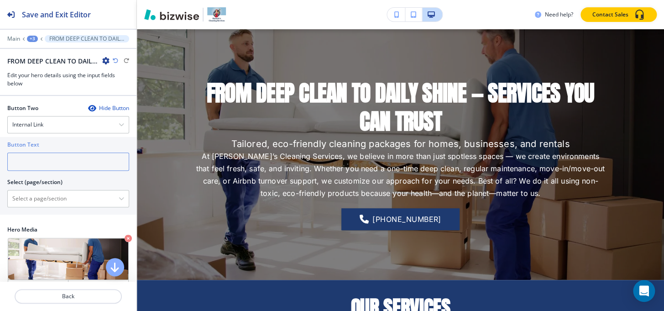
click at [42, 171] on input "text" at bounding box center [68, 162] width 122 height 18
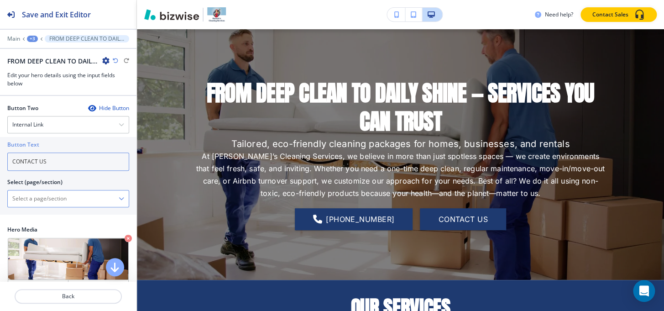
type input "CONTACT US"
click at [50, 205] on \(page\/section\) "Manual Input" at bounding box center [63, 199] width 111 height 16
paste \(page\/section\) "CONTACT US"
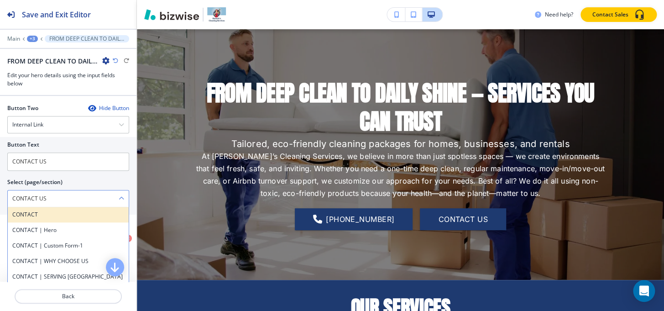
click at [18, 219] on h4 "CONTACT" at bounding box center [68, 215] width 112 height 8
type \(page\/section\) "CONTACT"
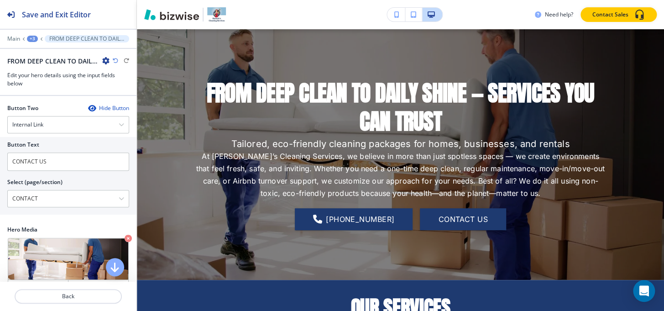
click at [29, 36] on div "+3" at bounding box center [32, 39] width 11 height 6
click at [36, 56] on p "Pages" at bounding box center [56, 54] width 47 height 8
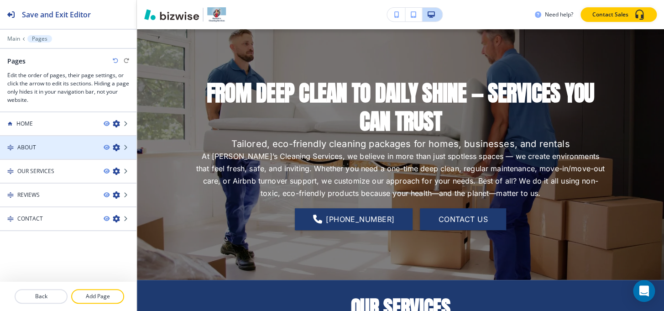
click at [24, 148] on h4 "ABOUT" at bounding box center [26, 147] width 19 height 8
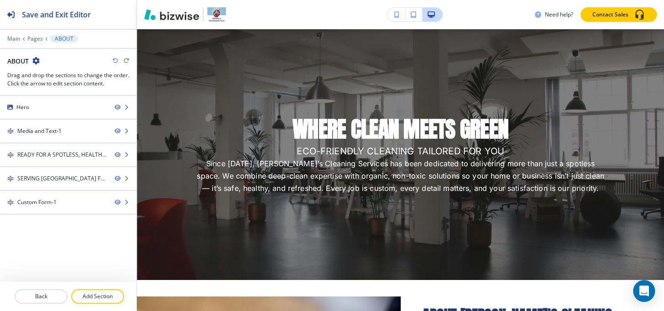
scroll to position [0, 0]
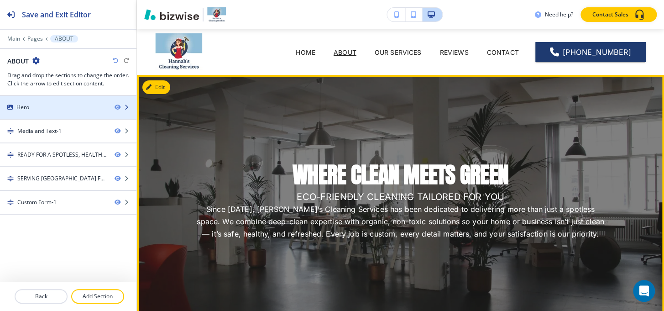
click at [48, 112] on div at bounding box center [68, 114] width 137 height 7
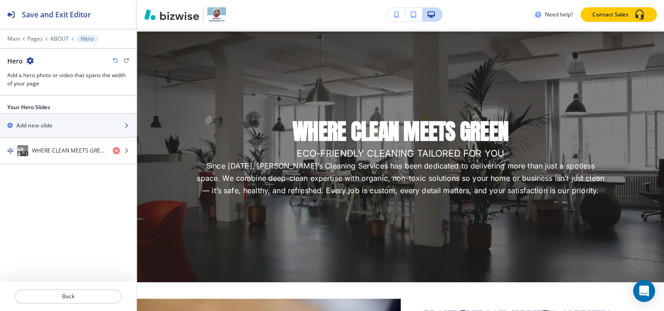
scroll to position [46, 0]
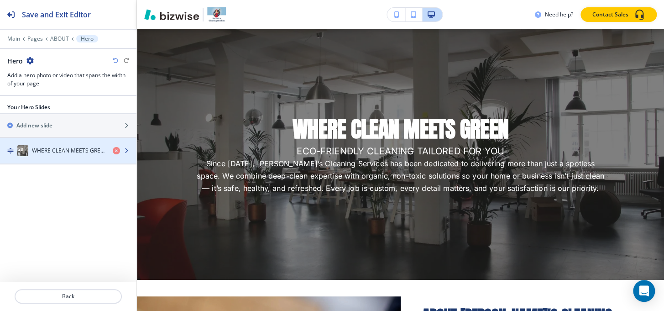
click at [40, 142] on div "button" at bounding box center [68, 141] width 137 height 7
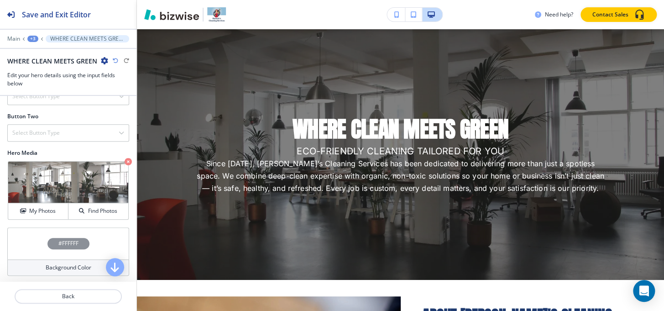
scroll to position [188, 0]
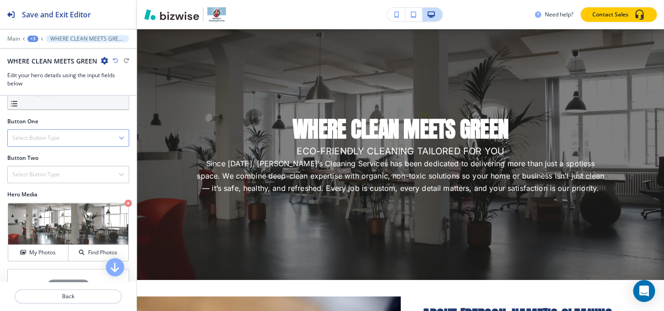
click at [66, 136] on div "Select Button Type" at bounding box center [68, 138] width 121 height 16
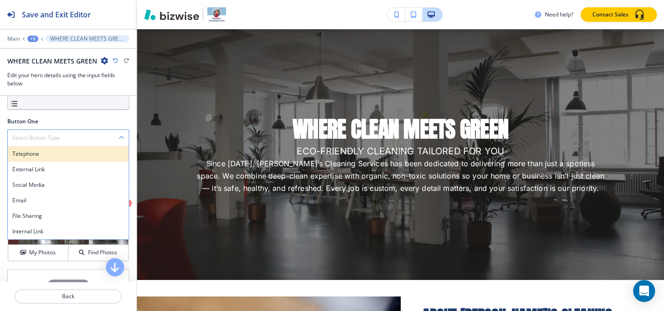
click at [53, 148] on div "Telephone" at bounding box center [68, 154] width 121 height 16
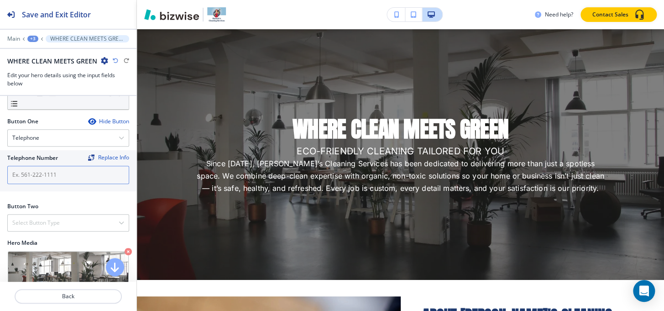
click at [47, 167] on input "text" at bounding box center [68, 175] width 122 height 18
paste input "+1 864 903-7377"
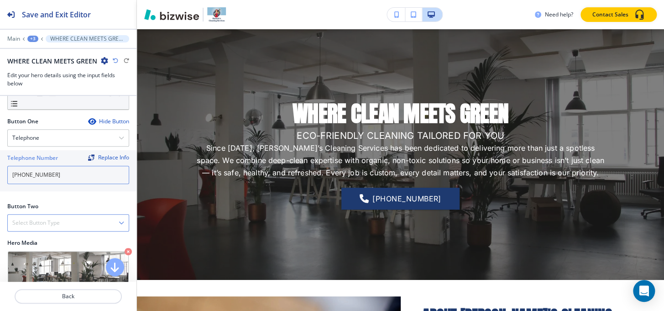
type input "+1 864 903-7377"
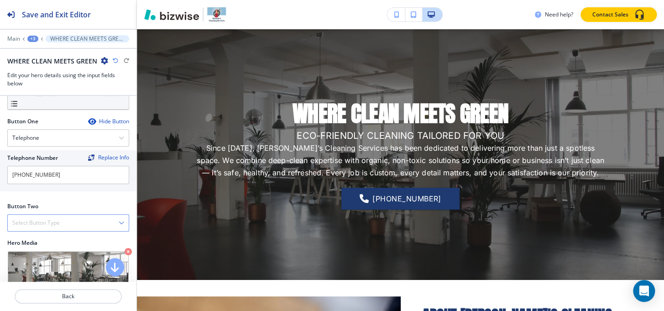
click at [27, 223] on h4 "Select Button Type" at bounding box center [35, 223] width 47 height 8
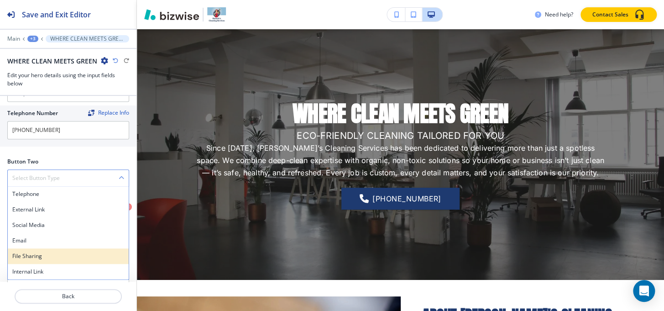
scroll to position [271, 0]
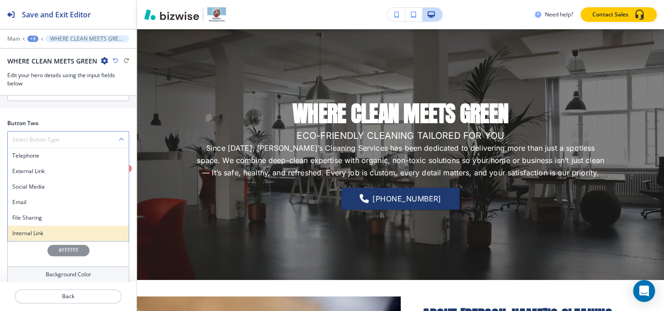
click at [26, 232] on h4 "Internal Link" at bounding box center [68, 233] width 112 height 8
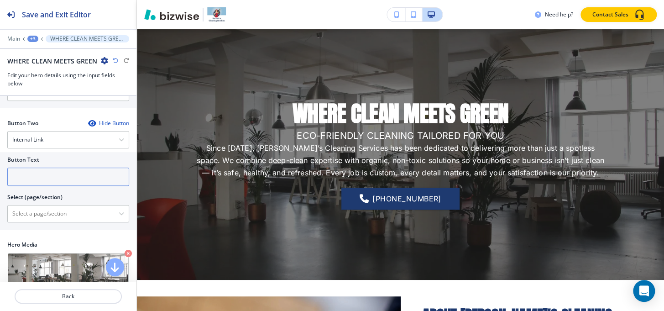
click at [46, 178] on input "text" at bounding box center [68, 177] width 122 height 18
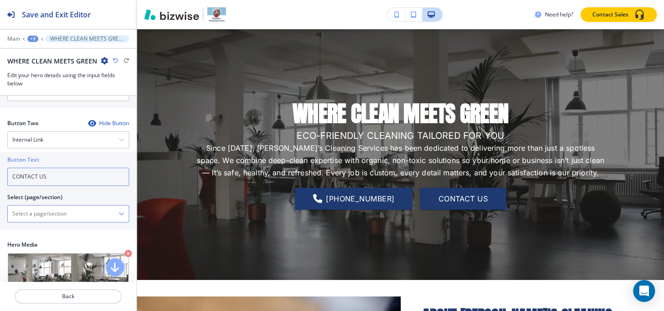
type input "CONTACT US"
click at [63, 213] on \(page\/section\) "Manual Input" at bounding box center [63, 214] width 111 height 16
paste \(page\/section\) "CONTACT US"
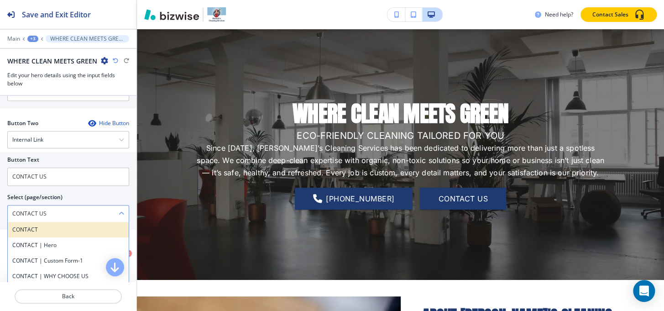
click at [43, 227] on h4 "CONTACT" at bounding box center [68, 230] width 112 height 8
type \(page\/section\) "CONTACT"
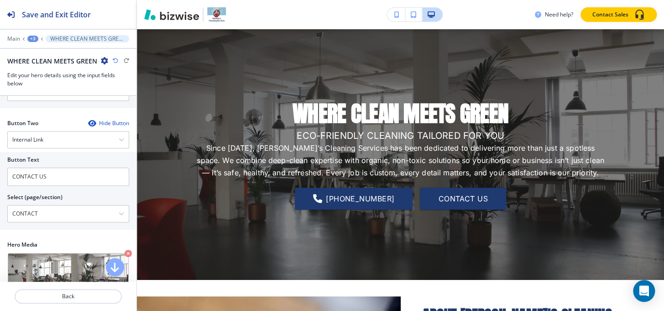
click at [31, 32] on div at bounding box center [68, 32] width 137 height 5
click at [31, 37] on div "+3" at bounding box center [32, 39] width 11 height 6
click at [39, 55] on p "Pages" at bounding box center [56, 54] width 47 height 8
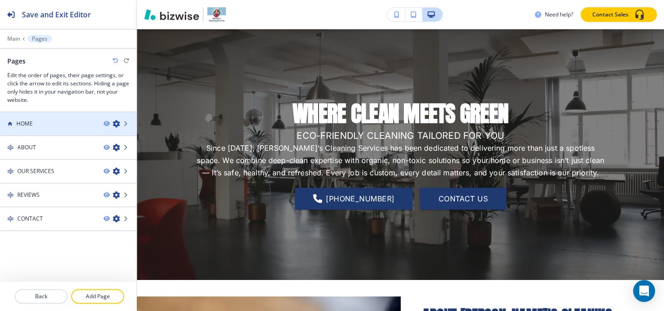
click at [36, 121] on div "HOME" at bounding box center [48, 124] width 96 height 8
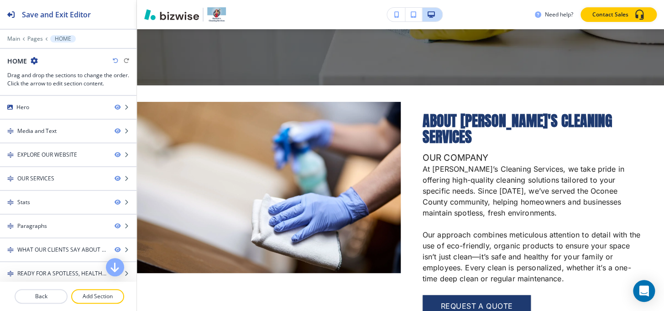
scroll to position [0, 0]
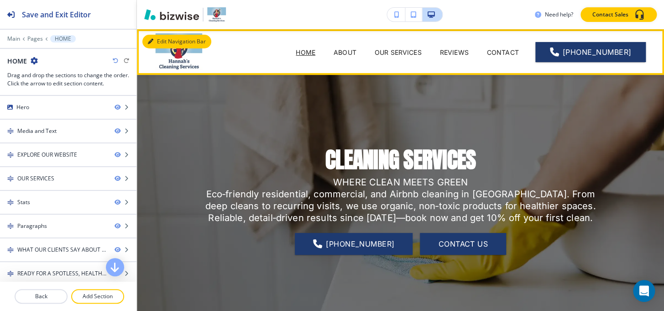
click at [156, 41] on button "Edit Navigation Bar" at bounding box center [176, 42] width 69 height 14
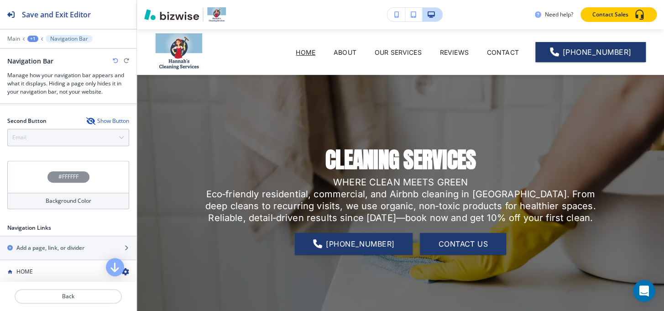
click at [57, 171] on div "#FFFFFF" at bounding box center [68, 176] width 42 height 11
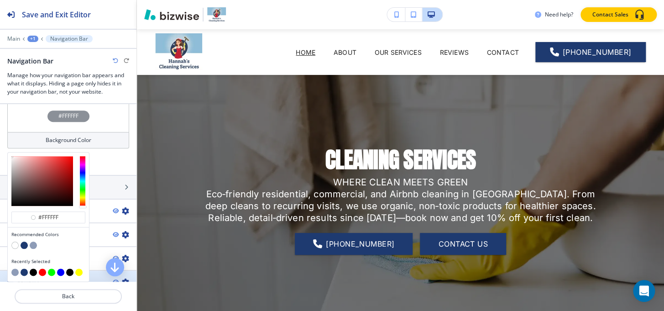
scroll to position [457, 0]
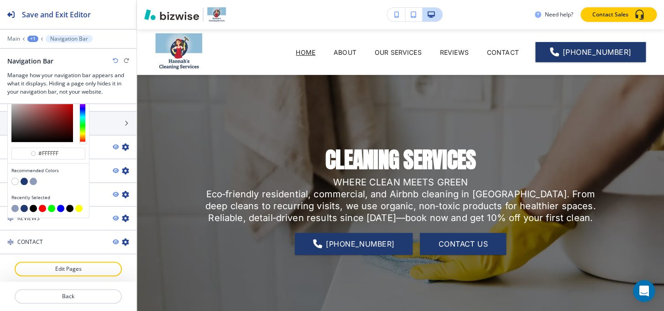
click at [24, 179] on button "button" at bounding box center [24, 181] width 7 height 7
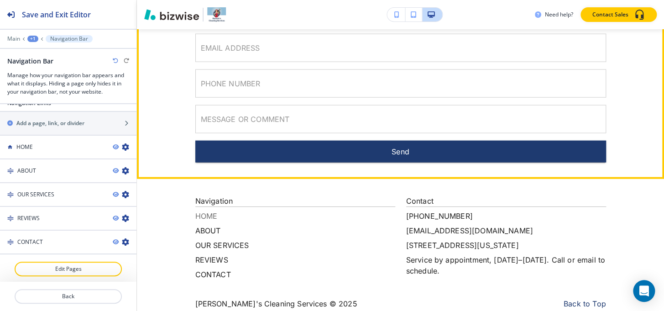
scroll to position [2398, 0]
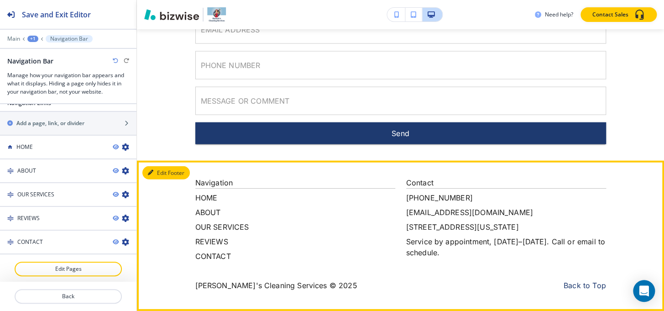
click at [159, 167] on button "Edit Footer" at bounding box center [165, 173] width 47 height 14
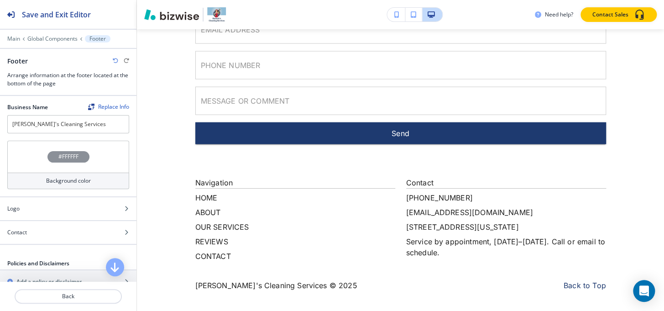
click at [73, 158] on h4 "#FFFFFF" at bounding box center [68, 157] width 20 height 8
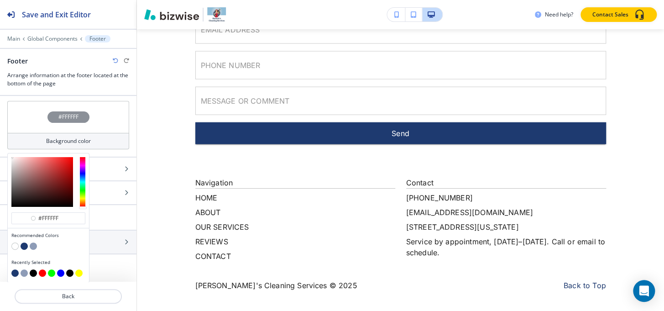
click at [27, 243] on button "button" at bounding box center [24, 245] width 7 height 7
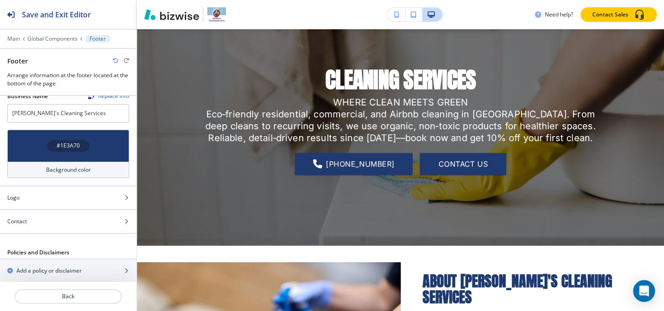
scroll to position [0, 0]
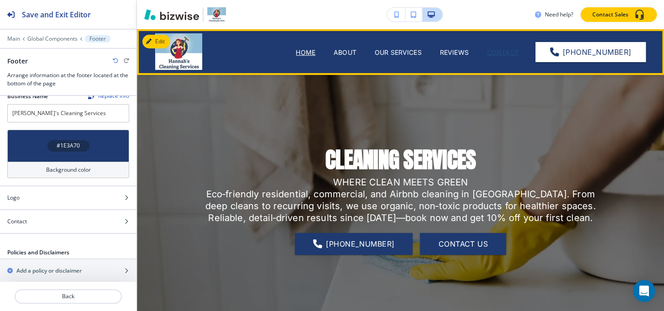
click at [502, 55] on p "CONTACT" at bounding box center [503, 52] width 32 height 10
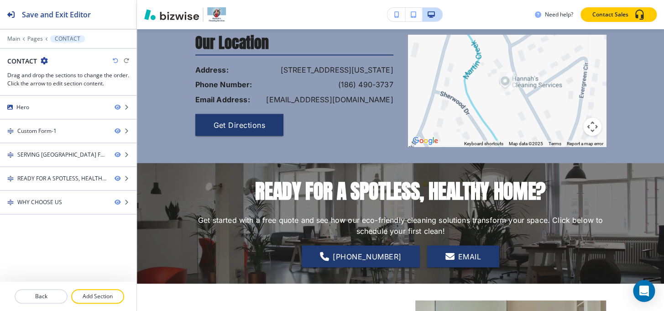
scroll to position [747, 0]
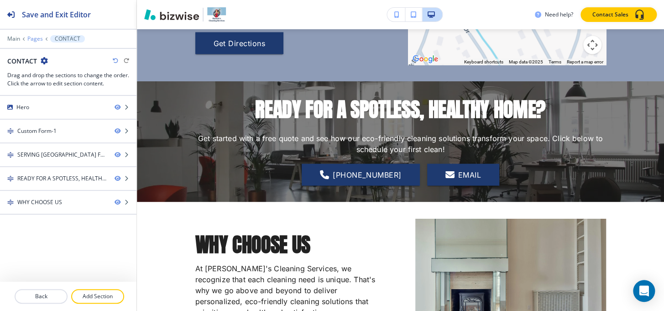
click at [37, 37] on p "Pages" at bounding box center [35, 39] width 16 height 6
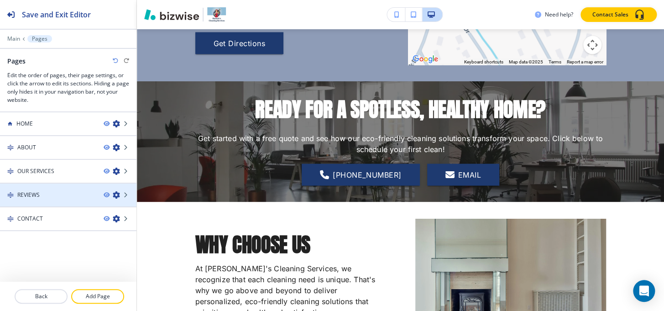
click at [40, 196] on div "REVIEWS" at bounding box center [48, 195] width 96 height 8
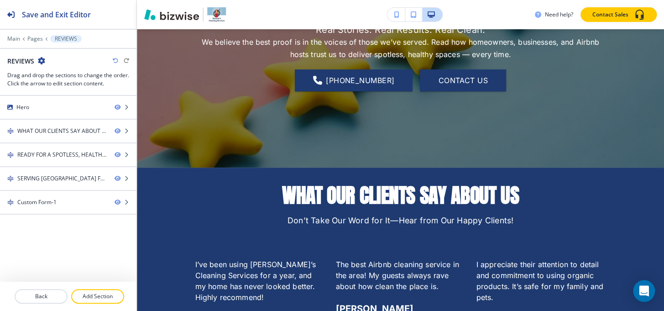
scroll to position [41, 0]
